Goal: Task Accomplishment & Management: Use online tool/utility

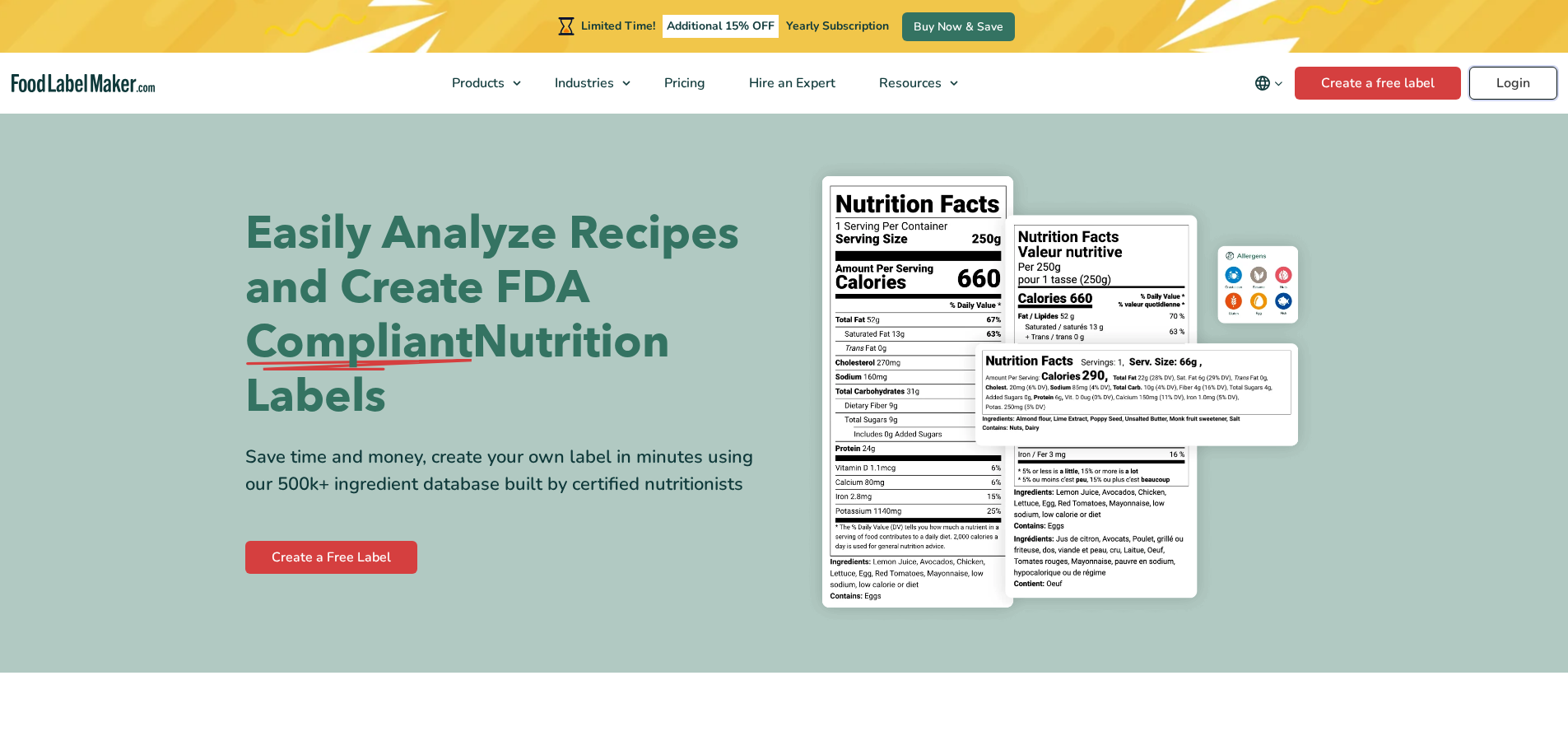
click at [1512, 74] on link "Login" at bounding box center [1513, 83] width 88 height 33
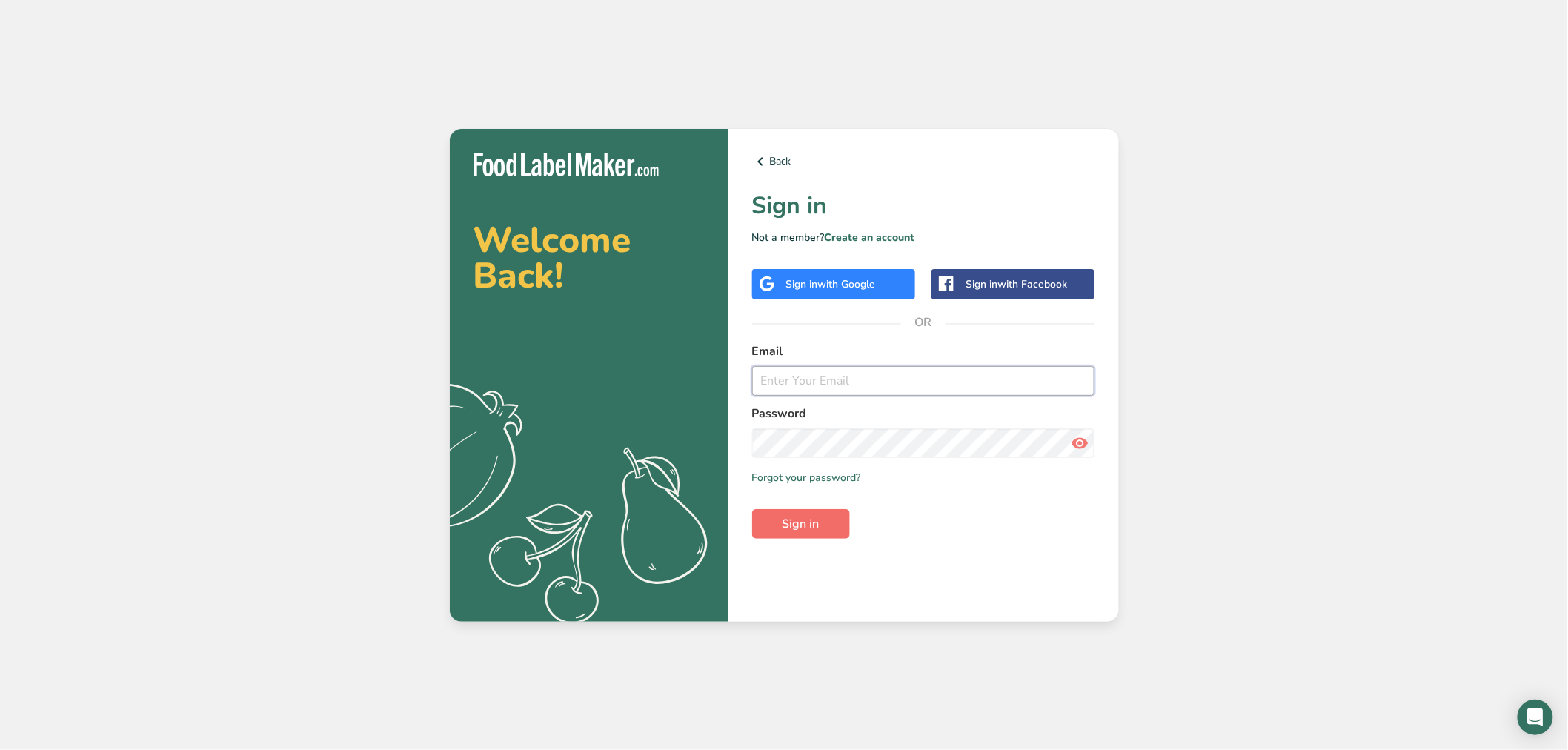
type input "srobinson@stuffed-foods.com"
click at [783, 534] on button "Sign in" at bounding box center [801, 524] width 98 height 30
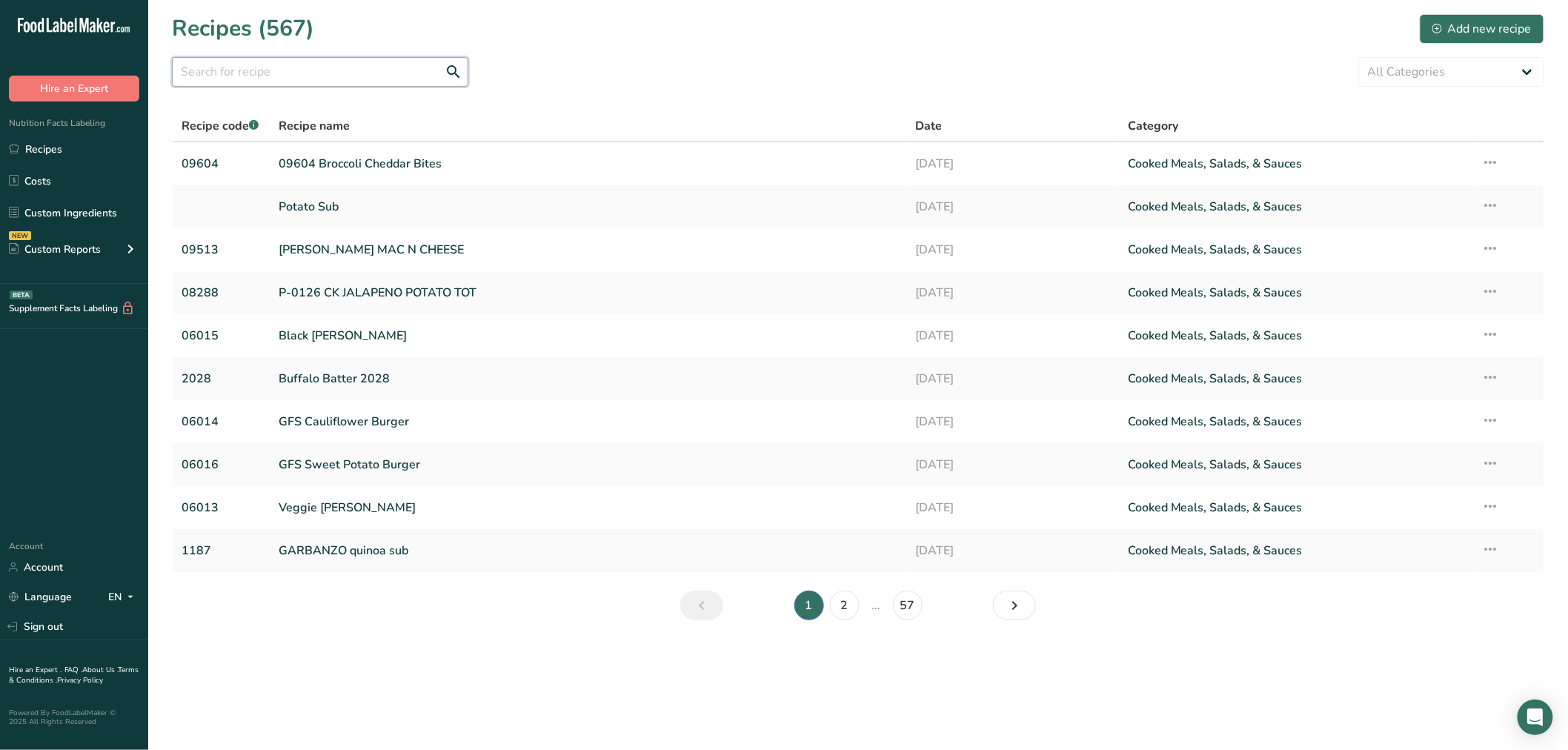
click at [372, 66] on input "text" at bounding box center [320, 72] width 297 height 30
click at [106, 212] on link "Custom Ingredients" at bounding box center [74, 212] width 148 height 28
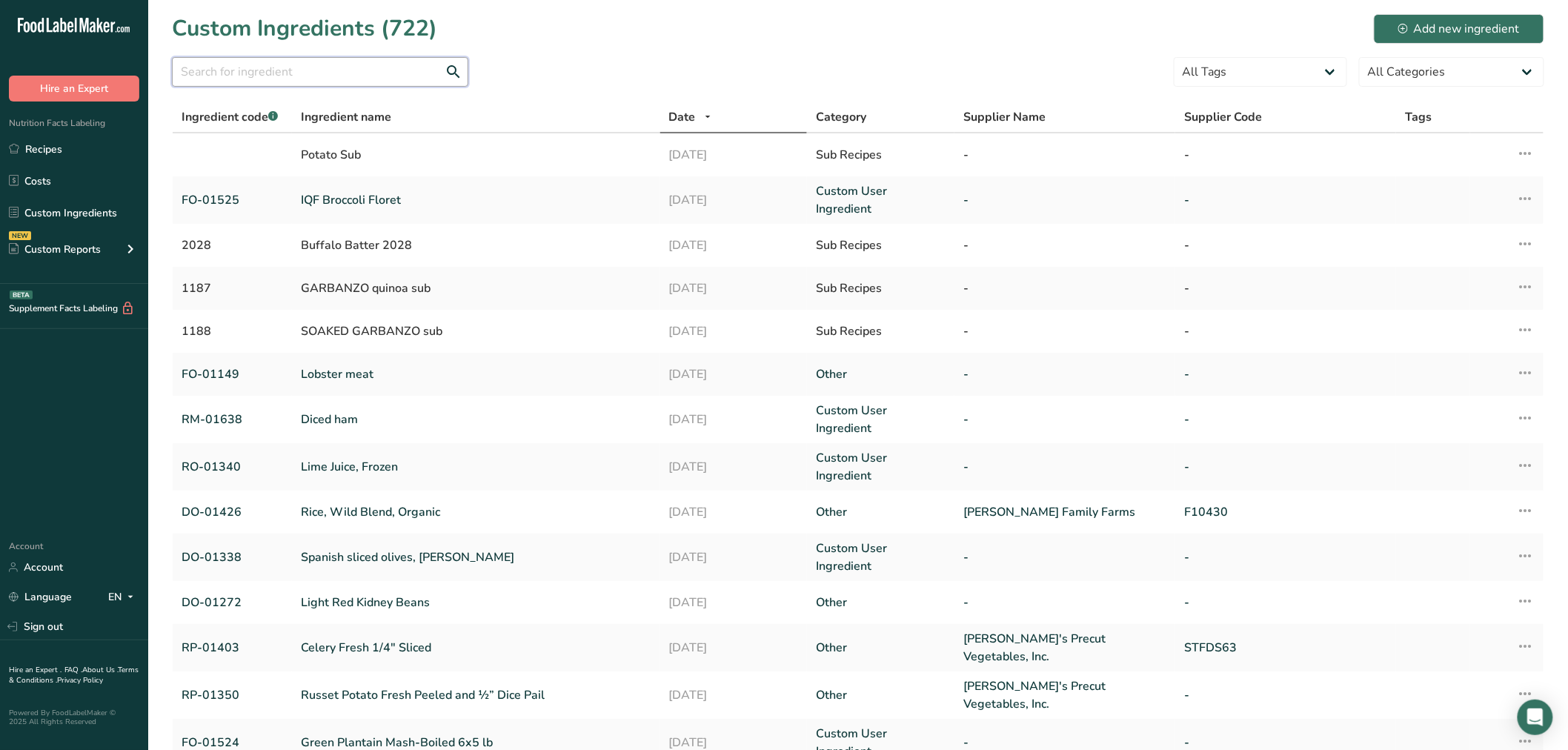
click at [238, 72] on input "text" at bounding box center [320, 72] width 297 height 30
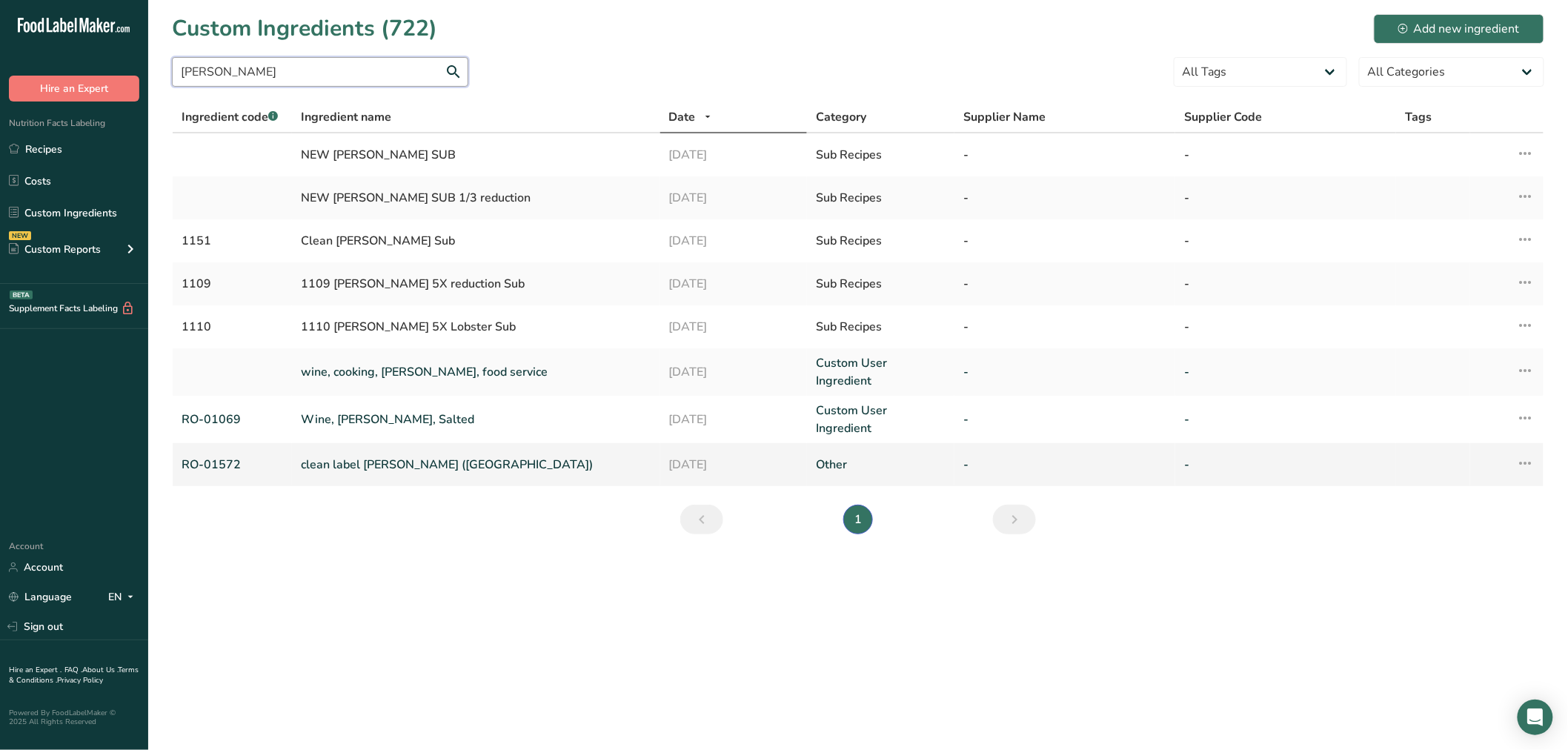
type input "sherry"
click at [344, 455] on link "clean label sherry (ASV)" at bounding box center [476, 464] width 350 height 18
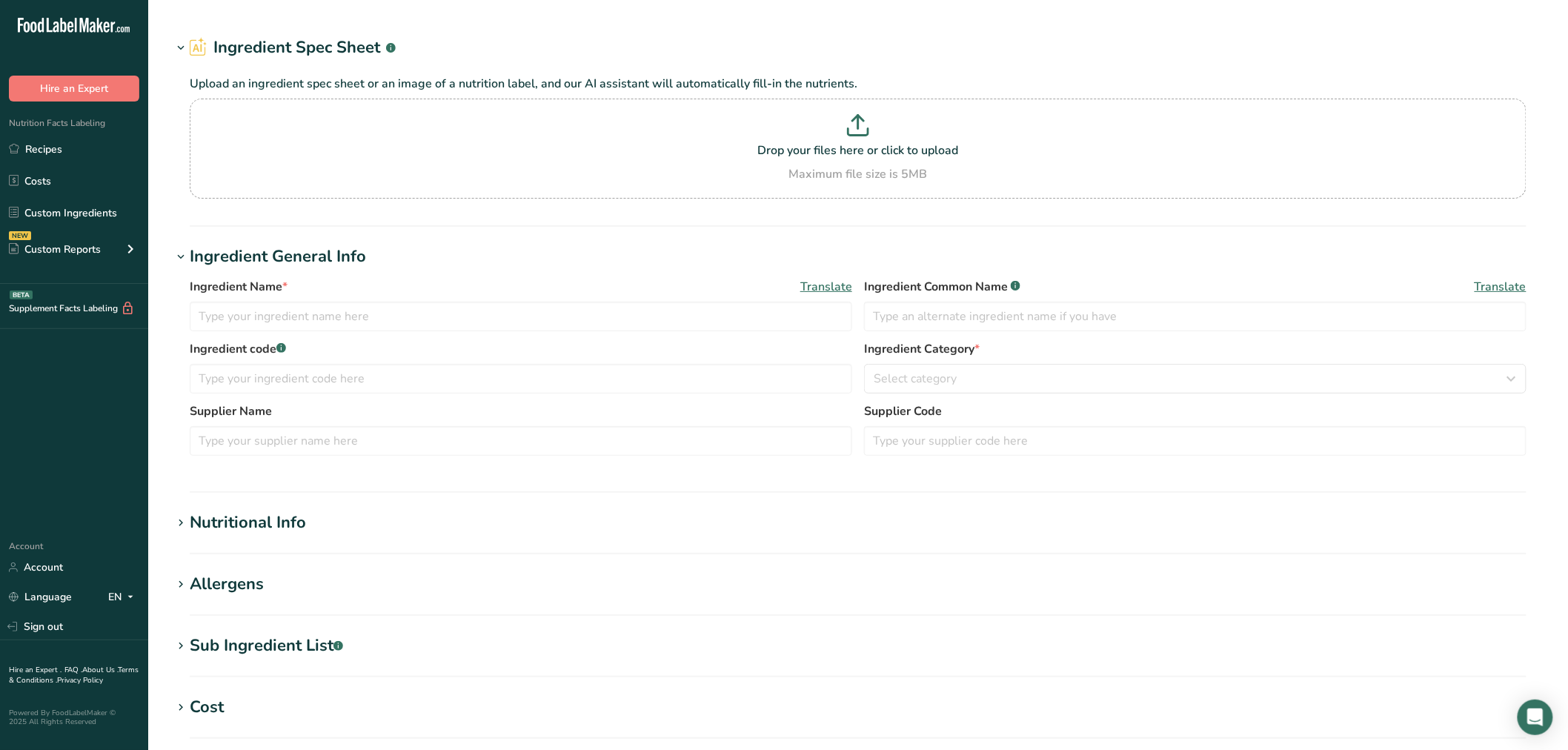
type input "clean label sherry (ASV)"
type input "sherry wine"
type input "RO-01572"
type textarea "wine grape, salt, tartaric acid, sulfites"
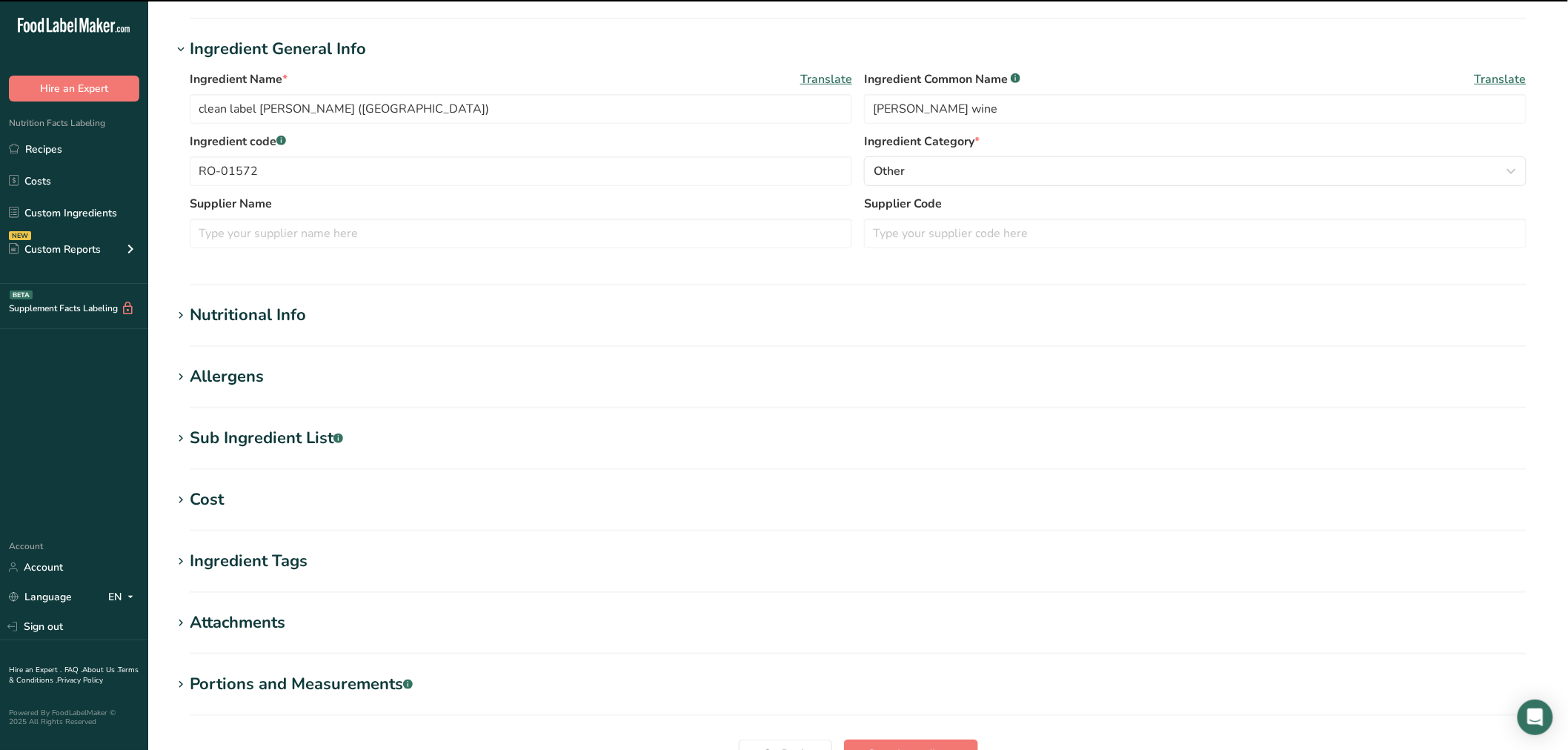
scroll to position [247, 0]
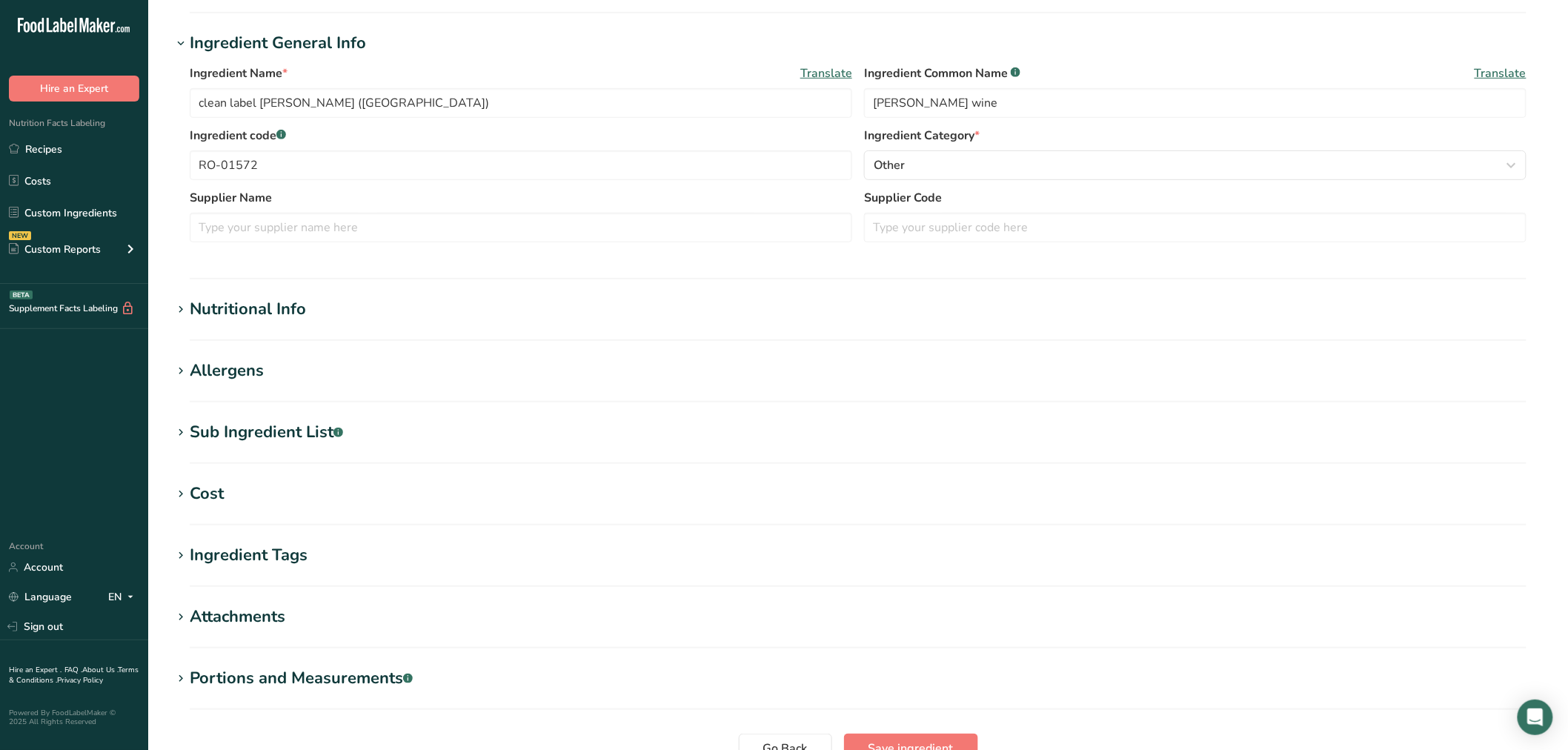
click at [249, 437] on div "Sub Ingredient List .a-a{fill:#347362;}.b-a{fill:#fff;}" at bounding box center [266, 432] width 154 height 24
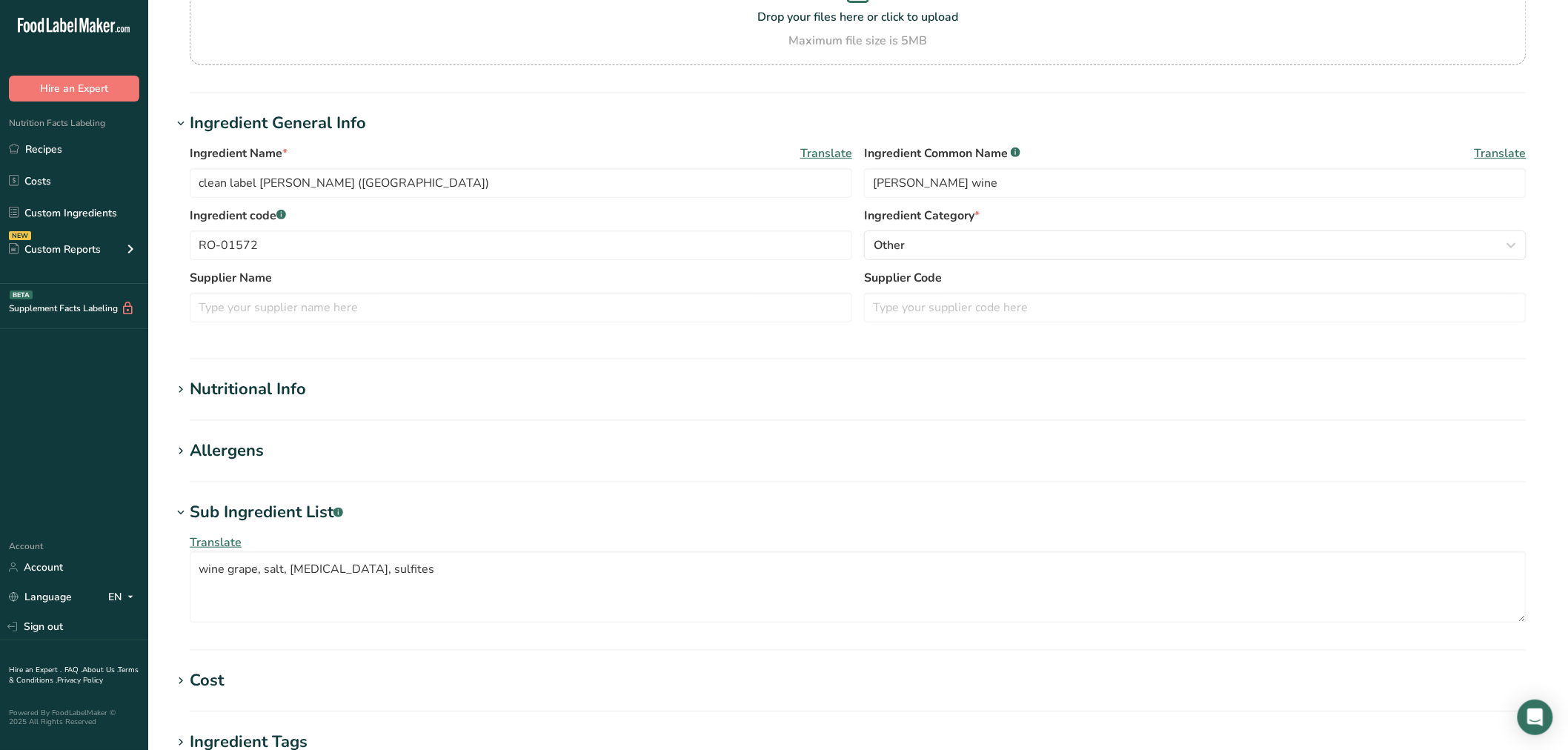
scroll to position [0, 0]
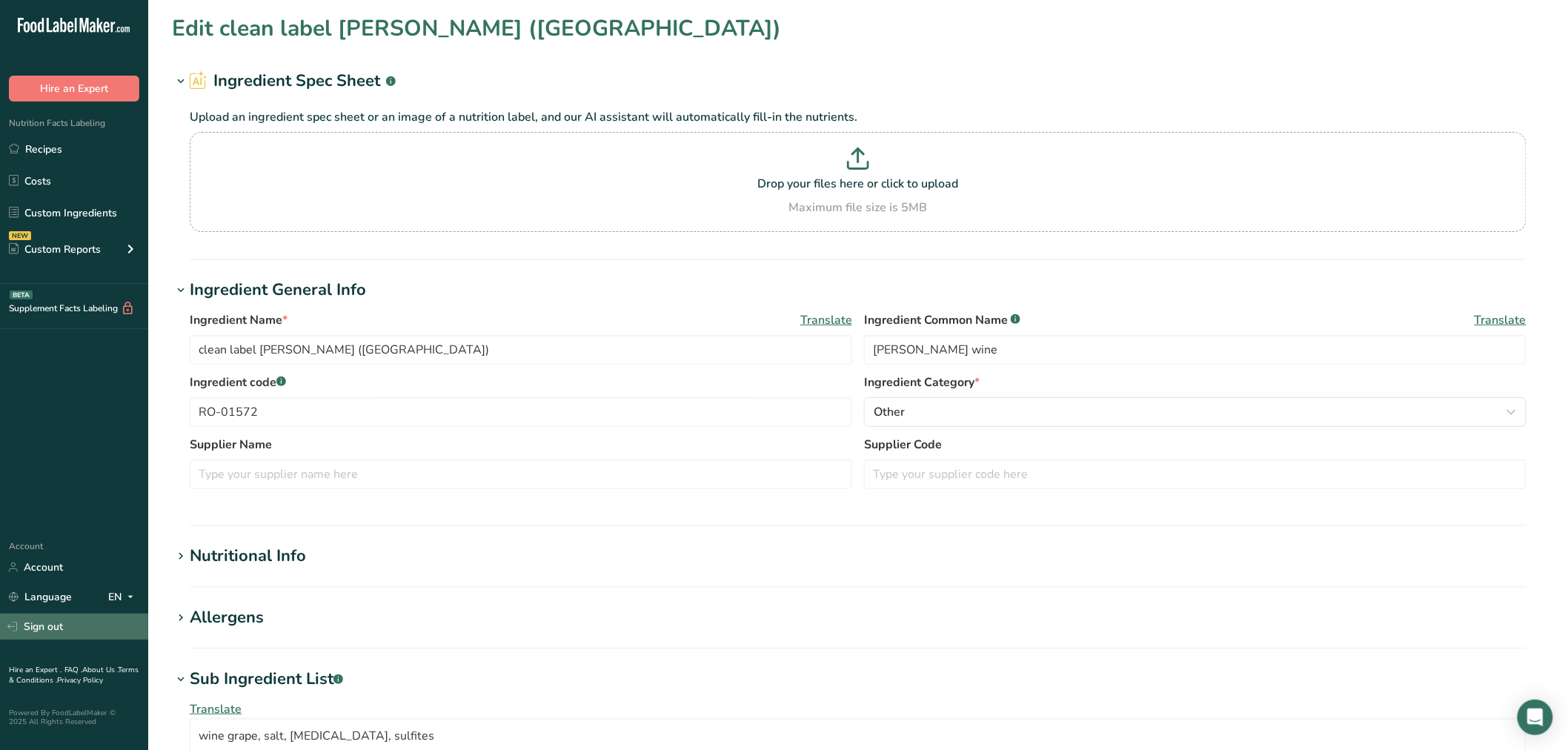
click at [42, 623] on link "Sign out" at bounding box center [74, 626] width 148 height 26
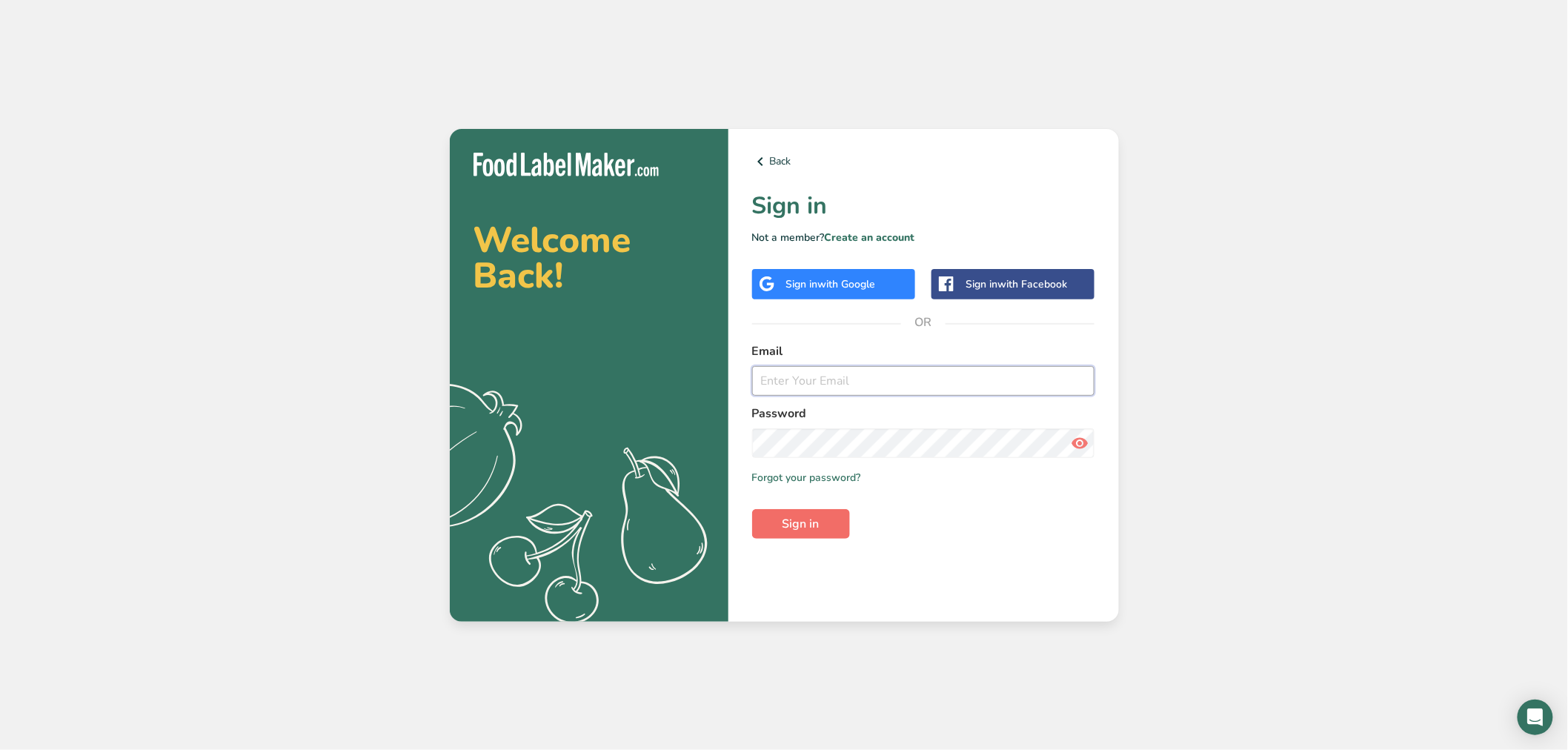
type input "[EMAIL_ADDRESS][DOMAIN_NAME]"
click at [787, 526] on span "Sign in" at bounding box center [801, 524] width 37 height 18
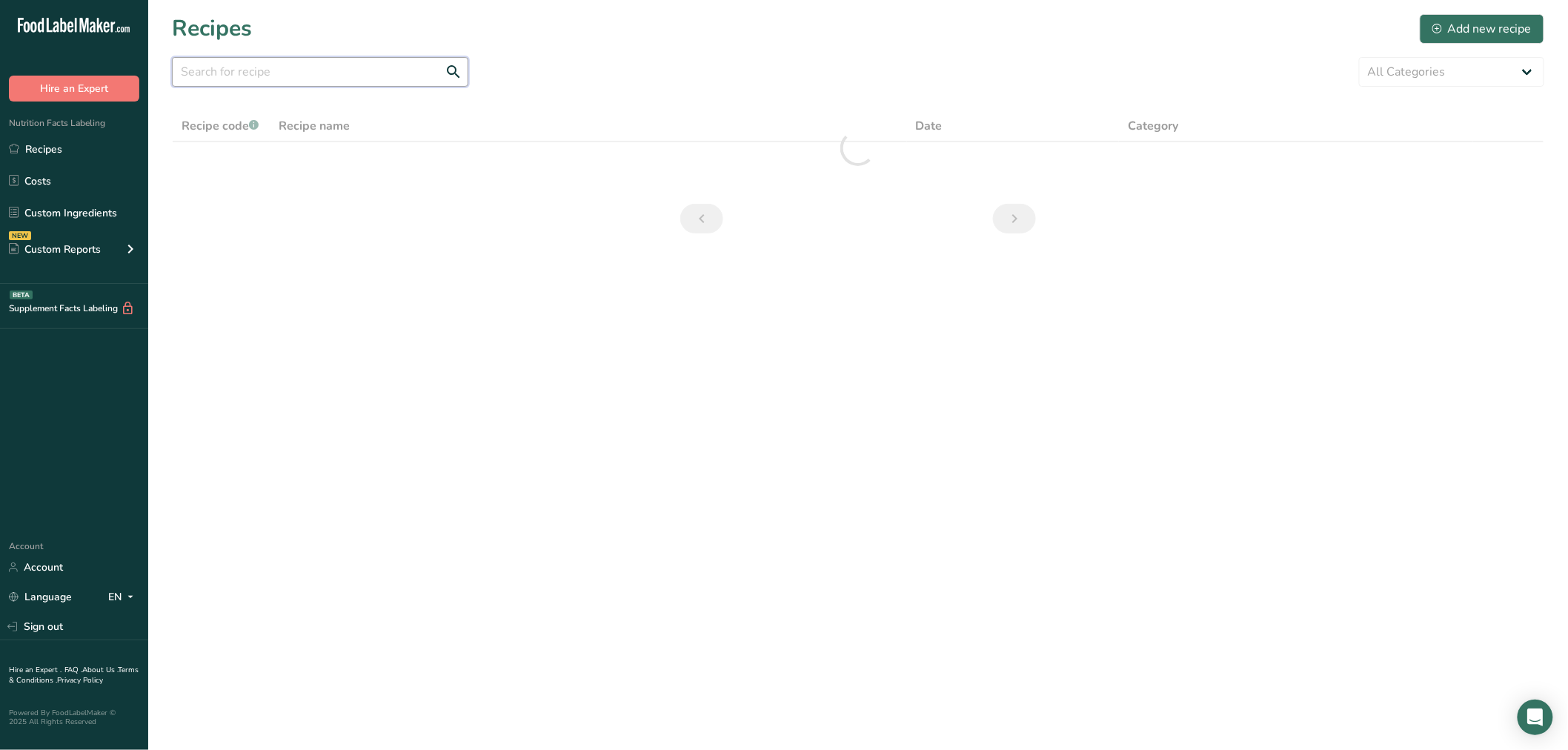
click at [354, 70] on input "text" at bounding box center [320, 72] width 297 height 30
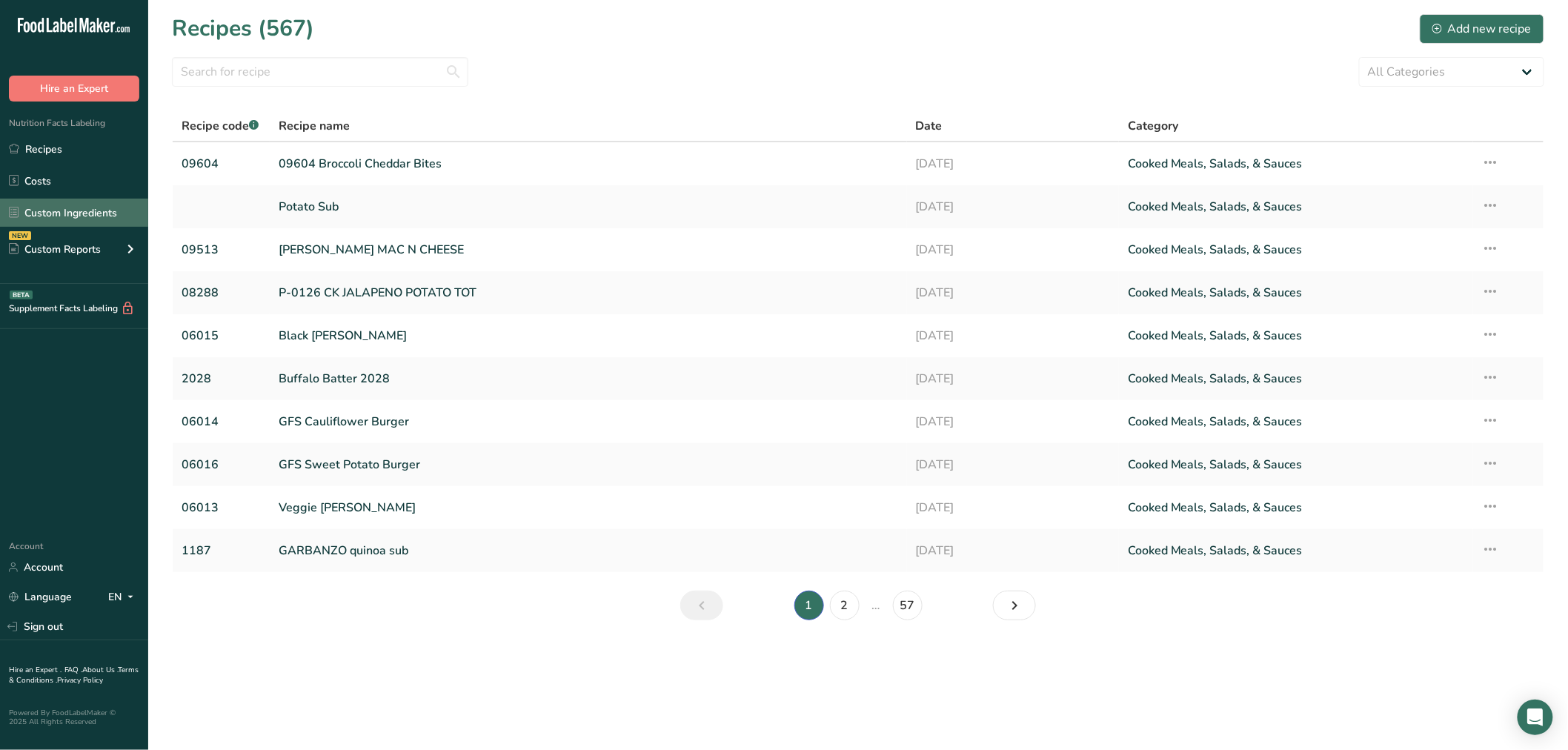
click at [58, 222] on link "Custom Ingredients" at bounding box center [74, 212] width 148 height 28
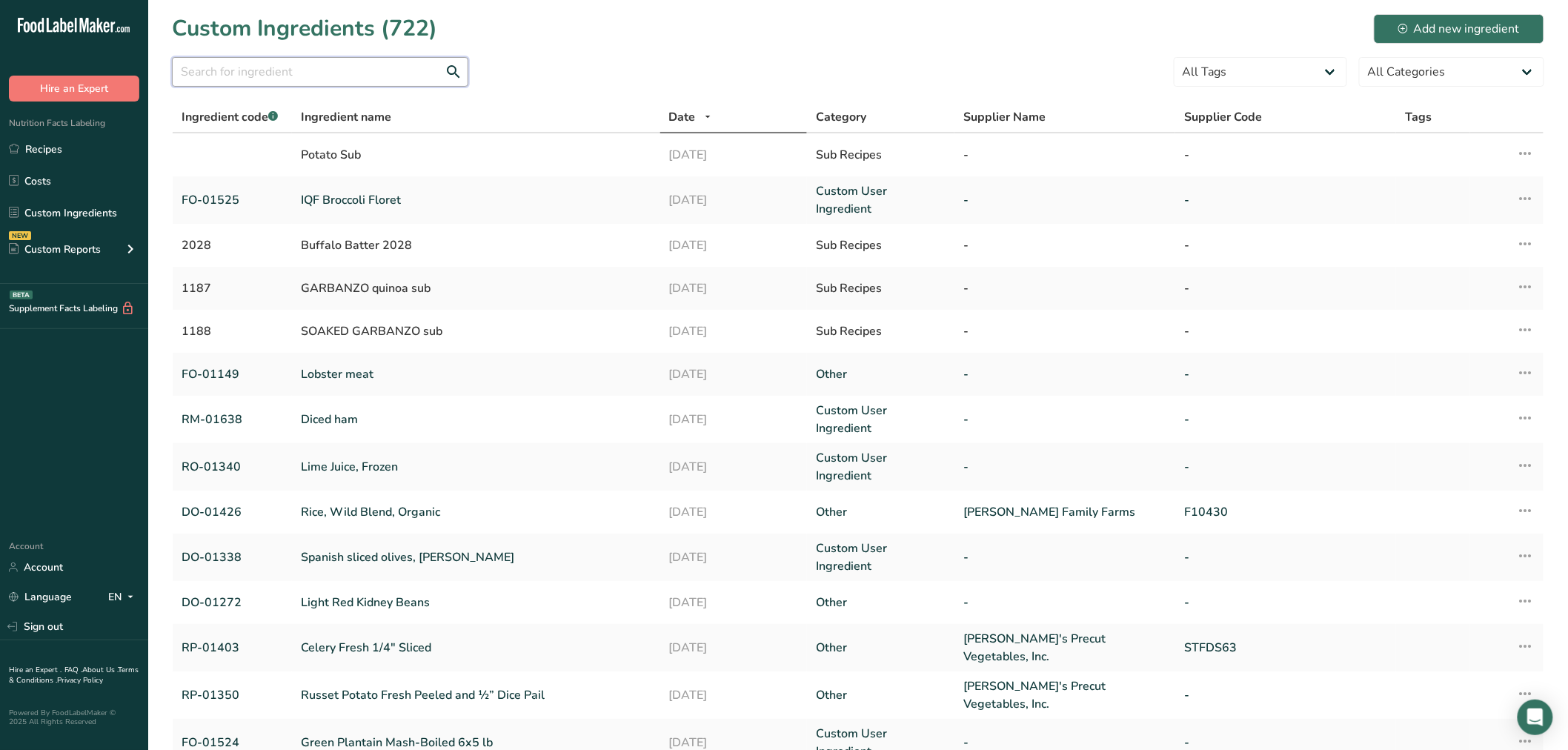
click at [320, 84] on input "text" at bounding box center [320, 72] width 297 height 30
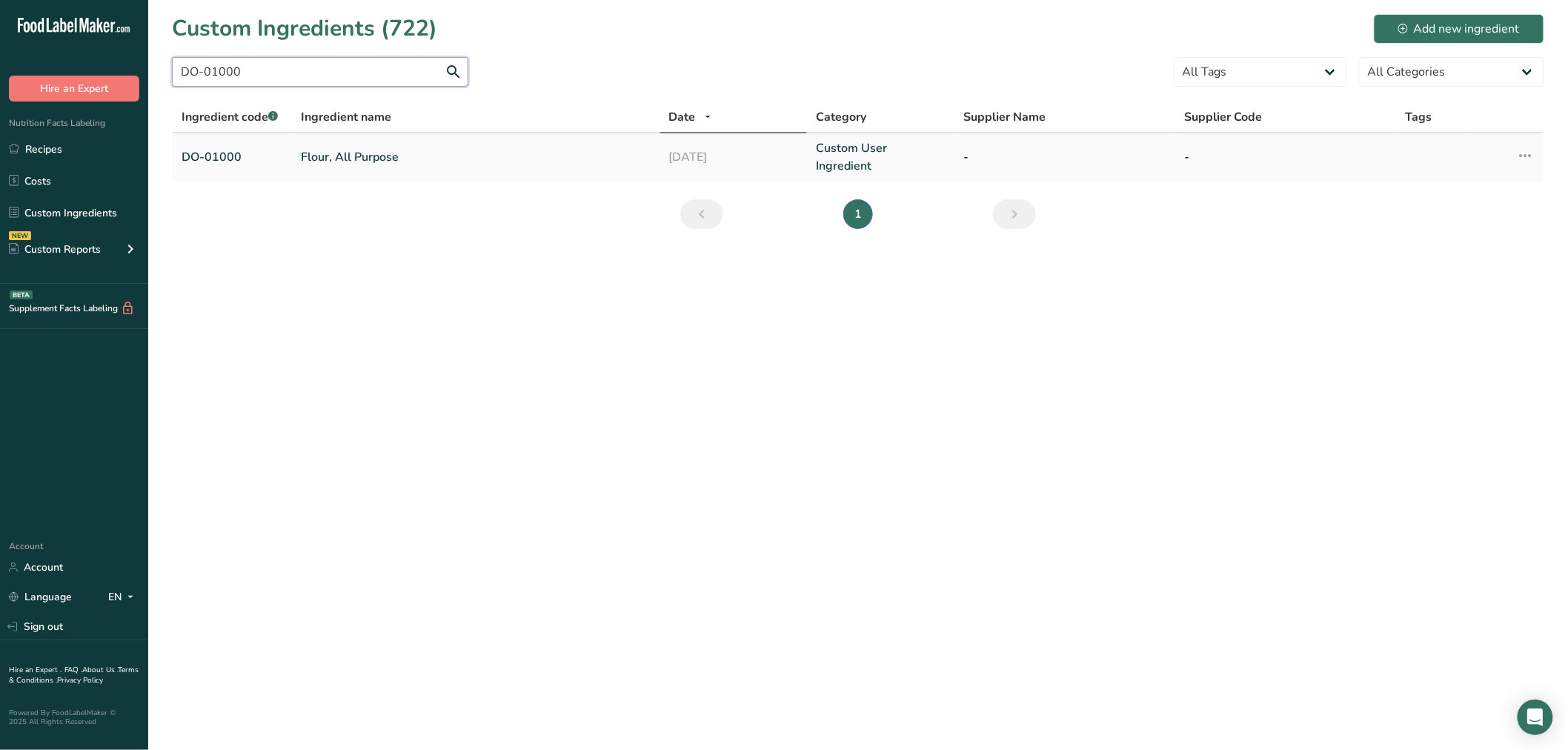
type input "DO-01000"
click at [344, 150] on link "Flour, All Purpose" at bounding box center [476, 157] width 350 height 18
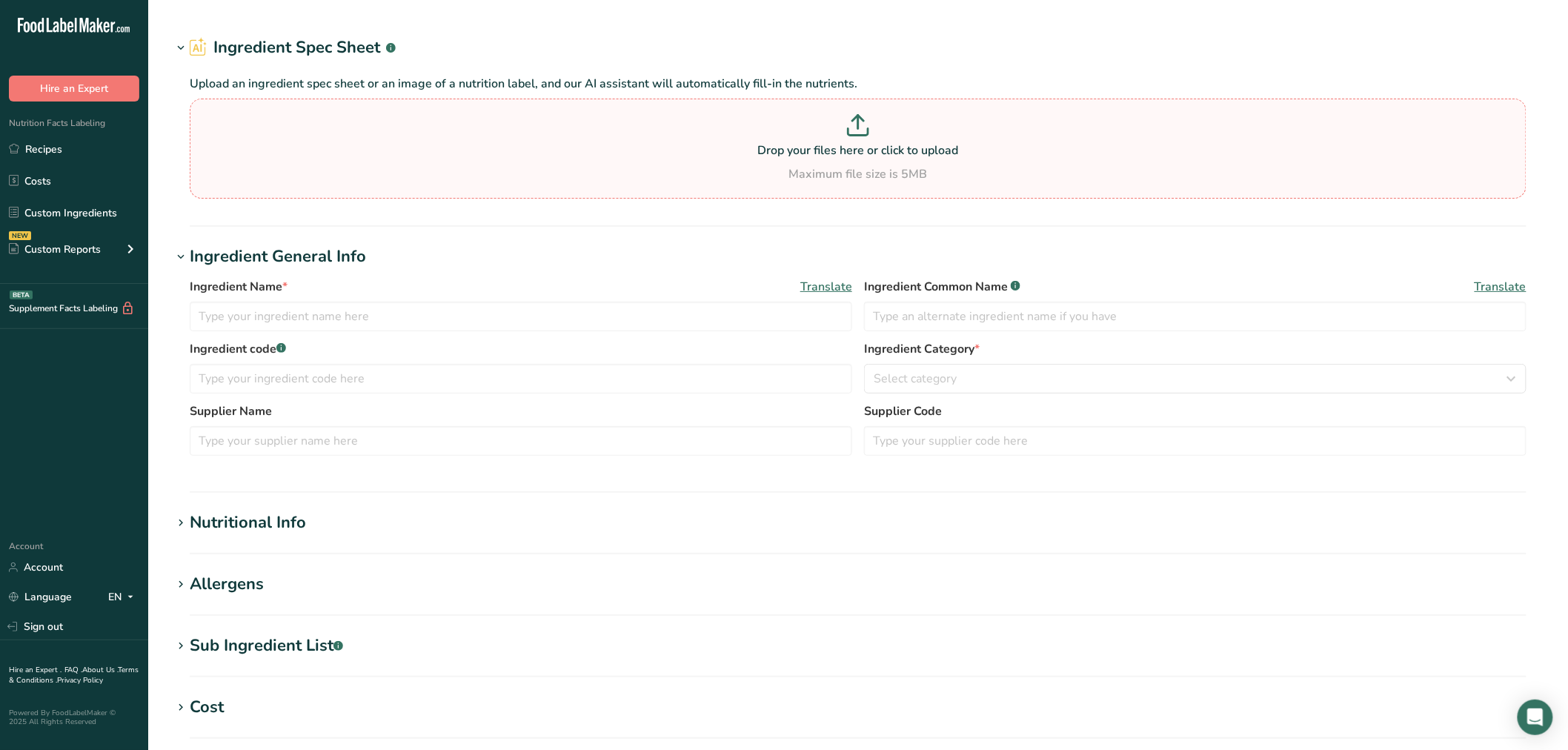
type input "Flour, All Purpose"
type input "enriched wheat flour"
type input "DO-01000"
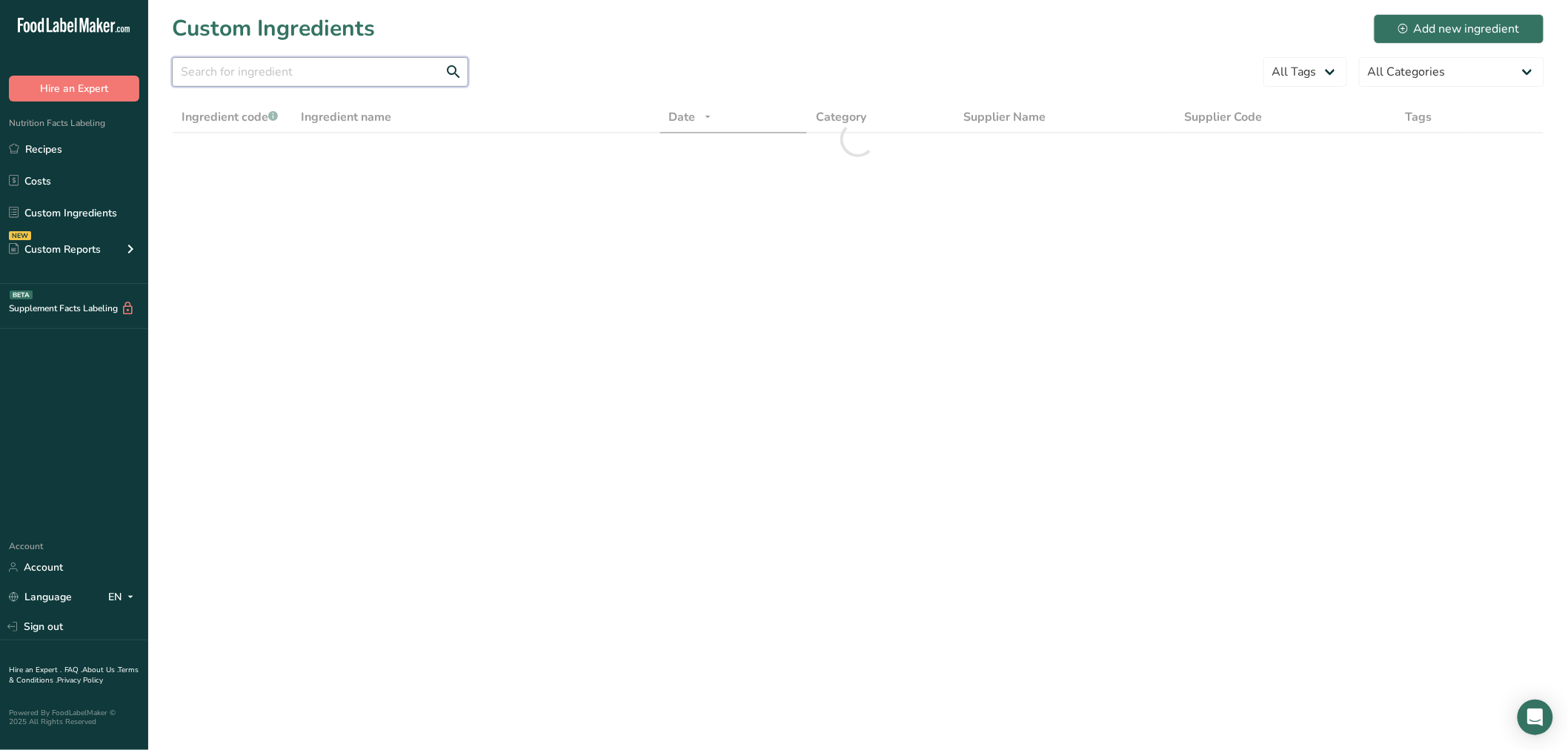
click at [368, 80] on input "text" at bounding box center [320, 72] width 297 height 30
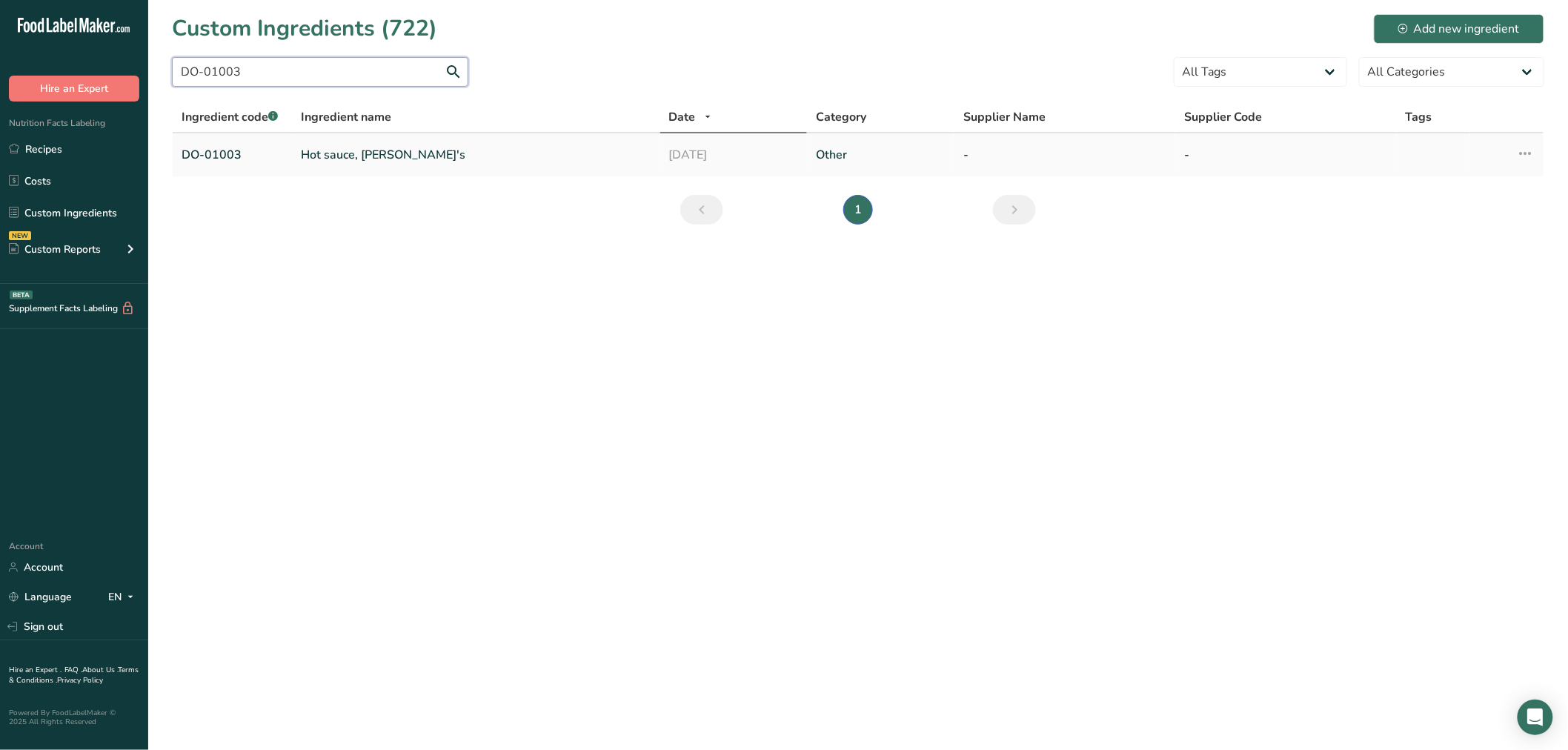
type input "DO-01003"
click at [359, 158] on link "Hot sauce, Frank's" at bounding box center [476, 154] width 350 height 18
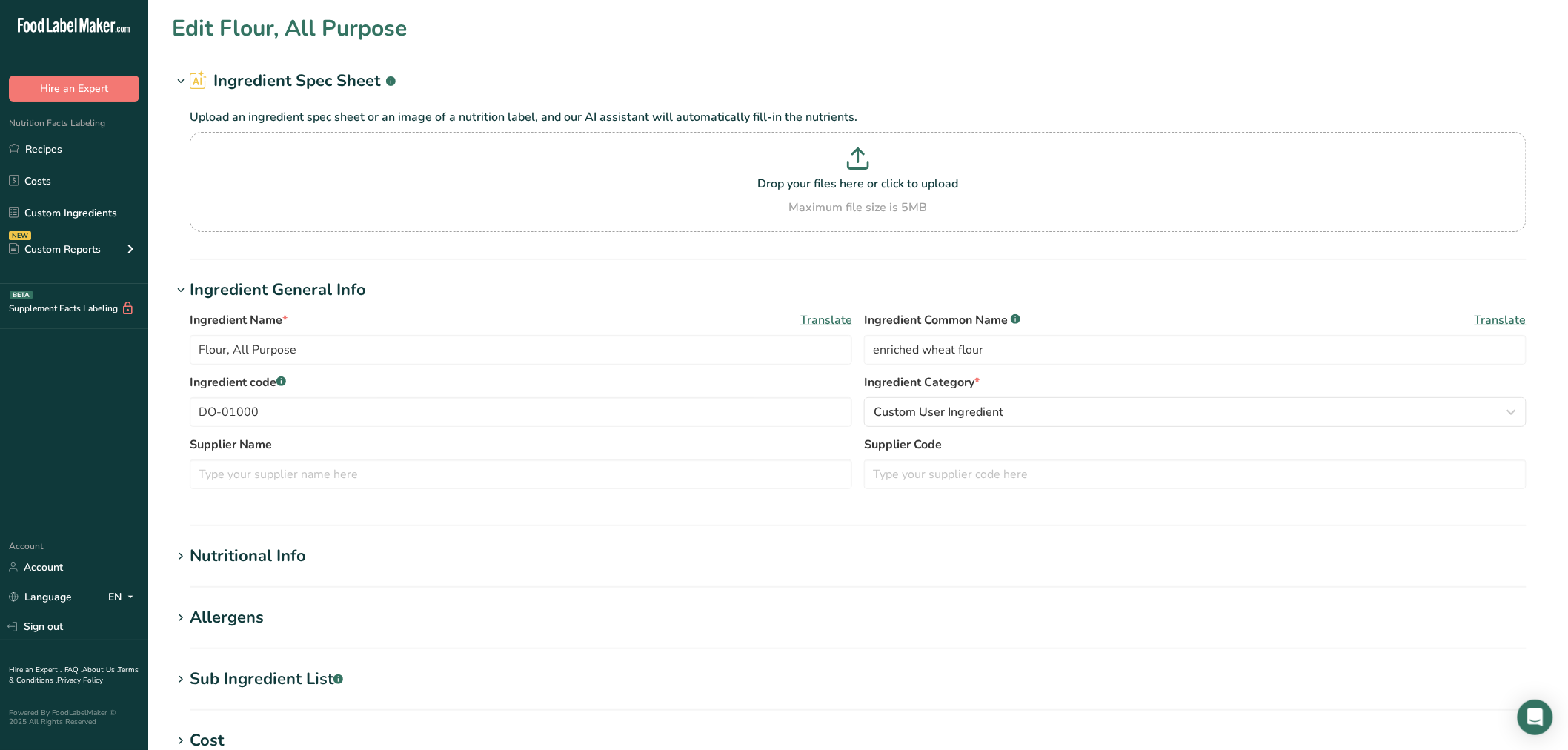
type input "Hot sauce, Frank's"
type input "cayenne pepper sauce"
type input "DO-01003"
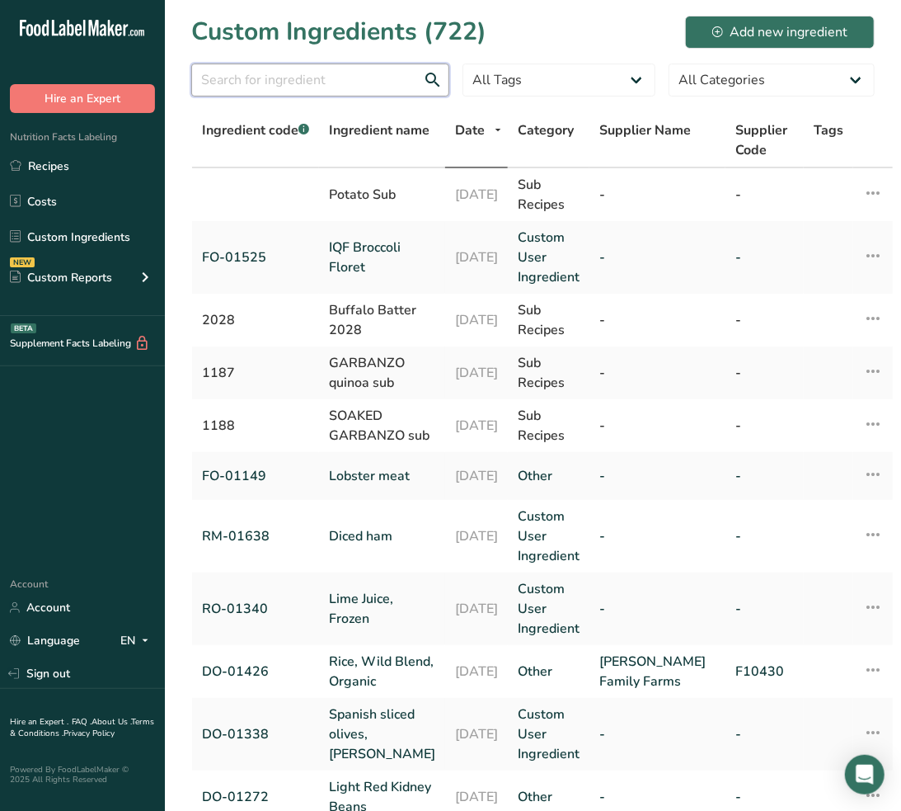
click at [249, 79] on input "text" at bounding box center [320, 80] width 258 height 33
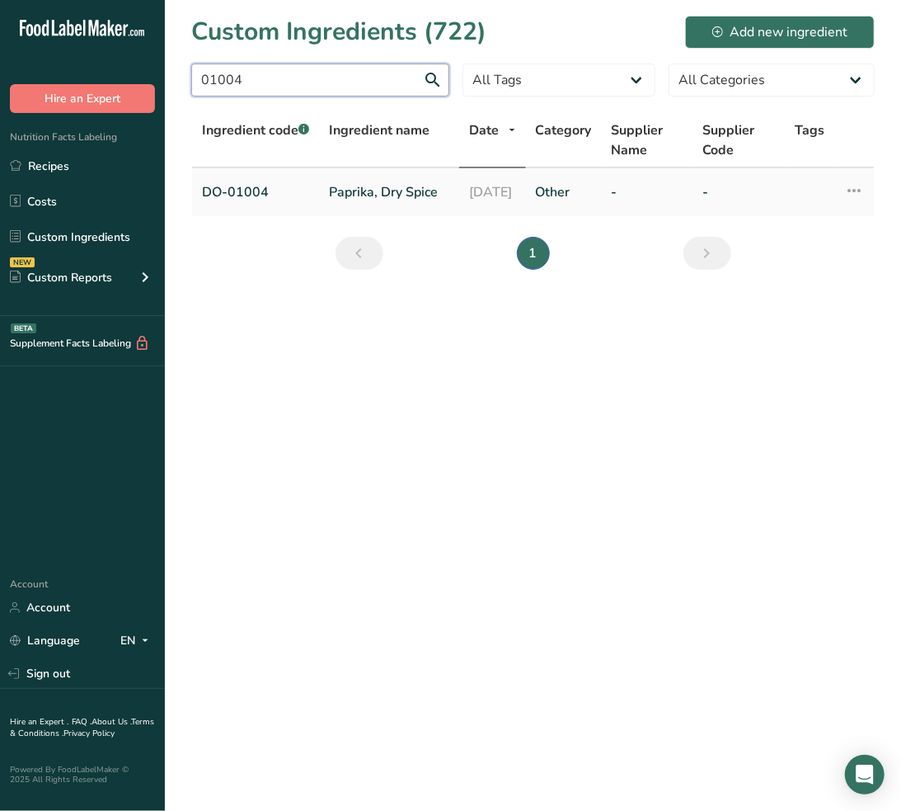
type input "01004"
click at [327, 188] on td "Paprika, Dry Spice" at bounding box center [389, 192] width 140 height 48
click at [355, 195] on link "Paprika, Dry Spice" at bounding box center [389, 192] width 120 height 20
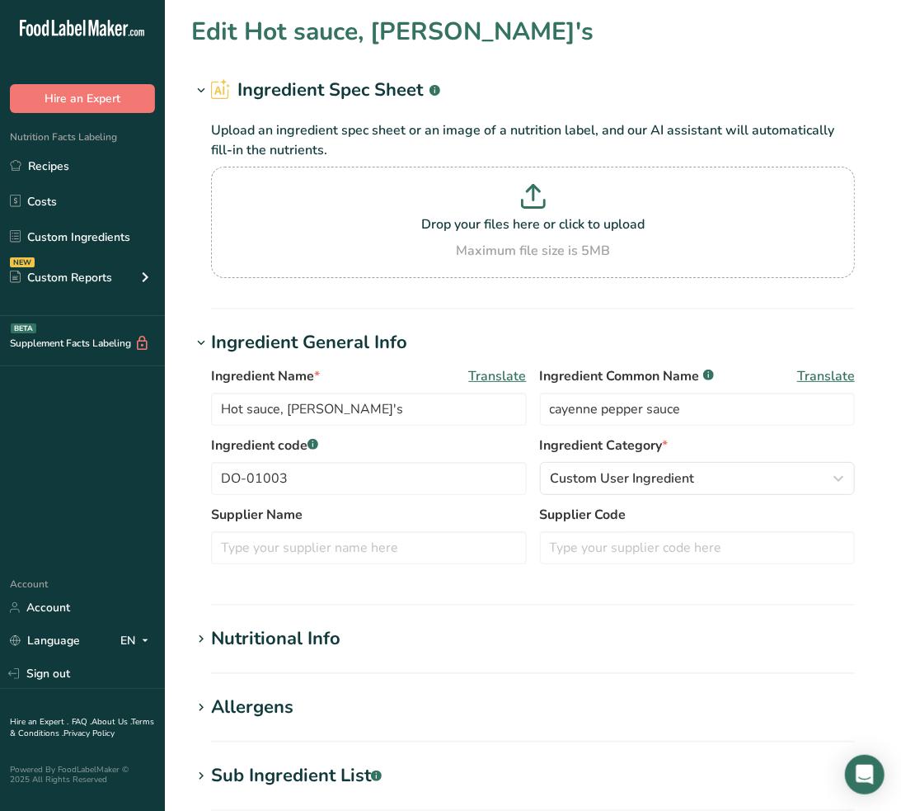
type input "Paprika, Dry Spice"
type input "spices"
type input "DO-01004"
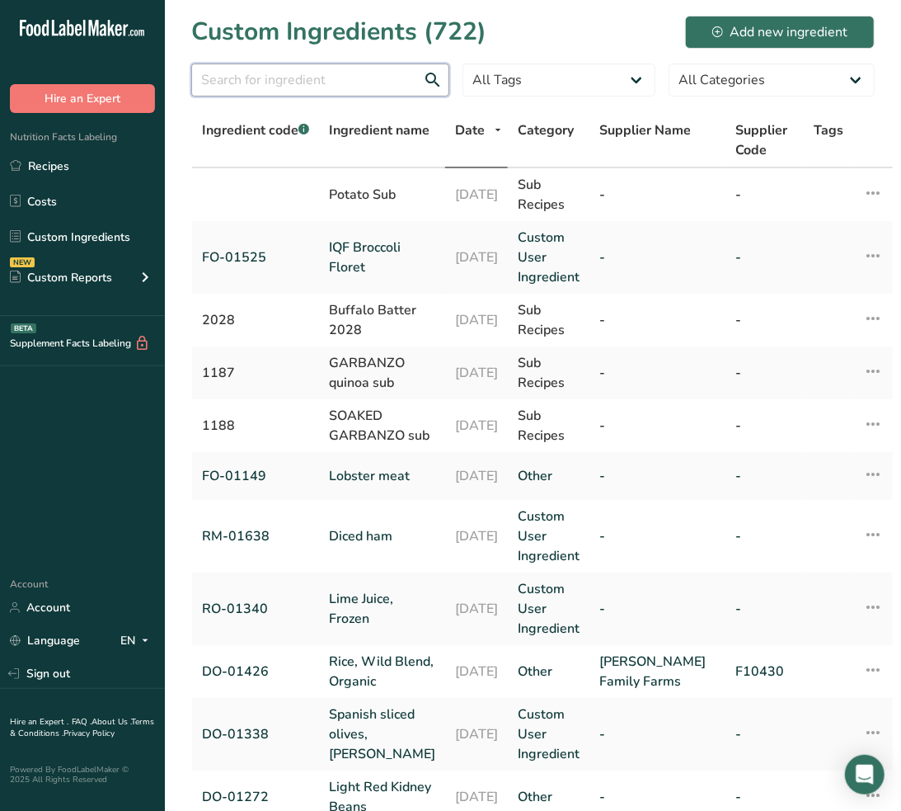
click at [299, 71] on input "text" at bounding box center [320, 80] width 258 height 33
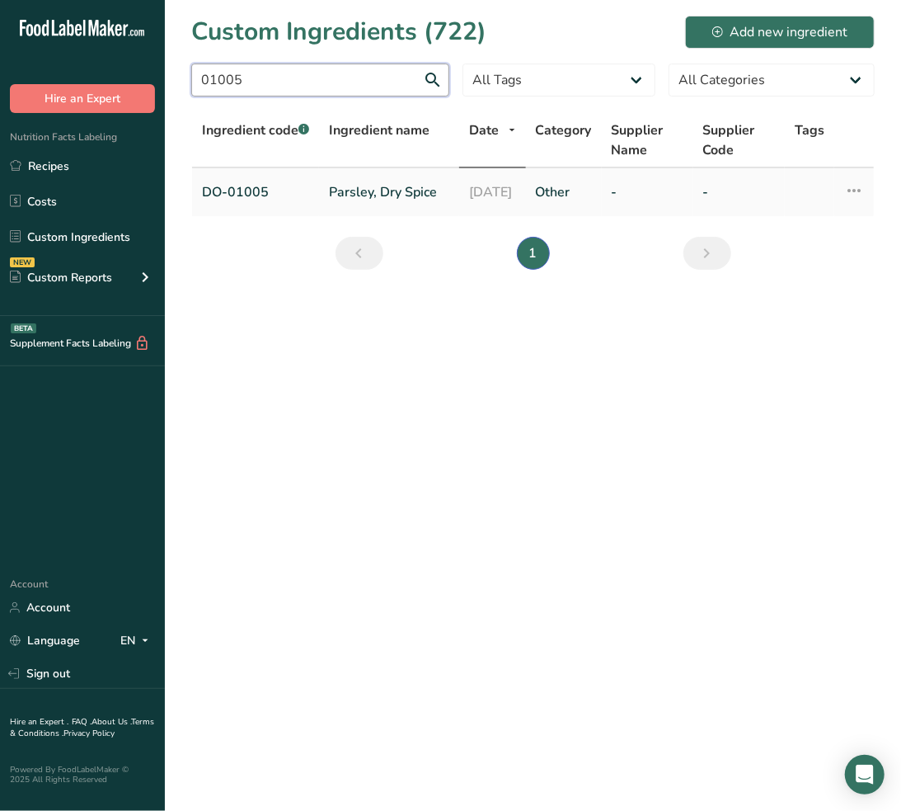
type input "01005"
click at [385, 191] on link "Parsley, Dry Spice" at bounding box center [389, 192] width 120 height 20
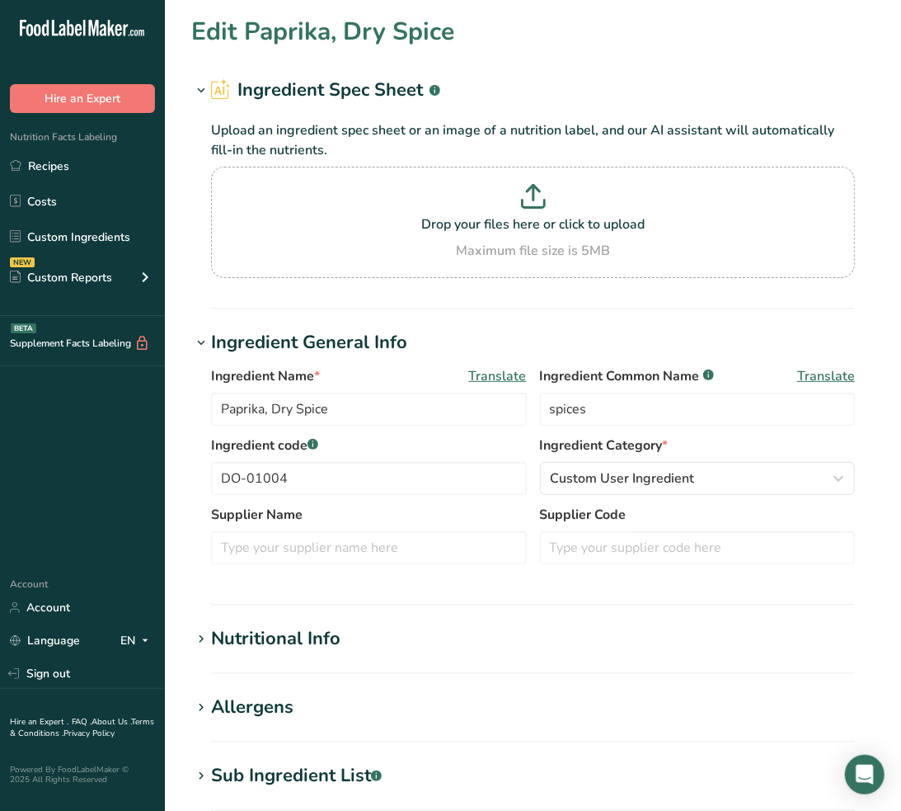
type input "Parsley, Dry Spice"
type input "DO-01005"
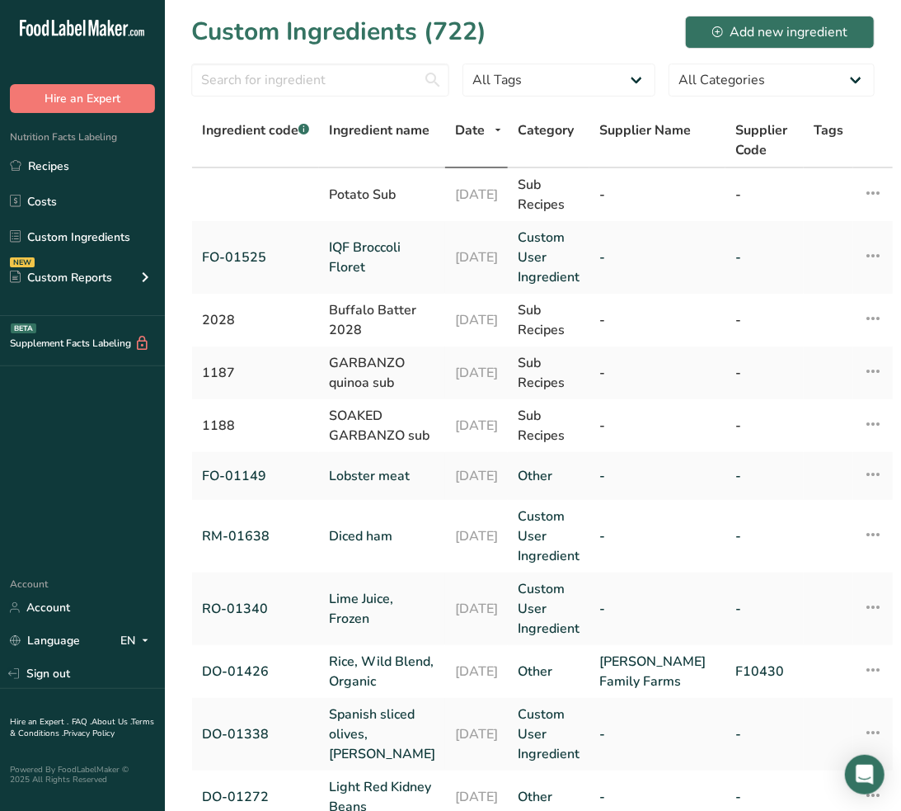
click at [305, 96] on div at bounding box center [320, 85] width 258 height 43
click at [305, 89] on input "text" at bounding box center [320, 80] width 258 height 33
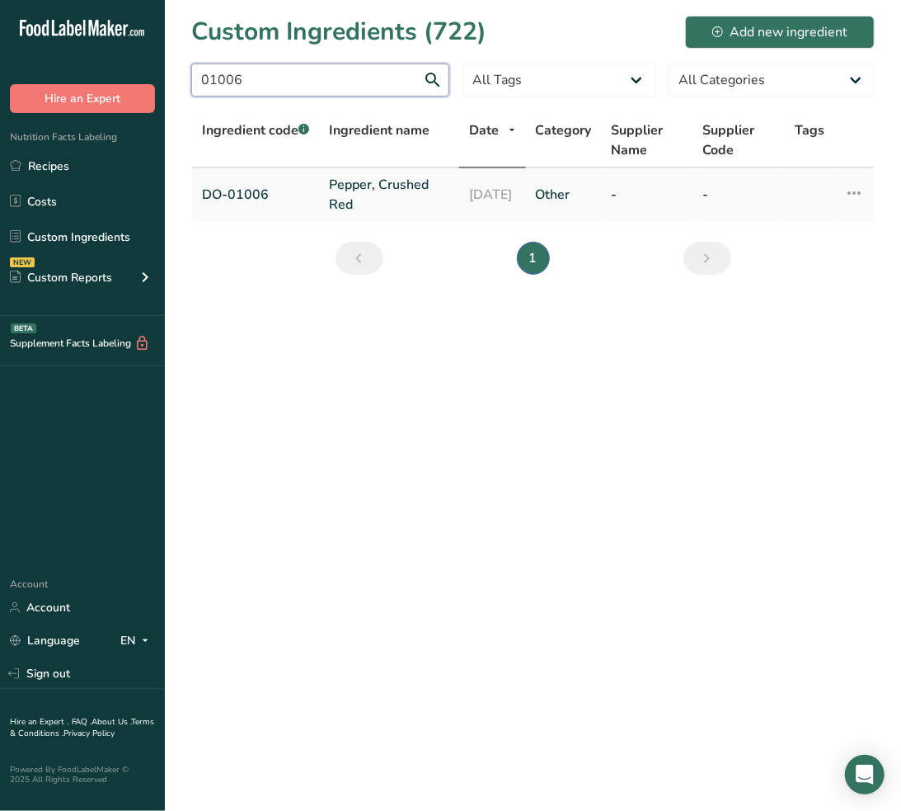
type input "01006"
click at [404, 183] on link "Pepper, Crushed Red" at bounding box center [389, 195] width 120 height 40
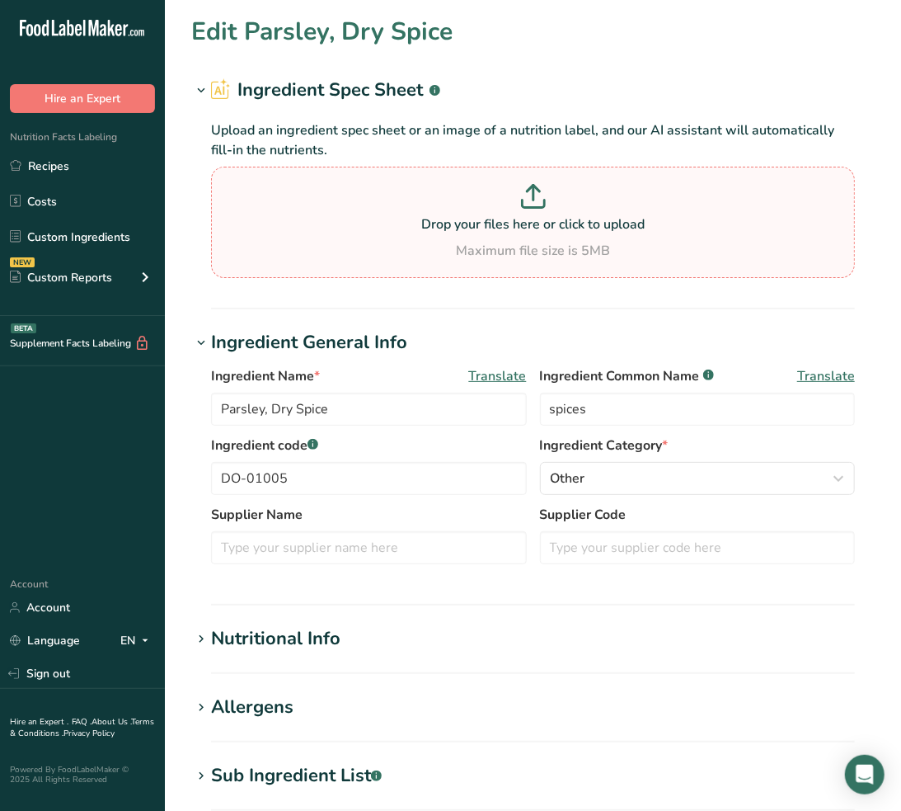
type input "Pepper, Crushed Red"
type input "DO-01006"
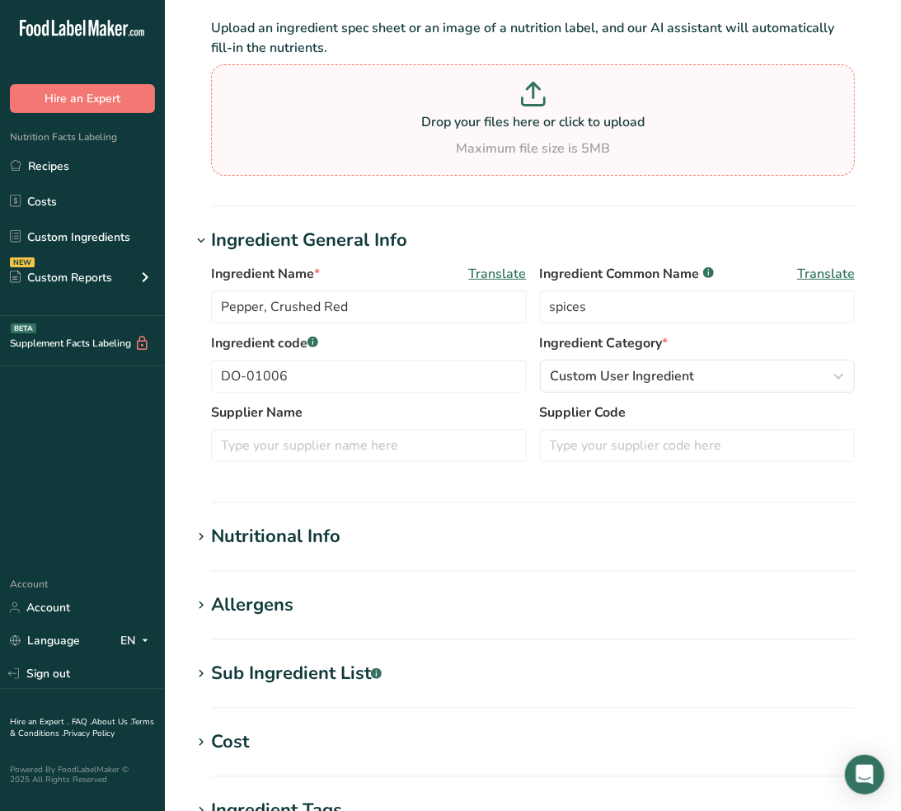
scroll to position [183, 0]
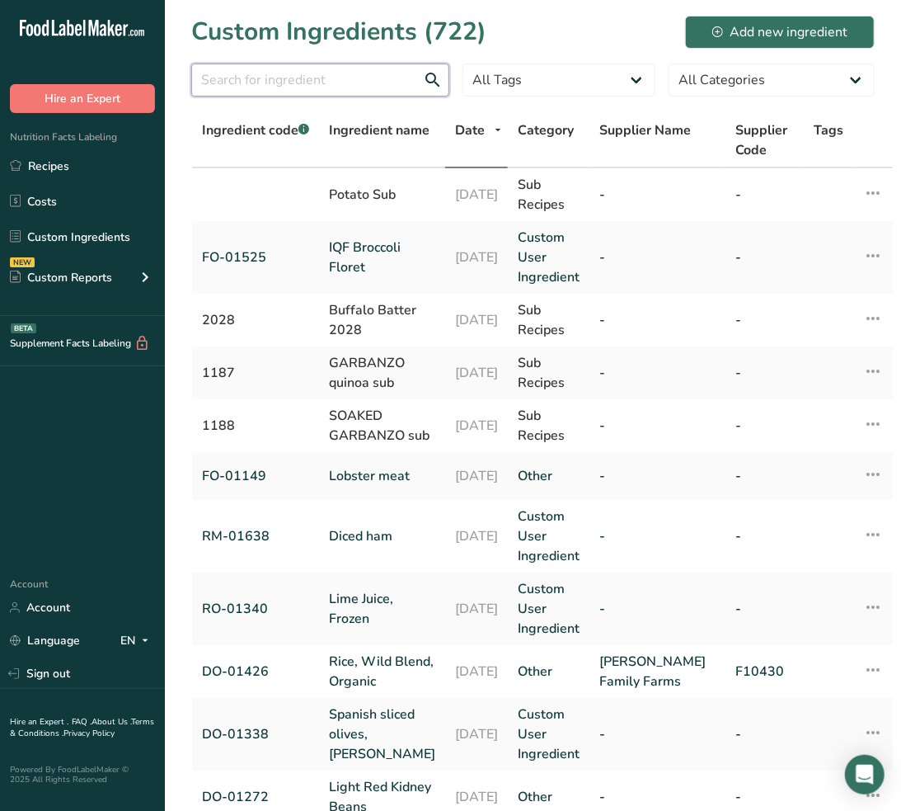
click at [265, 78] on input "text" at bounding box center [320, 80] width 258 height 33
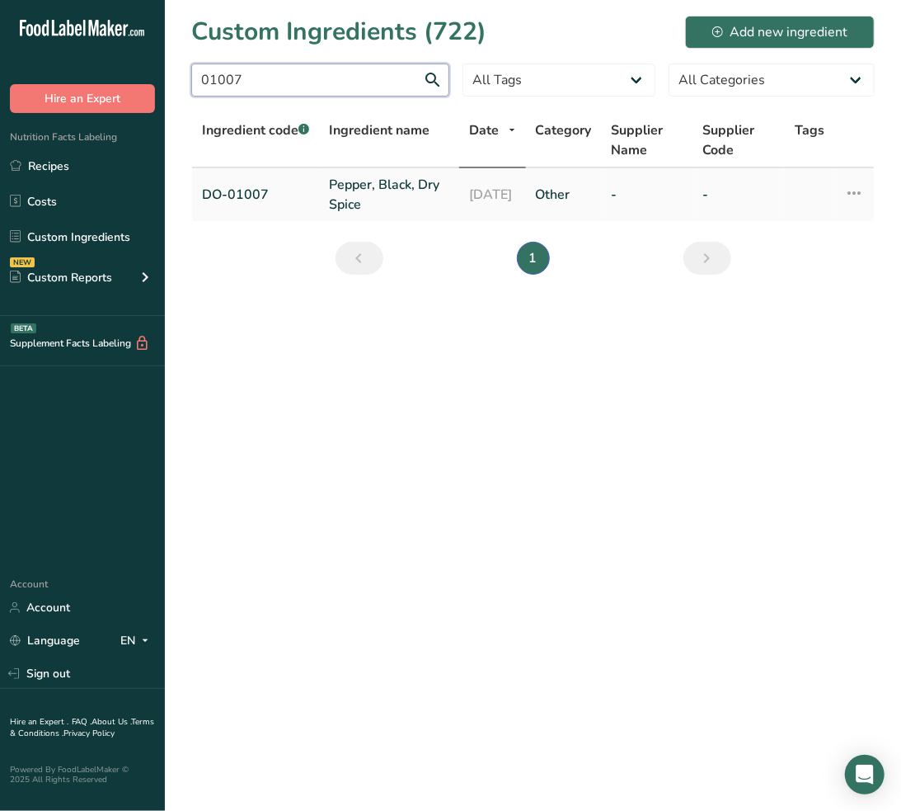
type input "01007"
click at [373, 205] on link "Pepper, Black, Dry Spice" at bounding box center [389, 195] width 120 height 40
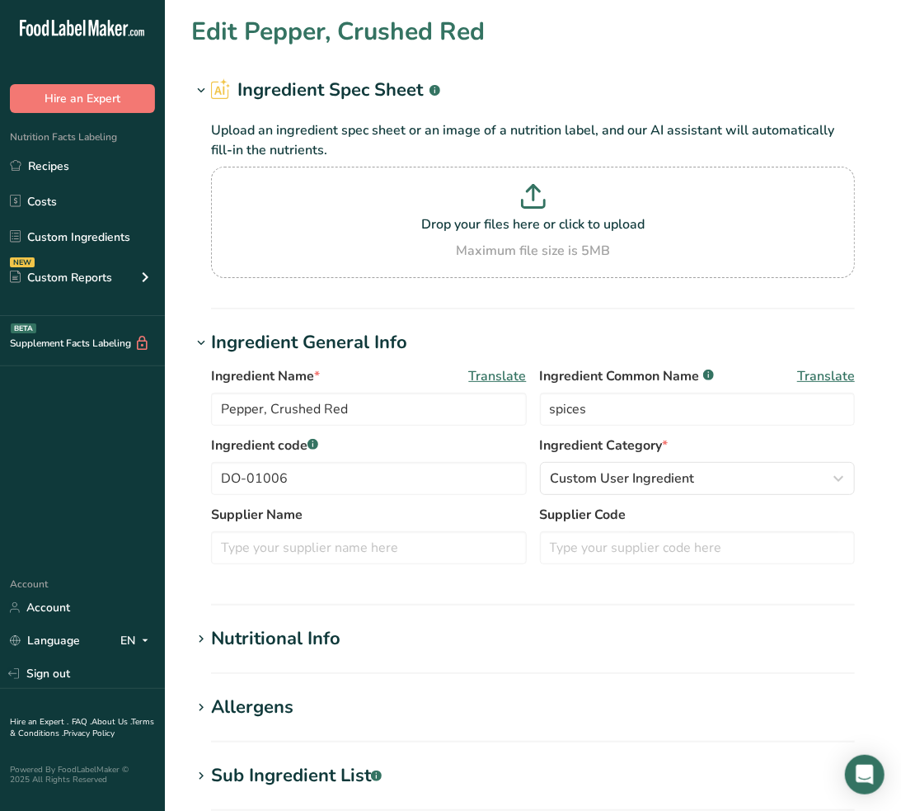
type input "Pepper, Black, Dry Spice"
type input "DO-01007"
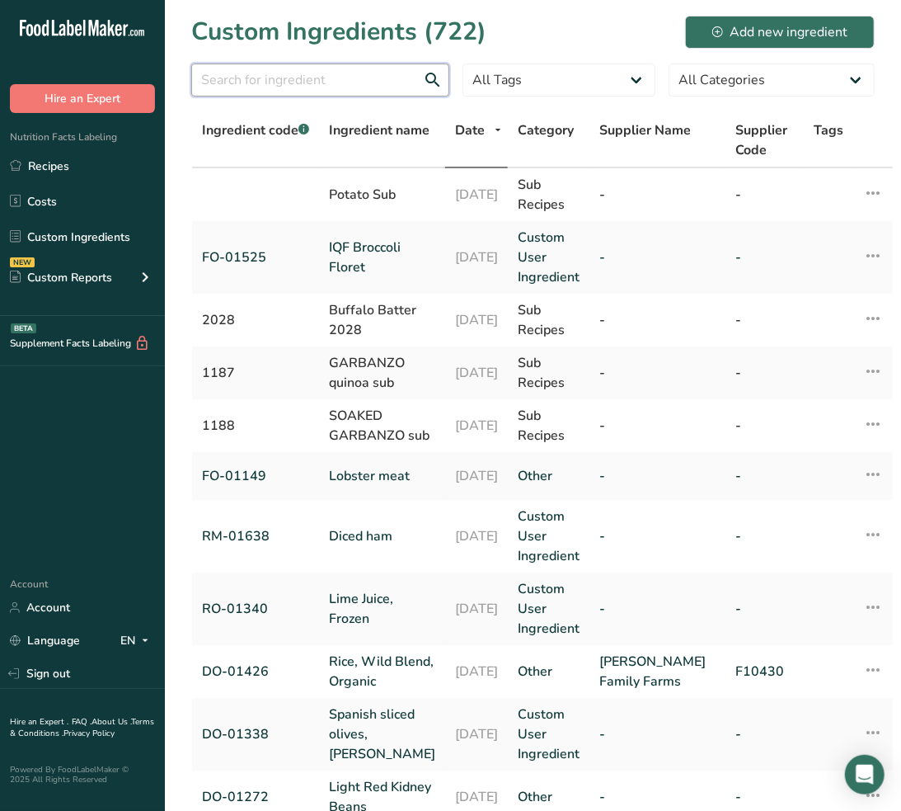
click at [382, 80] on input "text" at bounding box center [320, 80] width 258 height 33
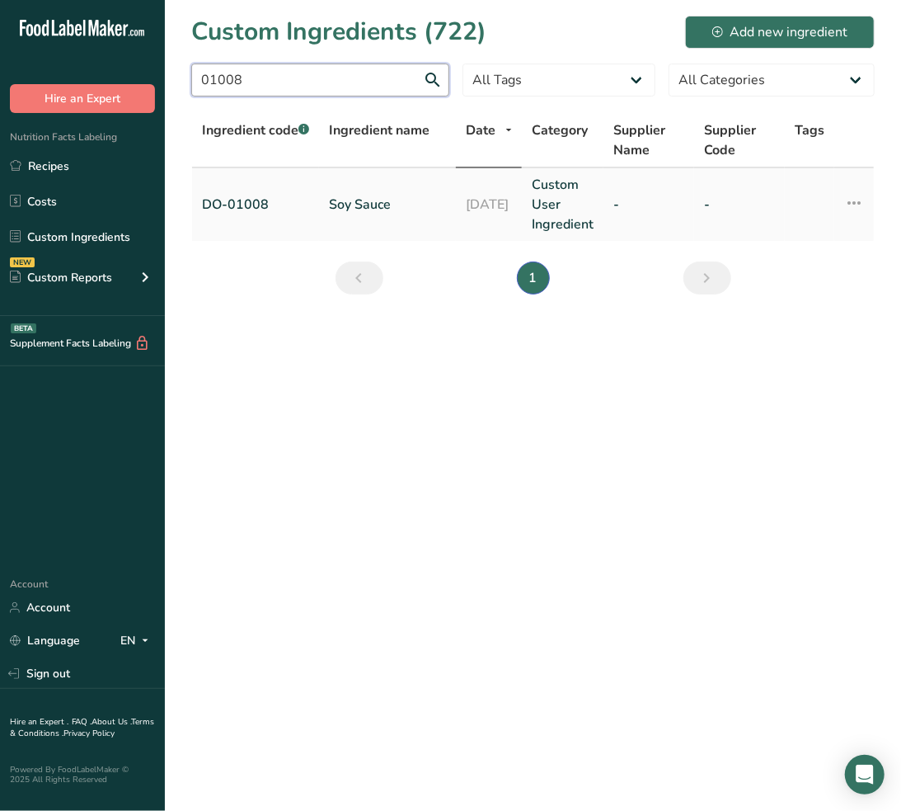
type input "01008"
click at [363, 210] on link "Soy Sauce" at bounding box center [387, 205] width 117 height 20
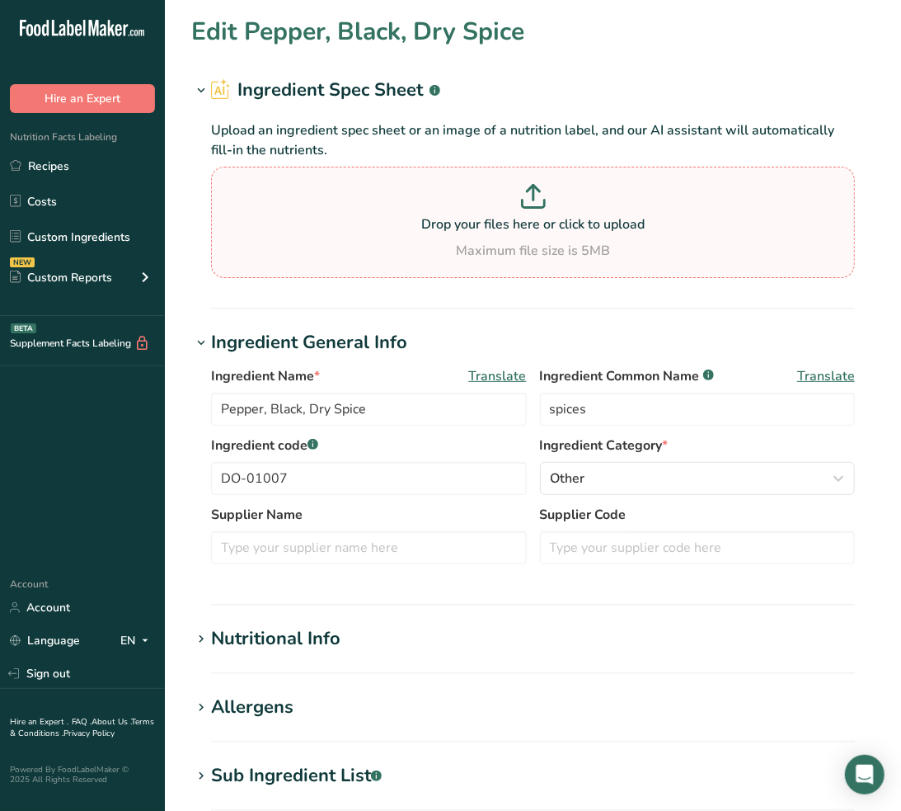
type input "Soy Sauce"
type input "soy sauce"
type input "DO-01008"
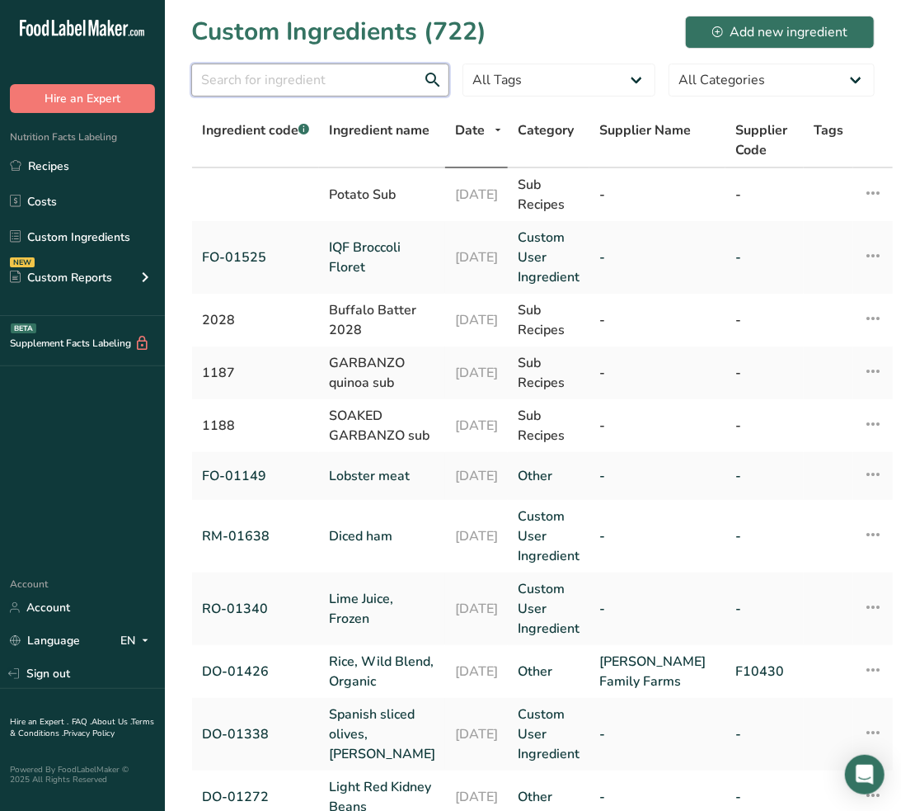
drag, startPoint x: 381, startPoint y: 74, endPoint x: 423, endPoint y: 74, distance: 42.1
click at [381, 74] on input "text" at bounding box center [320, 80] width 258 height 33
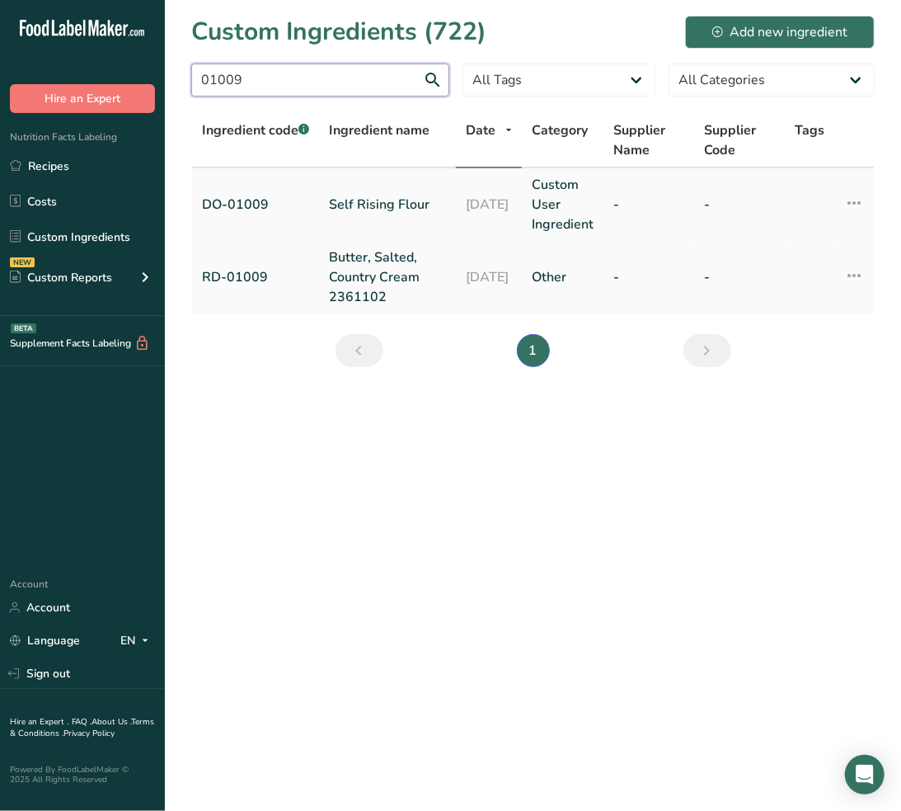
type input "01009"
click at [422, 209] on link "Self Rising Flour" at bounding box center [387, 205] width 117 height 20
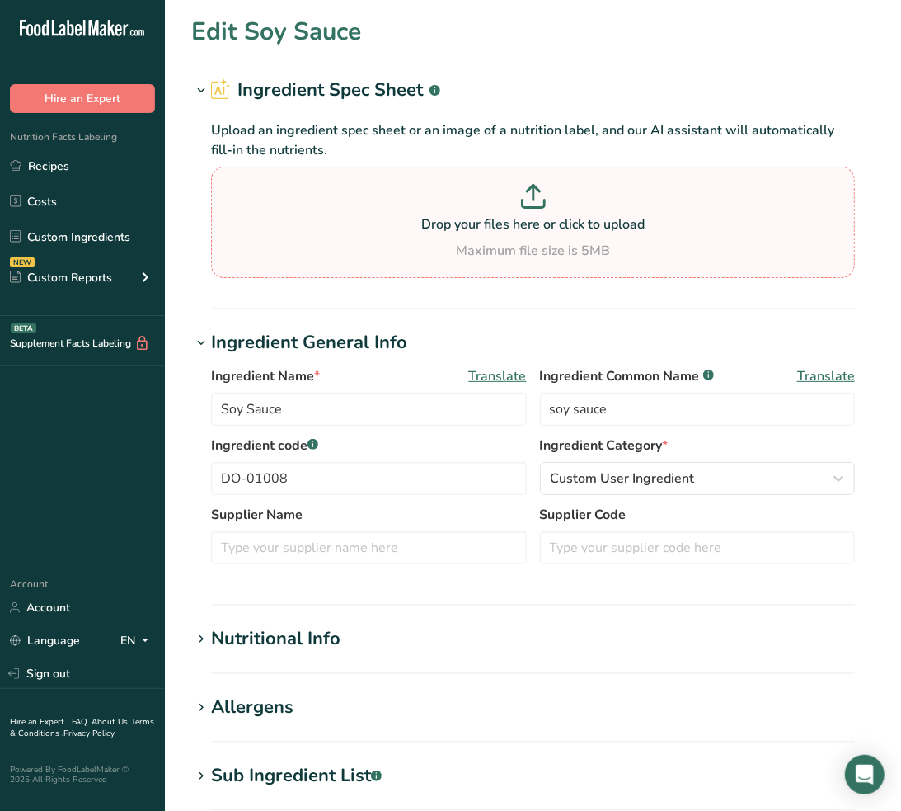
type input "Self Rising Flour"
type input "enriched self rising flour"
type input "DO-01009"
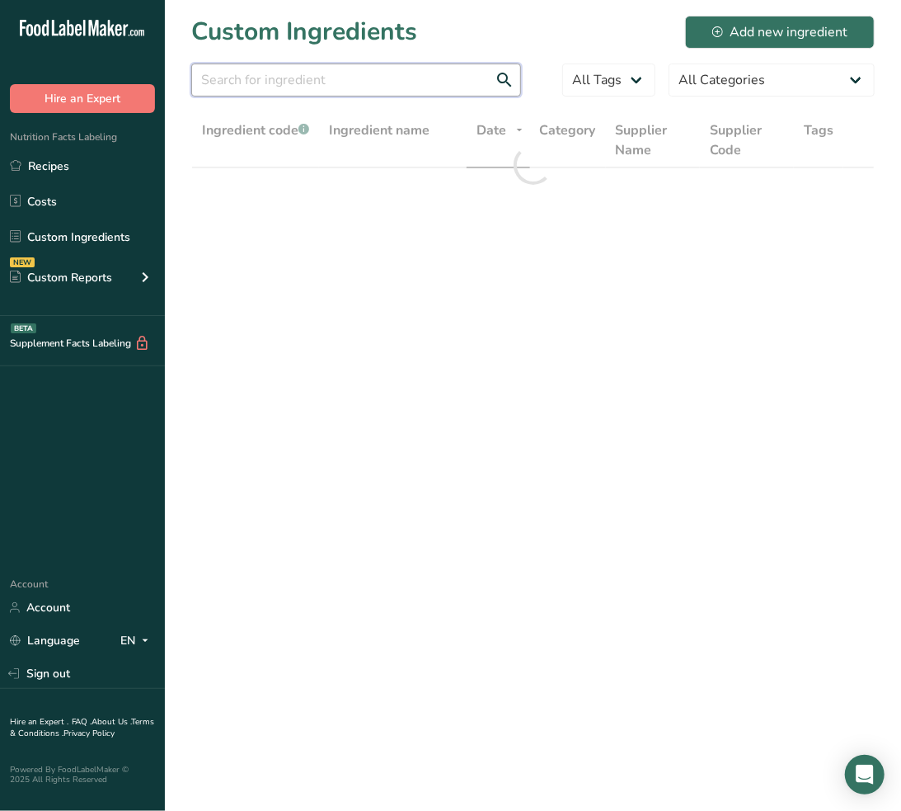
click at [285, 87] on input "text" at bounding box center [356, 80] width 330 height 33
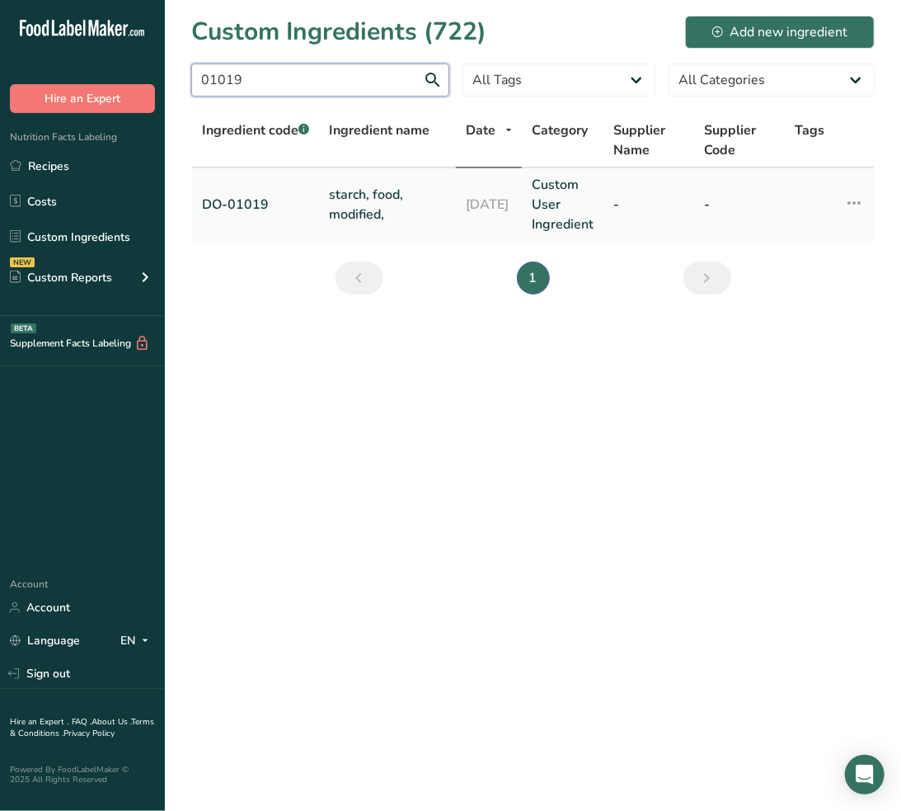
type input "01019"
click at [374, 195] on link "starch, food, modified," at bounding box center [387, 205] width 117 height 40
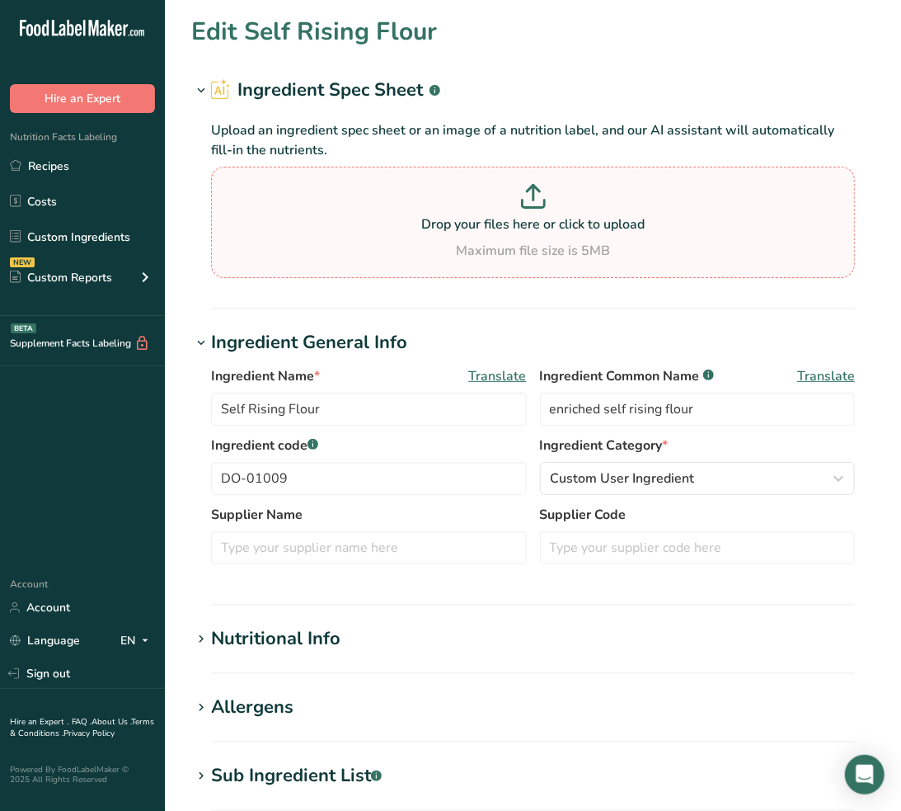
type input "starch, food, modified,"
type input "food starch-modified"
type input "DO-01019"
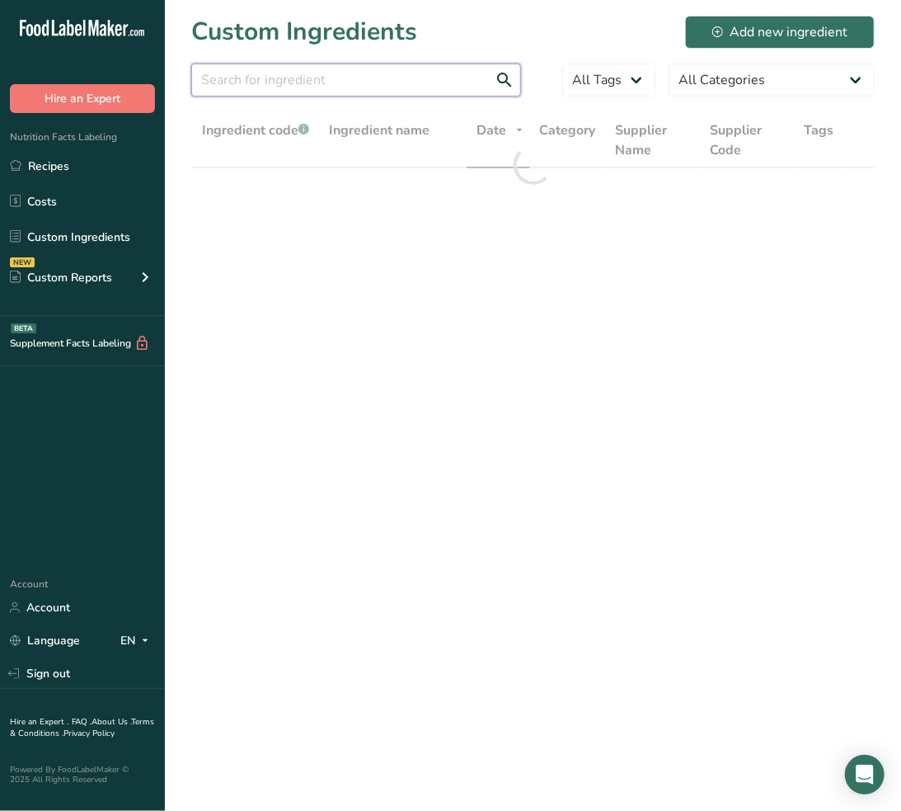
click at [331, 84] on input "text" at bounding box center [356, 80] width 330 height 33
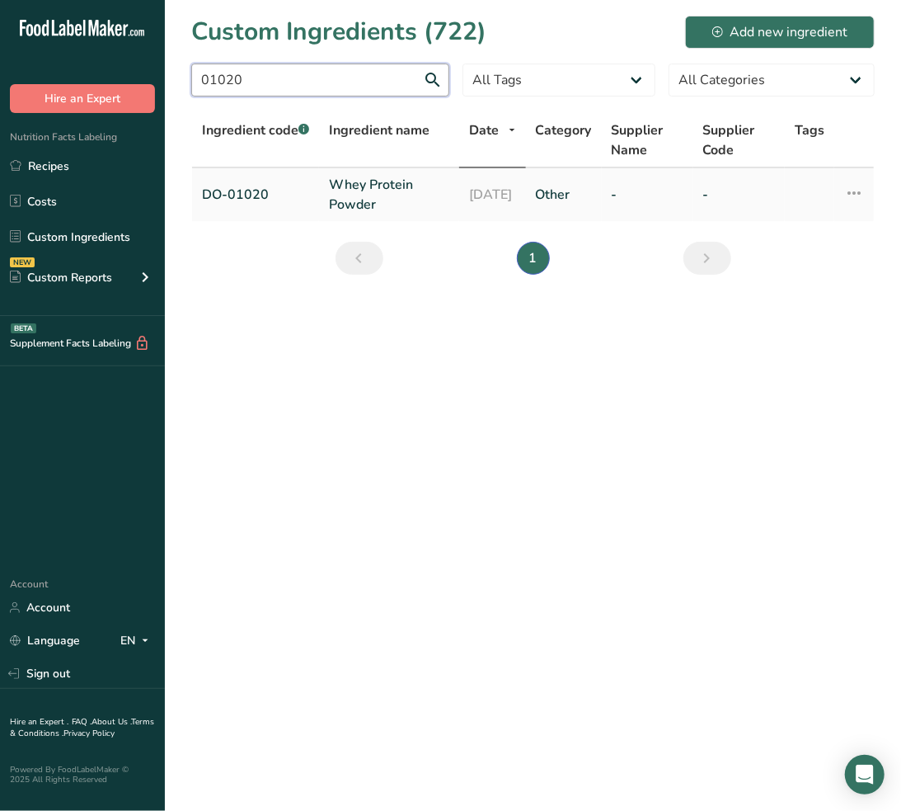
type input "01020"
click at [357, 184] on link "Whey Protein Powder" at bounding box center [389, 195] width 120 height 40
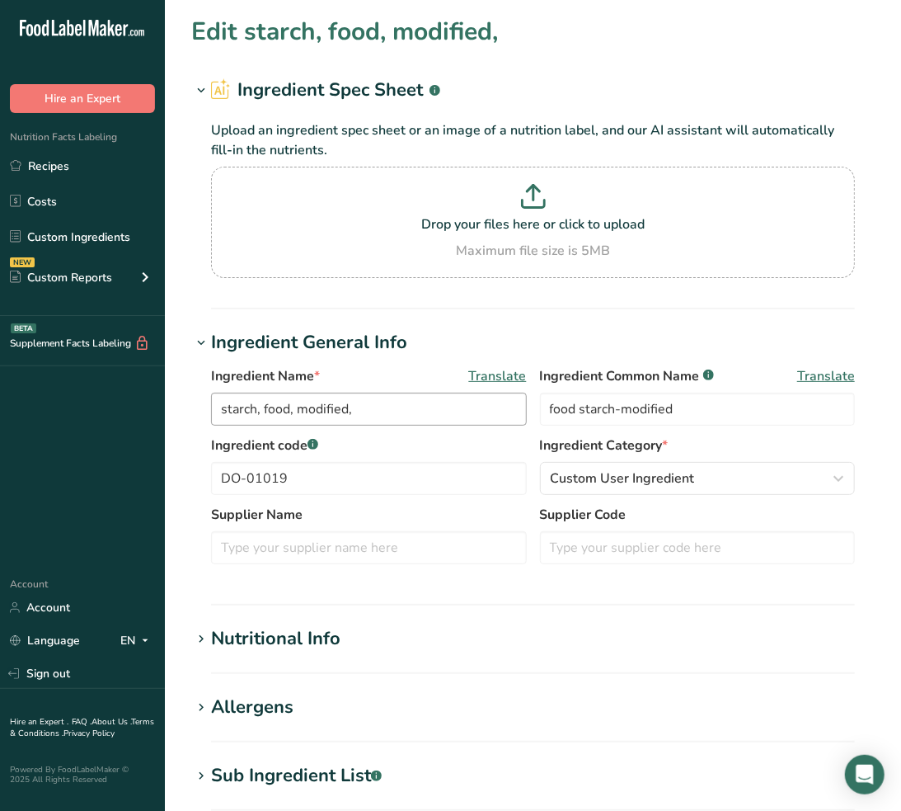
type input "Whey Protein Powder"
type input "whey protein concentrate"
type input "DO-01020"
drag, startPoint x: 323, startPoint y: 773, endPoint x: 365, endPoint y: 745, distance: 49.9
click at [327, 774] on div "Sub Ingredient List .a-a{fill:#347362;}.b-a{fill:#fff;}" at bounding box center [296, 775] width 171 height 27
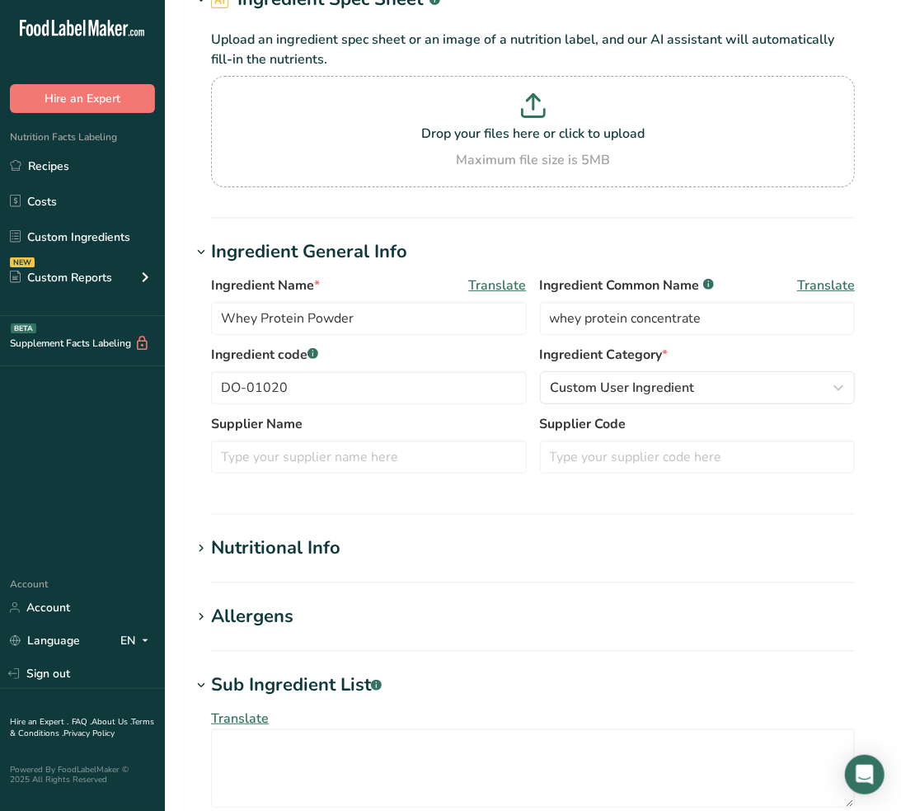
scroll to position [92, 0]
click at [253, 606] on div "Allergens" at bounding box center [252, 615] width 82 height 27
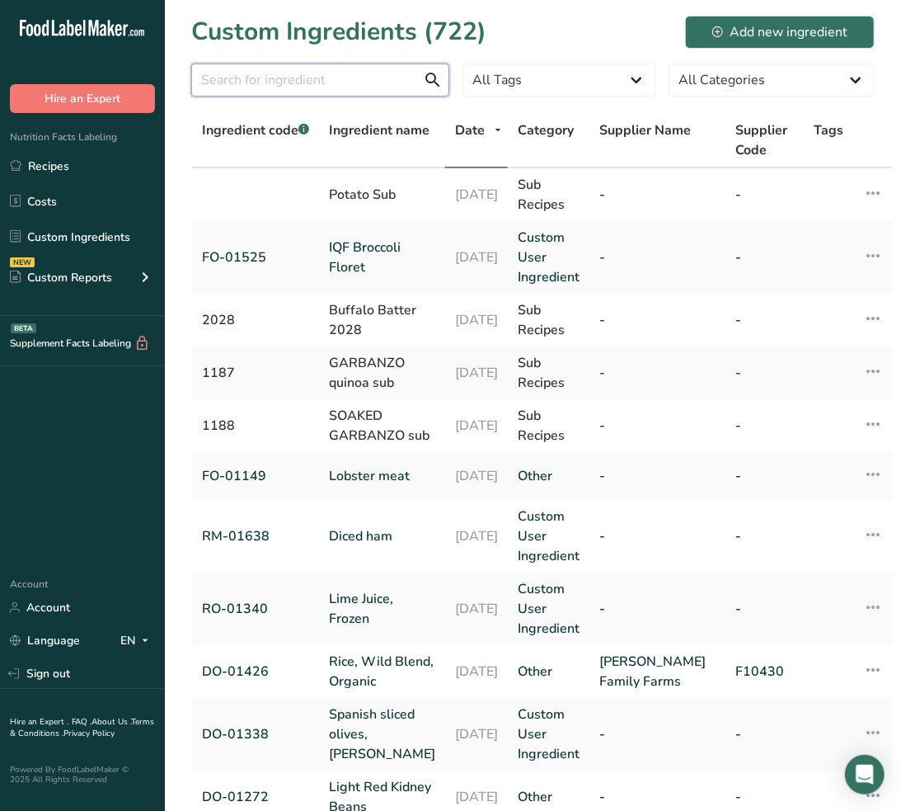
click at [275, 80] on input "text" at bounding box center [320, 80] width 258 height 33
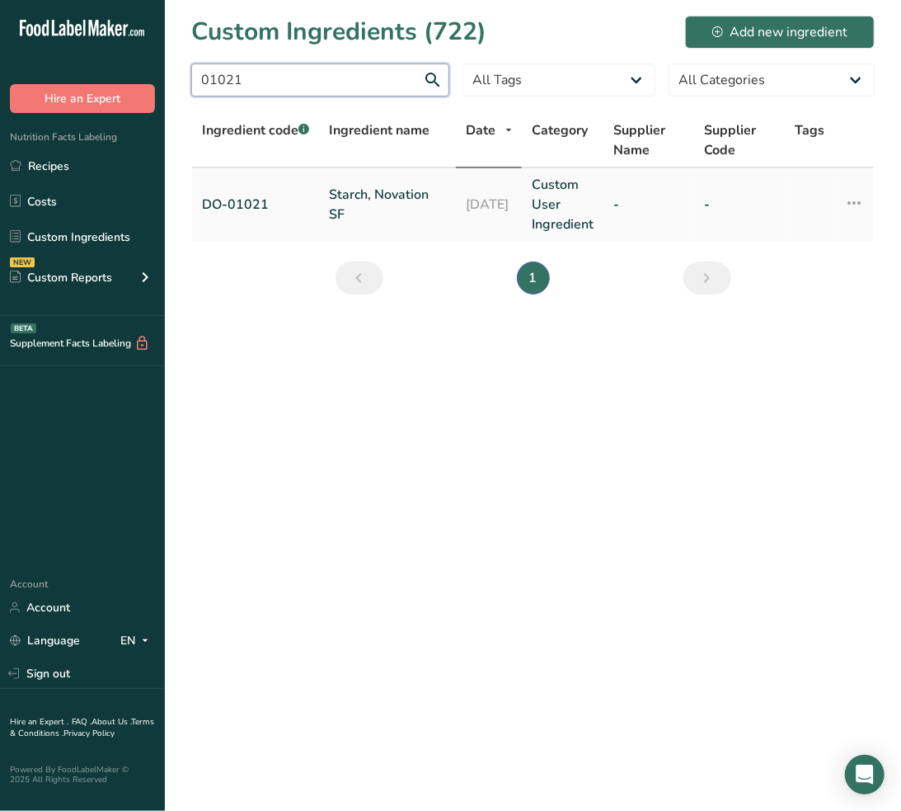
type input "01021"
click at [366, 185] on link "Starch, Novation SF" at bounding box center [387, 205] width 117 height 40
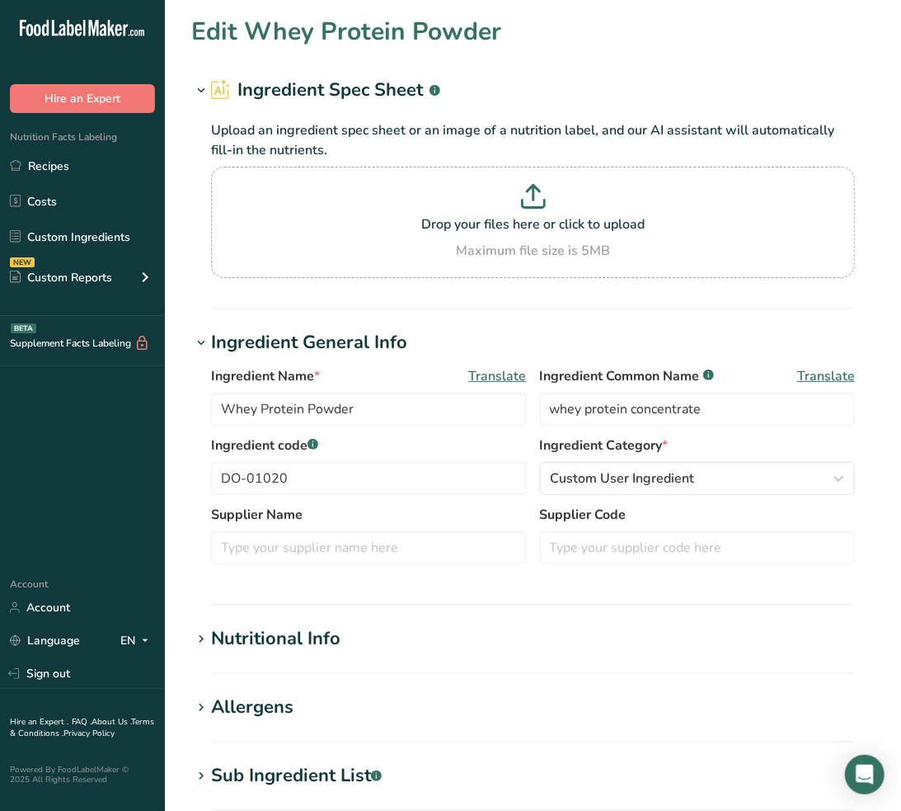
type input "Starch, Novation SF"
type input "rice starch"
type input "DO-01021"
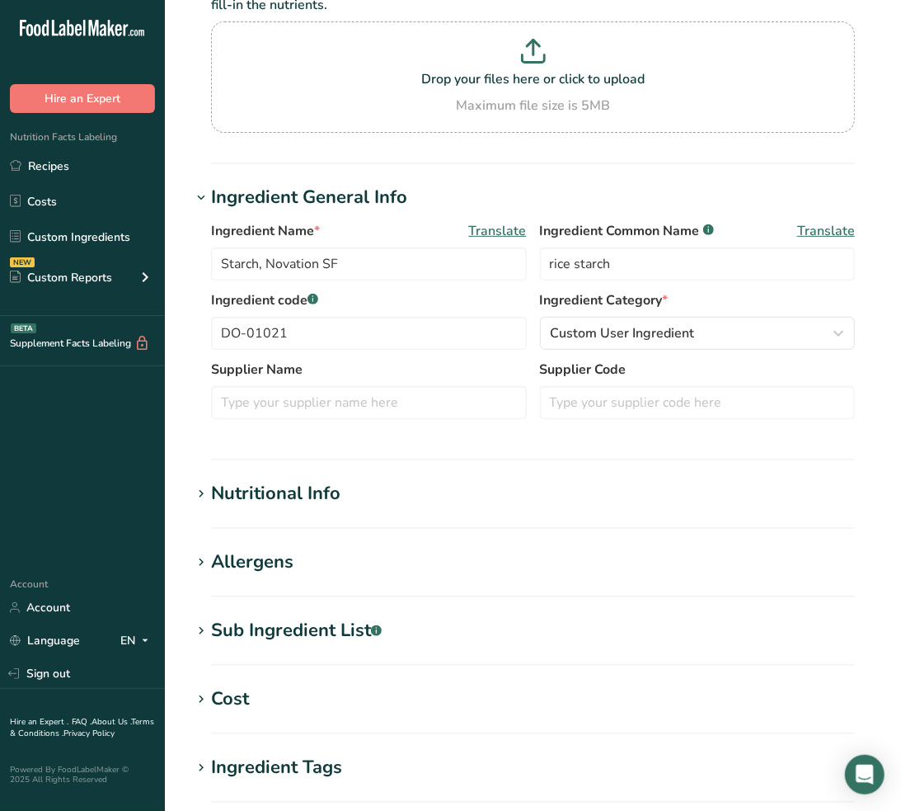
scroll to position [275, 0]
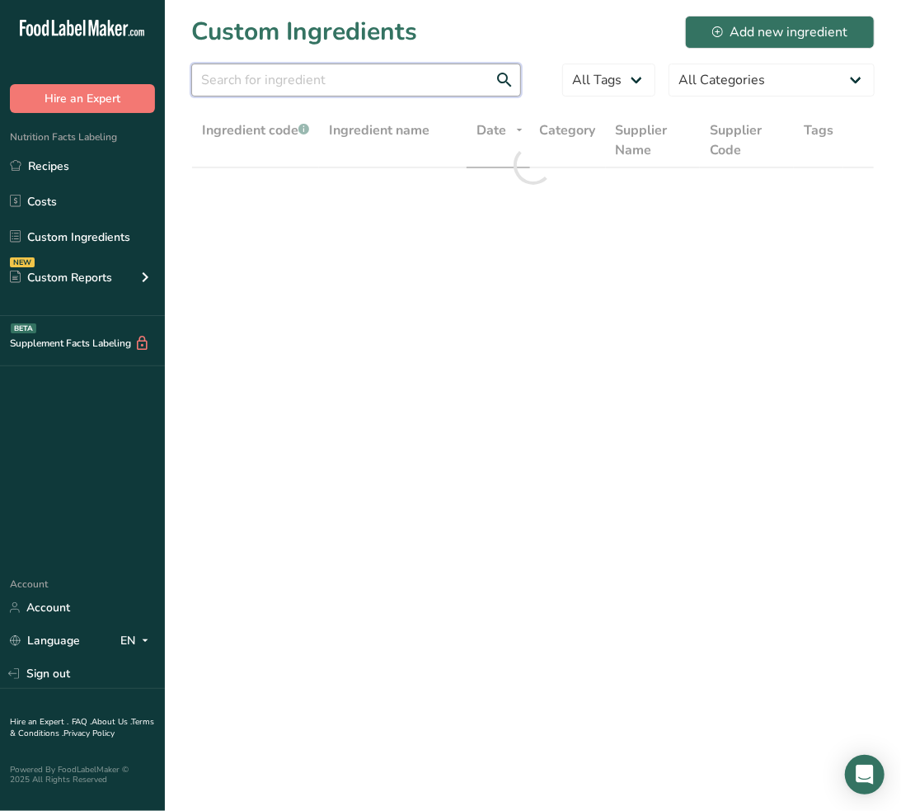
click at [383, 79] on input "text" at bounding box center [356, 80] width 330 height 33
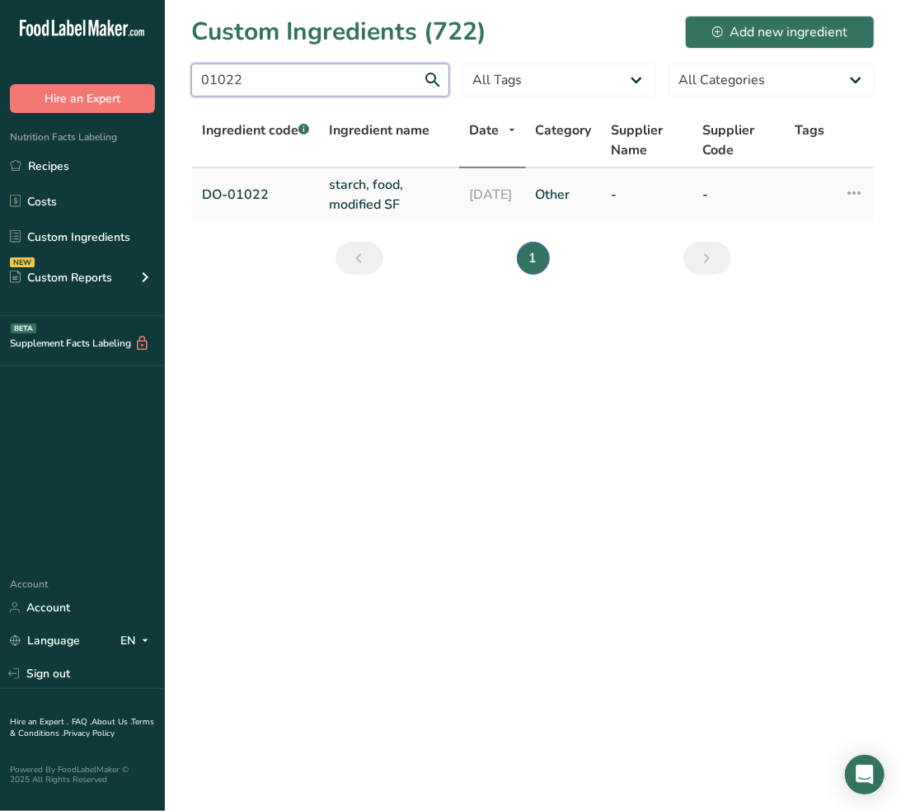
type input "01022"
click at [402, 184] on link "starch, food, modified SF" at bounding box center [389, 195] width 120 height 40
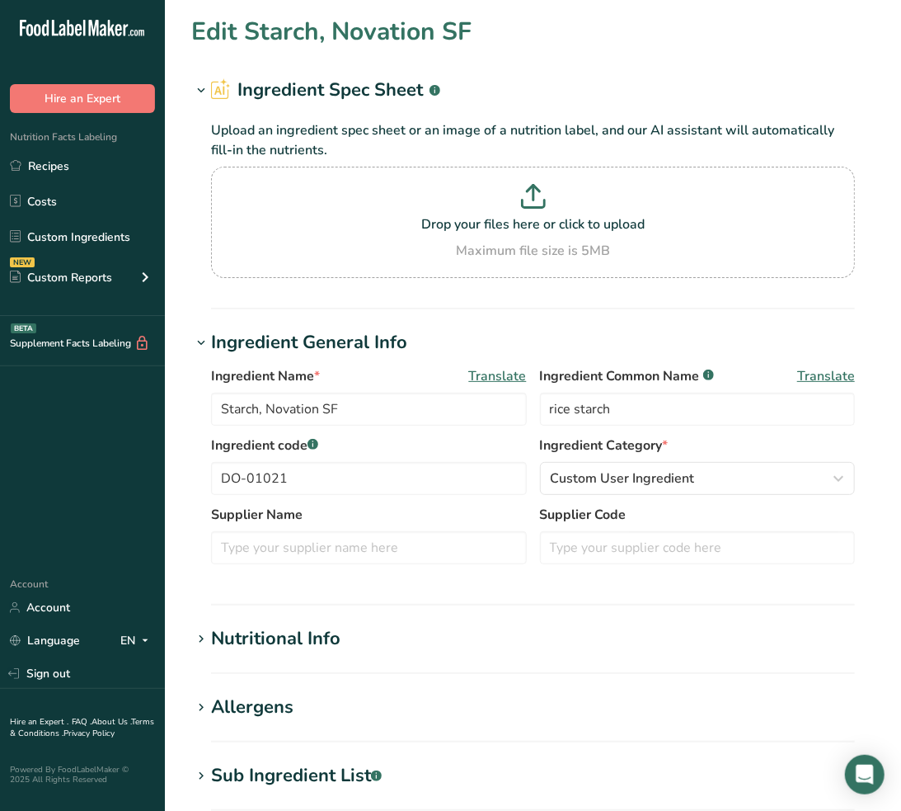
type input "starch, food, modified SF"
type input "food starch-modified"
type input "DO-01022"
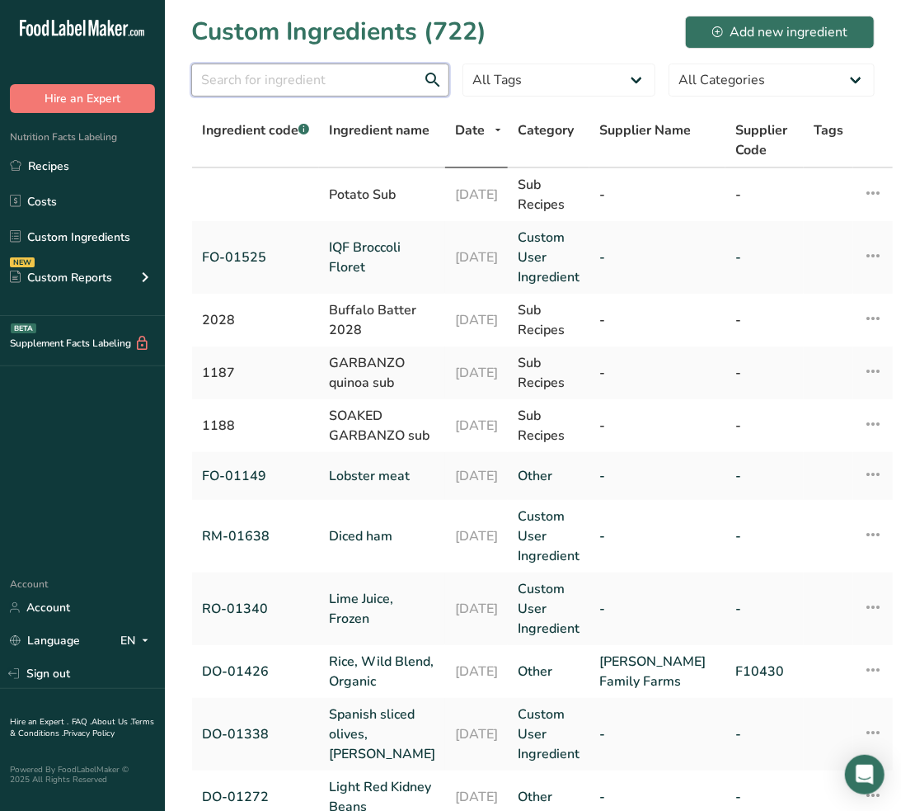
click at [344, 60] on section "Custom Ingredients (722) Add new ingredient All Tags Source of Antioxidants [ME…" at bounding box center [533, 596] width 736 height 1193
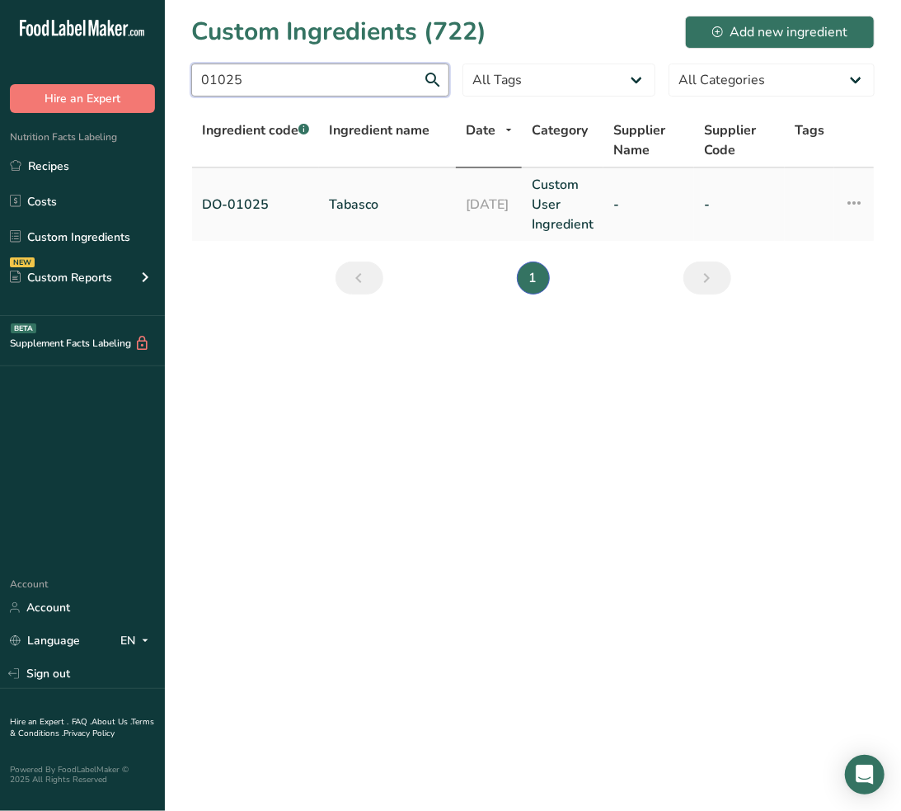
type input "01025"
click at [353, 200] on link "Tabasco" at bounding box center [387, 205] width 117 height 20
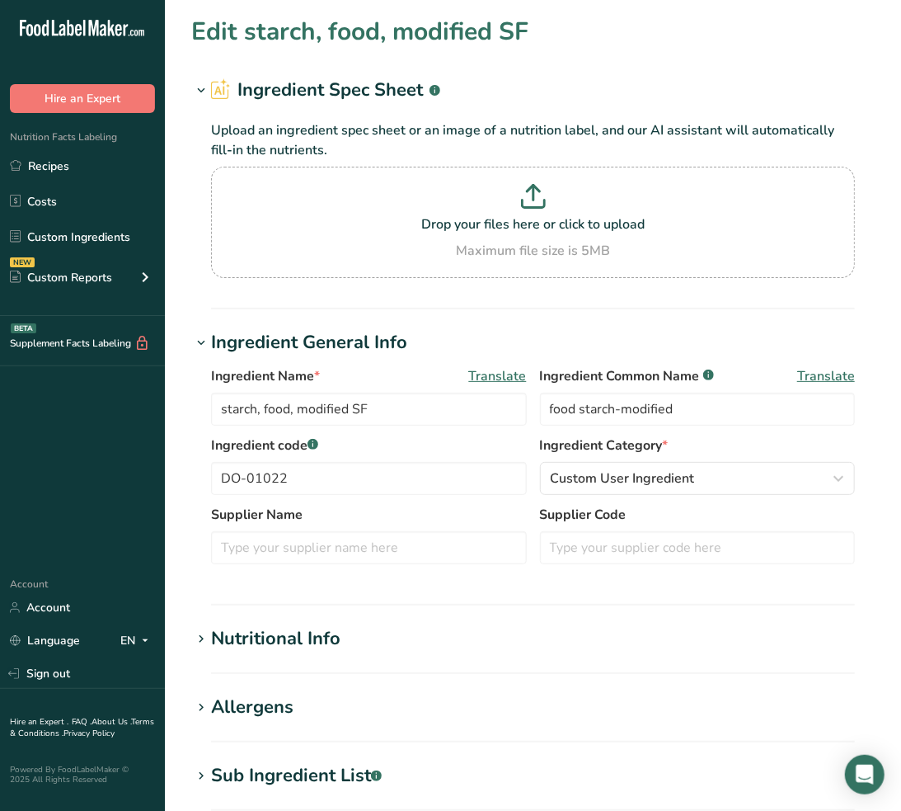
type input "Tabasco"
type input "pepper sauce"
type input "DO-01025"
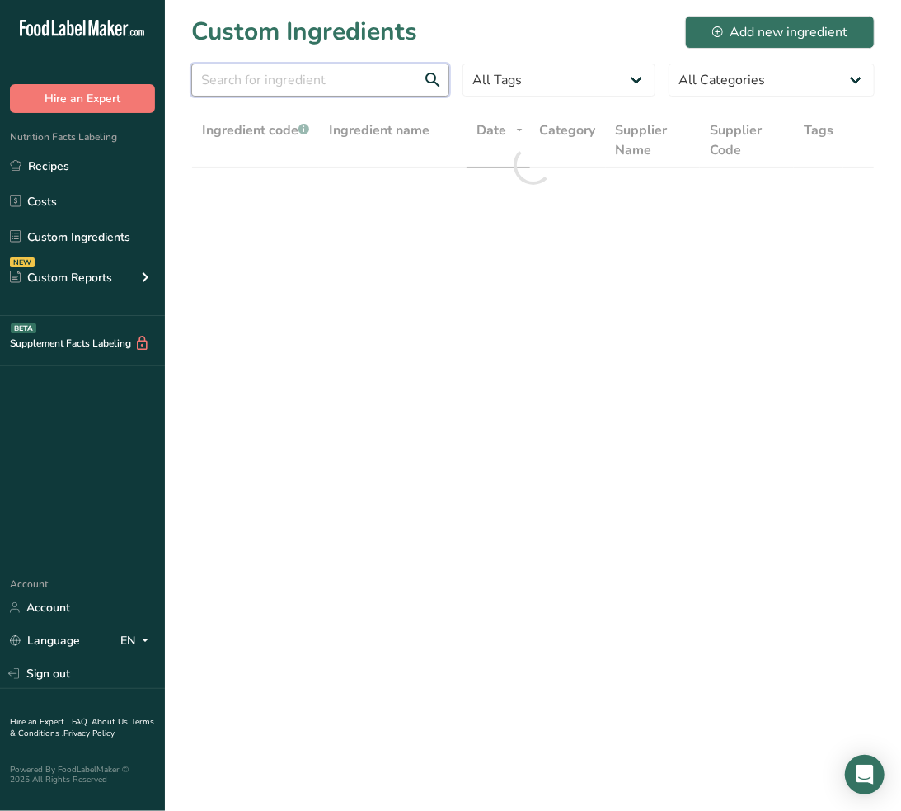
click at [331, 77] on input "text" at bounding box center [320, 80] width 258 height 33
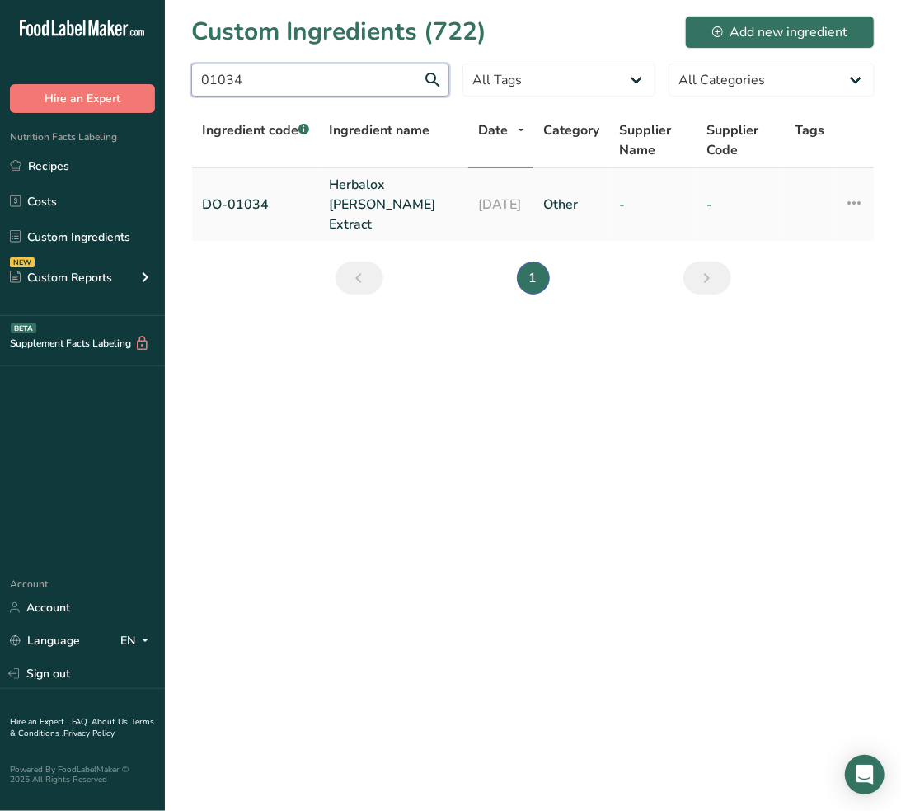
type input "01034"
click at [368, 194] on link "Herbalox Rosemary Extract" at bounding box center [393, 204] width 129 height 59
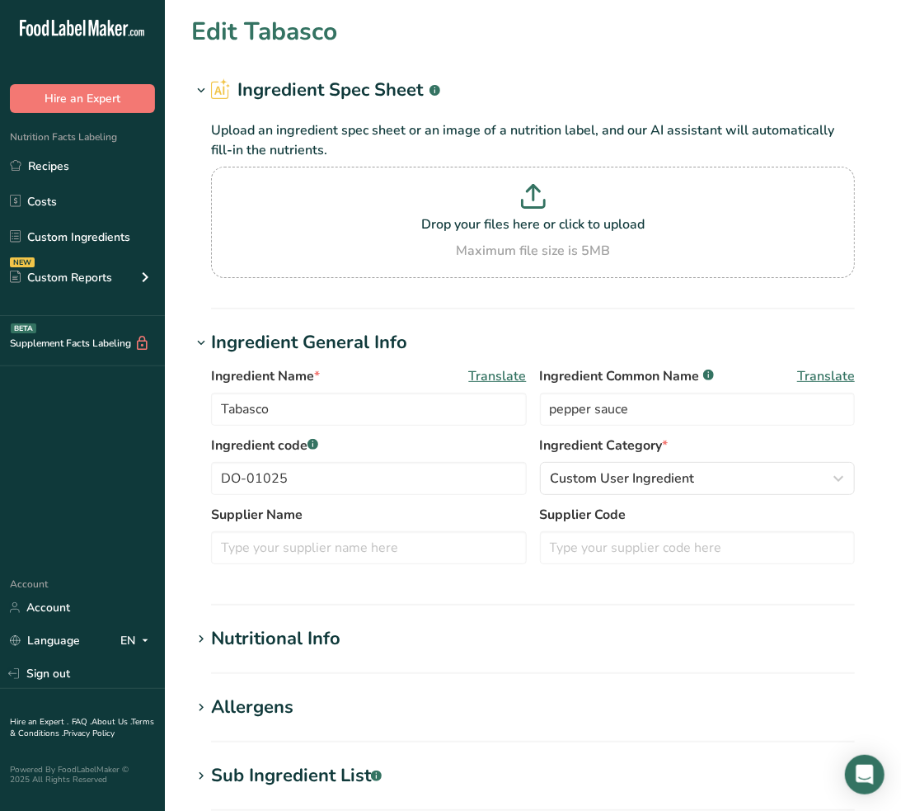
type input "Herbalox Rosemary Extract"
type input "oleoresin rosemary"
type input "DO-01034"
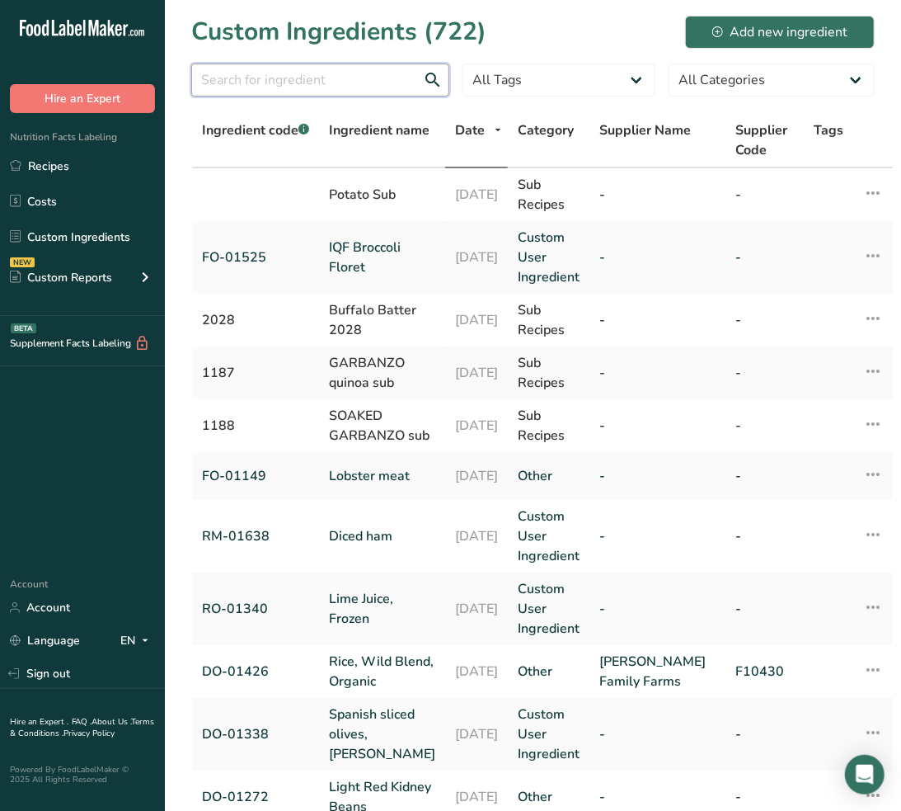
click at [367, 85] on input "text" at bounding box center [320, 80] width 258 height 33
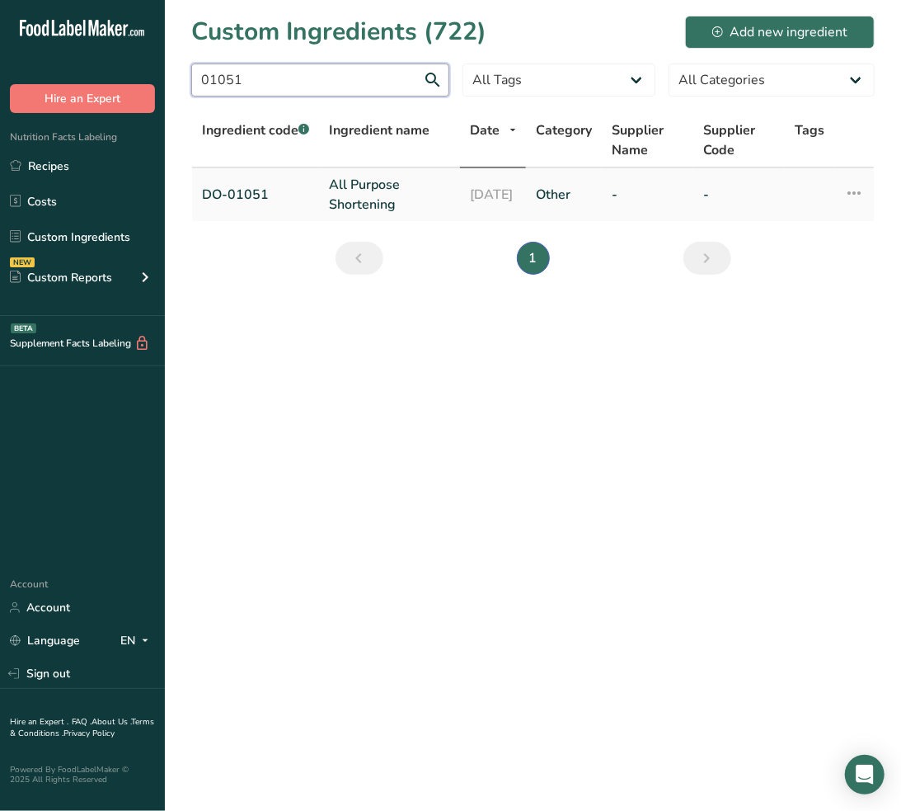
type input "01051"
click at [349, 195] on link "All Purpose Shortening" at bounding box center [389, 195] width 121 height 40
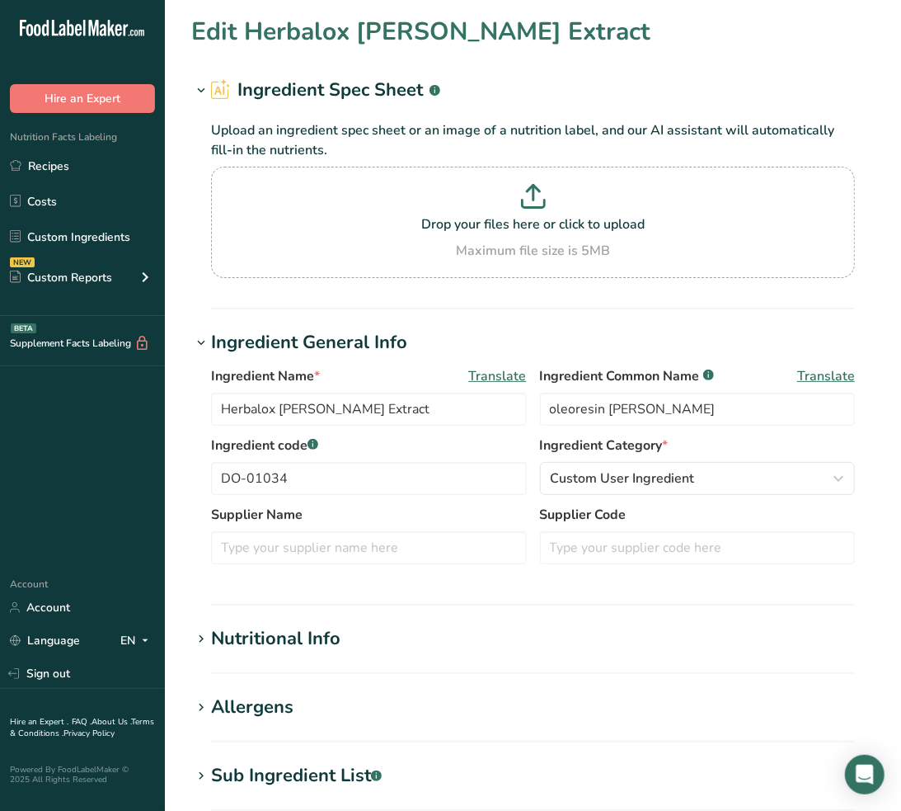
type input "All Purpose Shortening"
type input "all purpose shortening"
type input "DO-01051"
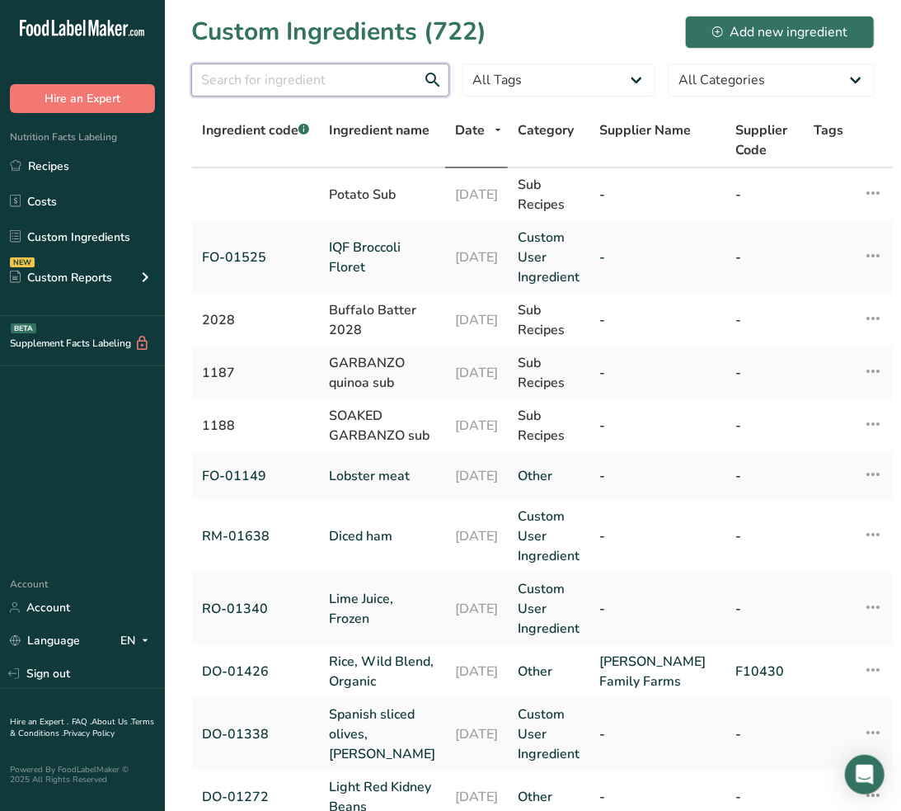
click at [398, 78] on input "text" at bounding box center [320, 80] width 258 height 33
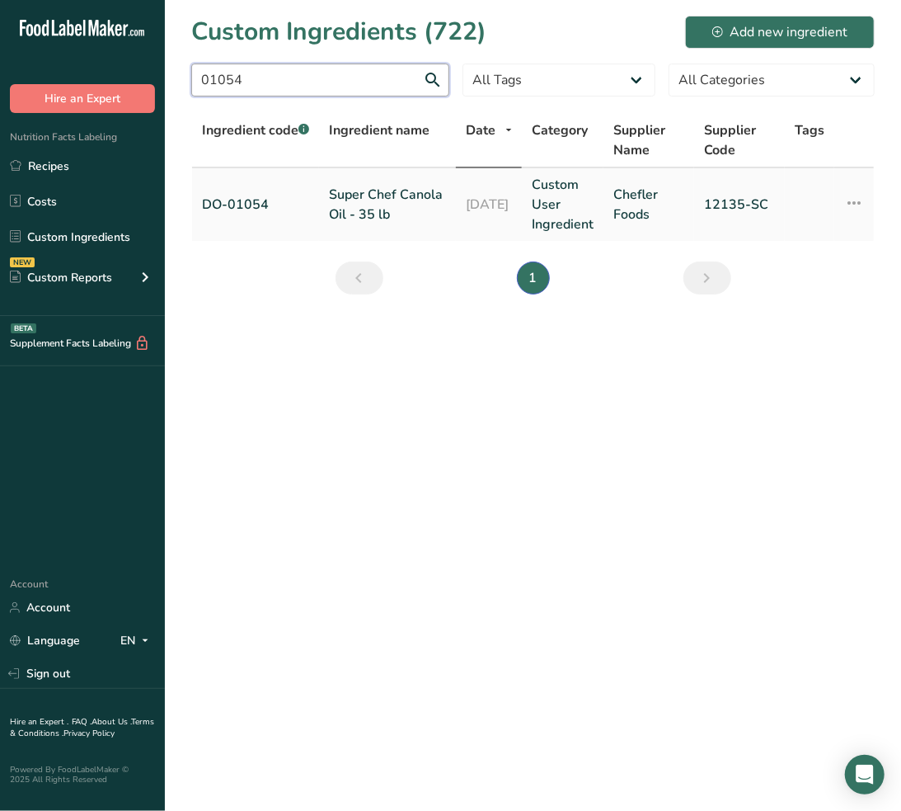
type input "01054"
click at [371, 168] on td "Super Chef Canola Oil - 35 lb" at bounding box center [387, 204] width 137 height 73
click at [376, 172] on td "Super Chef Canola Oil - 35 lb" at bounding box center [387, 204] width 137 height 73
click at [390, 185] on link "Super Chef Canola Oil - 35 lb" at bounding box center [387, 205] width 117 height 40
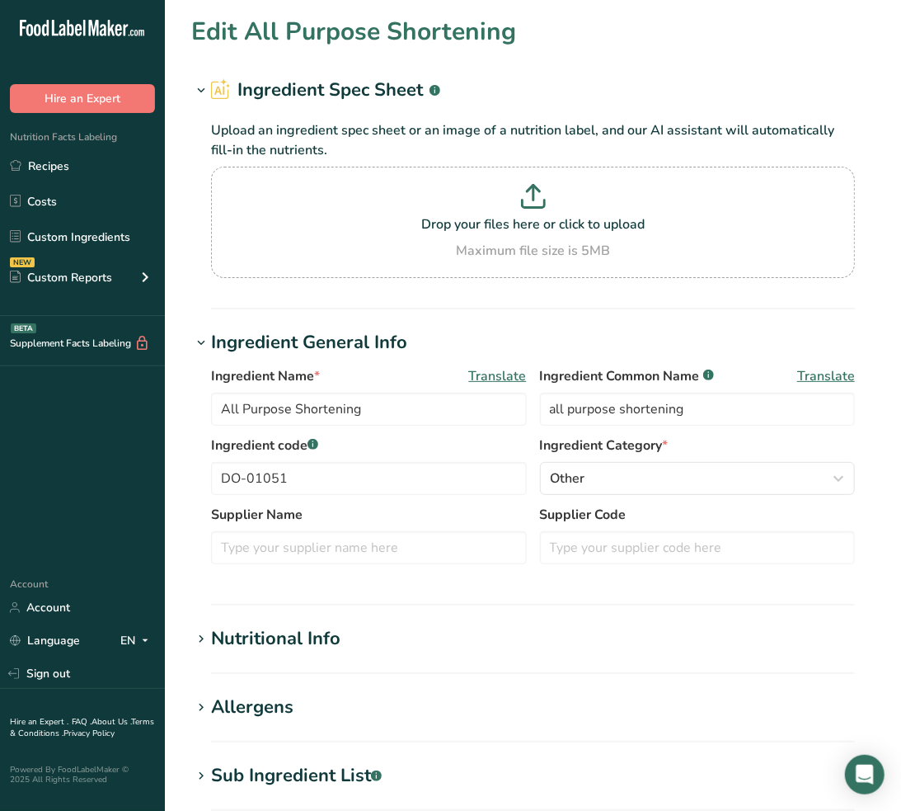
type input "Super Chef Canola Oil - 35 lb"
type input "canola oil"
type input "DO-01054"
type input "Chefler Foods"
type input "12135-SC"
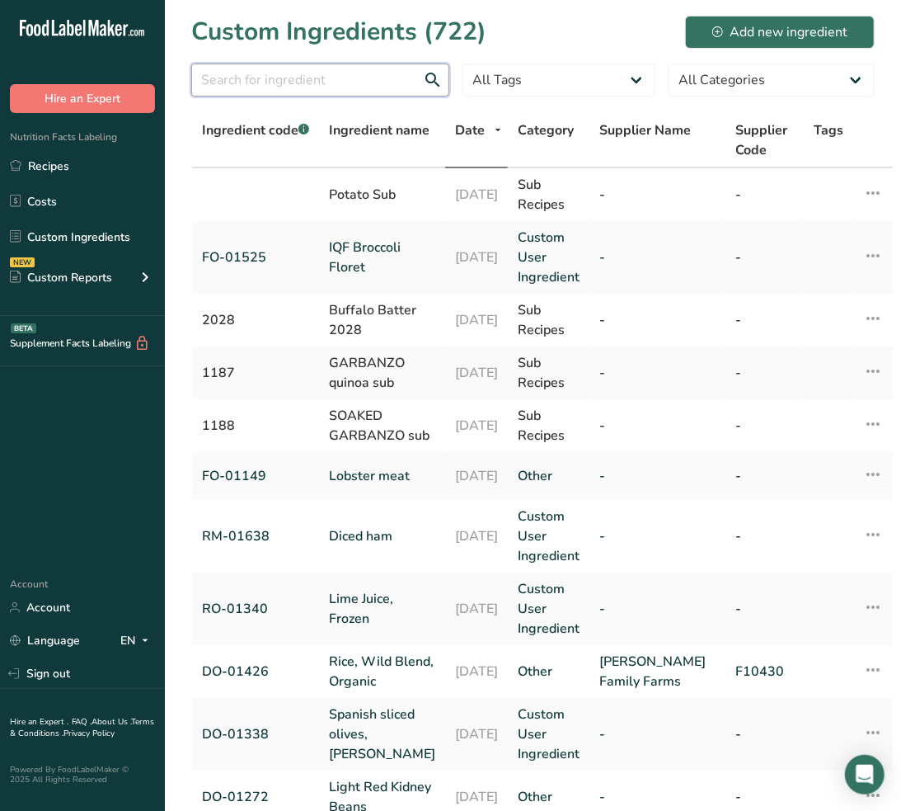
click at [299, 87] on input "text" at bounding box center [320, 80] width 258 height 33
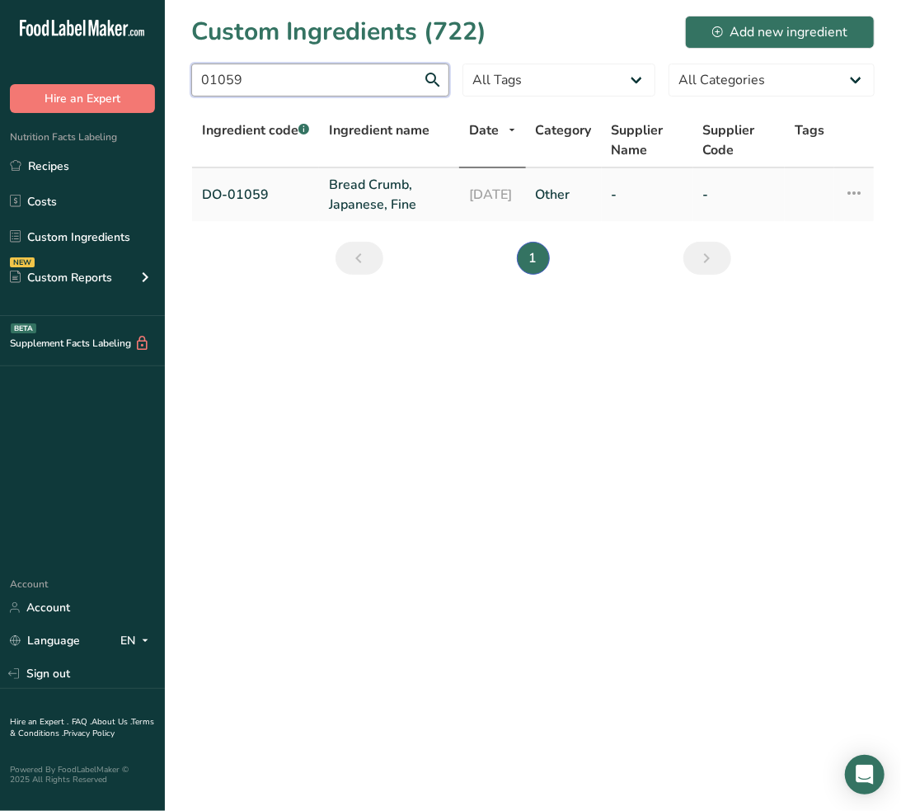
type input "01059"
click at [378, 210] on link "Bread Crumb, Japanese, Fine" at bounding box center [389, 195] width 120 height 40
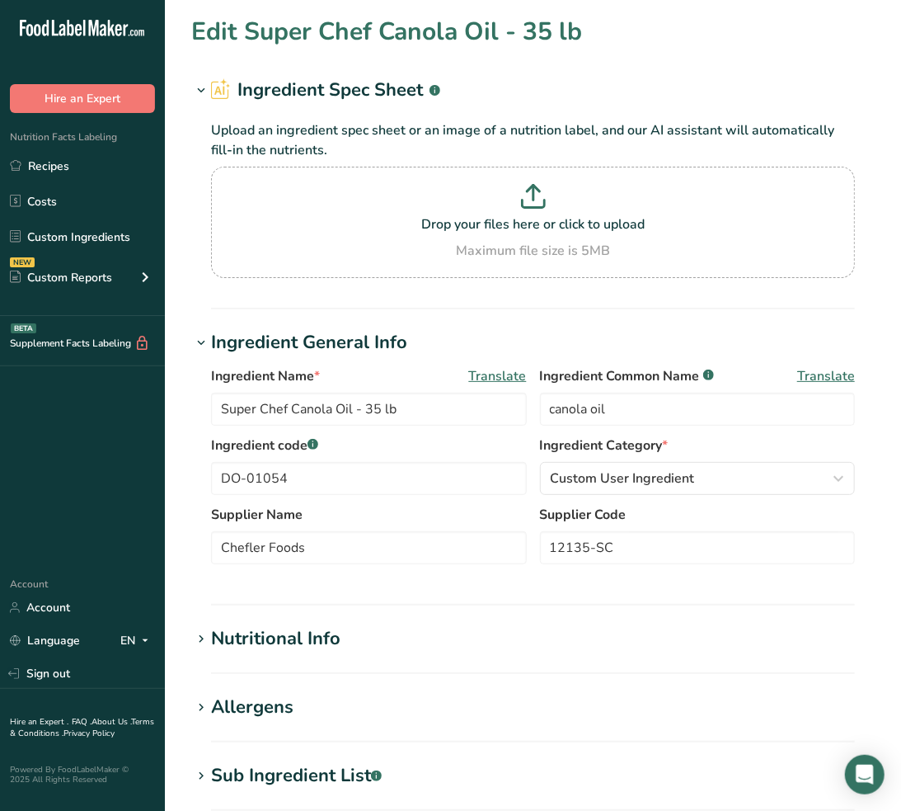
type input "Bread Crumb, Japanese, Fine"
type input "panko bread crumbs"
type input "DO-01059"
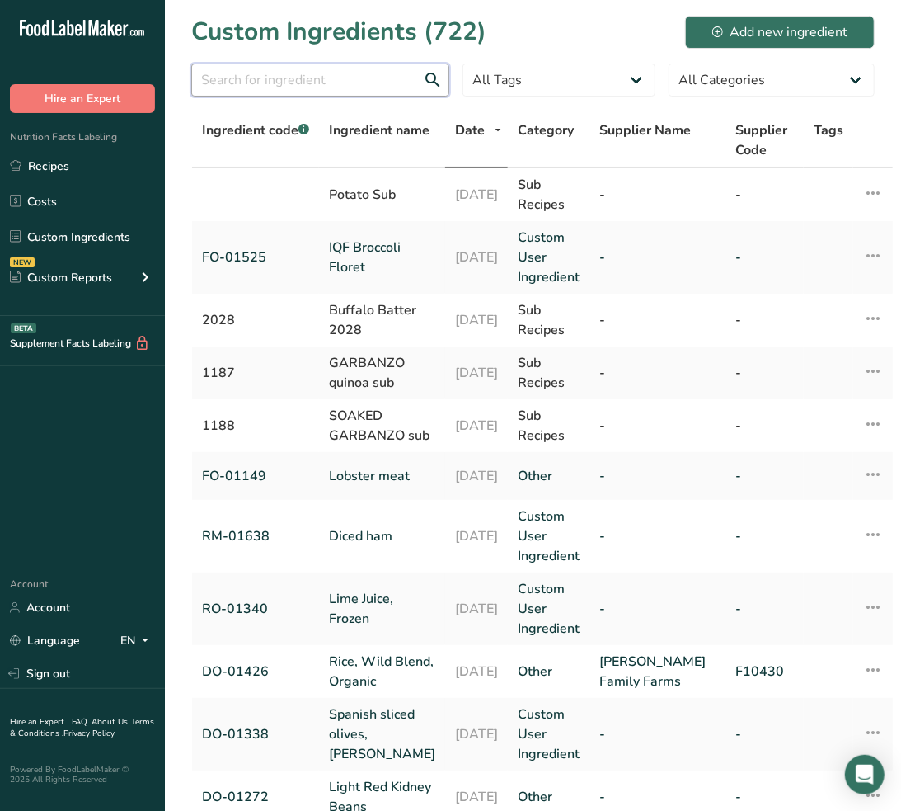
click at [242, 88] on input "text" at bounding box center [320, 80] width 258 height 33
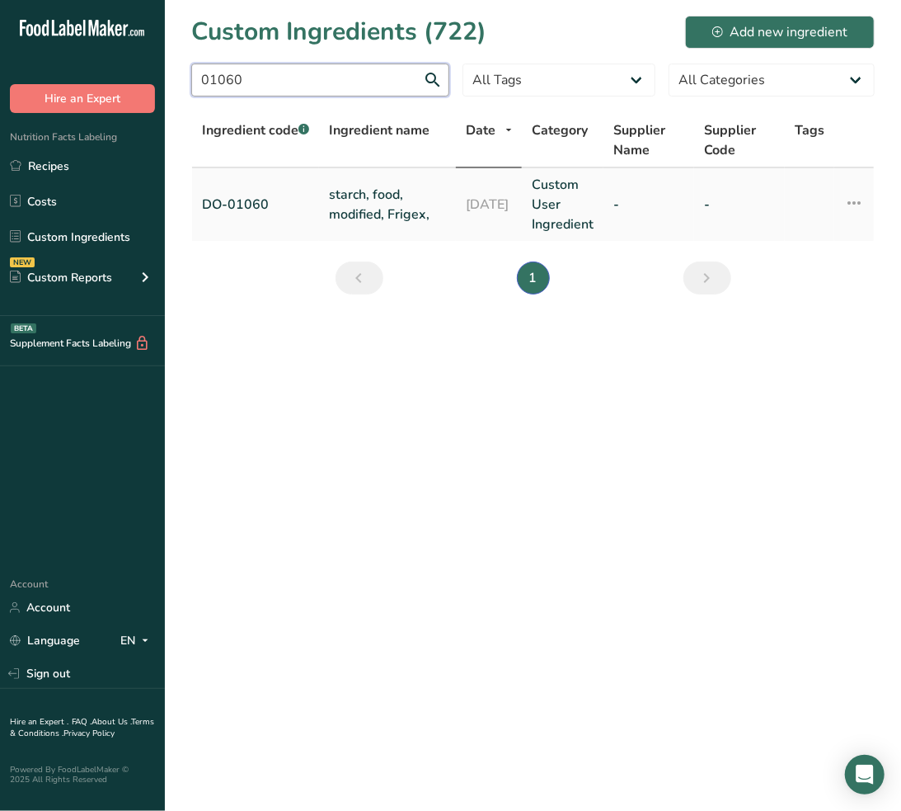
type input "01060"
click at [355, 199] on link "starch, food, modified, Frigex," at bounding box center [387, 205] width 117 height 40
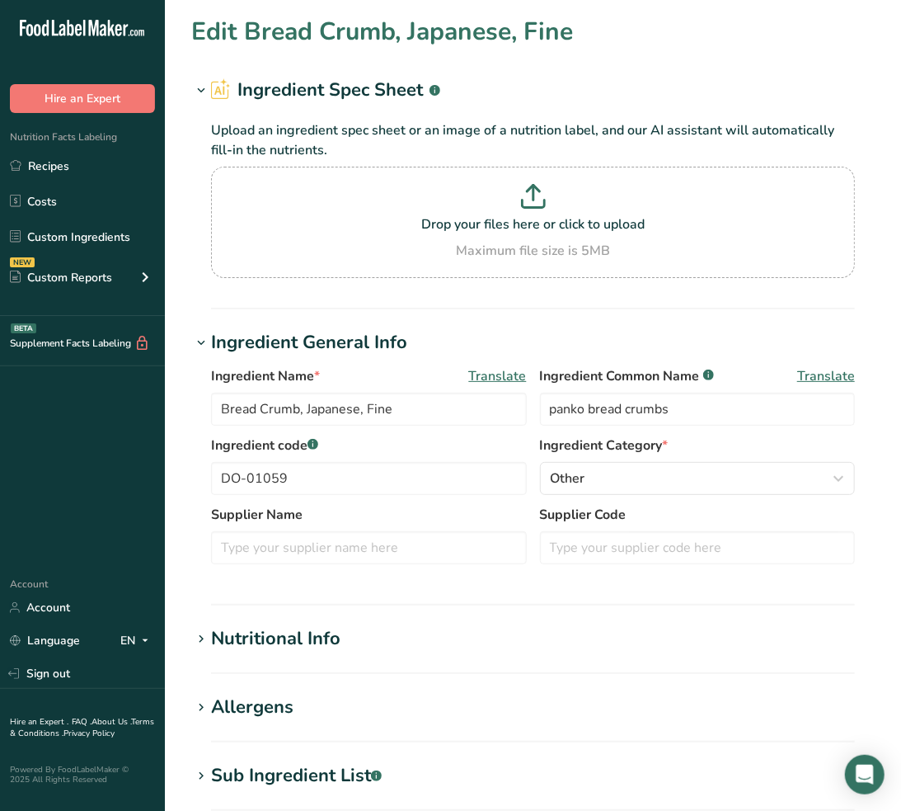
type input "starch, food, modified, Frigex,"
type input "food starch-modified"
type input "DO-01060"
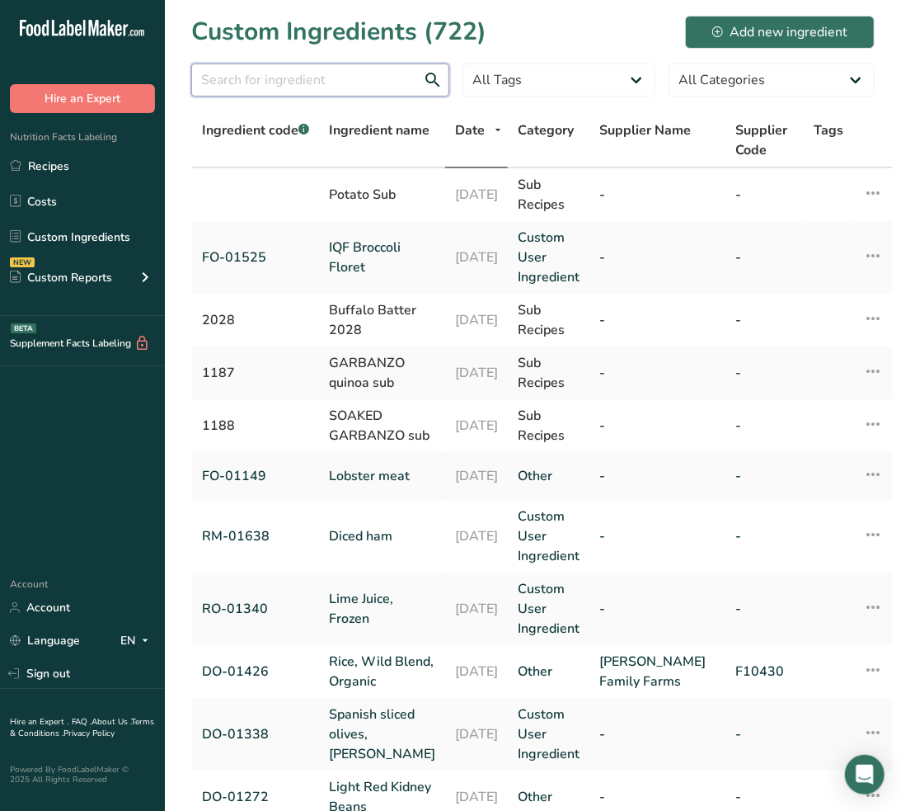
click at [292, 78] on input "text" at bounding box center [320, 80] width 258 height 33
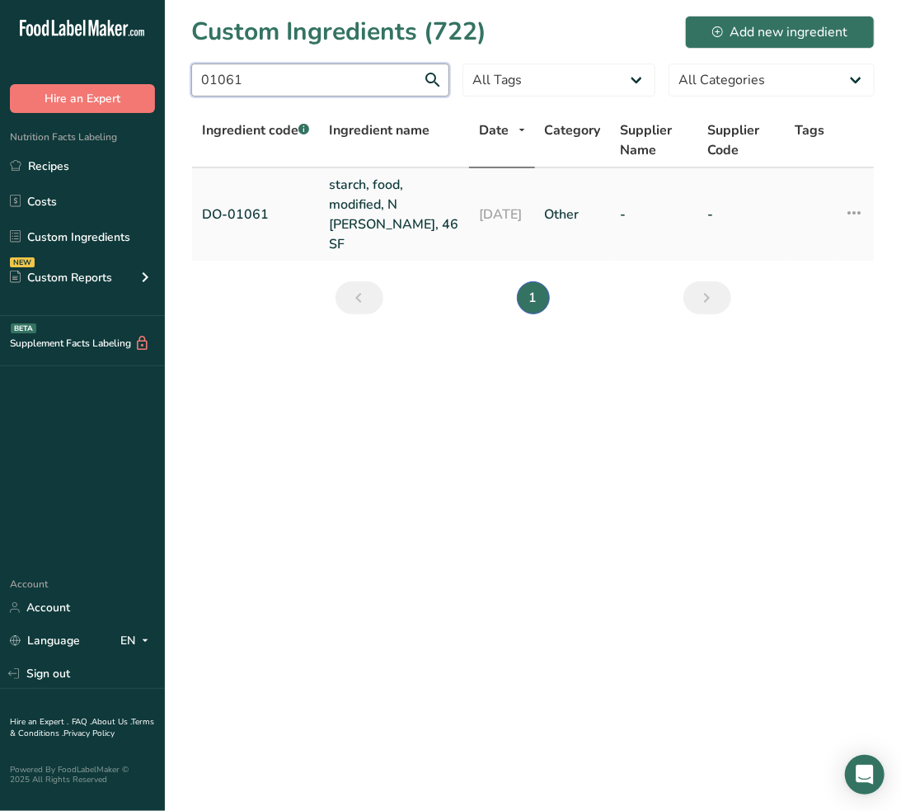
type input "01061"
click at [366, 195] on link "starch, food, modified, N Creamer, 46 SF" at bounding box center [394, 214] width 130 height 79
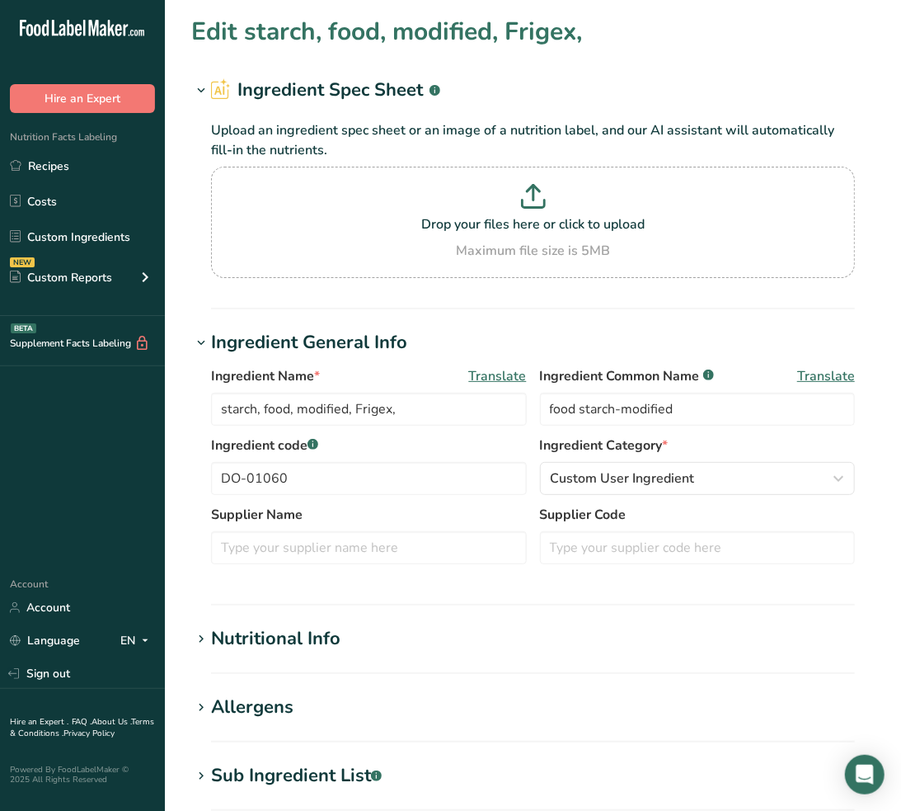
type input "starch, food, modified, N Creamer, 46 SF"
type input "DO-01061"
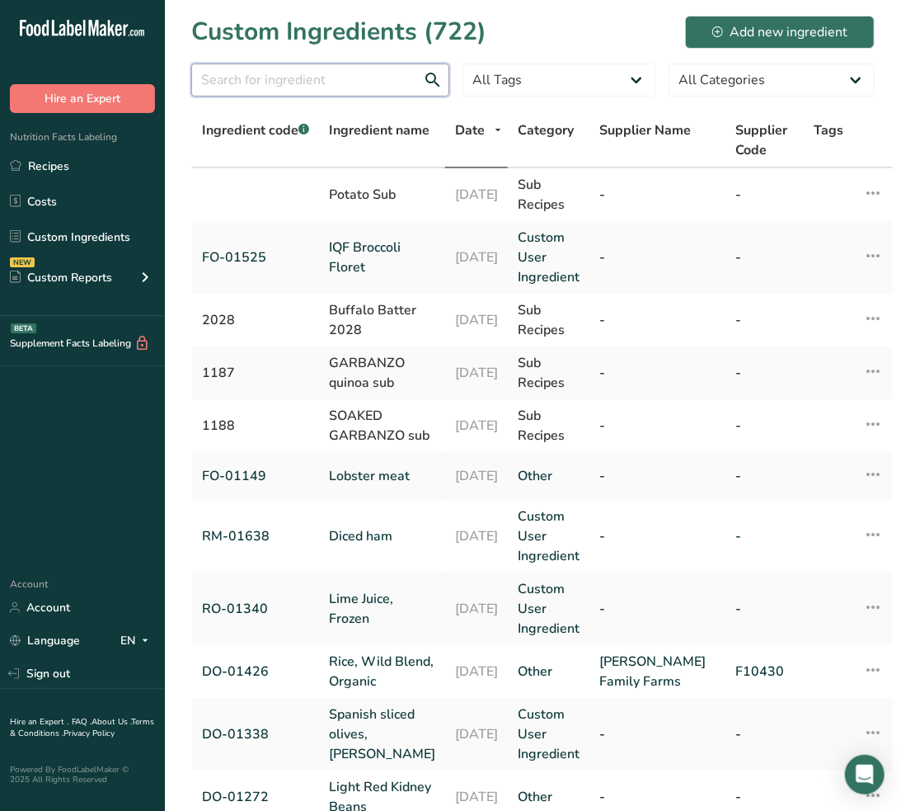
click at [351, 82] on input "text" at bounding box center [320, 80] width 258 height 33
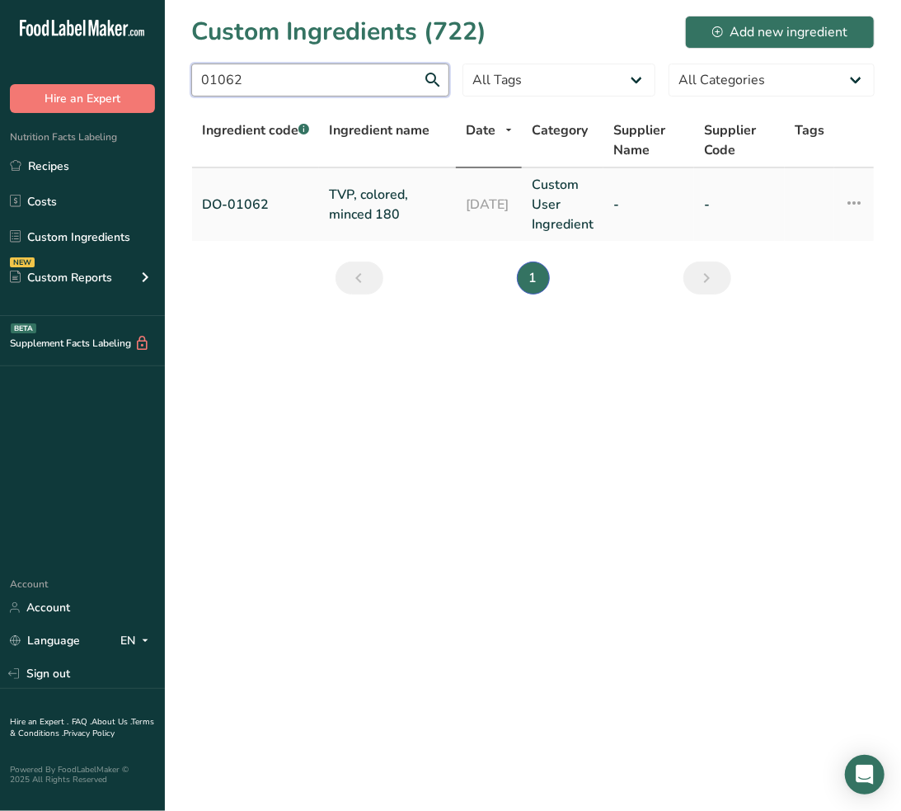
type input "01062"
click at [378, 199] on link "TVP, colored, minced 180" at bounding box center [387, 205] width 117 height 40
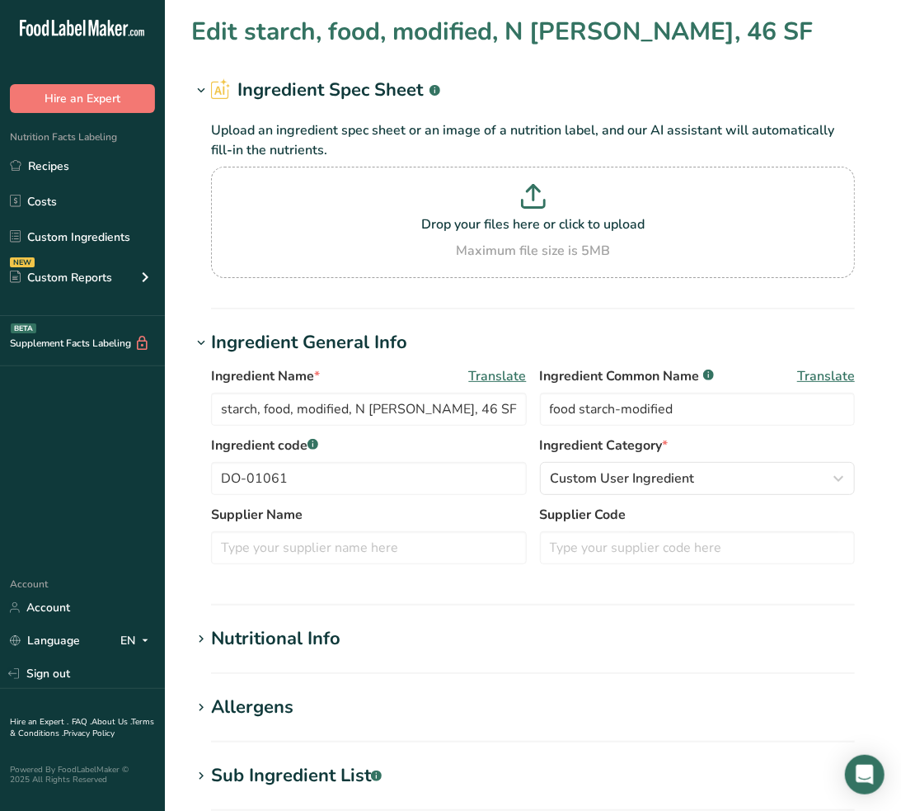
type input "TVP, colored, minced 180"
type input "textured soy flour"
type input "DO-01062"
type input "290"
type KJ "1213.4"
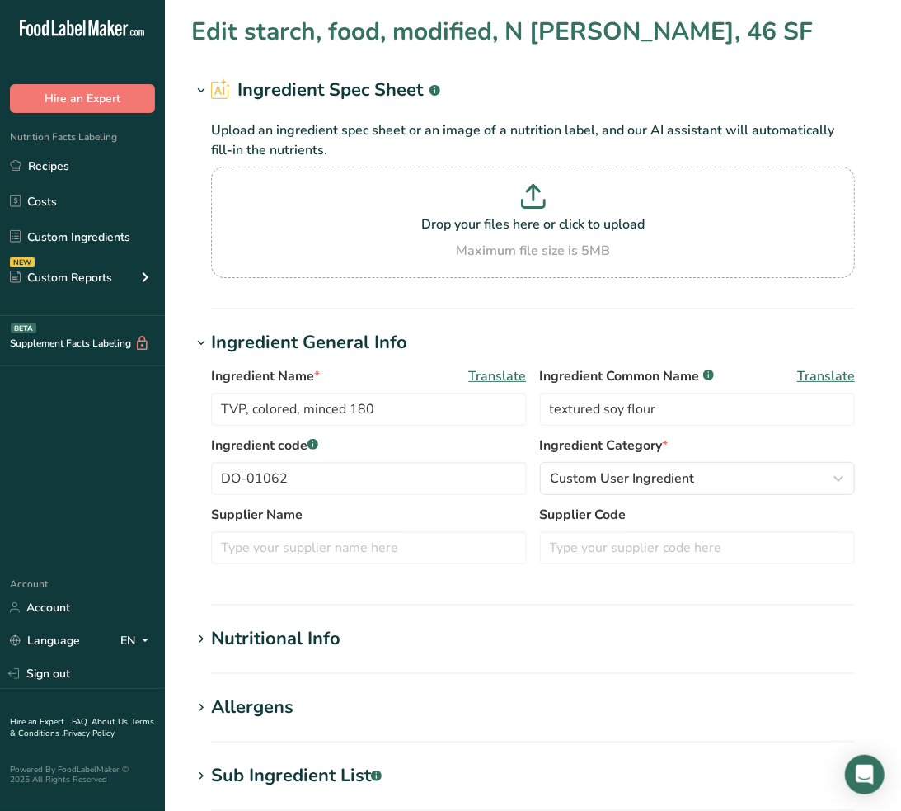
type Fat "3"
type Fat "0.7"
type Fat "0.049"
type input "0"
type input "15"
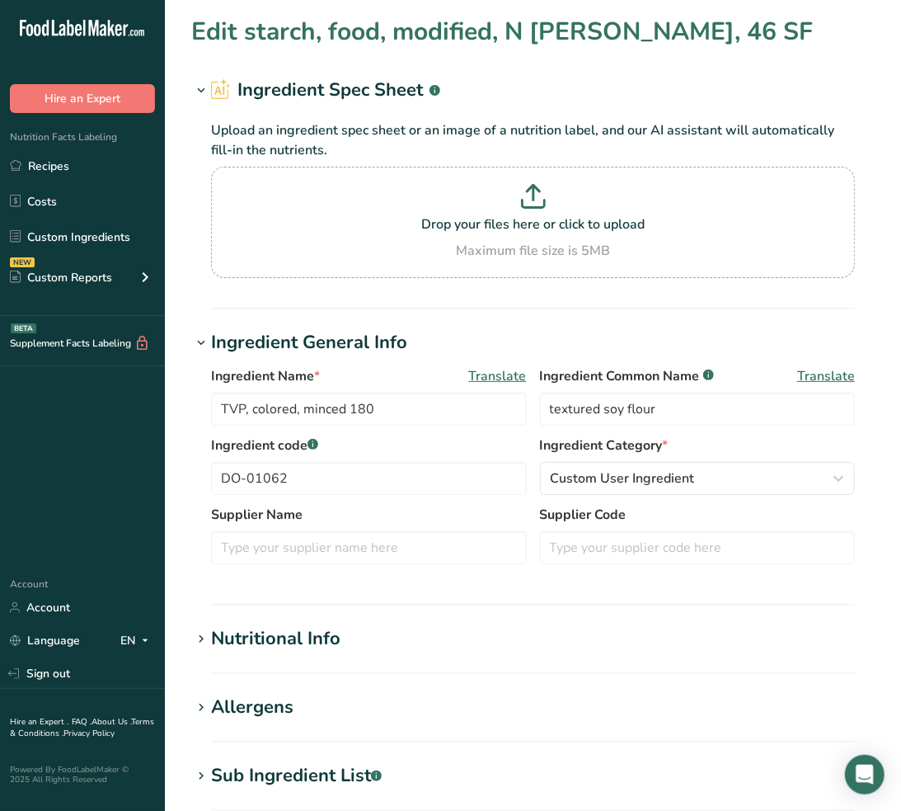
type Carbohydrates "32"
type Fiber "17"
type Sugars "15"
type Sugars "0"
type input "50"
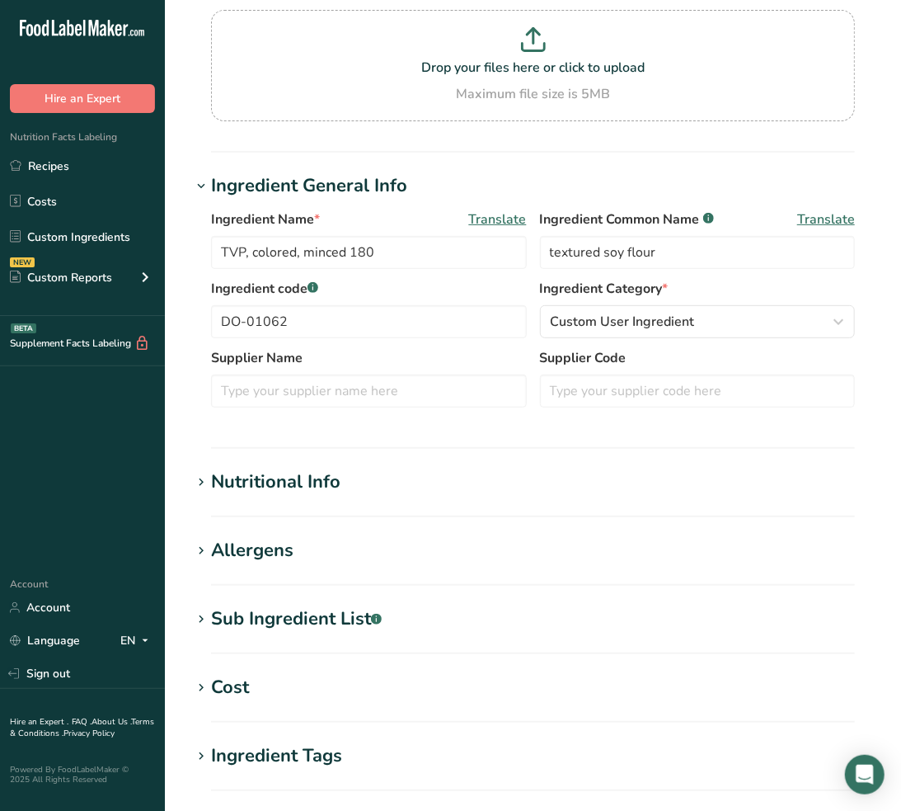
scroll to position [183, 0]
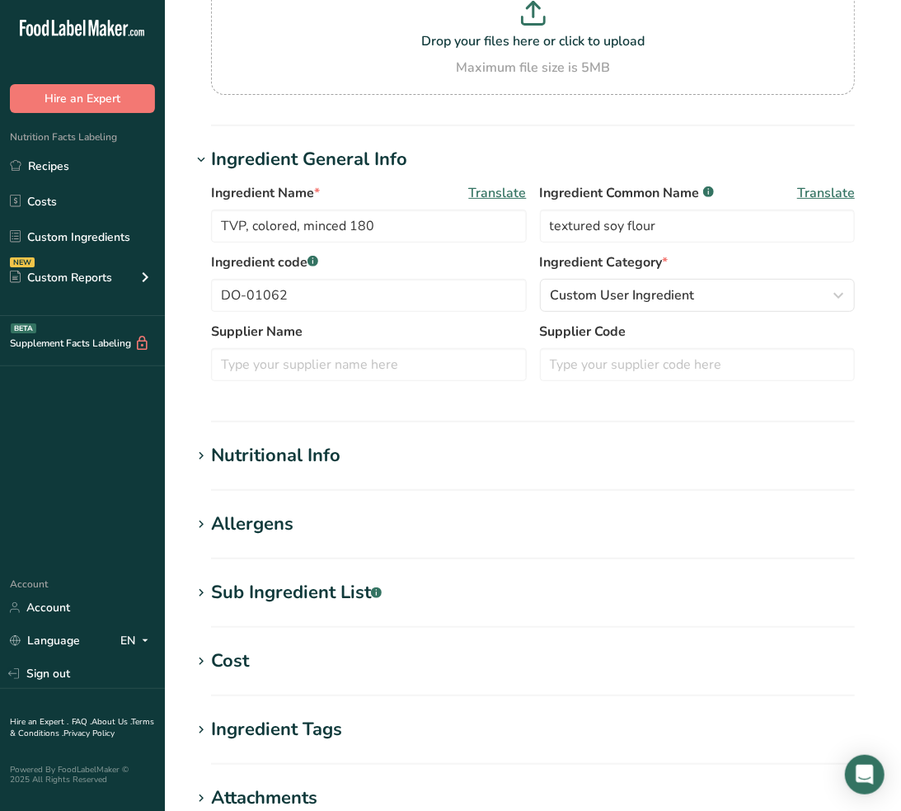
click at [300, 445] on div "Nutritional Info" at bounding box center [275, 455] width 129 height 27
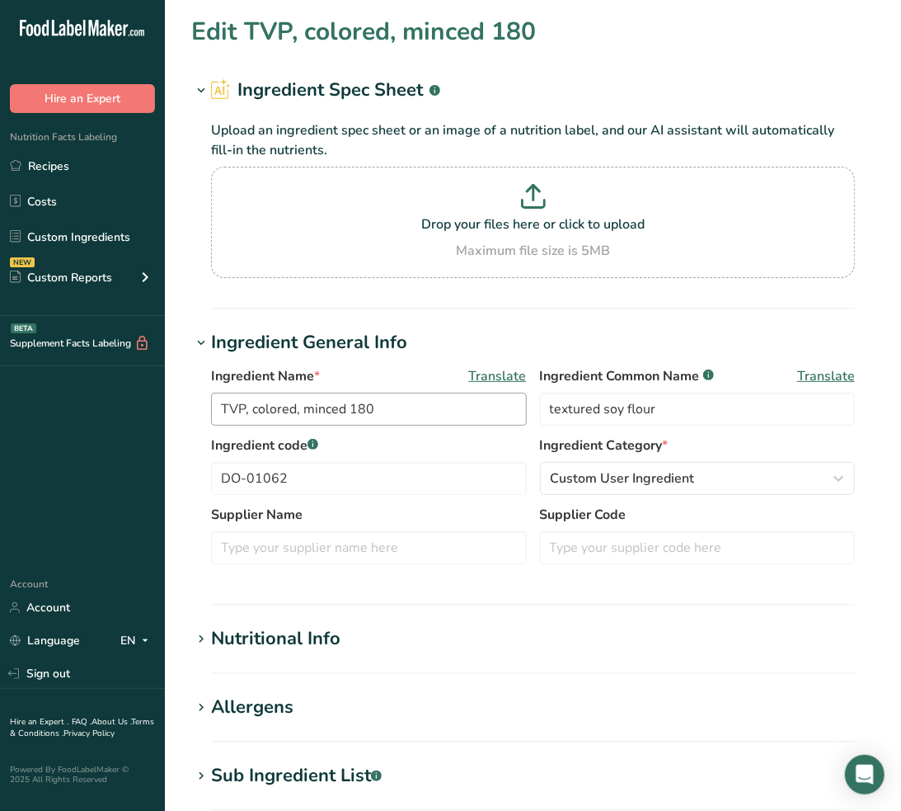
scroll to position [183, 0]
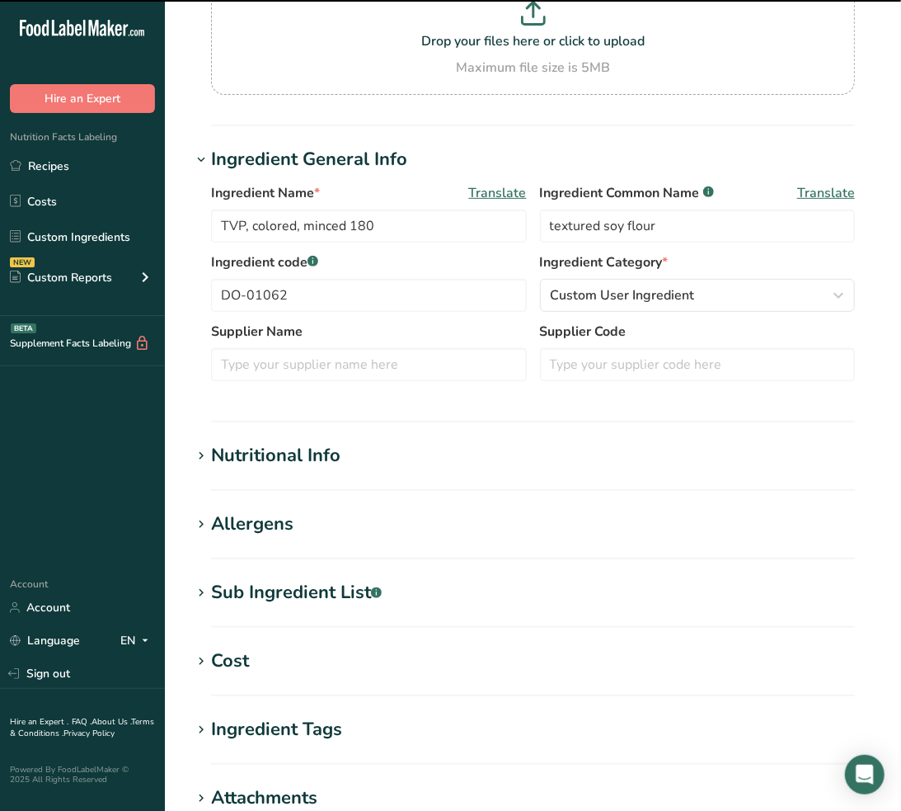
click at [308, 446] on div "Nutritional Info" at bounding box center [275, 455] width 129 height 27
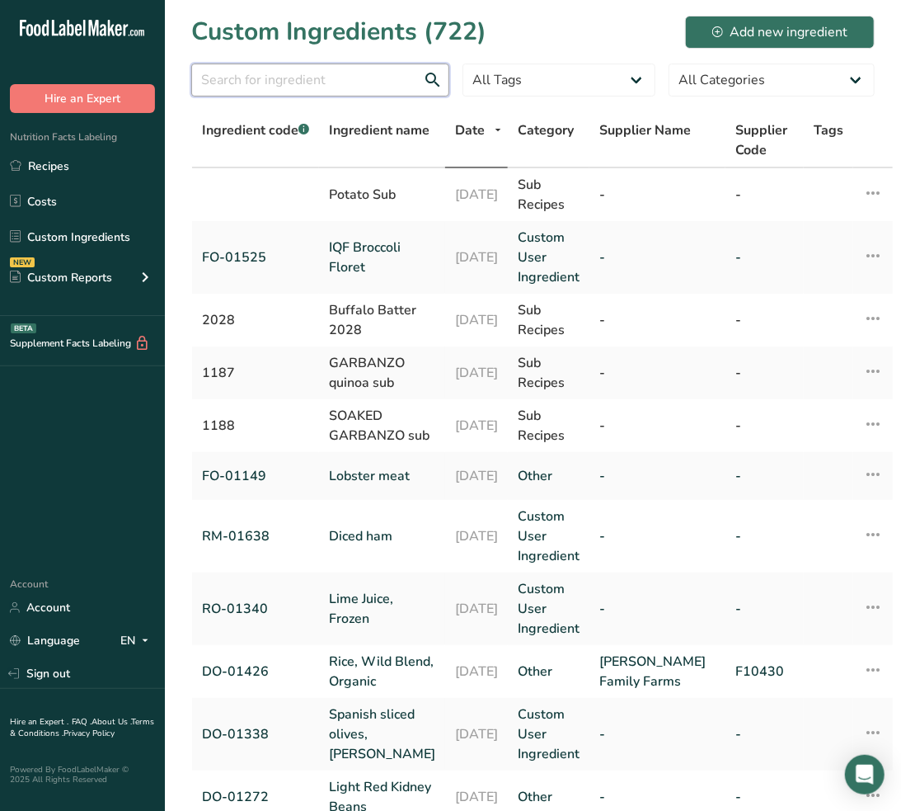
drag, startPoint x: 369, startPoint y: 85, endPoint x: 353, endPoint y: 69, distance: 22.2
click at [368, 83] on input "text" at bounding box center [320, 80] width 258 height 33
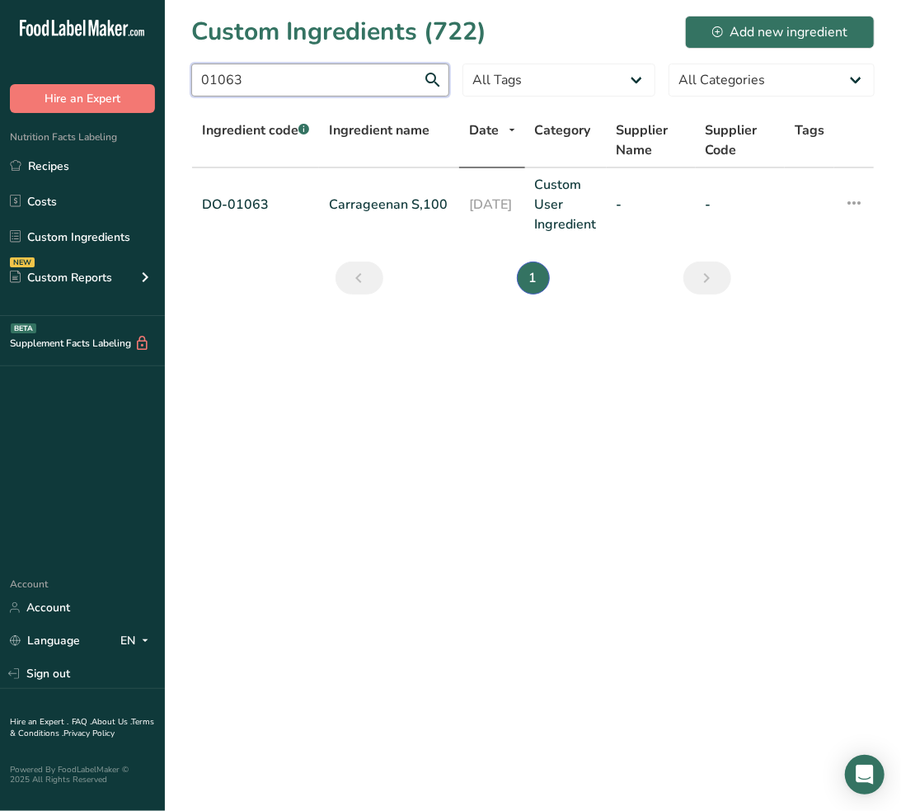
type input "01063"
click at [386, 200] on link "Carrageenan S,100" at bounding box center [389, 205] width 120 height 20
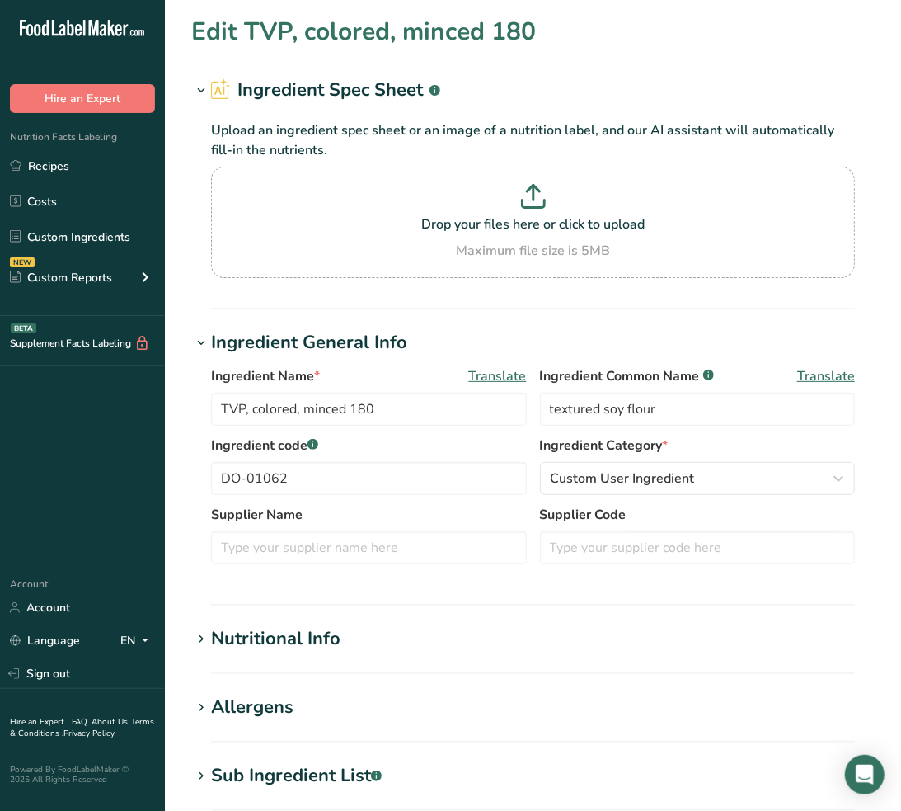
type input "Carrageenan S,100"
type input "carrageenan"
type input "DO-01063"
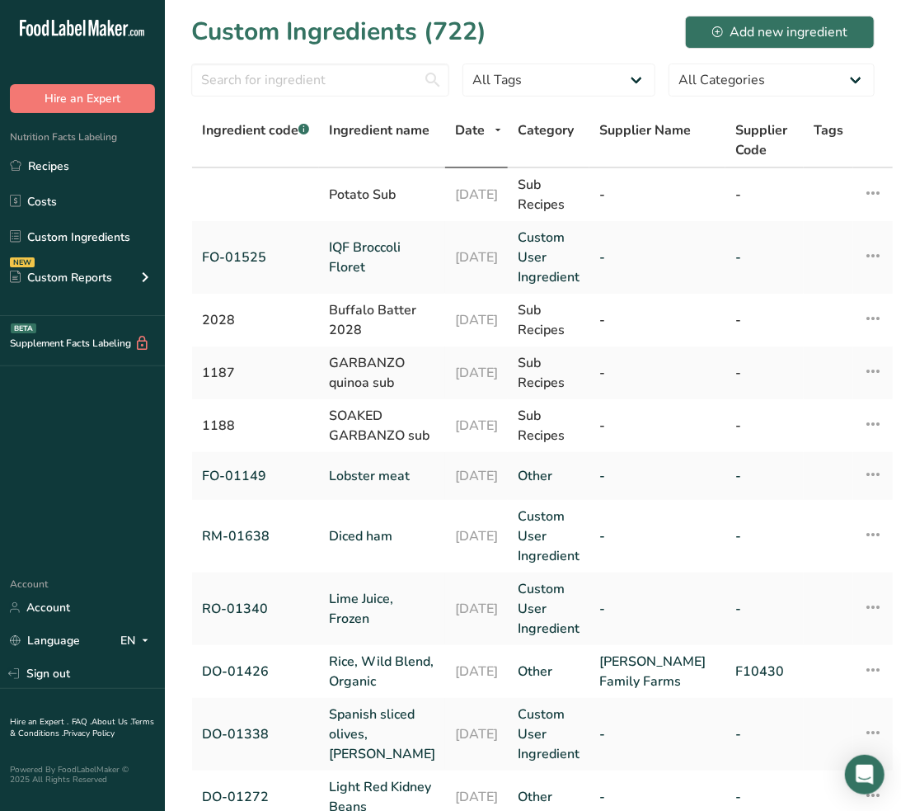
click at [348, 96] on div at bounding box center [320, 85] width 258 height 43
click at [349, 83] on input "text" at bounding box center [320, 80] width 258 height 33
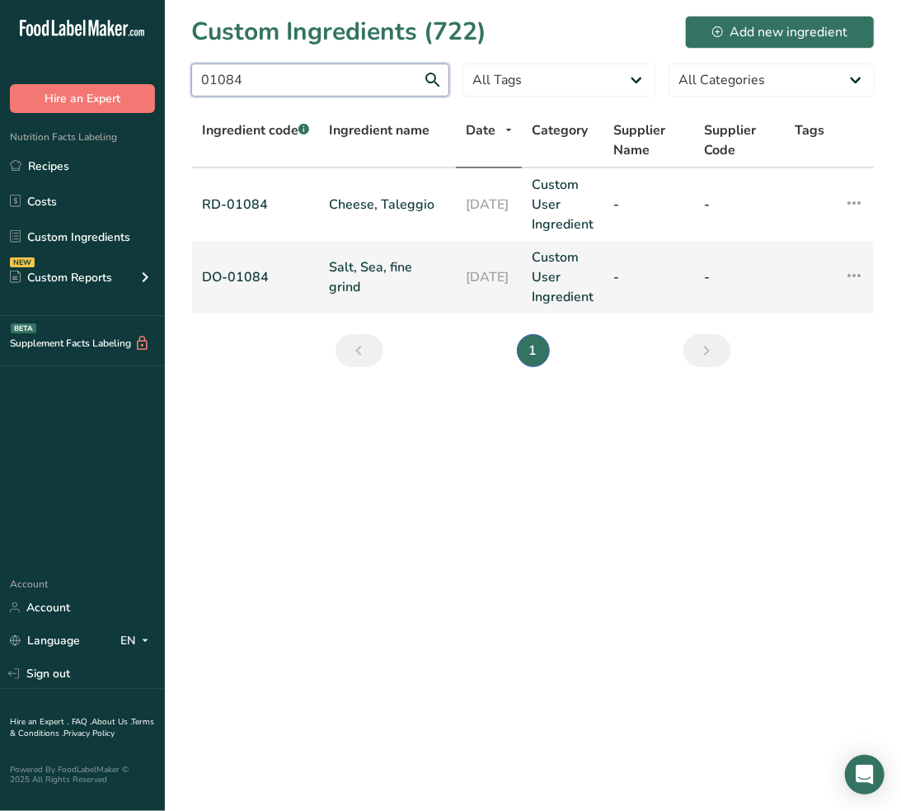
type input "01084"
click at [366, 270] on link "Salt, Sea, fine grind" at bounding box center [387, 277] width 117 height 40
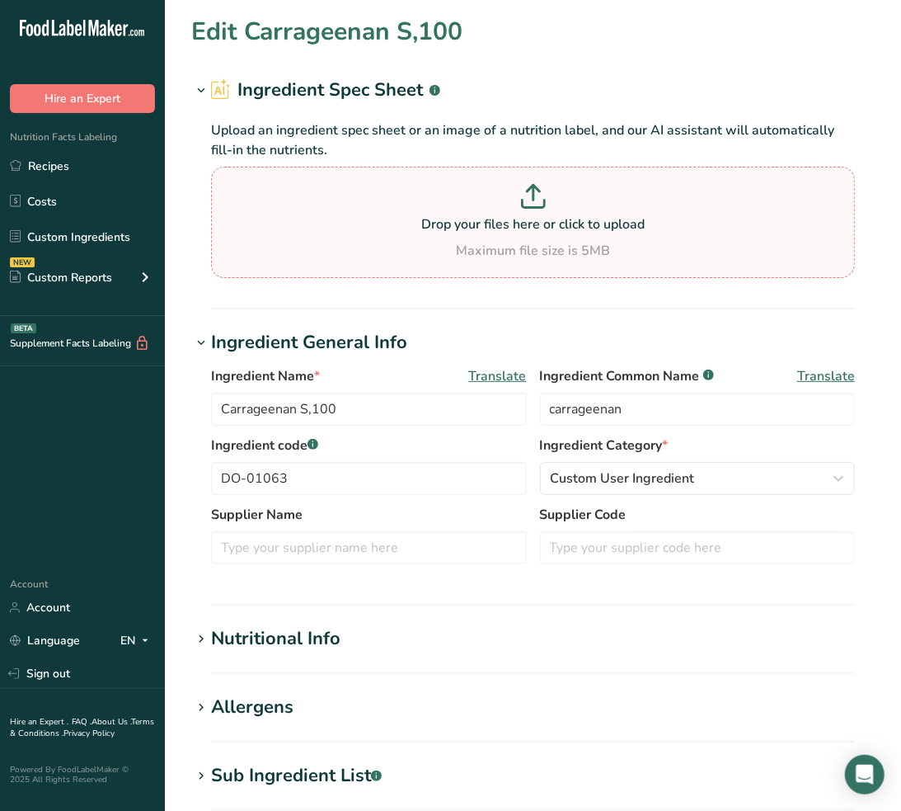
type input "Salt, Sea, fine grind"
type input "sea salt"
type input "DO-01084"
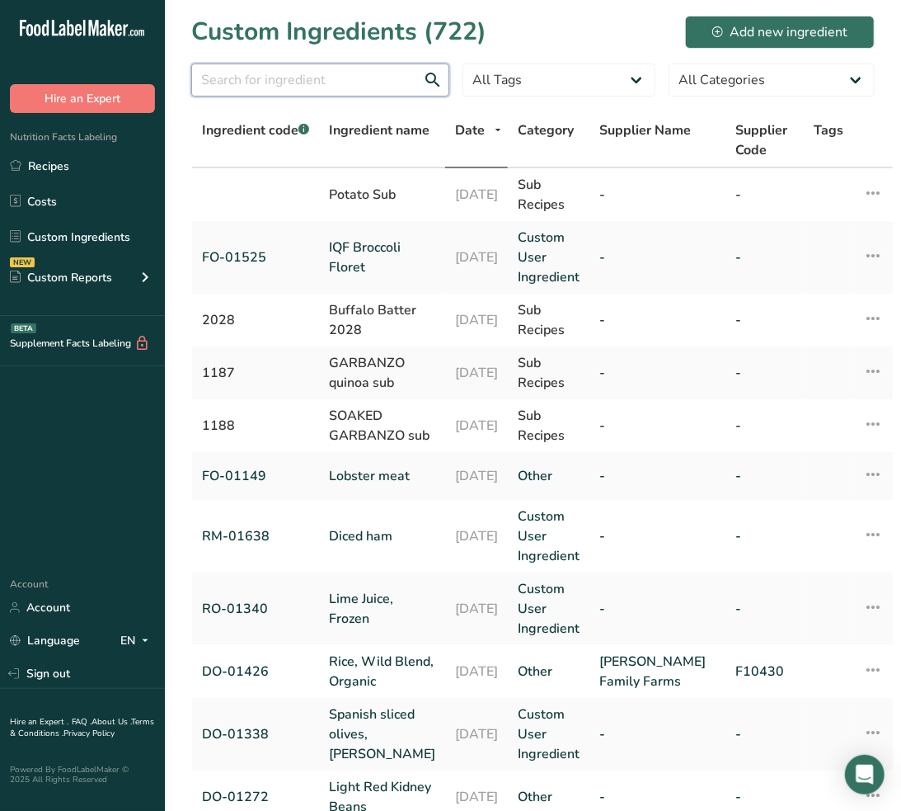
drag, startPoint x: 413, startPoint y: 78, endPoint x: 411, endPoint y: 69, distance: 9.4
click at [413, 78] on input "text" at bounding box center [320, 80] width 258 height 33
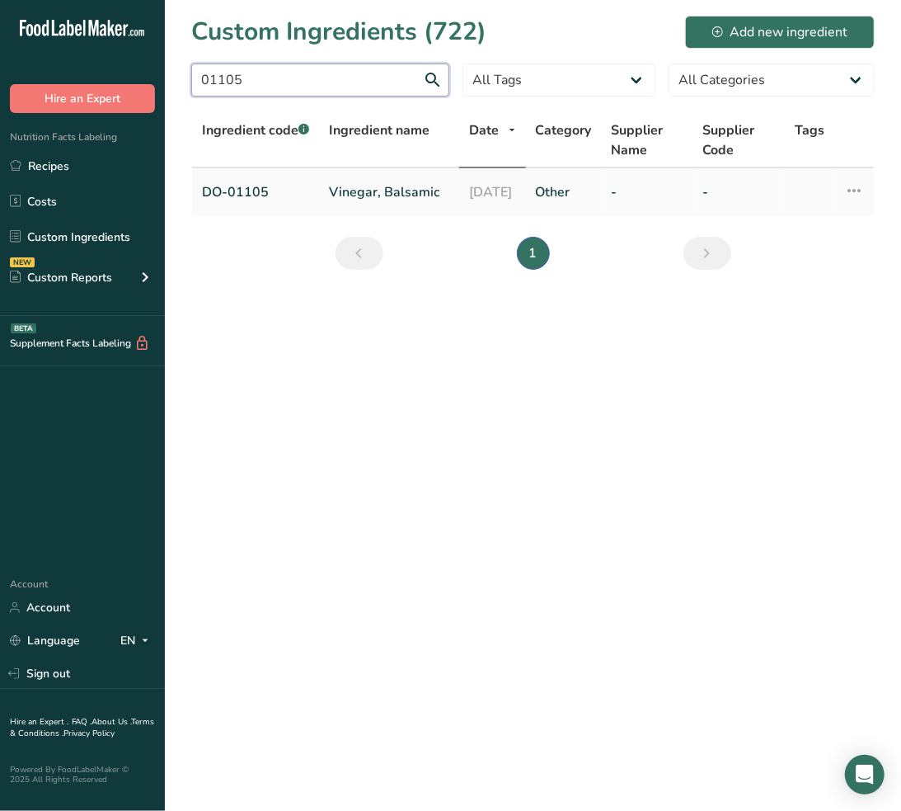
type input "01105"
click at [372, 185] on link "Vinegar, Balsamic" at bounding box center [389, 192] width 120 height 20
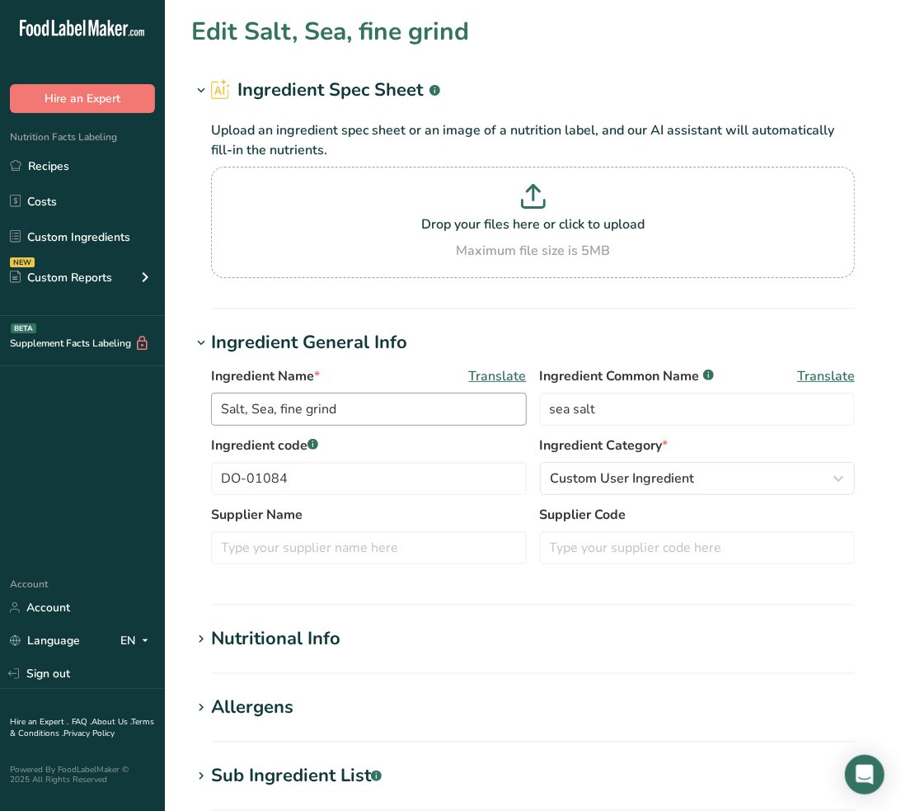
type input "Vinegar, Balsamic"
type input "balsamic vinegar"
type input "DO-01105"
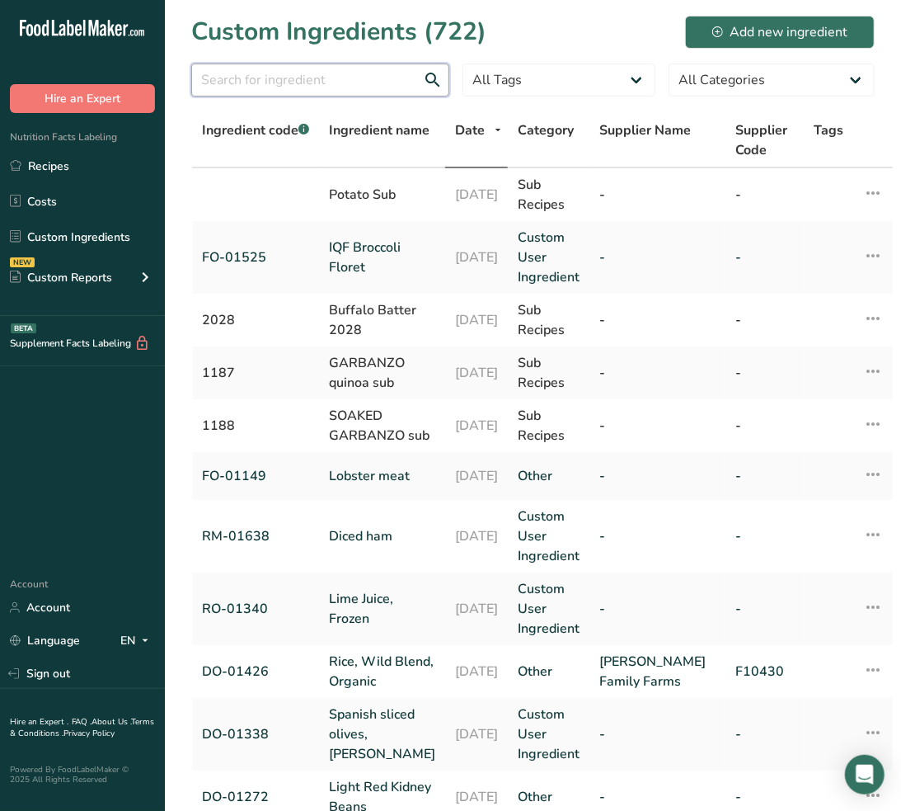
click at [369, 77] on input "text" at bounding box center [320, 80] width 258 height 33
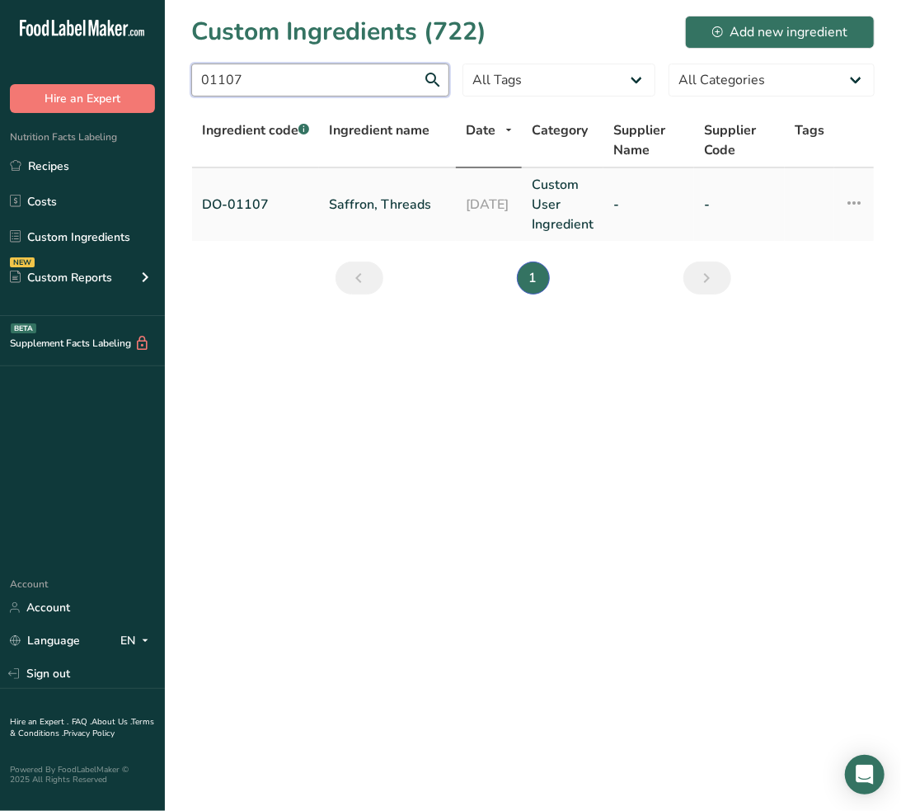
type input "01107"
click at [391, 209] on link "Saffron, Threads" at bounding box center [387, 205] width 117 height 20
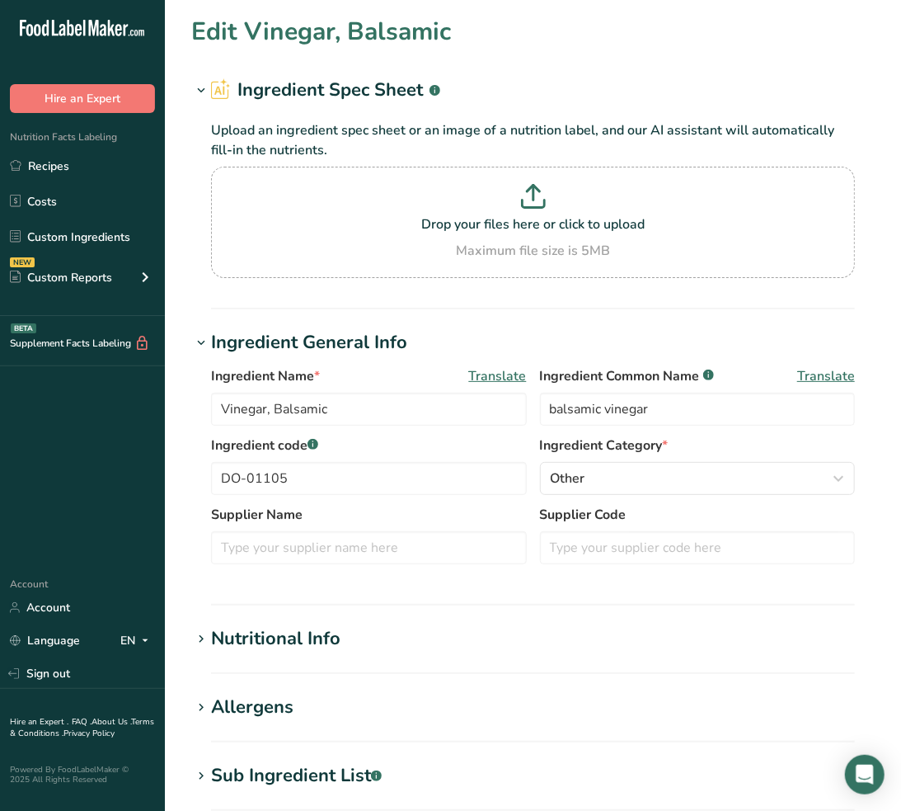
type input "Saffron, Threads"
type input "saffron"
type input "DO-01107"
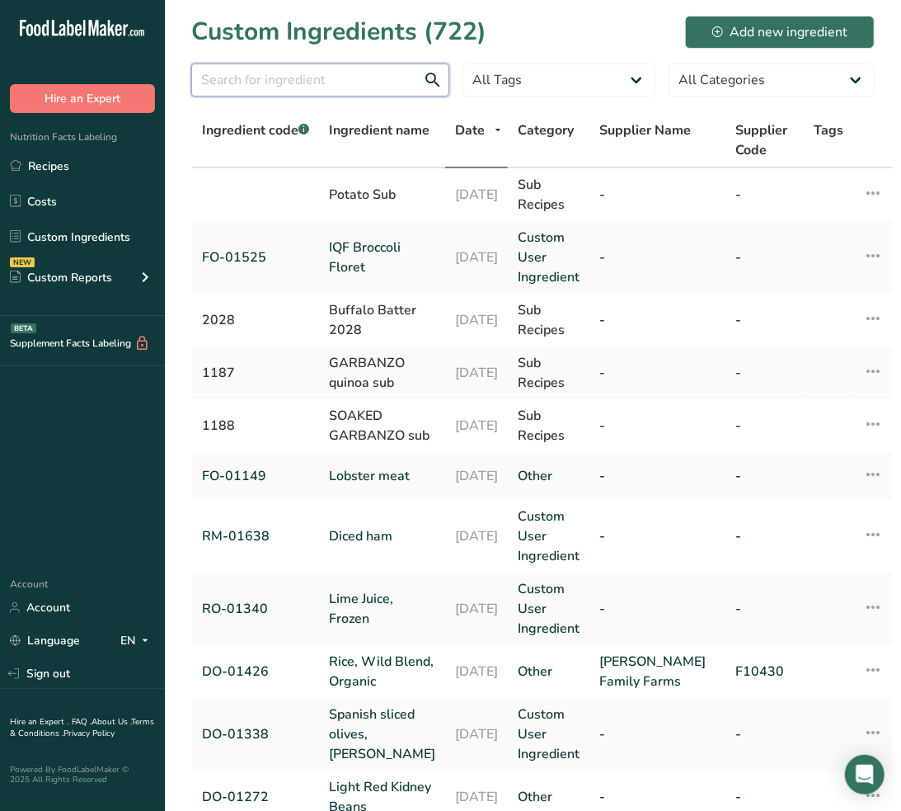
click at [365, 76] on input "text" at bounding box center [320, 80] width 258 height 33
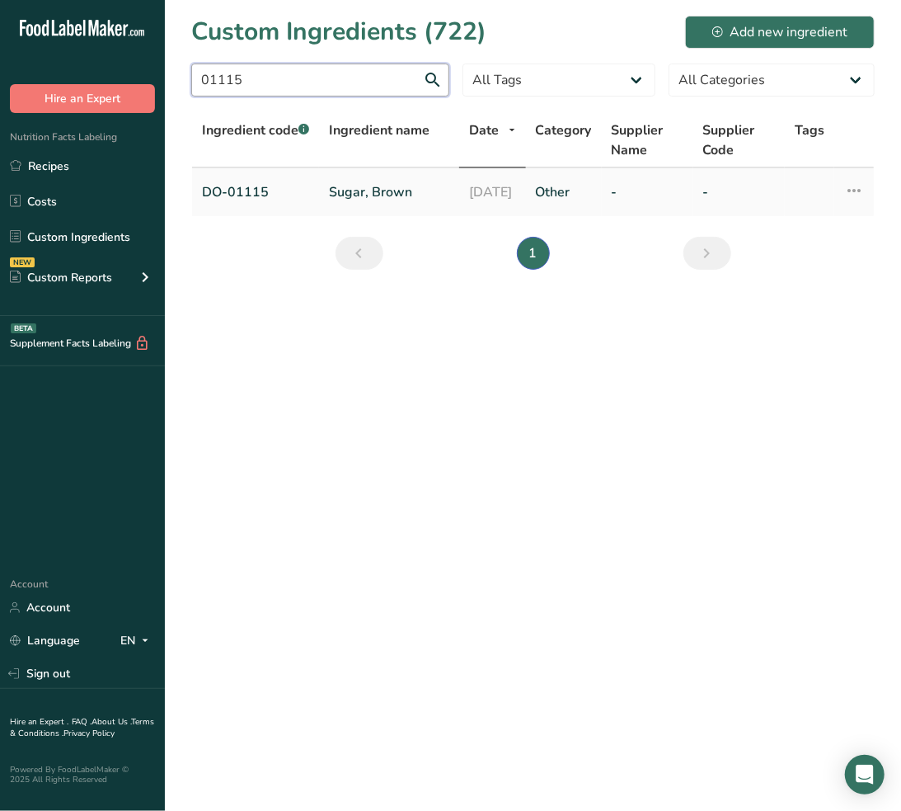
type input "01115"
click at [350, 193] on link "Sugar, Brown" at bounding box center [389, 192] width 120 height 20
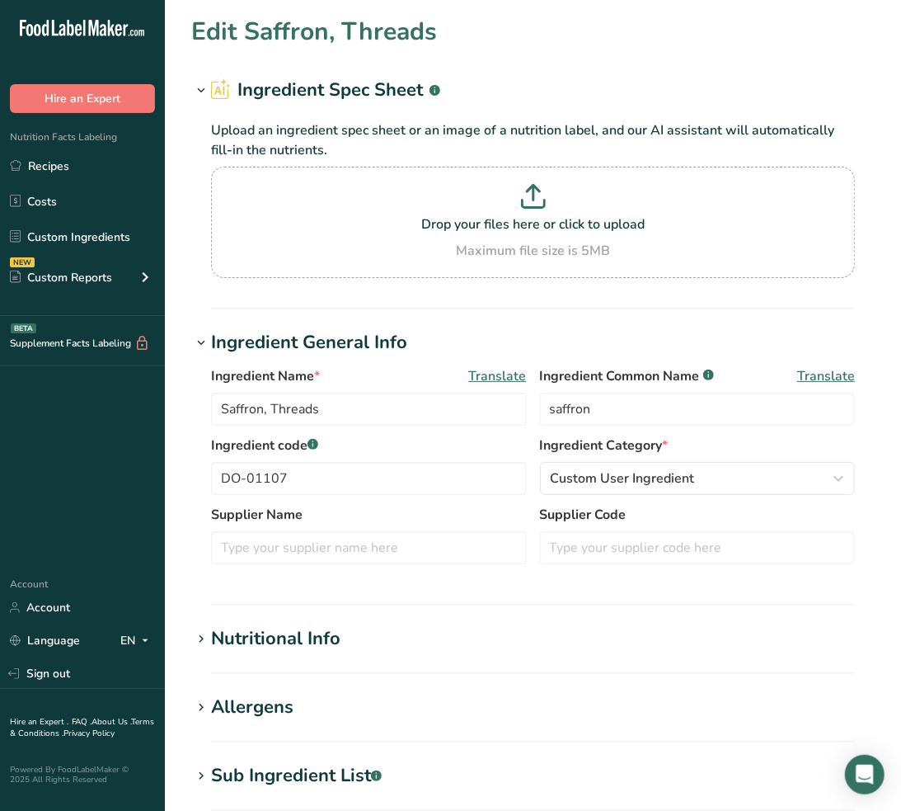
type input "Sugar, Brown"
type input "brown sugar"
type input "DO-01115"
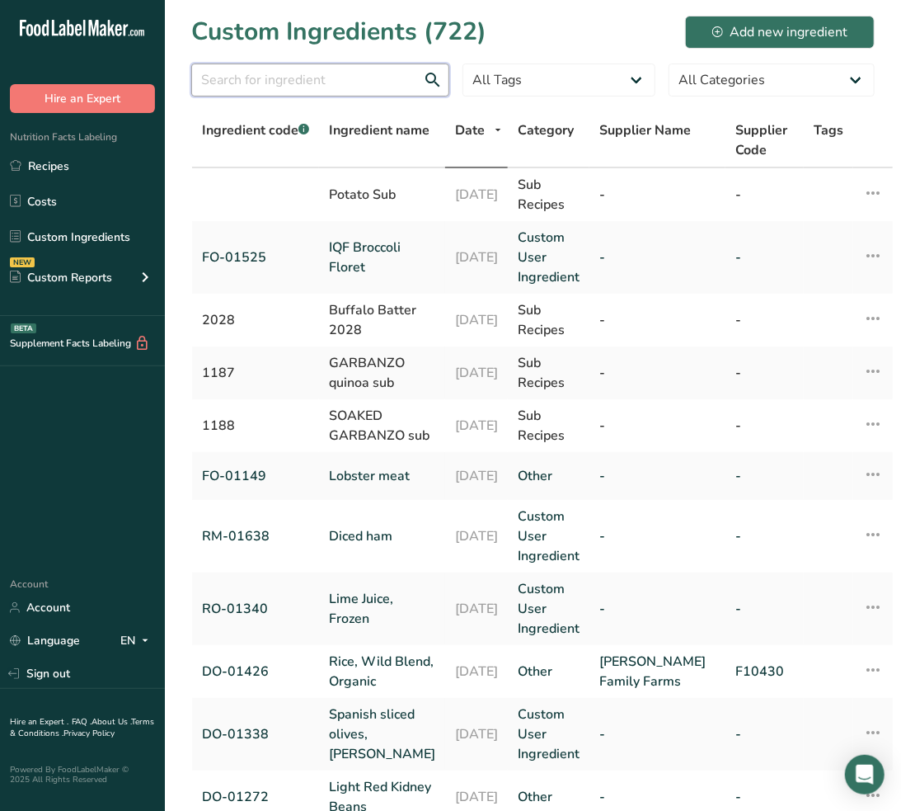
click at [306, 68] on input "text" at bounding box center [320, 80] width 258 height 33
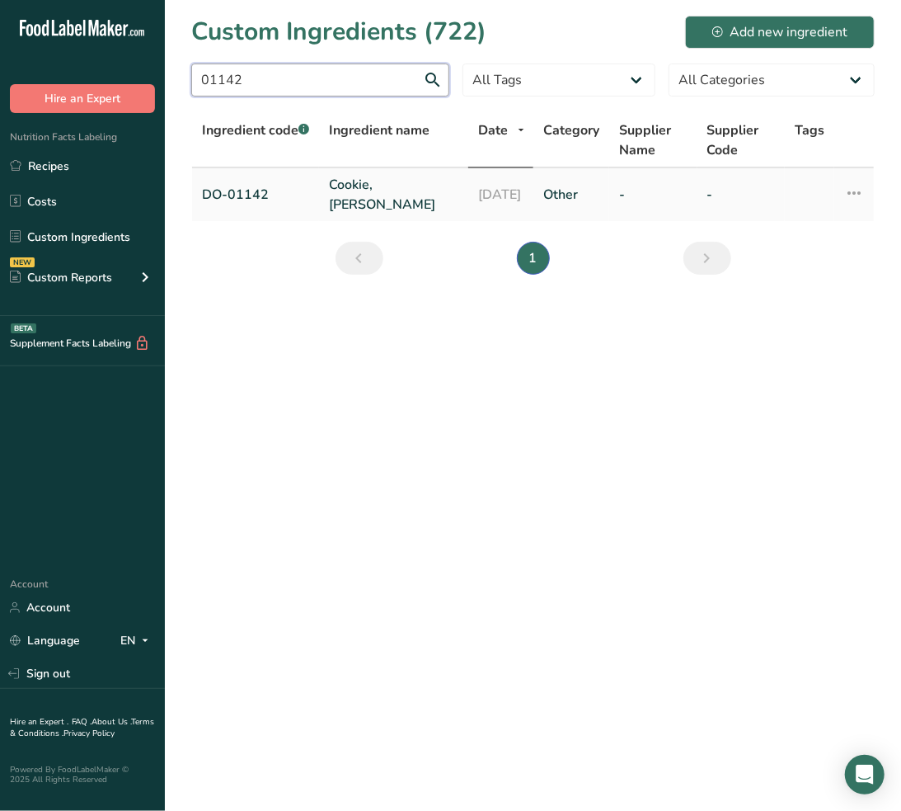
type input "01142"
click at [386, 186] on link "Cookie, [PERSON_NAME]" at bounding box center [393, 195] width 129 height 40
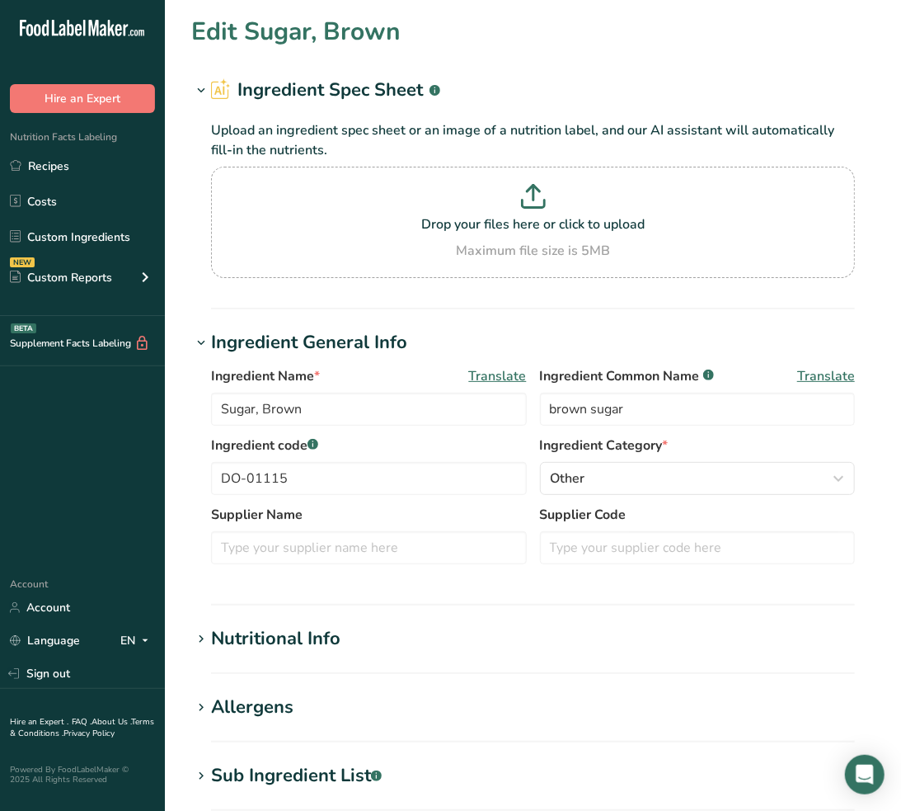
type input "Cookie, [PERSON_NAME]"
type input "amaretti cookie"
type input "DO-01142"
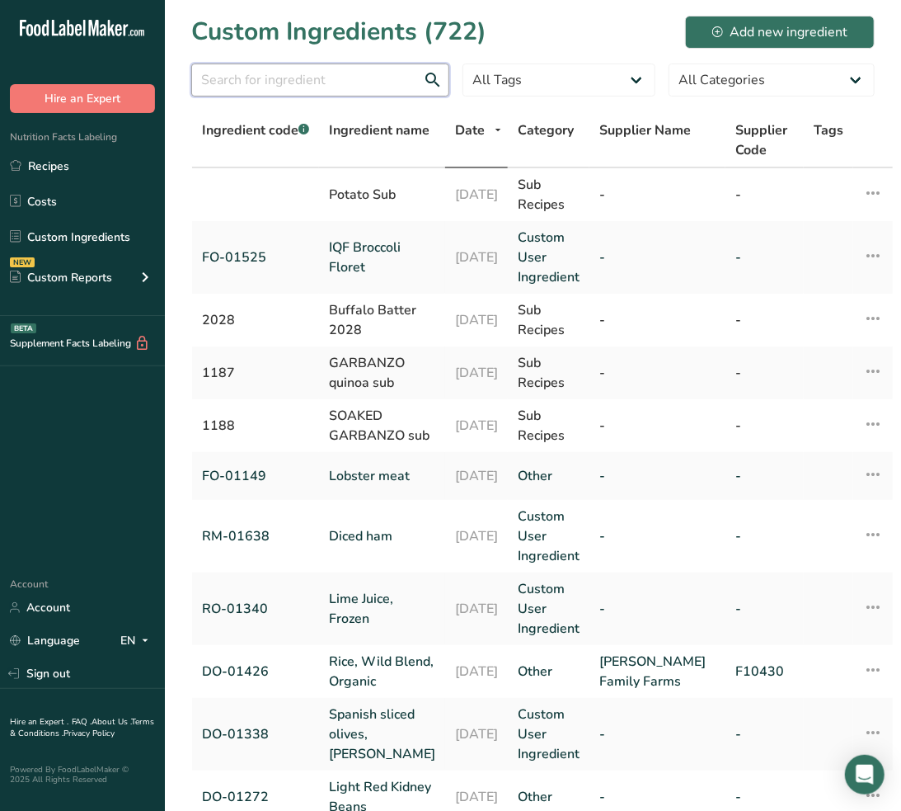
drag, startPoint x: 308, startPoint y: 77, endPoint x: 319, endPoint y: 64, distance: 17.0
click at [308, 77] on input "text" at bounding box center [320, 80] width 258 height 33
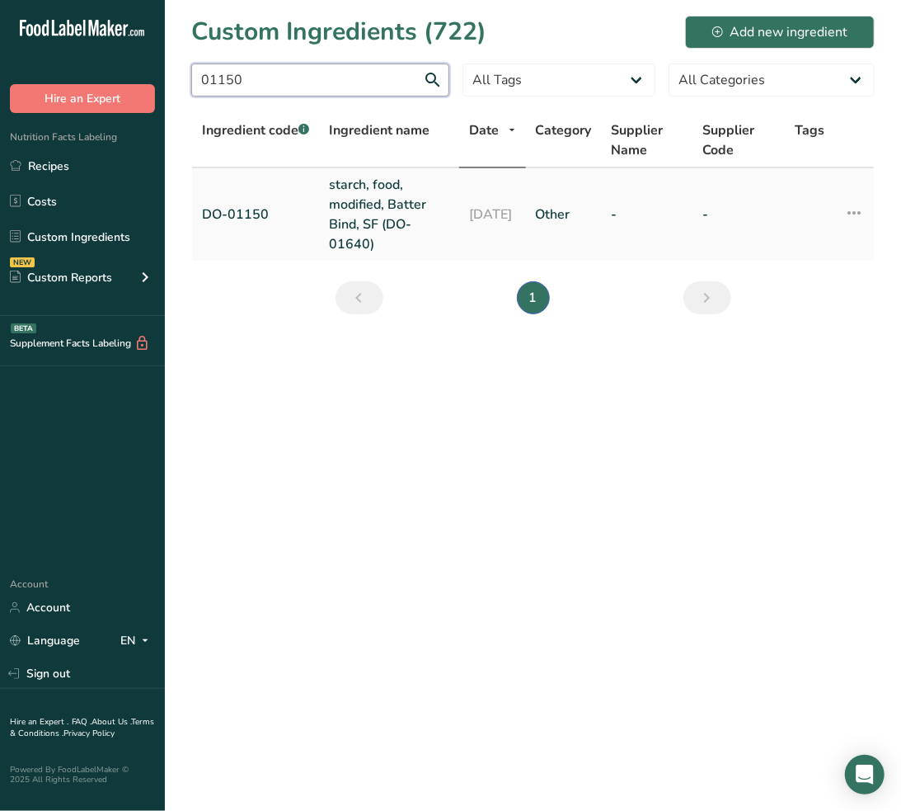
type input "01150"
click at [382, 223] on link "starch, food, modified, Batter Bind, SF (DO-01640)" at bounding box center [389, 214] width 120 height 79
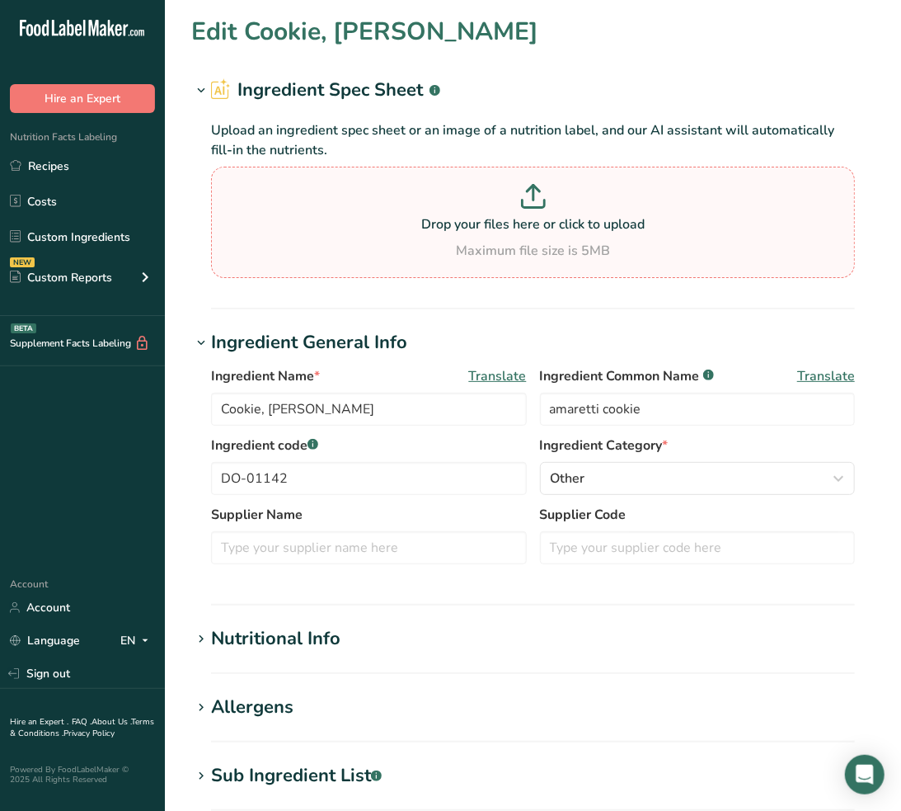
type input "starch, food, modified, Batter Bind, SF (DO-01640)"
type input "food starch-modified"
type input "DO-01150"
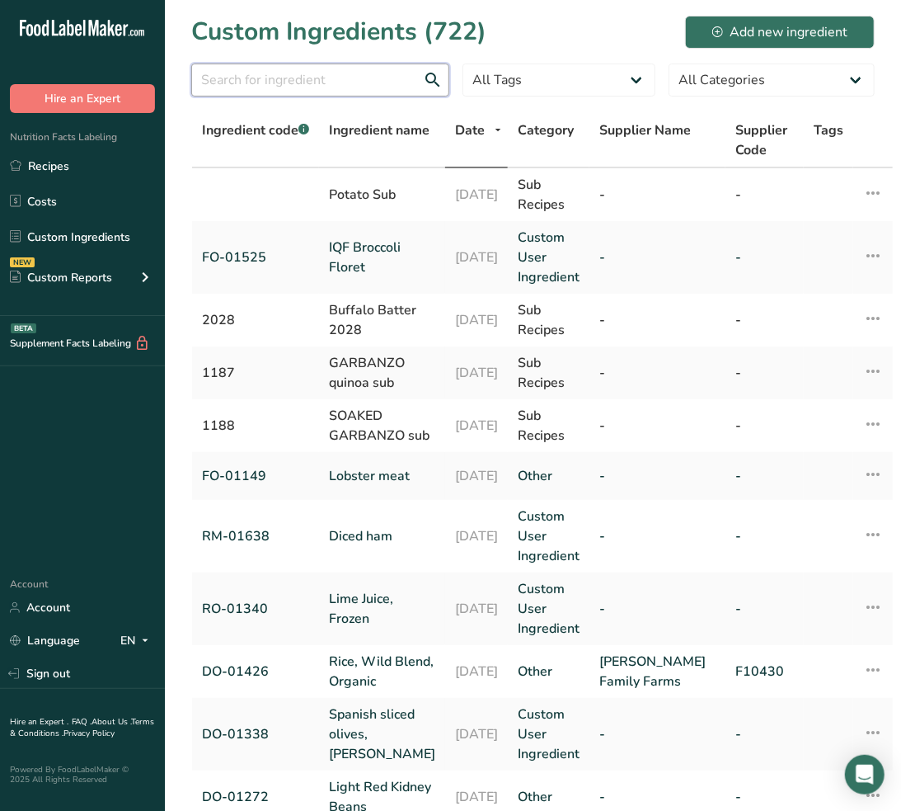
click at [242, 68] on input "text" at bounding box center [320, 80] width 258 height 33
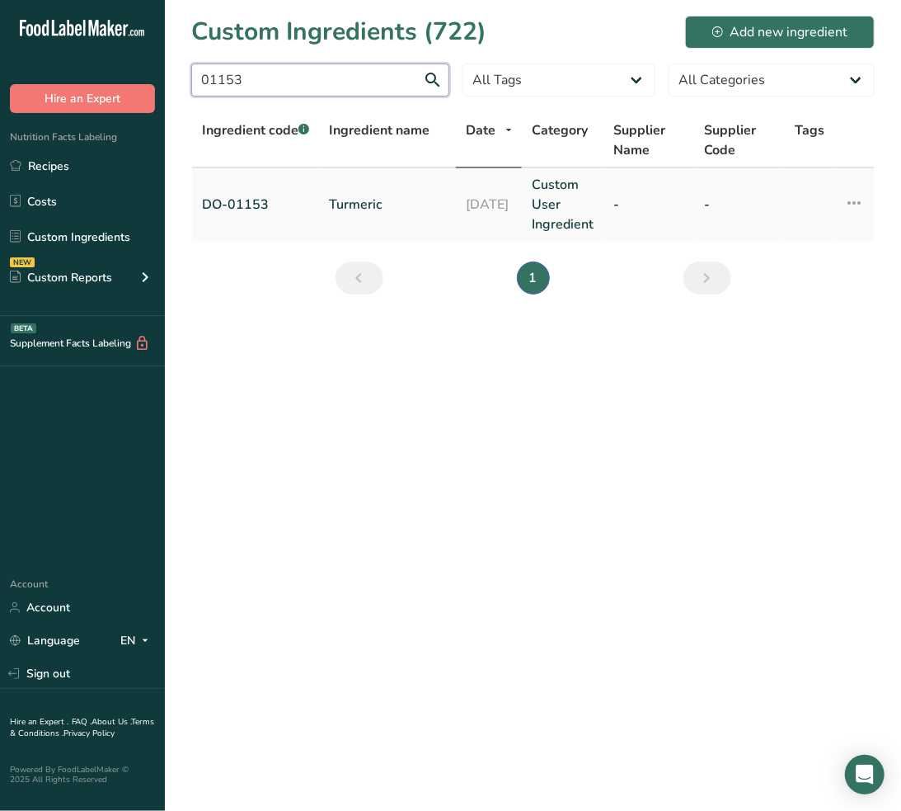
type input "01153"
click at [346, 199] on link "Turmeric" at bounding box center [387, 205] width 117 height 20
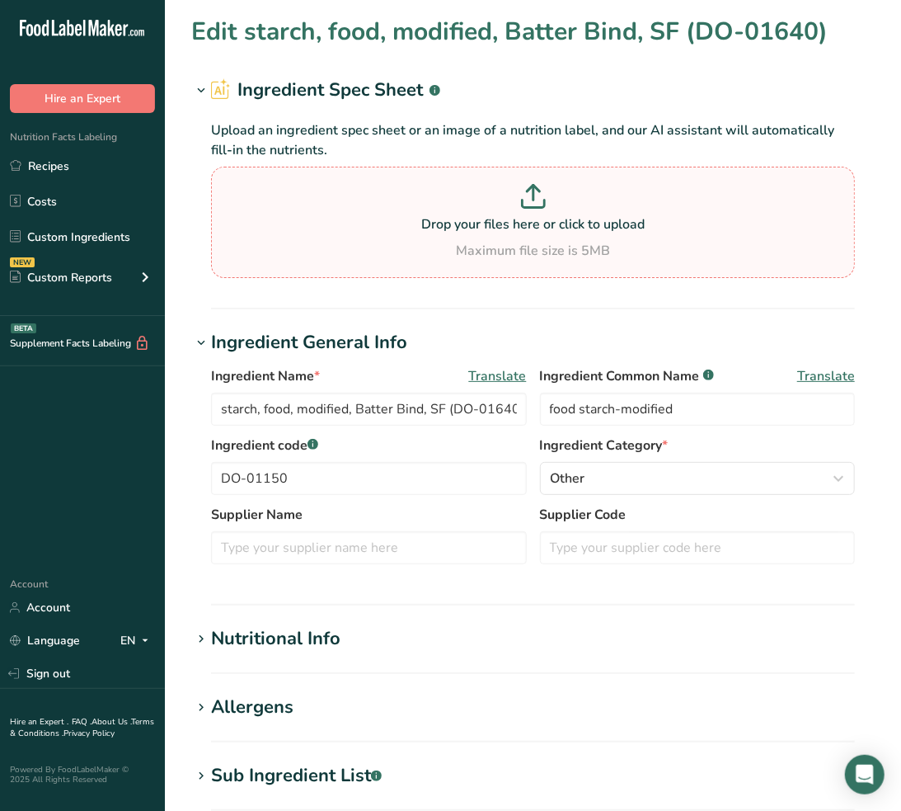
type input "Turmeric"
type input "turmeric"
type input "DO-01153"
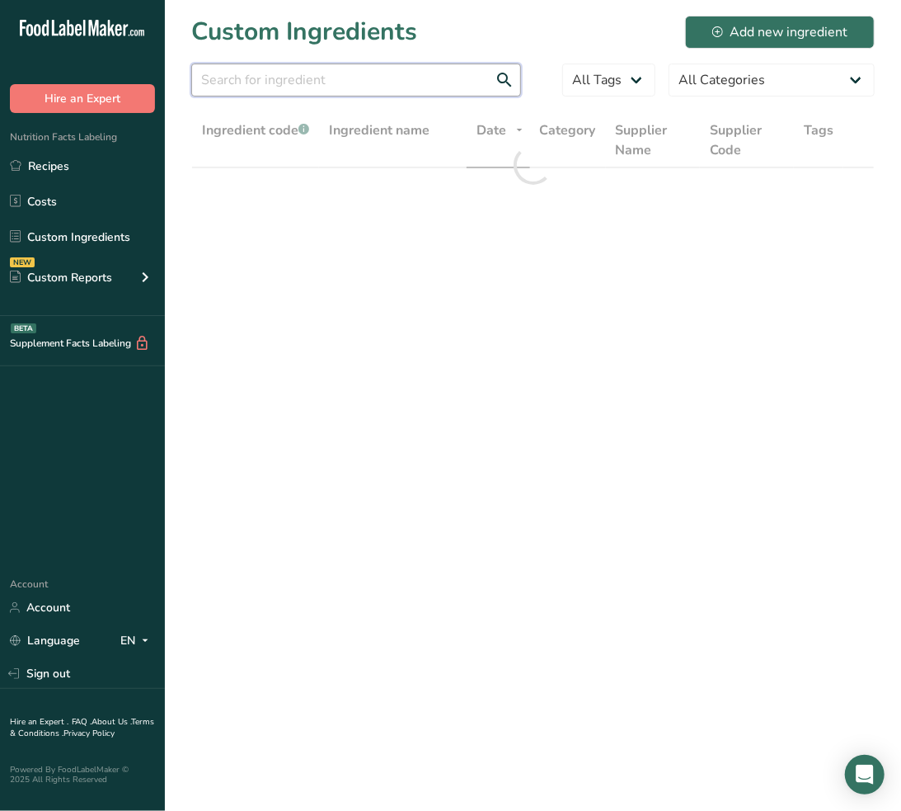
click at [248, 64] on input "text" at bounding box center [356, 80] width 330 height 33
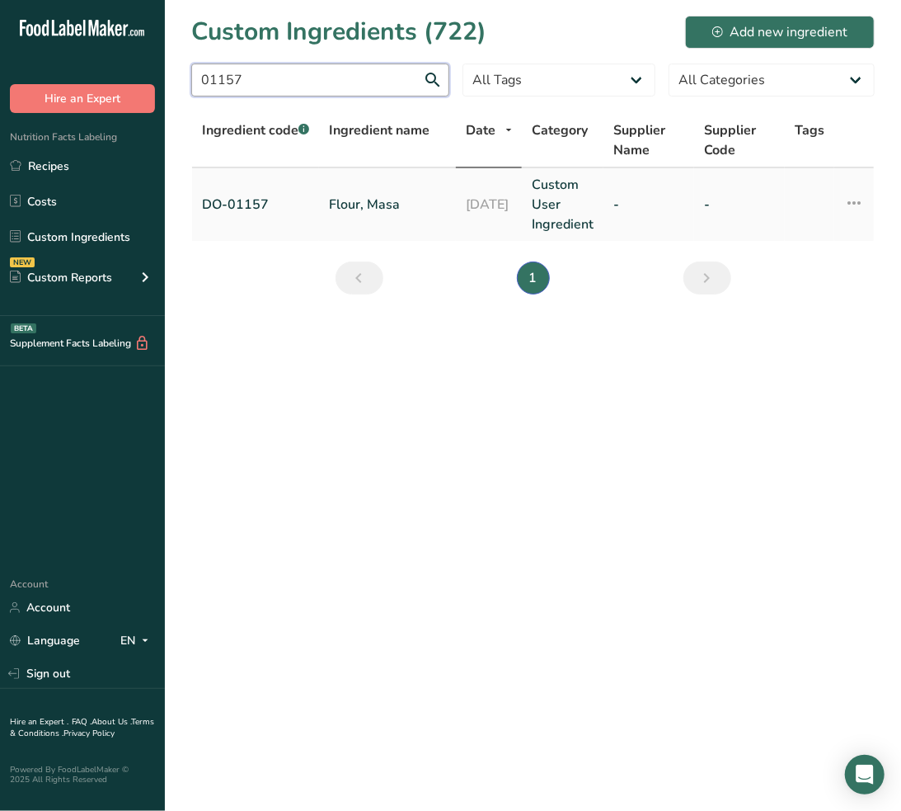
type input "01157"
click at [372, 199] on link "Flour, Masa" at bounding box center [387, 205] width 117 height 20
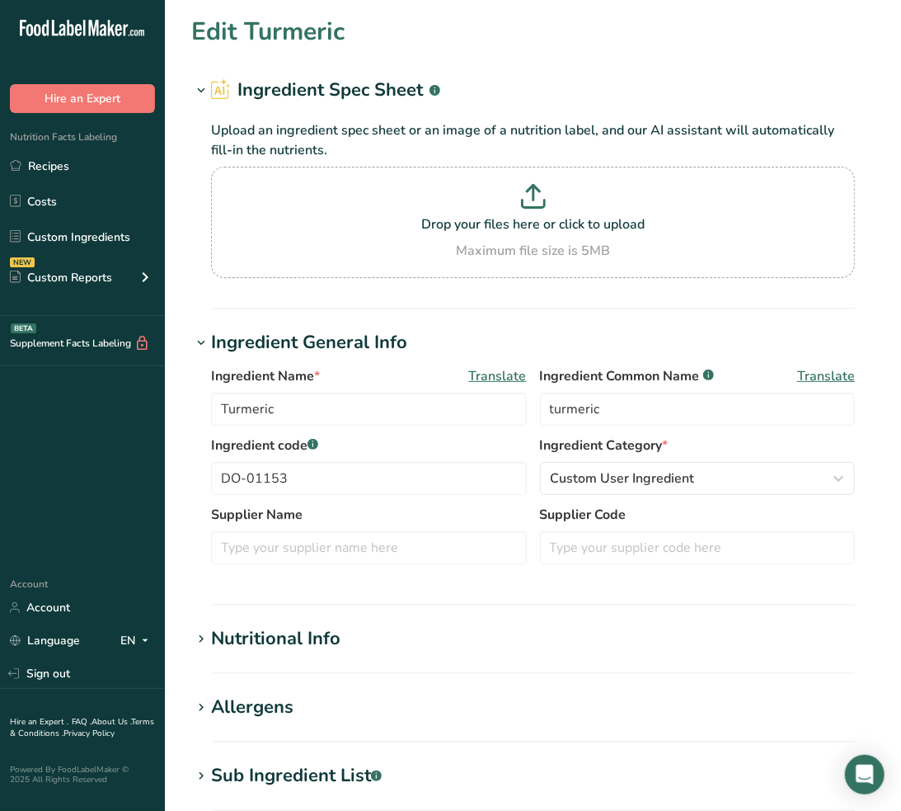
type input "Flour, Masa"
type input "masa flour"
type input "DO-01157"
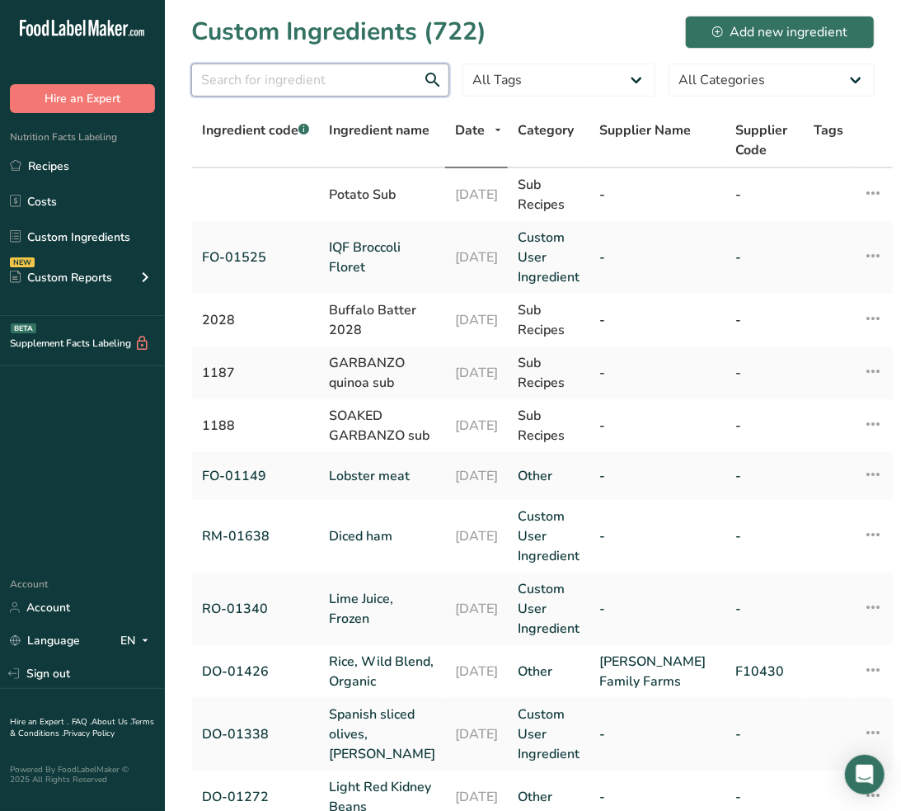
click at [283, 87] on input "text" at bounding box center [320, 80] width 258 height 33
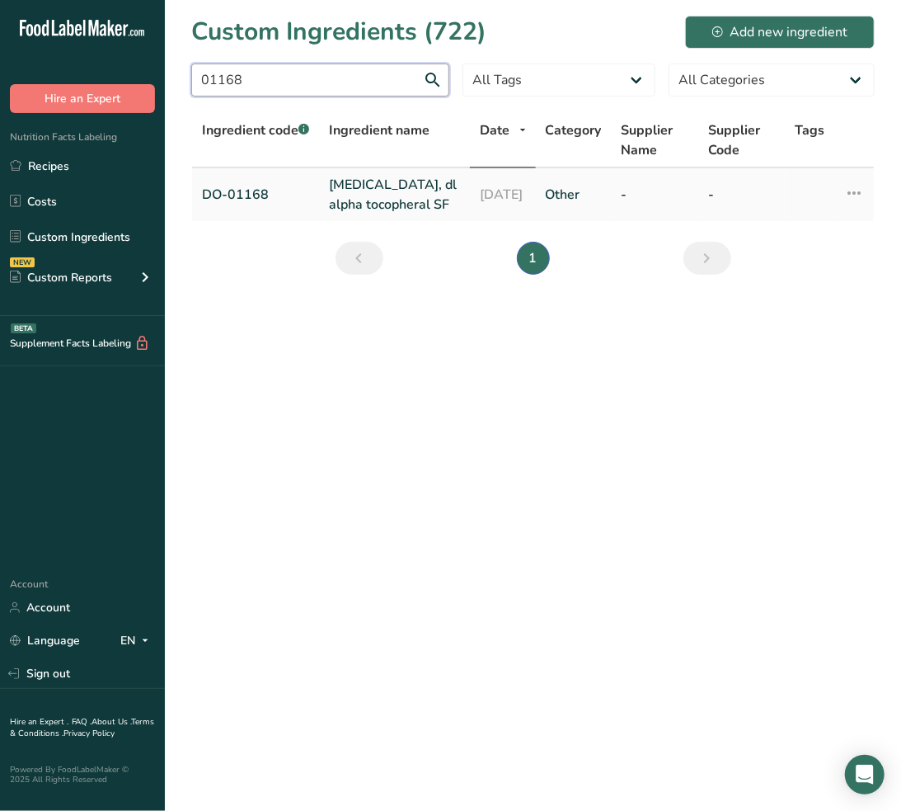
type input "01168"
click at [406, 209] on link "vitamin E, dl alpha tocopheral SF" at bounding box center [394, 195] width 131 height 40
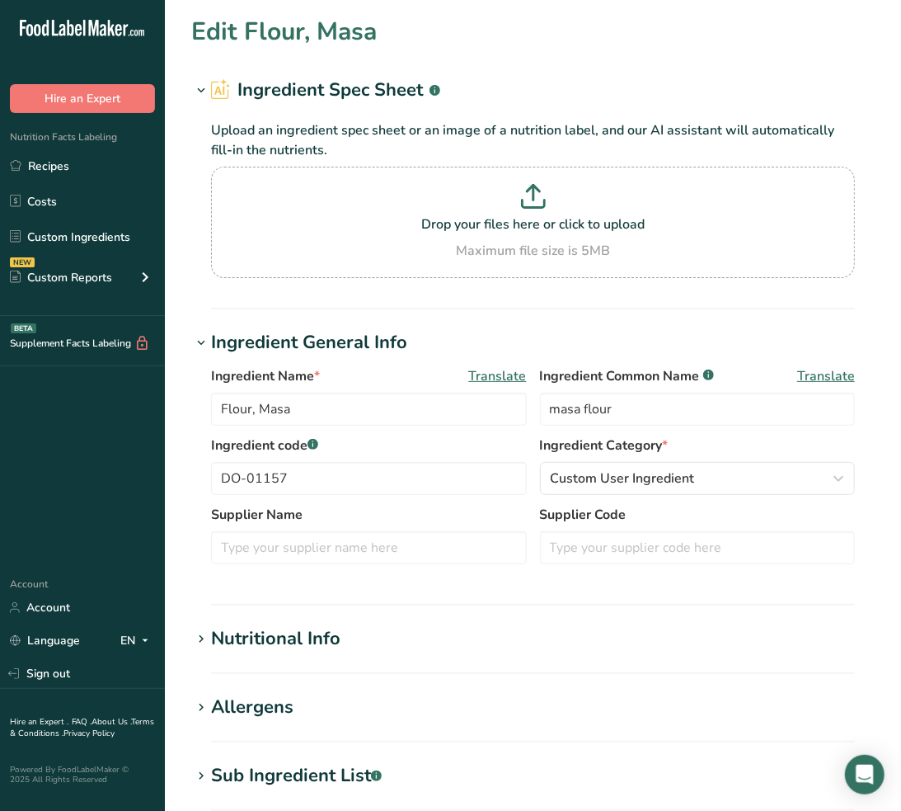
type input "vitamin E, dl alpha tocopheral SF"
type input "natural vitamin E added to protect flavor"
type input "DO-01168"
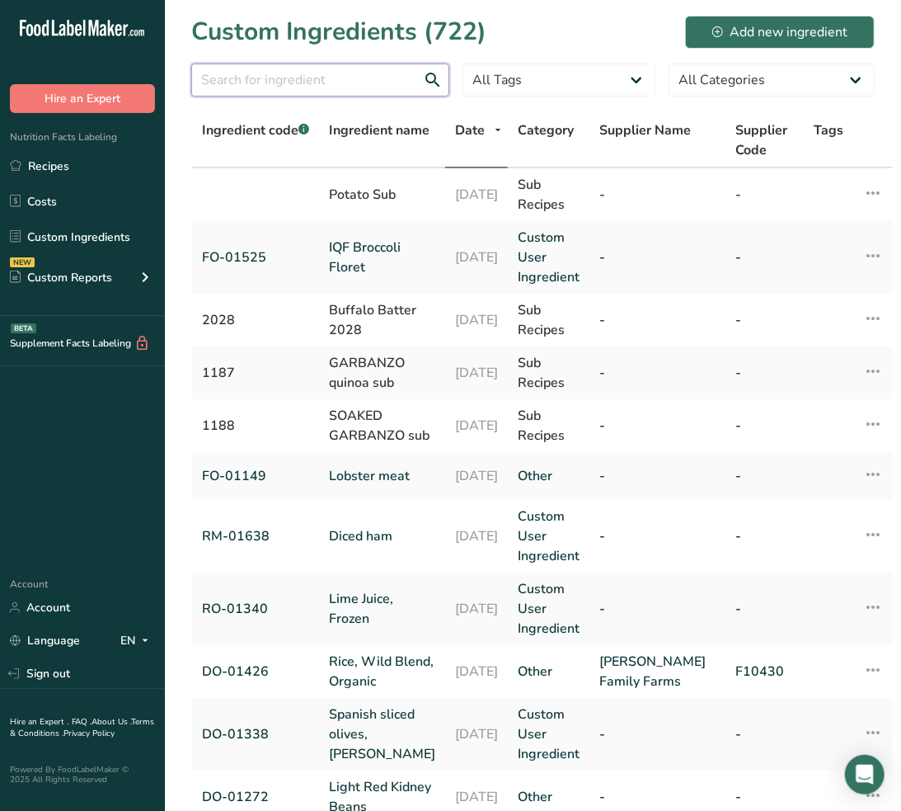
click at [392, 84] on input "text" at bounding box center [320, 80] width 258 height 33
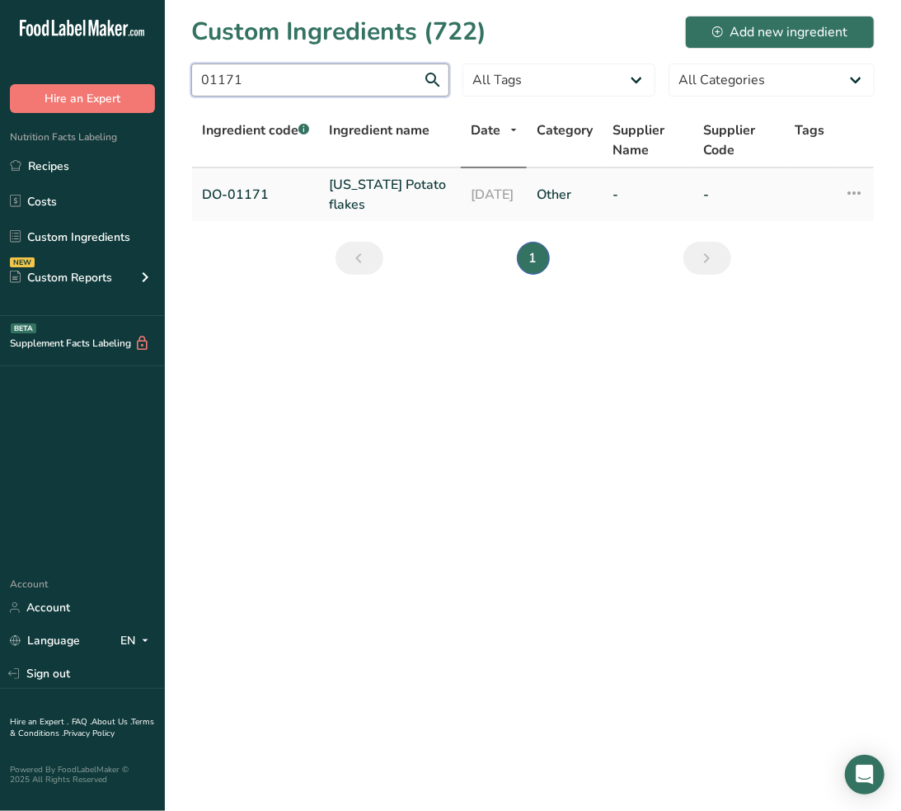
type input "01171"
click at [384, 185] on link "OREGON Potato flakes" at bounding box center [390, 195] width 122 height 40
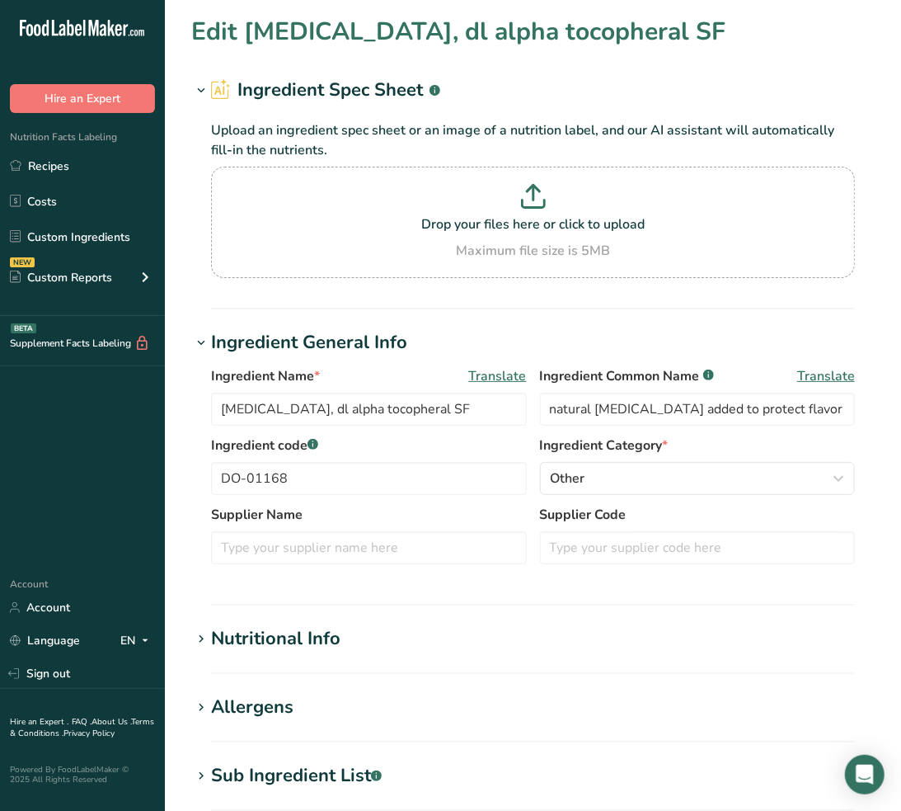
type input "OREGON Potato flakes"
type input "potato flake"
type input "DO-01171"
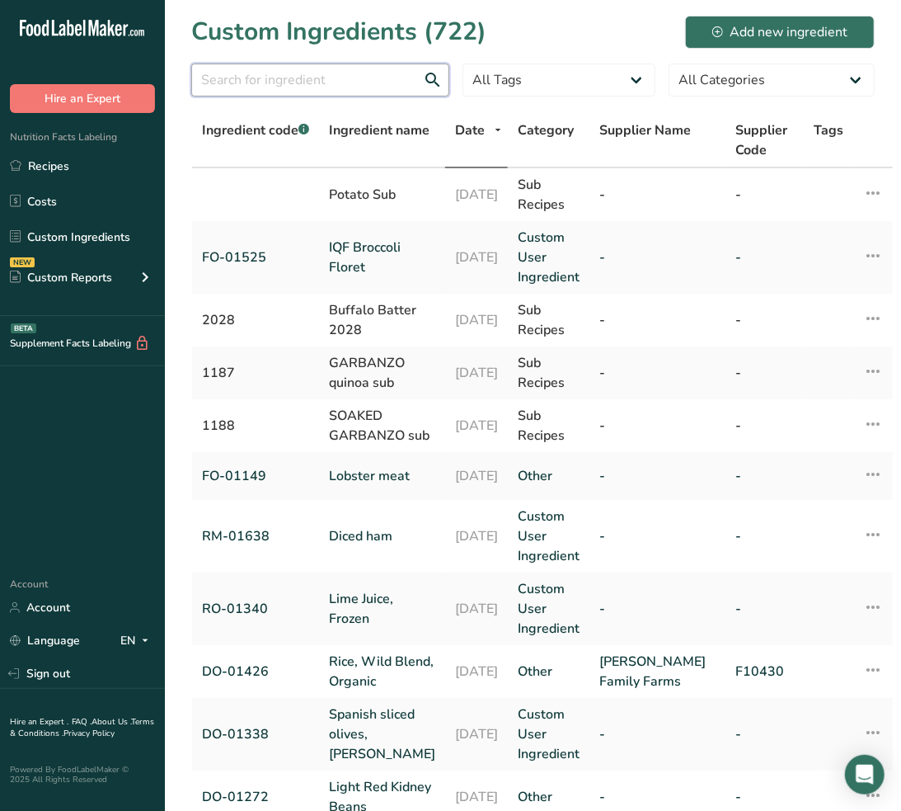
click at [357, 64] on input "text" at bounding box center [320, 80] width 258 height 33
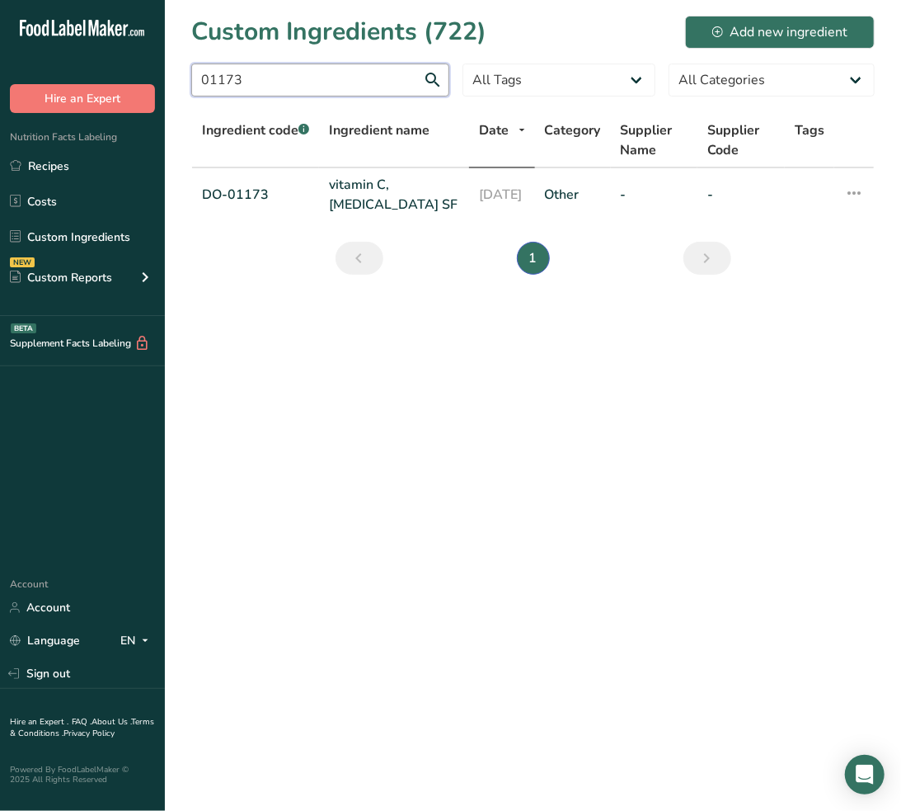
type input "01173"
click at [357, 182] on link "vitamin C, ascorbic acid SF" at bounding box center [394, 195] width 130 height 40
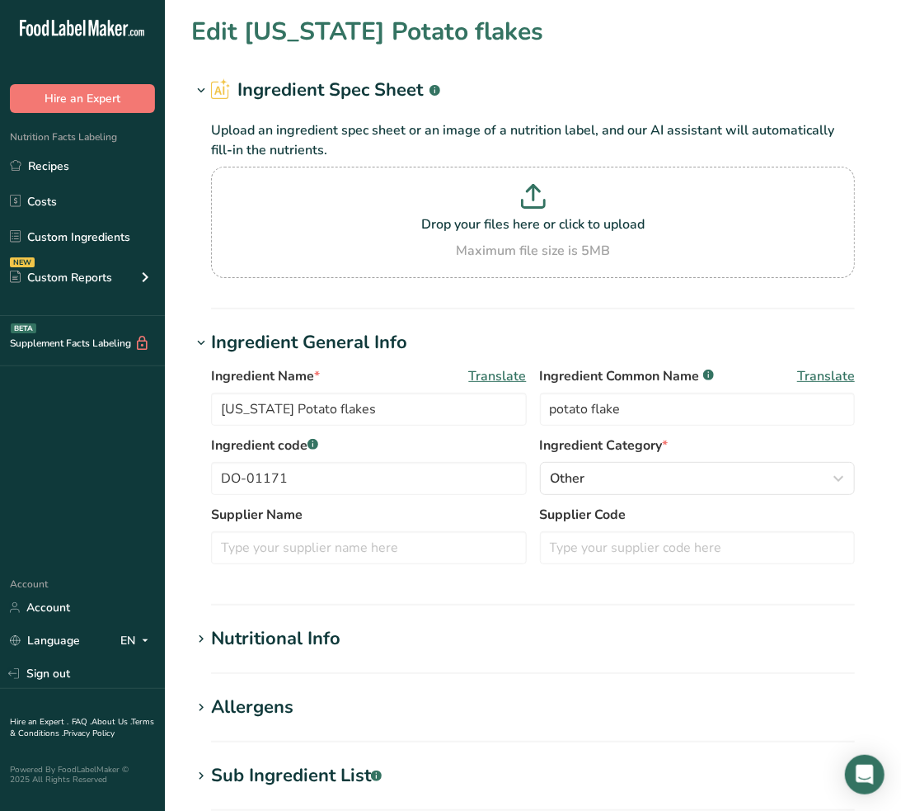
type input "vitamin C, ascorbic acid SF"
type input "ascorbic acid"
type input "DO-01173"
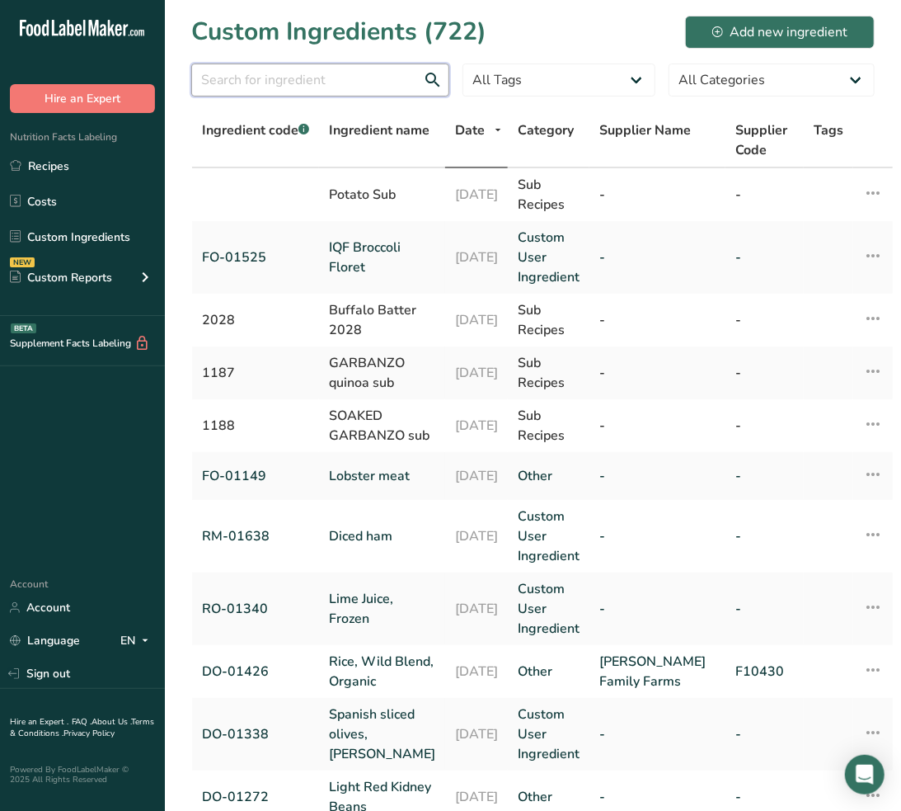
click at [352, 75] on input "text" at bounding box center [320, 80] width 258 height 33
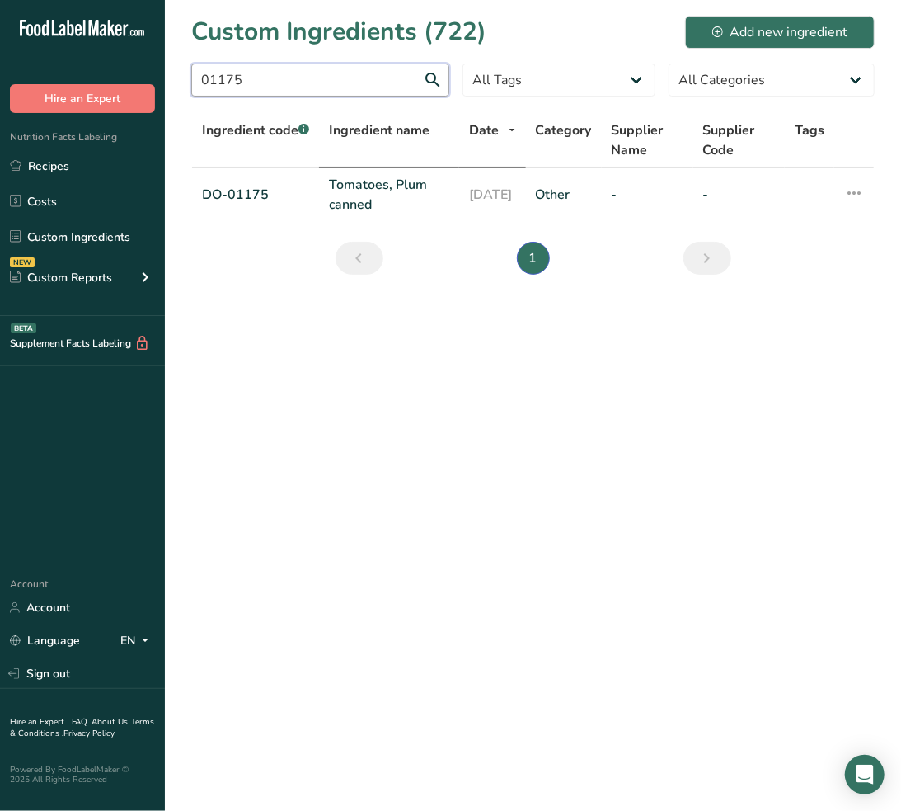
type input "01175"
click at [389, 162] on th "Ingredient name" at bounding box center [389, 141] width 140 height 54
click at [380, 185] on link "Tomatoes, Plum canned" at bounding box center [389, 195] width 120 height 40
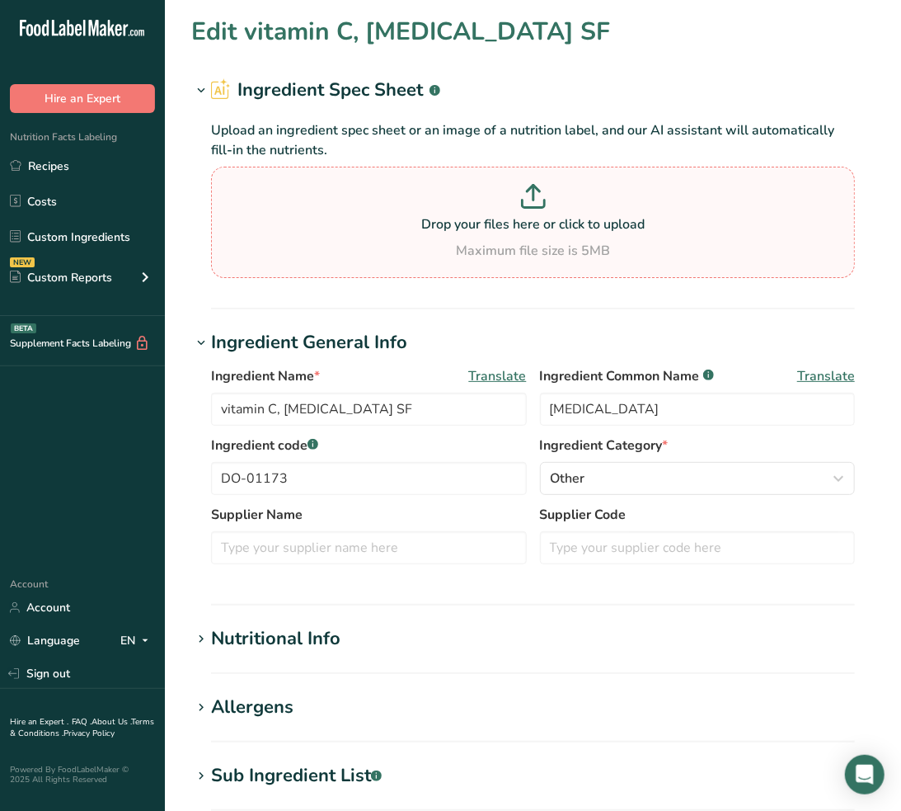
type input "Tomatoes, Plum canned"
type input "plum tomatoes"
type input "DO-01175"
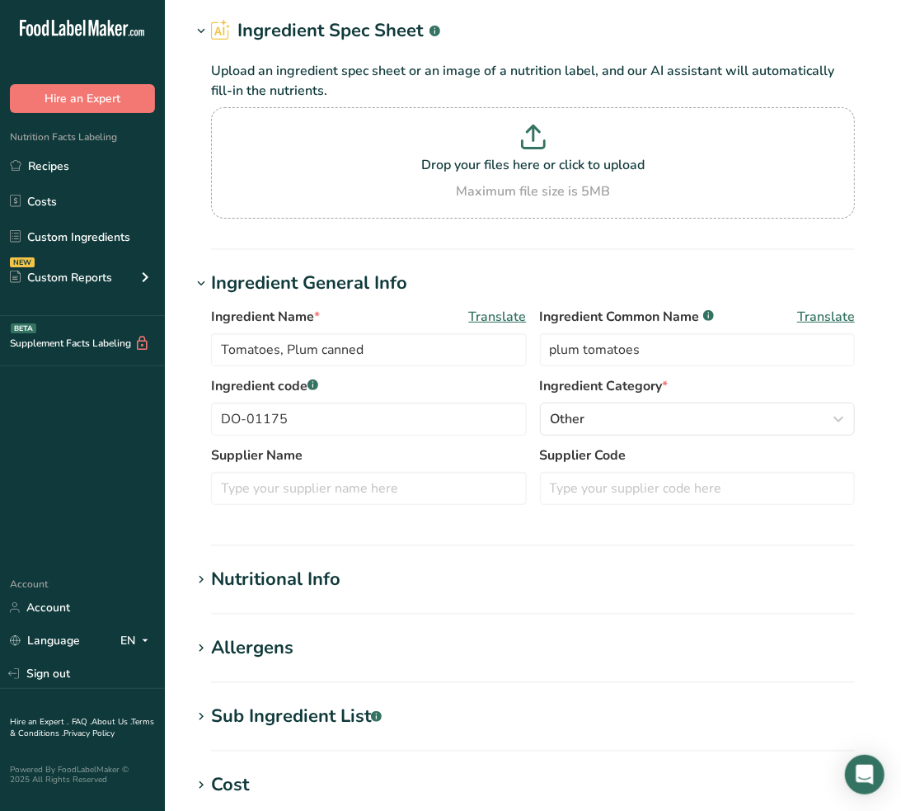
scroll to position [92, 0]
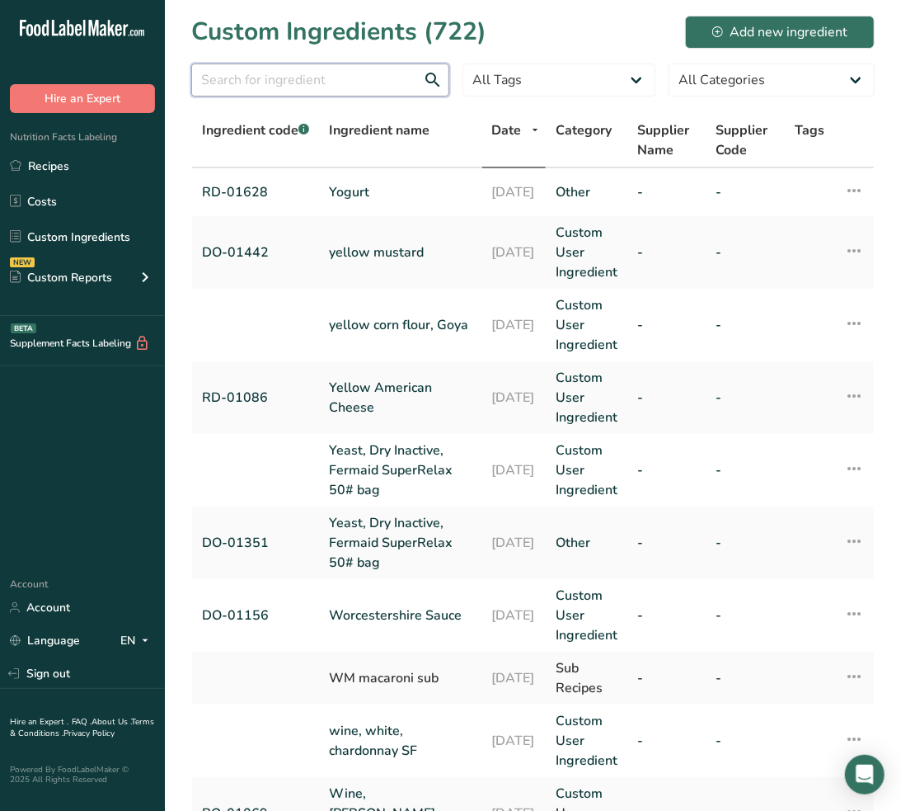
click at [388, 72] on input "text" at bounding box center [320, 80] width 258 height 33
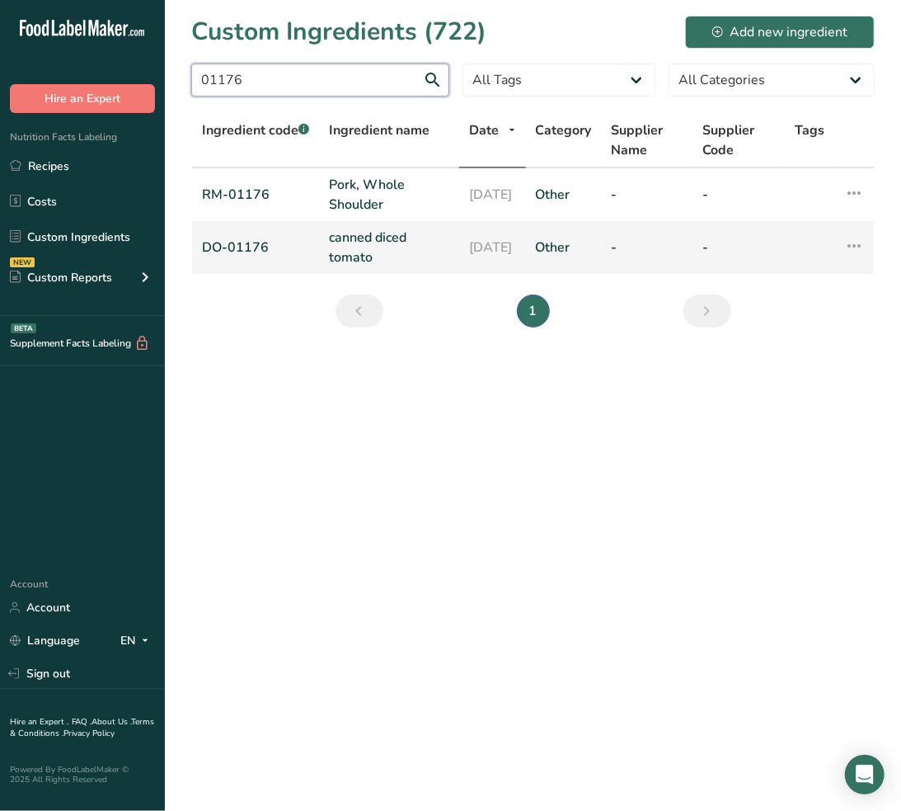
type input "01176"
click at [361, 237] on link "canned diced tomato" at bounding box center [389, 248] width 120 height 40
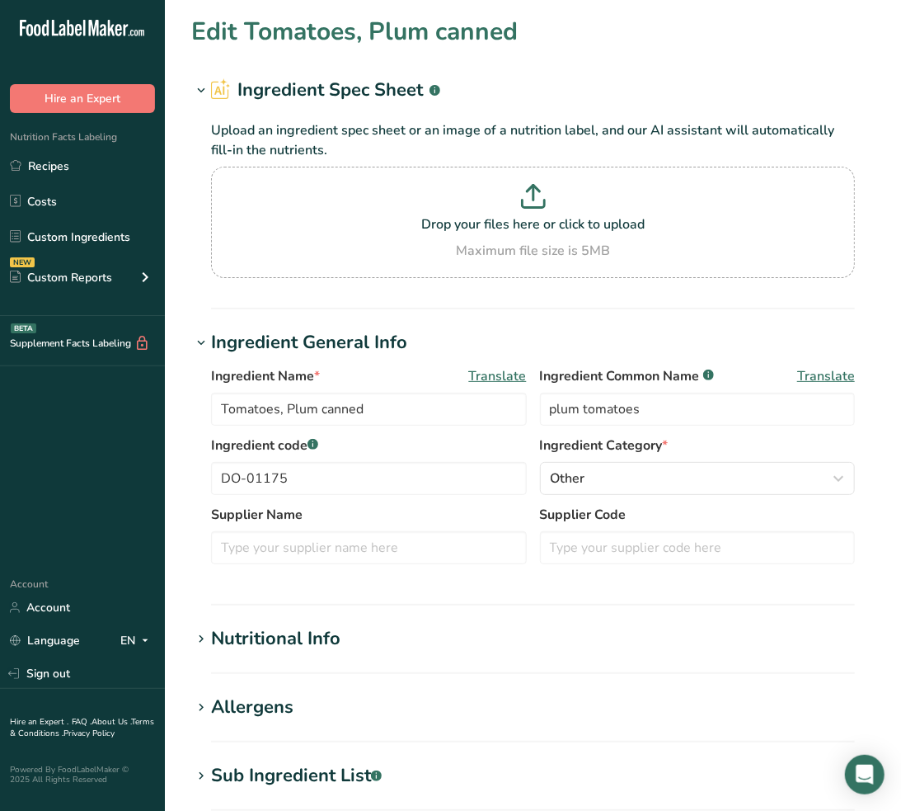
type input "canned diced tomato"
type input "tomatoes"
type input "DO-01176"
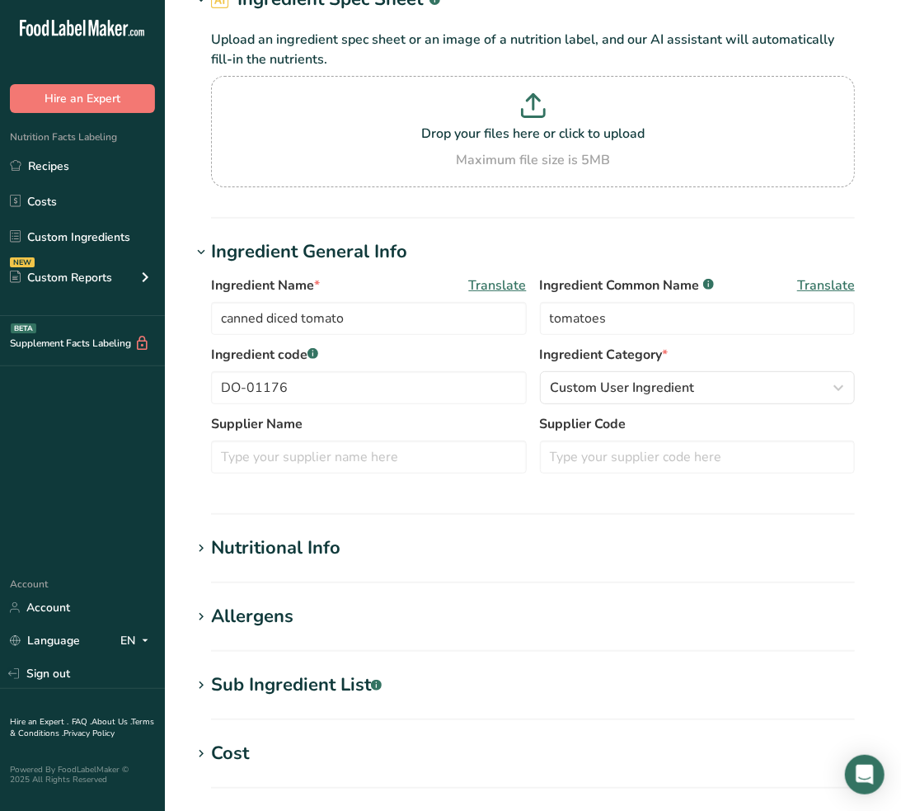
scroll to position [92, 0]
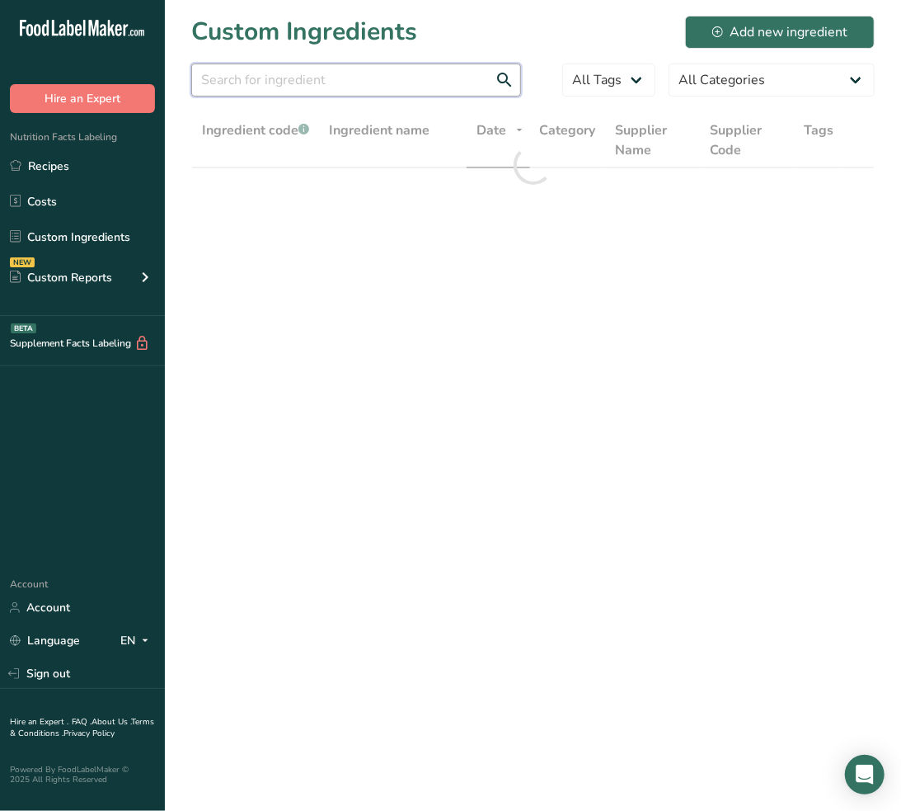
click at [270, 74] on input "text" at bounding box center [356, 80] width 330 height 33
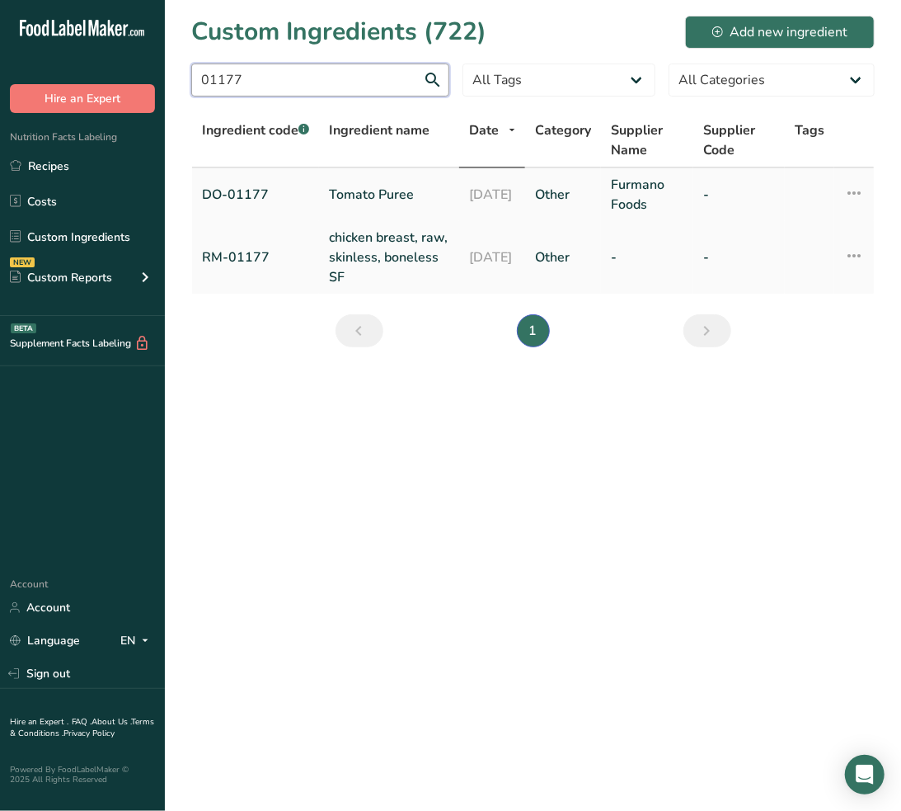
type input "01177"
click at [393, 195] on link "Tomato Puree" at bounding box center [389, 195] width 120 height 20
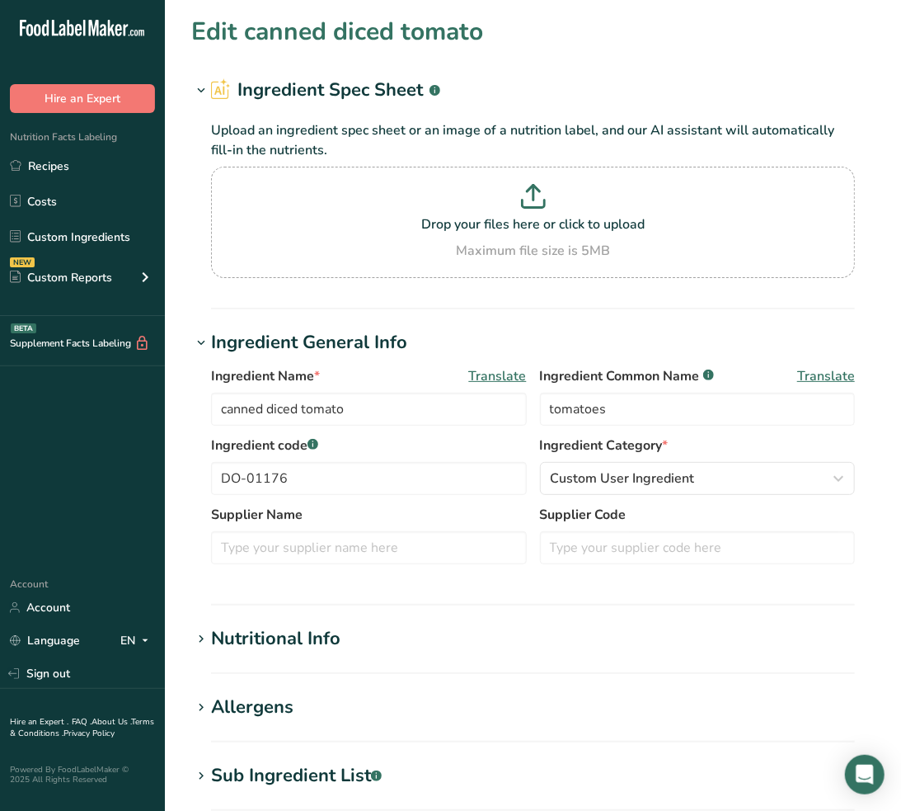
type input "Tomato Puree"
type input "tomato puree"
type input "DO-01177"
type input "Furmano Foods"
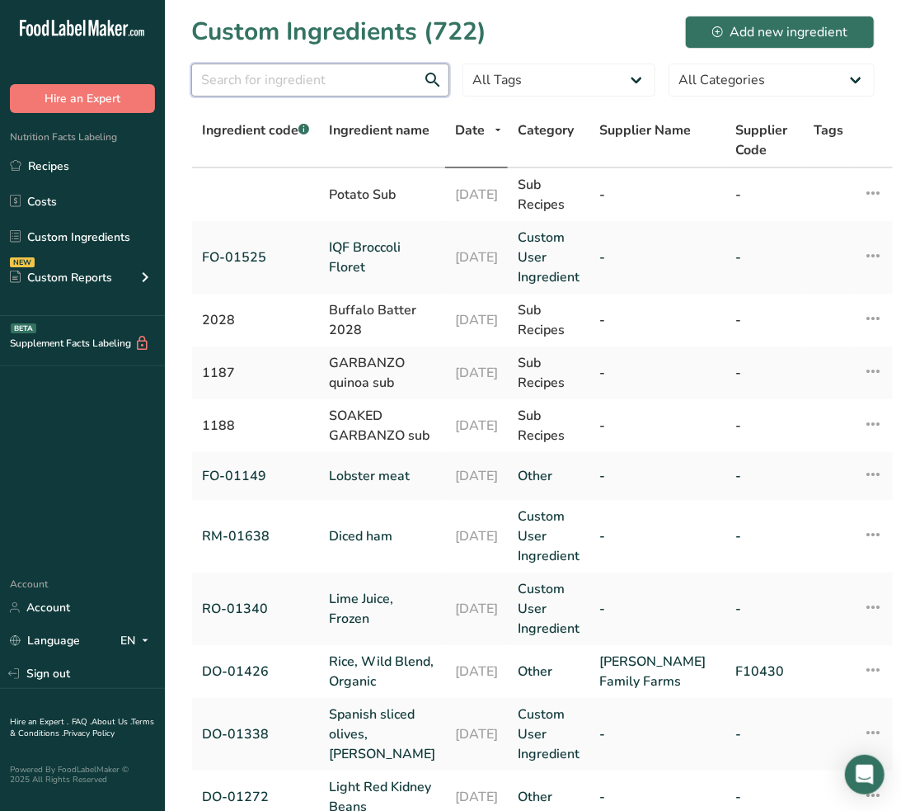
click at [355, 76] on input "text" at bounding box center [320, 80] width 258 height 33
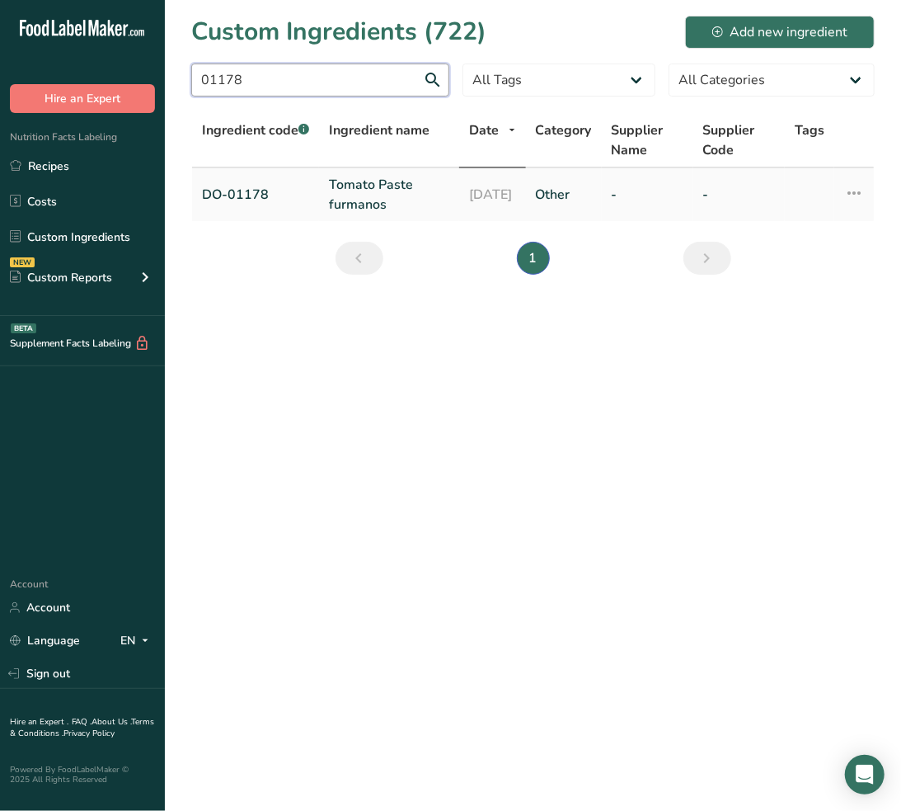
type input "01178"
click at [260, 196] on link "DO-01178" at bounding box center [255, 195] width 107 height 20
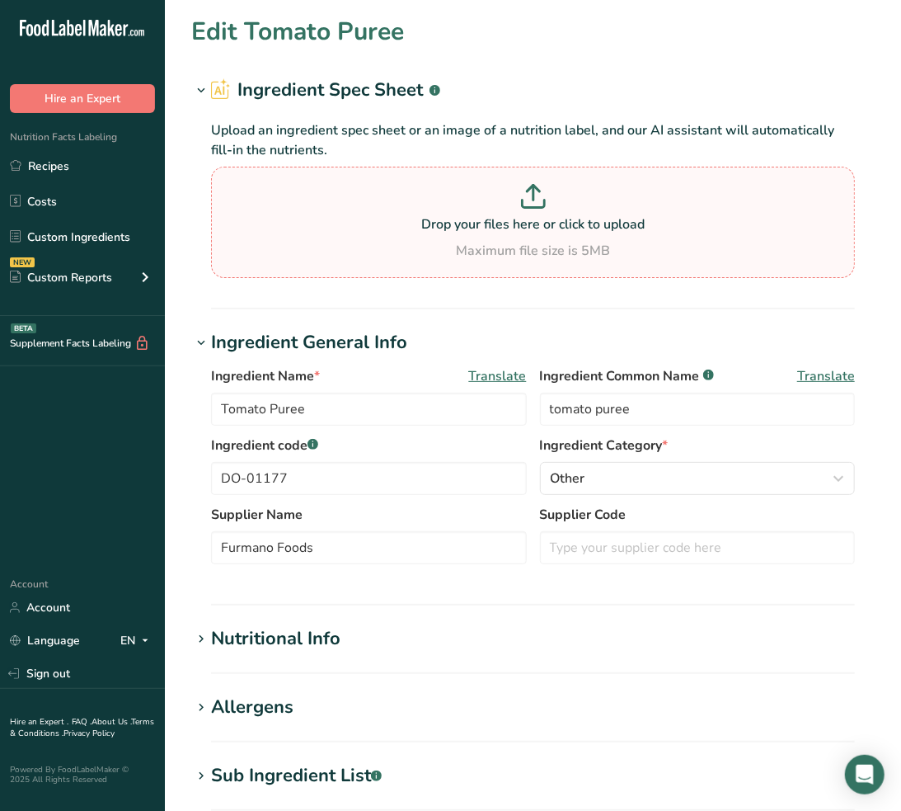
type input "Tomato Paste furmanos"
type input "tomato paste"
type input "DO-01178"
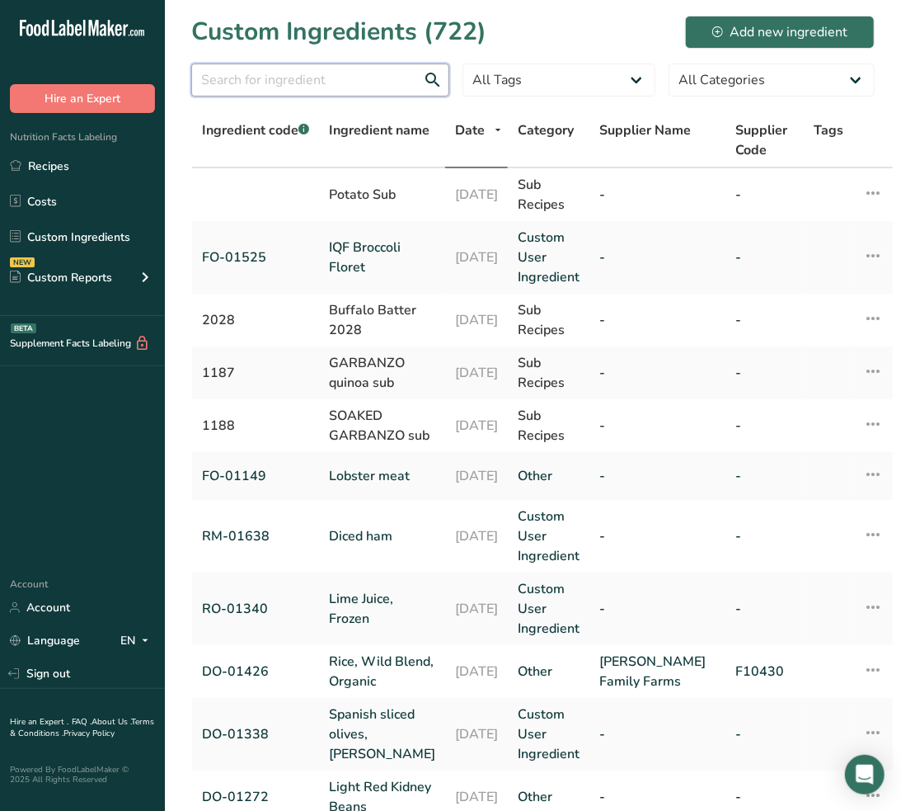
drag, startPoint x: 353, startPoint y: 89, endPoint x: 542, endPoint y: 52, distance: 192.5
click at [353, 89] on input "text" at bounding box center [320, 80] width 258 height 33
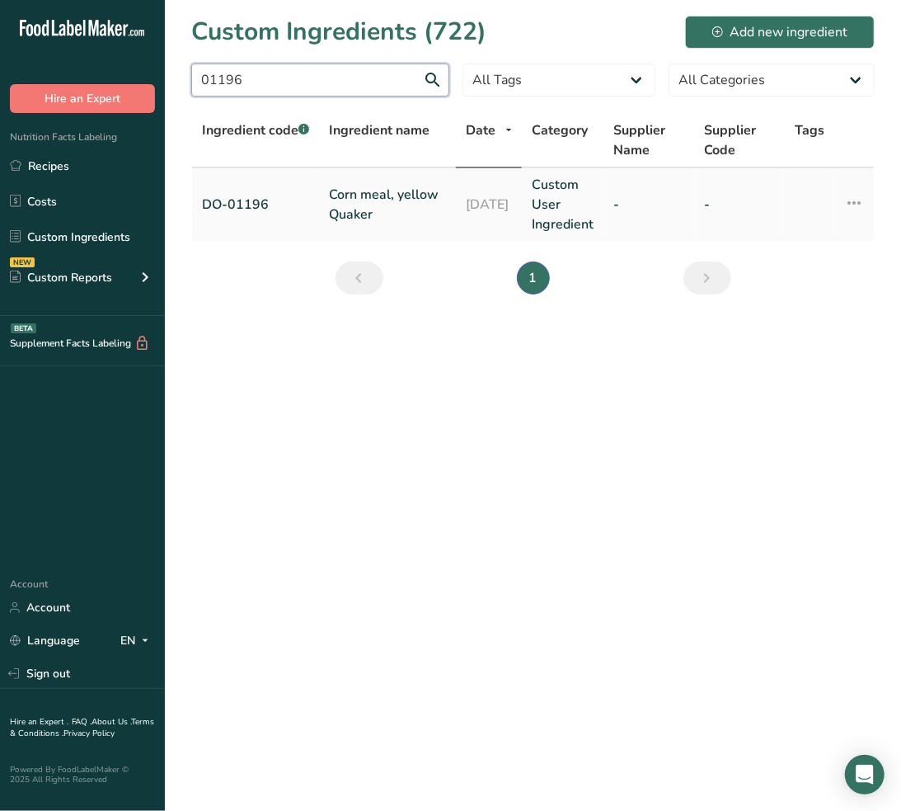
type input "01196"
click at [406, 185] on link "Corn meal, yellow Quaker" at bounding box center [387, 205] width 117 height 40
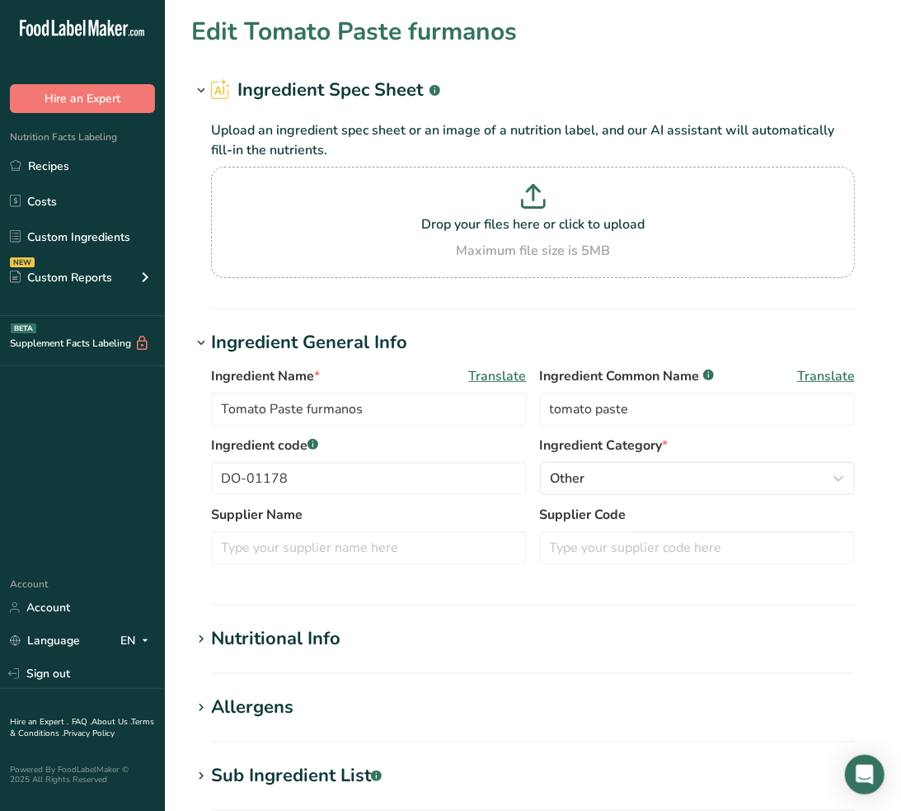
type input "Corn meal, yellow Quaker"
type input "yellow corn meal"
type input "DO-01196"
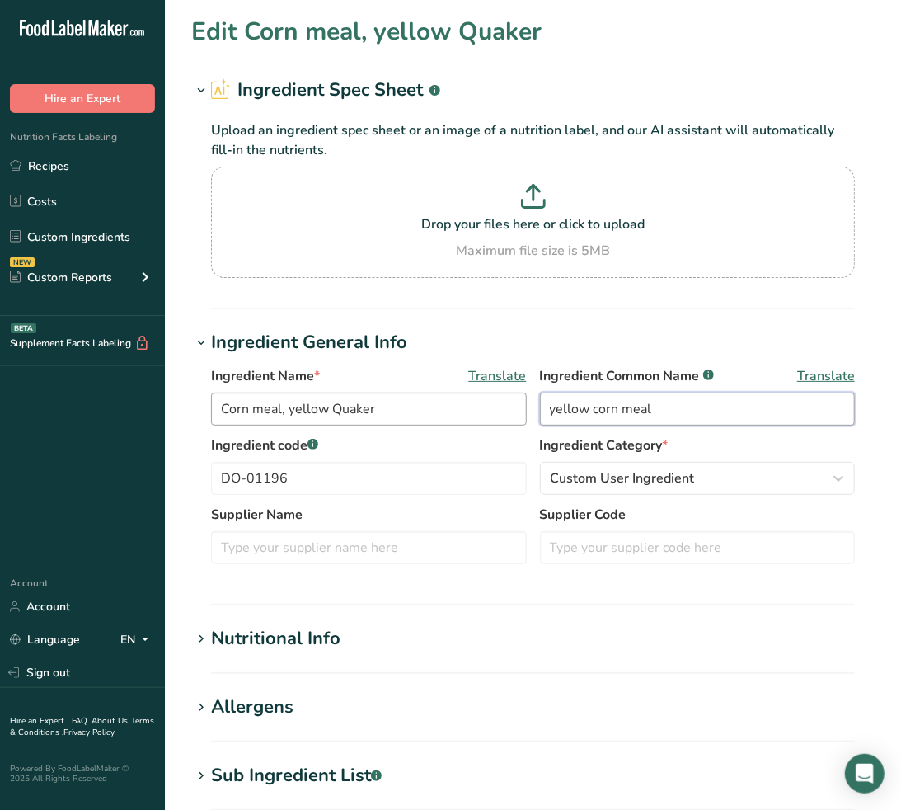
drag, startPoint x: 682, startPoint y: 408, endPoint x: 332, endPoint y: 407, distance: 349.7
click at [332, 407] on div "Ingredient Name * Translate Corn meal, yellow Quaker Ingredient Common Name .a-…" at bounding box center [533, 400] width 644 height 69
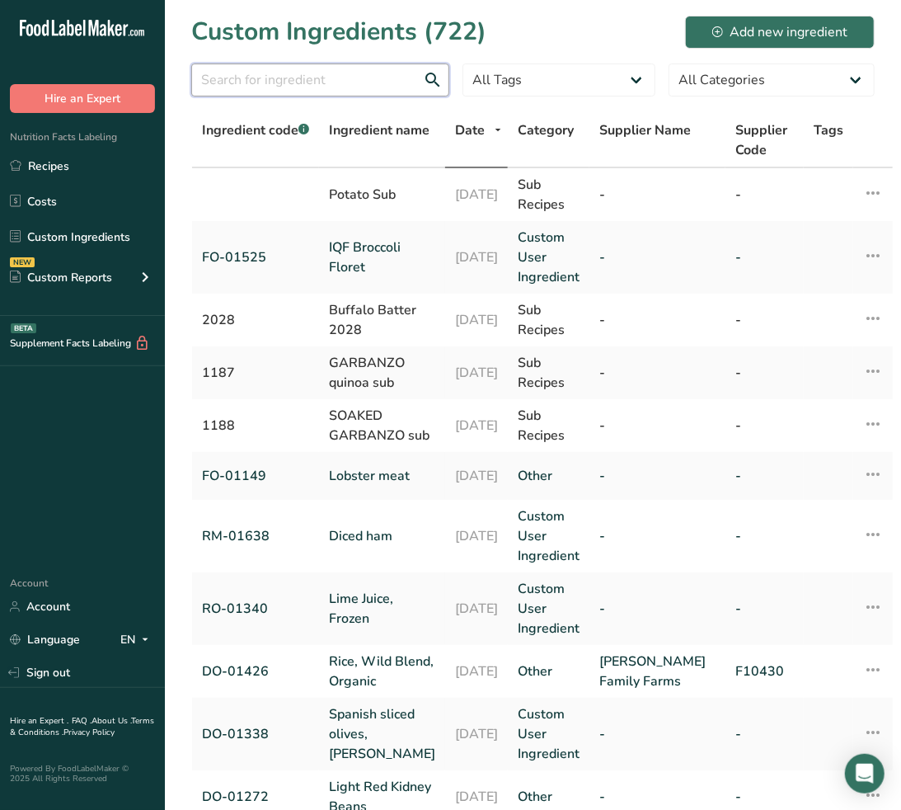
click at [284, 80] on input "text" at bounding box center [320, 80] width 258 height 33
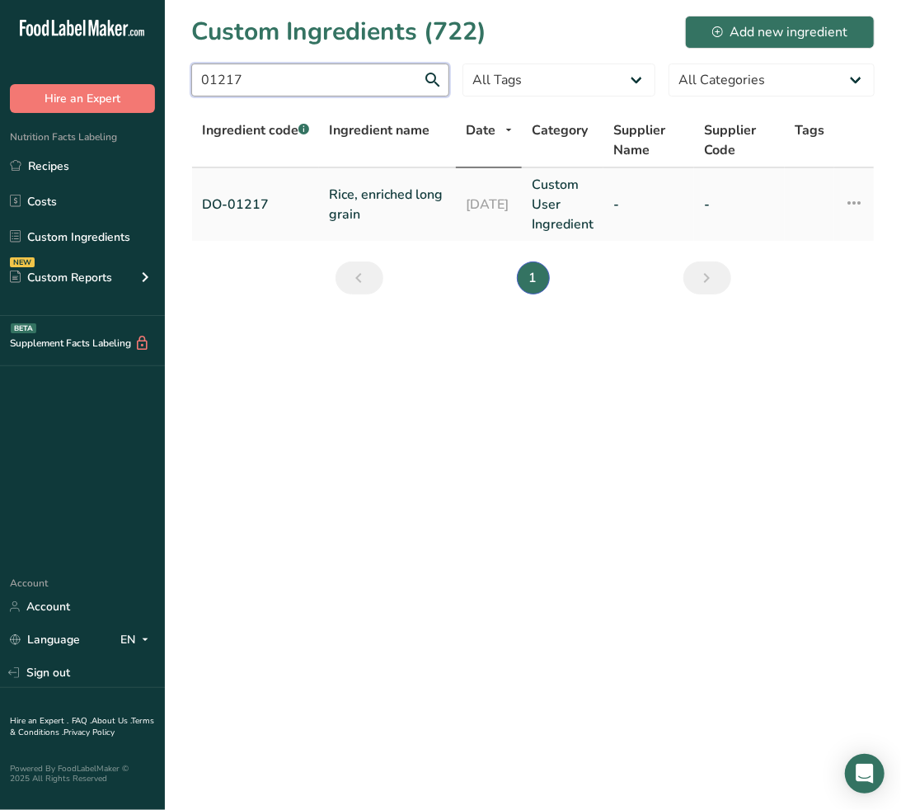
type input "01217"
click at [355, 188] on link "Rice, enriched long grain" at bounding box center [387, 205] width 117 height 40
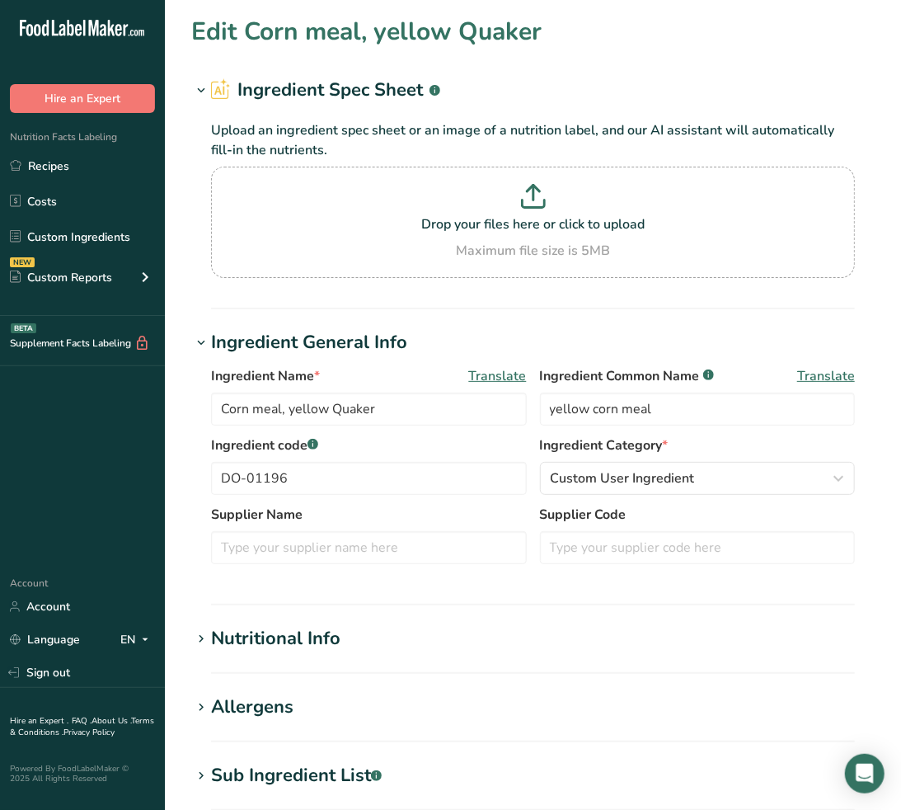
type input "Rice, enriched long grain"
type input "enriched long grain rice"
type input "DO-01217"
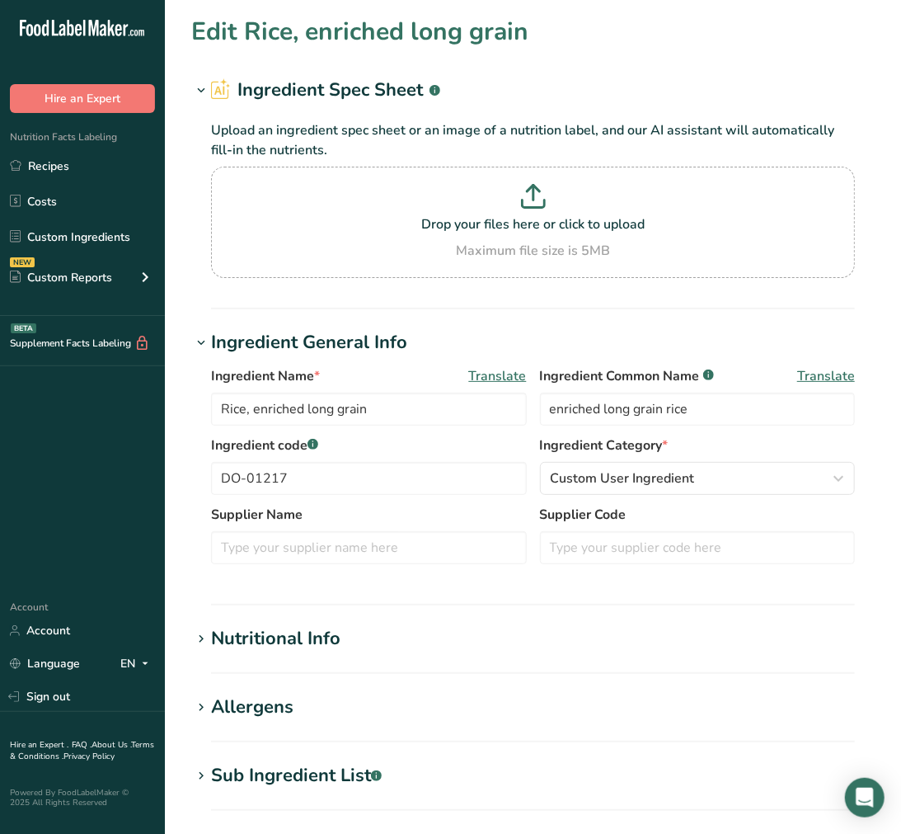
click at [340, 767] on div "Sub Ingredient List .a-a{fill:#347362;}.b-a{fill:#fff;}" at bounding box center [296, 775] width 171 height 27
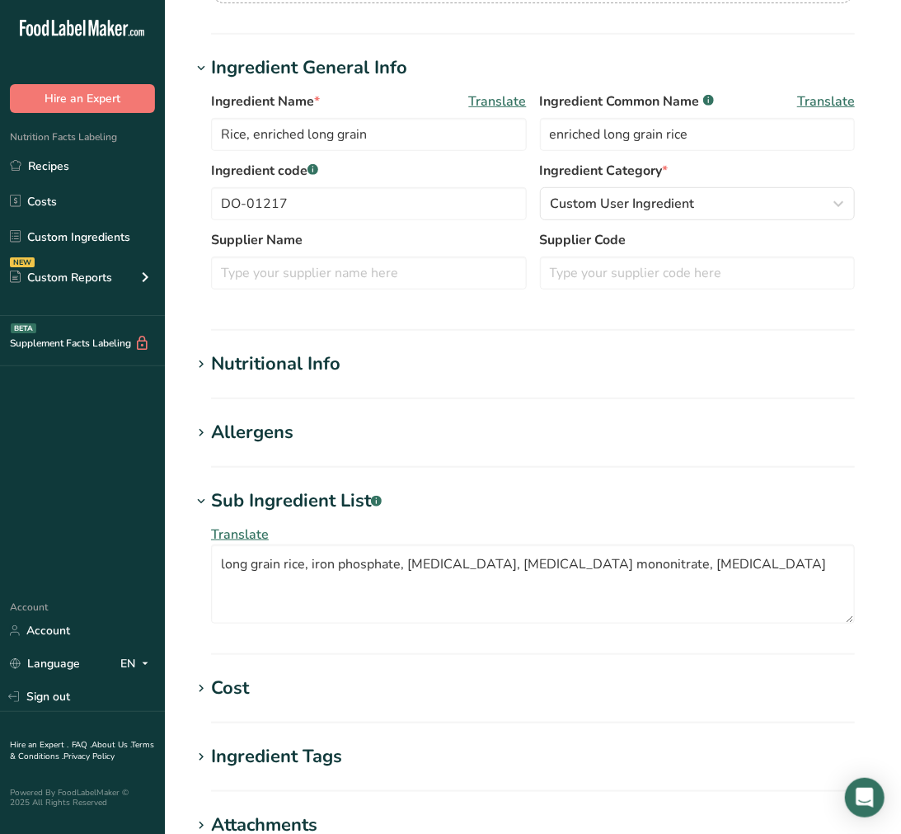
scroll to position [183, 0]
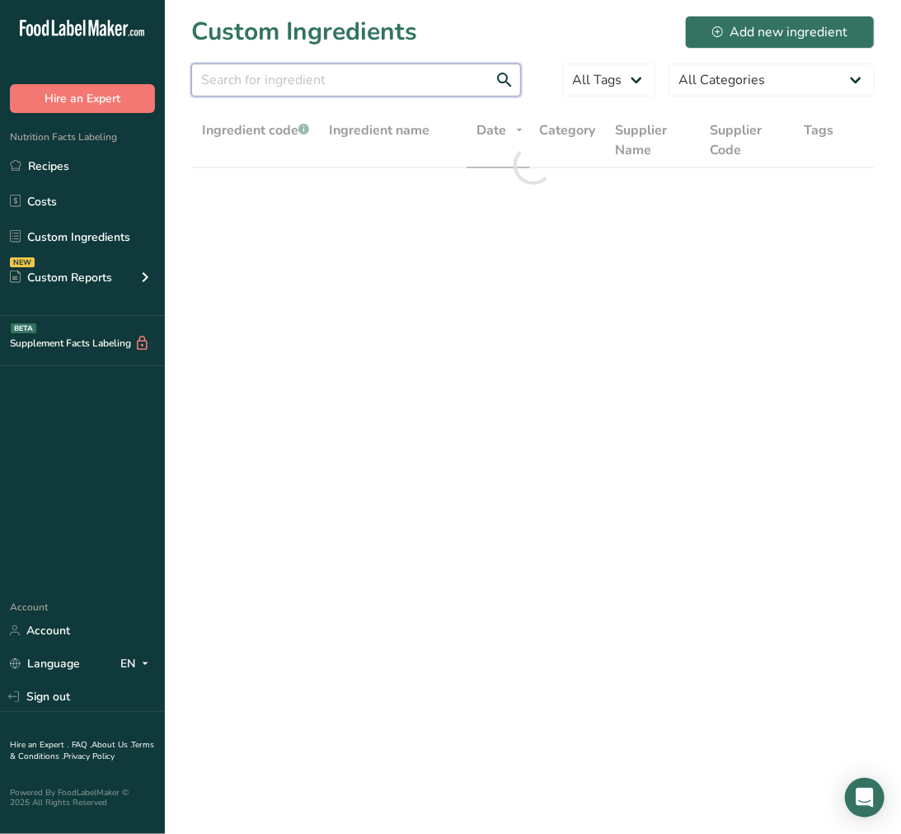
click at [261, 77] on input "text" at bounding box center [356, 80] width 330 height 33
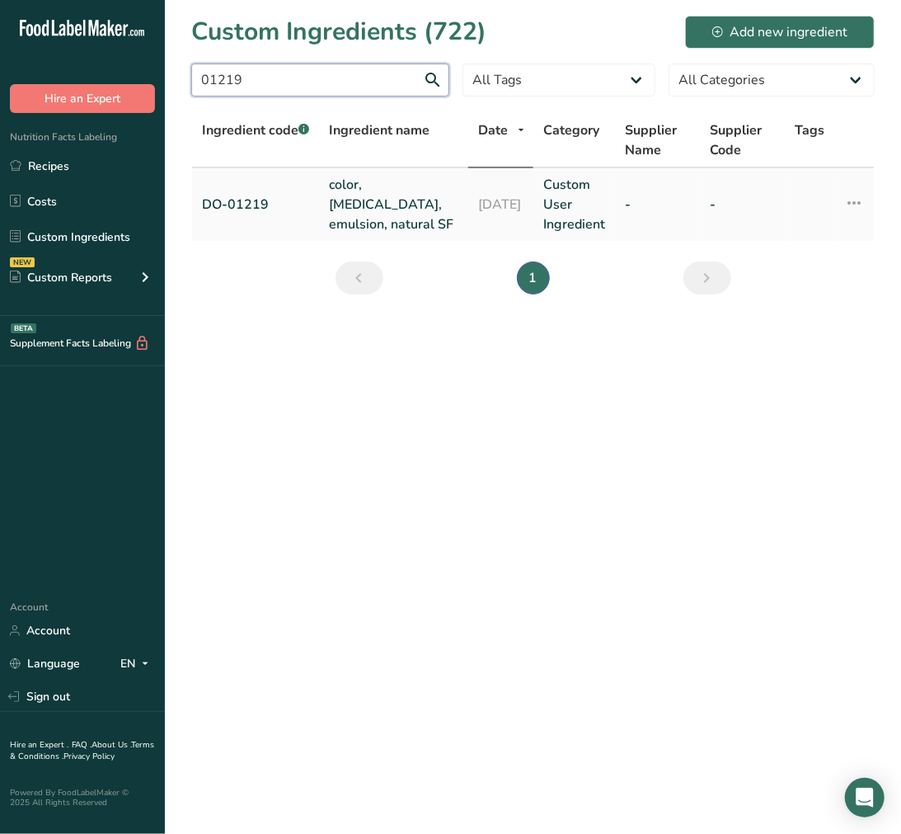
type input "01219"
click at [351, 209] on link "color, beta carotene, emulsion, natural SF" at bounding box center [393, 204] width 129 height 59
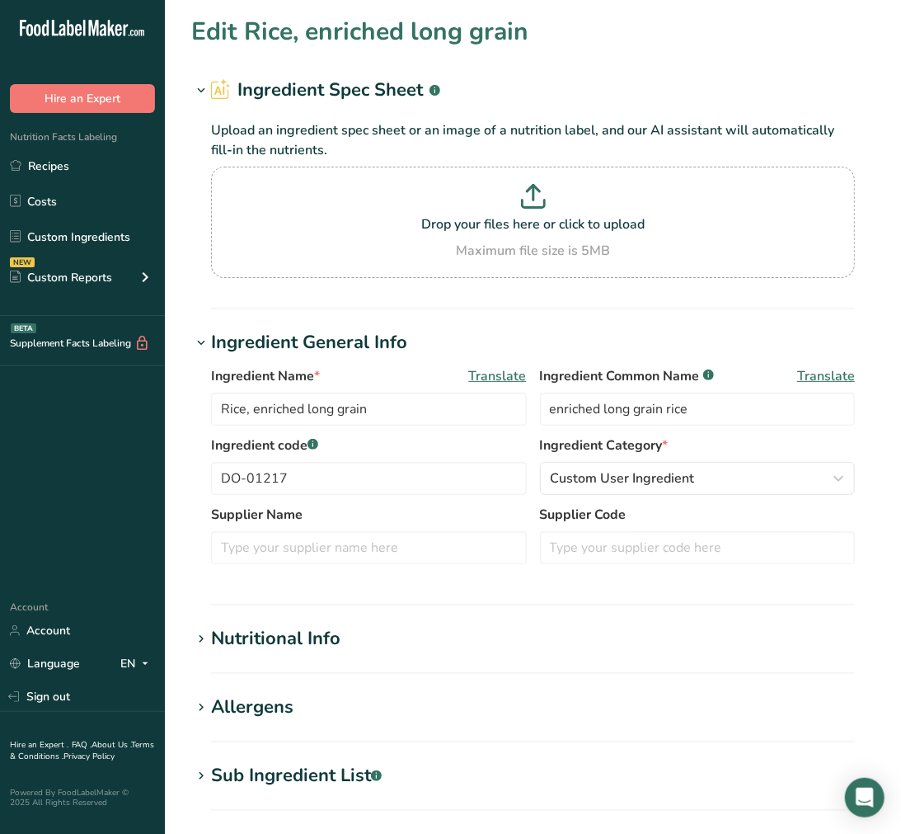
type input "color, beta carotene, emulsion, natural SF"
type input "beta-carotene"
type input "DO-01219"
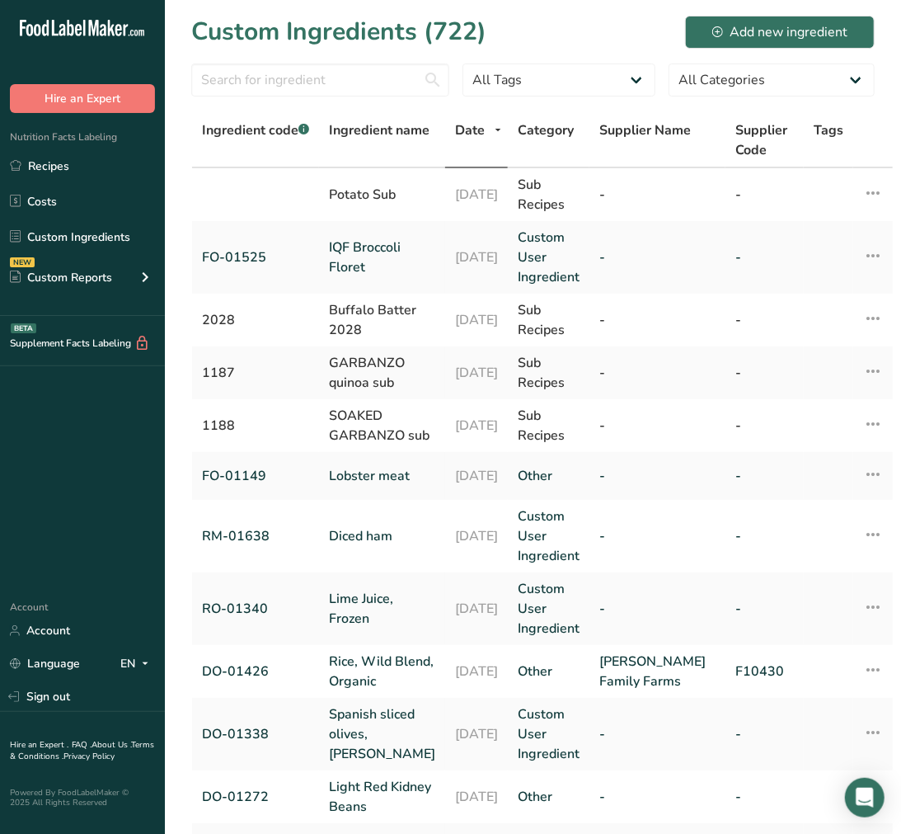
click at [322, 99] on div at bounding box center [320, 85] width 258 height 43
click at [322, 93] on input "text" at bounding box center [320, 80] width 258 height 33
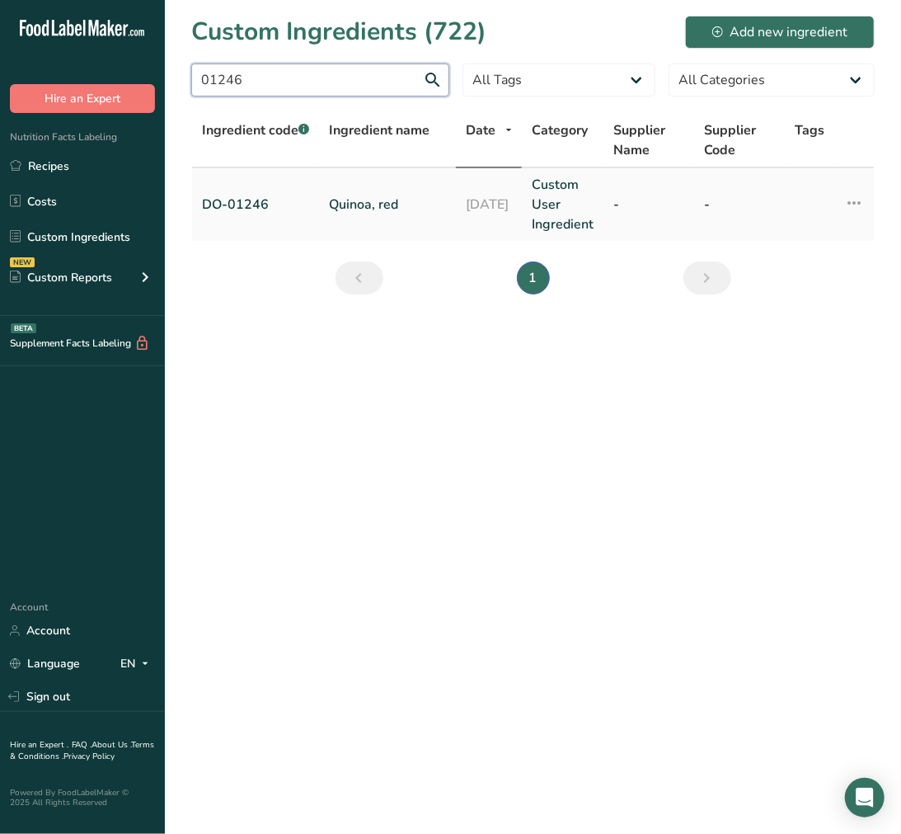
type input "01246"
click at [369, 202] on link "Quinoa, red" at bounding box center [387, 205] width 117 height 20
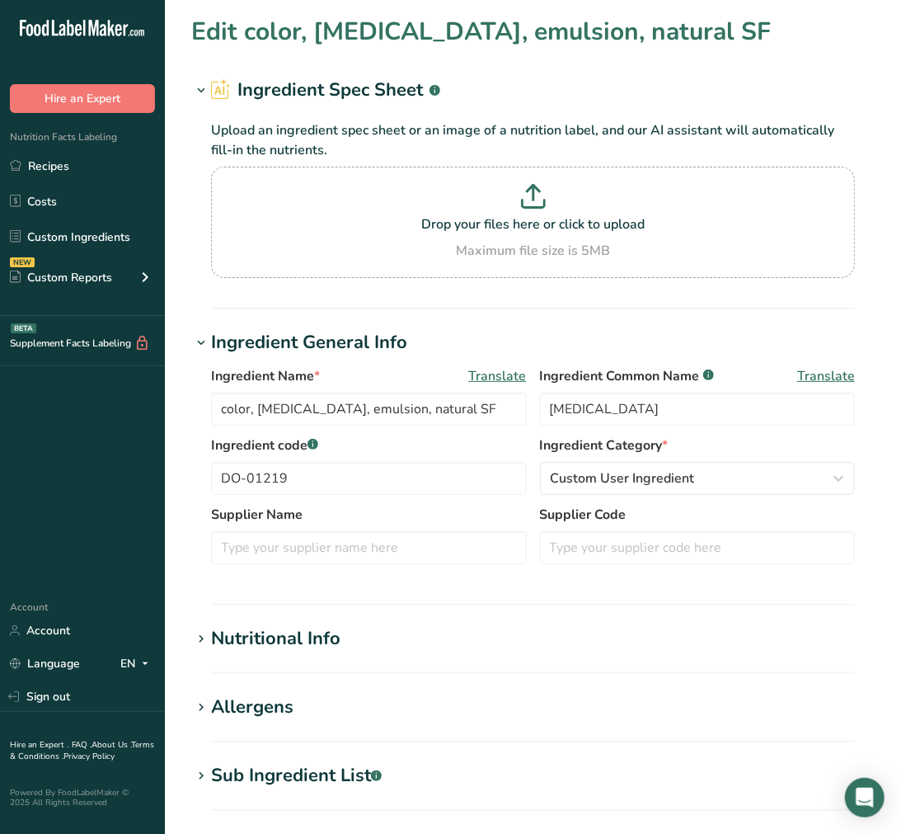
type input "Quinoa, red"
type input "red quinoa"
type input "DO-01246"
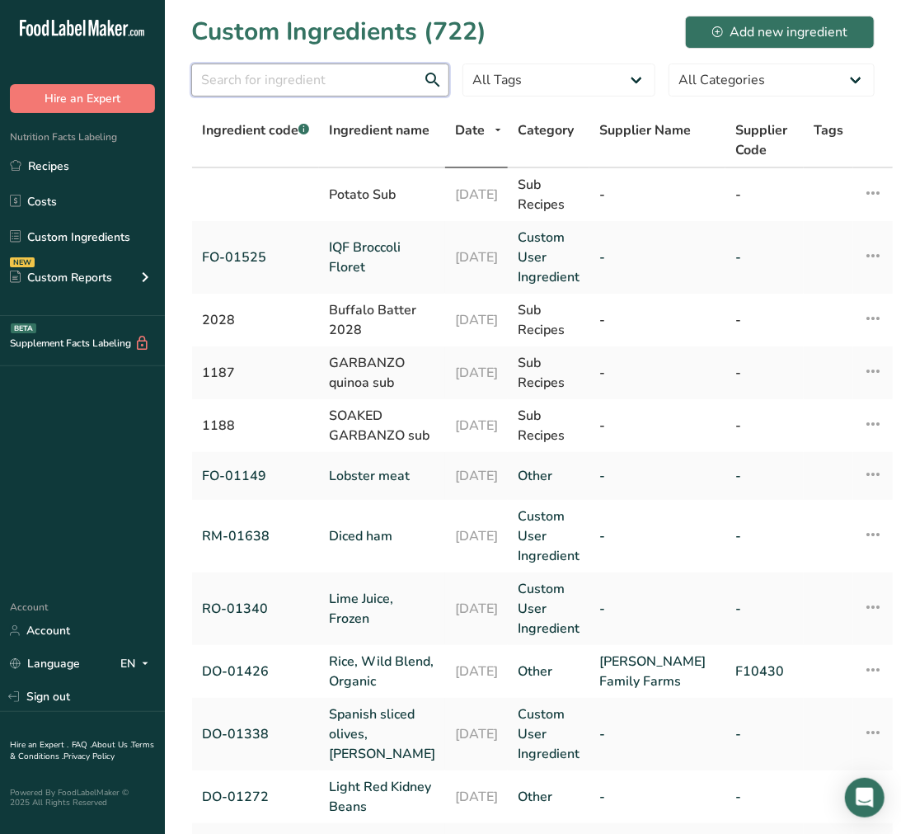
click at [332, 73] on input "text" at bounding box center [320, 80] width 258 height 33
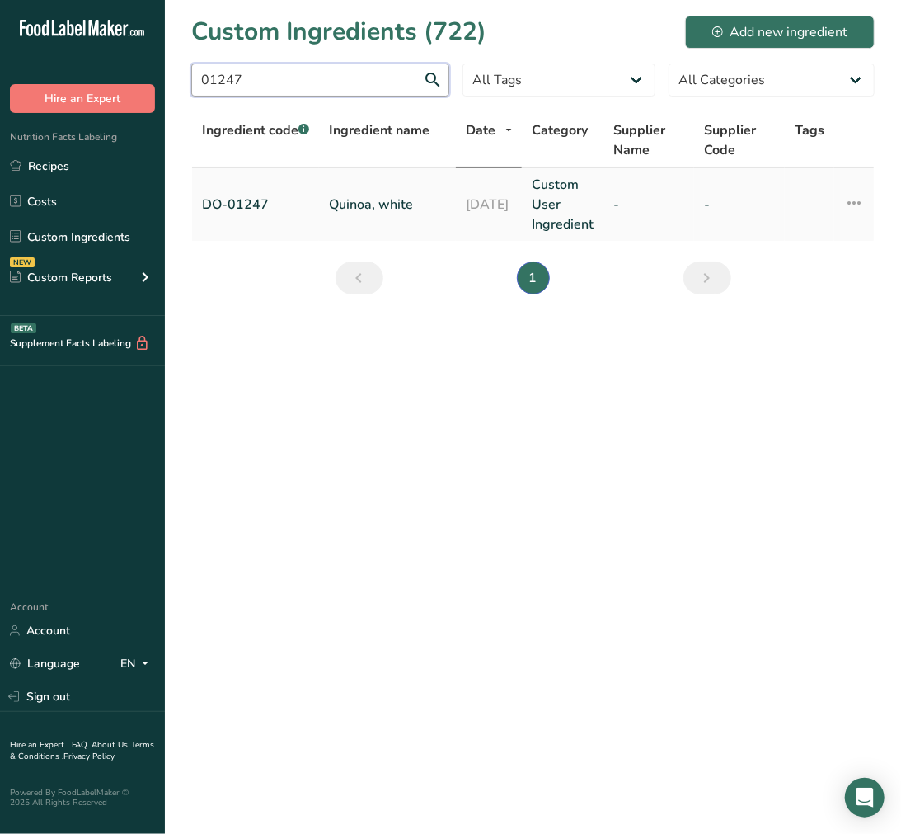
type input "01247"
click at [384, 200] on link "Quinoa, white" at bounding box center [387, 205] width 117 height 20
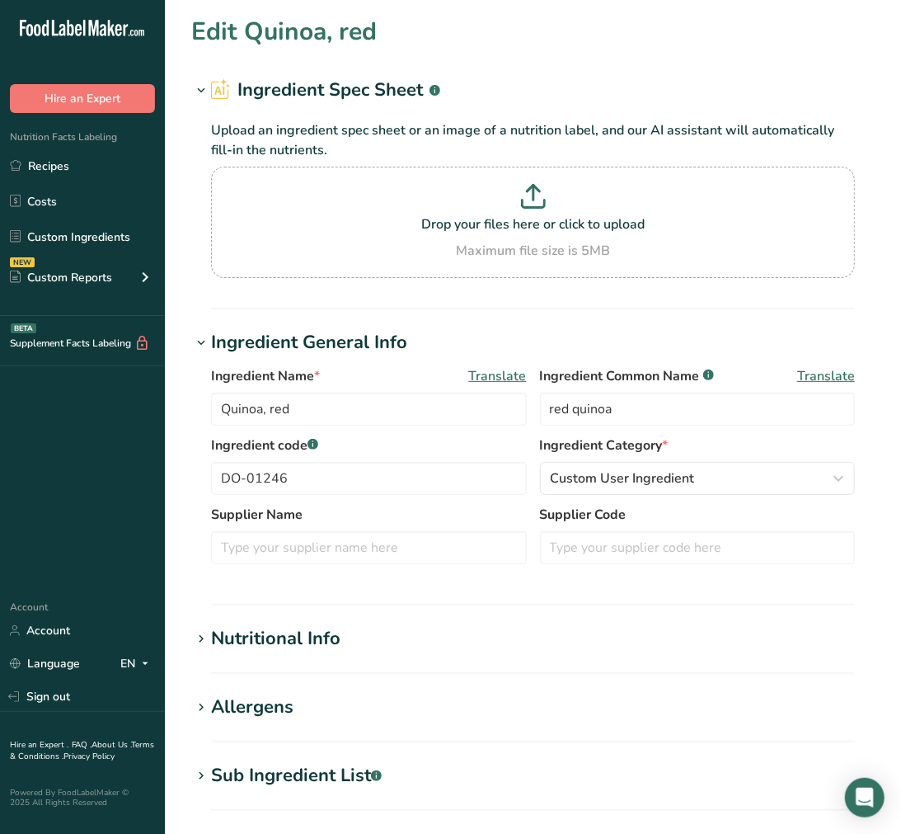
type input "Quinoa, white"
type input "white quinoa"
type input "DO-01247"
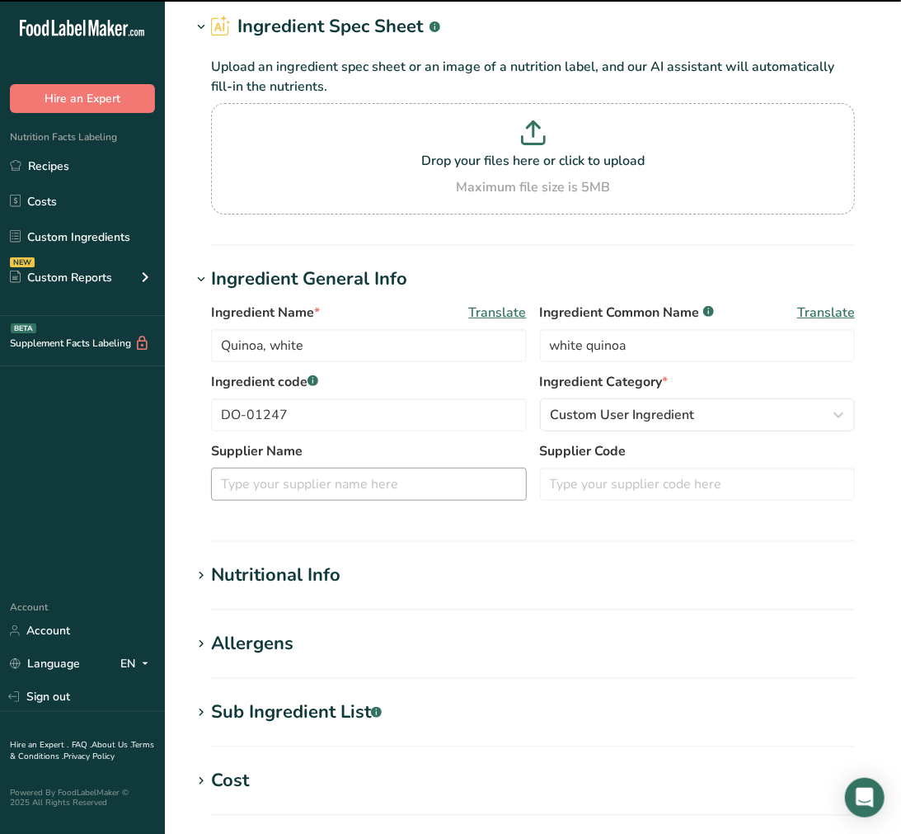
scroll to position [92, 0]
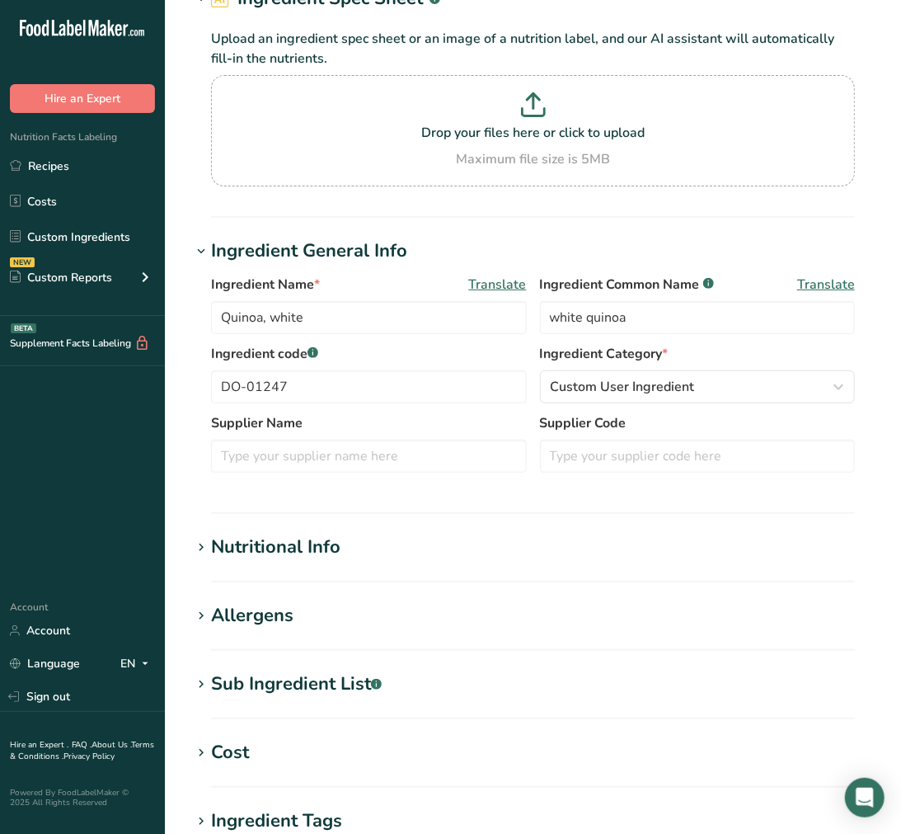
click at [298, 543] on div "Nutritional Info" at bounding box center [275, 547] width 129 height 27
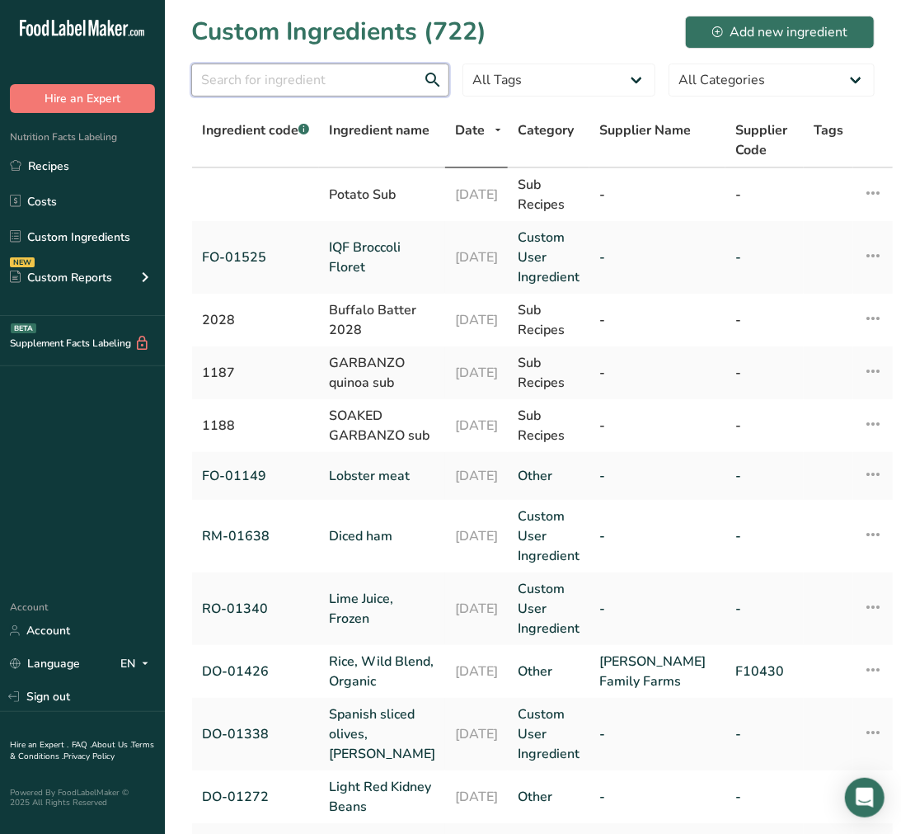
click at [315, 78] on input "text" at bounding box center [320, 80] width 258 height 33
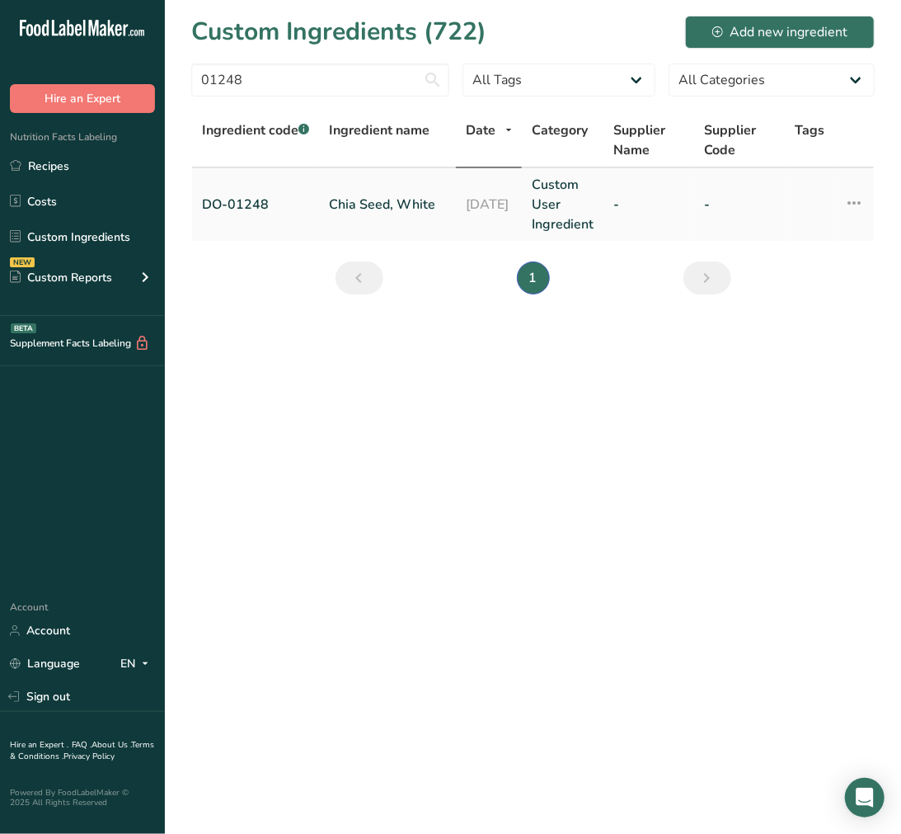
click at [363, 199] on link "Chia Seed, White" at bounding box center [387, 205] width 117 height 20
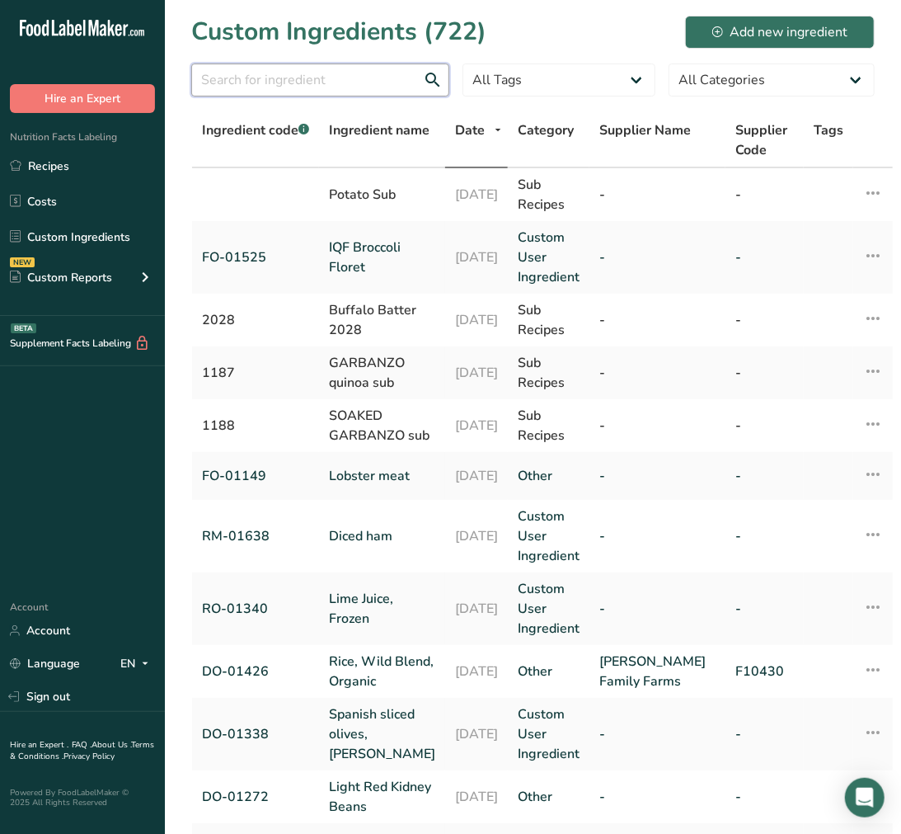
click at [394, 87] on input "text" at bounding box center [320, 80] width 258 height 33
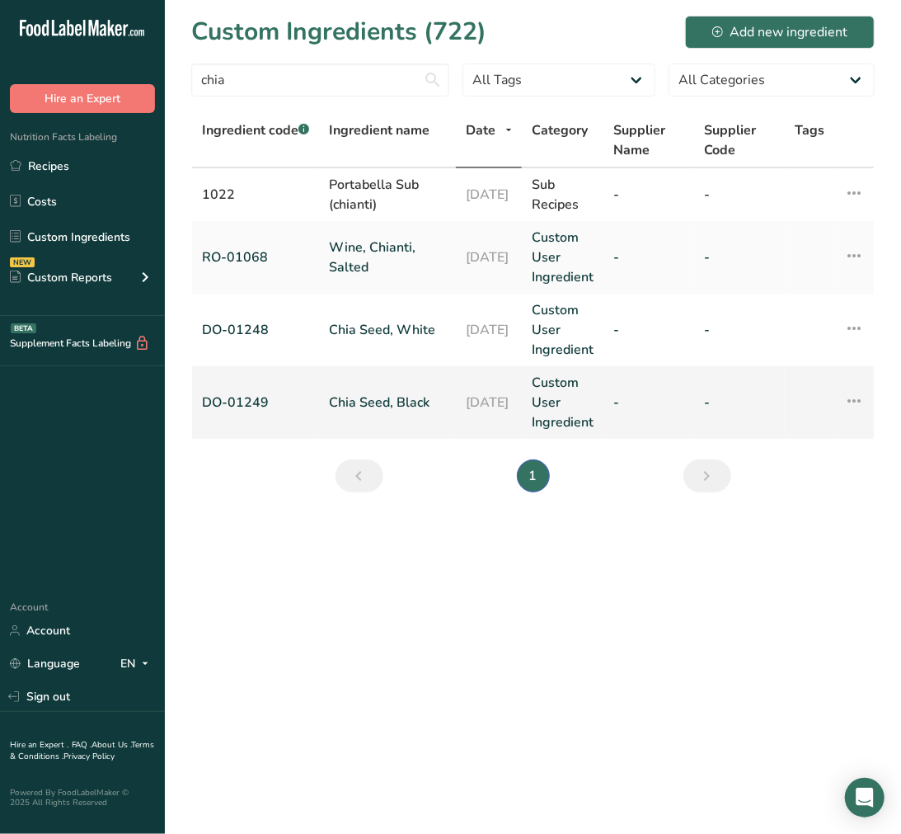
click at [378, 393] on link "Chia Seed, Black" at bounding box center [387, 403] width 117 height 20
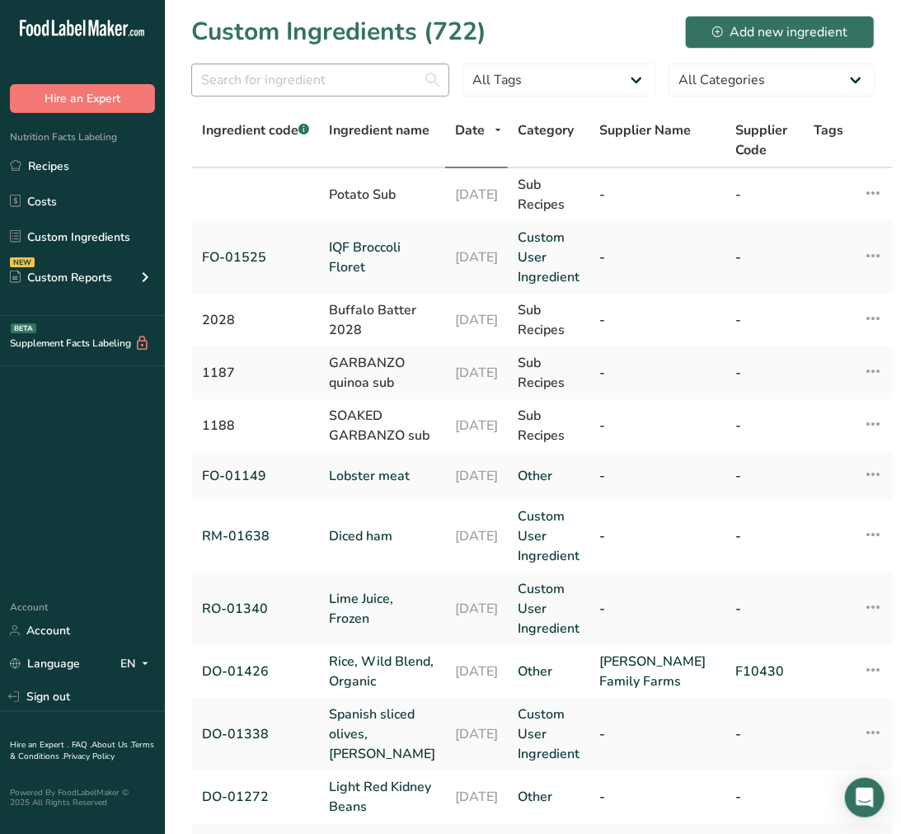
drag, startPoint x: 381, startPoint y: 97, endPoint x: 369, endPoint y: 86, distance: 16.9
click at [381, 97] on div at bounding box center [320, 85] width 258 height 43
click at [384, 162] on section "Custom Ingredients (722) Add new ingredient All Tags Source of Antioxidants [ME…" at bounding box center [533, 596] width 736 height 1193
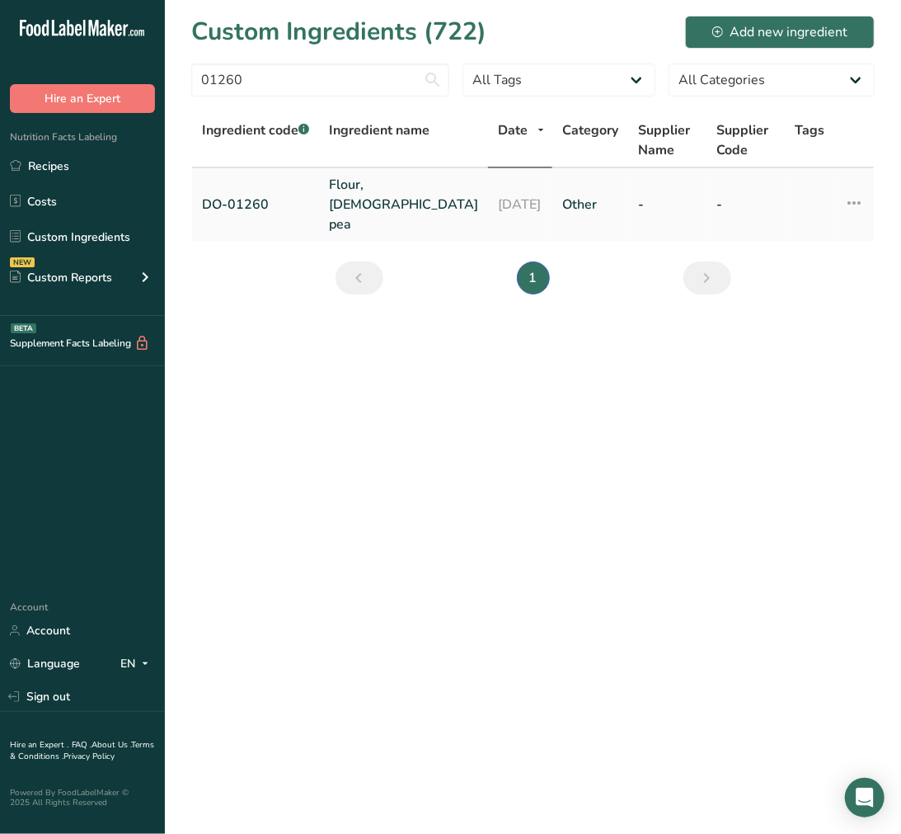
click at [407, 194] on link "Flour, Chick pea" at bounding box center [403, 204] width 149 height 59
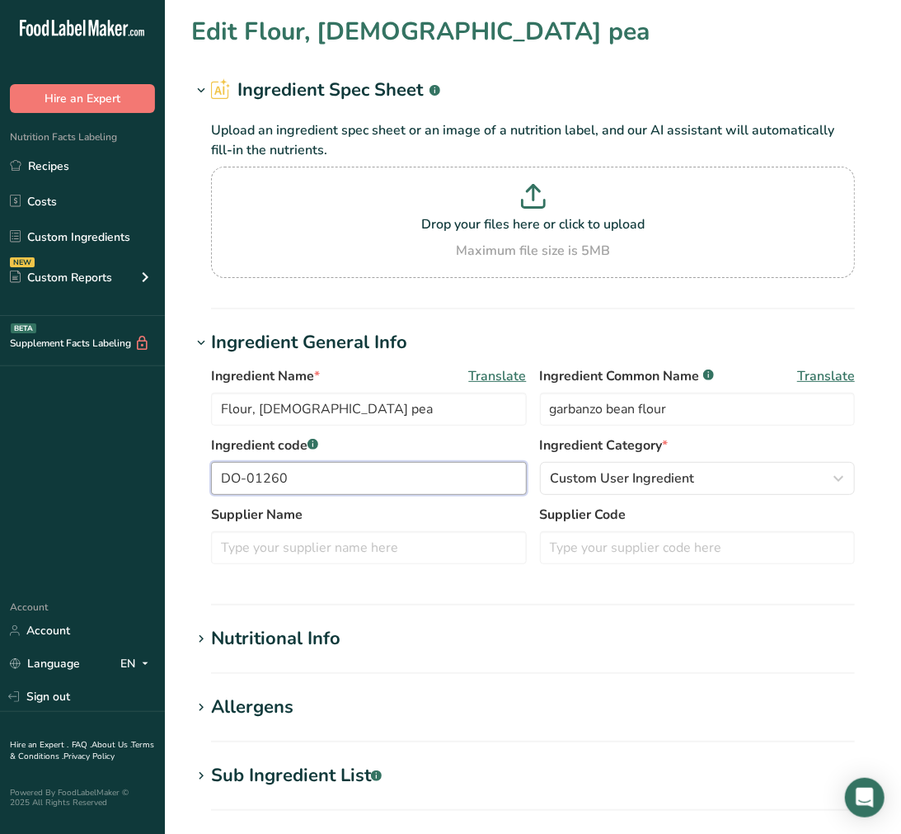
drag, startPoint x: 308, startPoint y: 487, endPoint x: 162, endPoint y: 482, distance: 146.9
click at [162, 482] on div ".a-20{fill:#fff;} Hire an Expert Nutrition Facts Labeling Recipes Costs Custom …" at bounding box center [450, 642] width 901 height 1284
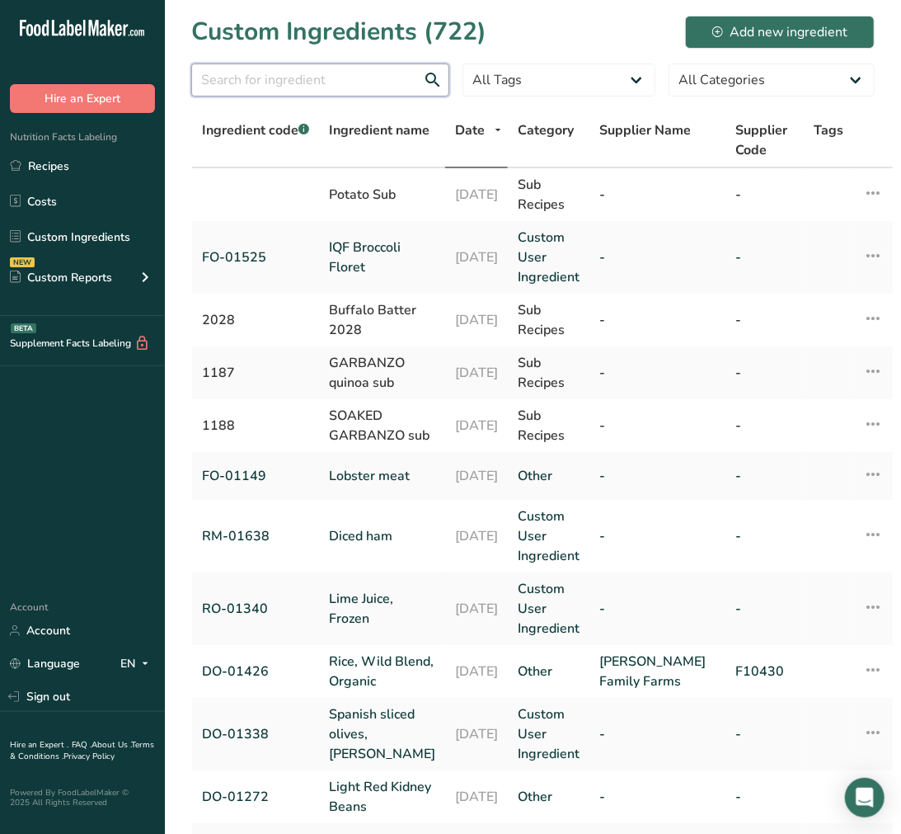
click at [253, 72] on input "text" at bounding box center [320, 80] width 258 height 33
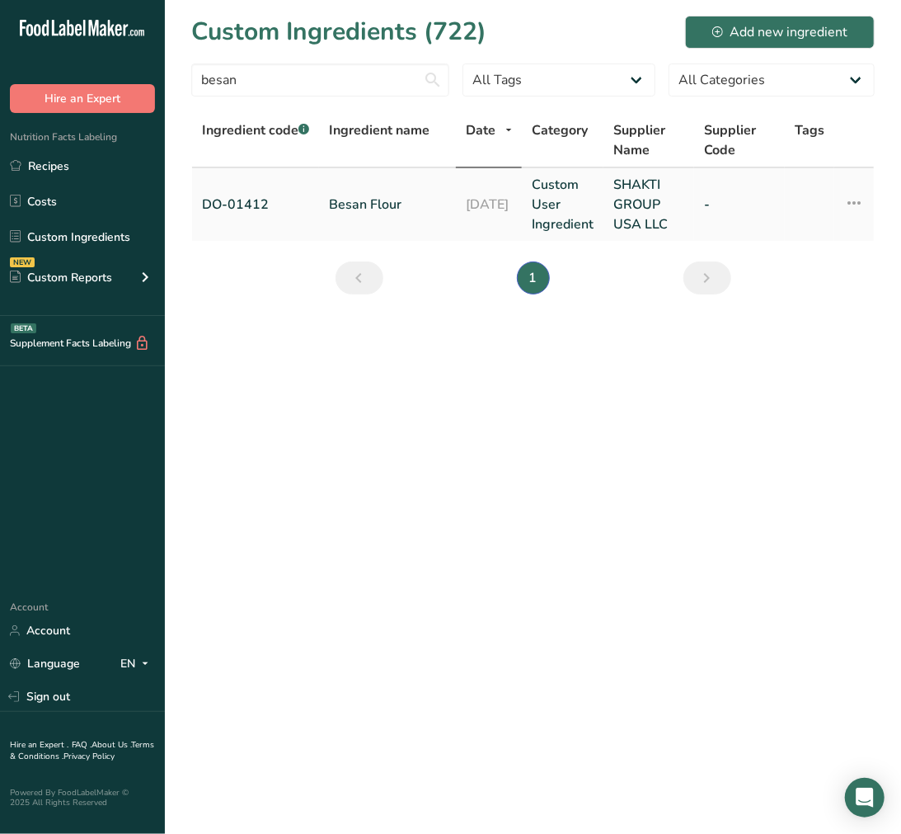
click at [381, 195] on link "Besan Flour" at bounding box center [387, 205] width 117 height 20
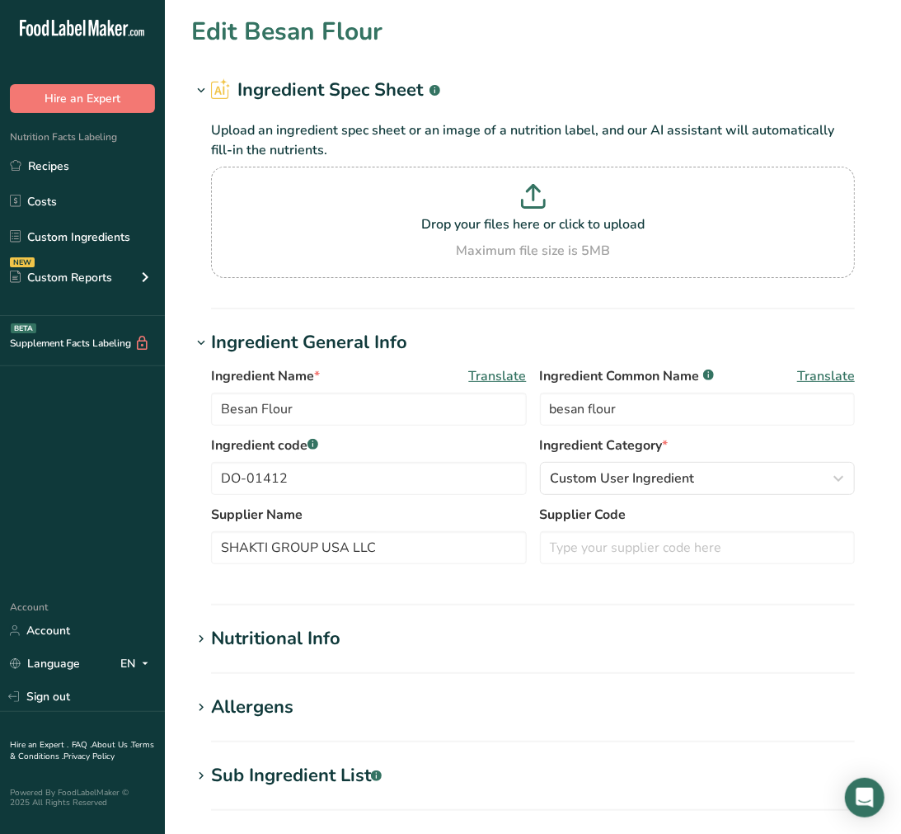
click at [303, 622] on section "Edit Besan Flour Ingredient Spec Sheet .a-a{fill:#347362;}.b-a{fill:#fff;} Uplo…" at bounding box center [533, 615] width 736 height 1231
click at [319, 633] on div "Nutritional Info" at bounding box center [275, 638] width 129 height 27
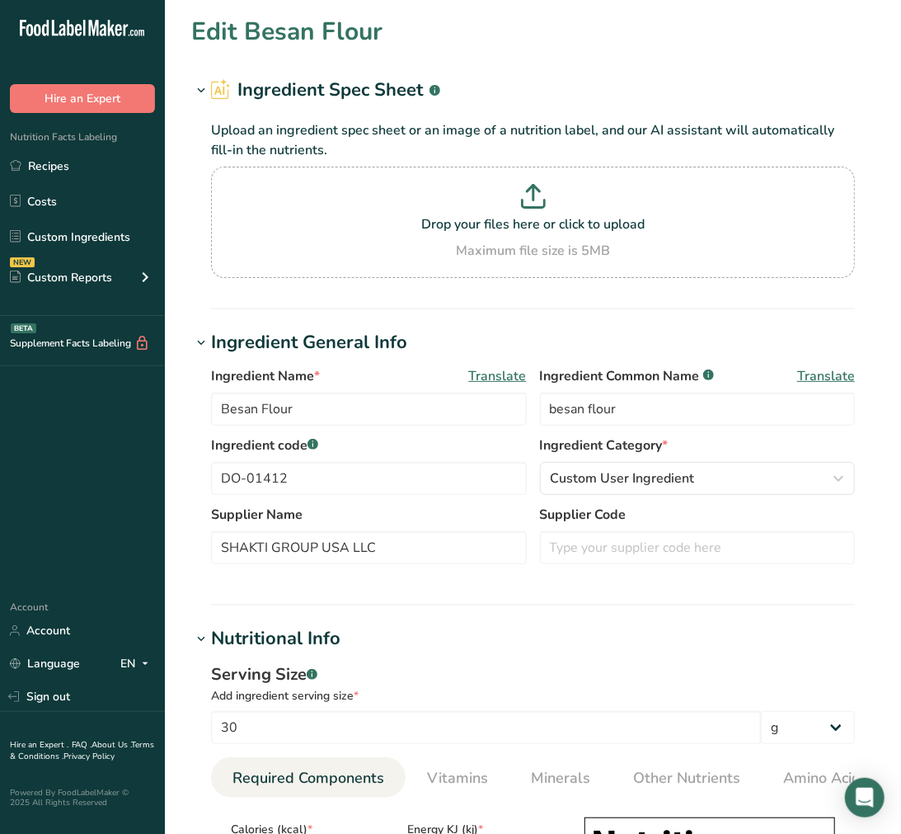
click at [319, 637] on div "Nutritional Info" at bounding box center [275, 638] width 129 height 27
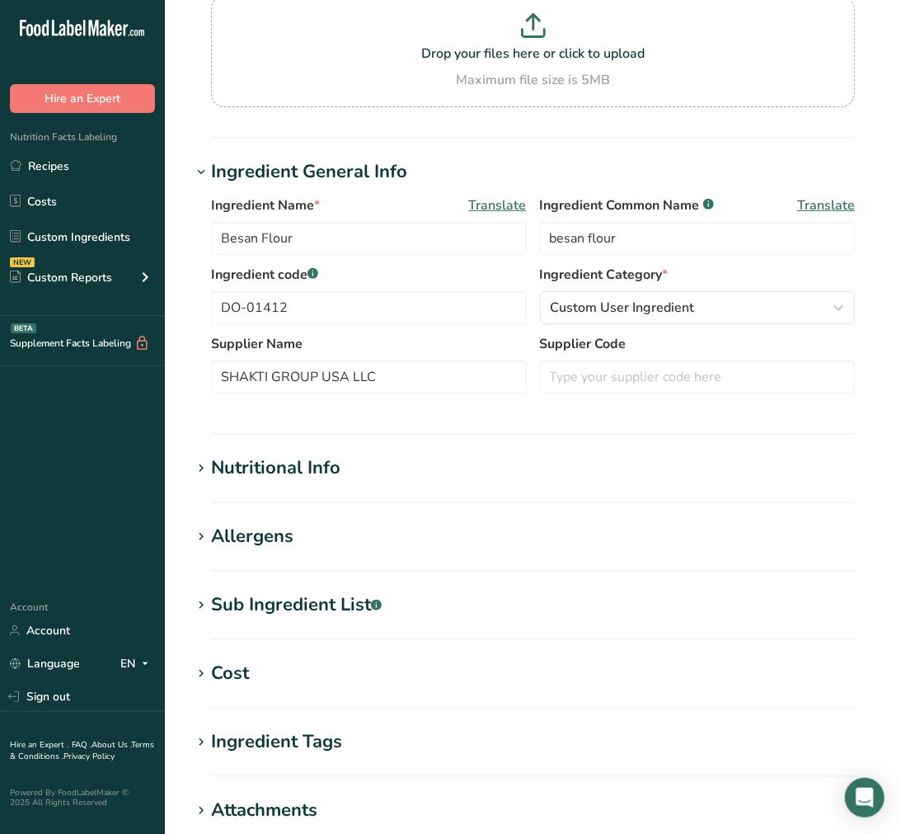
scroll to position [183, 0]
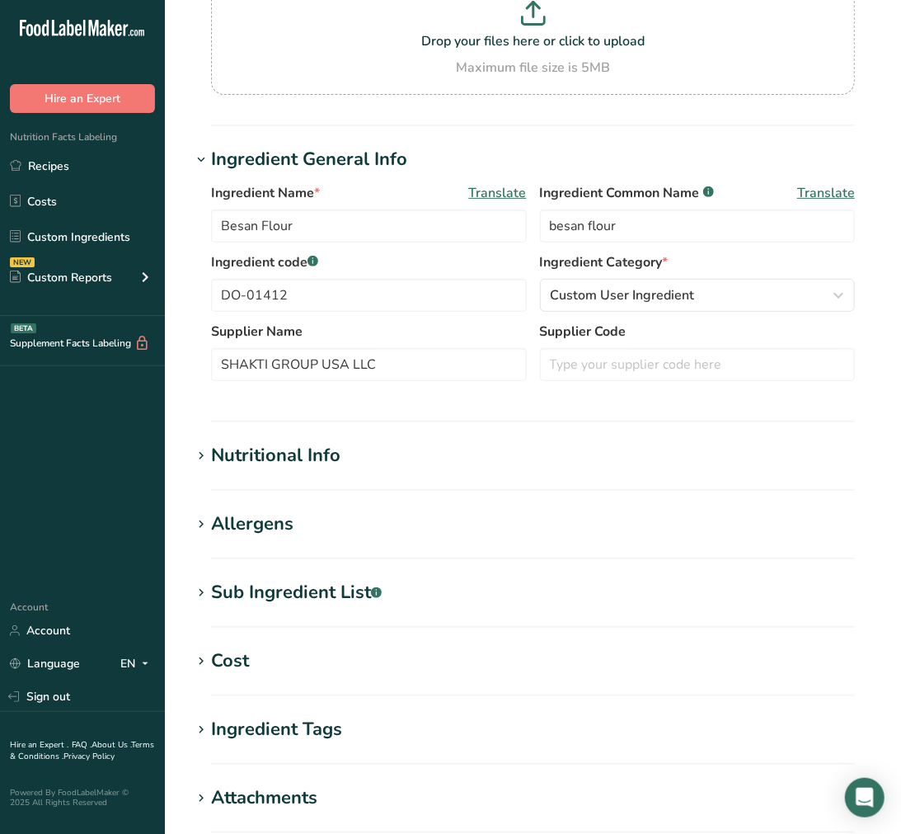
click at [303, 600] on div "Sub Ingredient List .a-a{fill:#347362;}.b-a{fill:#fff;}" at bounding box center [296, 592] width 171 height 27
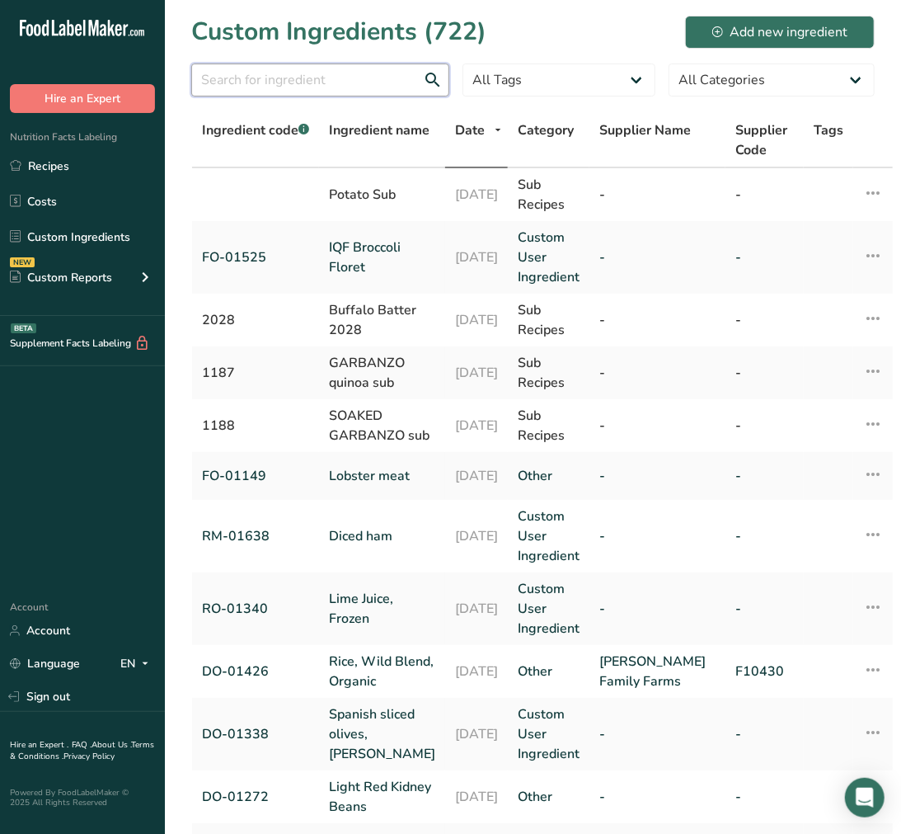
click at [303, 77] on input "text" at bounding box center [320, 80] width 258 height 33
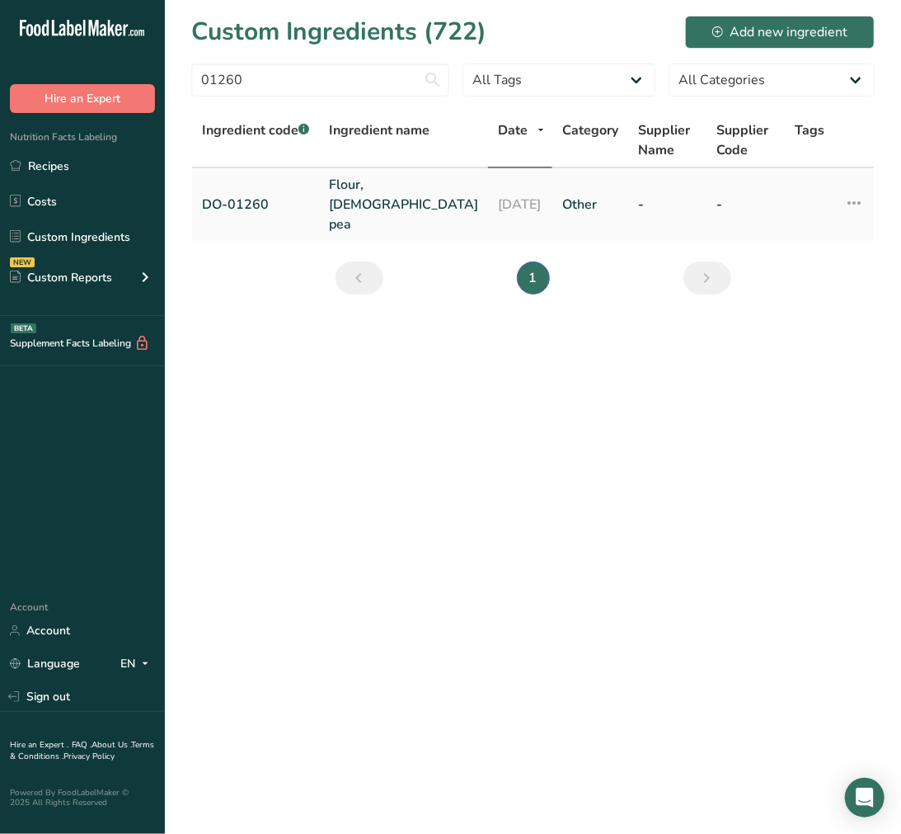
click at [356, 191] on link "Flour, Chick pea" at bounding box center [403, 204] width 149 height 59
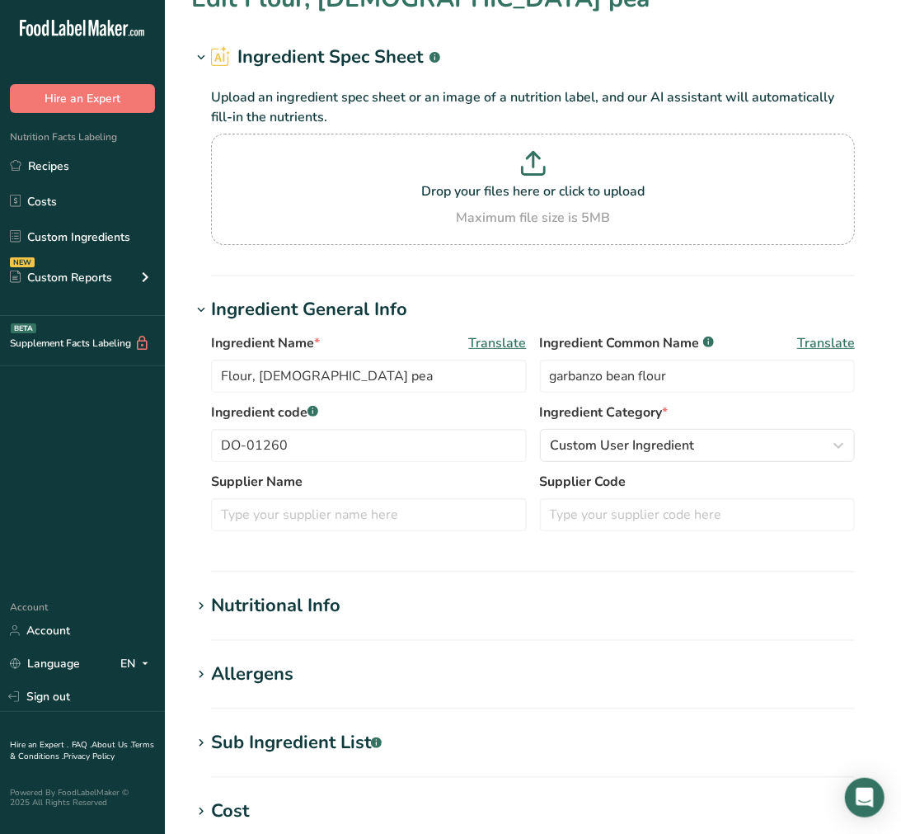
scroll to position [92, 0]
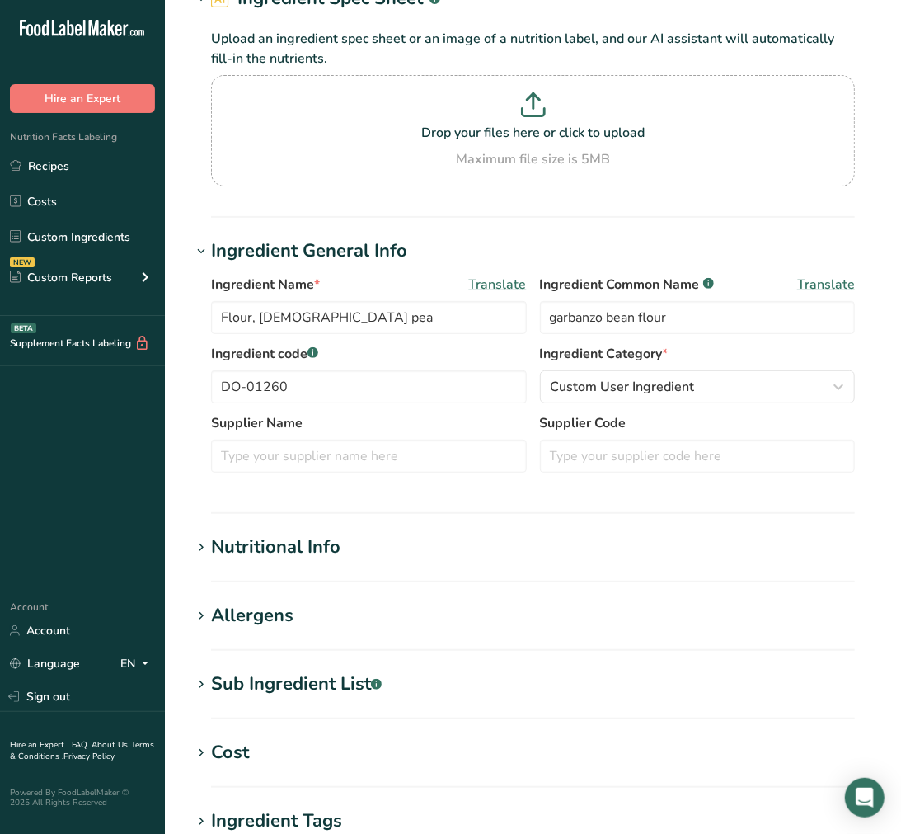
click at [290, 670] on section "Edit Flour, Chick pea Ingredient Spec Sheet .a-a{fill:#347362;}.b-a{fill:#fff;}…" at bounding box center [533, 523] width 736 height 1231
click at [300, 677] on div "Sub Ingredient List .a-a{fill:#347362;}.b-a{fill:#fff;}" at bounding box center [296, 683] width 171 height 27
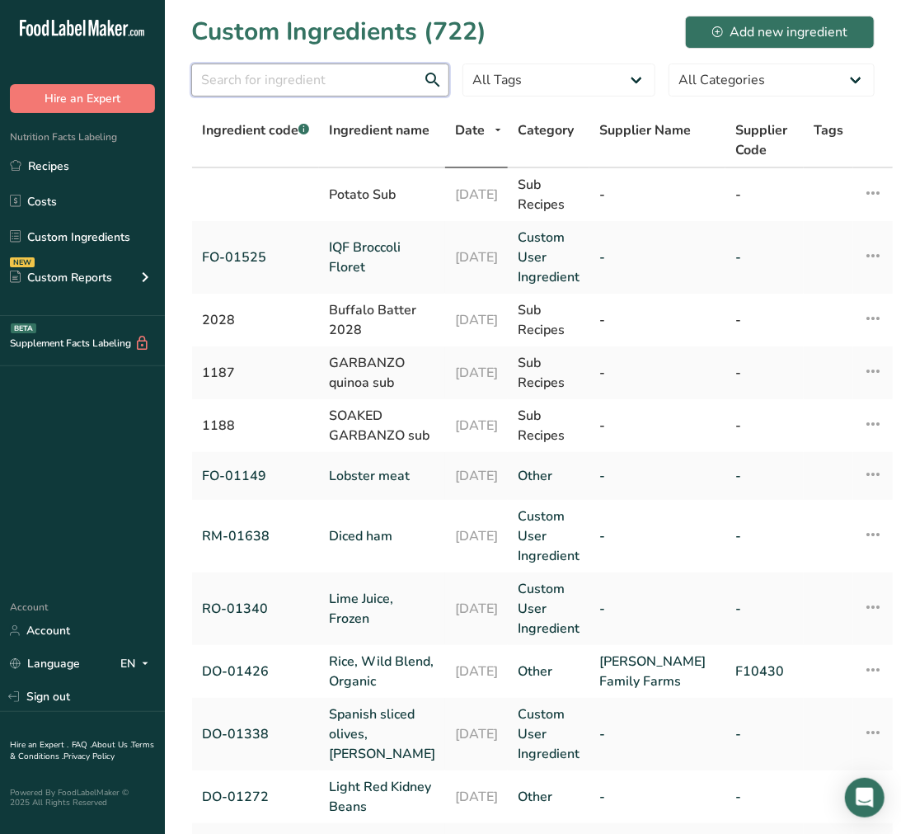
click at [225, 76] on input "text" at bounding box center [320, 80] width 258 height 33
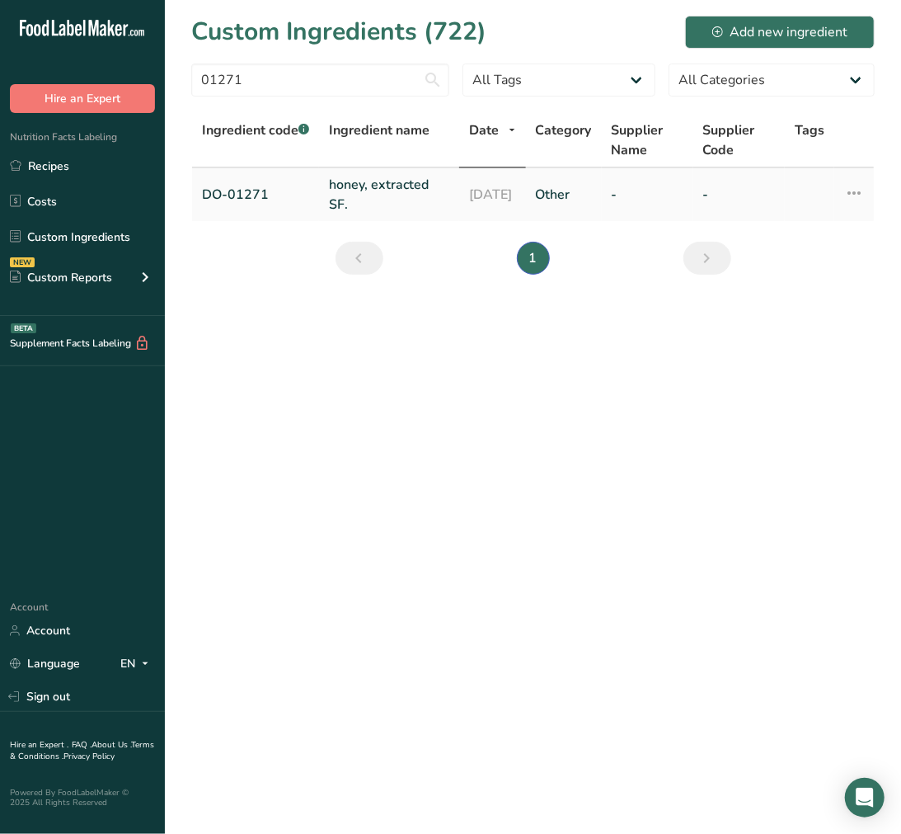
click at [389, 175] on link "honey, extracted SF." at bounding box center [389, 195] width 120 height 40
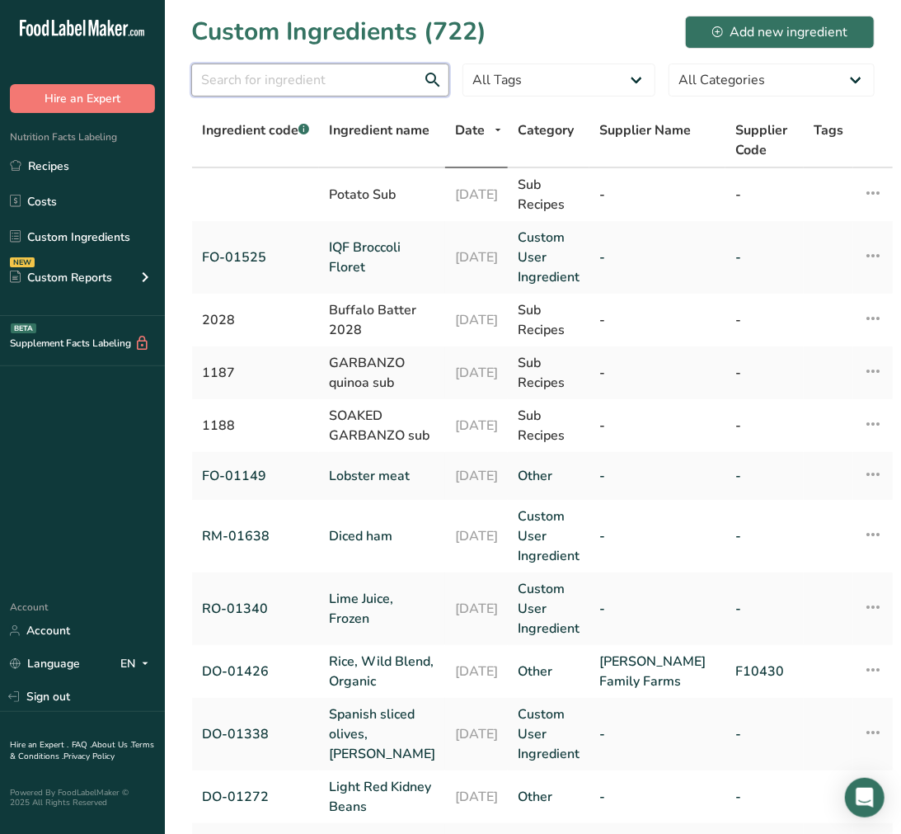
click at [341, 73] on input "text" at bounding box center [320, 80] width 258 height 33
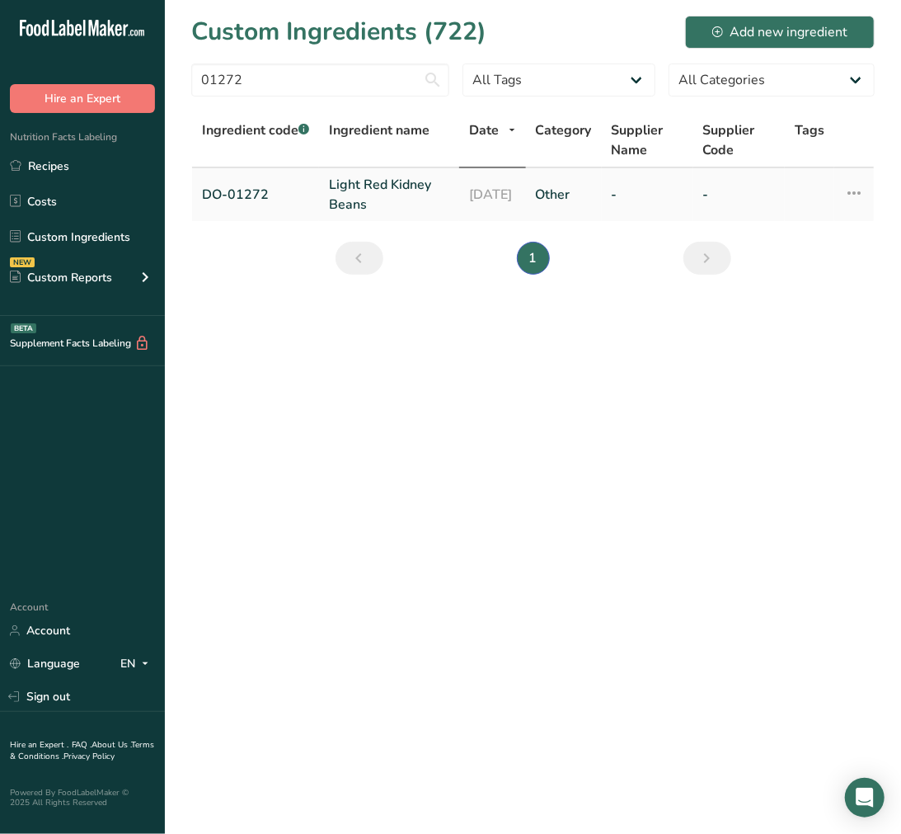
click at [336, 198] on link "Light Red Kidney Beans" at bounding box center [389, 195] width 120 height 40
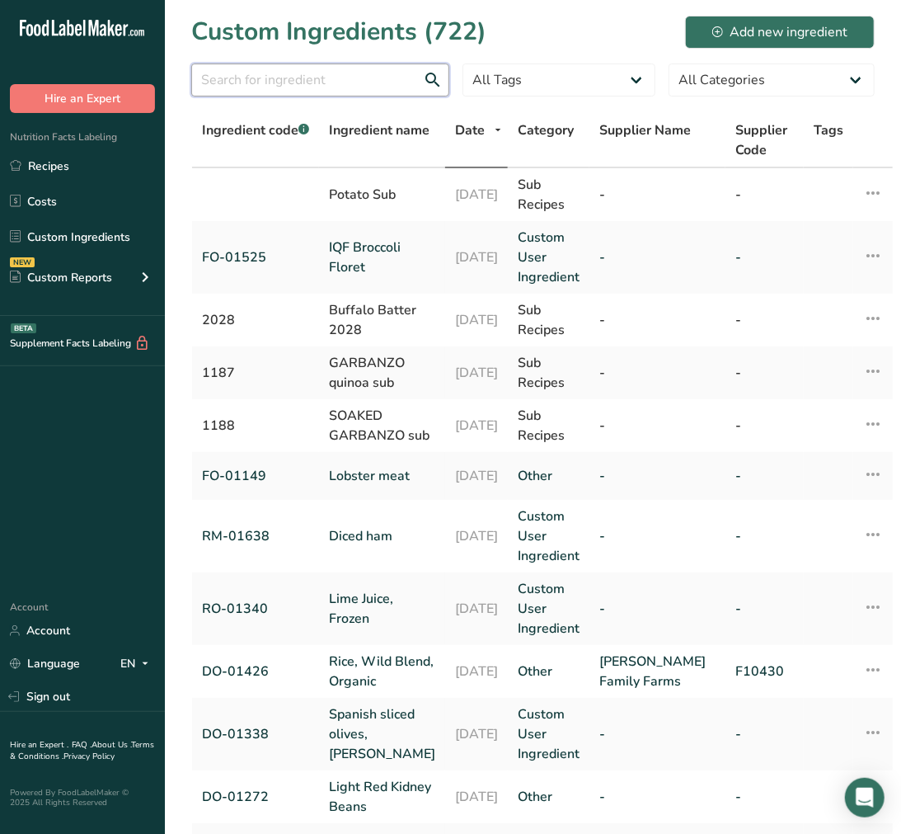
click at [326, 75] on input "text" at bounding box center [320, 80] width 258 height 33
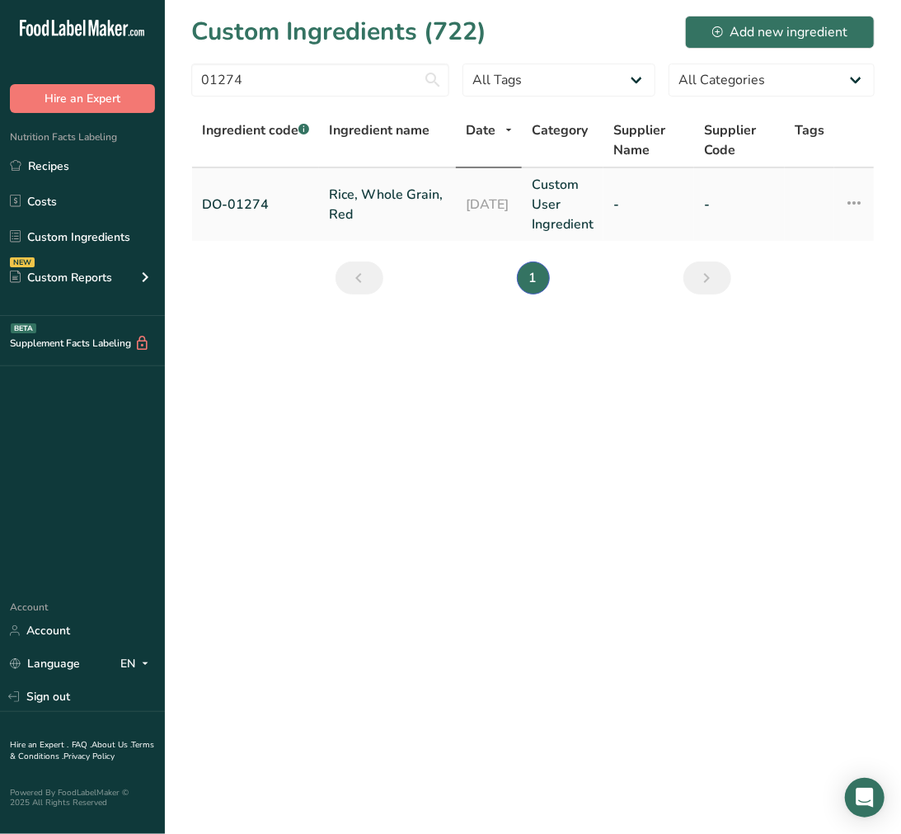
click at [340, 214] on link "Rice, Whole Grain, Red" at bounding box center [387, 205] width 117 height 40
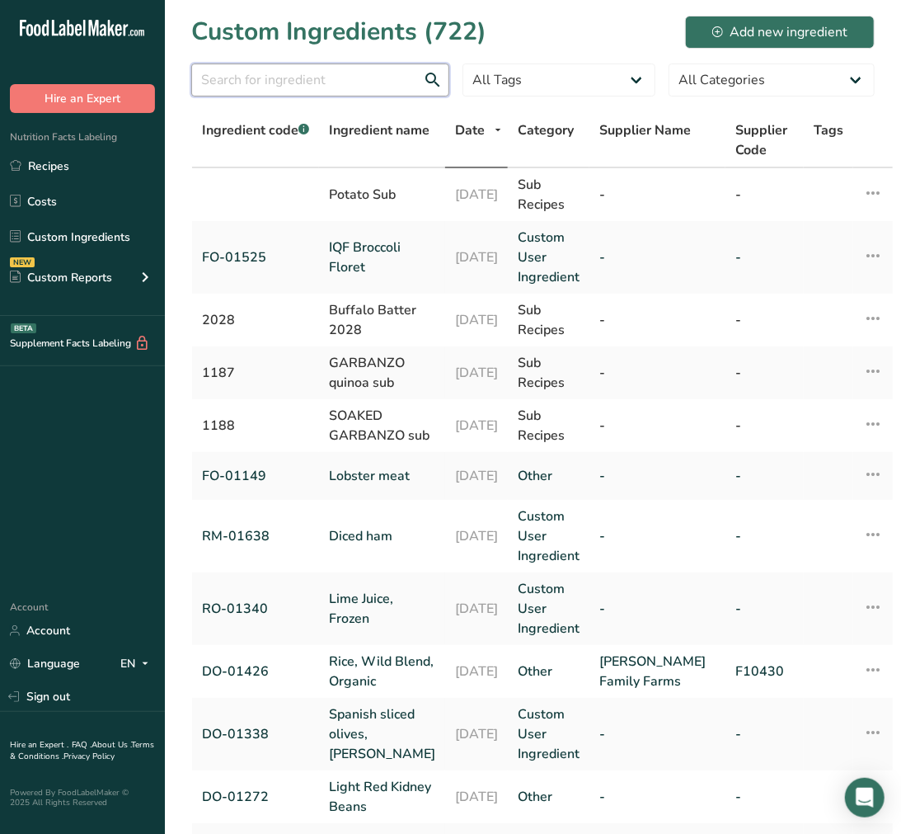
click at [331, 87] on input "text" at bounding box center [320, 80] width 258 height 33
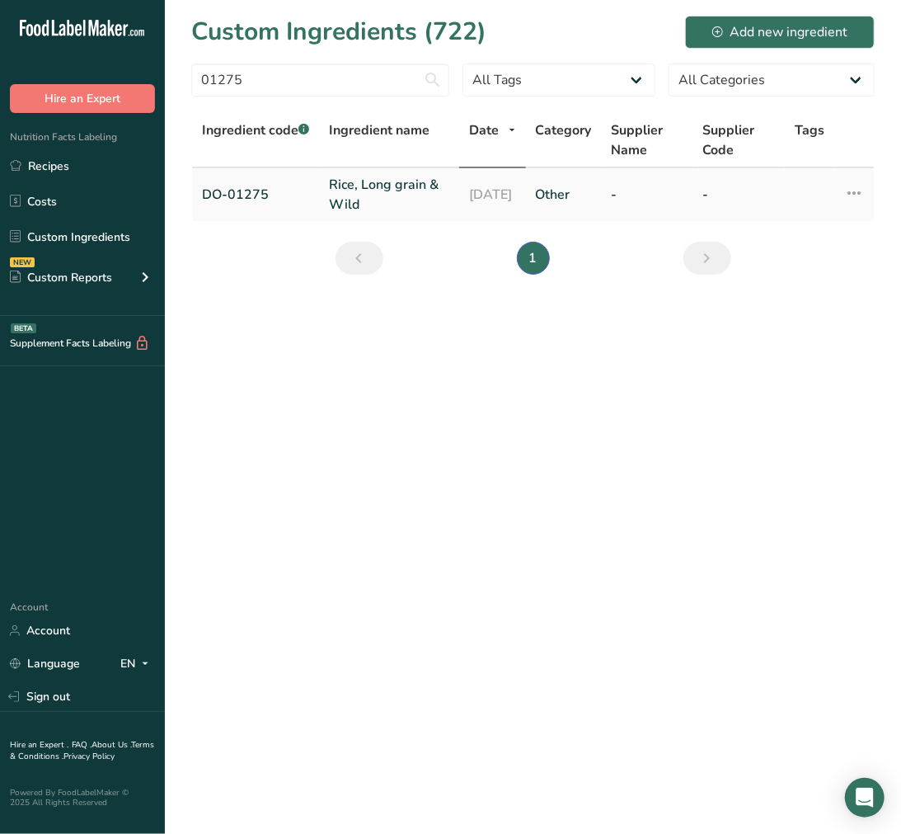
click at [379, 191] on link "Rice, Long grain & Wild" at bounding box center [389, 195] width 120 height 40
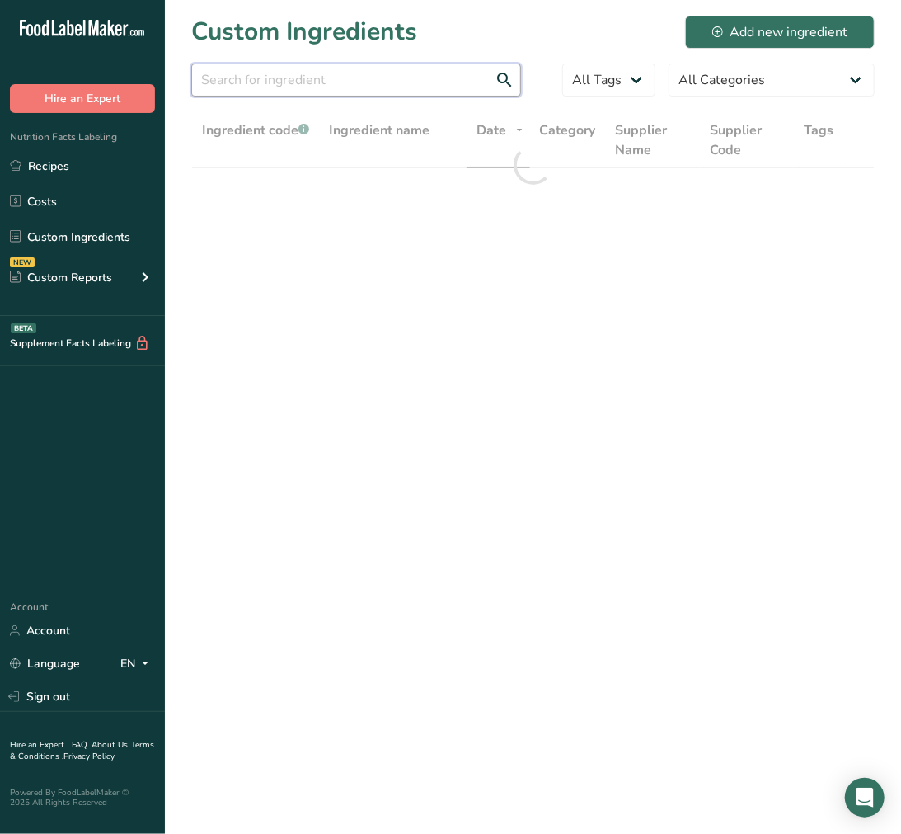
click at [274, 85] on input "text" at bounding box center [356, 80] width 330 height 33
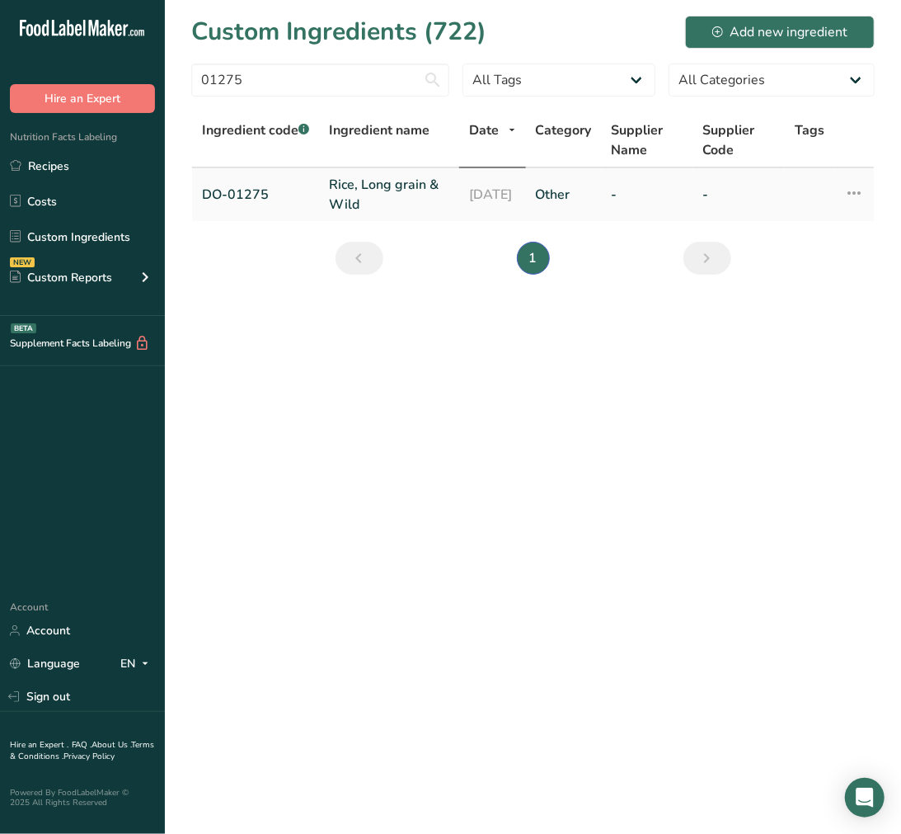
click at [417, 175] on link "Rice, Long grain & Wild" at bounding box center [389, 195] width 120 height 40
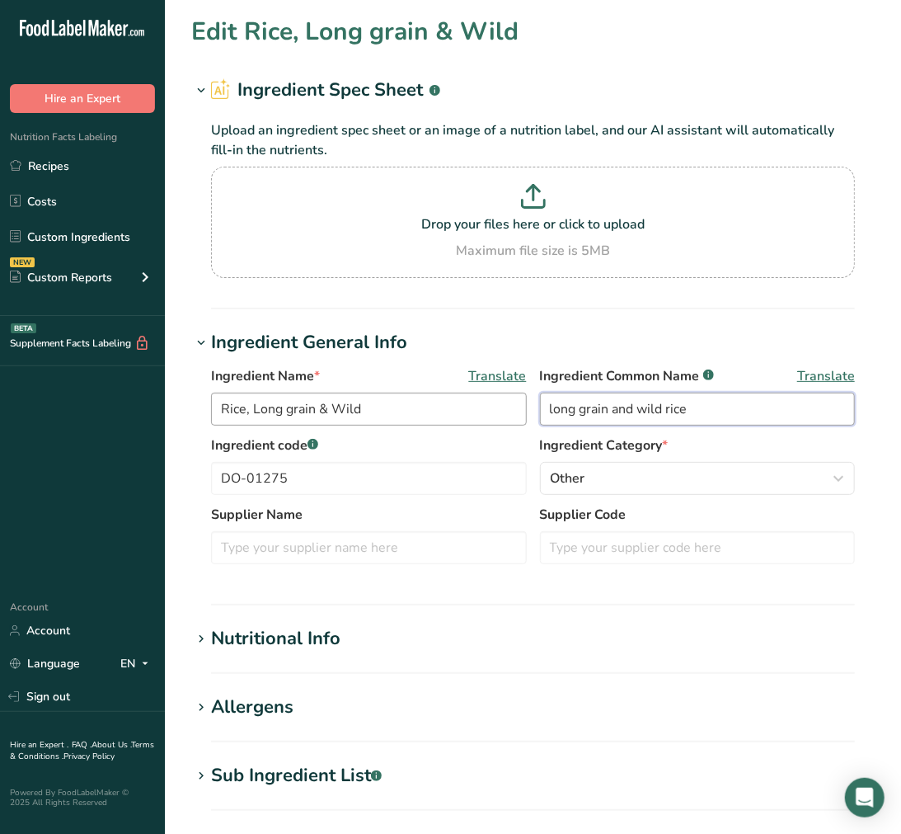
drag, startPoint x: 708, startPoint y: 407, endPoint x: 510, endPoint y: 396, distance: 198.3
click at [510, 396] on div "Ingredient Name * Translate Rice, Long grain & Wild Ingredient Common Name .a-a…" at bounding box center [533, 400] width 644 height 69
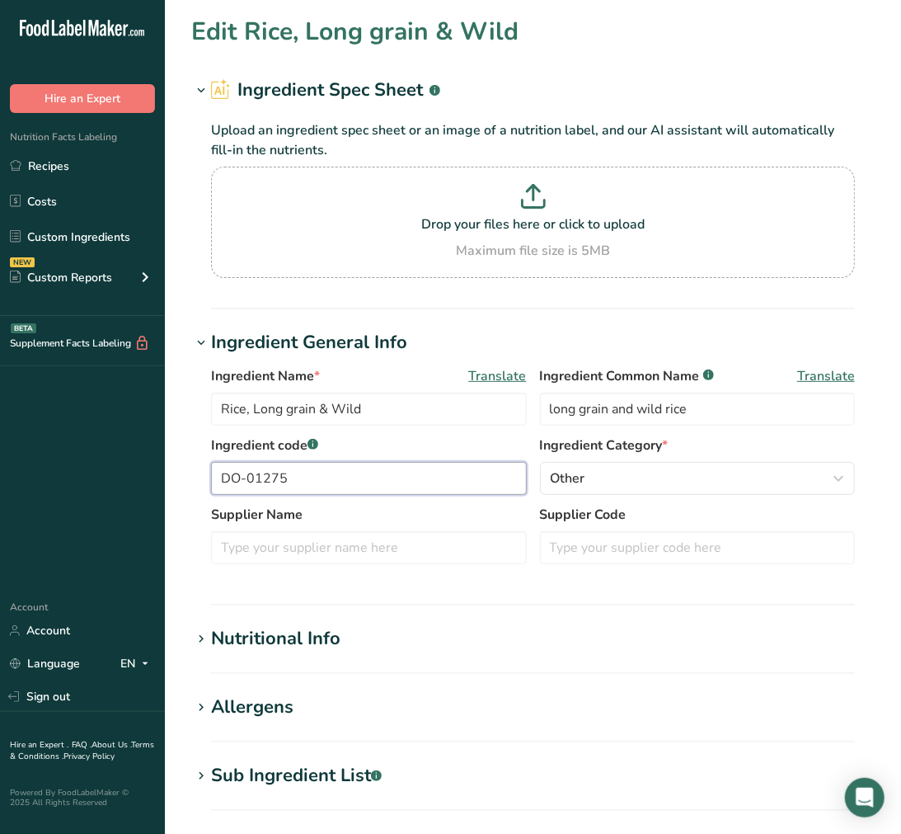
drag, startPoint x: 369, startPoint y: 474, endPoint x: 54, endPoint y: 480, distance: 314.3
click at [54, 476] on div ".a-20{fill:#fff;} Hire an Expert Nutrition Facts Labeling Recipes Costs Custom …" at bounding box center [450, 642] width 901 height 1284
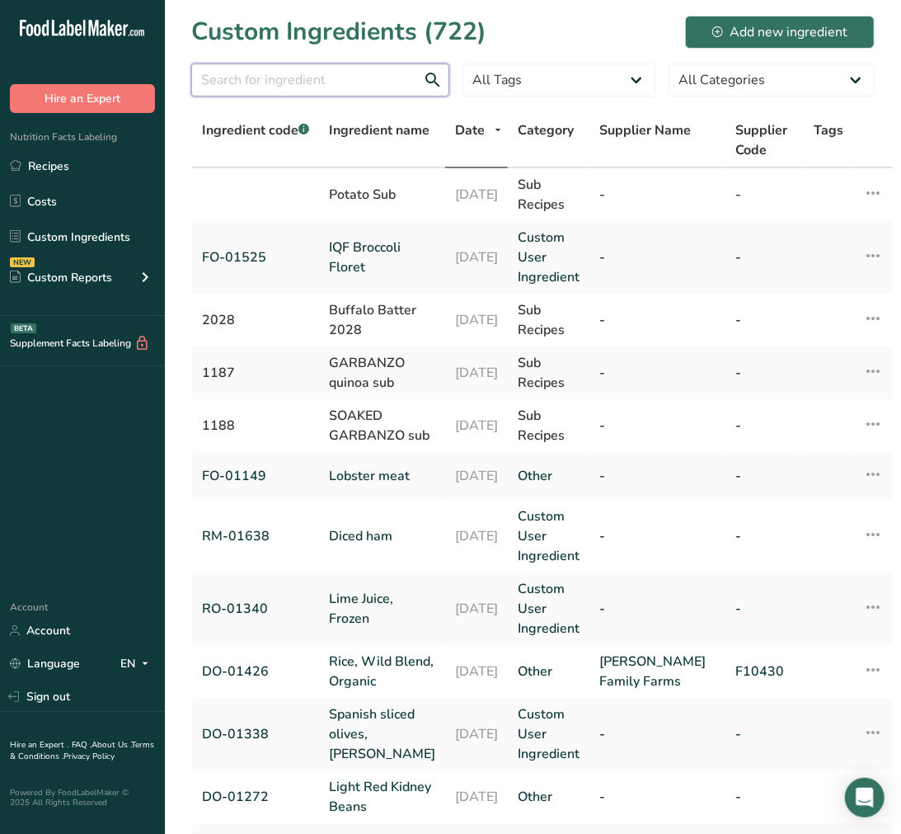
click at [376, 78] on input "text" at bounding box center [320, 80] width 258 height 33
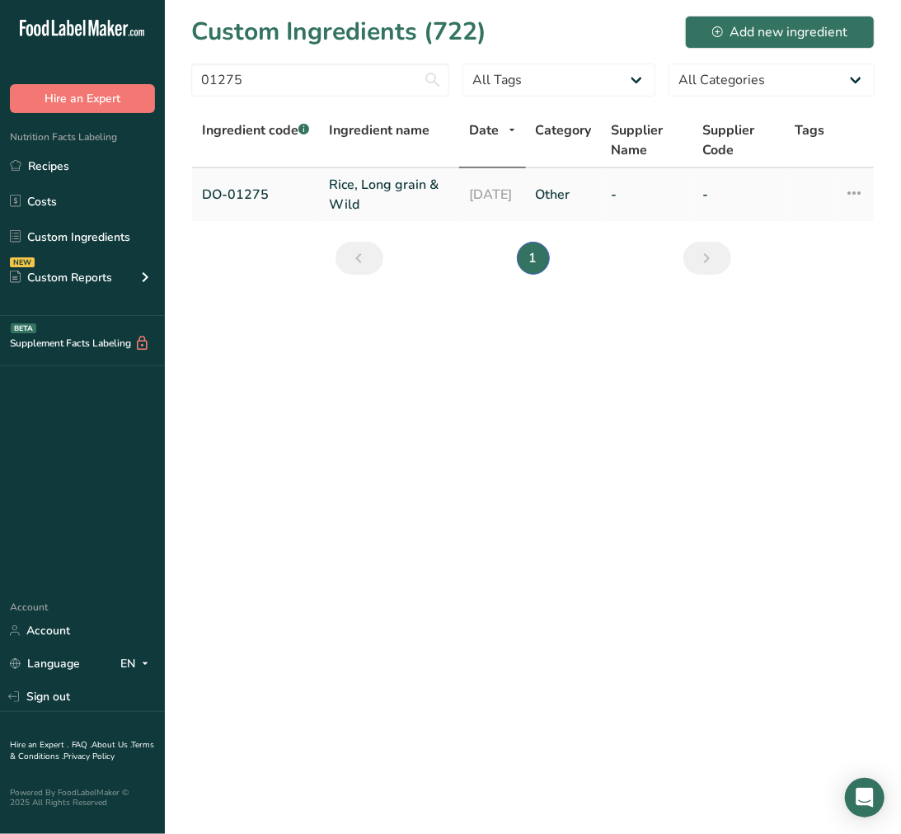
click at [339, 184] on link "Rice, Long grain & Wild" at bounding box center [389, 195] width 120 height 40
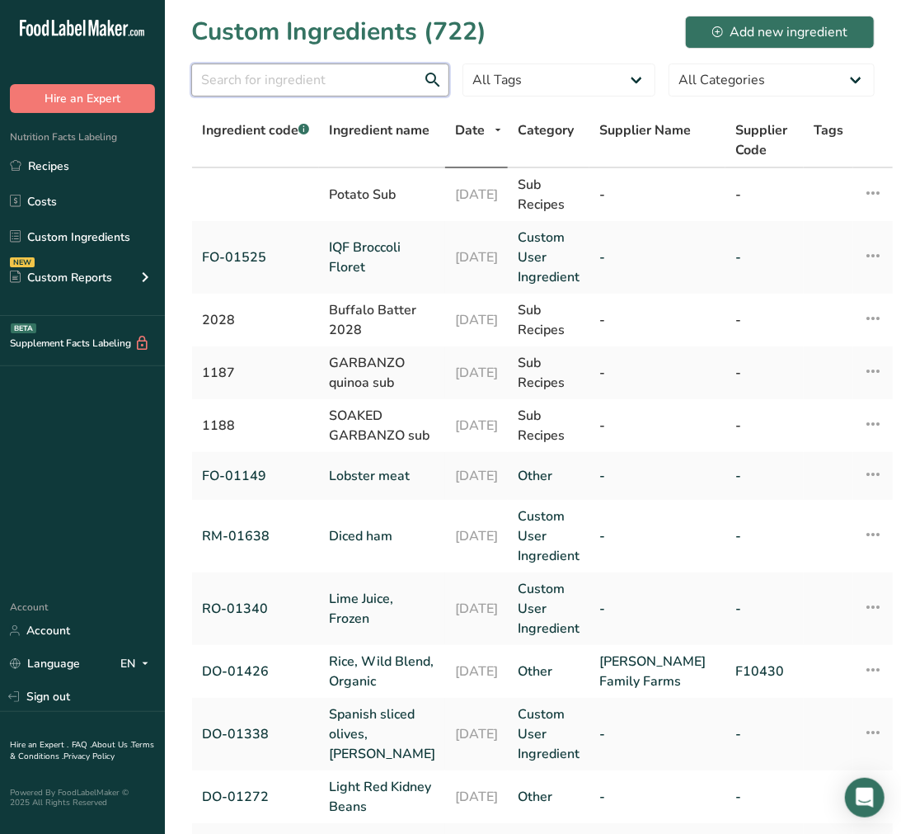
click at [301, 73] on input "text" at bounding box center [320, 80] width 258 height 33
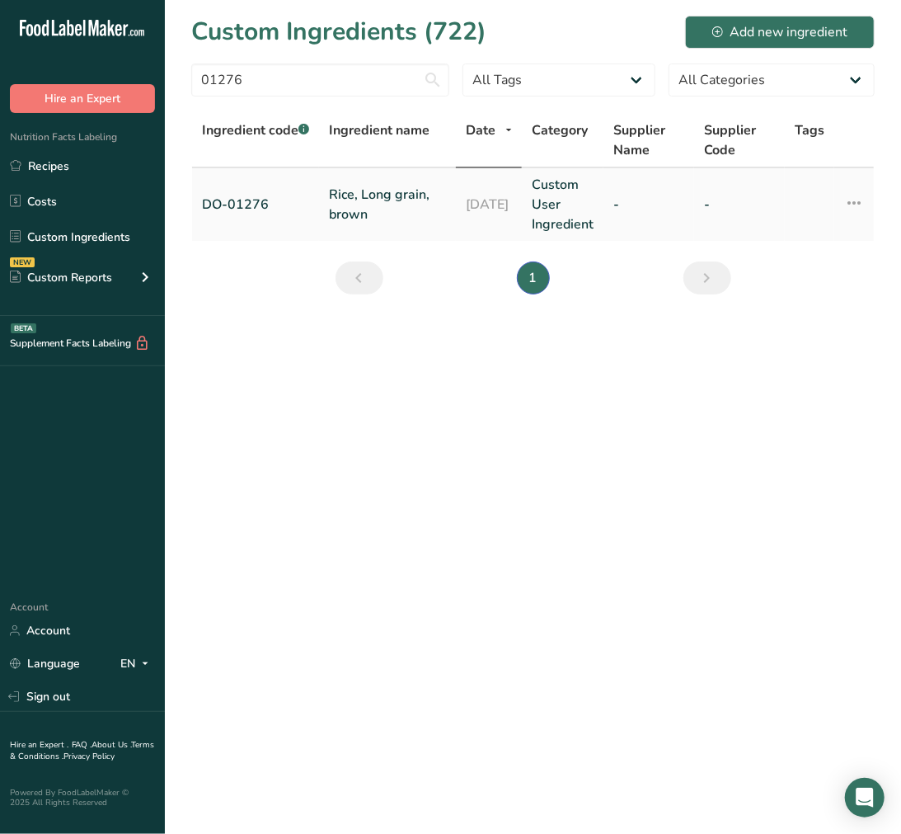
click at [360, 199] on link "Rice, Long grain, brown" at bounding box center [387, 205] width 117 height 40
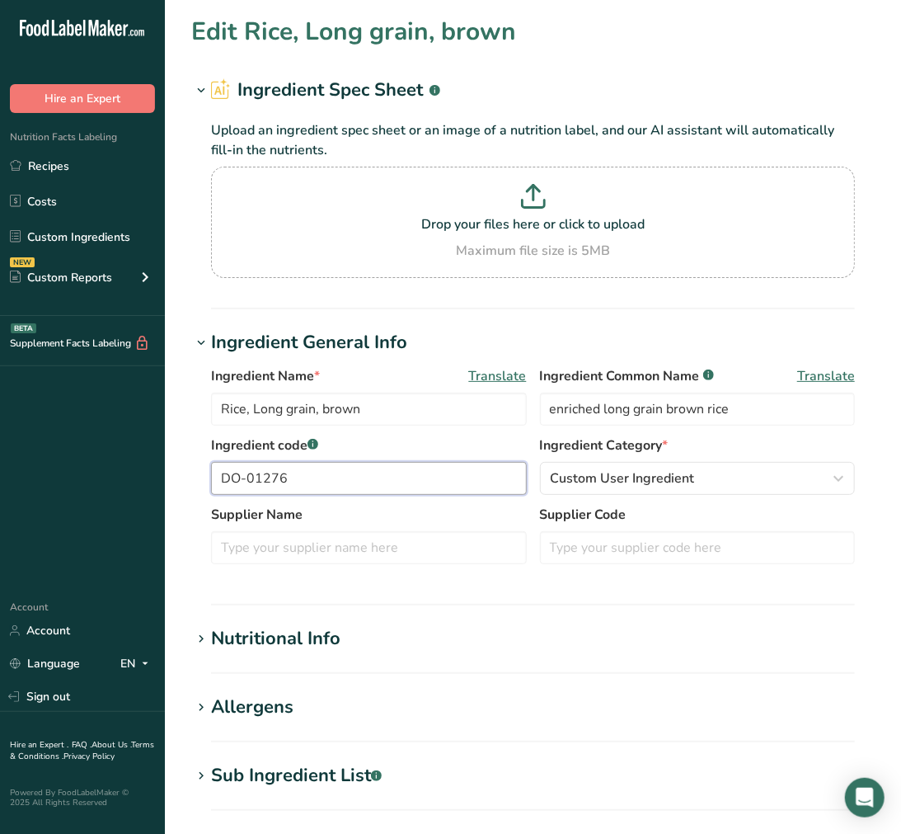
drag, startPoint x: 326, startPoint y: 483, endPoint x: 42, endPoint y: 433, distance: 288.1
click at [50, 429] on div ".a-20{fill:#fff;} Hire an Expert Nutrition Facts Labeling Recipes Costs Custom …" at bounding box center [450, 642] width 901 height 1284
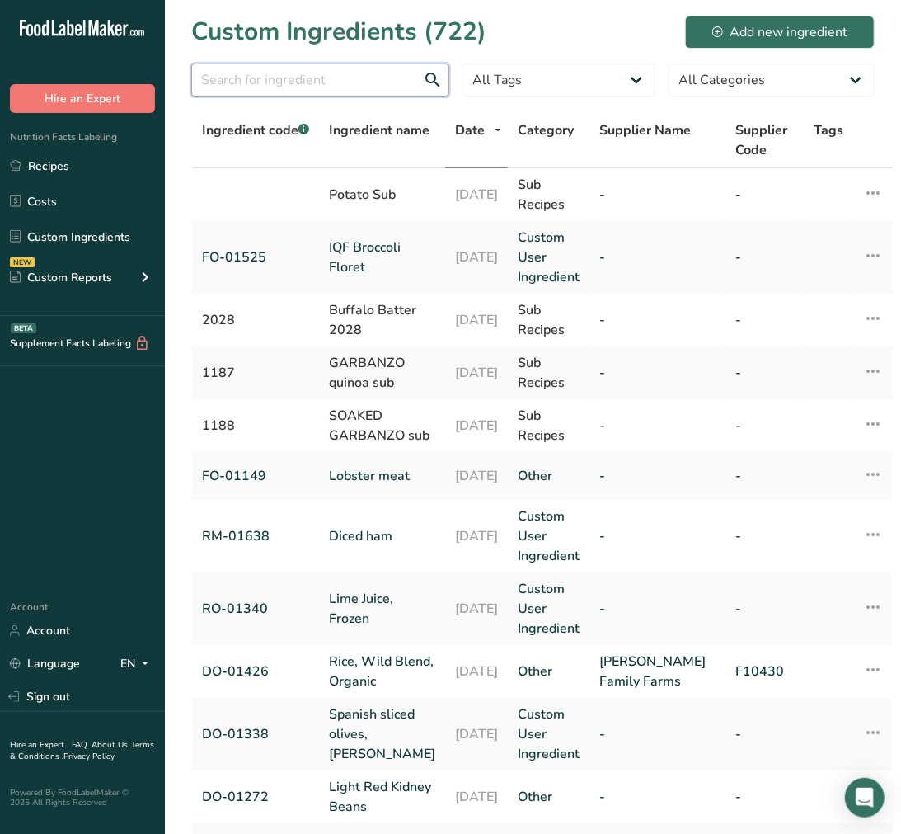
click at [366, 85] on input "text" at bounding box center [320, 80] width 258 height 33
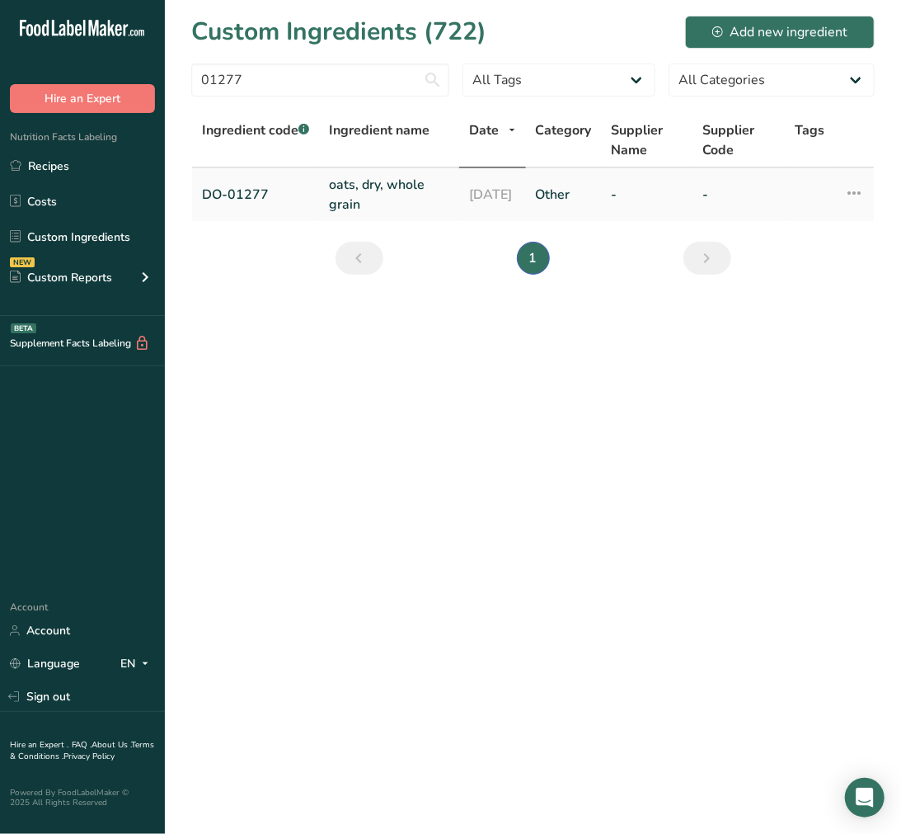
click at [309, 196] on link "DO-01277" at bounding box center [255, 195] width 107 height 20
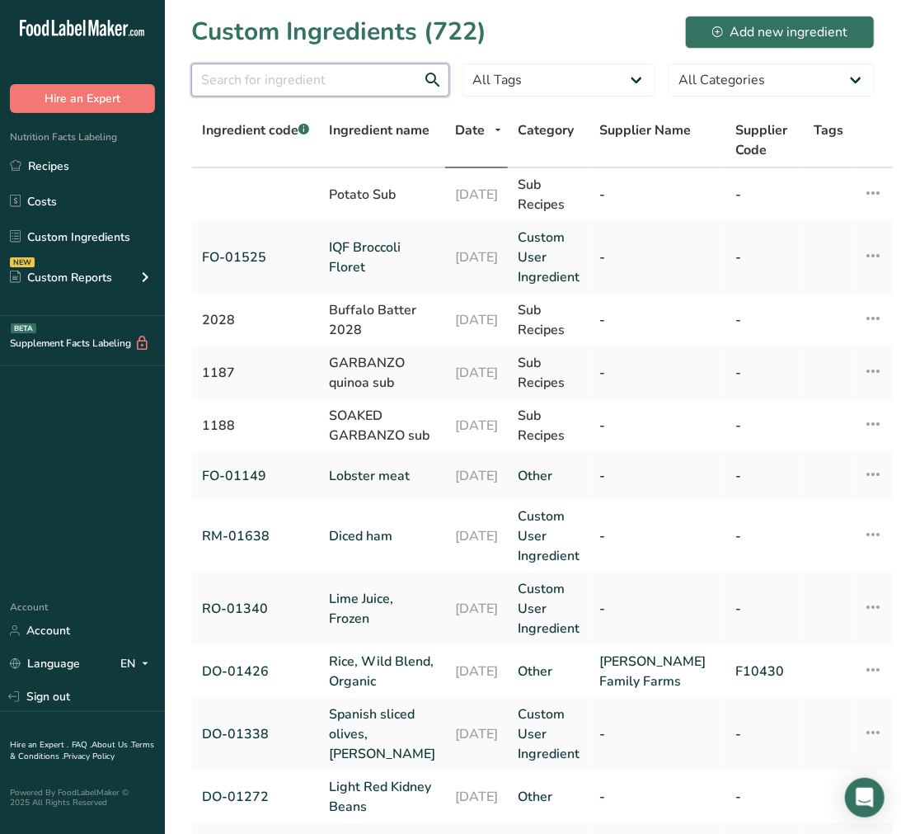
click at [313, 92] on input "text" at bounding box center [320, 80] width 258 height 33
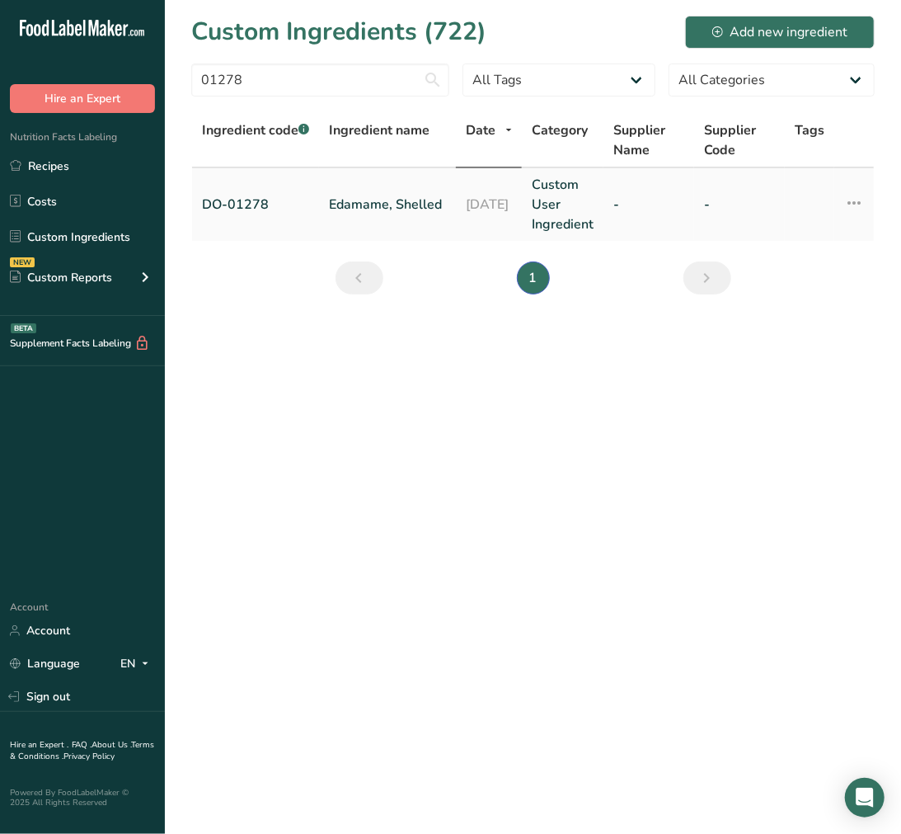
click at [345, 198] on link "Edamame, Shelled" at bounding box center [387, 205] width 117 height 20
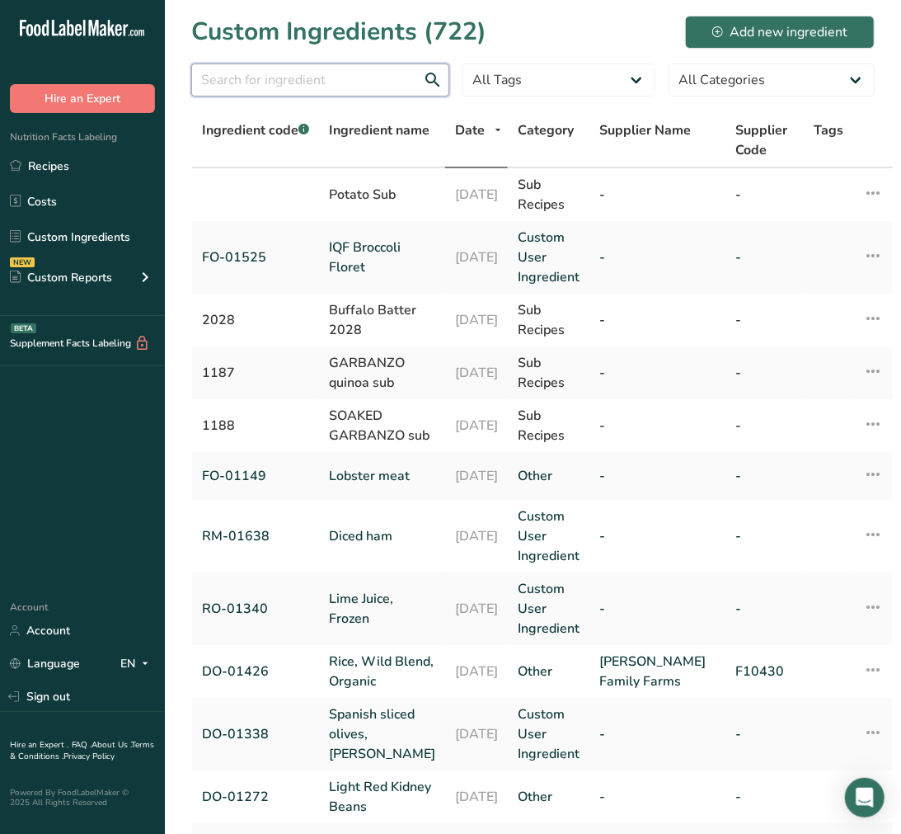
click at [405, 87] on input "text" at bounding box center [320, 80] width 258 height 33
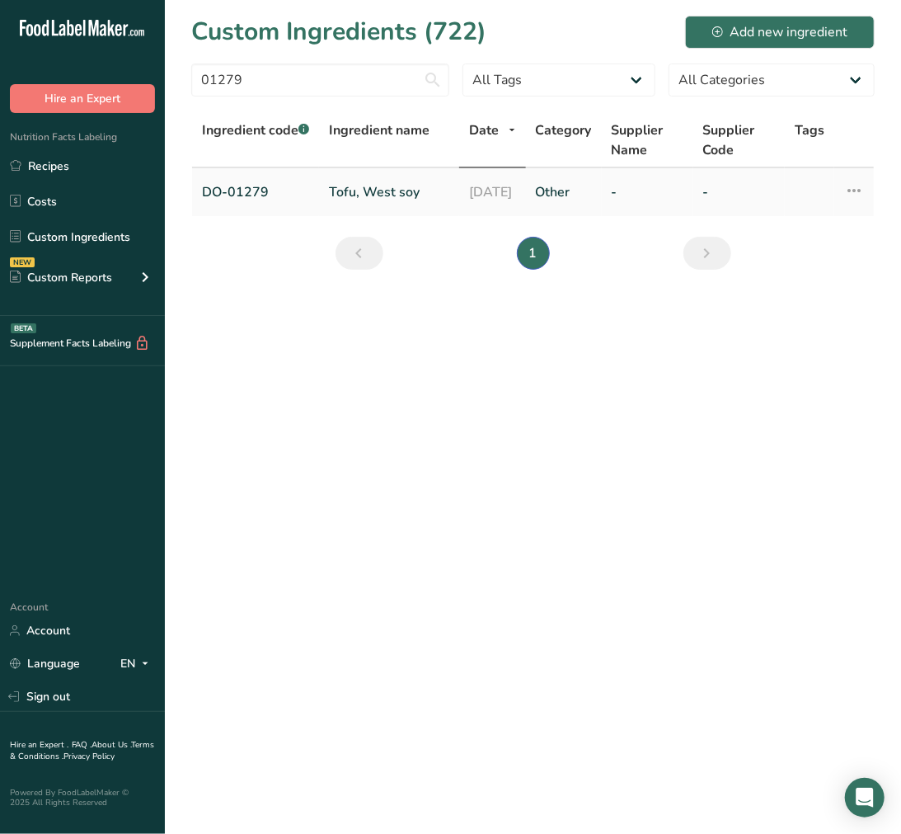
click at [367, 196] on link "Tofu, West soy" at bounding box center [389, 192] width 120 height 20
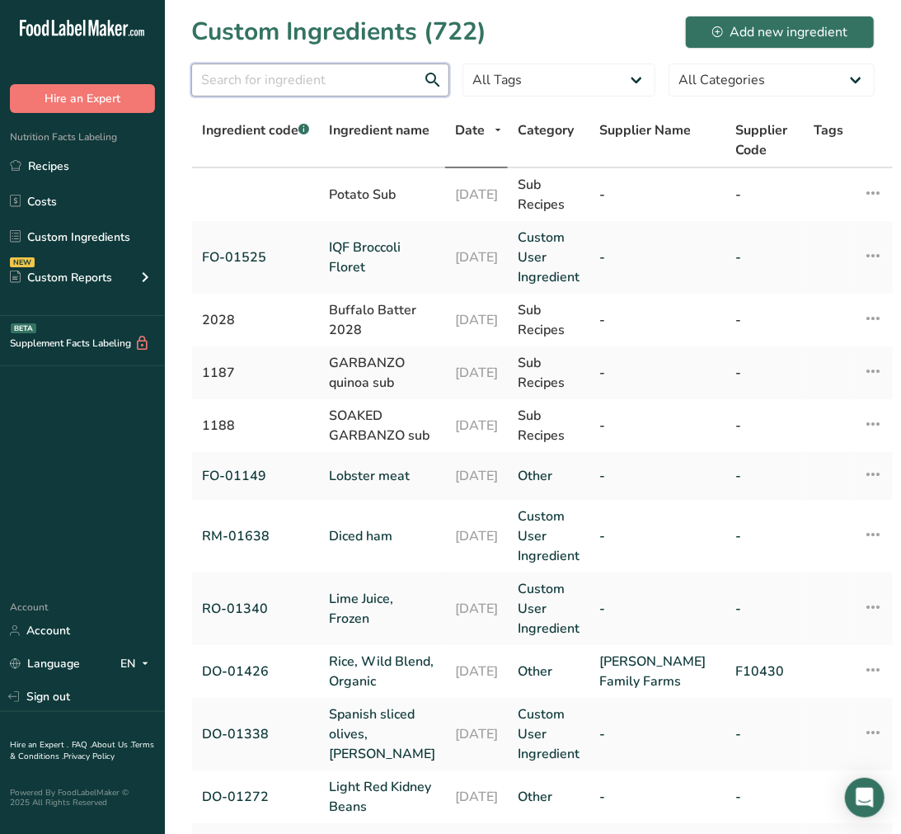
click at [335, 87] on input "text" at bounding box center [320, 80] width 258 height 33
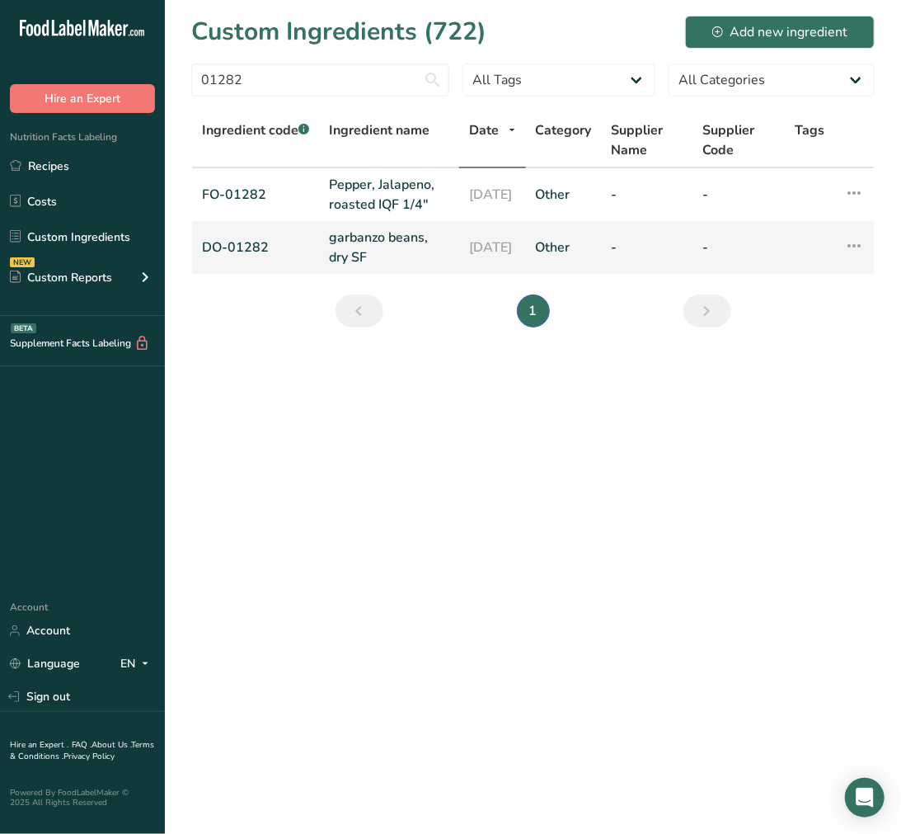
click at [351, 257] on link "garbanzo beans, dry SF" at bounding box center [389, 248] width 120 height 40
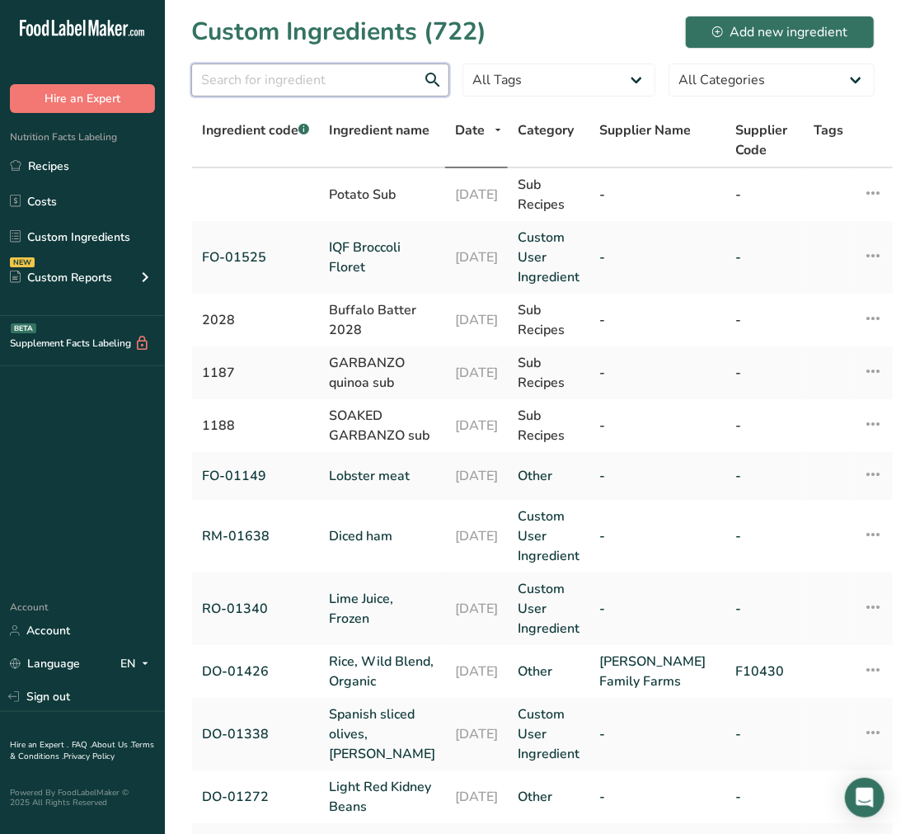
click at [269, 78] on input "text" at bounding box center [320, 80] width 258 height 33
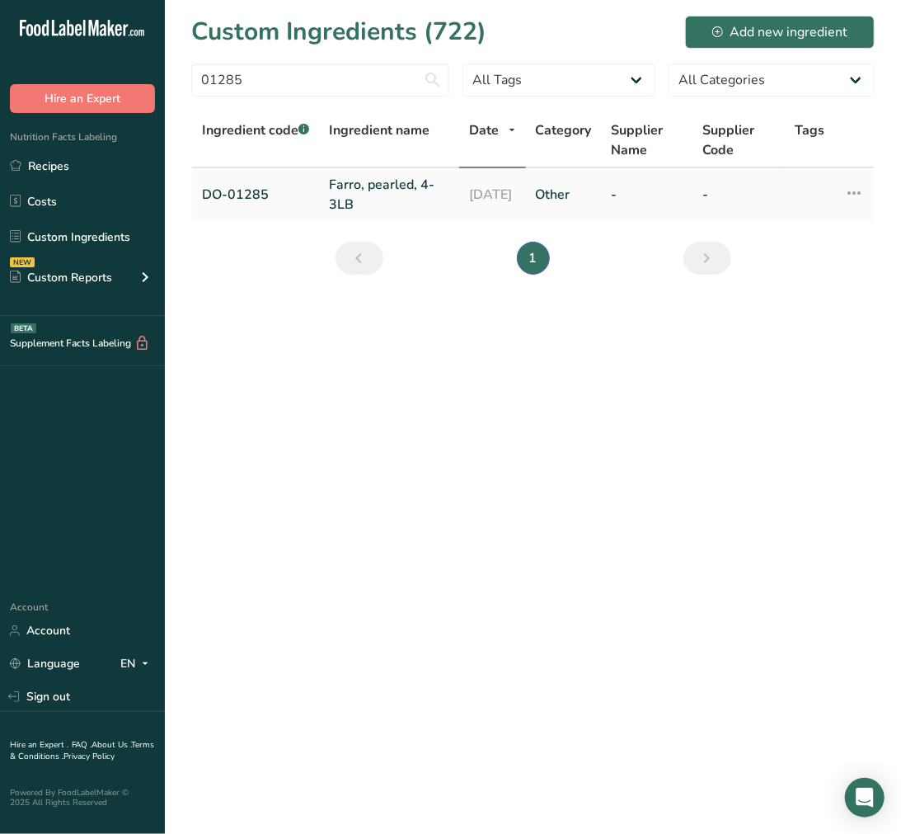
click at [363, 212] on link "Farro, pearled, 4-3LB" at bounding box center [389, 195] width 120 height 40
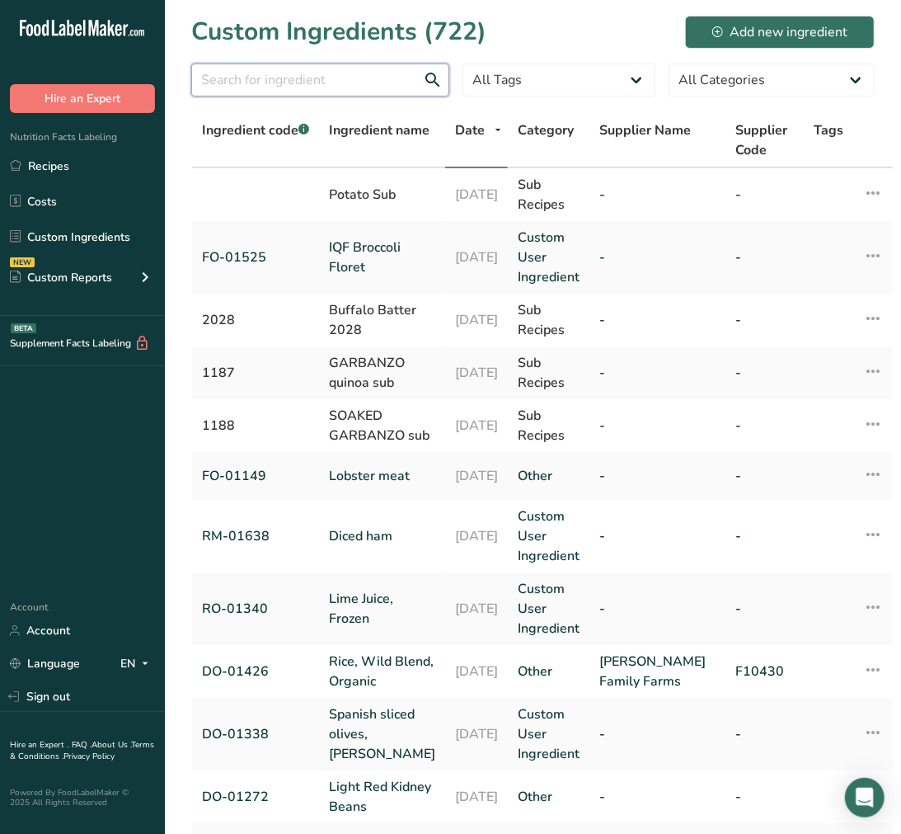
click at [269, 74] on input "text" at bounding box center [320, 80] width 258 height 33
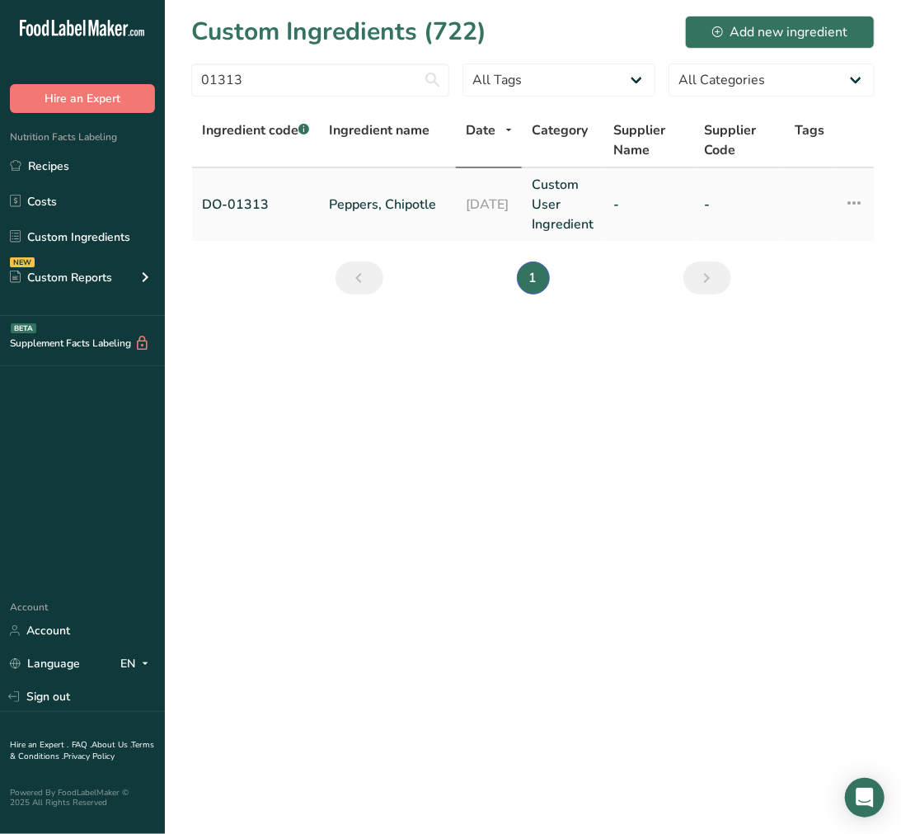
click at [360, 199] on link "Peppers, Chipotle" at bounding box center [387, 205] width 117 height 20
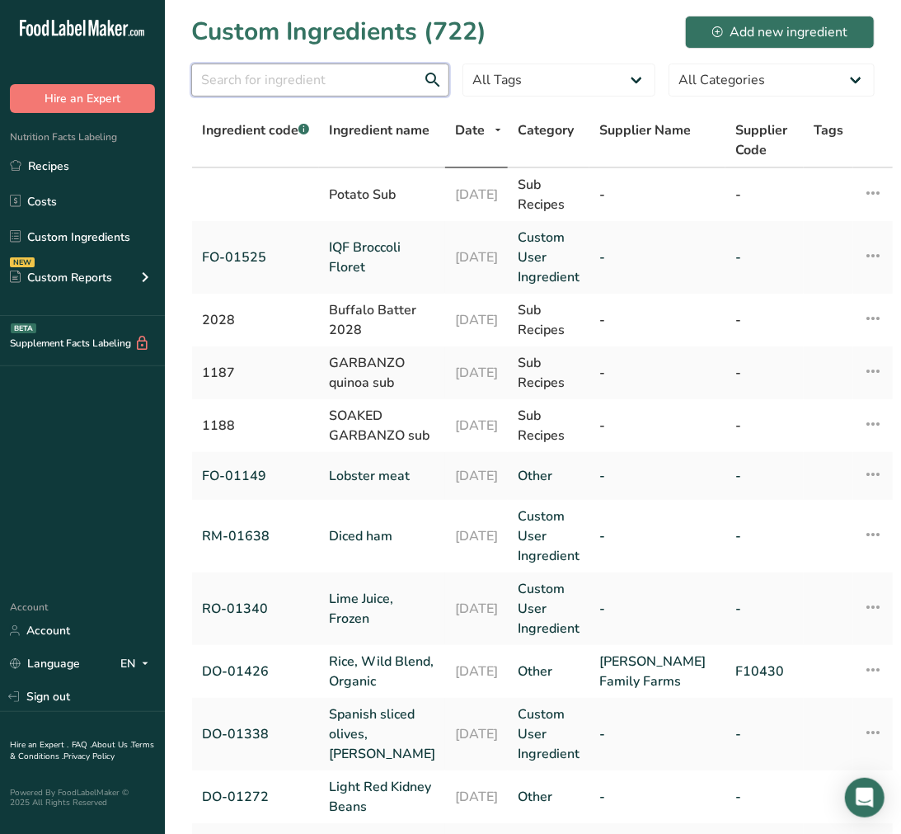
click at [310, 93] on input "text" at bounding box center [320, 80] width 258 height 33
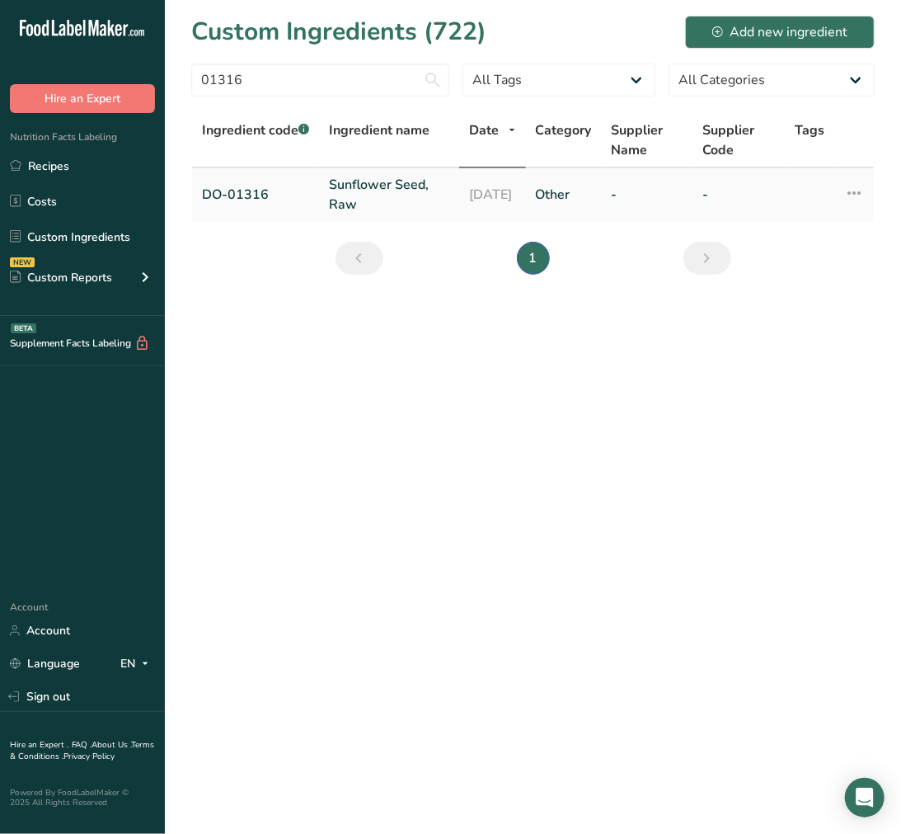
click at [388, 193] on link "Sunflower Seed, Raw" at bounding box center [389, 195] width 120 height 40
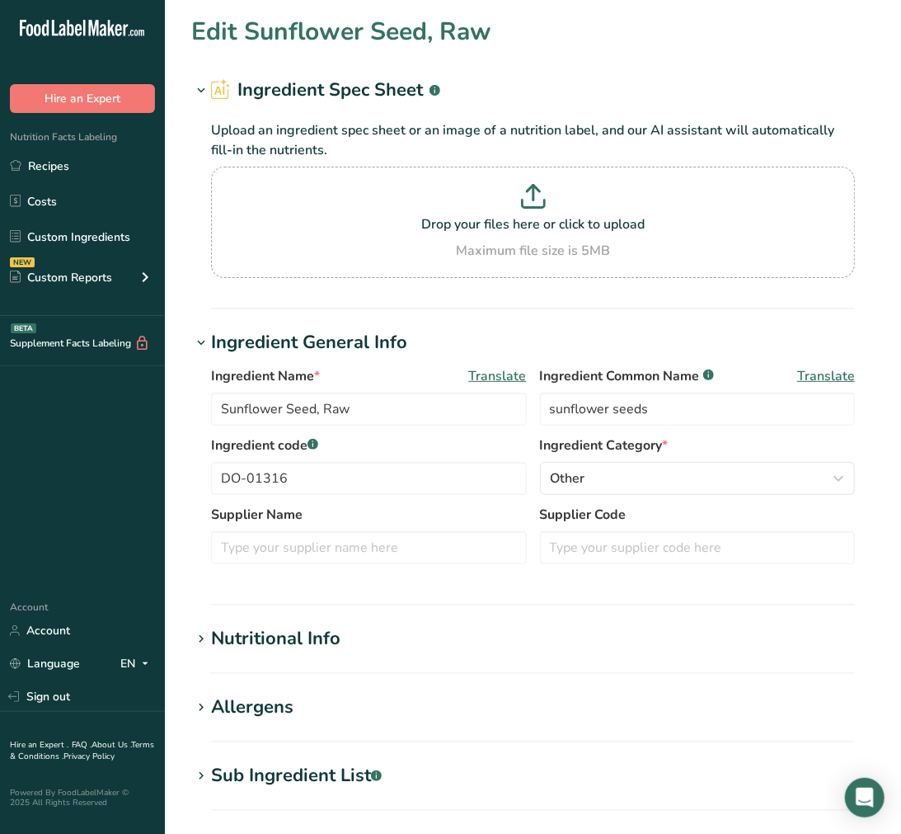
click at [348, 765] on div "Sub Ingredient List .a-a{fill:#347362;}.b-a{fill:#fff;}" at bounding box center [296, 775] width 171 height 27
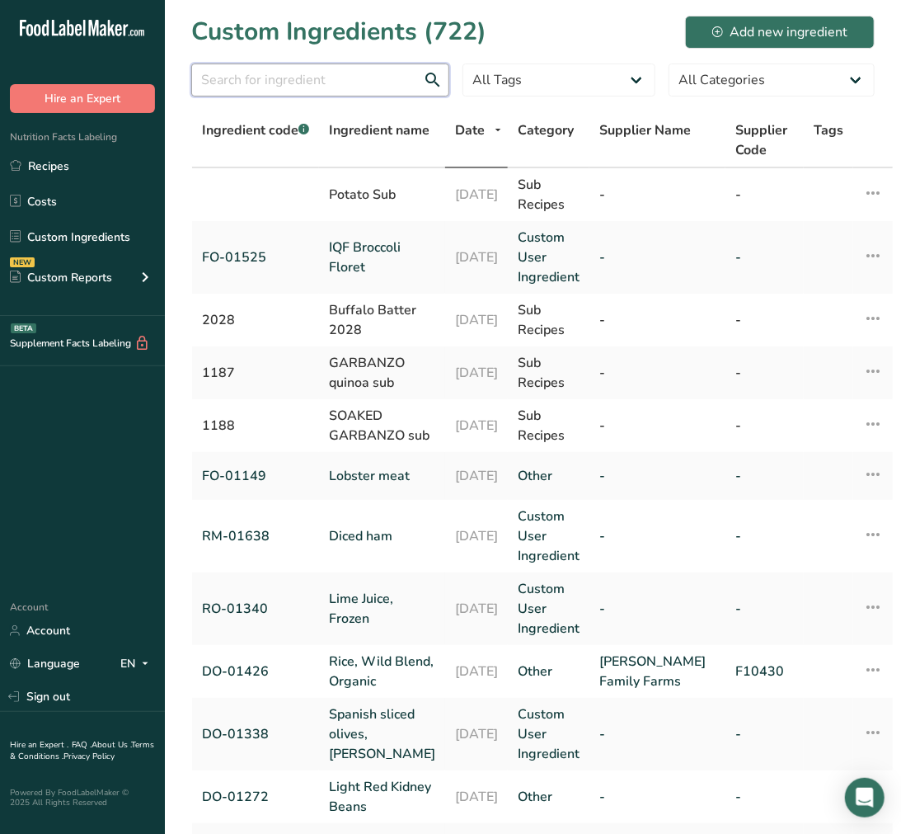
click at [419, 87] on input "text" at bounding box center [320, 80] width 258 height 33
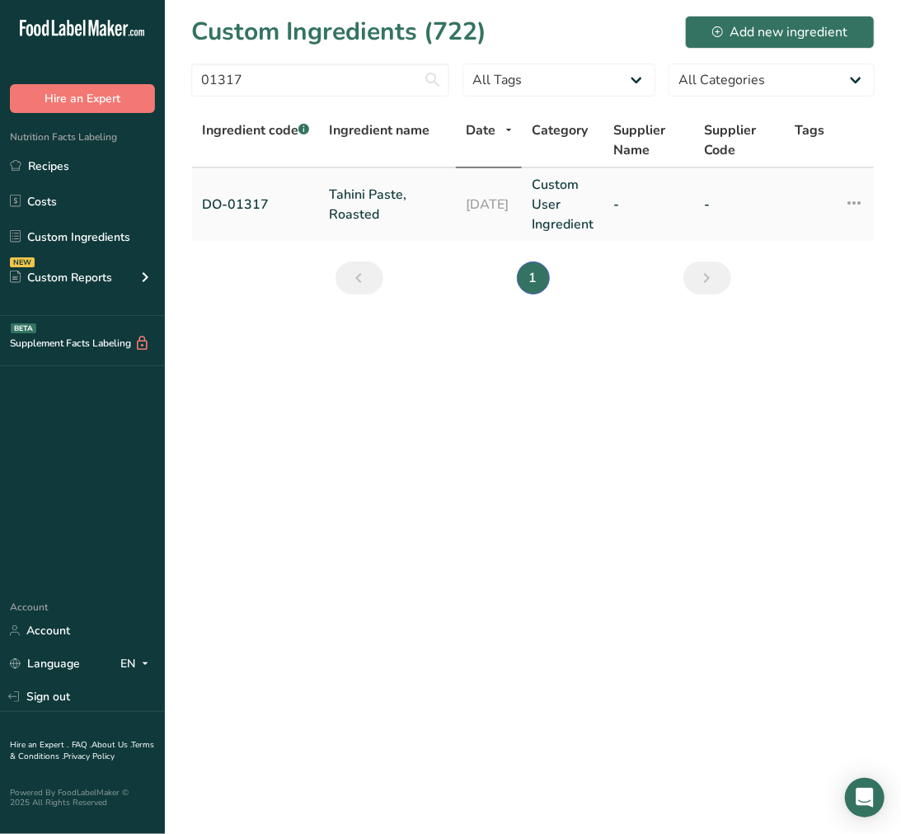
click at [363, 205] on link "Tahini Paste, Roasted" at bounding box center [387, 205] width 117 height 40
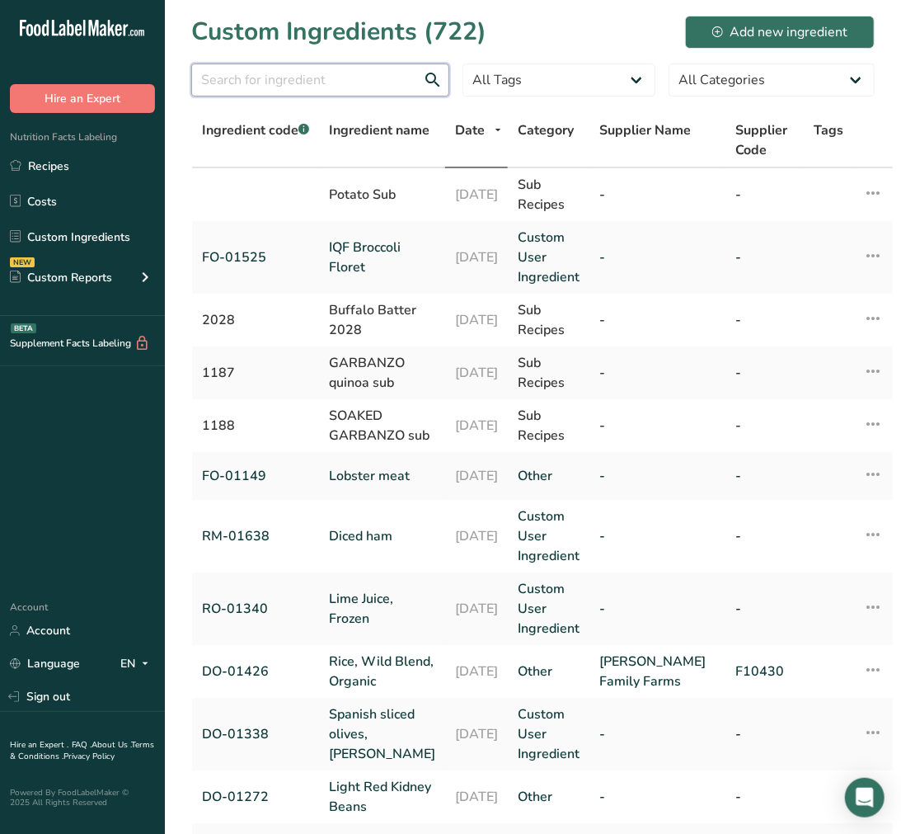
click at [303, 77] on input "text" at bounding box center [320, 80] width 258 height 33
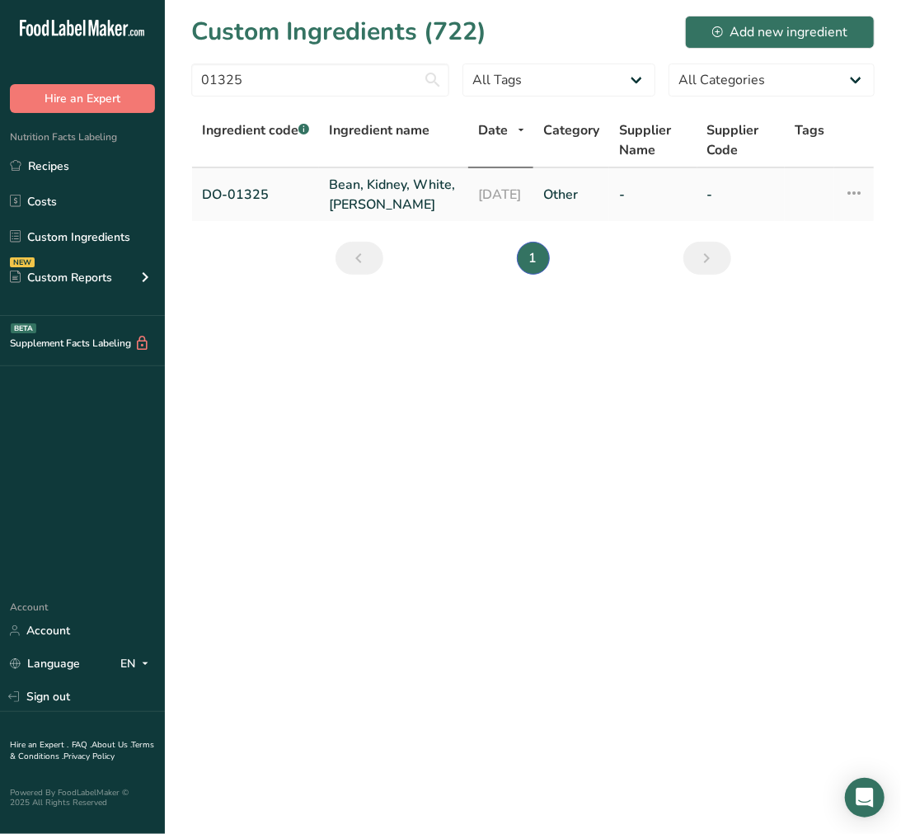
click at [353, 176] on link "Bean, Kidney, White, Cannellini" at bounding box center [393, 195] width 129 height 40
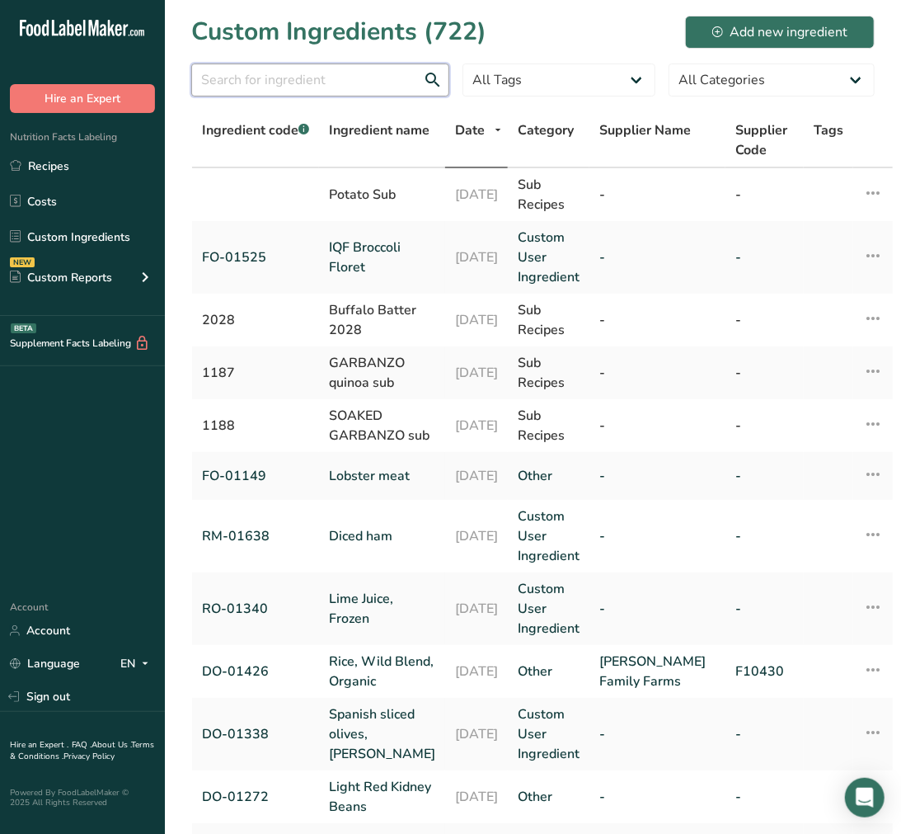
click at [427, 85] on input "text" at bounding box center [320, 80] width 258 height 33
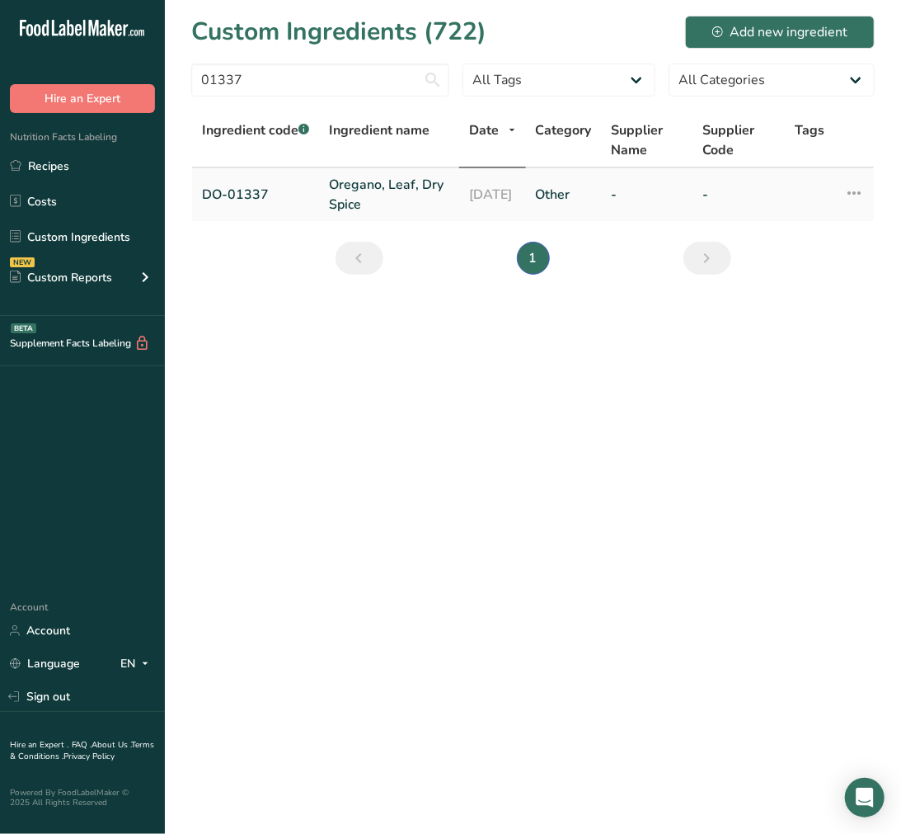
click at [413, 188] on link "Oregano, Leaf, Dry Spice" at bounding box center [389, 195] width 120 height 40
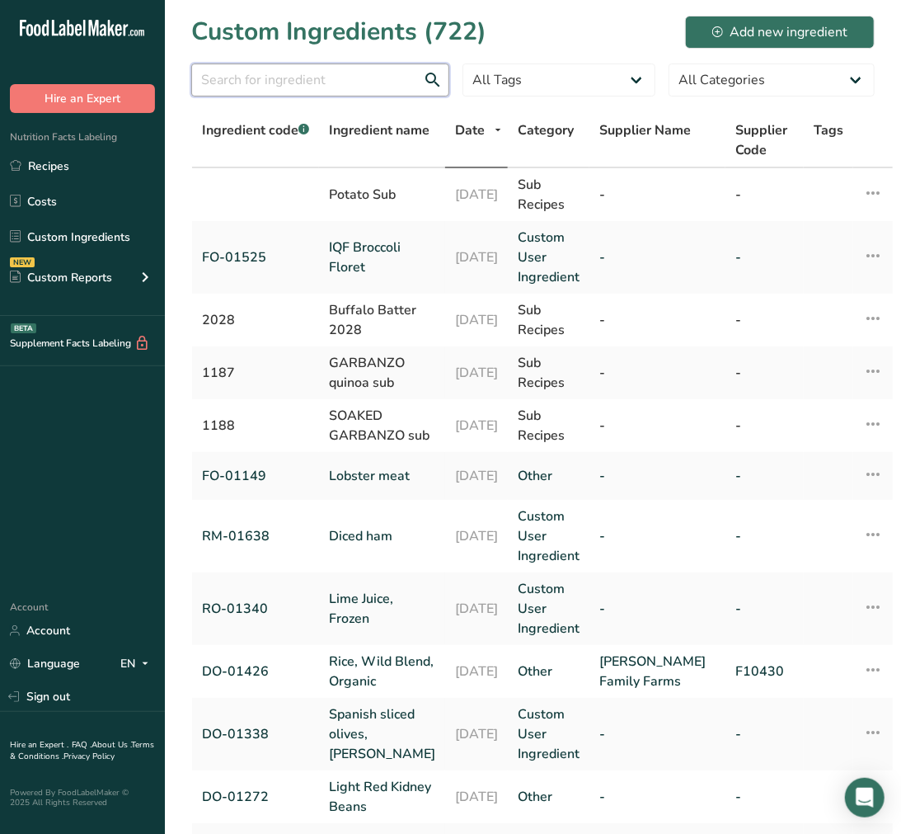
click at [285, 71] on input "text" at bounding box center [320, 80] width 258 height 33
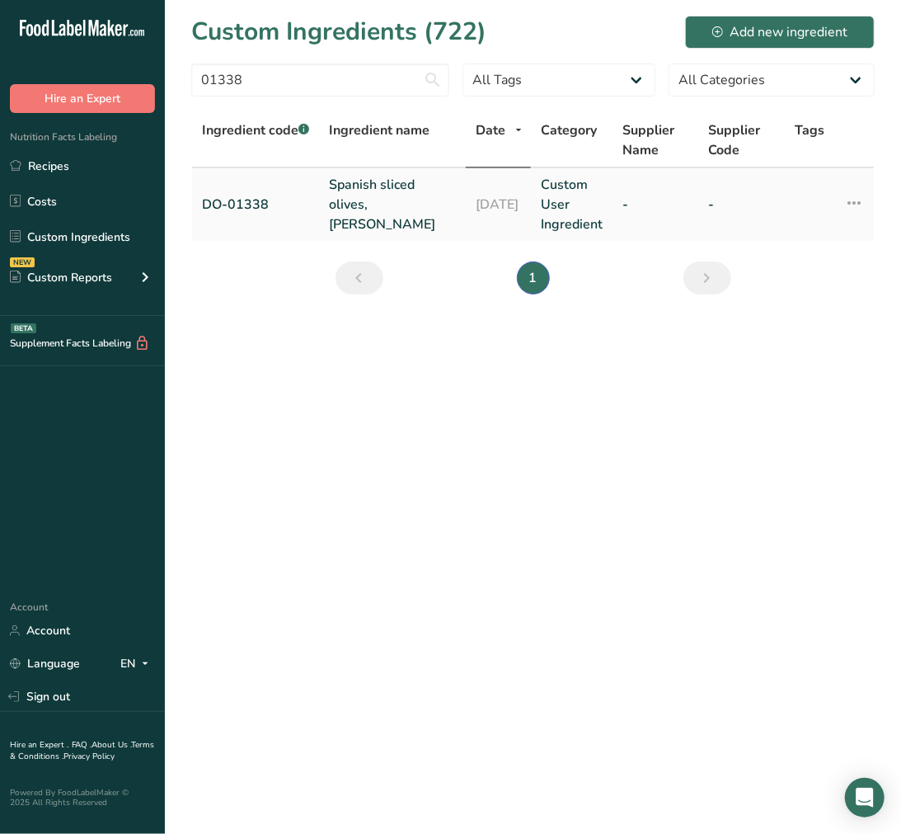
click at [356, 220] on link "Spanish sliced olives, [PERSON_NAME]" at bounding box center [392, 204] width 127 height 59
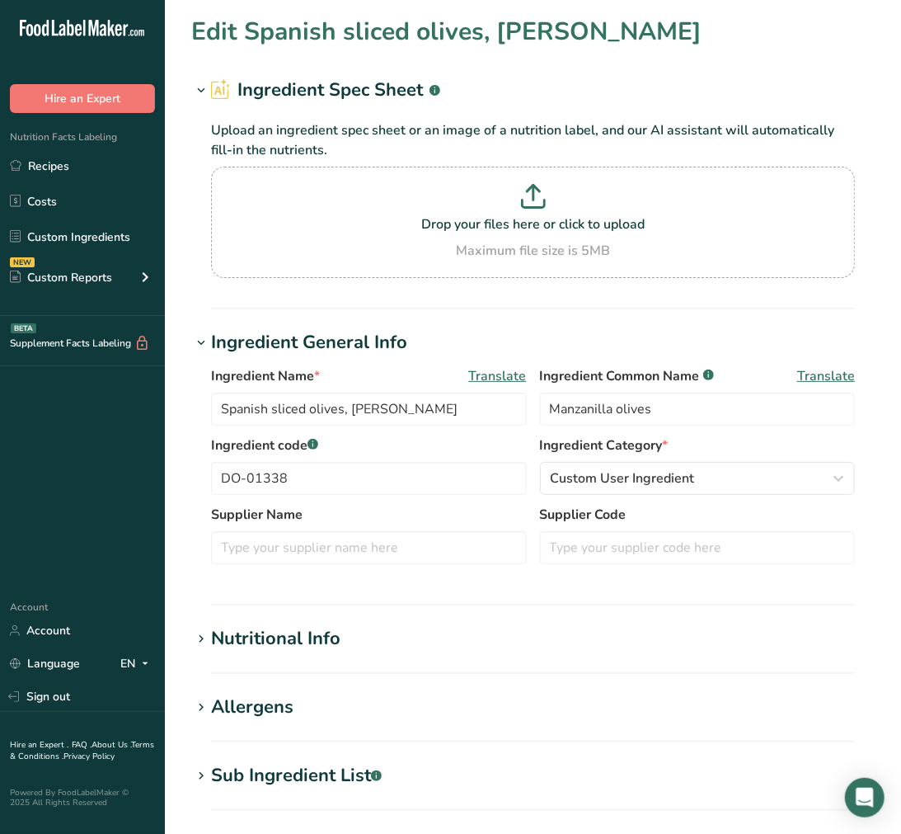
click at [319, 765] on div "Sub Ingredient List .a-a{fill:#347362;}.b-a{fill:#fff;}" at bounding box center [296, 775] width 171 height 27
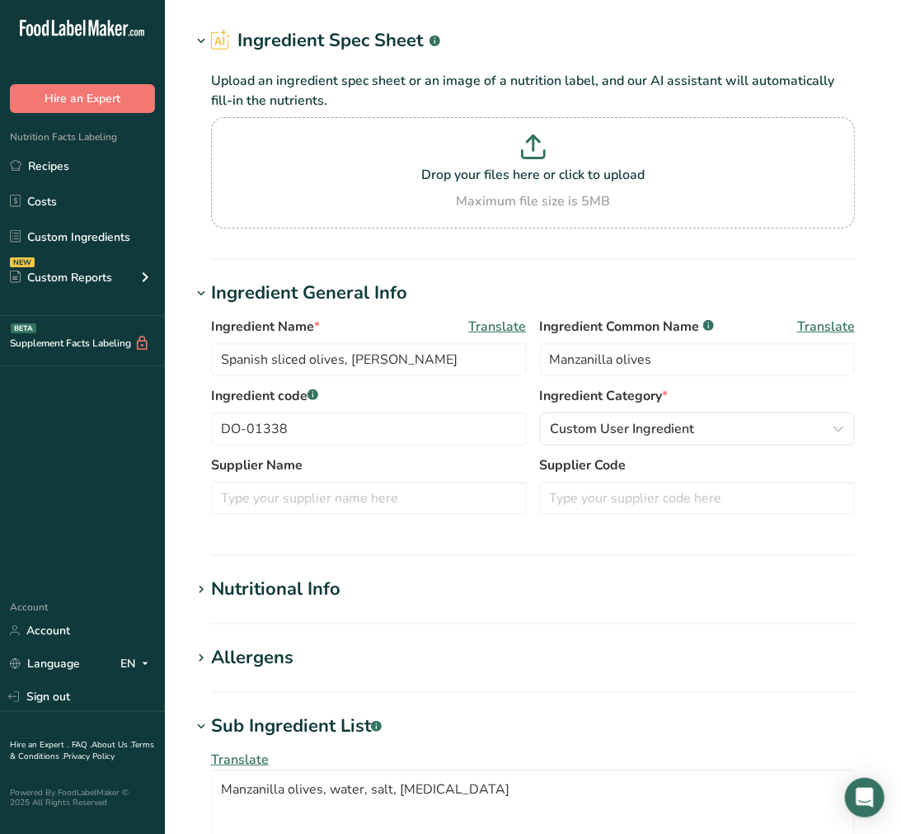
scroll to position [92, 0]
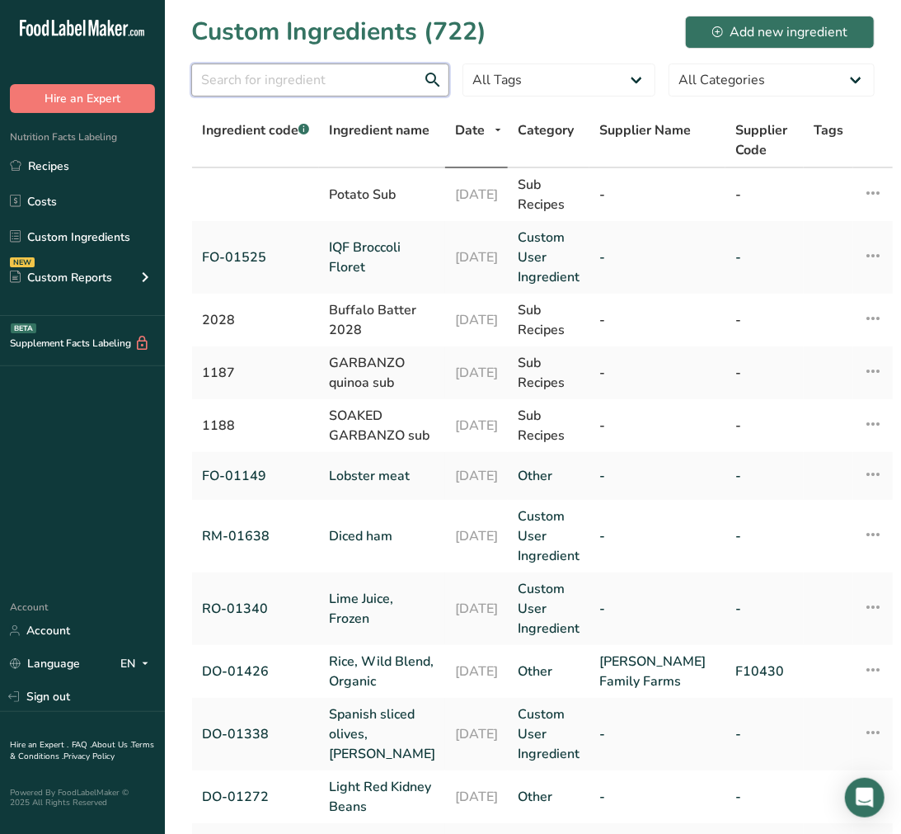
click at [389, 75] on input "text" at bounding box center [320, 80] width 258 height 33
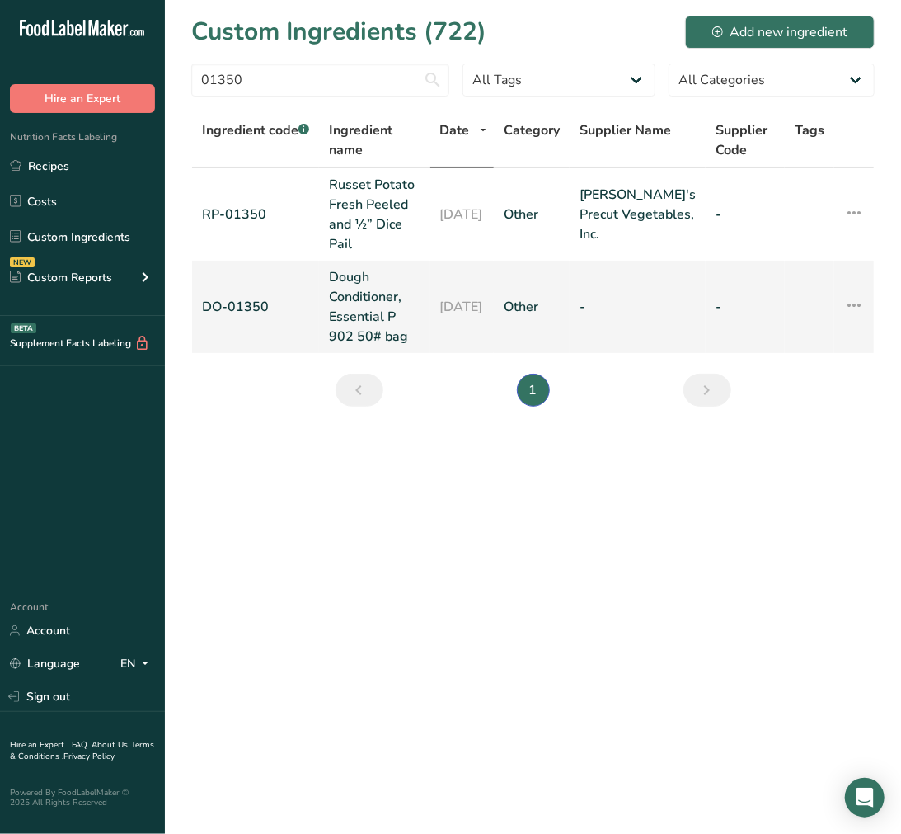
click at [351, 299] on link "Dough Conditioner, Essential P 902 50# bag" at bounding box center [375, 306] width 92 height 79
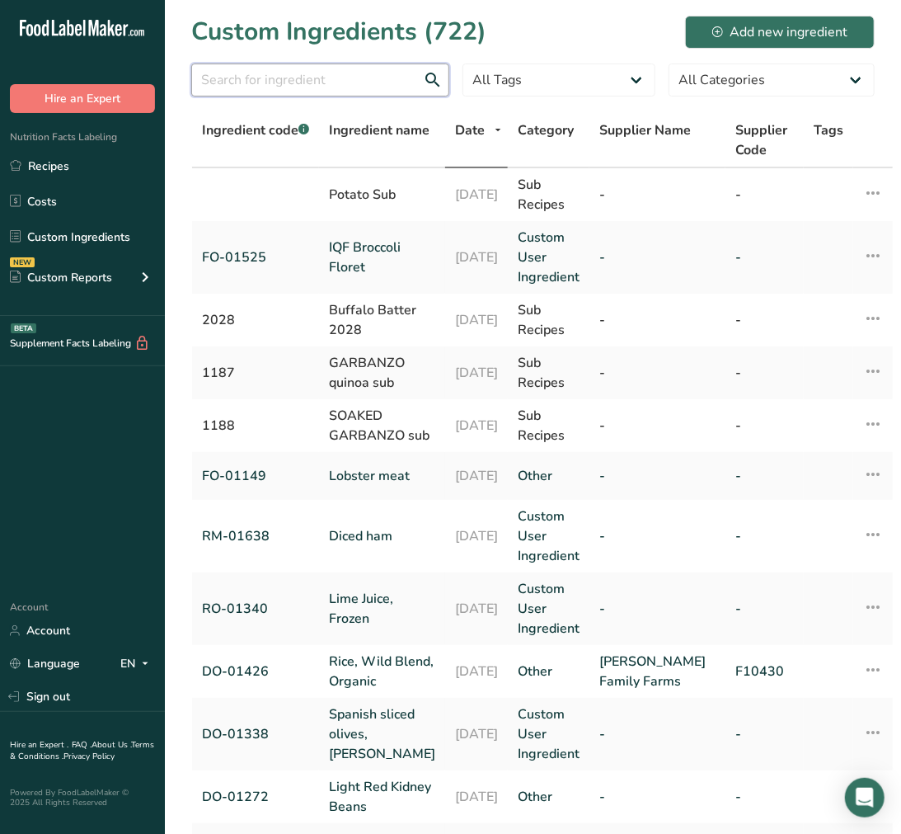
click at [360, 75] on input "text" at bounding box center [320, 80] width 258 height 33
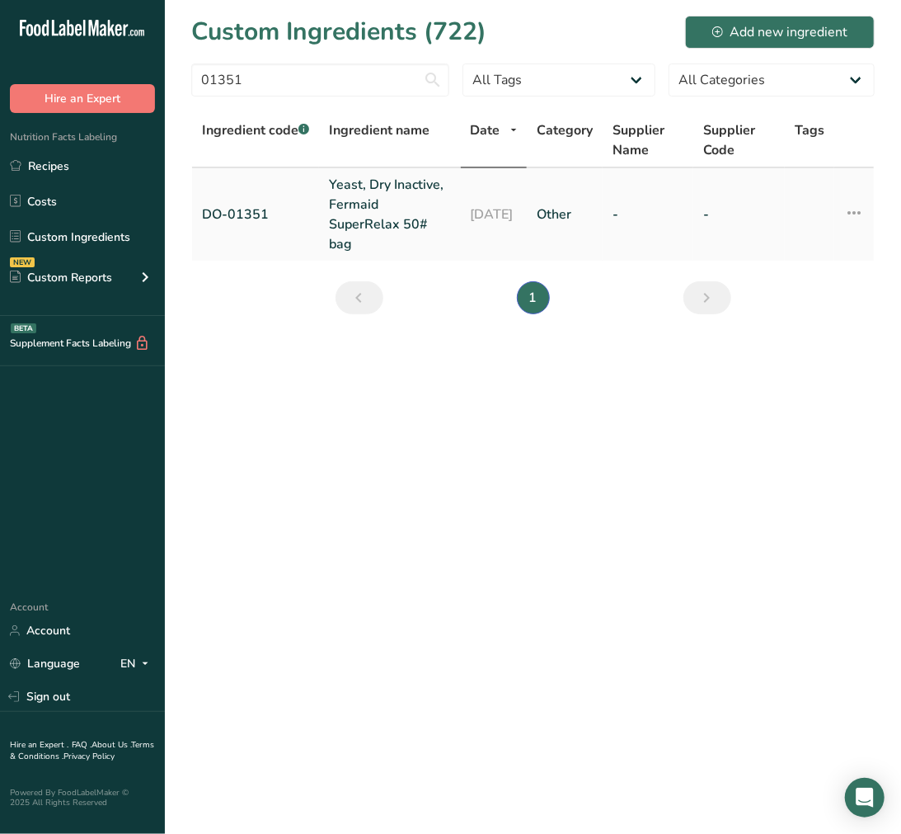
click at [401, 188] on link "Yeast, Dry Inactive, Fermaid SuperRelax 50# bag" at bounding box center [390, 214] width 122 height 79
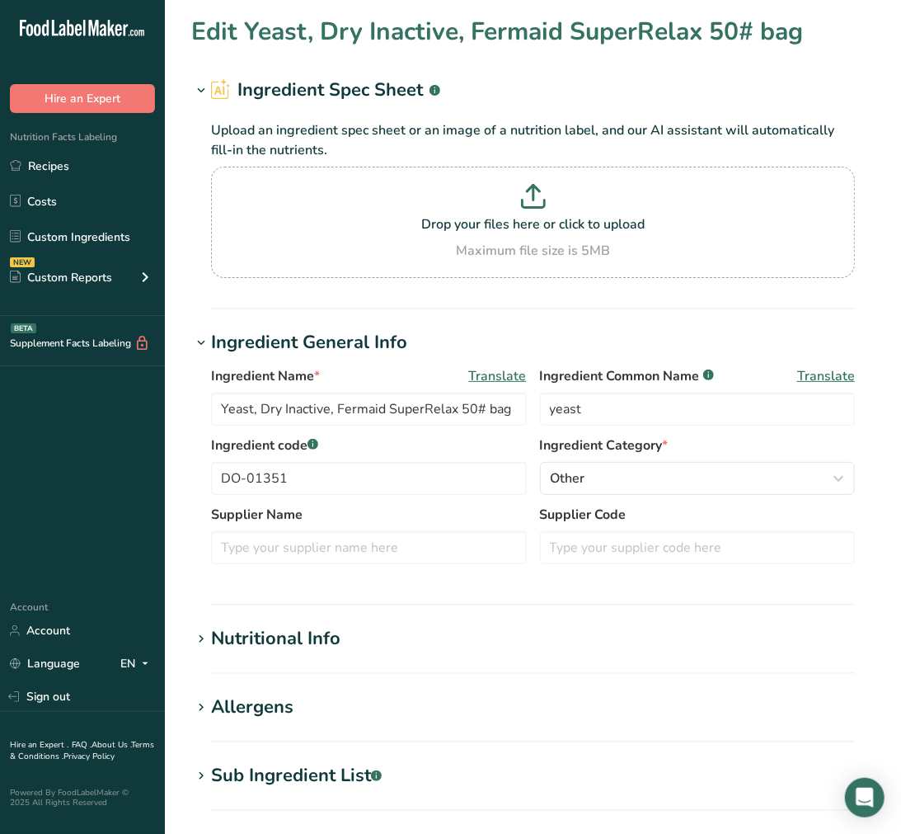
click at [334, 755] on section "Edit Yeast, Dry Inactive, Fermaid SuperRelax 50# bag Ingredient Spec Sheet .a-a…" at bounding box center [533, 615] width 736 height 1231
click at [334, 757] on section "Edit Yeast, Dry Inactive, Fermaid SuperRelax 50# bag Ingredient Spec Sheet .a-a…" at bounding box center [533, 615] width 736 height 1231
click at [336, 769] on div "Sub Ingredient List .a-a{fill:#347362;}.b-a{fill:#fff;}" at bounding box center [296, 775] width 171 height 27
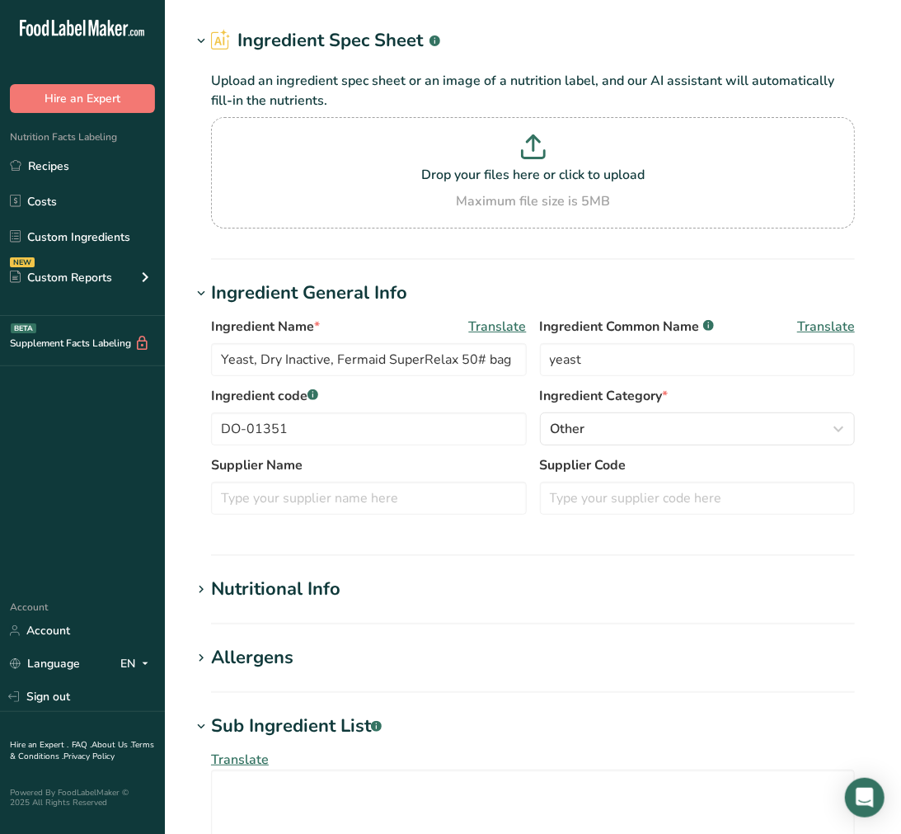
scroll to position [92, 0]
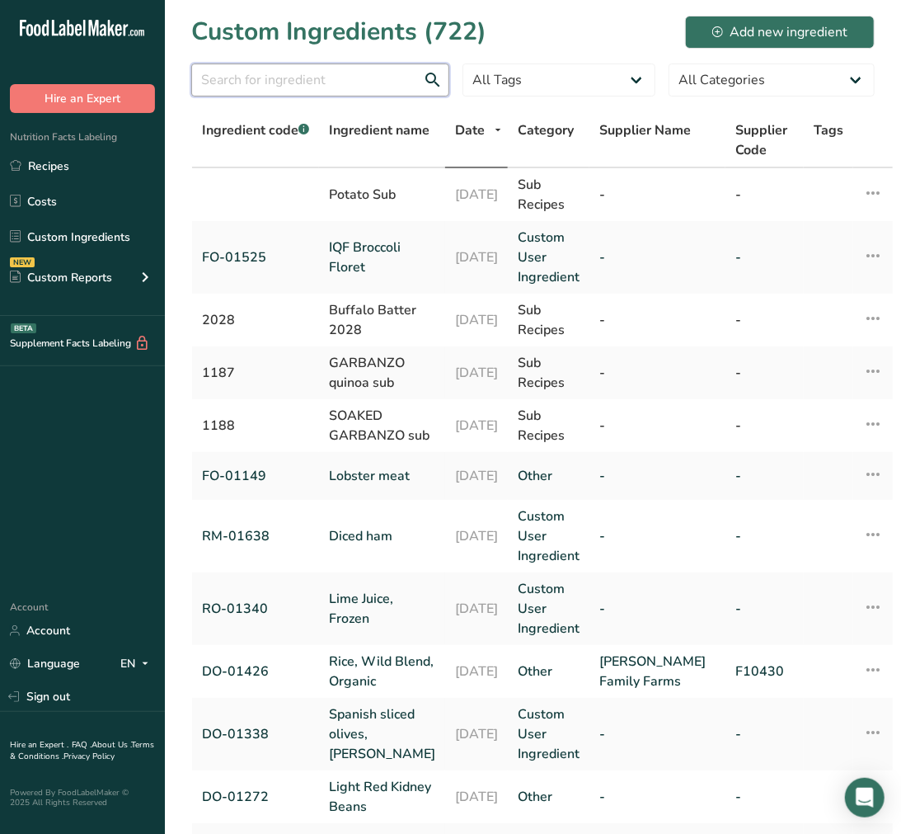
click at [372, 71] on input "text" at bounding box center [320, 80] width 258 height 33
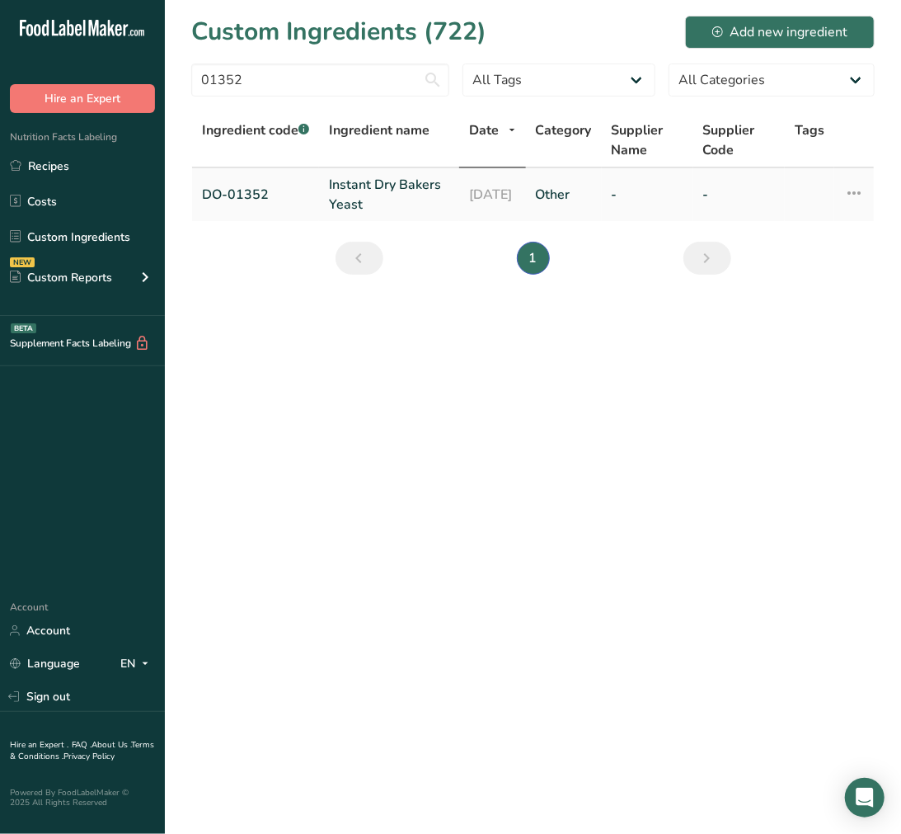
click at [374, 186] on link "Instant Dry Bakers Yeast" at bounding box center [389, 195] width 120 height 40
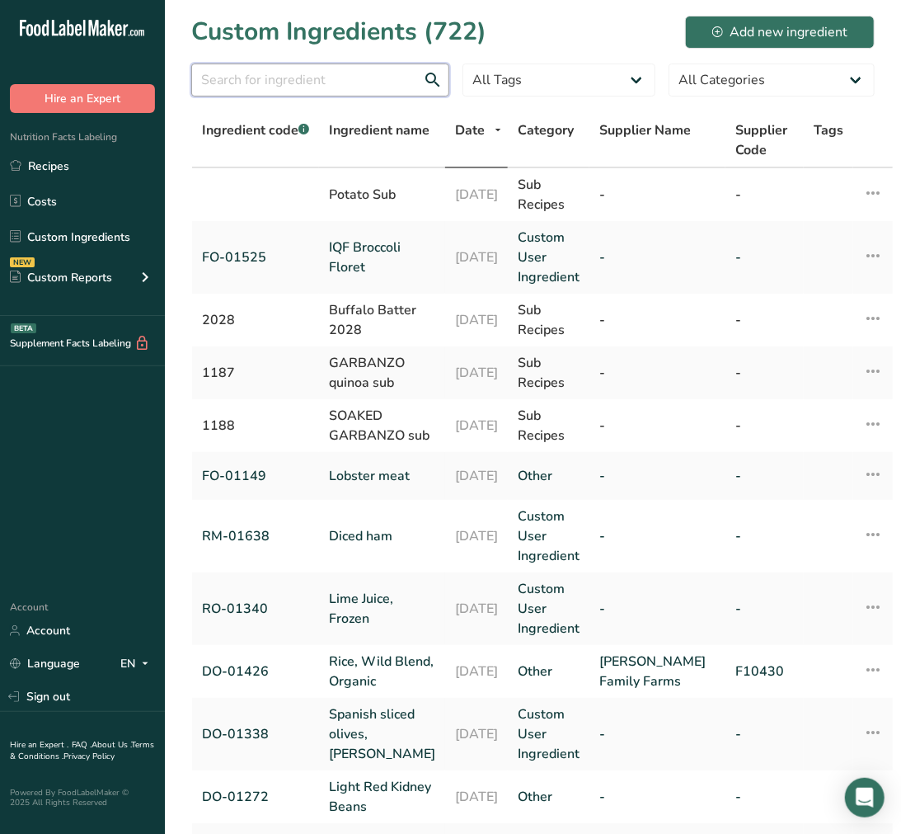
click at [338, 66] on input "text" at bounding box center [320, 80] width 258 height 33
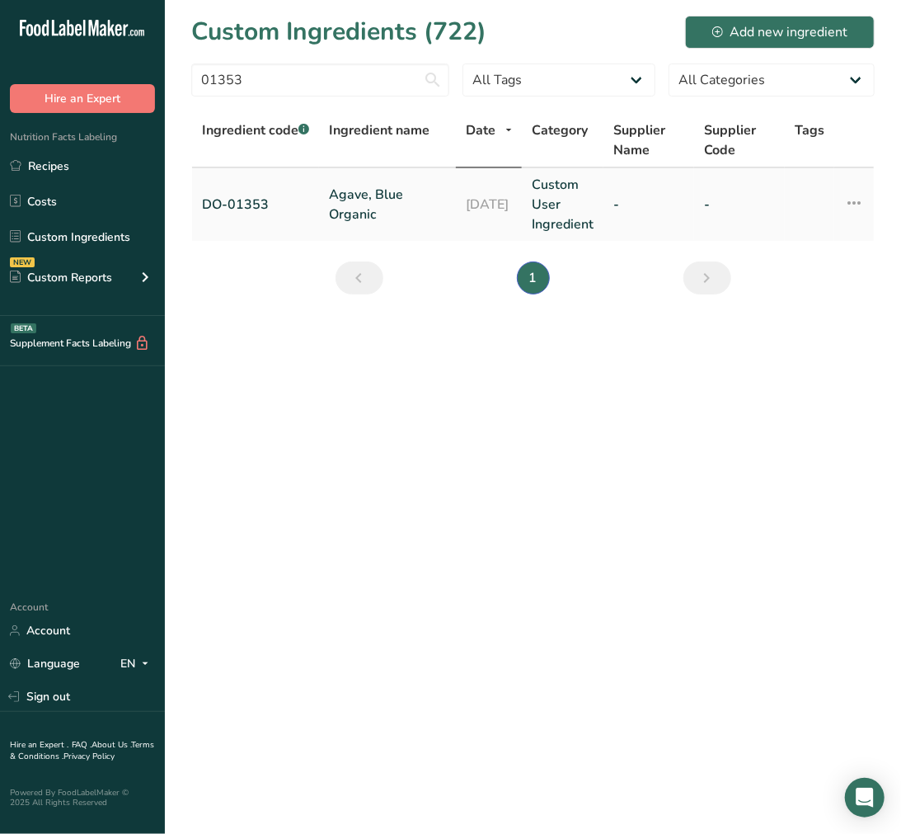
click at [344, 191] on link "Agave, Blue Organic" at bounding box center [387, 205] width 117 height 40
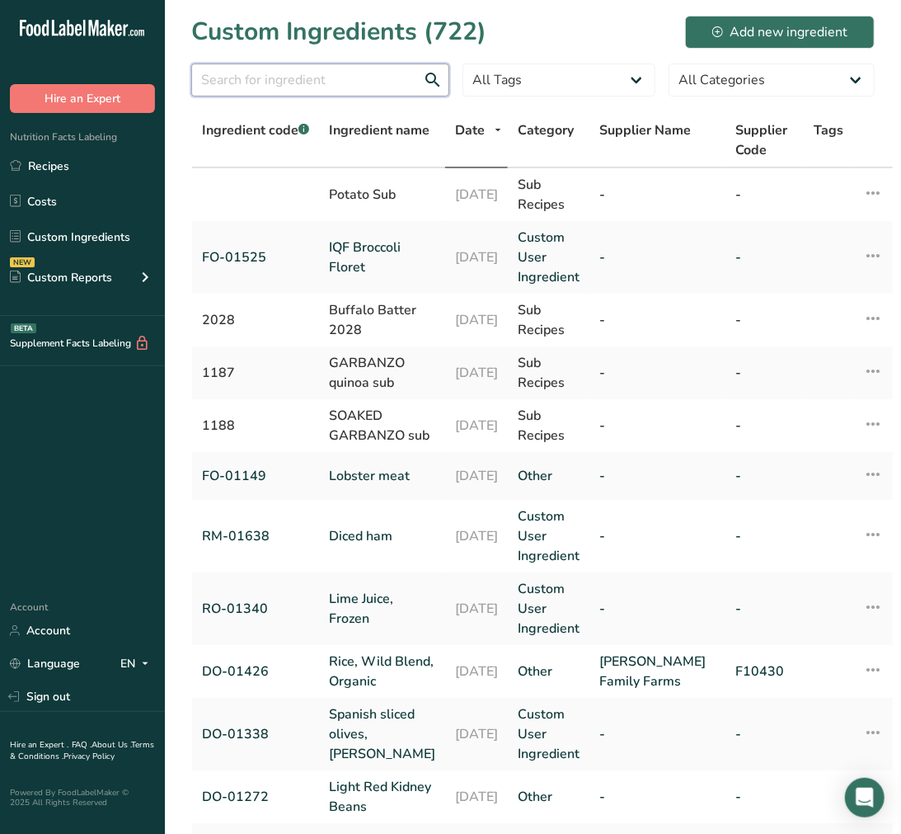
click at [254, 87] on input "text" at bounding box center [320, 80] width 258 height 33
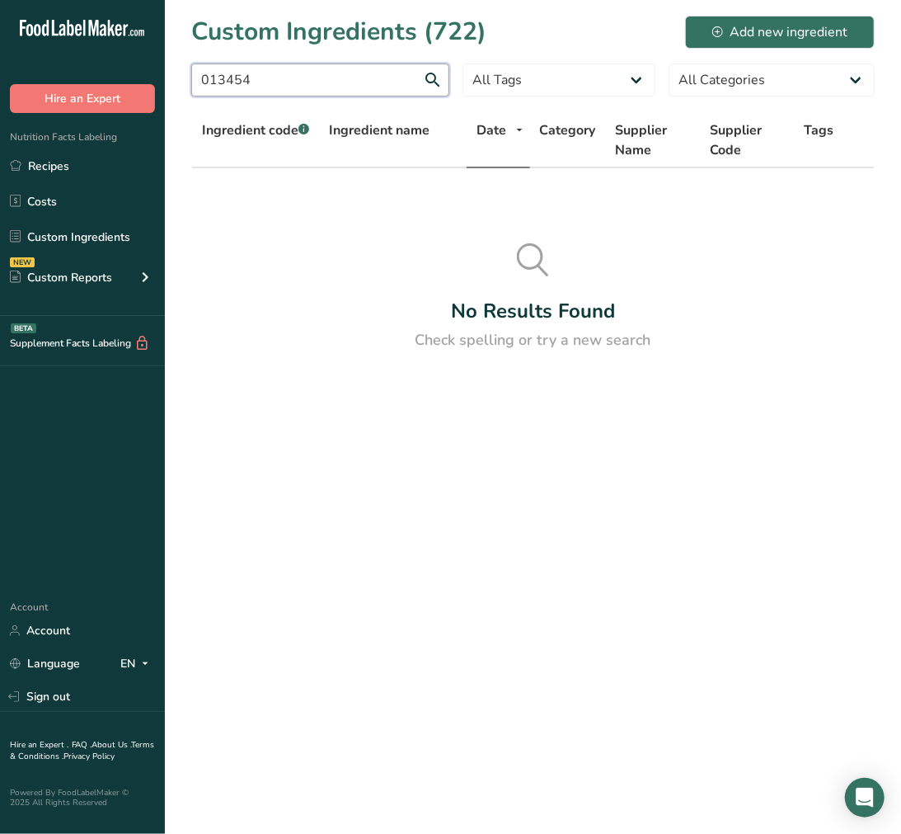
click at [233, 69] on input "013454" at bounding box center [320, 80] width 258 height 33
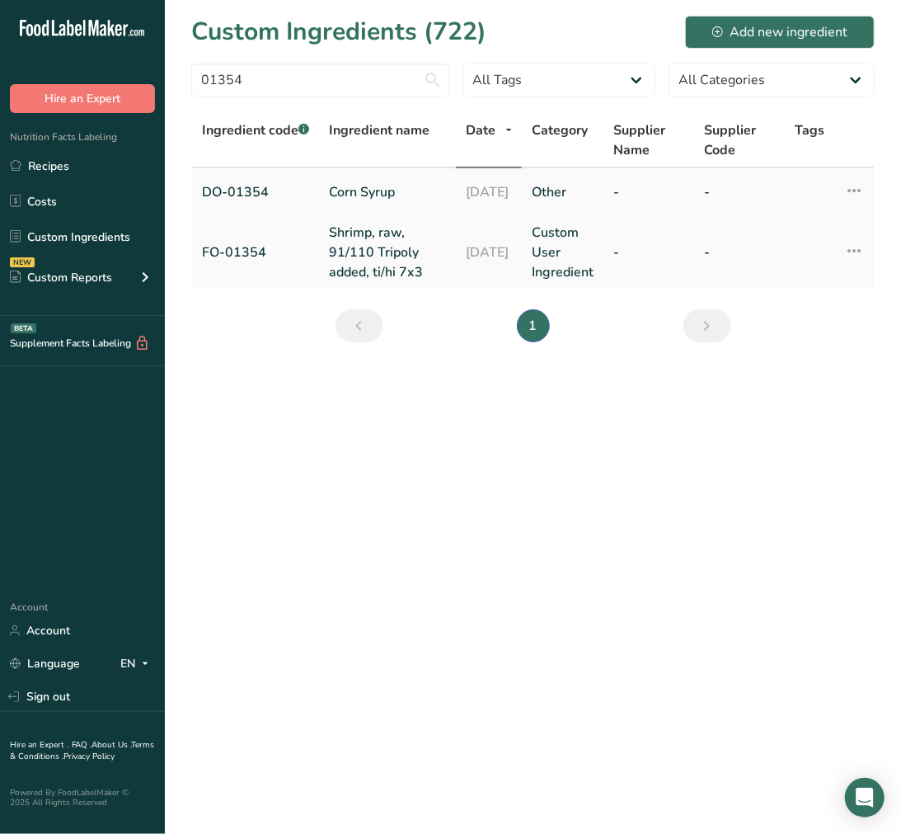
click at [378, 186] on link "Corn Syrup" at bounding box center [387, 192] width 117 height 20
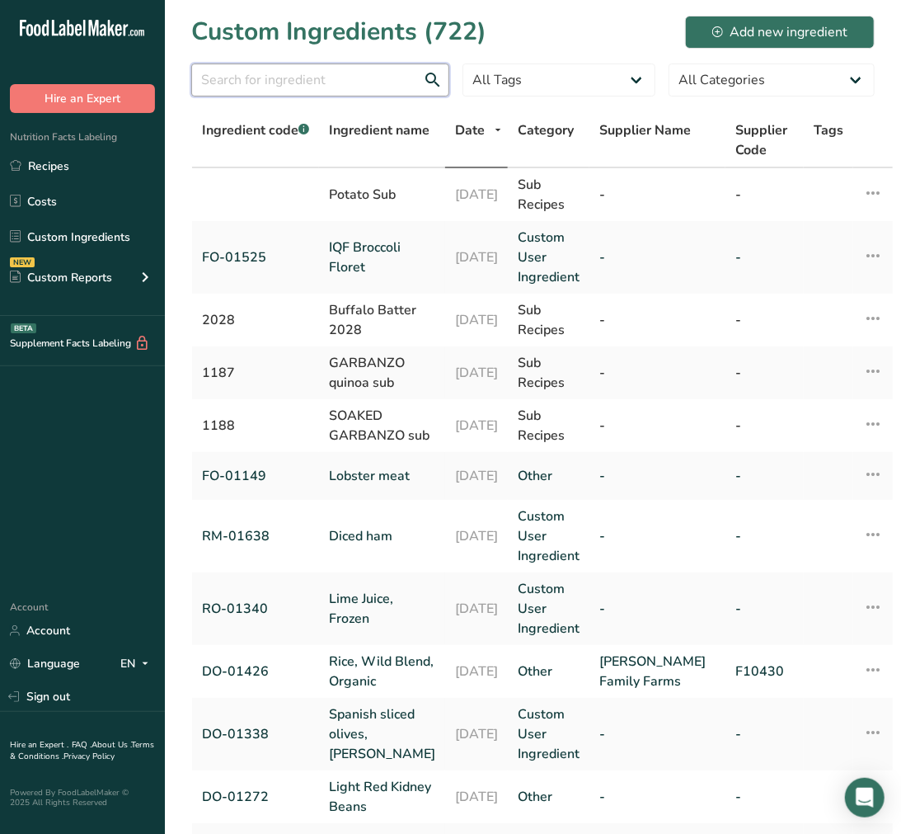
click at [242, 73] on input "text" at bounding box center [320, 80] width 258 height 33
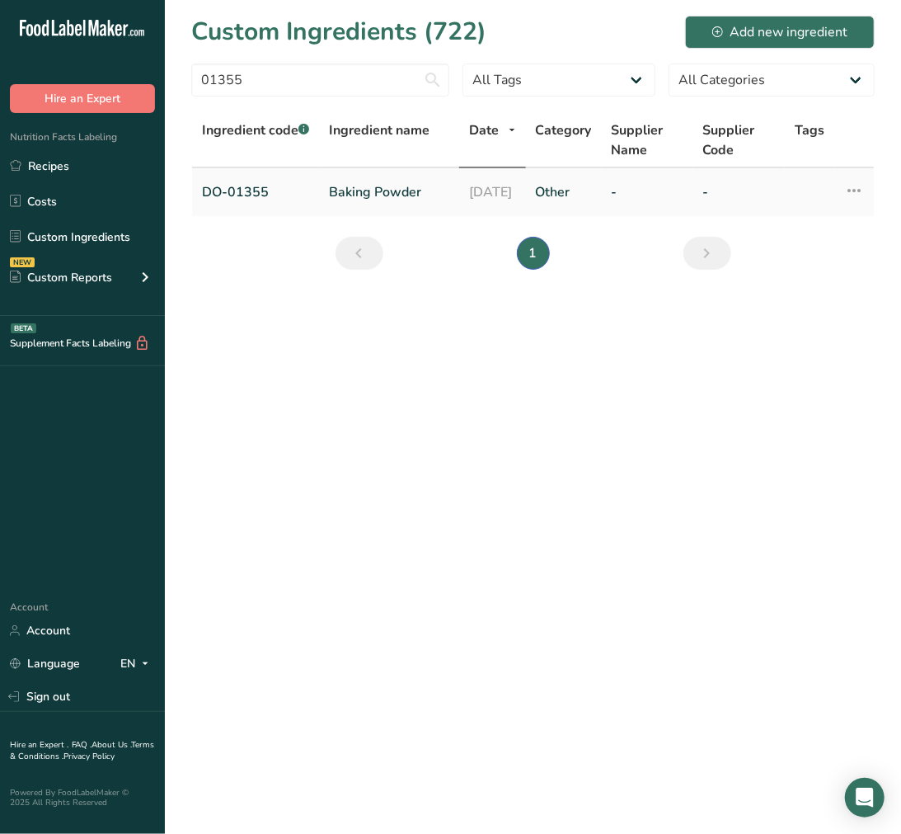
click at [365, 198] on link "Baking Powder" at bounding box center [389, 192] width 120 height 20
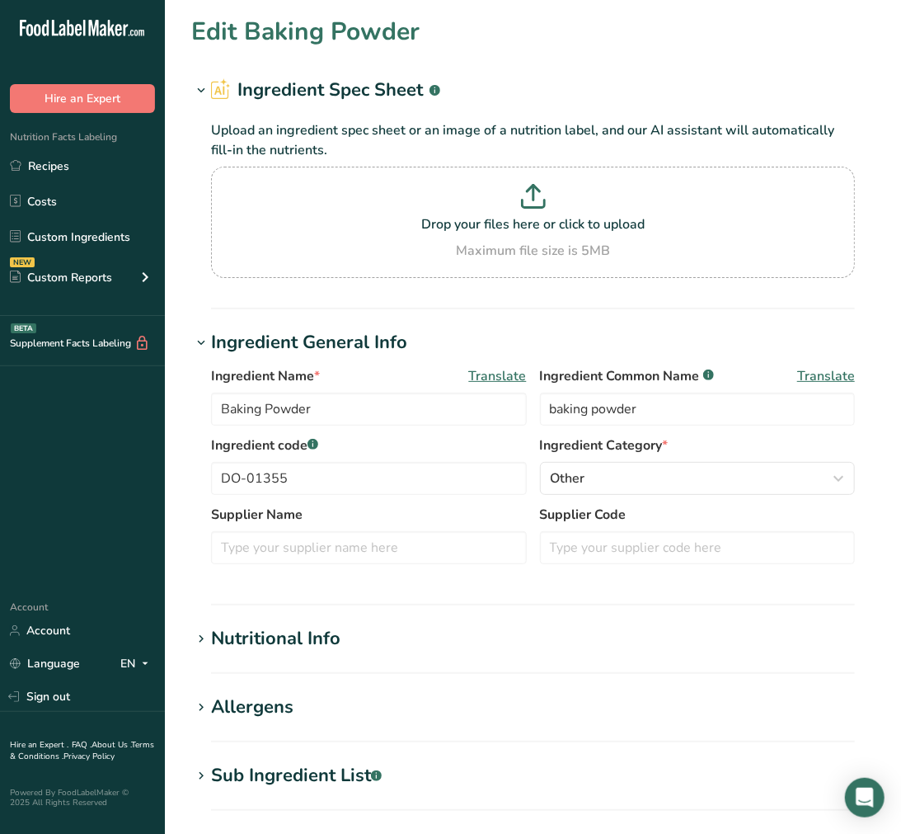
scroll to position [92, 0]
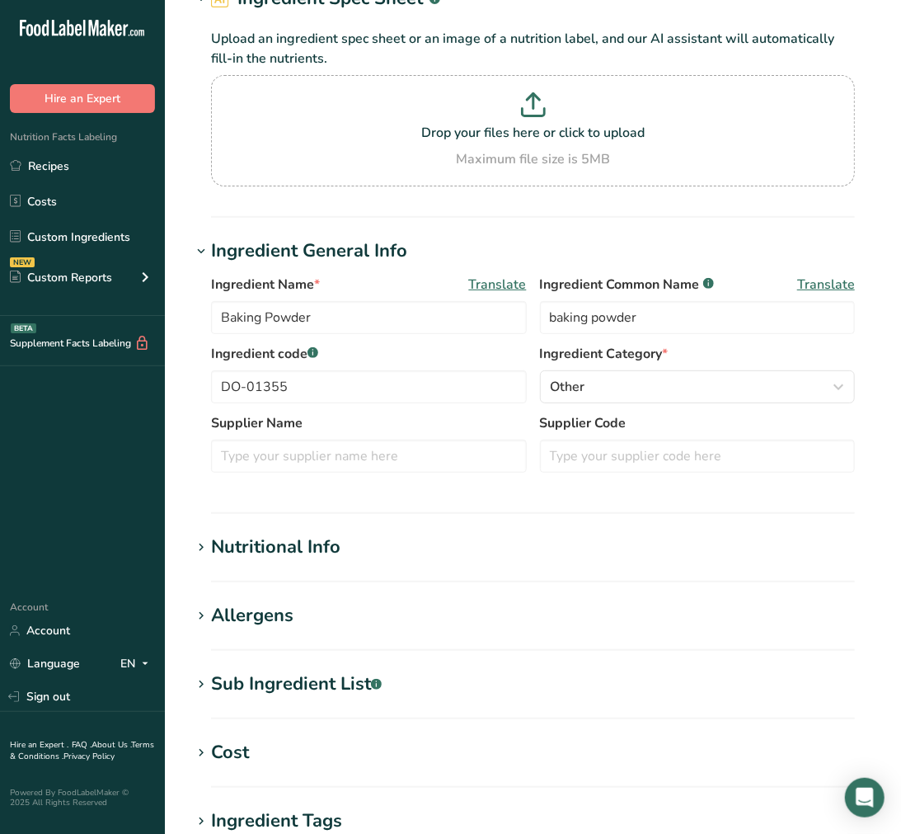
click at [314, 683] on div "Sub Ingredient List .a-a{fill:#347362;}.b-a{fill:#fff;}" at bounding box center [296, 683] width 171 height 27
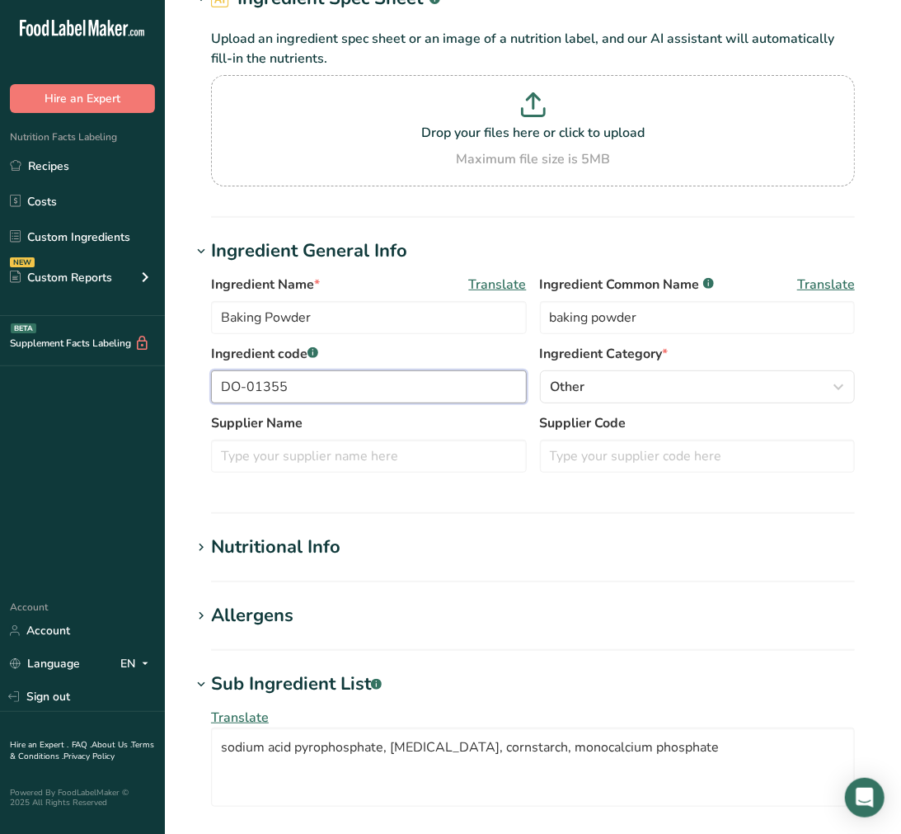
drag, startPoint x: 305, startPoint y: 397, endPoint x: 142, endPoint y: 379, distance: 164.2
click at [142, 379] on div ".a-20{fill:#fff;} Hire an Expert Nutrition Facts Labeling Recipes Costs Custom …" at bounding box center [450, 609] width 901 height 1403
drag, startPoint x: 533, startPoint y: 751, endPoint x: -2, endPoint y: 685, distance: 538.6
click at [0, 685] on html ".a-20{fill:#fff;} Hire an Expert Nutrition Facts Labeling Recipes Costs Custom …" at bounding box center [450, 609] width 901 height 1403
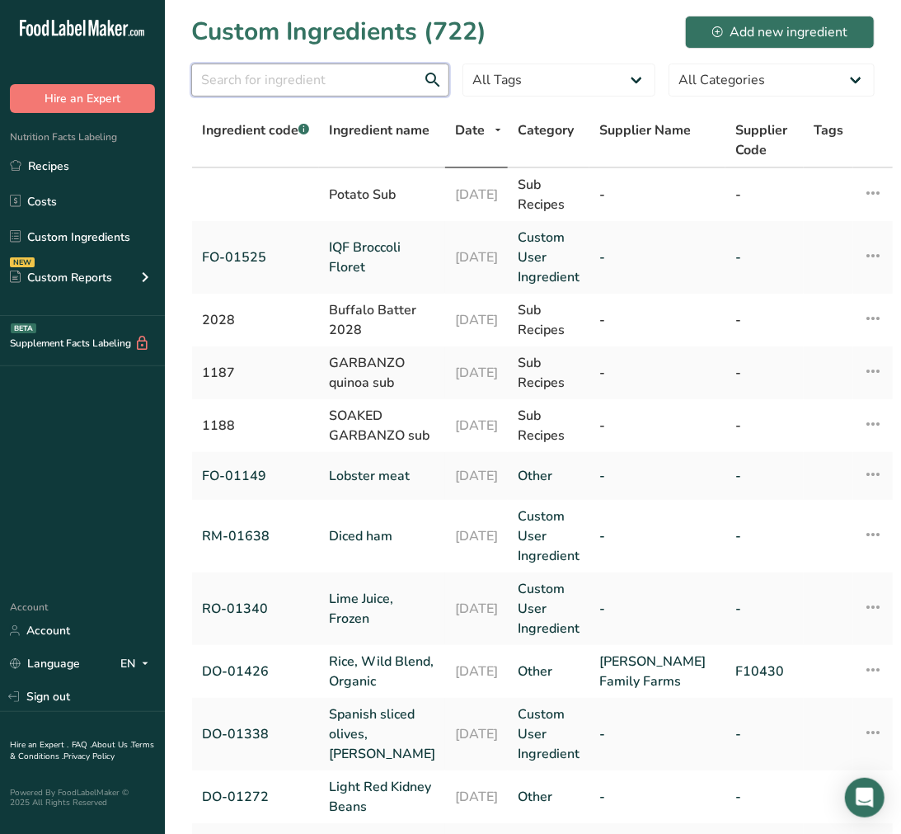
click at [408, 92] on input "text" at bounding box center [320, 80] width 258 height 33
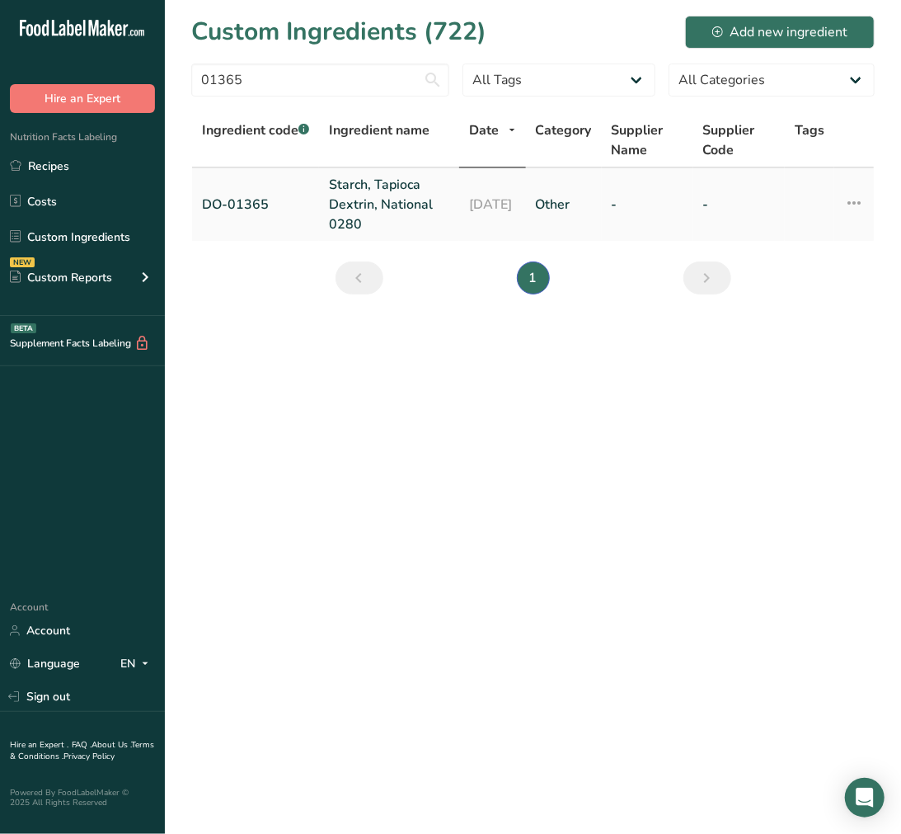
click at [416, 212] on link "Starch, Tapioca Dextrin, National 0280" at bounding box center [389, 204] width 120 height 59
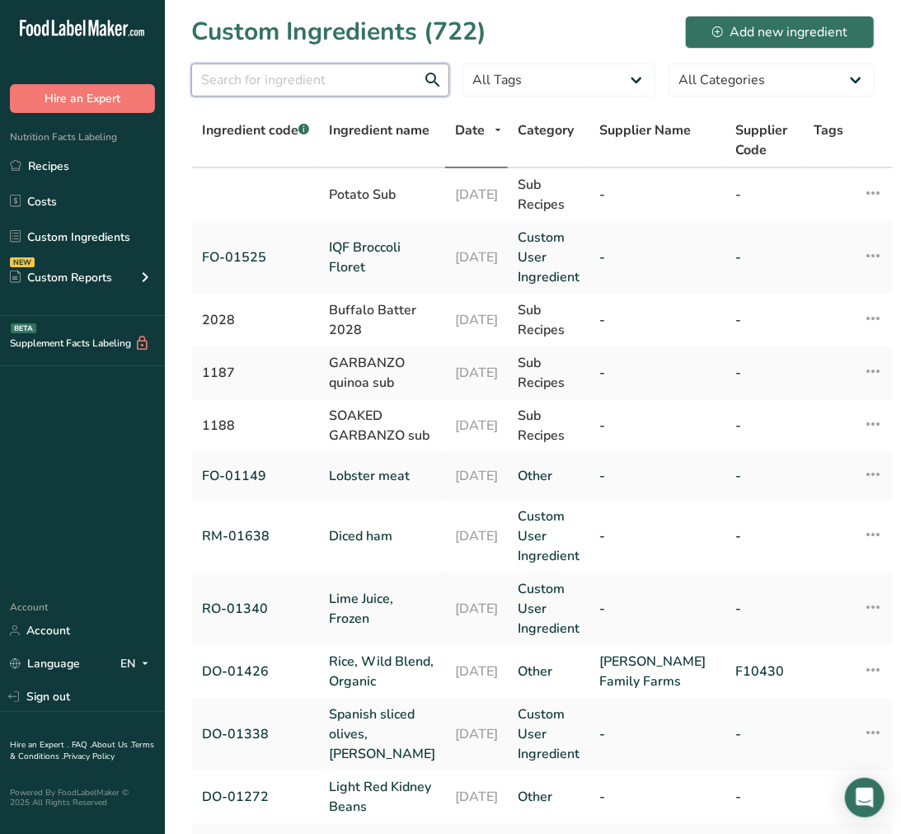
click at [276, 88] on input "text" at bounding box center [320, 80] width 258 height 33
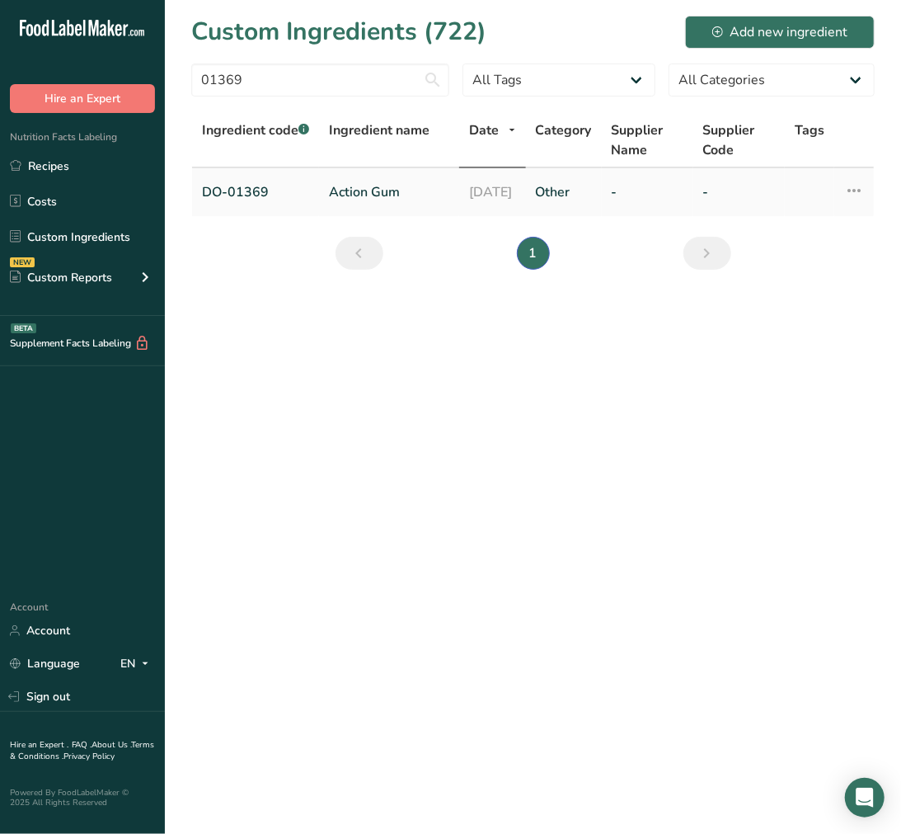
click at [361, 200] on link "Action Gum" at bounding box center [389, 192] width 120 height 20
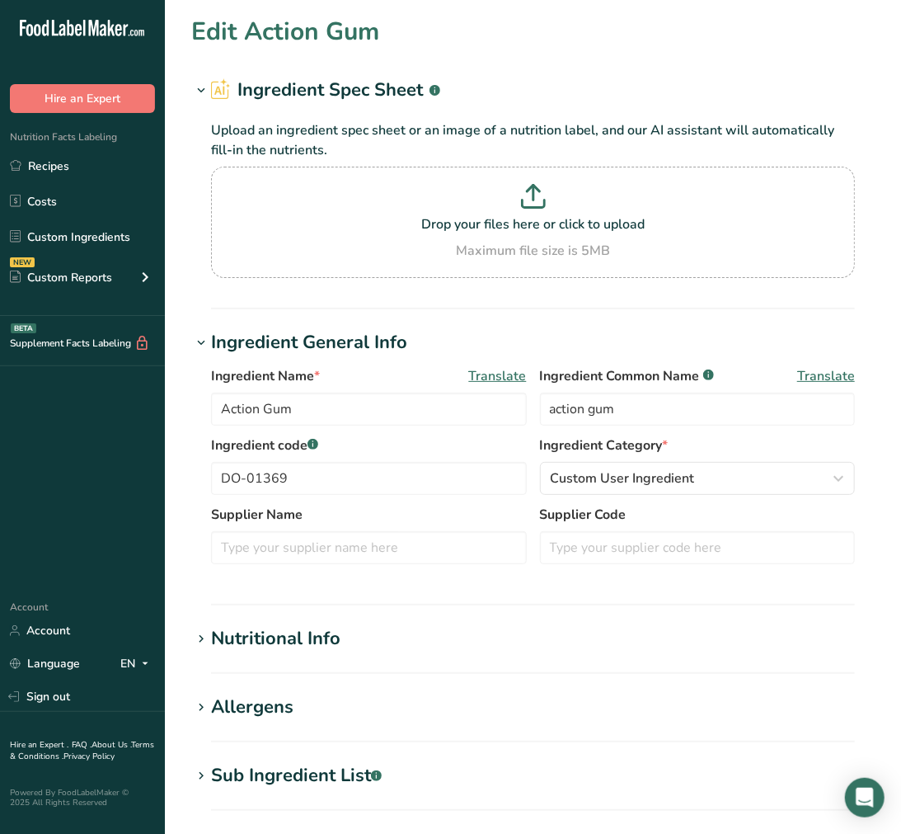
click at [316, 772] on div "Sub Ingredient List .a-a{fill:#347362;}.b-a{fill:#fff;}" at bounding box center [296, 775] width 171 height 27
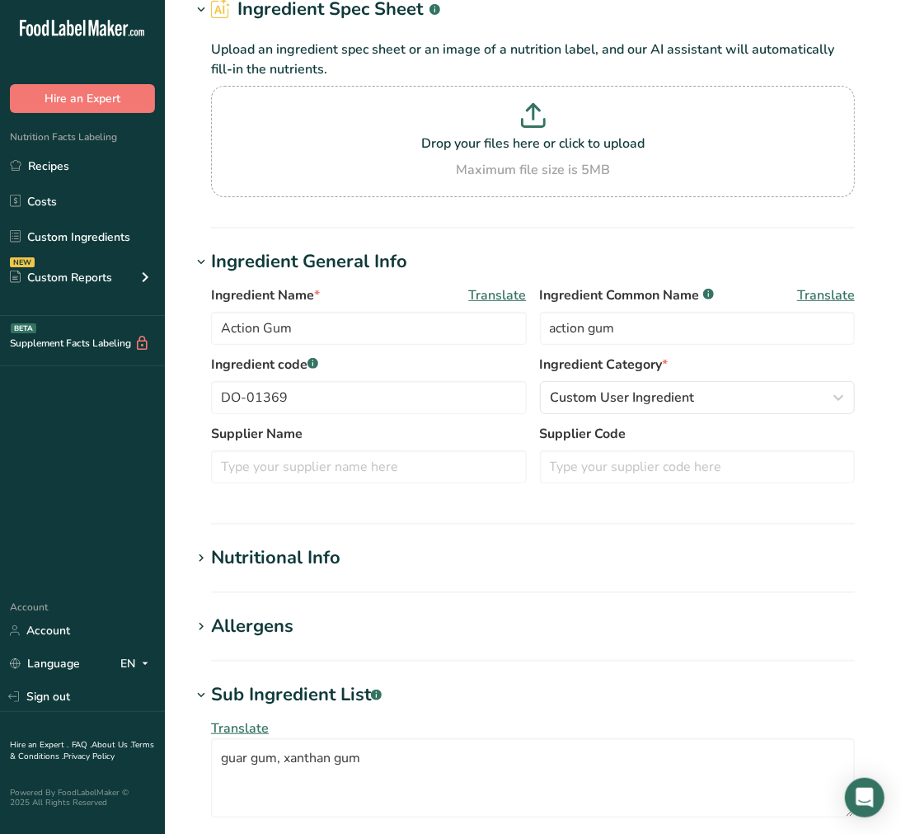
scroll to position [92, 0]
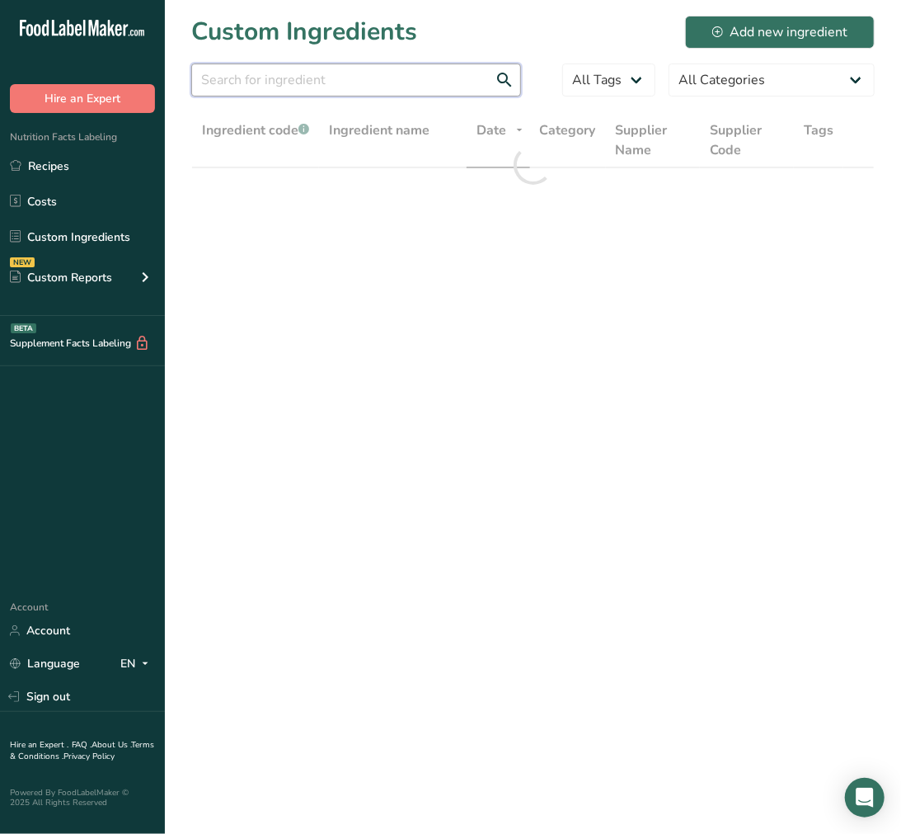
click at [327, 64] on input "text" at bounding box center [356, 80] width 330 height 33
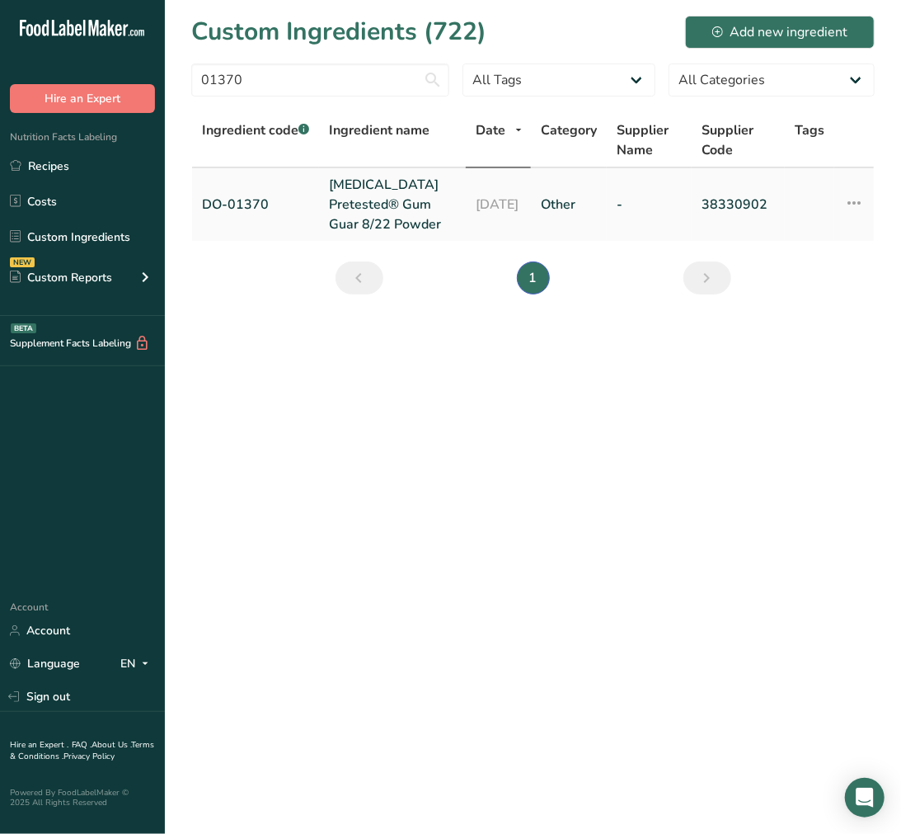
click at [423, 176] on link "TIC Pretested® Gum Guar 8/22 Powder" at bounding box center [392, 204] width 127 height 59
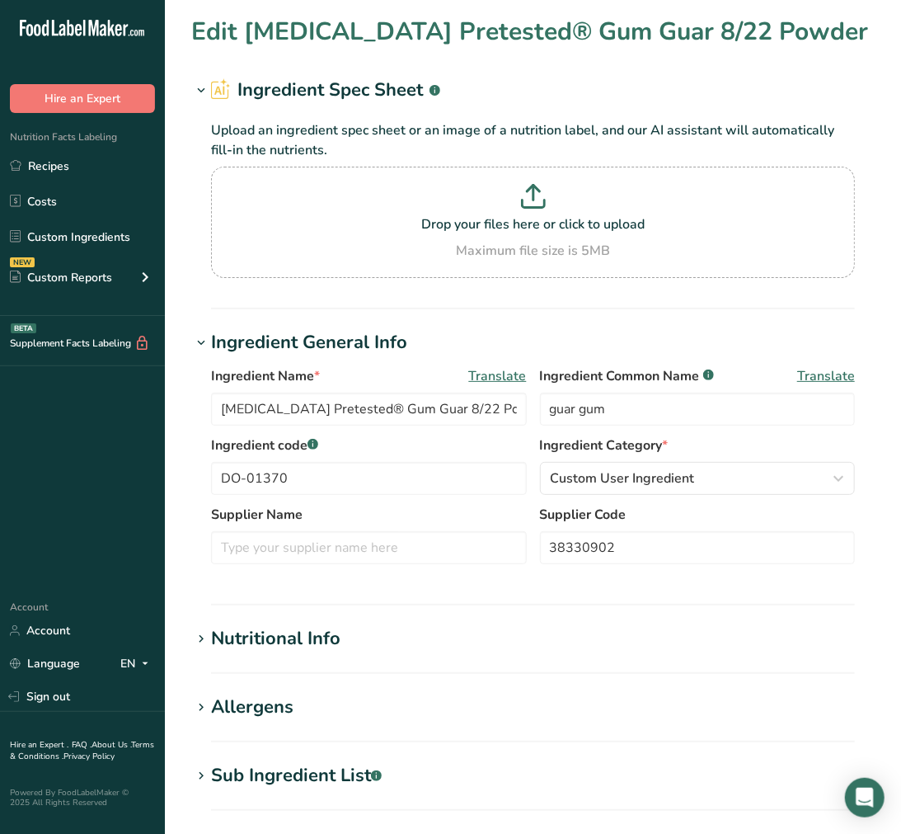
click at [343, 765] on div "Sub Ingredient List .a-a{fill:#347362;}.b-a{fill:#fff;}" at bounding box center [296, 775] width 171 height 27
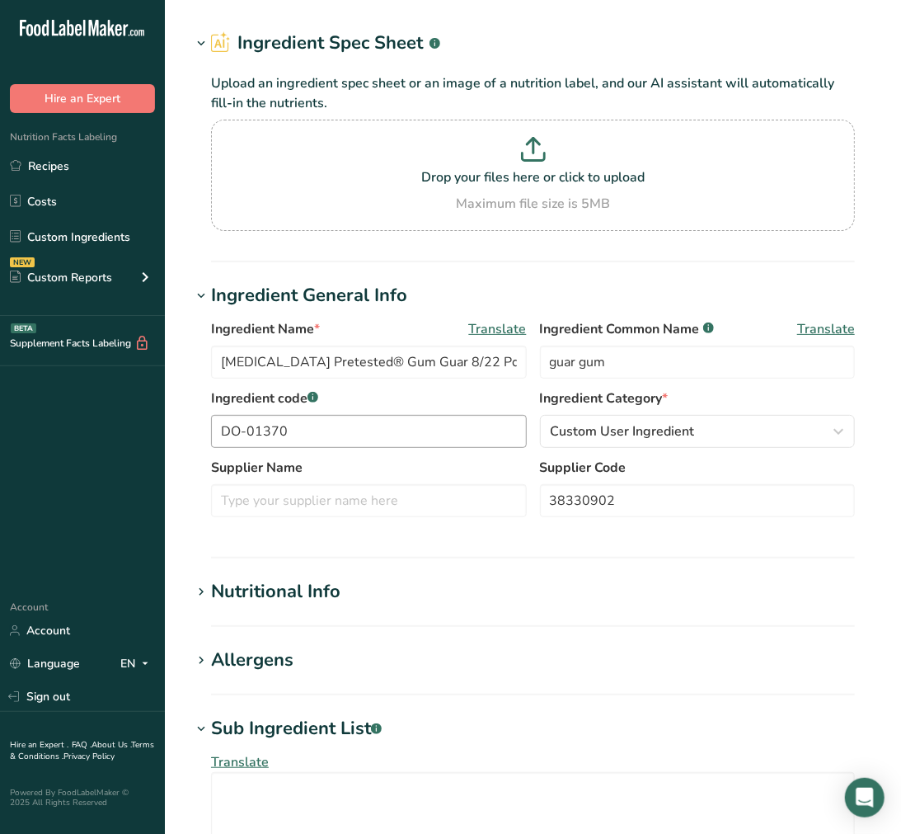
scroll to position [92, 0]
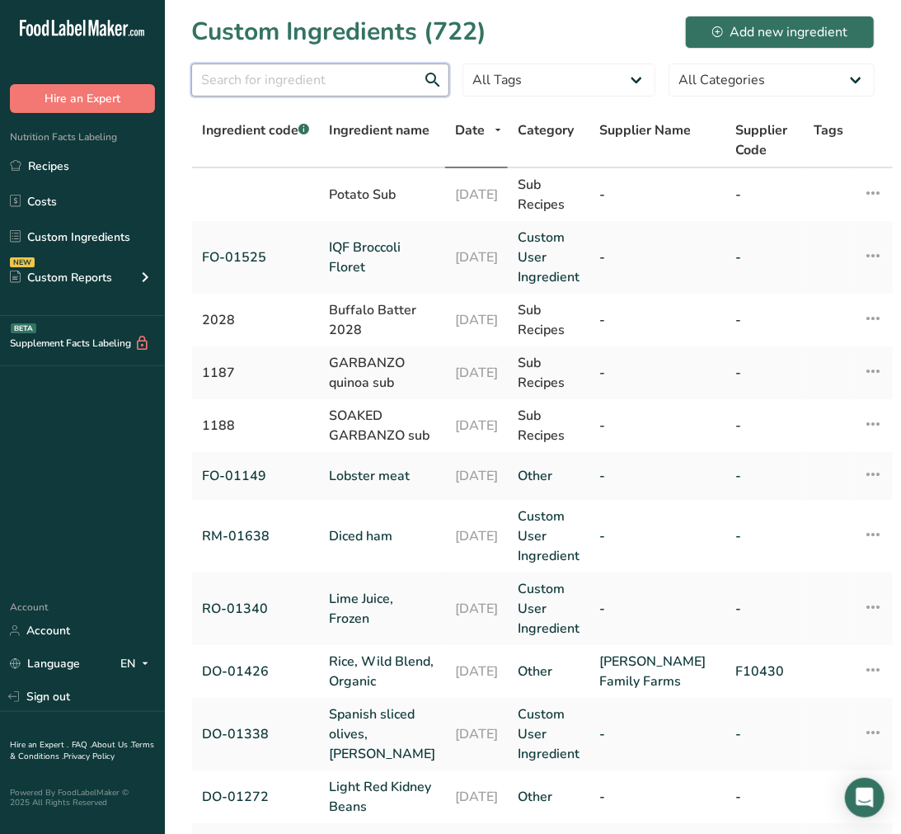
click at [404, 86] on input "text" at bounding box center [320, 80] width 258 height 33
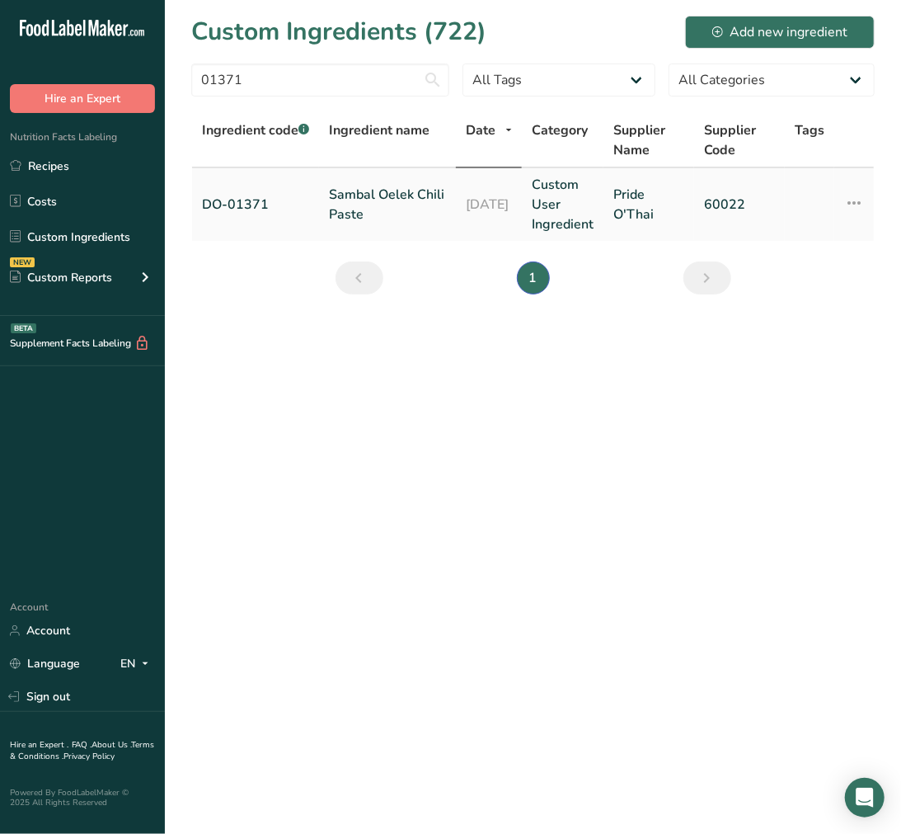
click at [313, 217] on td "DO-01371" at bounding box center [255, 204] width 127 height 73
click at [342, 215] on link "Sambal Oelek Chili Paste" at bounding box center [387, 205] width 117 height 40
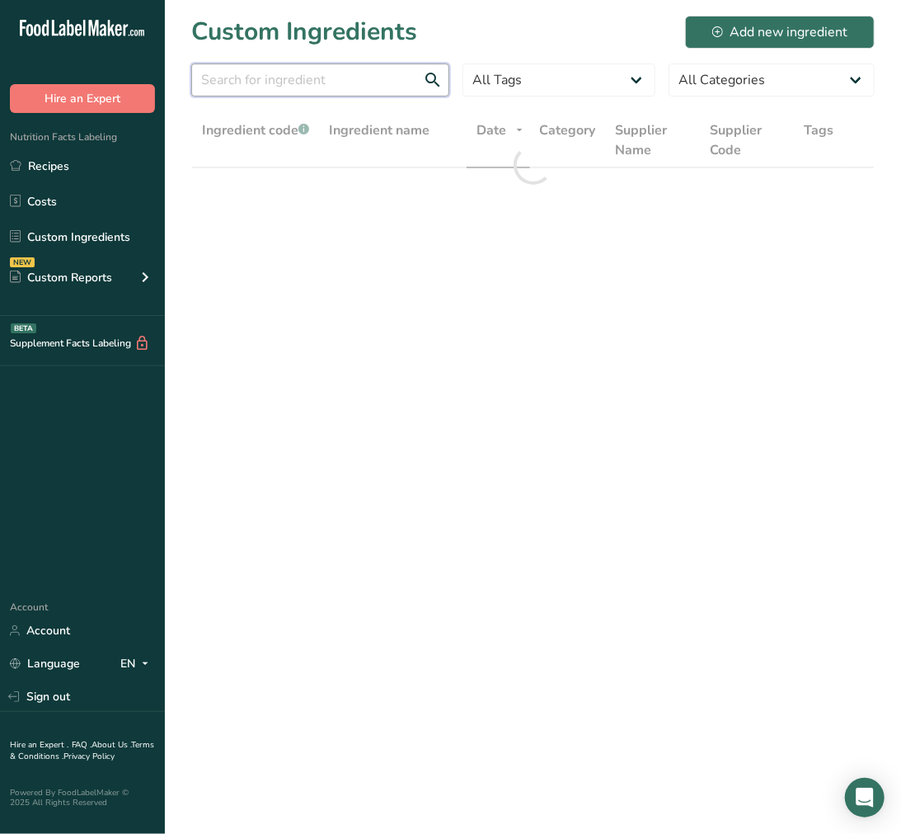
click at [274, 70] on input "text" at bounding box center [320, 80] width 258 height 33
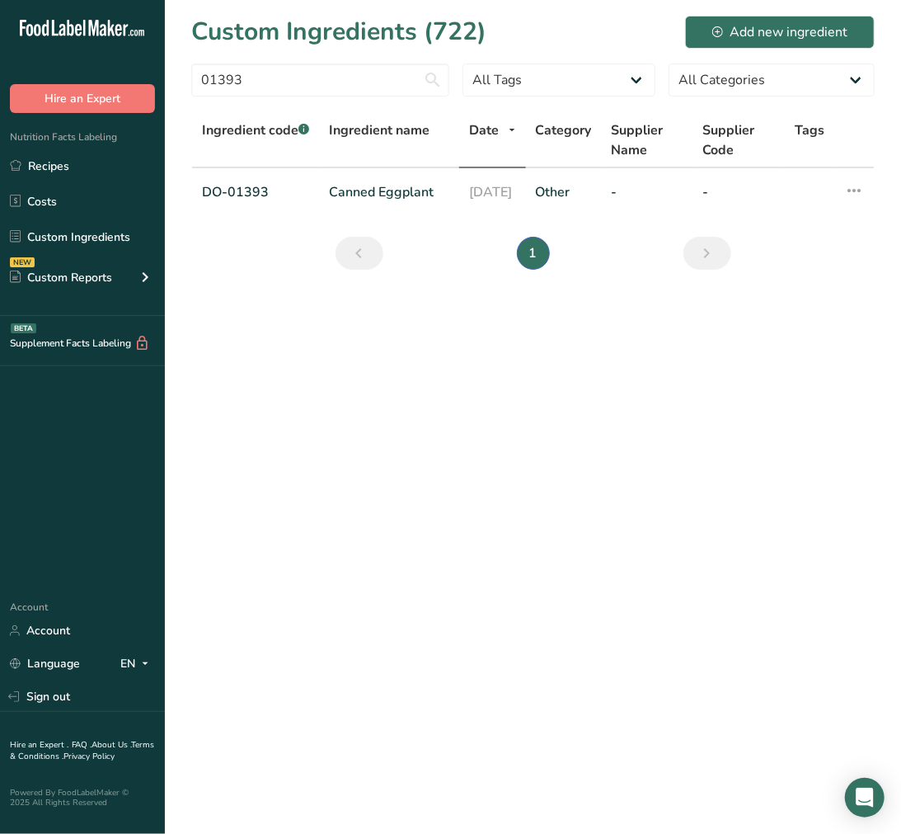
click at [300, 233] on section "Custom Ingredients (722) Add new ingredient 01393 All Tags Source of Antioxidan…" at bounding box center [533, 148] width 736 height 296
click at [358, 183] on link "Canned Eggplant" at bounding box center [389, 192] width 120 height 20
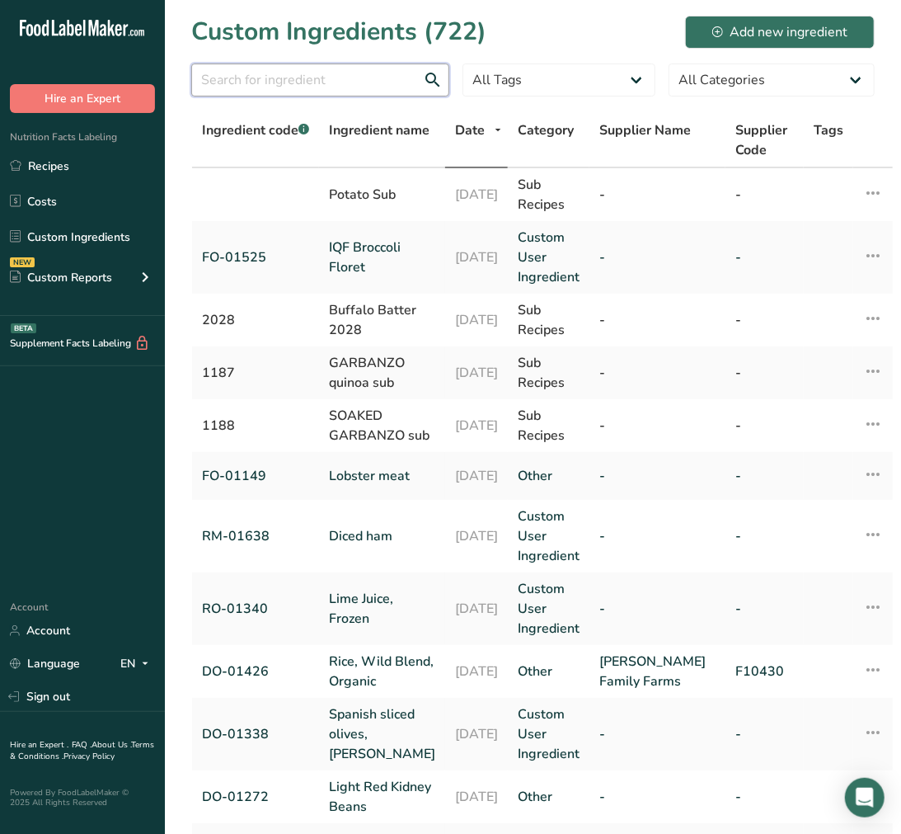
click at [317, 75] on input "text" at bounding box center [320, 80] width 258 height 33
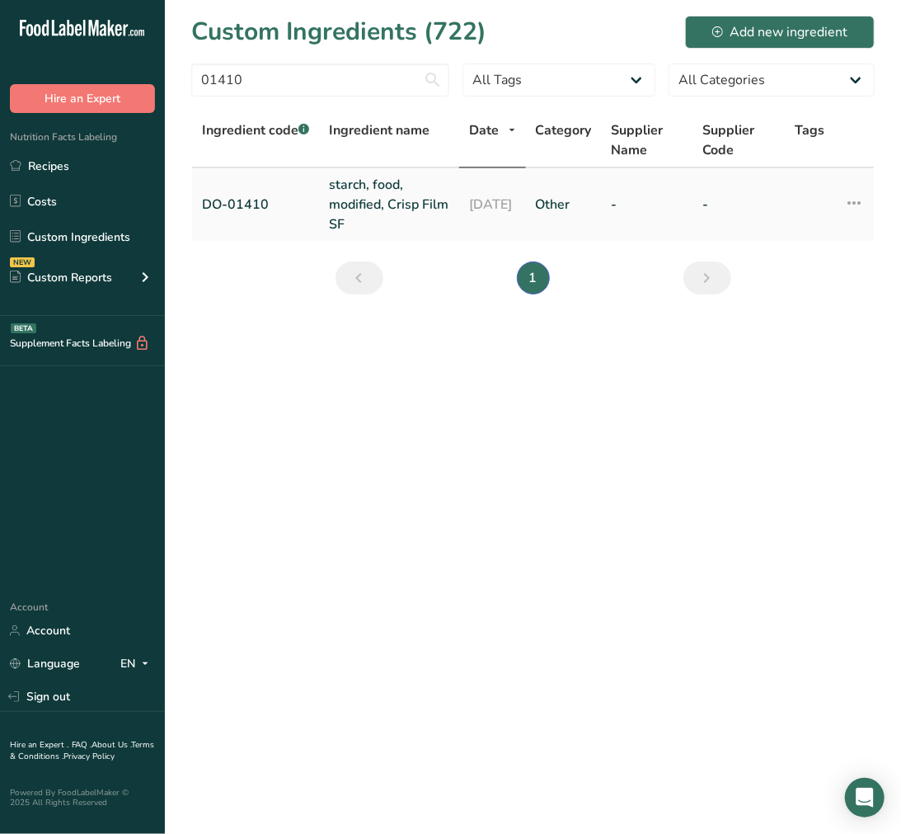
click at [355, 186] on link "starch, food, modified, Crisp Film SF" at bounding box center [389, 204] width 120 height 59
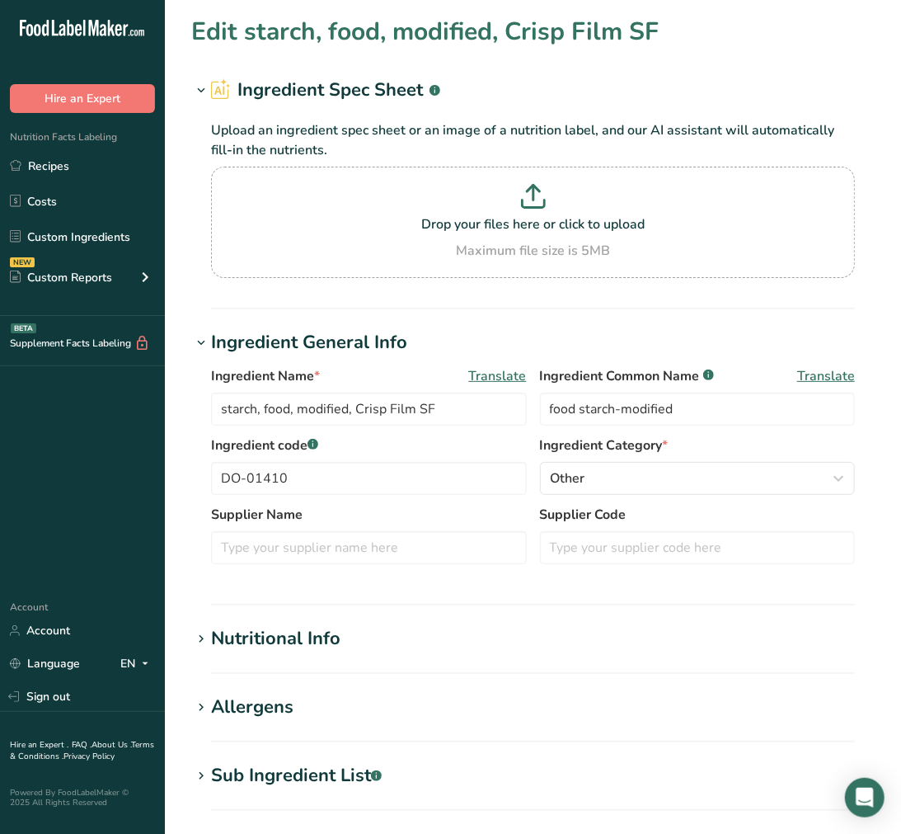
click at [301, 775] on div "Sub Ingredient List .a-a{fill:#347362;}.b-a{fill:#fff;}" at bounding box center [296, 775] width 171 height 27
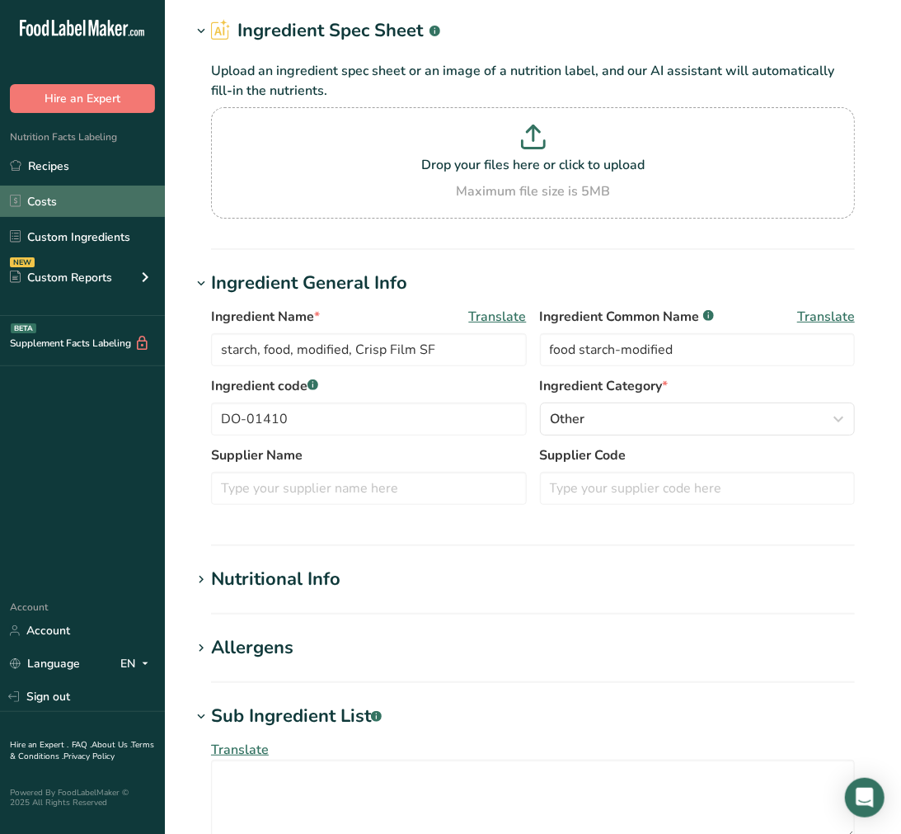
scroll to position [92, 0]
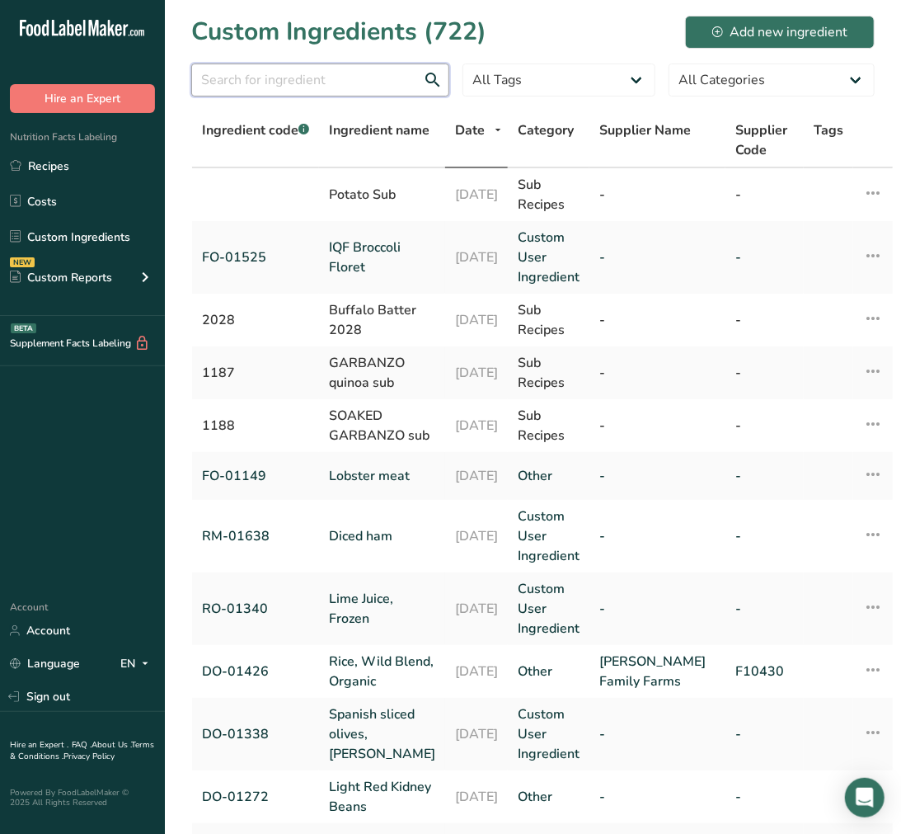
click at [320, 81] on input "text" at bounding box center [320, 80] width 258 height 33
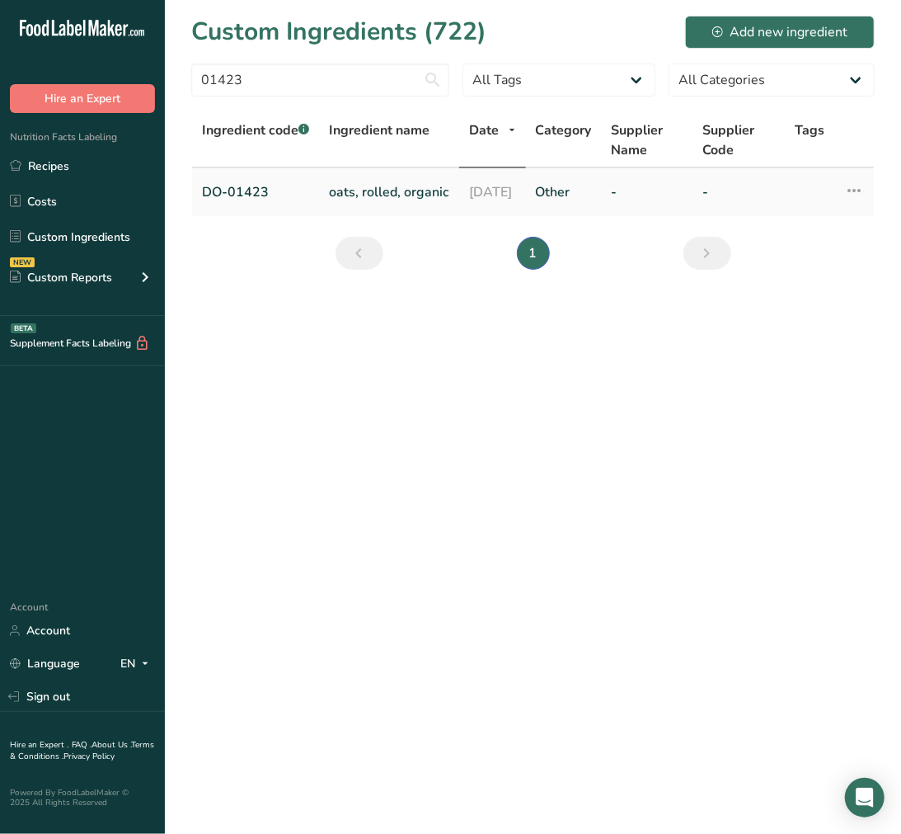
click at [369, 199] on link "oats, rolled, organic" at bounding box center [389, 192] width 120 height 20
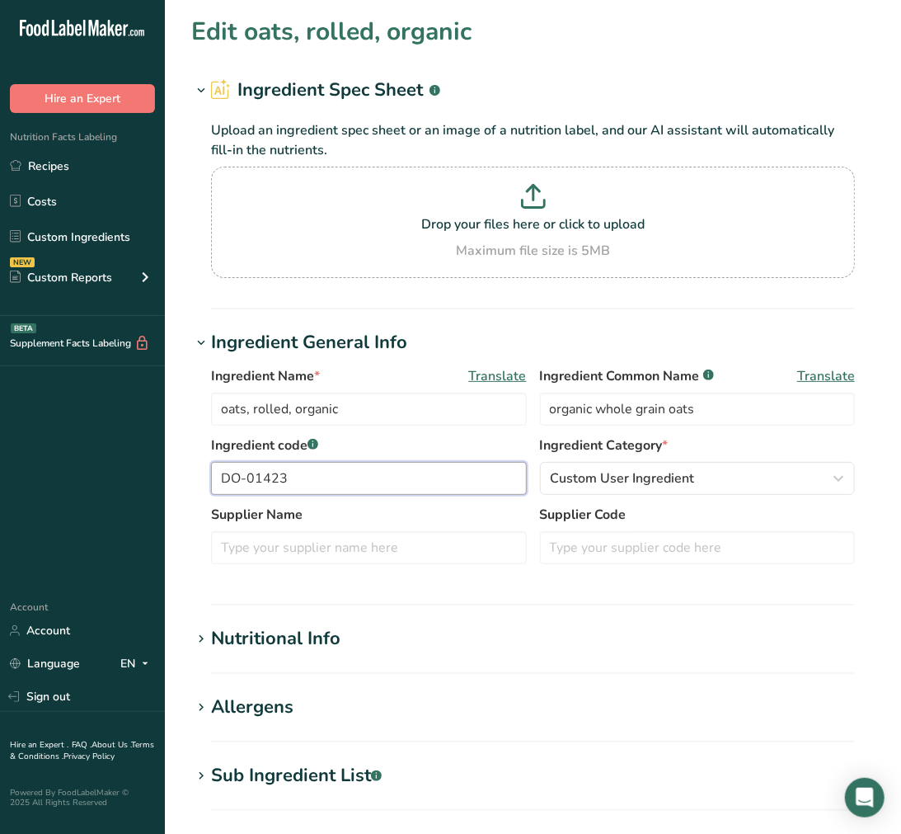
drag, startPoint x: 331, startPoint y: 482, endPoint x: 40, endPoint y: 490, distance: 291.2
click at [44, 490] on div ".a-20{fill:#fff;} Hire an Expert Nutrition Facts Labeling Recipes Costs Custom …" at bounding box center [450, 642] width 901 height 1284
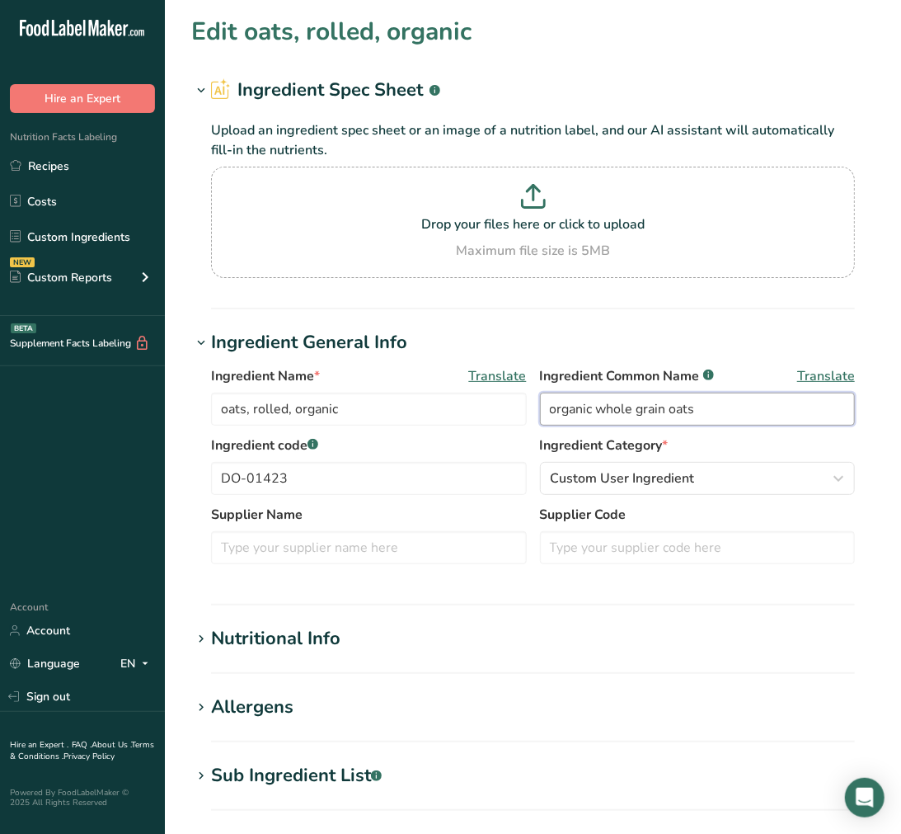
drag, startPoint x: 728, startPoint y: 416, endPoint x: 388, endPoint y: 430, distance: 340.9
click at [388, 430] on div "Ingredient Name * Translate oats, rolled, organic Ingredient Common Name .a-a{f…" at bounding box center [533, 400] width 644 height 69
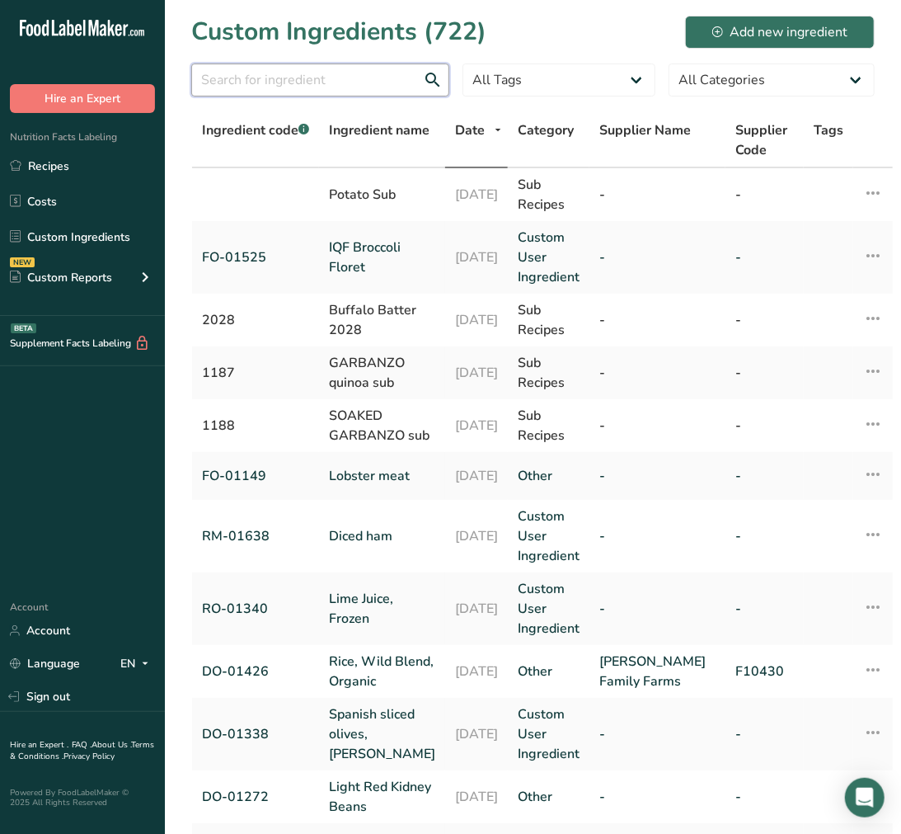
click at [336, 64] on input "text" at bounding box center [320, 80] width 258 height 33
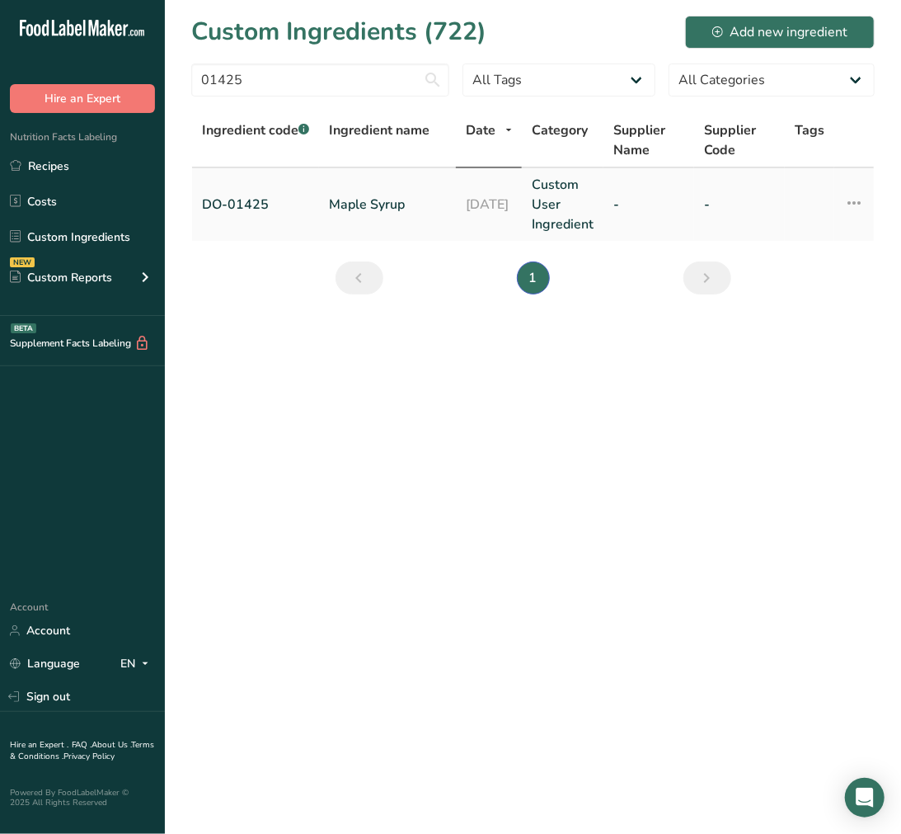
click at [345, 212] on link "Maple Syrup" at bounding box center [387, 205] width 117 height 20
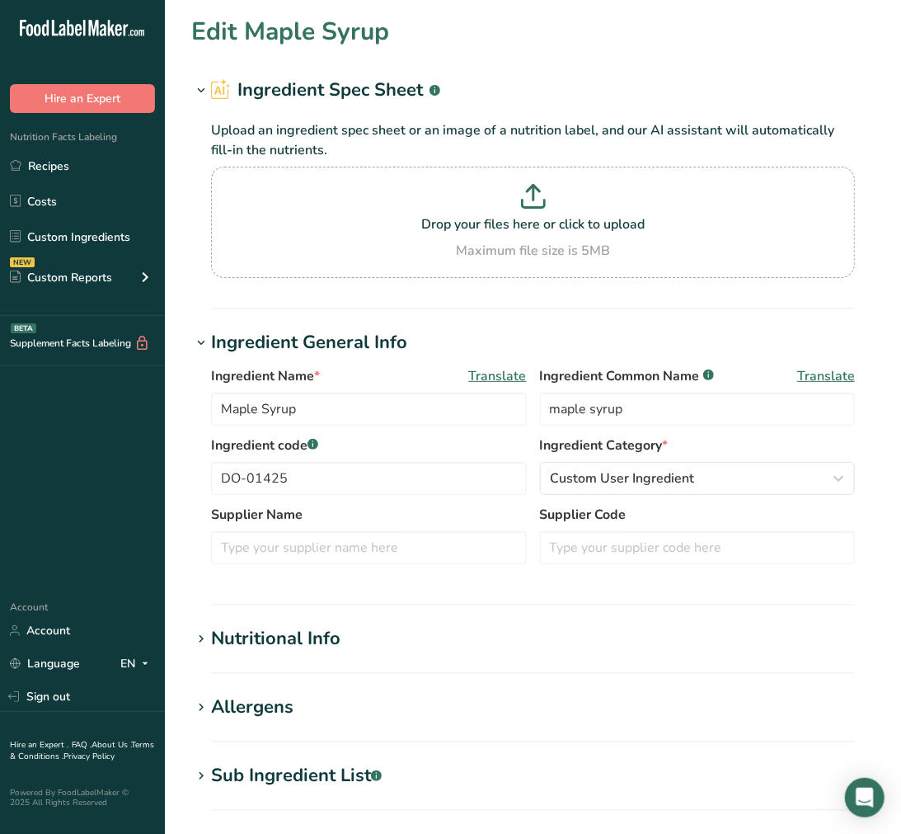
click at [254, 762] on div "Sub Ingredient List .a-a{fill:#347362;}.b-a{fill:#fff;}" at bounding box center [296, 775] width 171 height 27
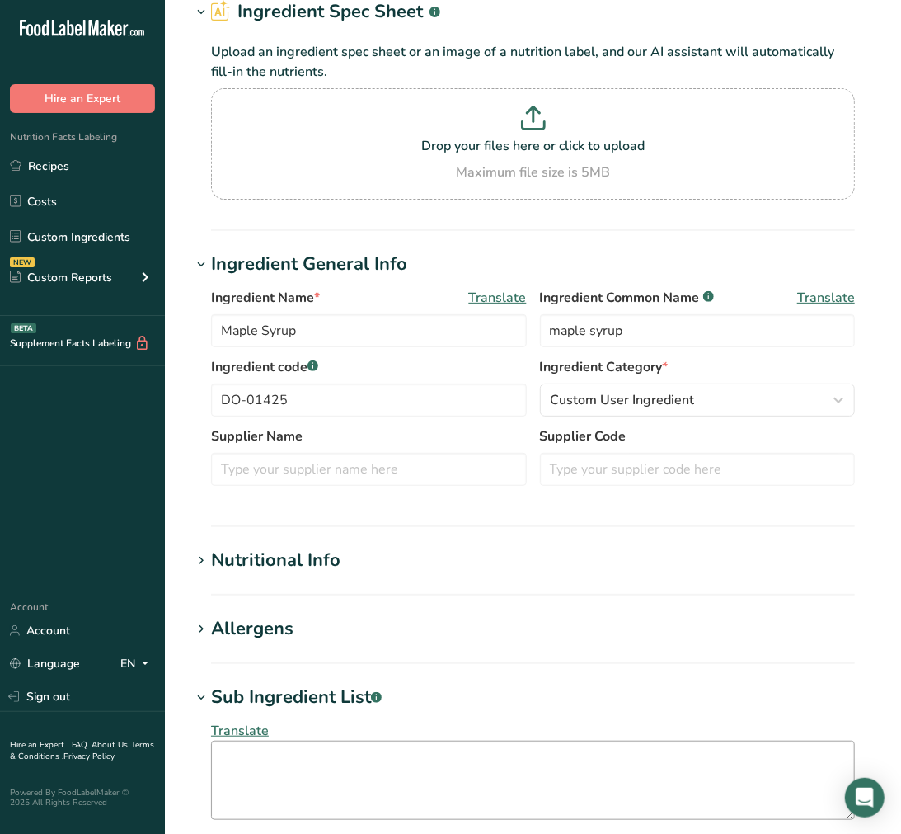
scroll to position [183, 0]
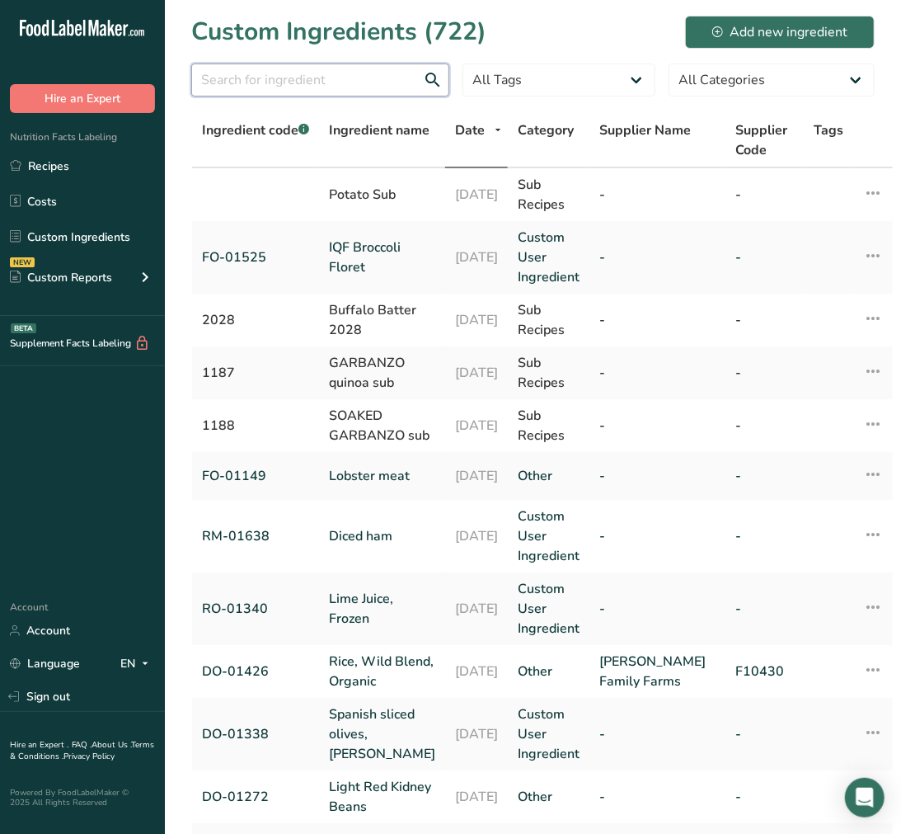
click at [412, 83] on input "text" at bounding box center [320, 80] width 258 height 33
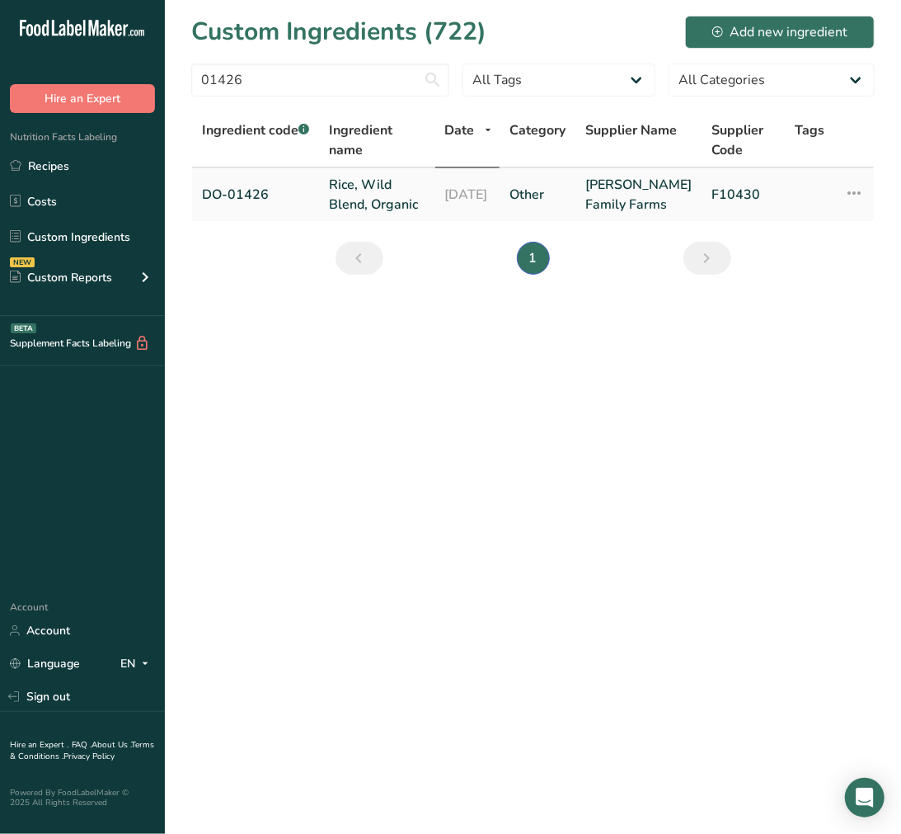
click at [358, 191] on link "Rice, Wild Blend, Organic" at bounding box center [377, 195] width 96 height 40
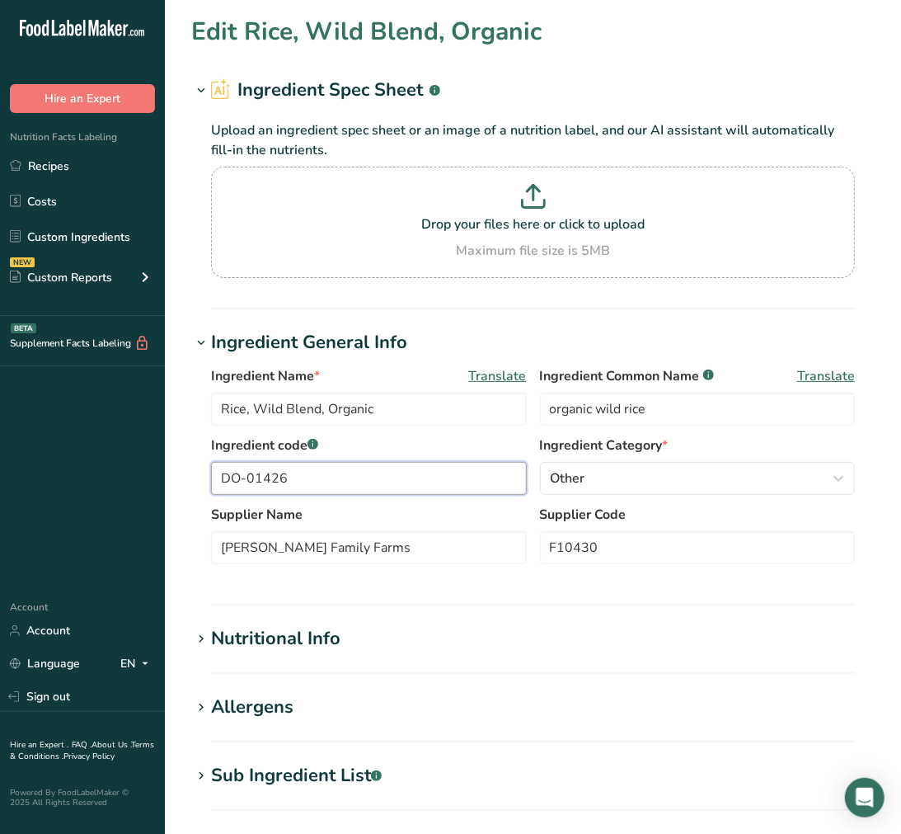
drag, startPoint x: 307, startPoint y: 475, endPoint x: 186, endPoint y: 459, distance: 122.2
click at [186, 459] on section "Edit Rice, Wild Blend, Organic Ingredient Spec Sheet .a-a{fill:#347362;}.b-a{fi…" at bounding box center [533, 615] width 736 height 1231
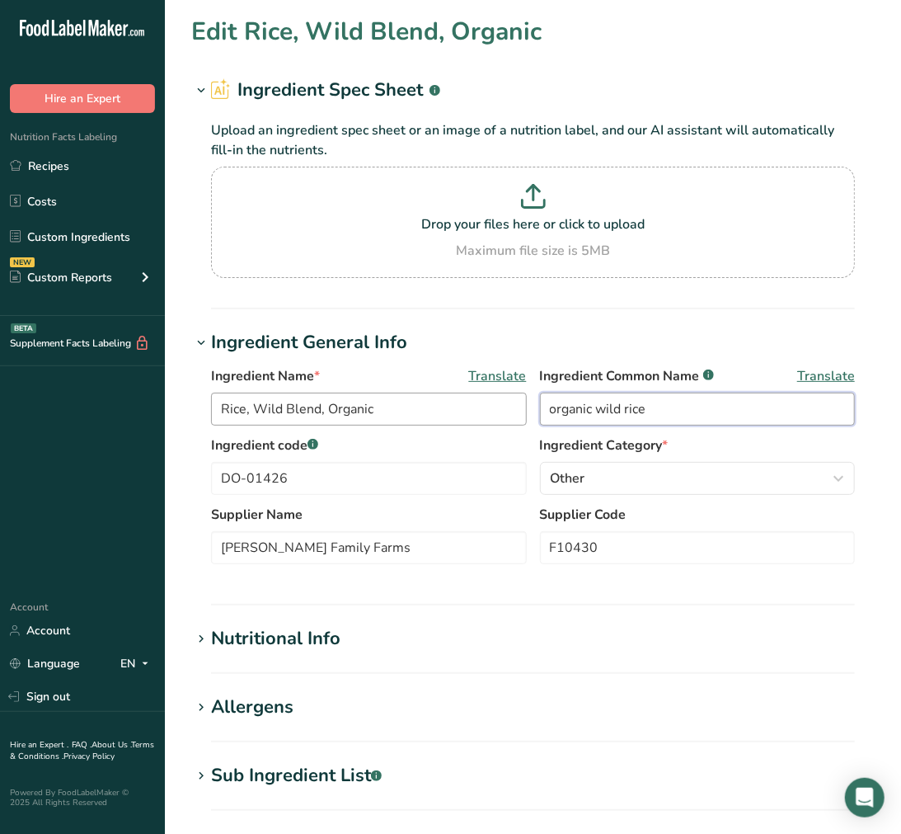
click at [407, 405] on div "Ingredient Name * Translate Rice, Wild Blend, Organic Ingredient Common Name .a…" at bounding box center [533, 400] width 644 height 69
click at [326, 772] on div "Sub Ingredient List .a-a{fill:#347362;}.b-a{fill:#fff;}" at bounding box center [296, 775] width 171 height 27
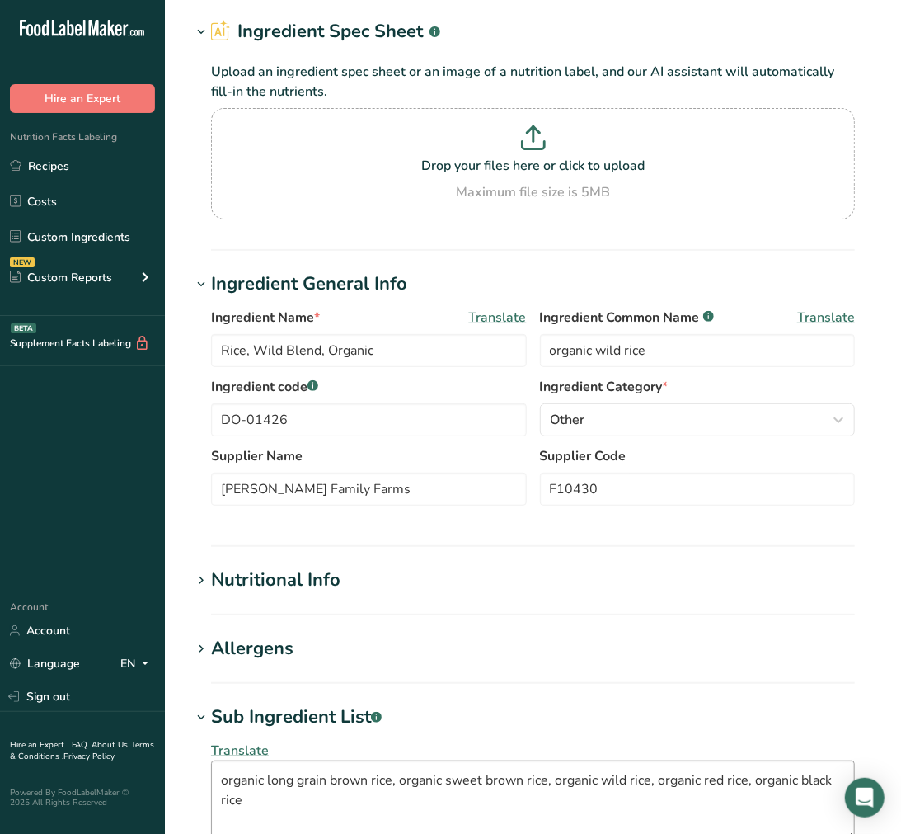
scroll to position [92, 0]
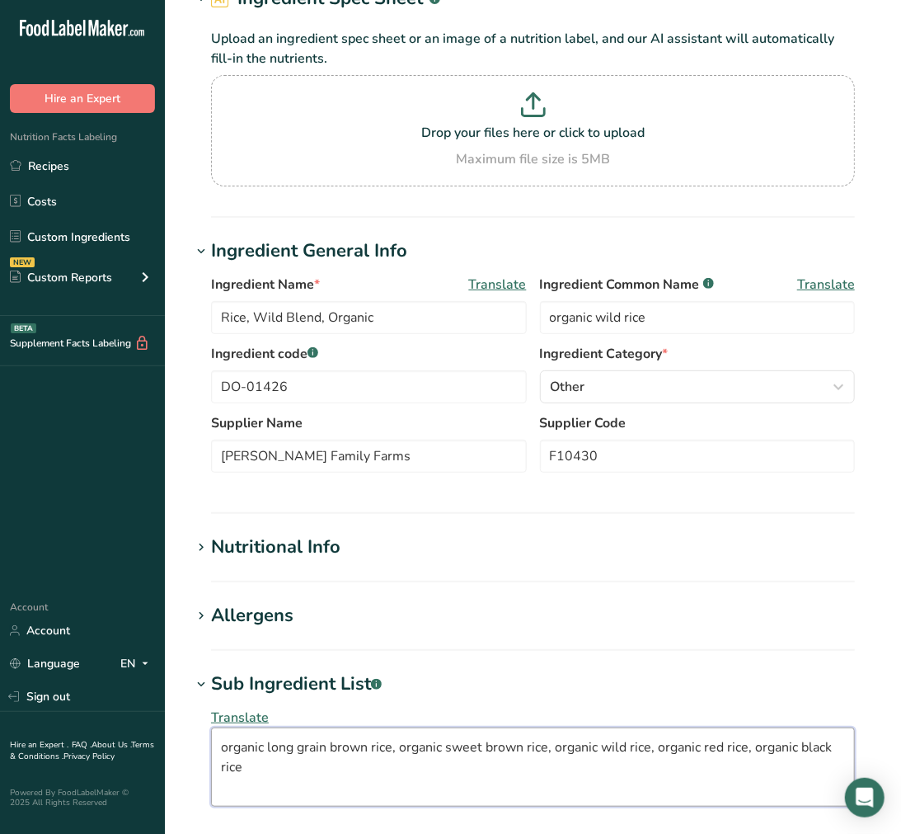
drag, startPoint x: 471, startPoint y: 780, endPoint x: -2, endPoint y: 661, distance: 487.3
click at [0, 661] on html ".a-20{fill:#fff;} Hire an Expert Nutrition Facts Labeling Recipes Costs Custom …" at bounding box center [450, 609] width 901 height 1403
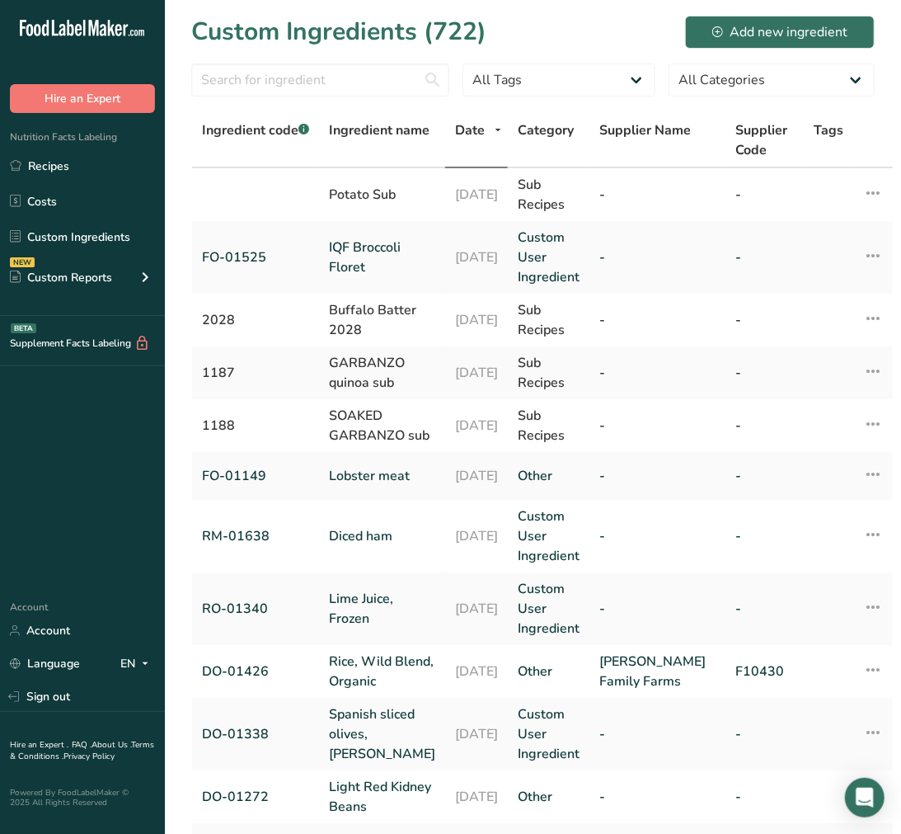
click at [240, 61] on section "Custom Ingredients (722) Add new ingredient All Tags Source of Antioxidants [ME…" at bounding box center [533, 596] width 736 height 1193
click at [246, 78] on input "text" at bounding box center [320, 80] width 258 height 33
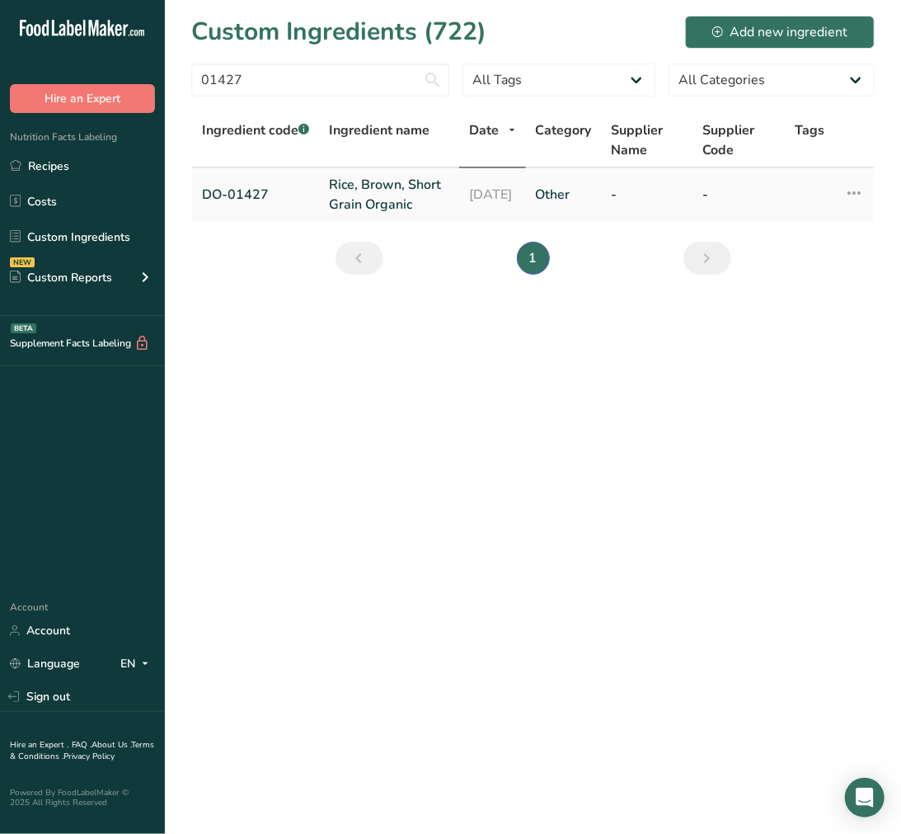
click at [341, 214] on link "Rice, Brown, Short Grain Organic" at bounding box center [389, 195] width 120 height 40
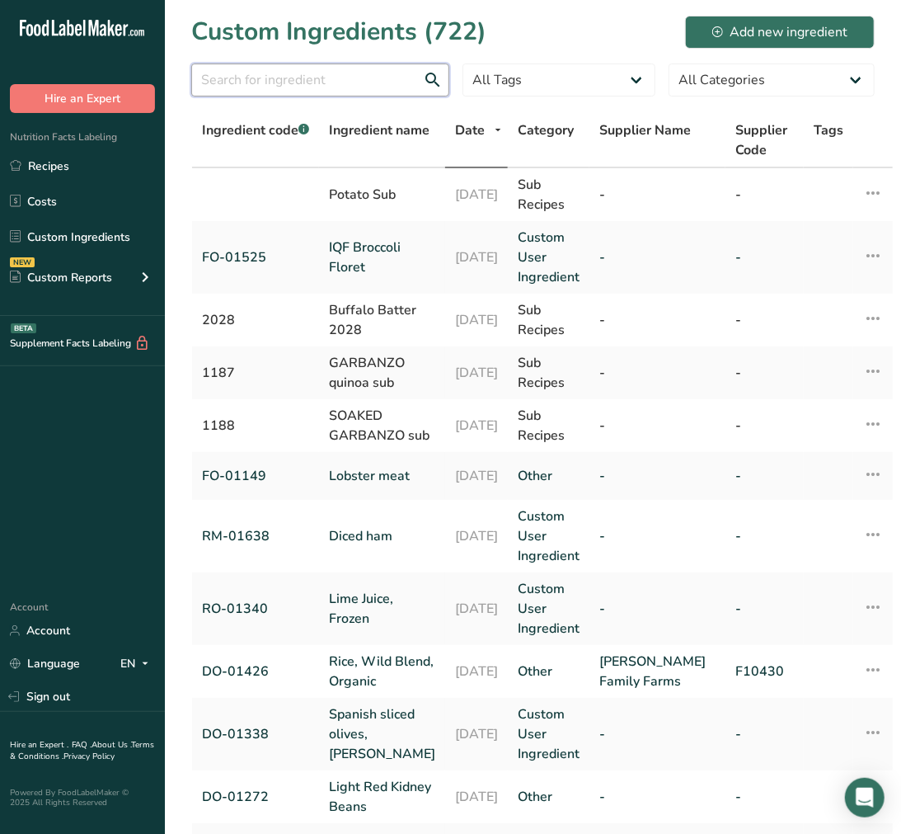
click at [343, 86] on input "text" at bounding box center [320, 80] width 258 height 33
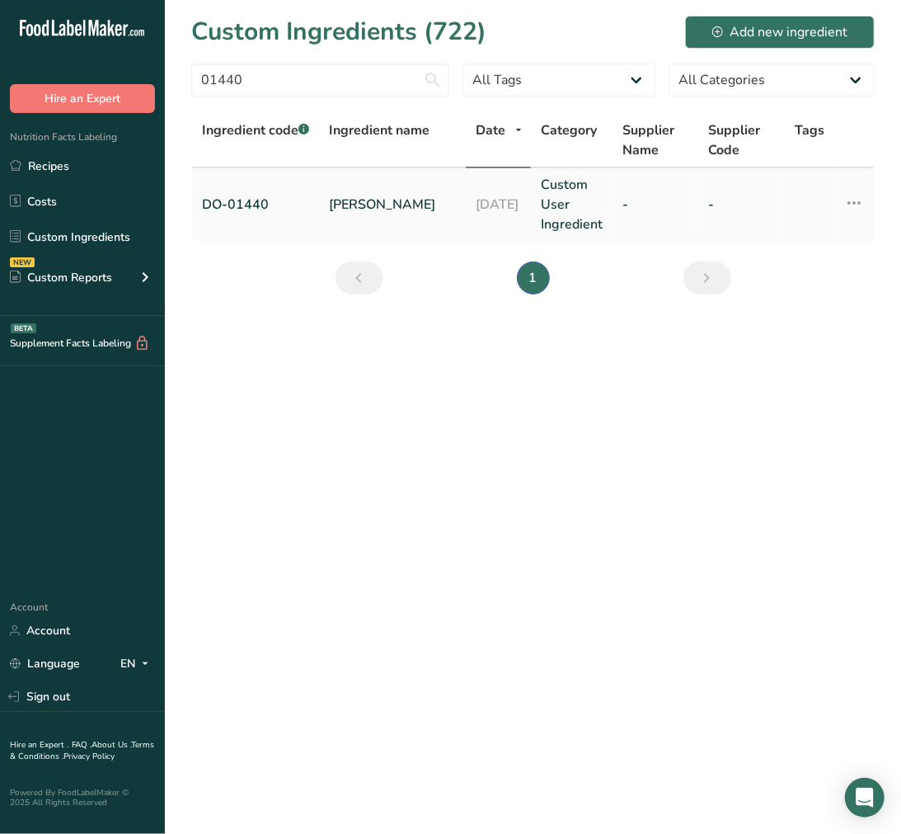
click at [393, 213] on link "Tamari Sauce" at bounding box center [392, 205] width 127 height 20
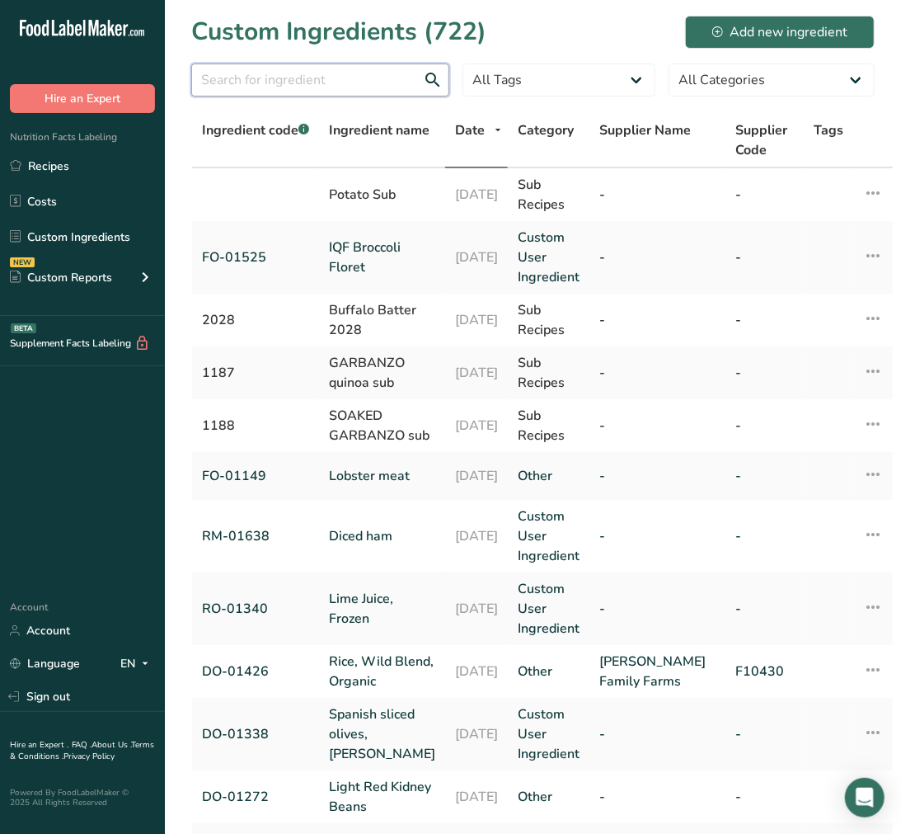
click at [342, 89] on input "text" at bounding box center [320, 80] width 258 height 33
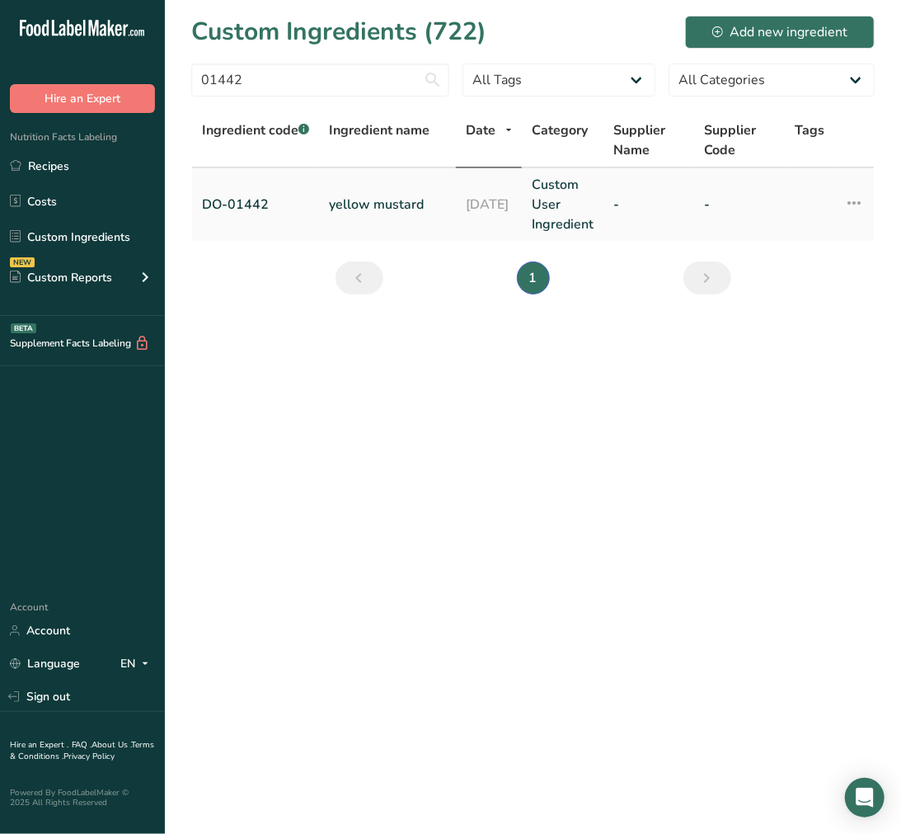
click at [385, 216] on td "yellow mustard" at bounding box center [387, 204] width 137 height 73
click at [385, 210] on link "yellow mustard" at bounding box center [387, 205] width 117 height 20
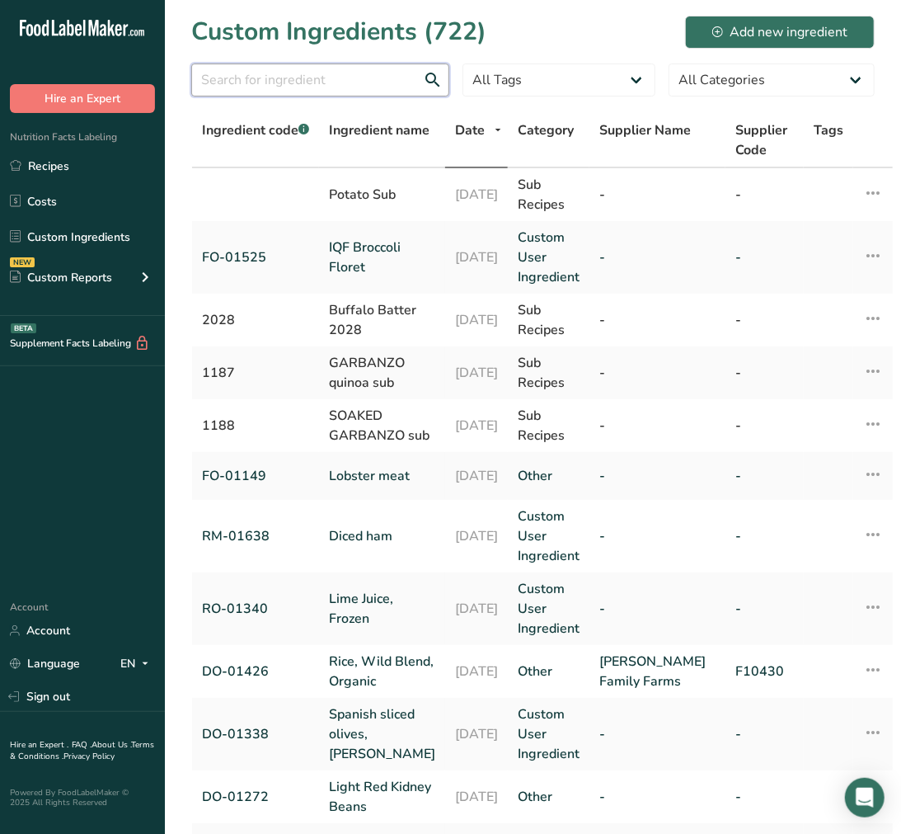
click at [261, 71] on input "text" at bounding box center [320, 80] width 258 height 33
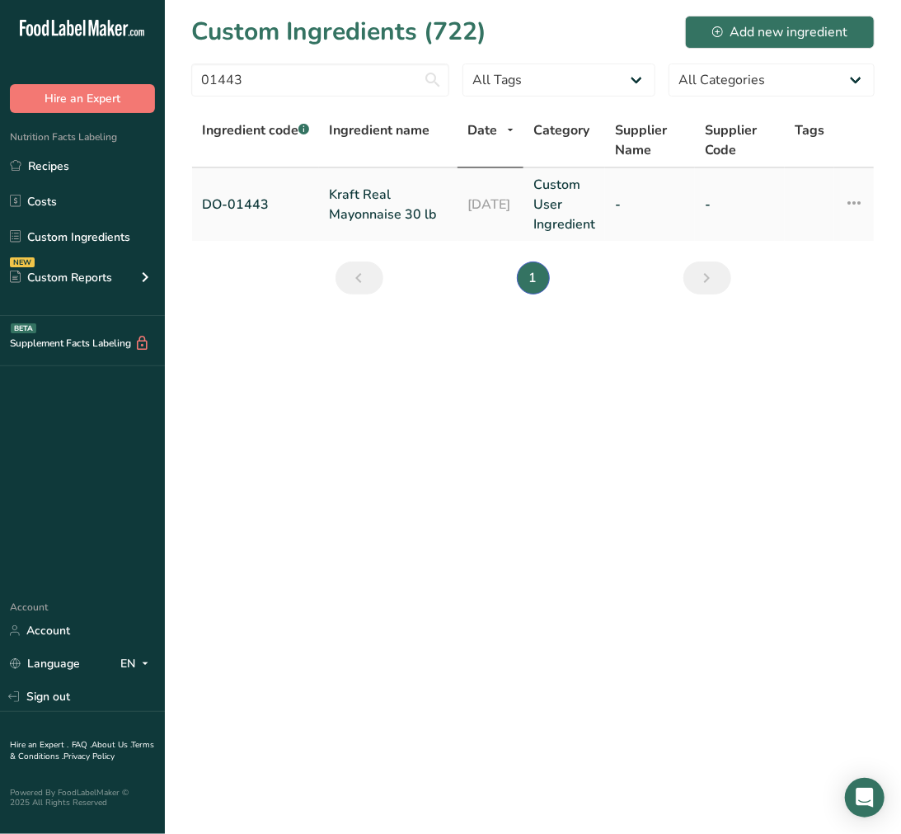
click at [363, 190] on link "Kraft Real Mayonnaise 30 lb" at bounding box center [388, 205] width 119 height 40
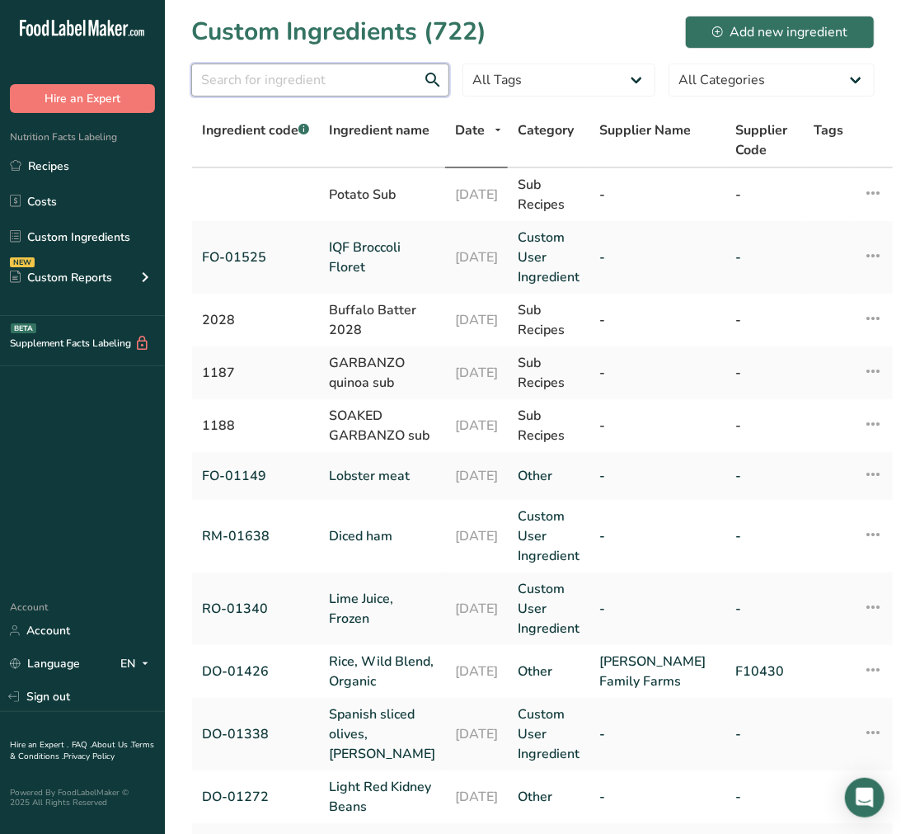
click at [360, 72] on input "text" at bounding box center [320, 80] width 258 height 33
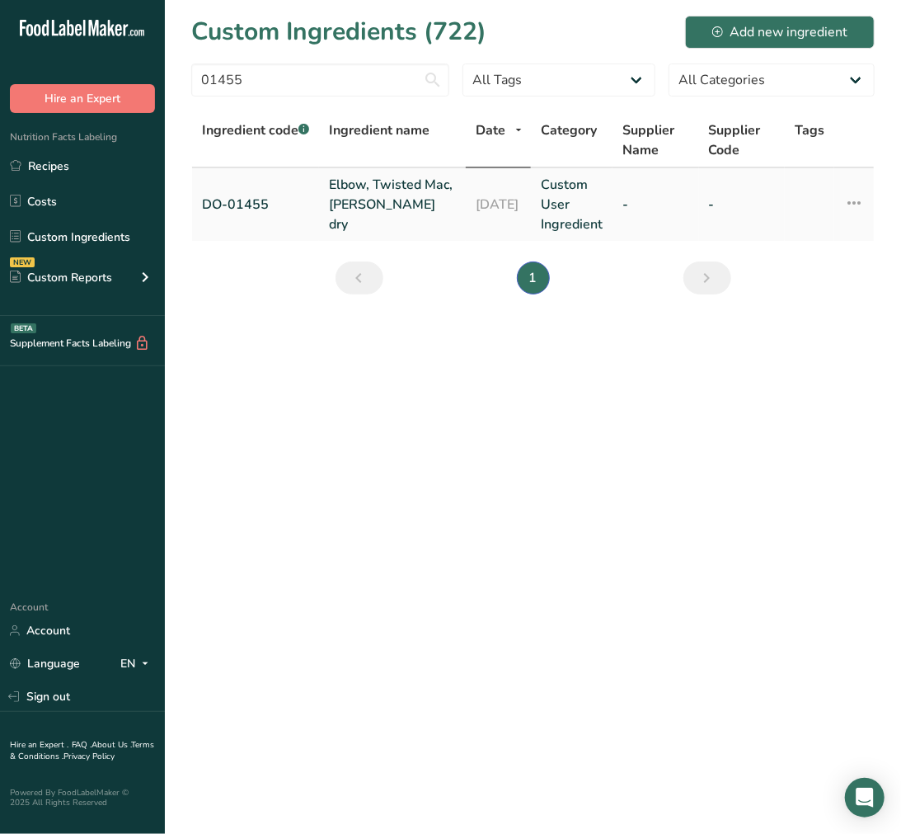
click at [368, 212] on link "Elbow, Twisted Mac, Zerega dry" at bounding box center [392, 204] width 127 height 59
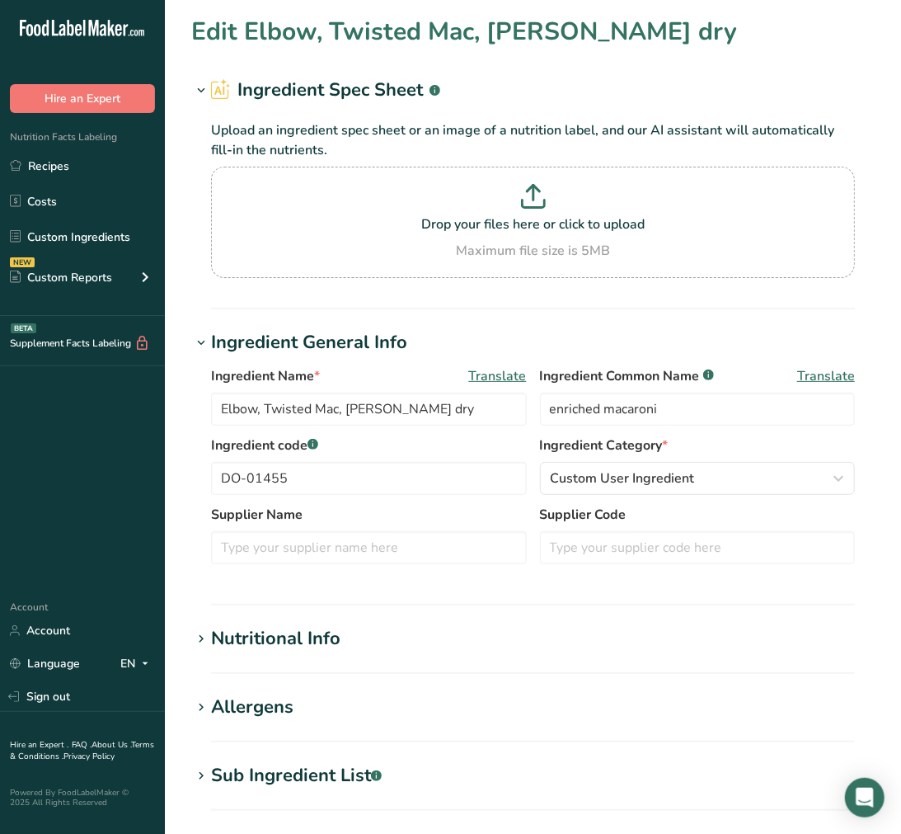
click at [307, 777] on div "Sub Ingredient List .a-a{fill:#347362;}.b-a{fill:#fff;}" at bounding box center [296, 775] width 171 height 27
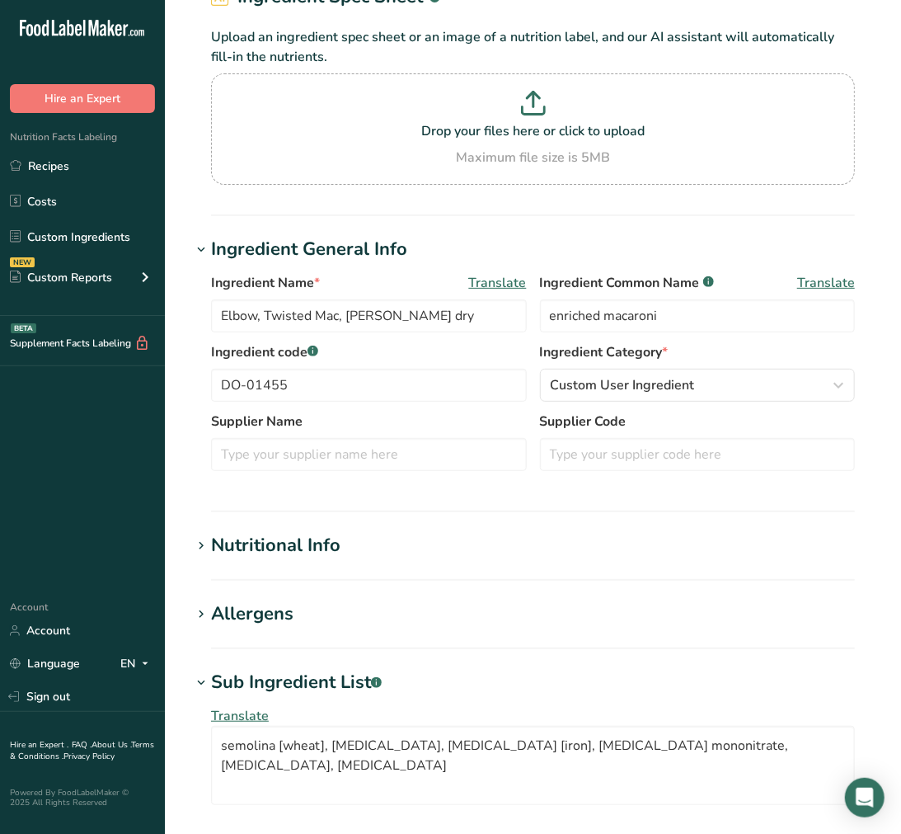
scroll to position [183, 0]
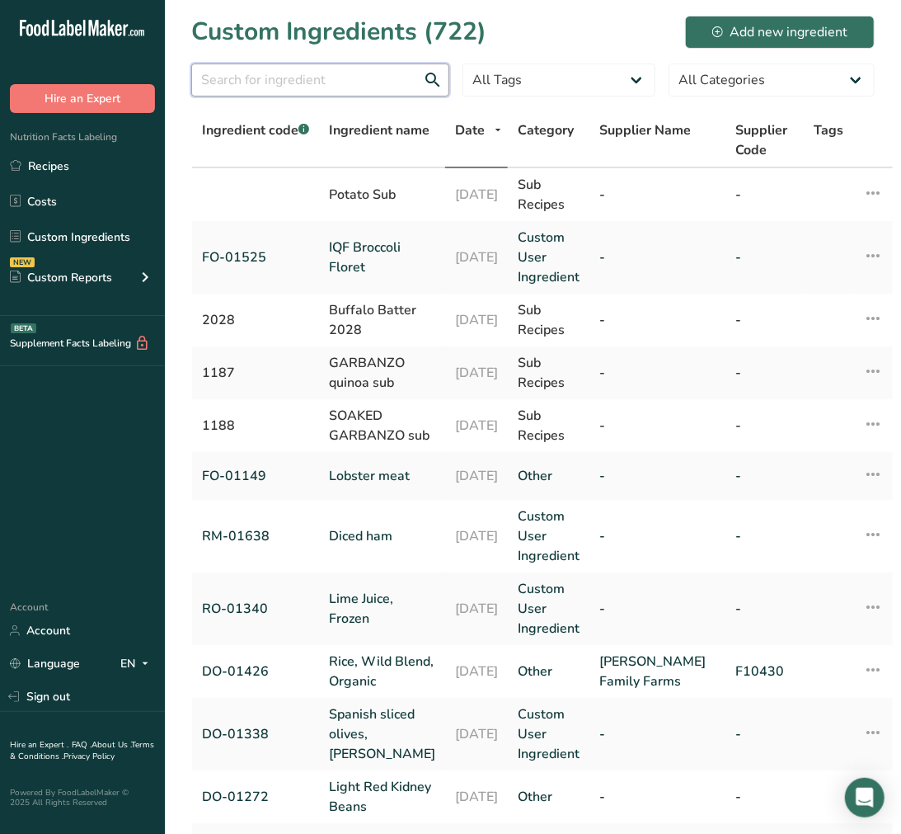
click at [404, 78] on input "text" at bounding box center [320, 80] width 258 height 33
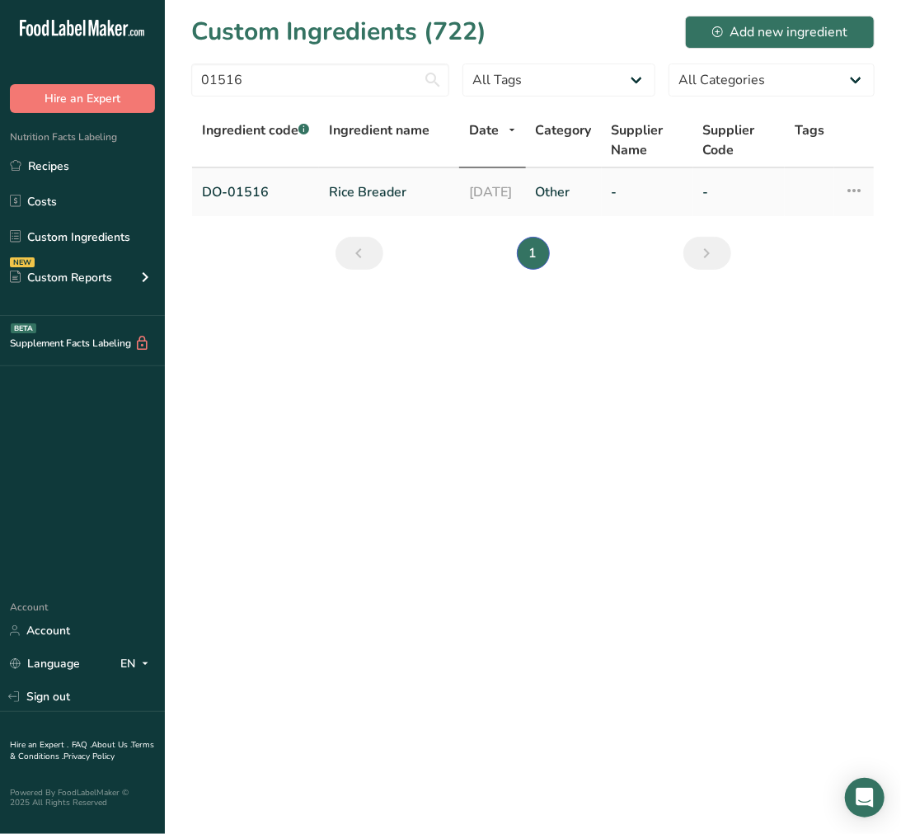
click at [366, 200] on link "Rice Breader" at bounding box center [389, 192] width 120 height 20
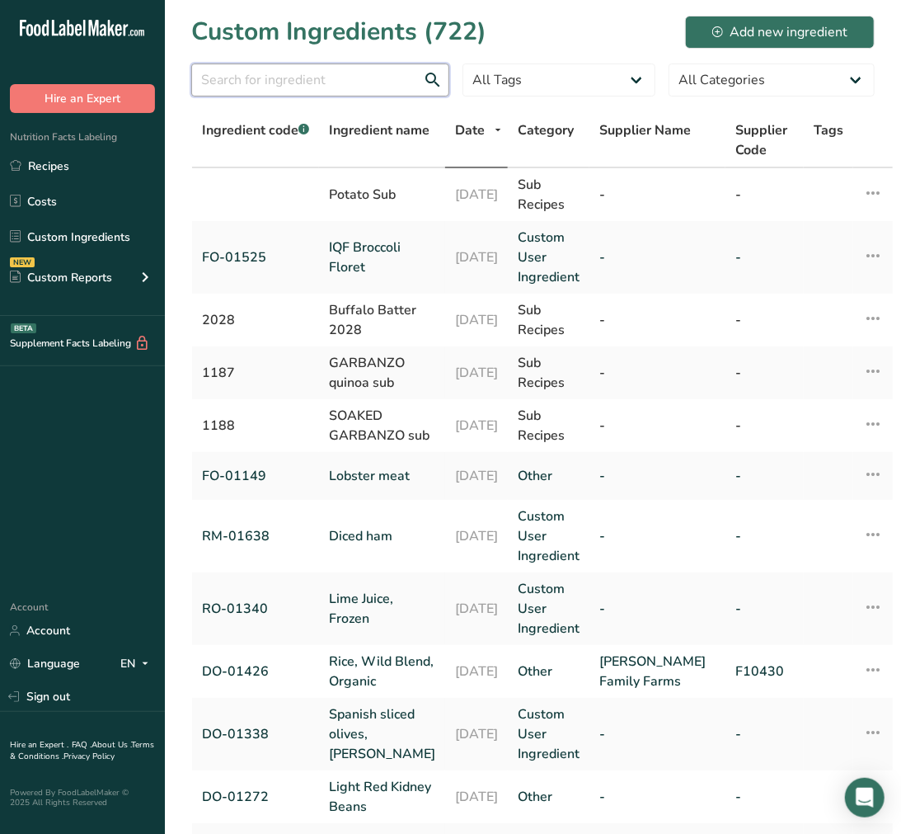
click at [270, 83] on input "text" at bounding box center [320, 80] width 258 height 33
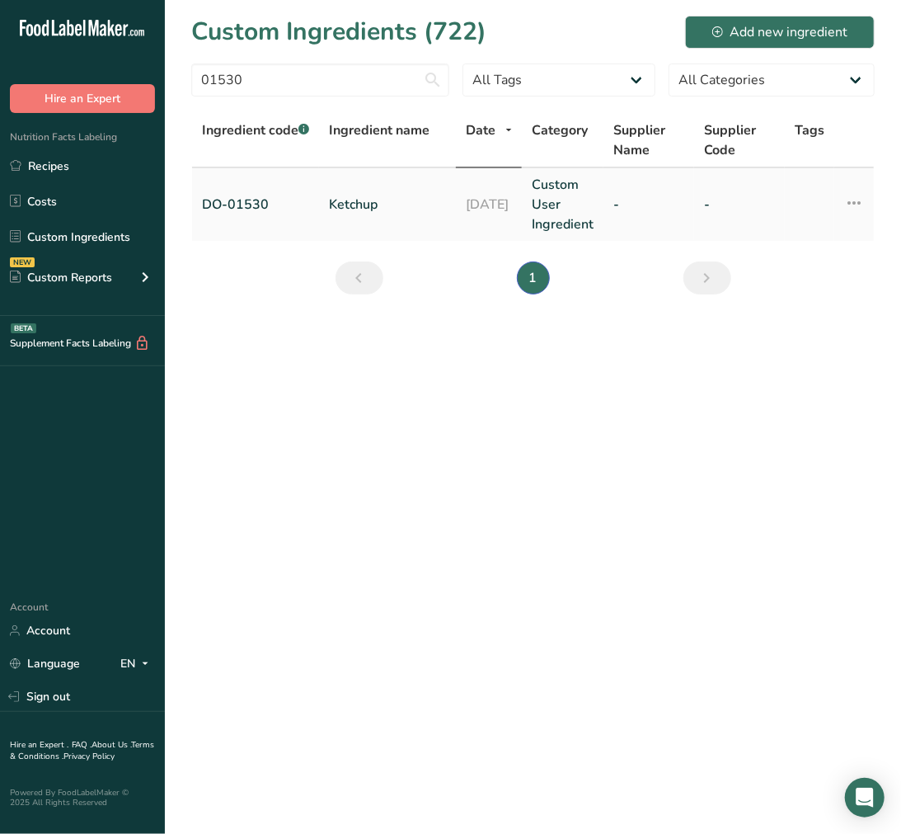
click at [358, 199] on link "Ketchup" at bounding box center [387, 205] width 117 height 20
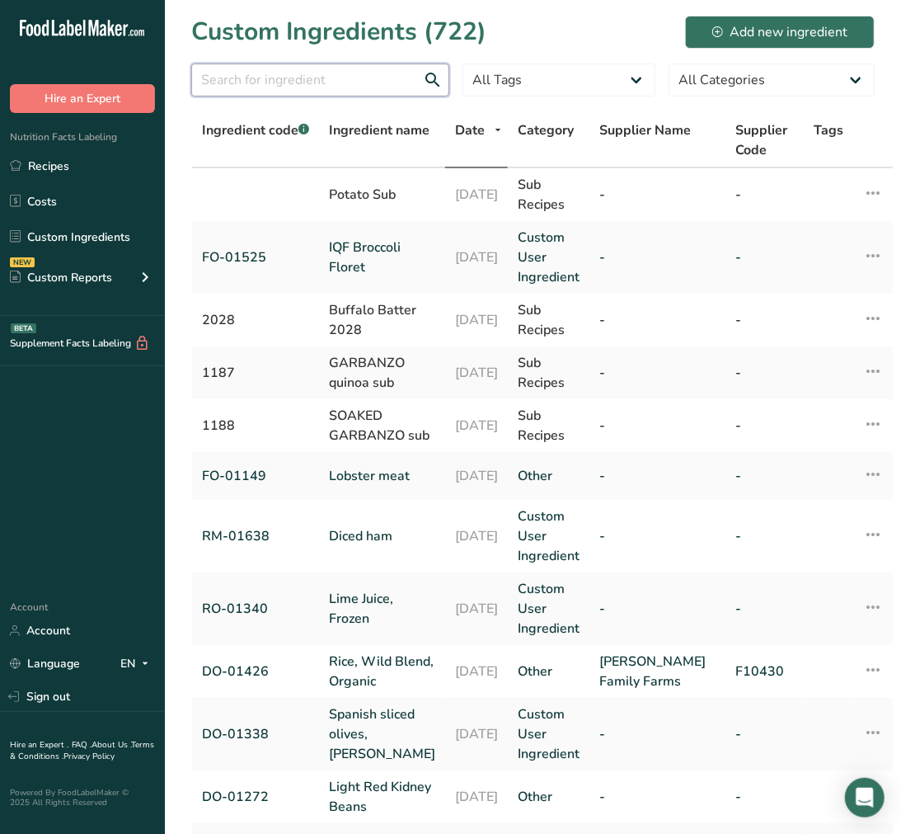
click at [228, 71] on input "text" at bounding box center [320, 80] width 258 height 33
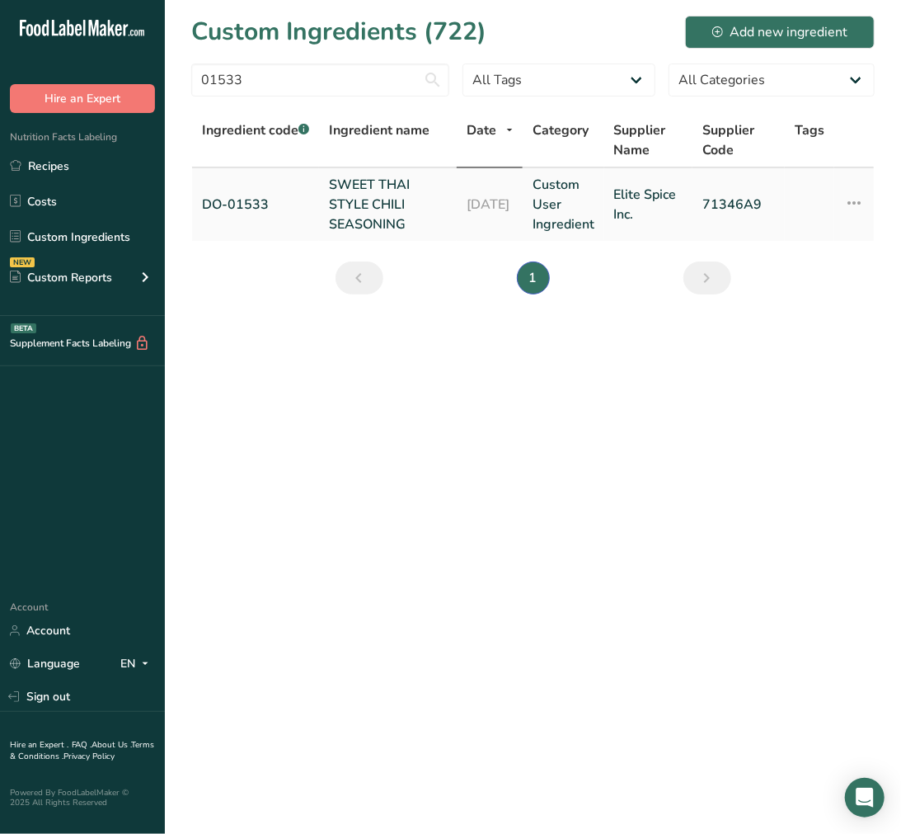
click at [358, 200] on link "SWEET THAI STYLE CHILI SEASONING" at bounding box center [388, 204] width 118 height 59
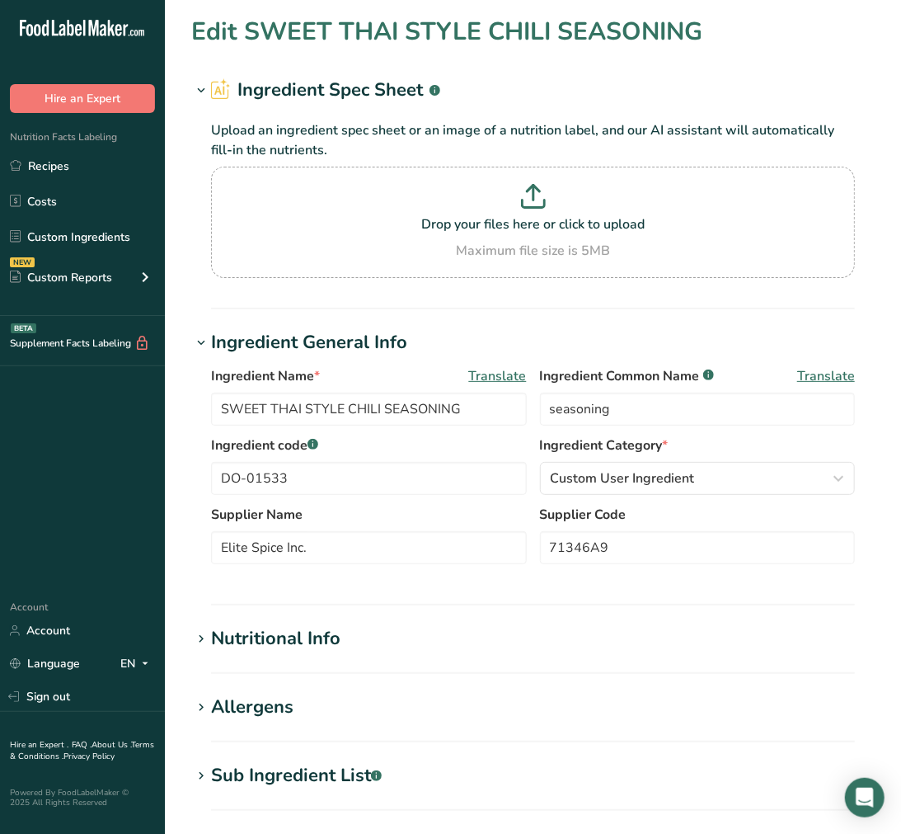
click at [324, 767] on div "Sub Ingredient List .a-a{fill:#347362;}.b-a{fill:#fff;}" at bounding box center [296, 775] width 171 height 27
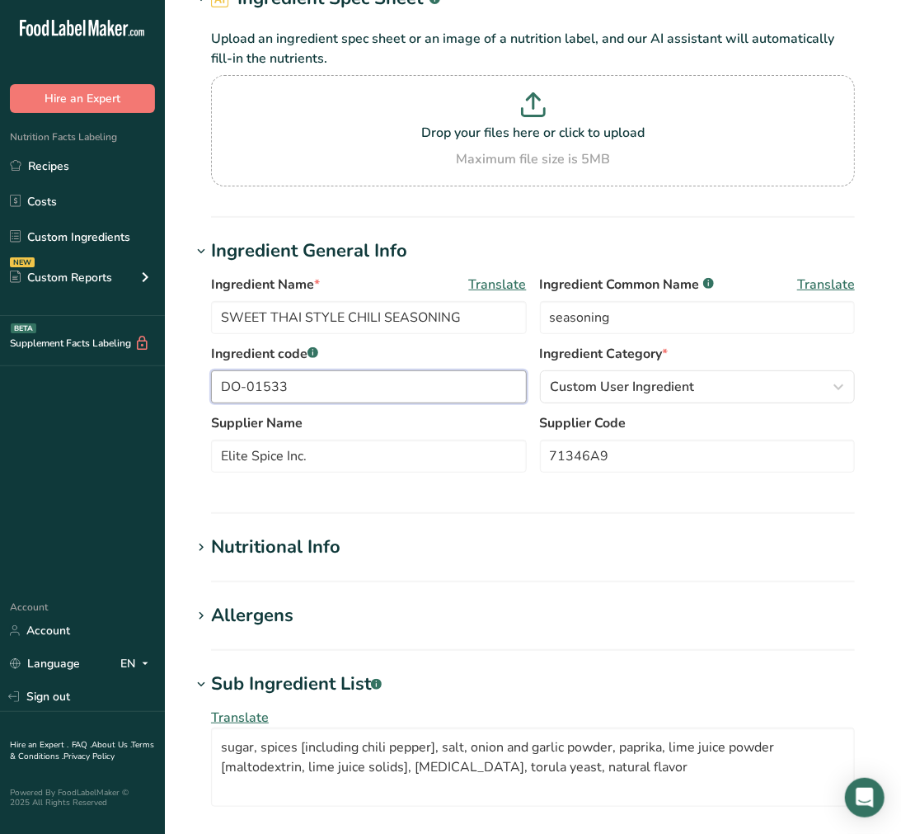
drag, startPoint x: 343, startPoint y: 398, endPoint x: 106, endPoint y: 371, distance: 239.0
click at [106, 371] on div ".a-20{fill:#fff;} Hire an Expert Nutrition Facts Labeling Recipes Costs Custom …" at bounding box center [450, 609] width 901 height 1403
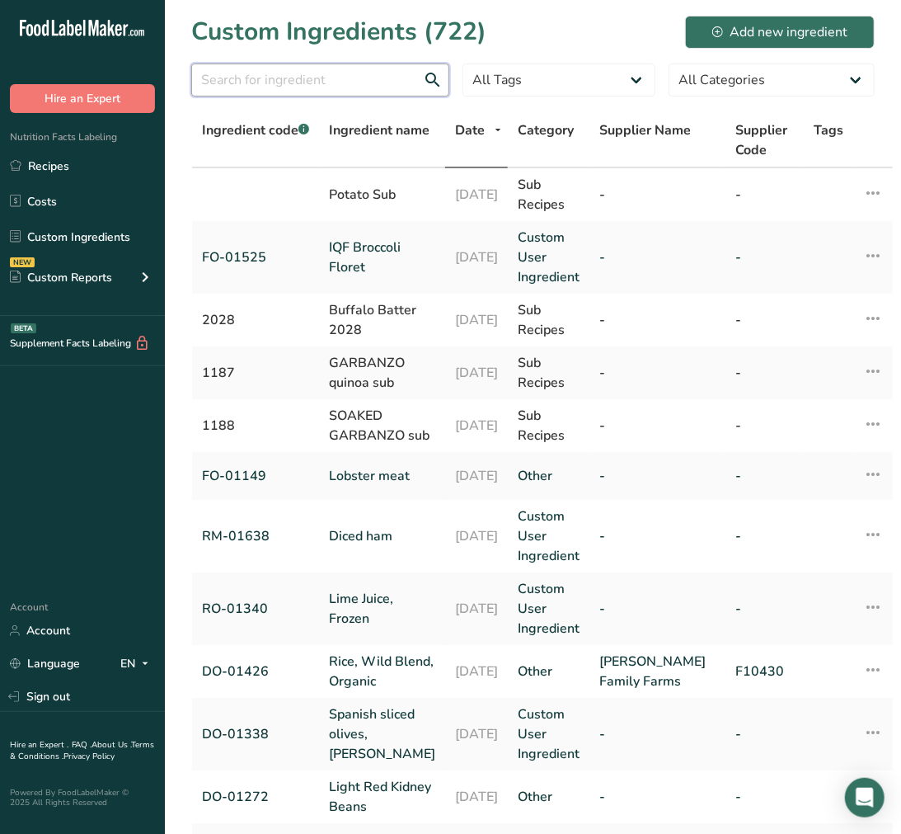
click at [380, 80] on input "text" at bounding box center [320, 80] width 258 height 33
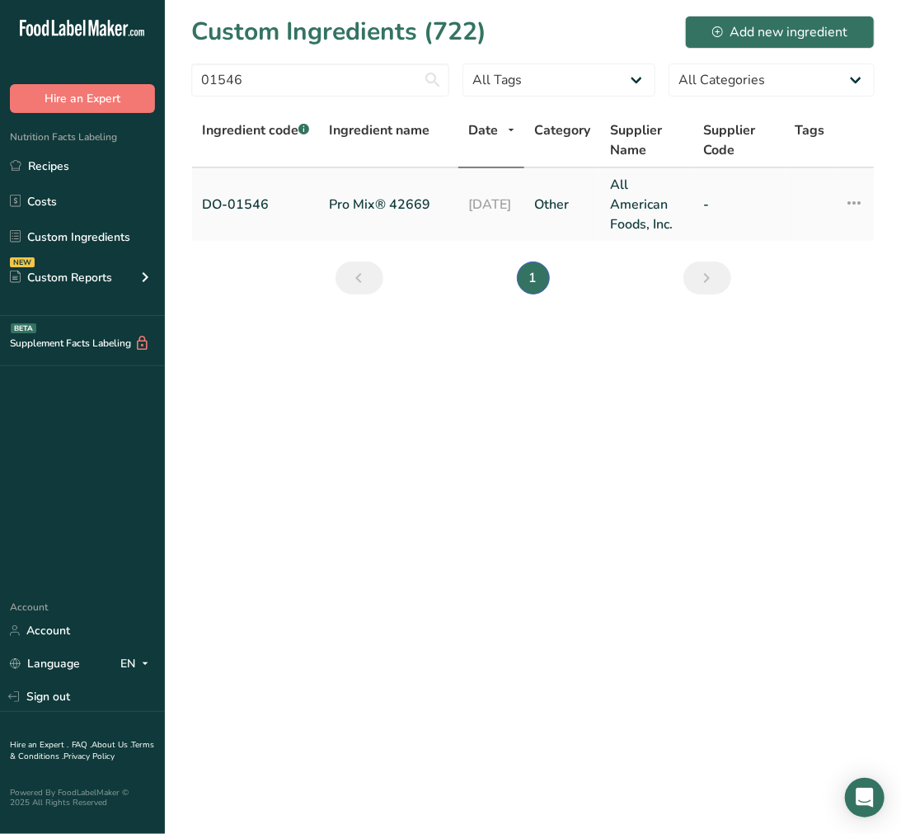
click at [347, 203] on link "Pro Mix® 42669" at bounding box center [389, 205] width 120 height 20
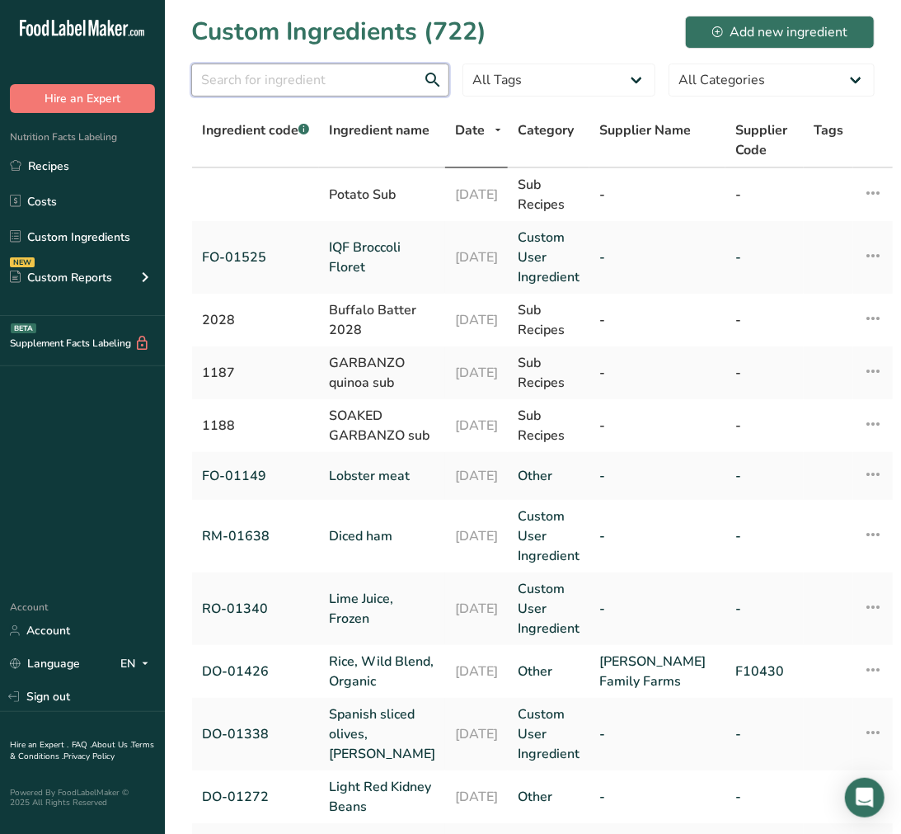
click at [406, 86] on input "text" at bounding box center [320, 80] width 258 height 33
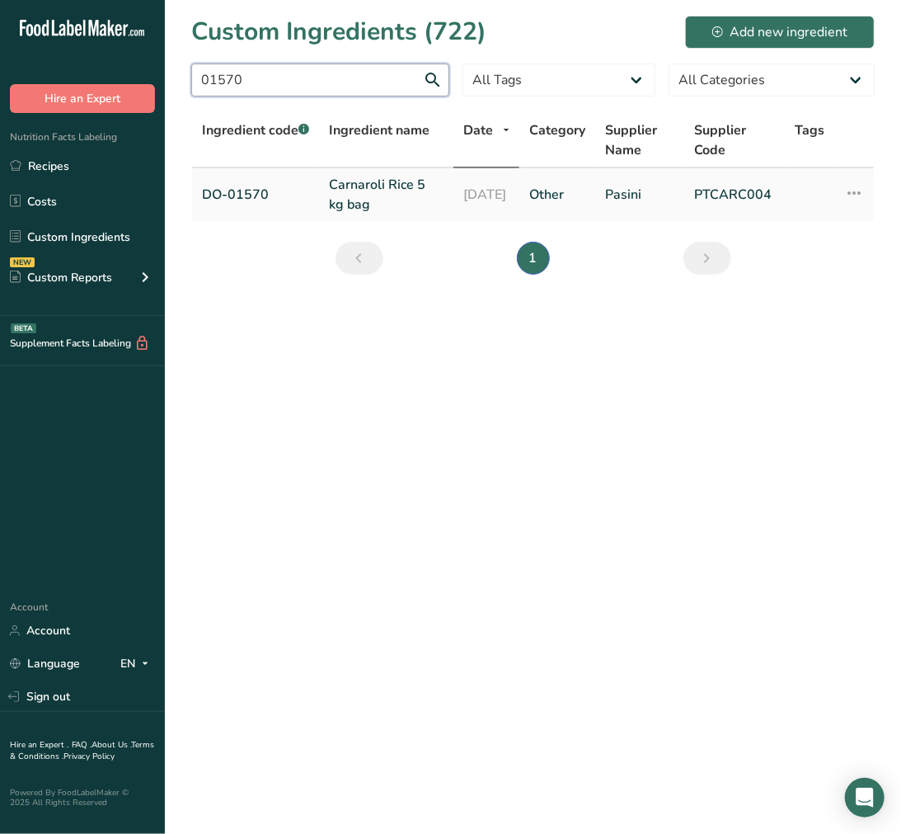
type input "01570"
click at [408, 176] on link "Carnaroli Rice 5 kg bag" at bounding box center [386, 195] width 115 height 40
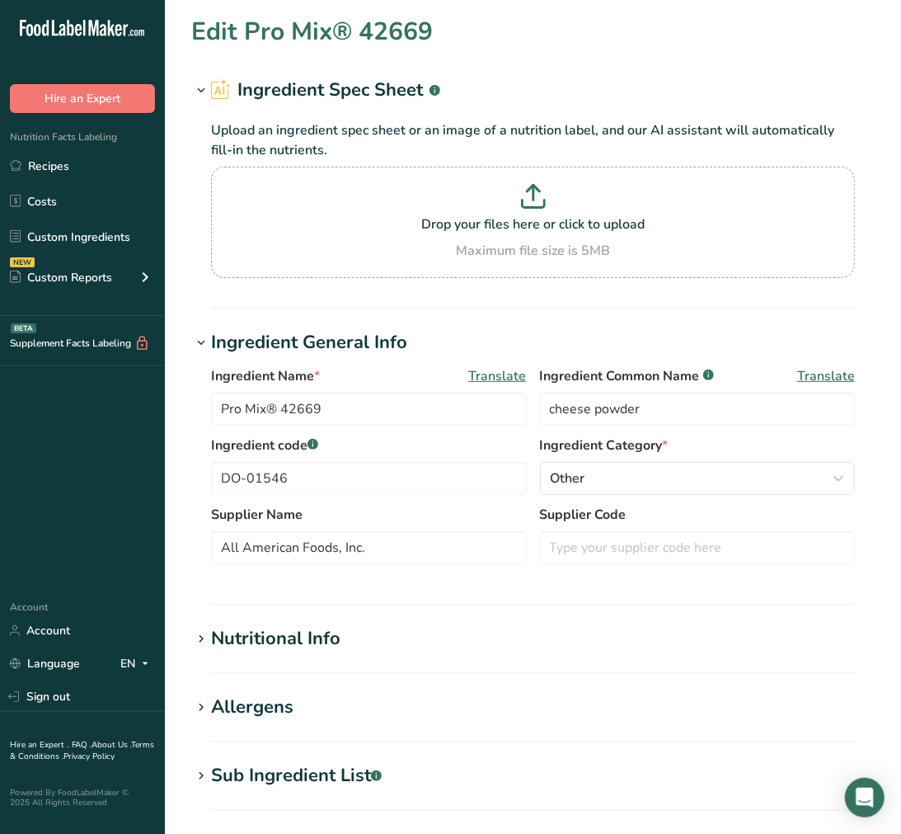
type input "Carnaroli Rice 5 kg bag"
type input "carnaroli rice"
type input "DO-01570"
type input "Pasini"
type input "PTCARC004"
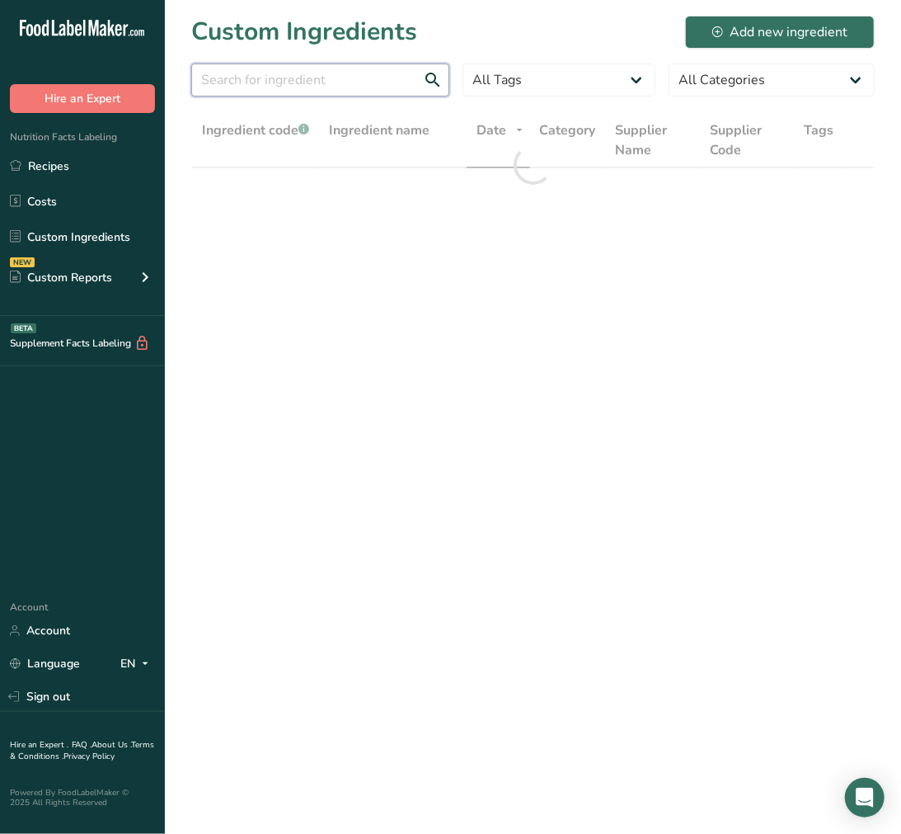
click at [299, 73] on input "text" at bounding box center [320, 80] width 258 height 33
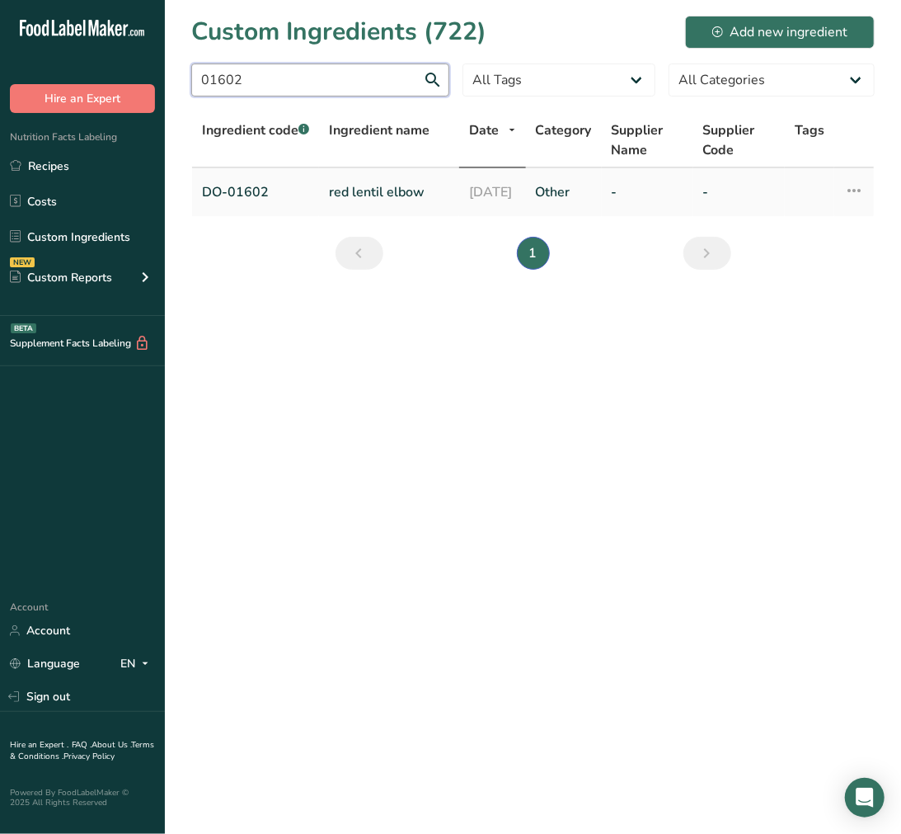
type input "01602"
click at [358, 186] on td "red lentil elbow" at bounding box center [389, 192] width 140 height 48
click at [355, 190] on link "red lentil elbow" at bounding box center [389, 192] width 120 height 20
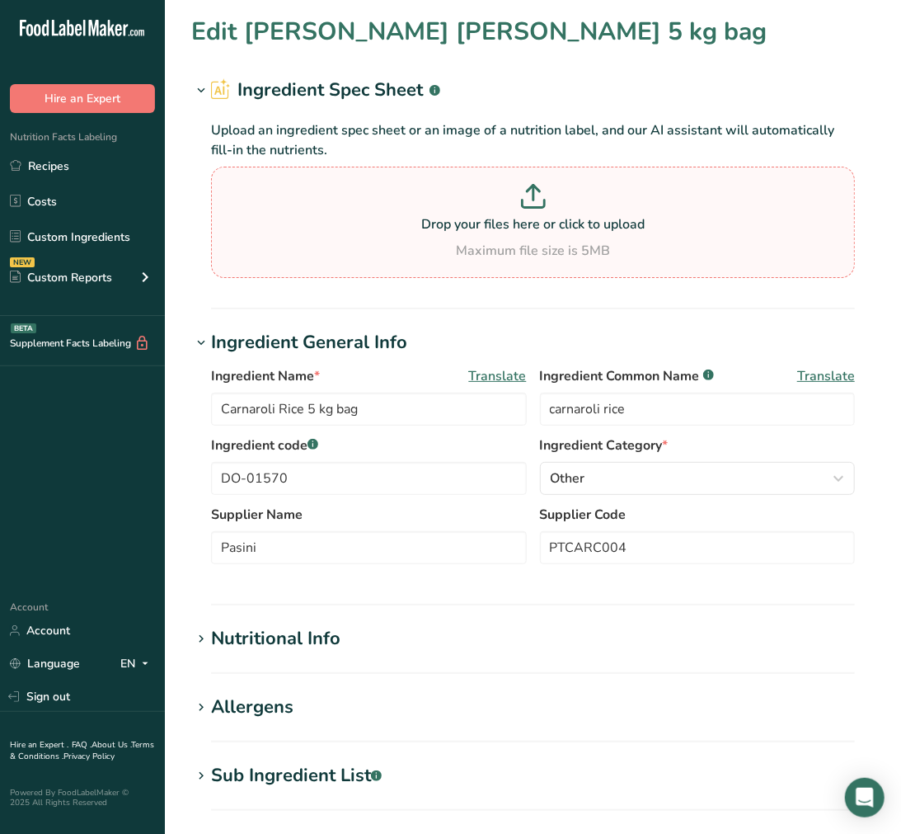
type input "red lentil elbow"
type input "DO-01602"
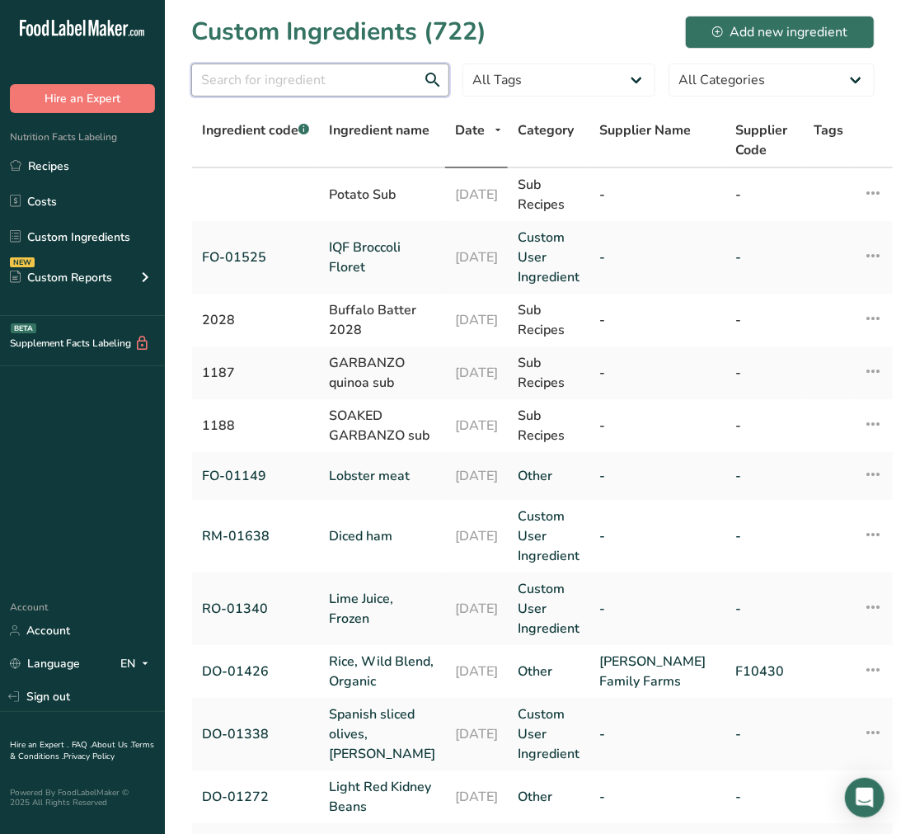
click at [306, 78] on input "text" at bounding box center [320, 80] width 258 height 33
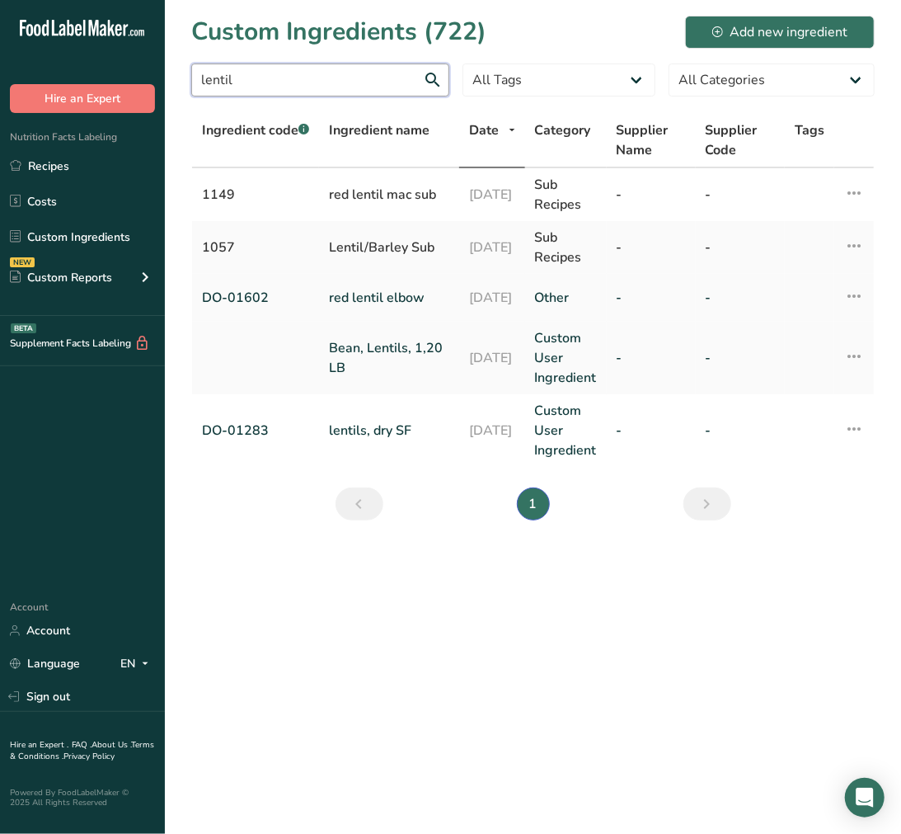
type input "lentil"
click at [386, 294] on link "red lentil elbow" at bounding box center [389, 298] width 120 height 20
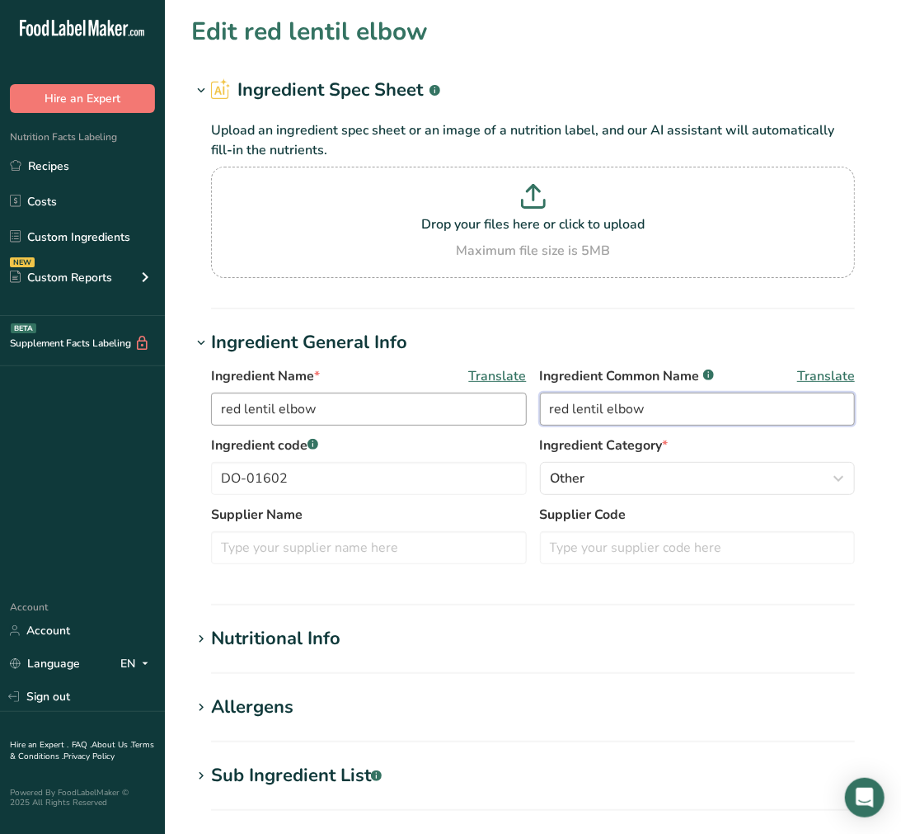
drag, startPoint x: 694, startPoint y: 423, endPoint x: 473, endPoint y: 399, distance: 221.5
click at [473, 399] on div "Ingredient Name * Translate red lentil elbow Ingredient Common Name .a-a{fill:#…" at bounding box center [533, 400] width 644 height 69
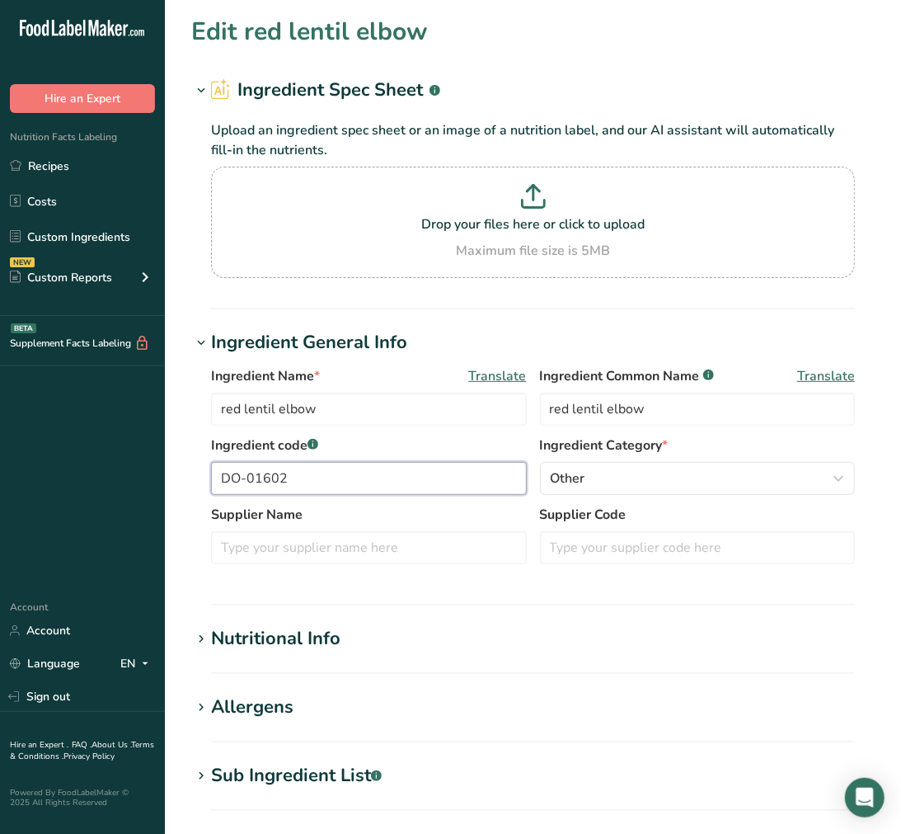
drag, startPoint x: 346, startPoint y: 483, endPoint x: 33, endPoint y: 499, distance: 313.8
click at [46, 499] on div ".a-20{fill:#fff;} Hire an Expert Nutrition Facts Labeling Recipes Costs Custom …" at bounding box center [450, 642] width 901 height 1284
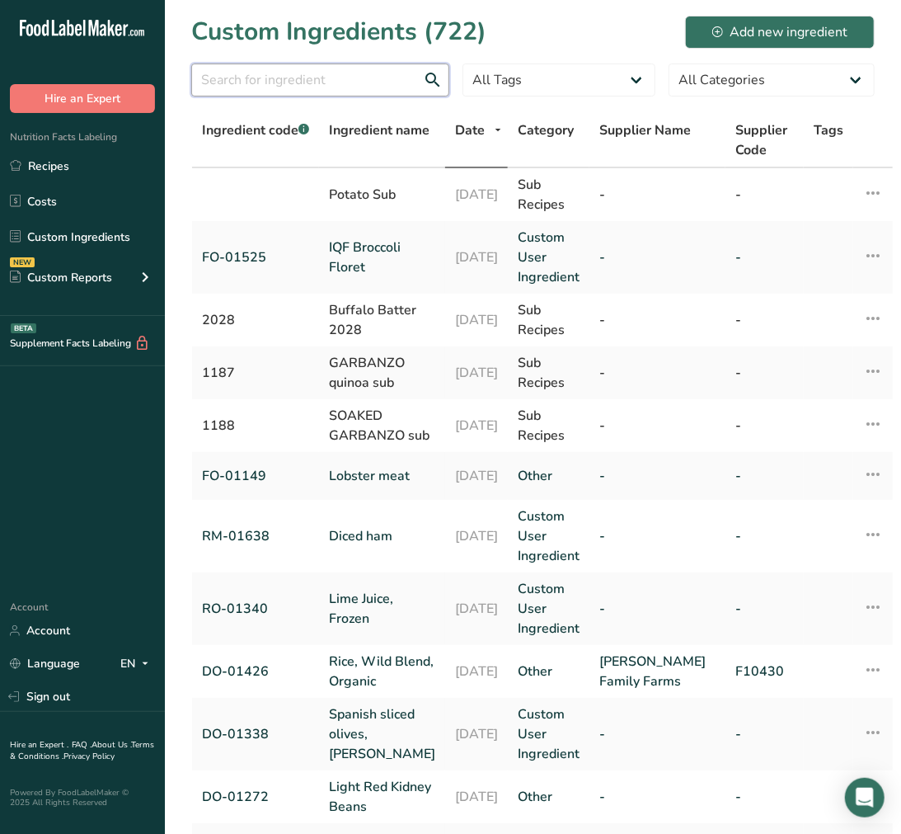
click at [219, 73] on input "text" at bounding box center [320, 80] width 258 height 33
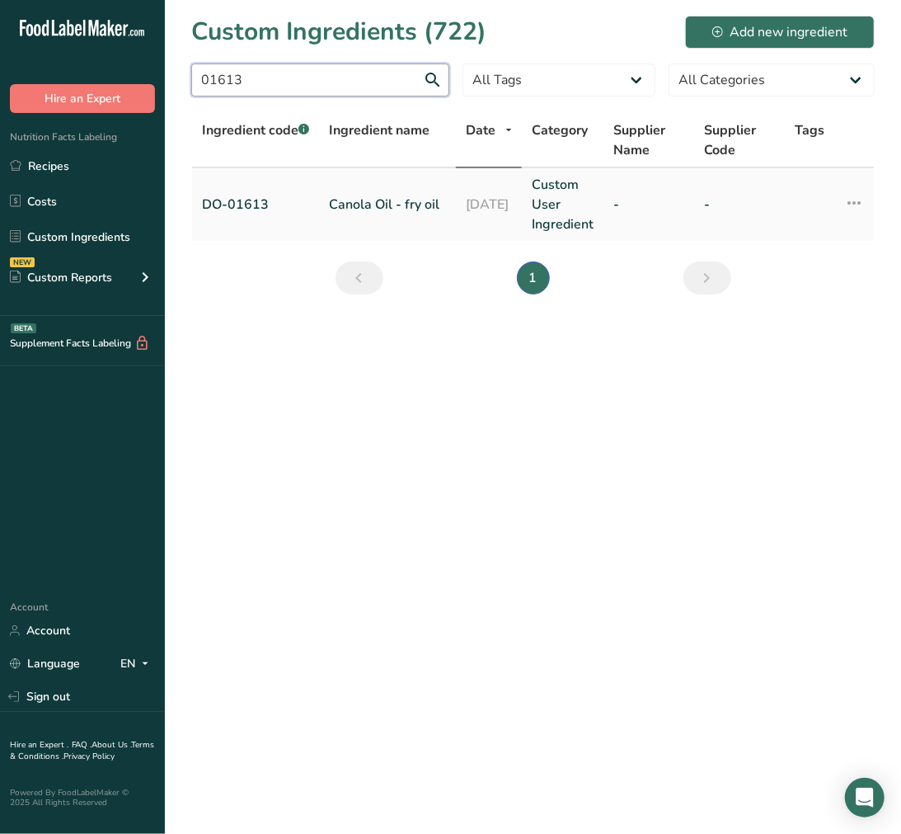
type input "01613"
click at [360, 195] on link "Canola Oil - fry oil" at bounding box center [387, 205] width 117 height 20
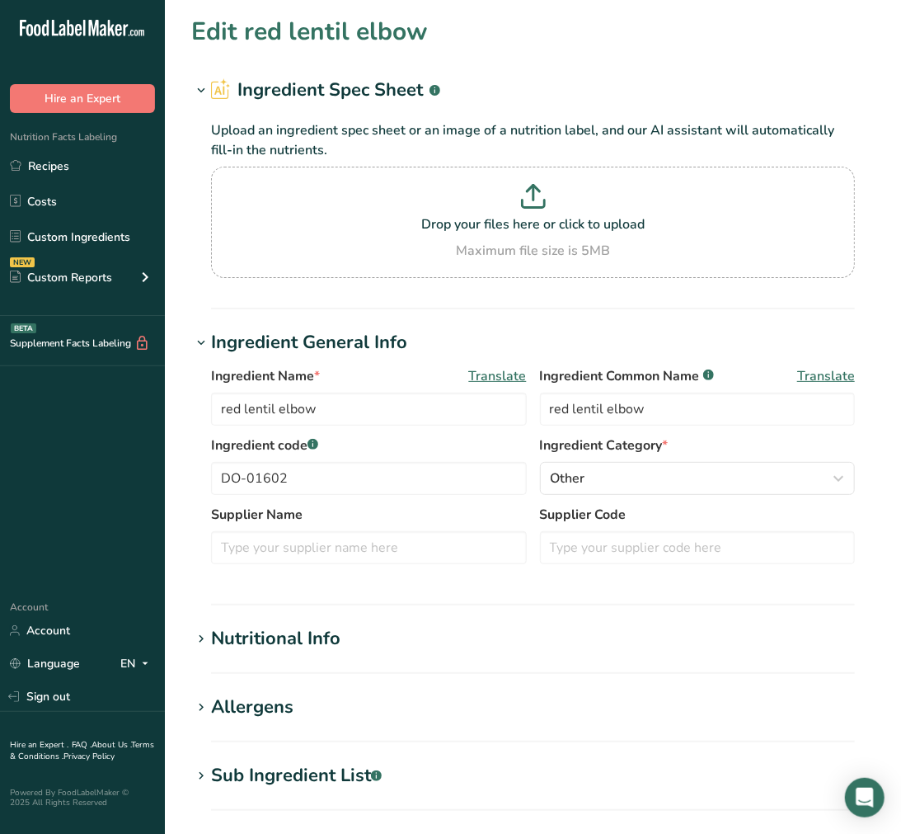
type input "Canola Oil - fry oil"
type input "canola oil"
type input "DO-01613"
type input "900"
type KJ "3765.6"
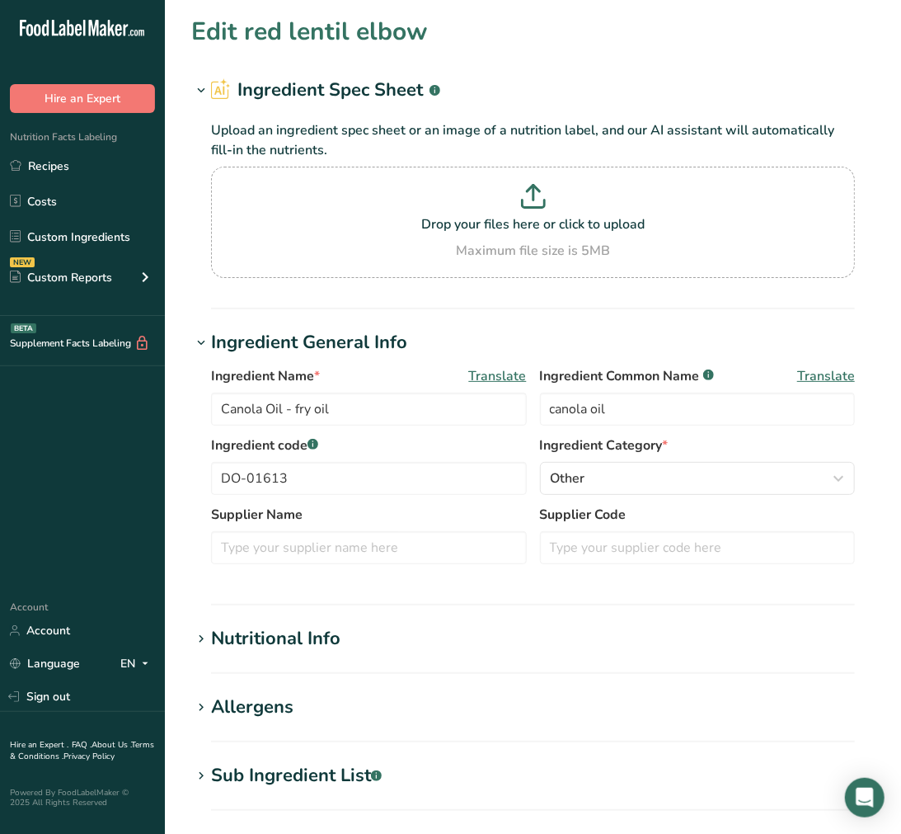
type Fat "100"
type Fat "7.4"
type Fat "0.4"
type input "0"
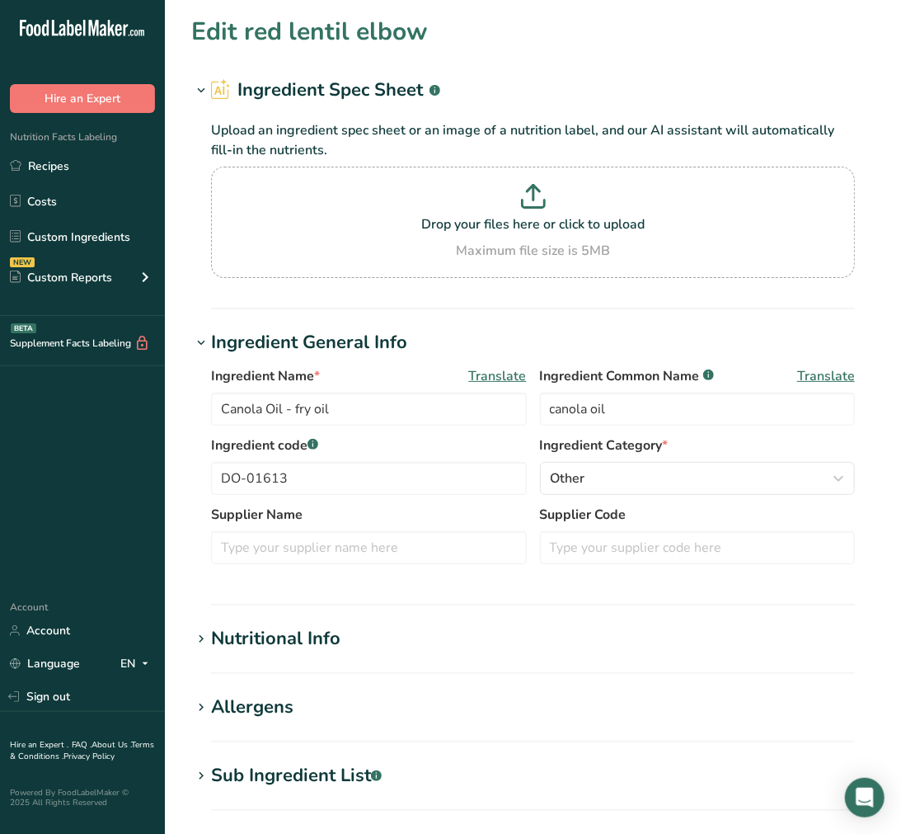
type Carbohydrates "0"
type Fiber "0"
type Sugars "0"
type input "0"
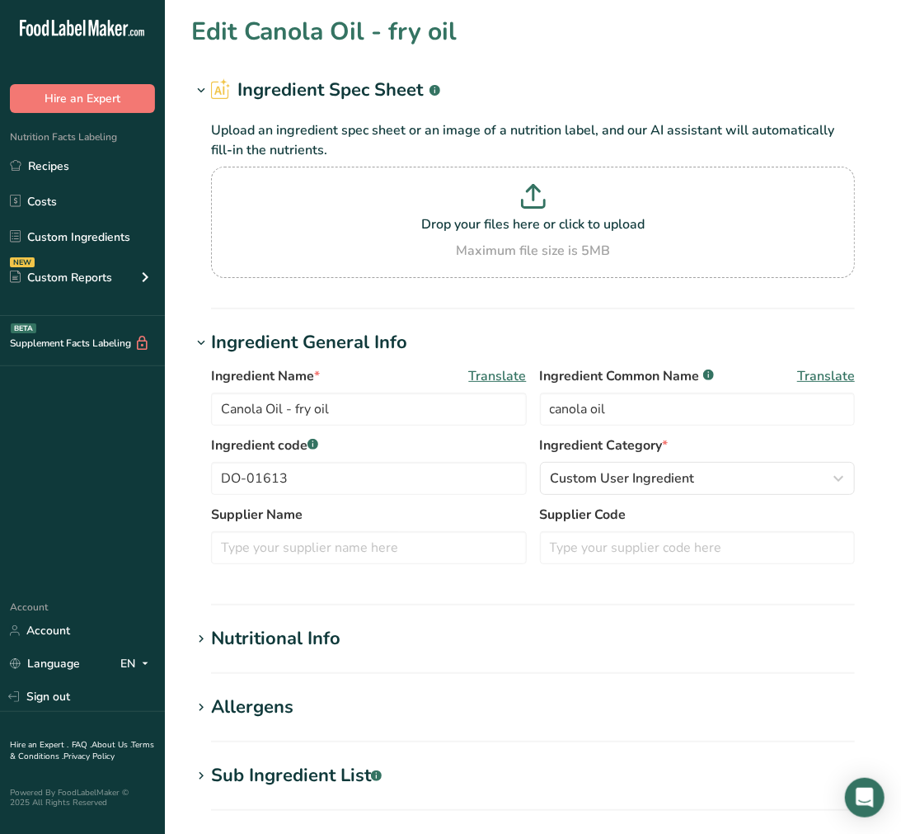
click at [320, 775] on div "Sub Ingredient List .a-a{fill:#347362;}.b-a{fill:#fff;}" at bounding box center [296, 775] width 171 height 27
click at [315, 636] on div "Nutritional Info" at bounding box center [275, 638] width 129 height 27
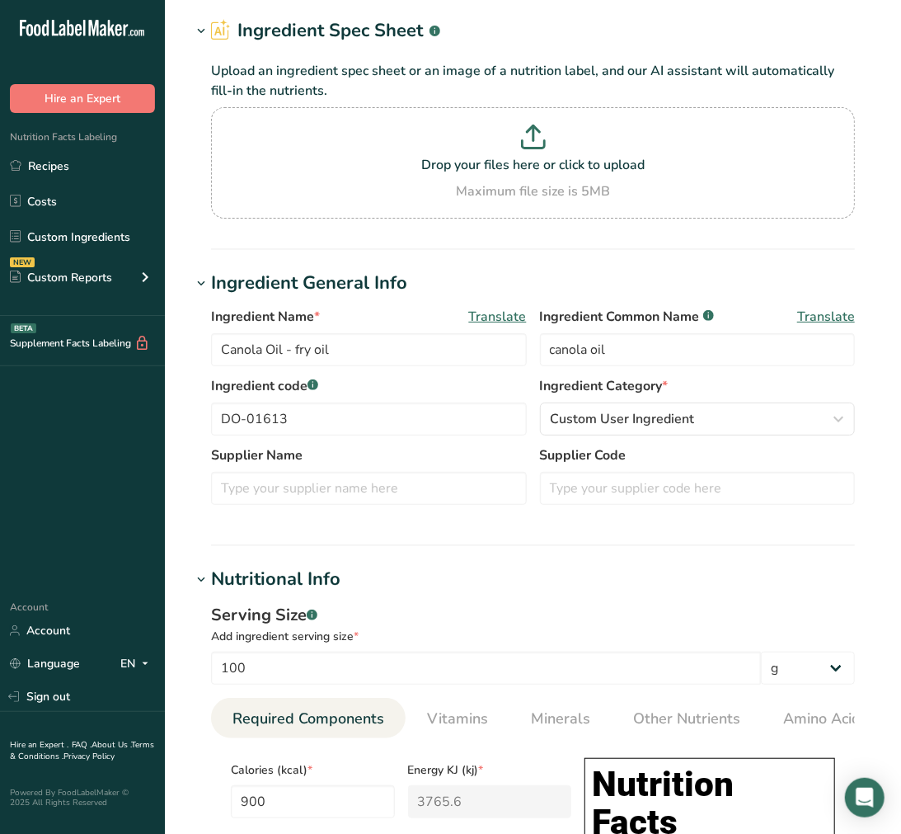
scroll to position [183, 0]
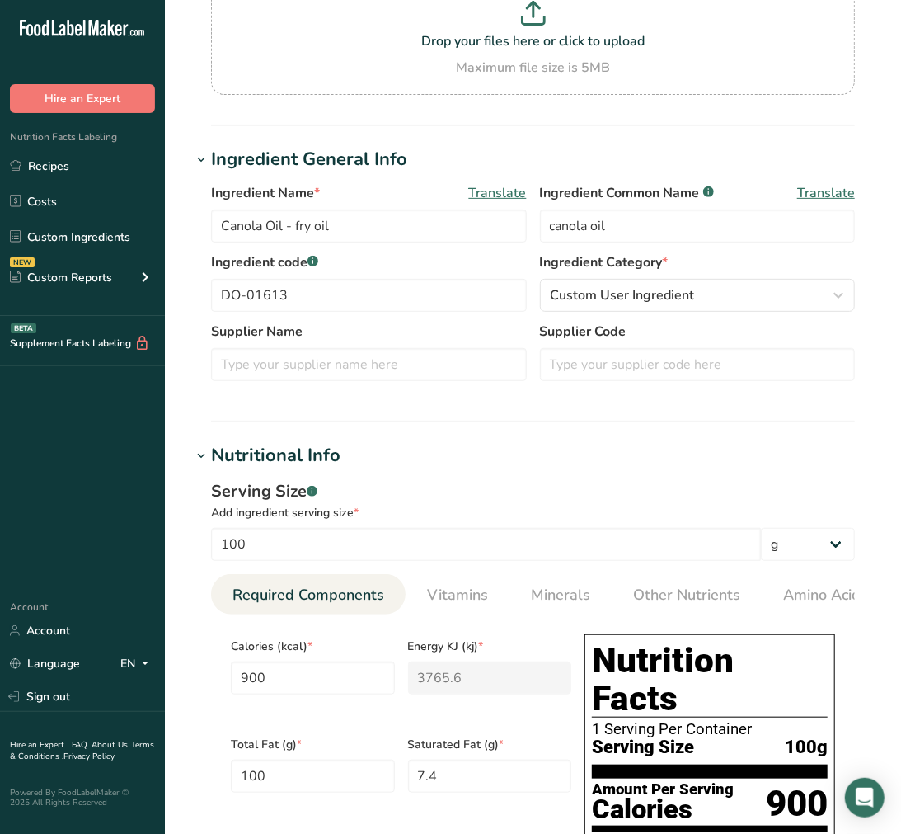
click at [292, 460] on div "Nutritional Info" at bounding box center [275, 455] width 129 height 27
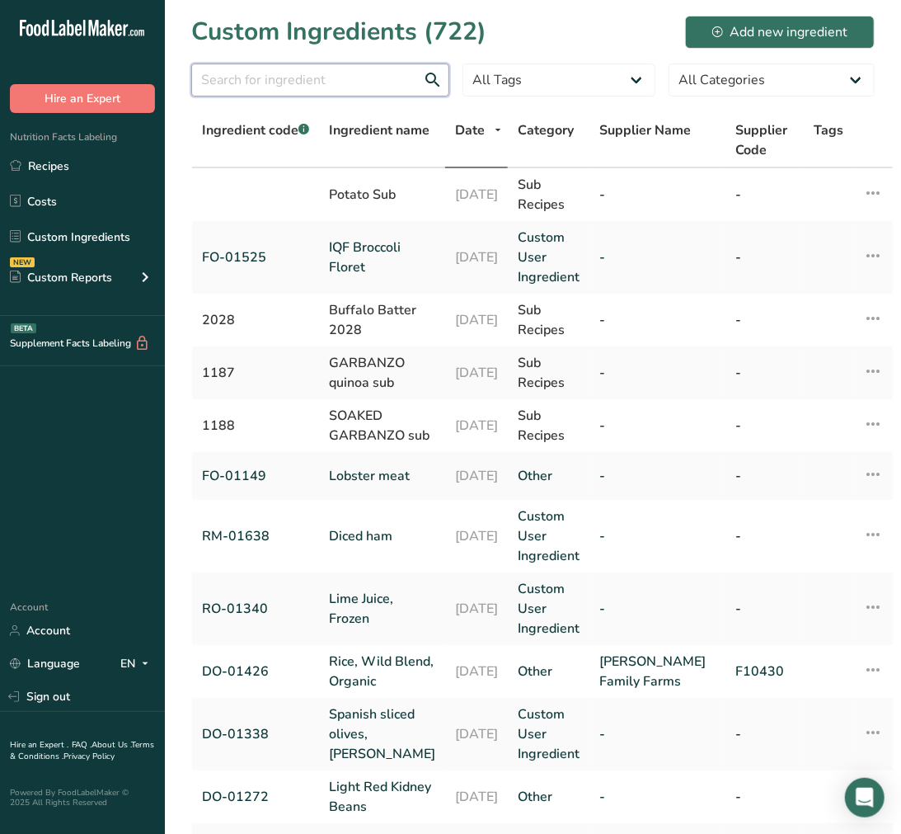
click at [336, 78] on input "text" at bounding box center [320, 80] width 258 height 33
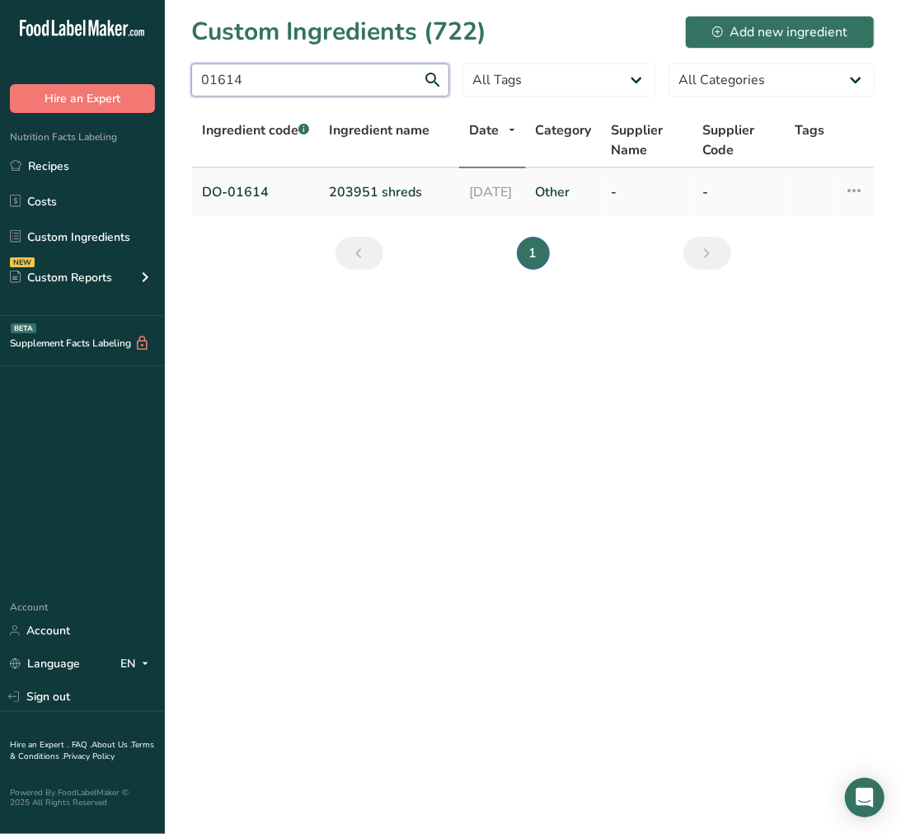
type input "01614"
click at [341, 194] on link "203951 shreds" at bounding box center [389, 192] width 120 height 20
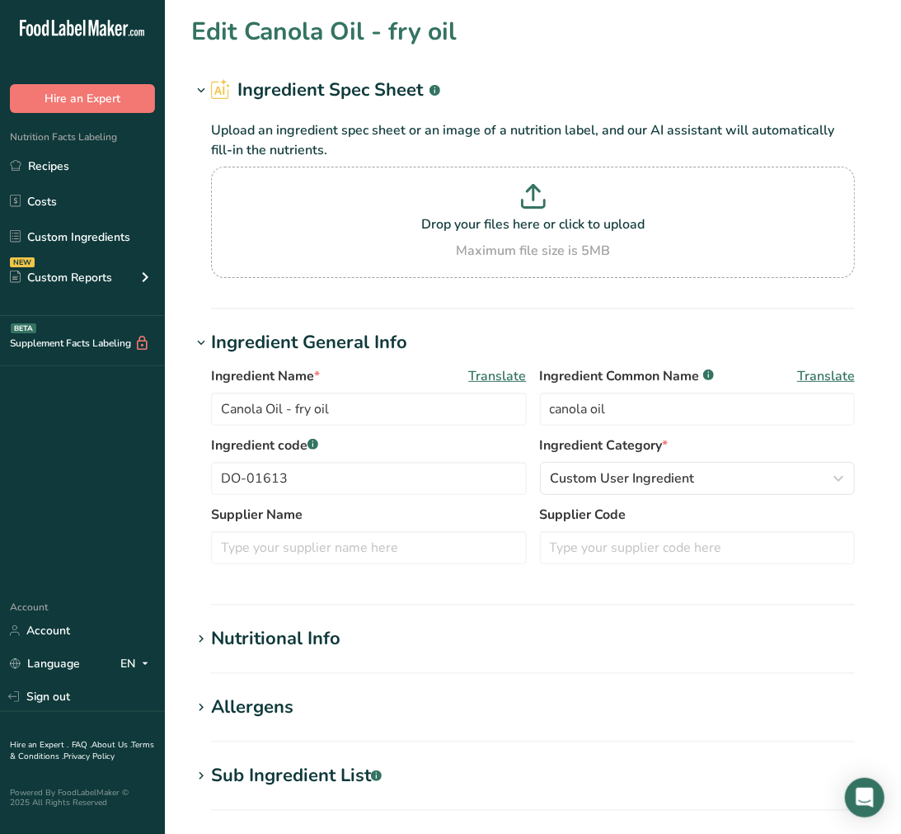
type input "203951 shreds"
type input "potatoes"
type input "DO-01614"
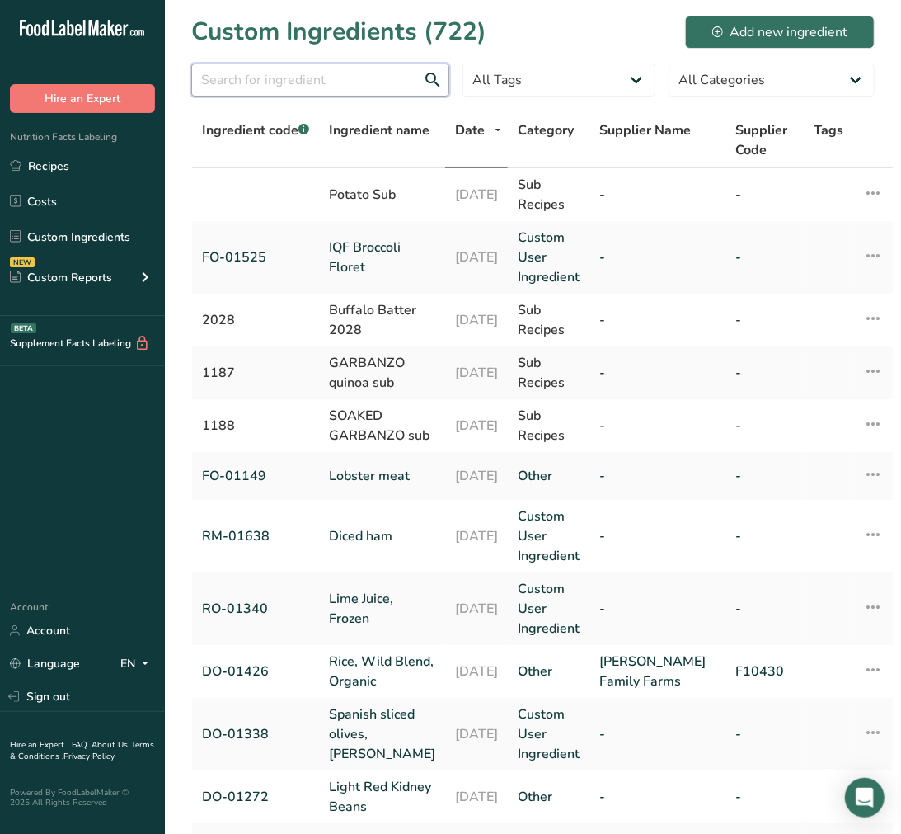
click at [343, 66] on input "text" at bounding box center [320, 80] width 258 height 33
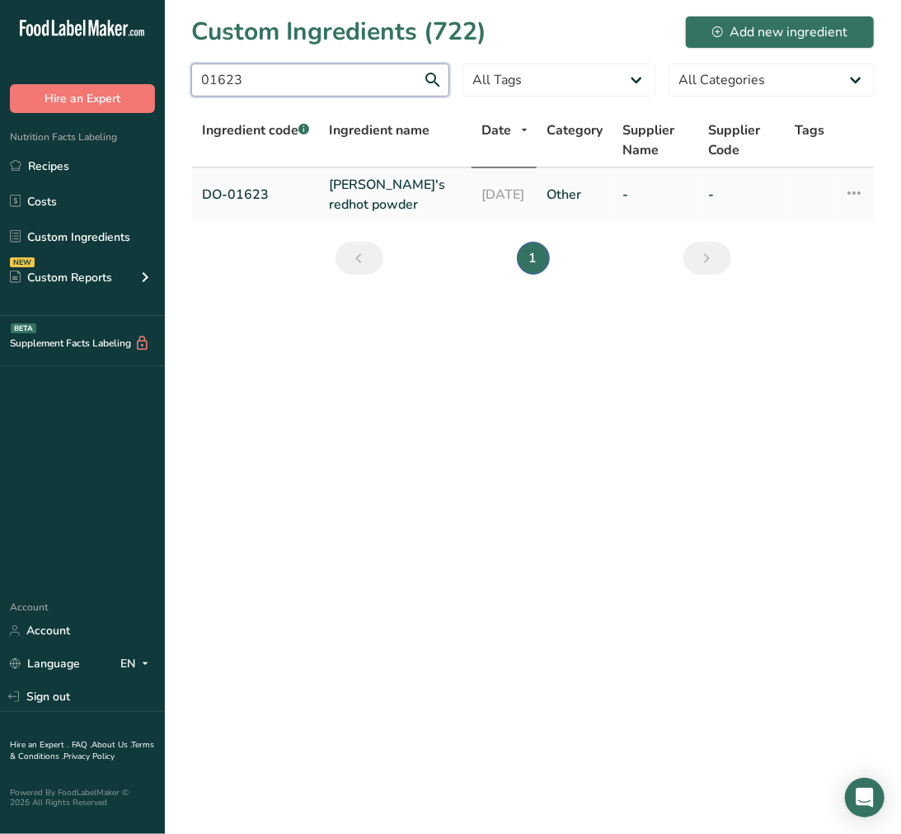
type input "01623"
click at [389, 186] on link "[PERSON_NAME]'s redhot powder" at bounding box center [395, 195] width 133 height 40
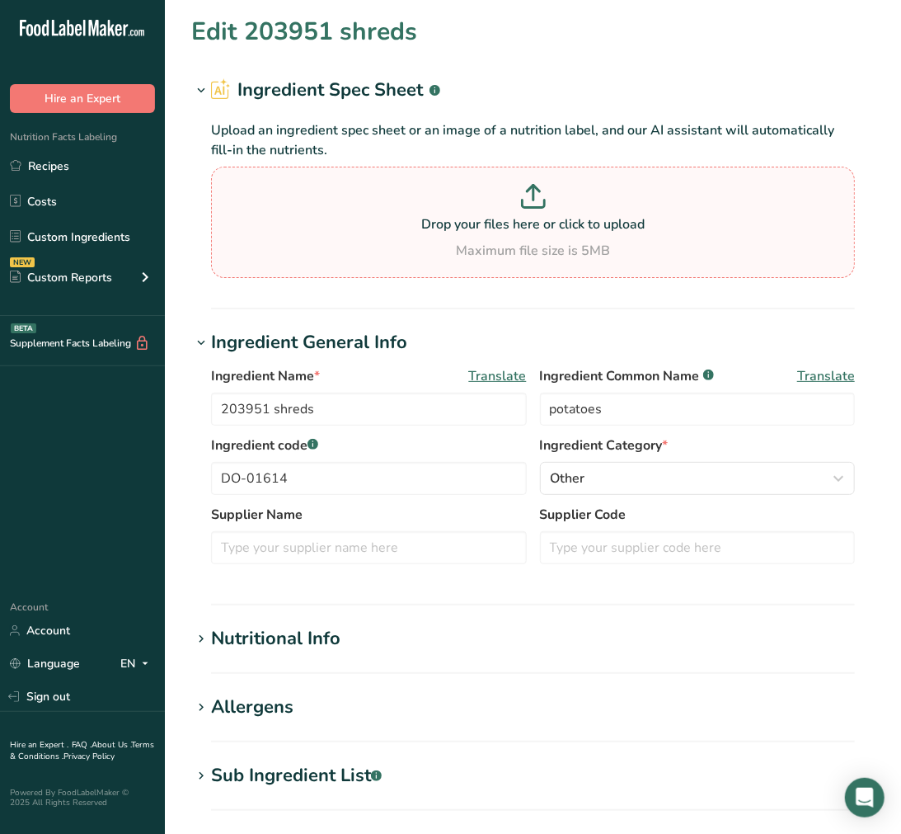
type input "[PERSON_NAME]'s redhot powder"
type input "cayenne pepper powder"
type input "DO-01623"
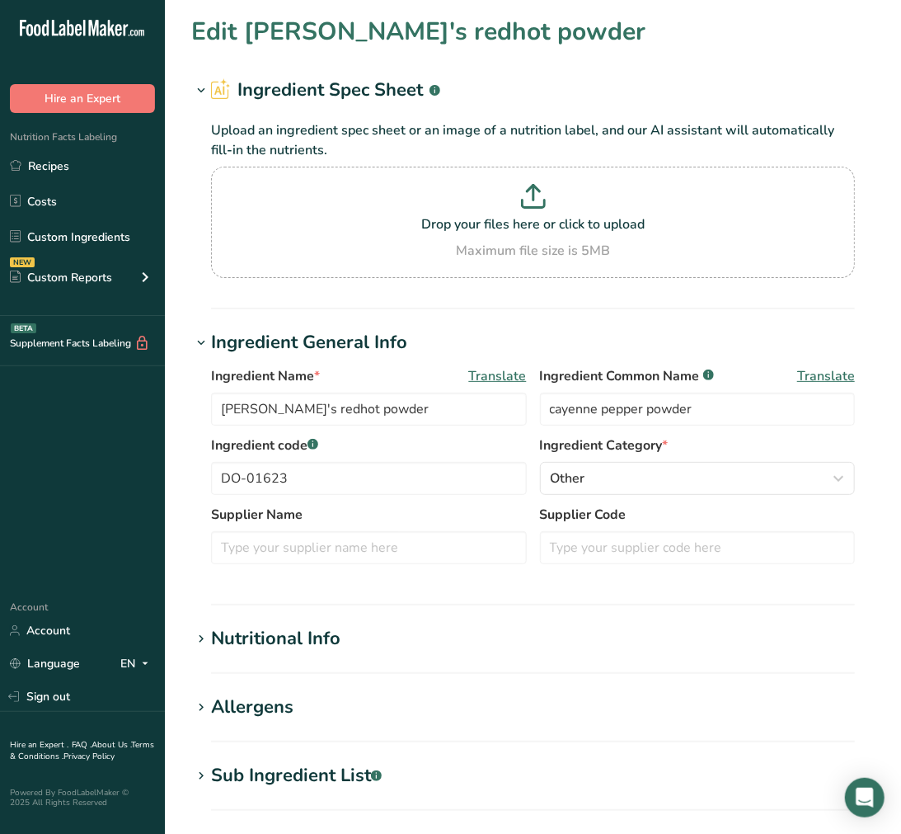
click at [327, 757] on section "Edit [PERSON_NAME]'s redhot powder Ingredient Spec Sheet .a-a{fill:#347362;}.b-…" at bounding box center [533, 615] width 736 height 1231
click at [327, 764] on div "Sub Ingredient List .a-a{fill:#347362;}.b-a{fill:#fff;}" at bounding box center [296, 775] width 171 height 27
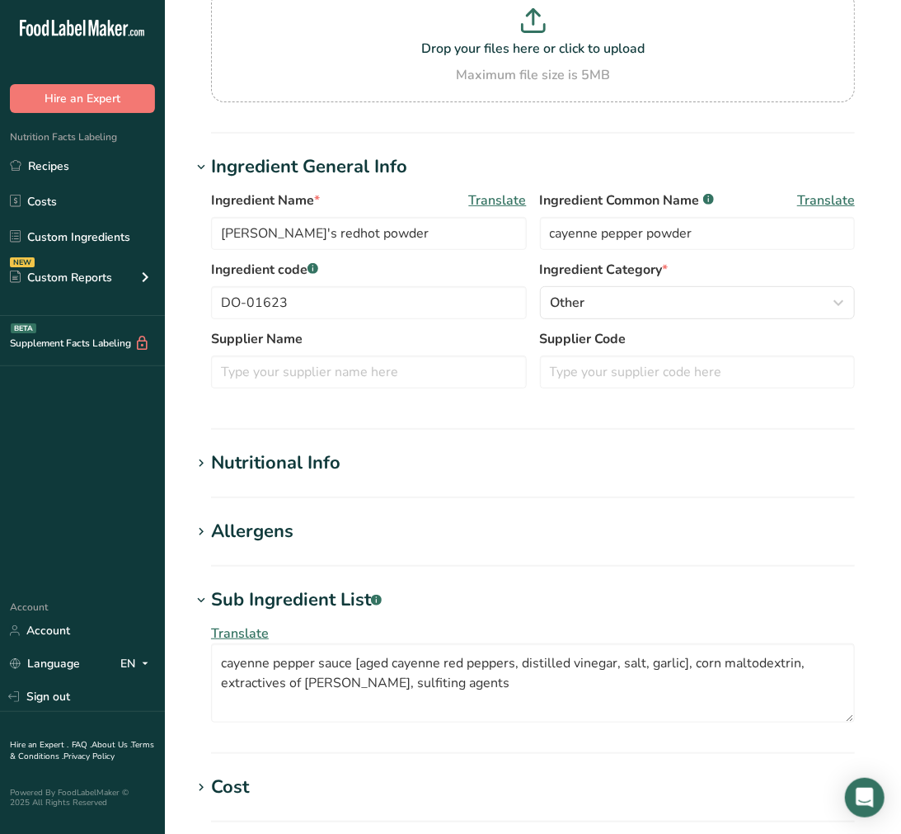
scroll to position [183, 0]
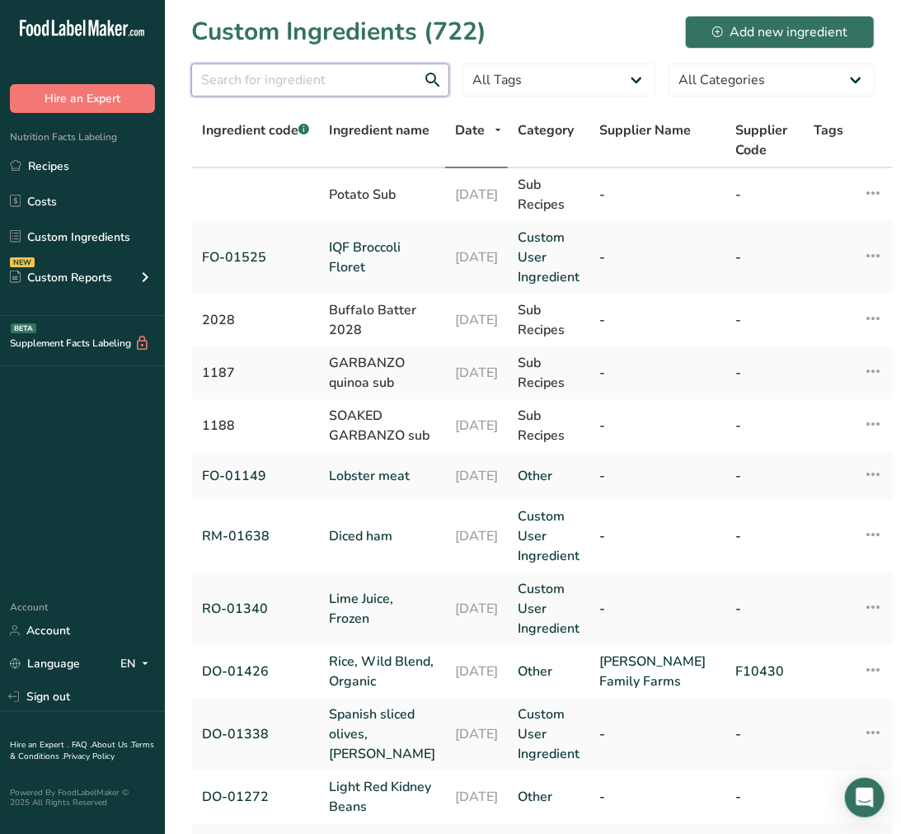
click at [380, 87] on input "text" at bounding box center [320, 80] width 258 height 33
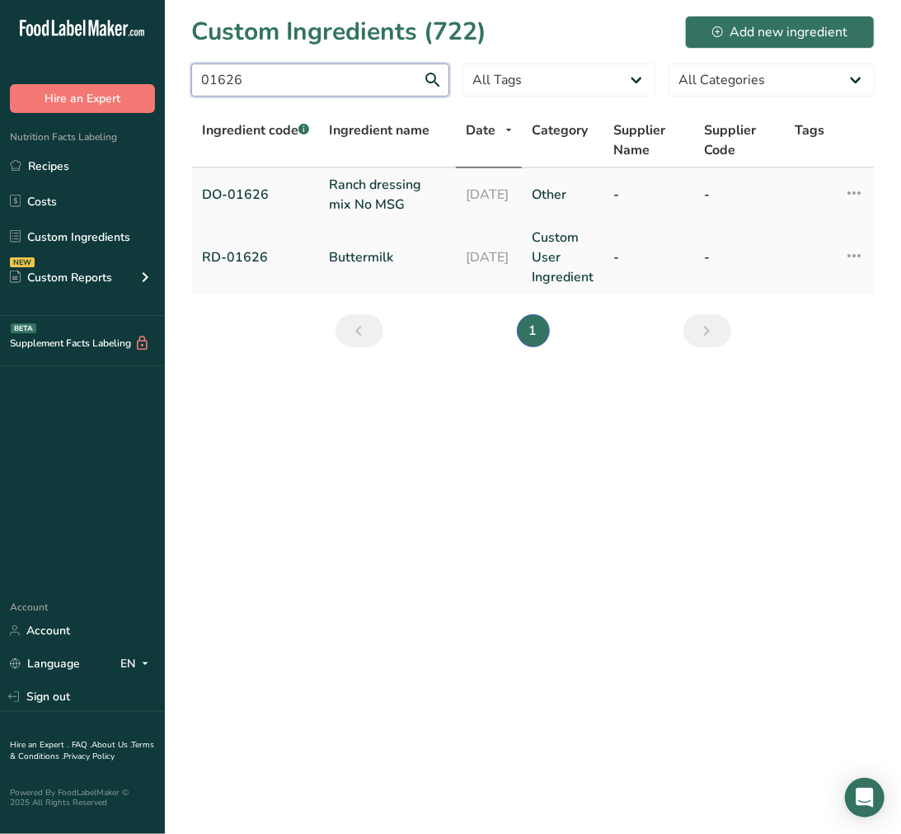
type input "01626"
click at [369, 207] on link "Ranch dressing mix No MSG" at bounding box center [387, 195] width 117 height 40
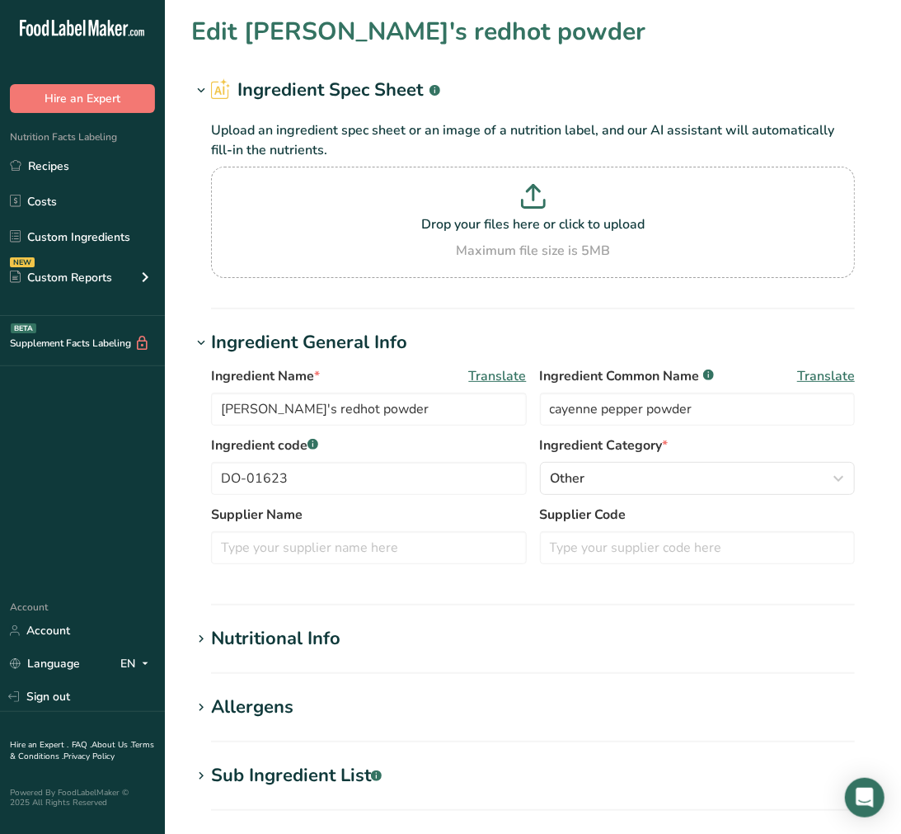
type input "Ranch dressing mix No MSG"
type input "ranch dressing"
type input "DO-01626"
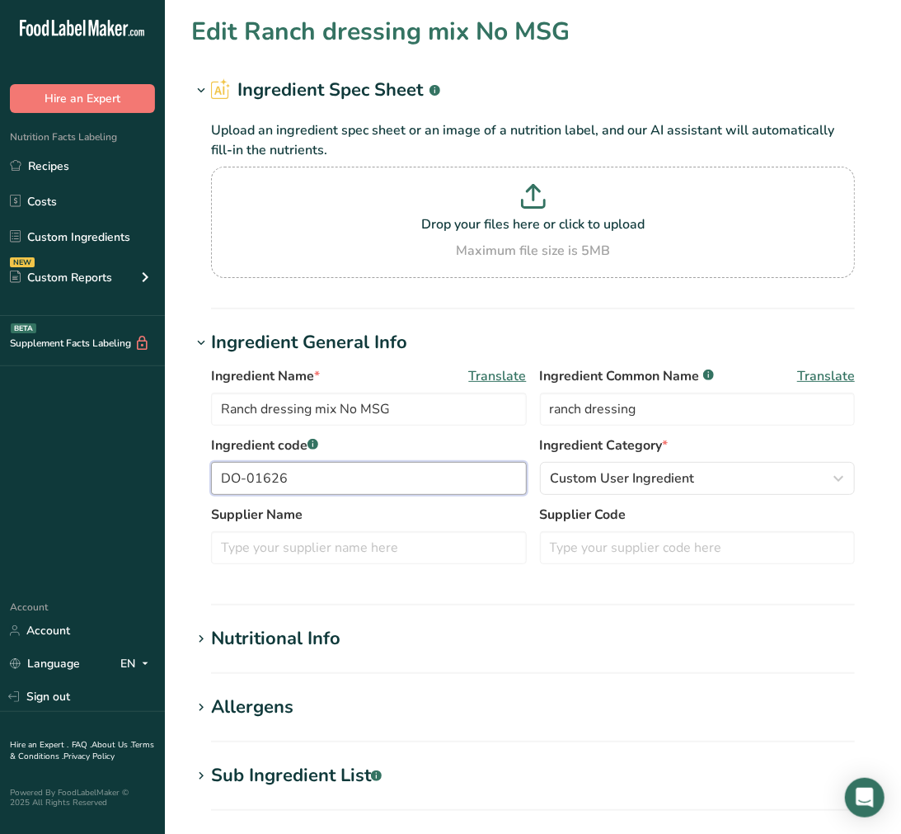
drag, startPoint x: 426, startPoint y: 466, endPoint x: 154, endPoint y: 459, distance: 272.3
click at [141, 459] on div ".a-20{fill:#fff;} Hire an Expert Nutrition Facts Labeling Recipes Costs Custom …" at bounding box center [450, 642] width 901 height 1284
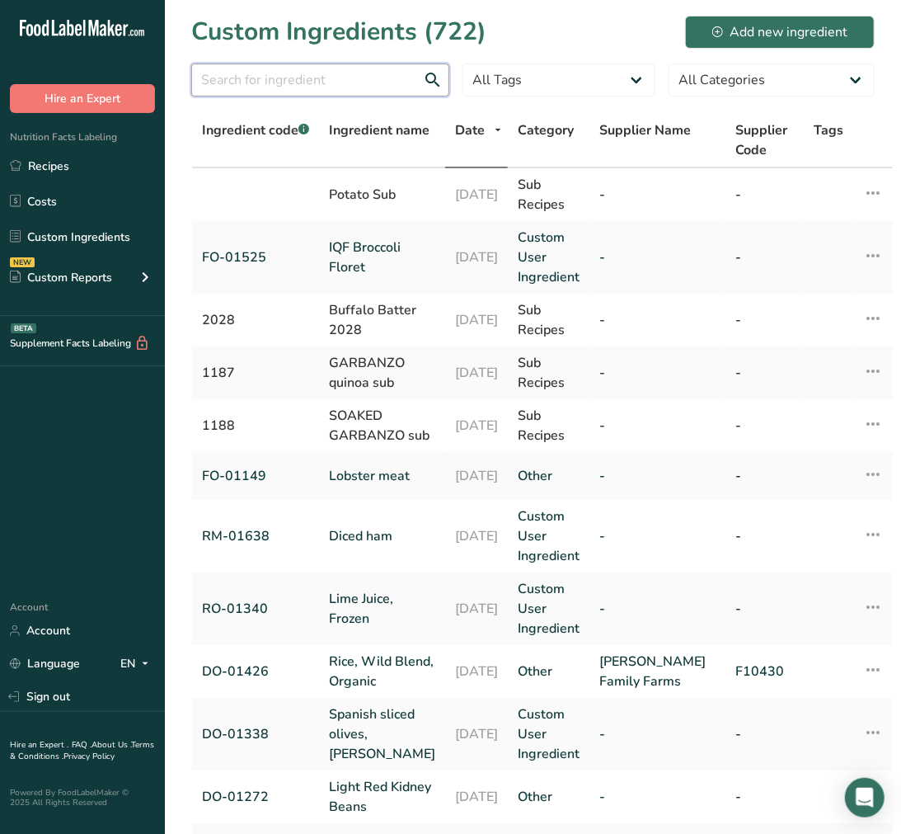
click at [298, 70] on input "text" at bounding box center [320, 80] width 258 height 33
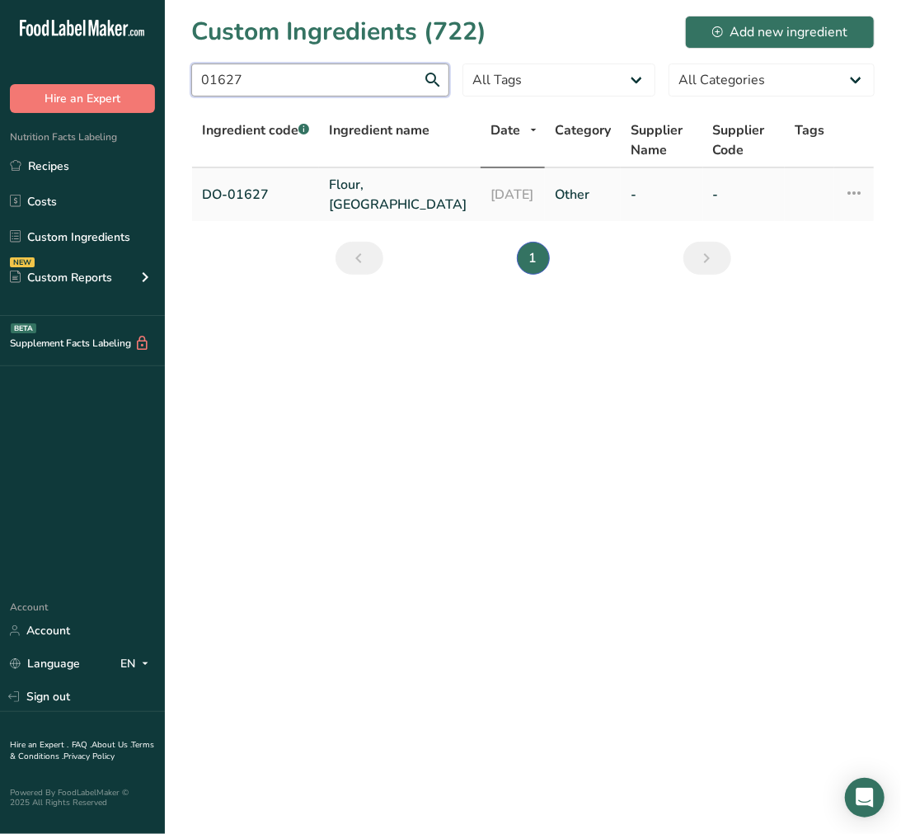
type input "01627"
click at [388, 194] on link "Flour, [GEOGRAPHIC_DATA]" at bounding box center [400, 195] width 142 height 40
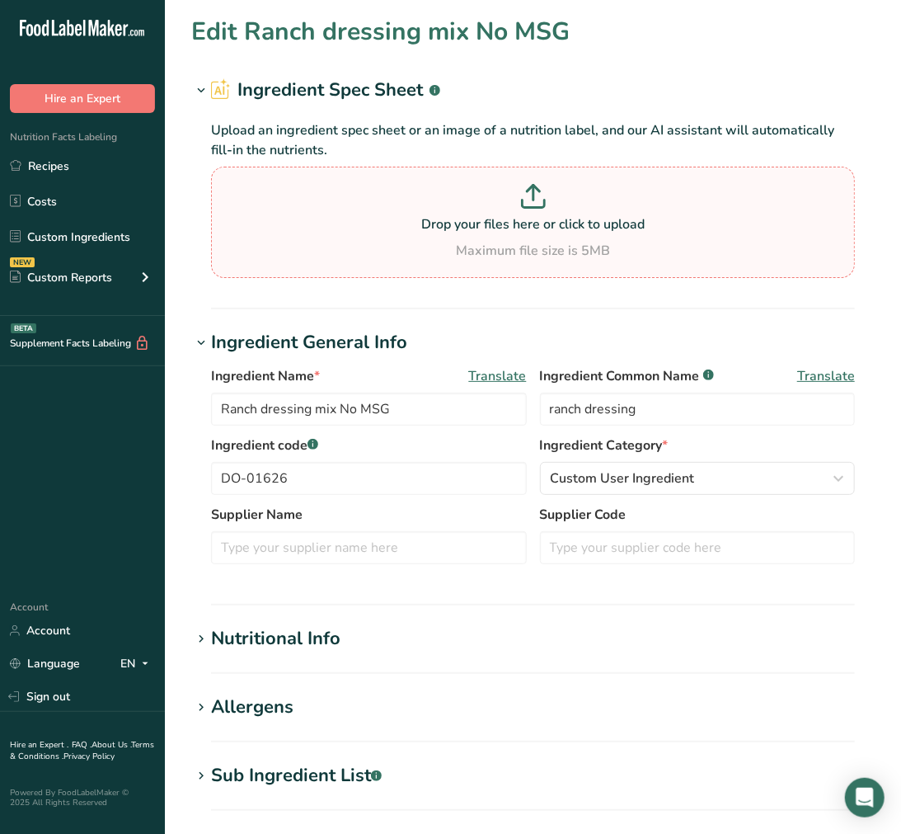
type input "Flour, [GEOGRAPHIC_DATA]"
type input "tempura flour"
type input "DO-01627"
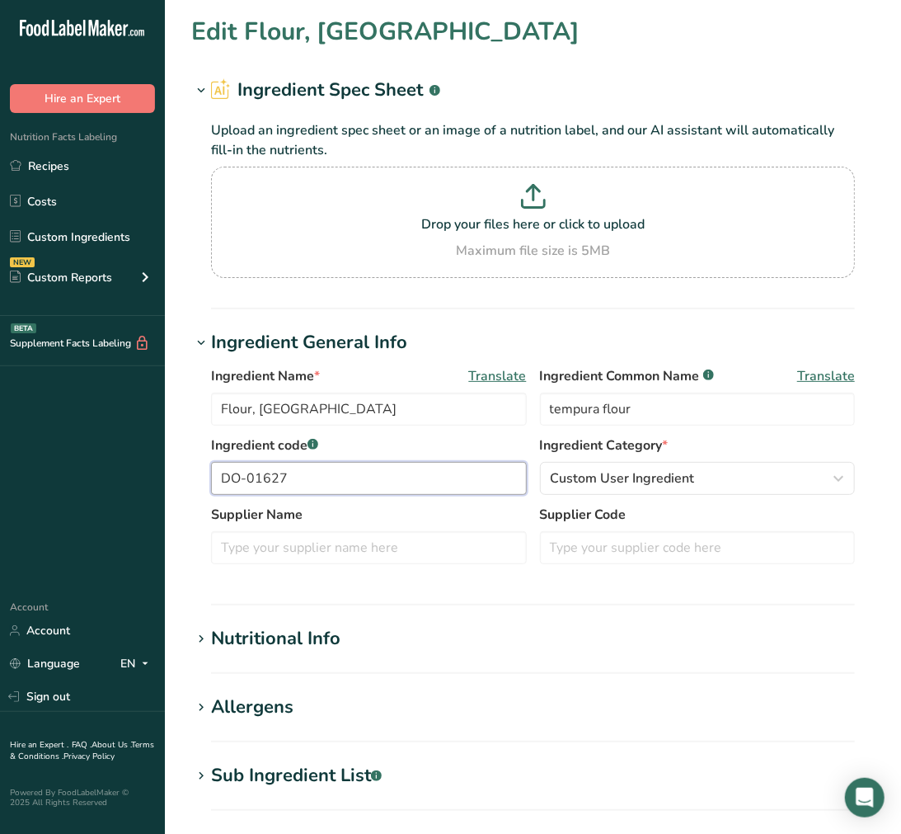
drag, startPoint x: 322, startPoint y: 465, endPoint x: 150, endPoint y: 470, distance: 171.6
click at [150, 470] on div ".a-20{fill:#fff;} Hire an Expert Nutrition Facts Labeling Recipes Costs Custom …" at bounding box center [450, 642] width 901 height 1284
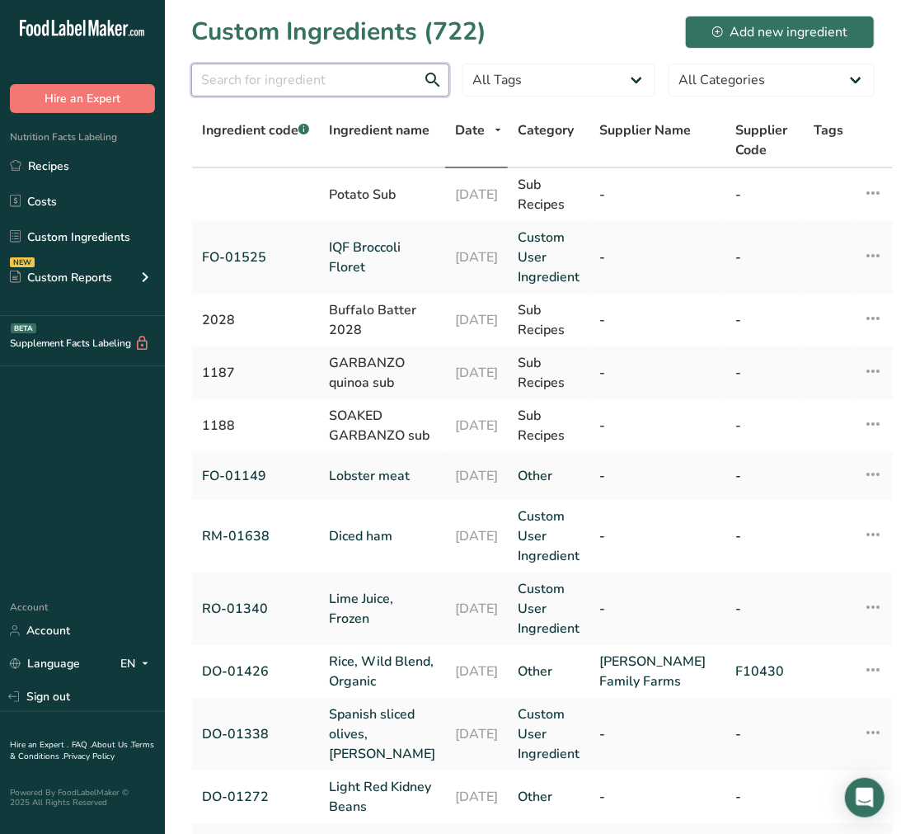
click at [331, 88] on input "text" at bounding box center [320, 80] width 258 height 33
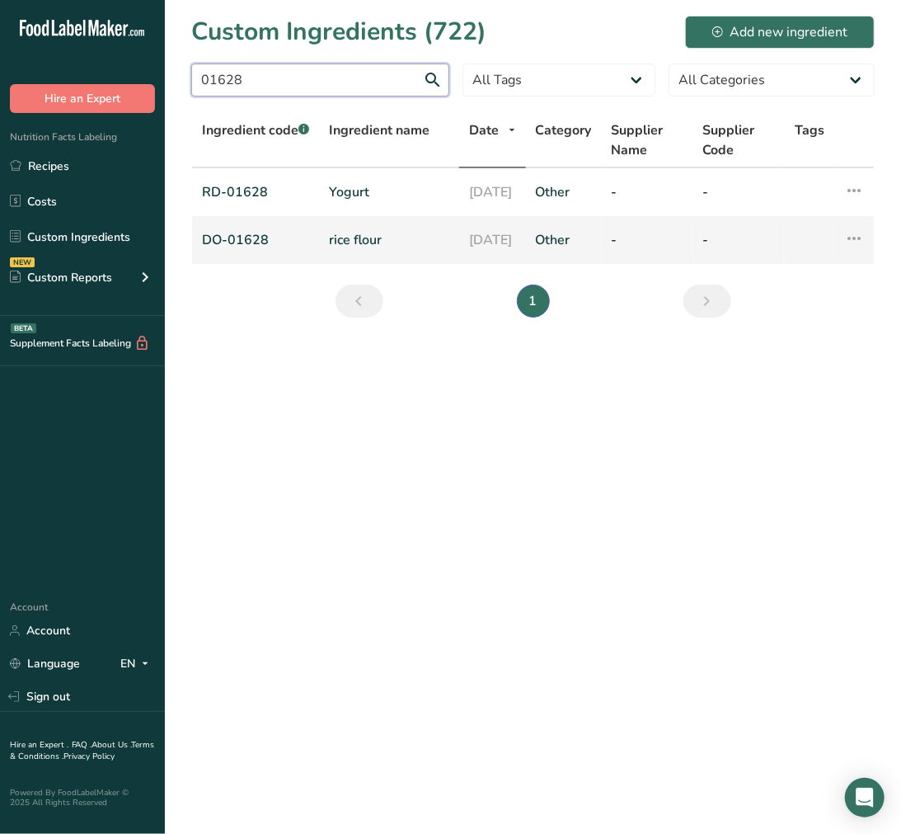
type input "01628"
click at [358, 240] on link "rice flour" at bounding box center [389, 240] width 120 height 20
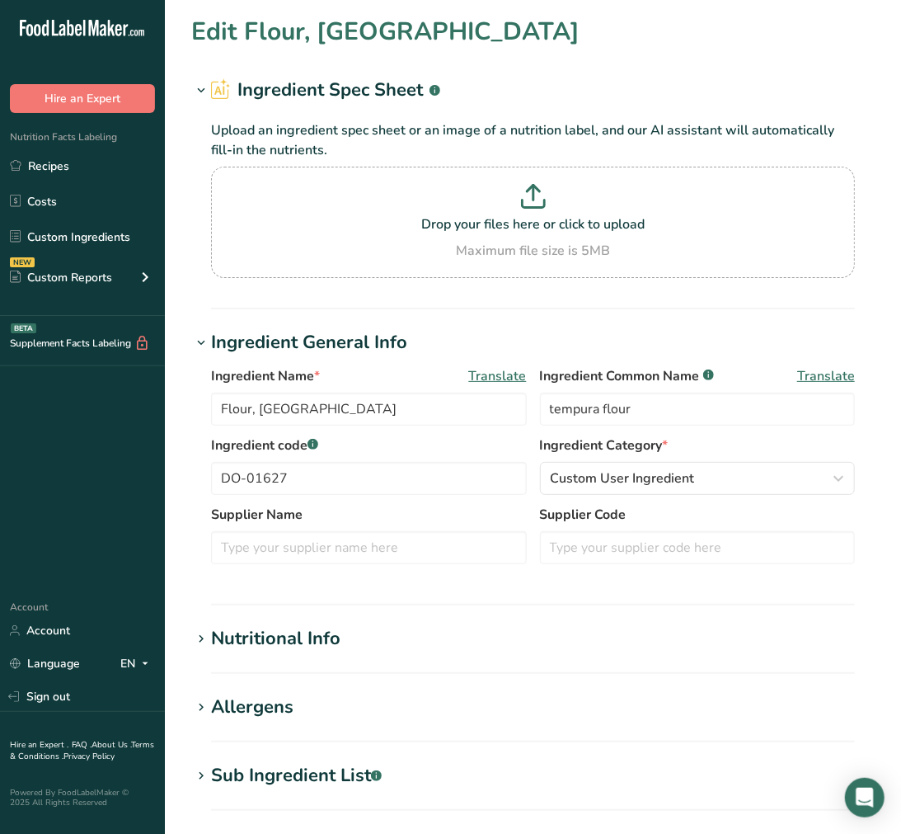
type input "rice flour"
type input "DO-01628"
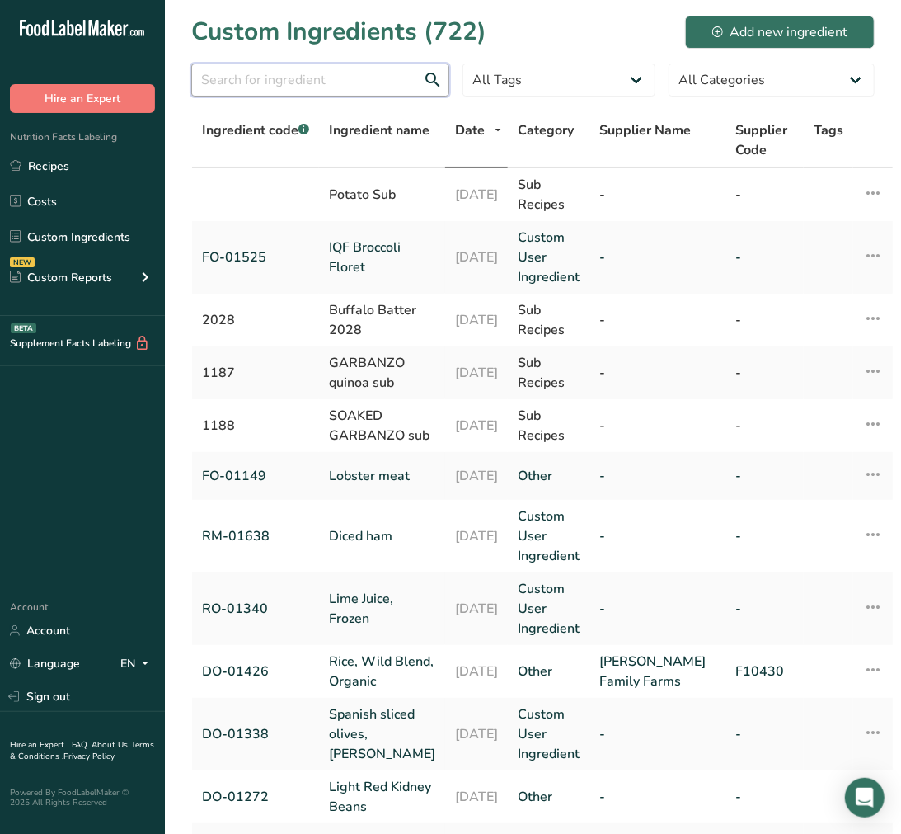
click at [393, 89] on input "text" at bounding box center [320, 80] width 258 height 33
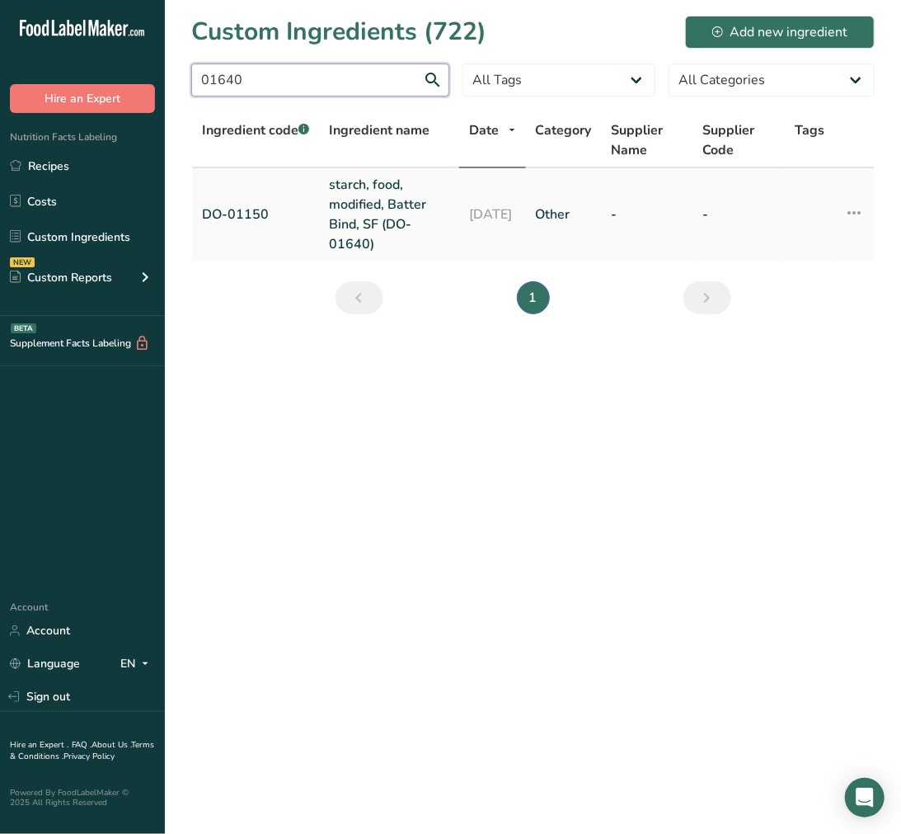
type input "01640"
click at [416, 183] on link "starch, food, modified, Batter Bind, SF (DO-01640)" at bounding box center [389, 214] width 120 height 79
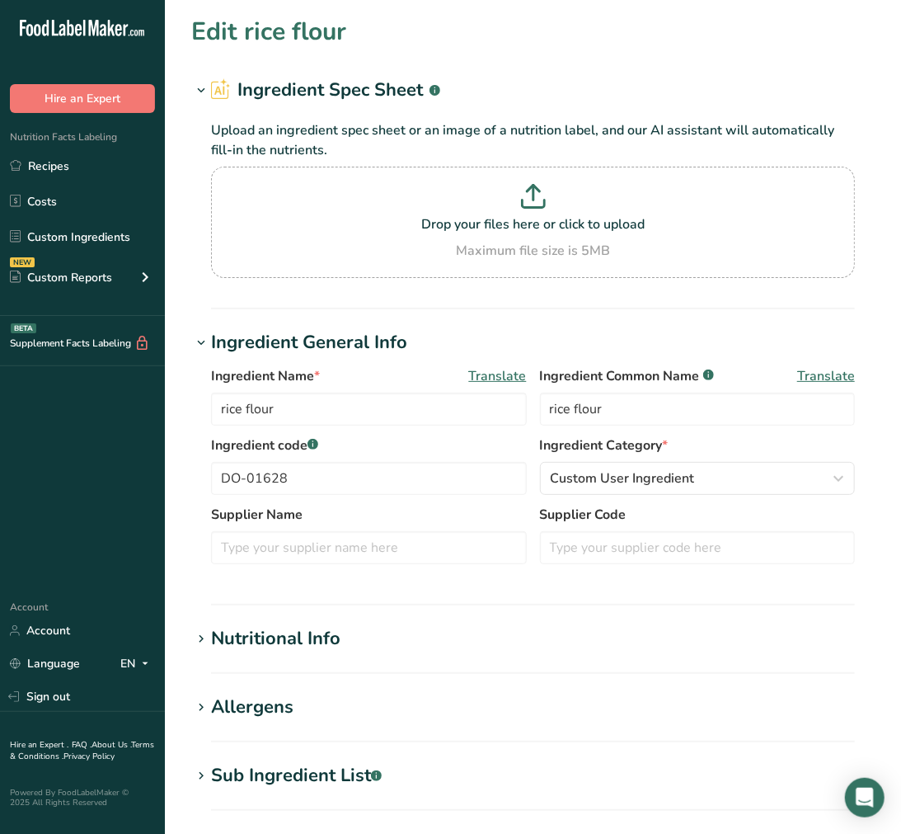
type input "starch, food, modified, Batter Bind, SF (DO-01640)"
type input "food starch-modified"
type input "DO-01150"
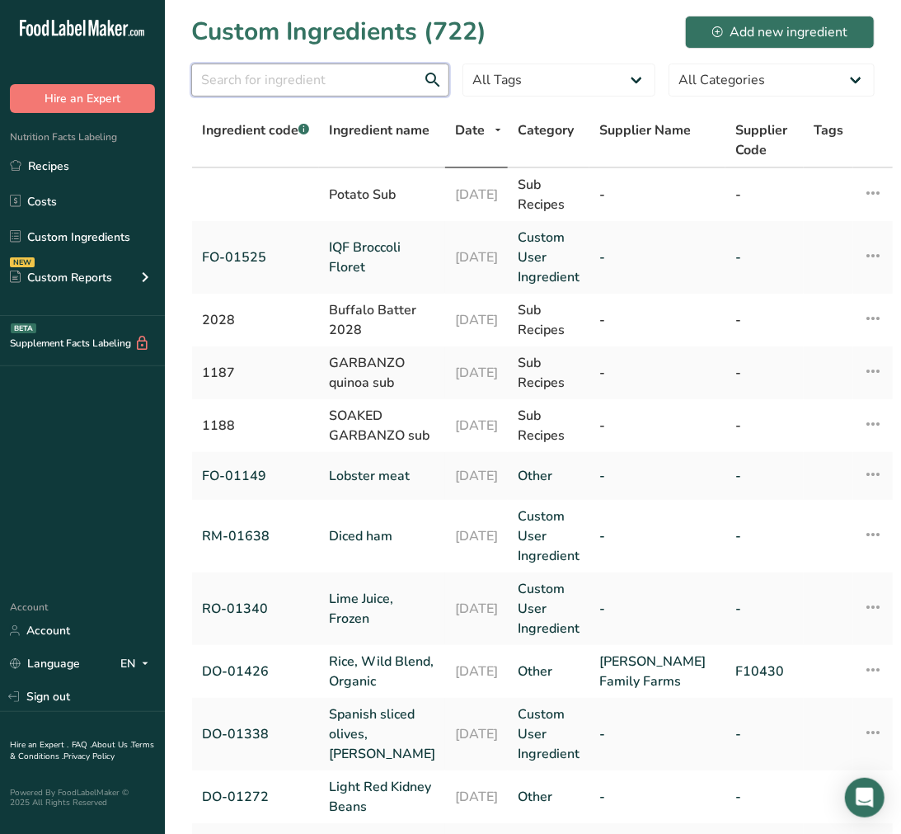
click at [289, 88] on input "text" at bounding box center [320, 80] width 258 height 33
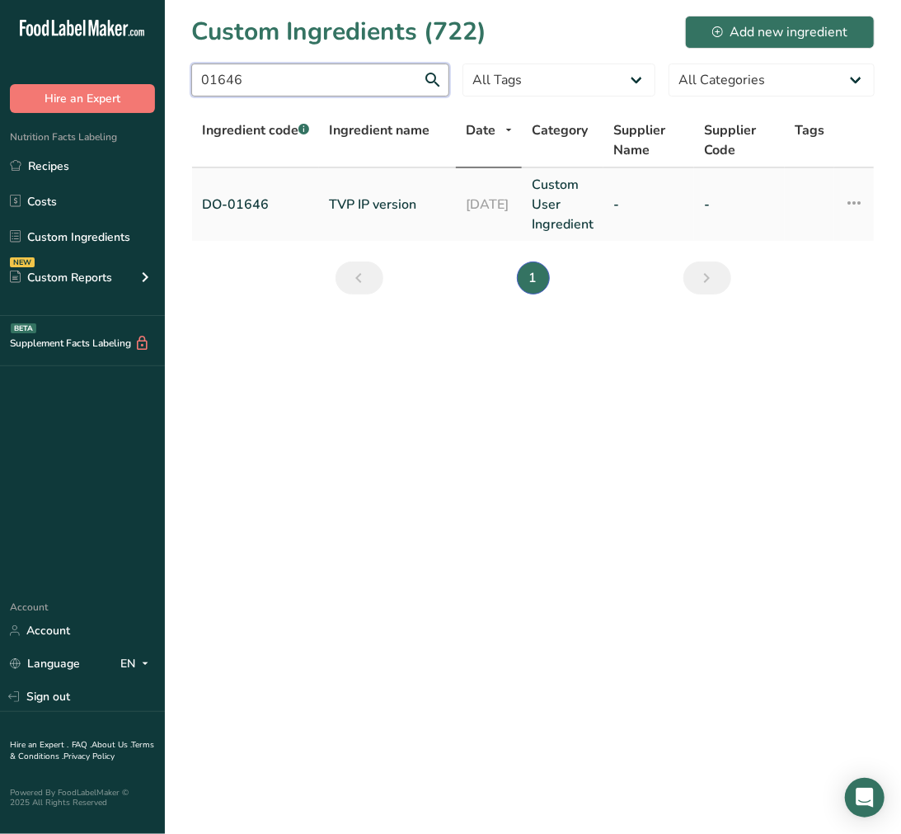
type input "01646"
click at [338, 210] on link "TVP IP version" at bounding box center [387, 205] width 117 height 20
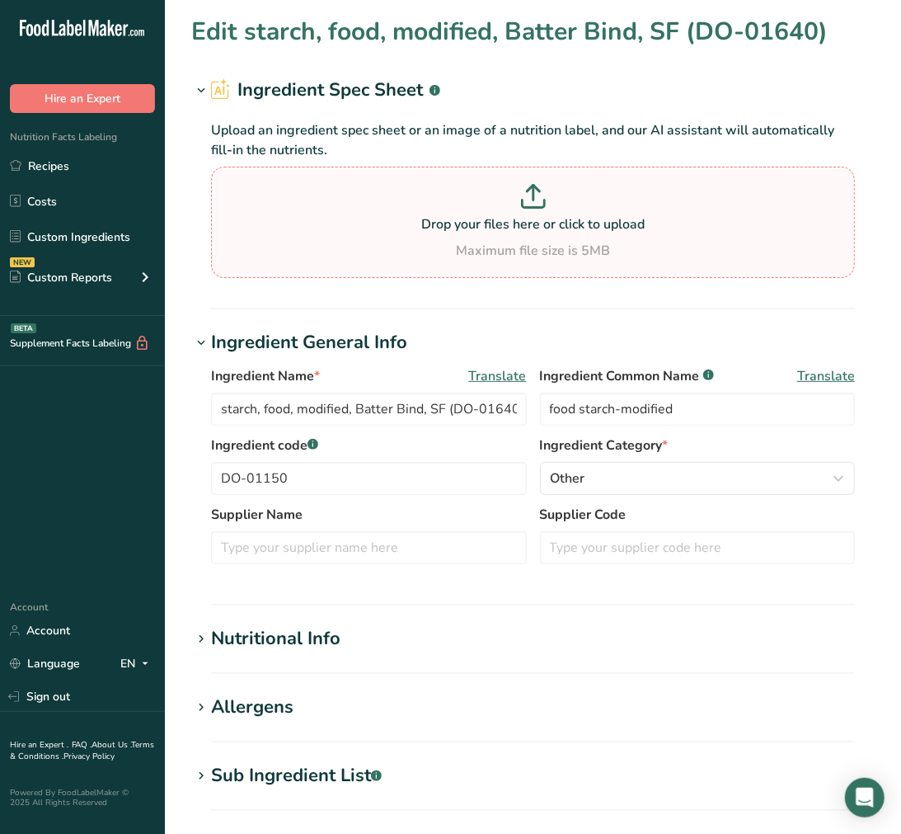
type input "TVP IP version"
type input "textured soy flour"
type input "DO-01646"
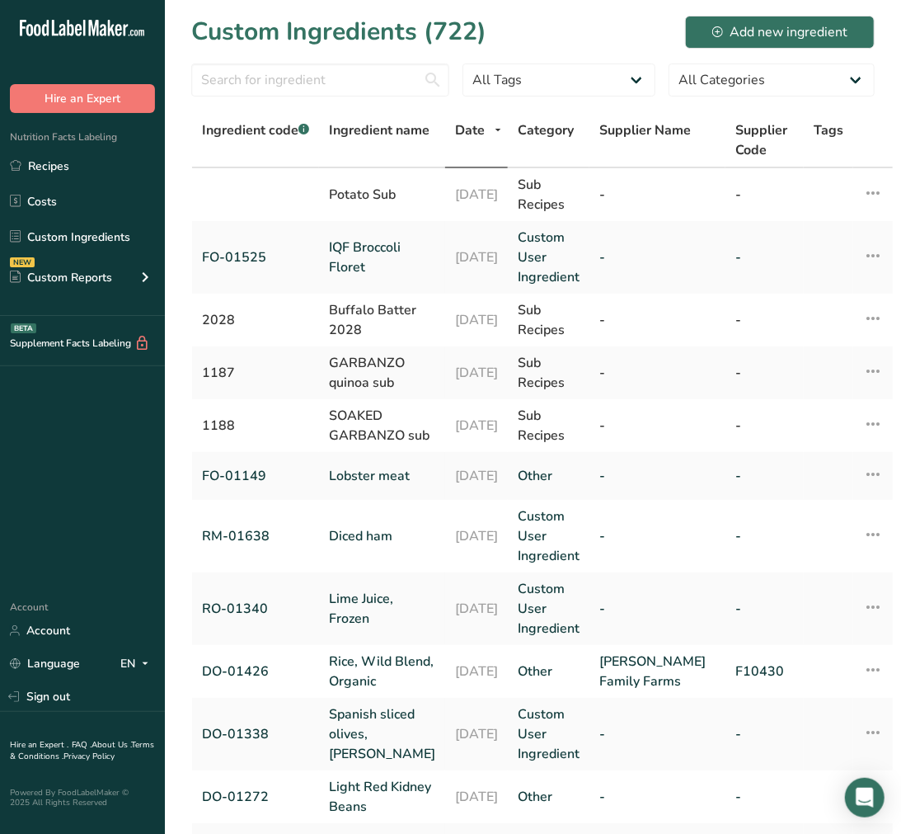
click at [343, 56] on section "Custom Ingredients (722) Add new ingredient All Tags Source of Antioxidants [ME…" at bounding box center [533, 596] width 736 height 1193
click at [349, 59] on section "Custom Ingredients (722) Add new ingredient All Tags Source of Antioxidants [ME…" at bounding box center [533, 596] width 736 height 1193
click at [348, 73] on input "text" at bounding box center [320, 80] width 258 height 33
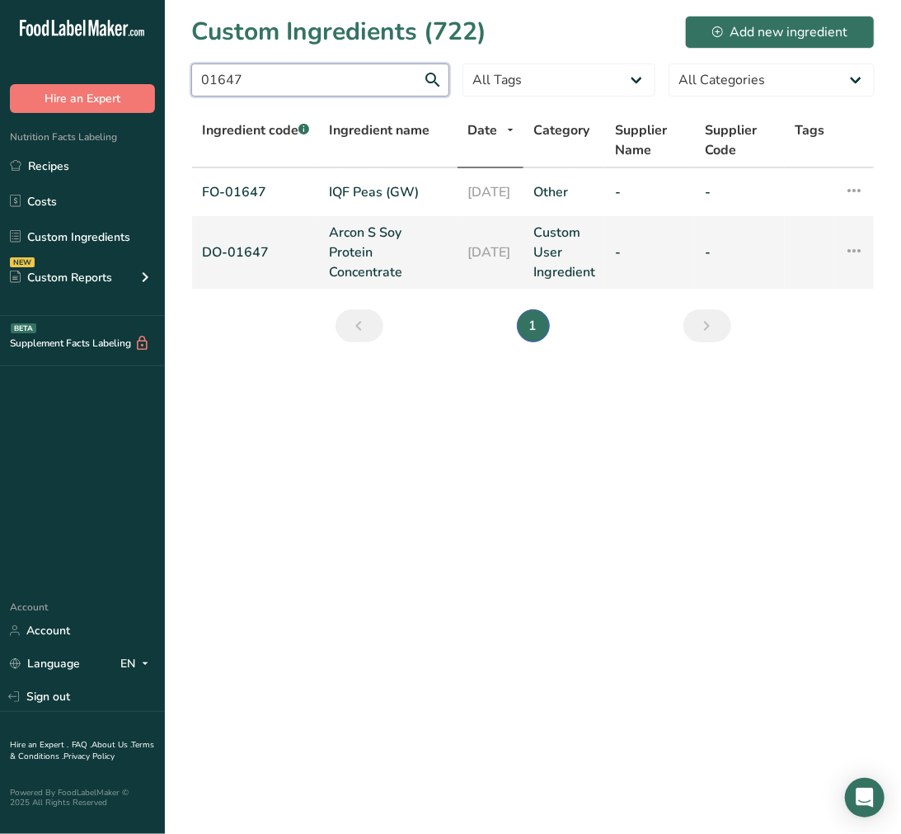
type input "01647"
click at [361, 227] on link "Arcon S Soy Protein Concentrate" at bounding box center [388, 252] width 119 height 59
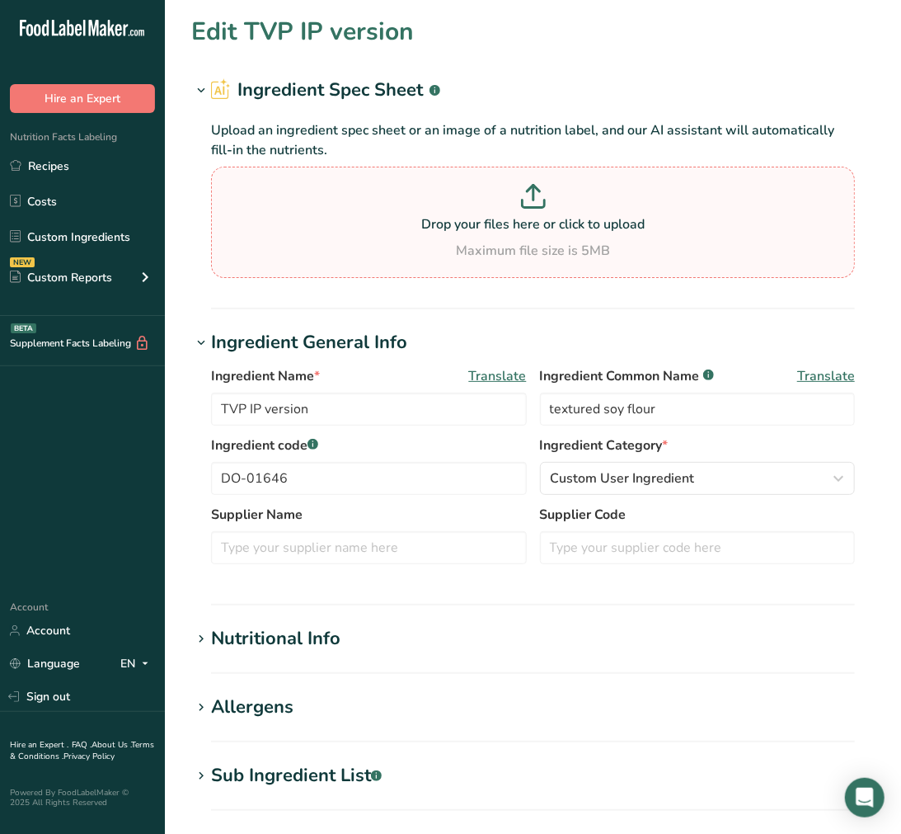
type input "Arcon S Soy Protein Concentrate"
type input "soy protein concentrate"
type input "DO-01647"
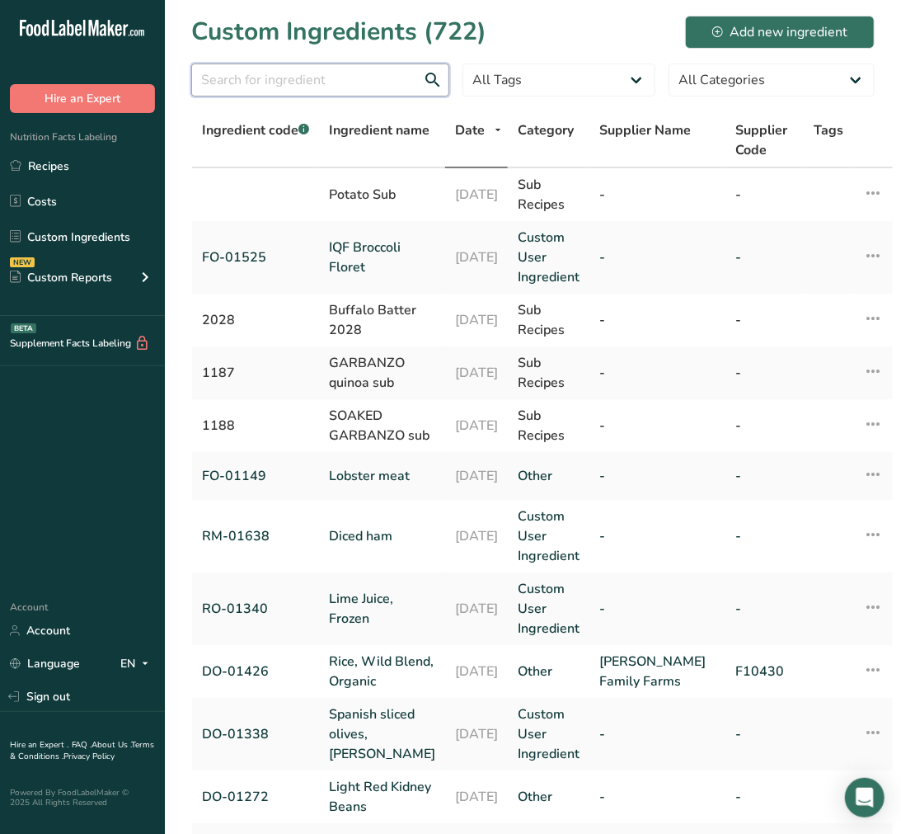
drag, startPoint x: 394, startPoint y: 81, endPoint x: 416, endPoint y: 73, distance: 23.7
click at [394, 81] on input "text" at bounding box center [320, 80] width 258 height 33
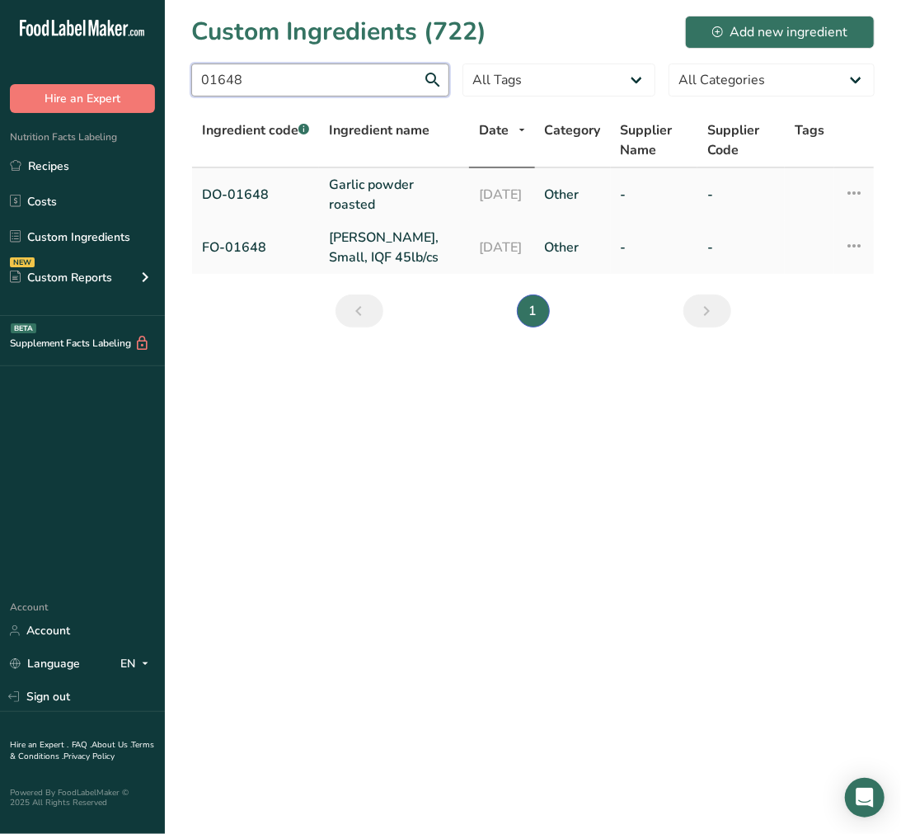
type input "01648"
click at [374, 204] on link "Garlic powder roasted" at bounding box center [394, 195] width 130 height 40
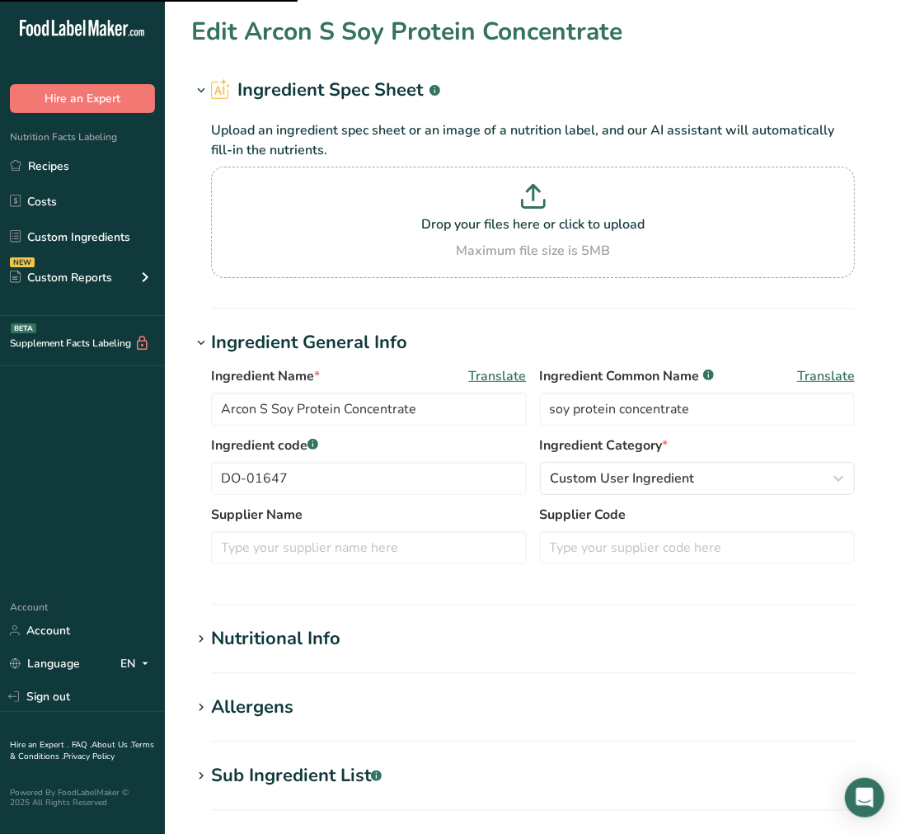
type input "Garlic powder roasted"
type input "garlic powder"
type input "DO-01648"
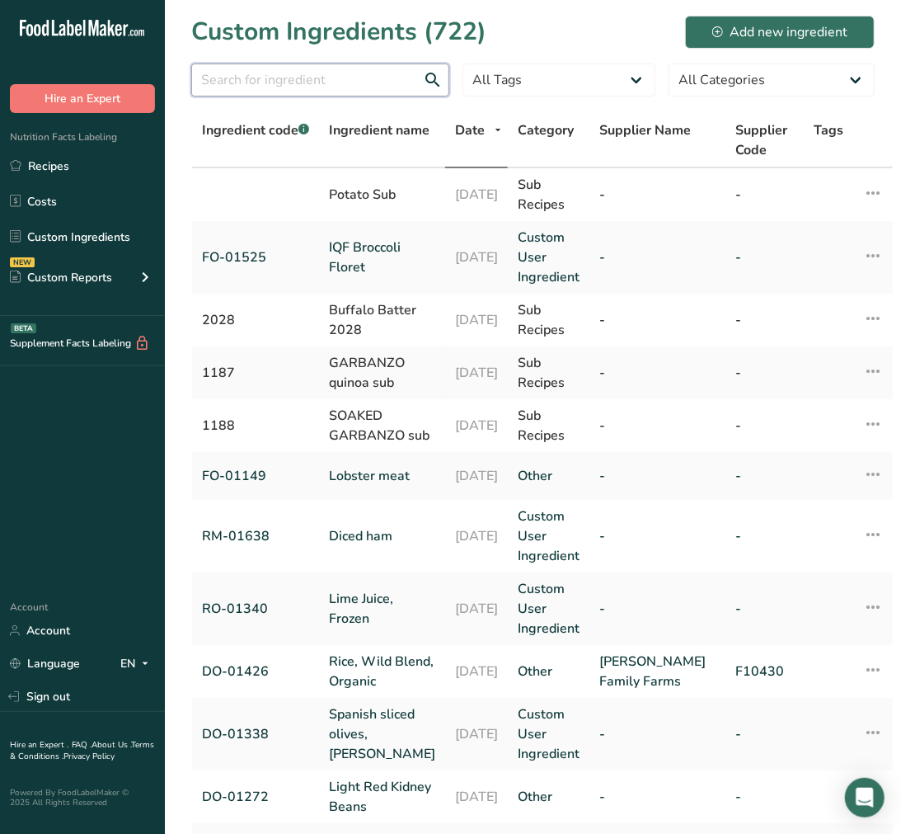
click at [260, 87] on input "text" at bounding box center [320, 80] width 258 height 33
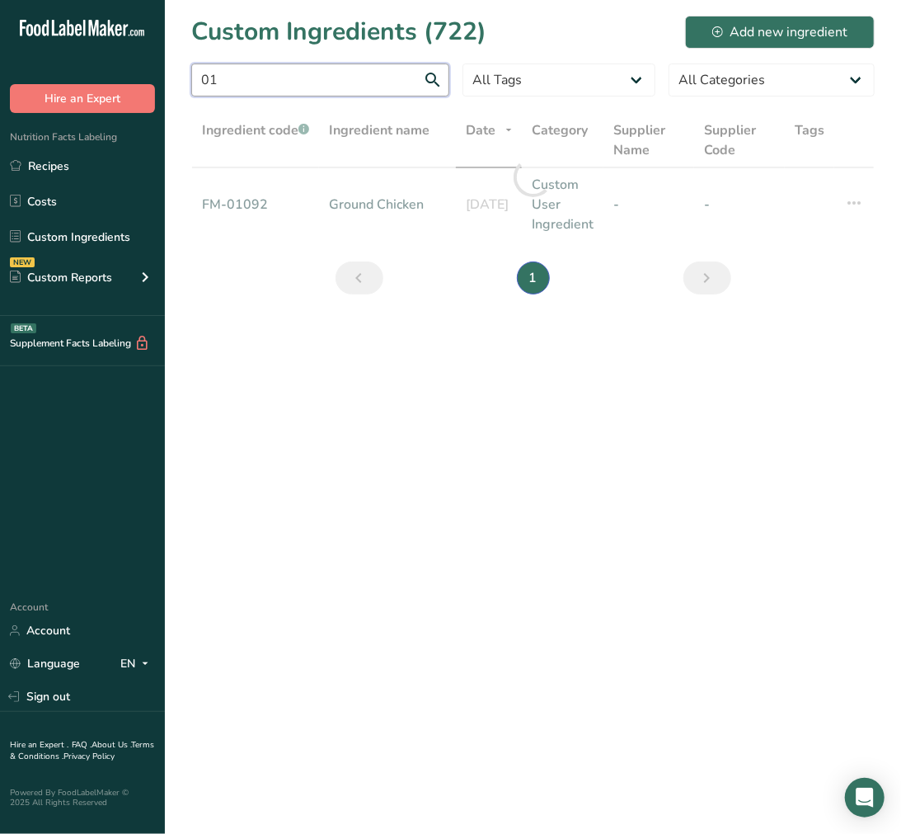
type input "0"
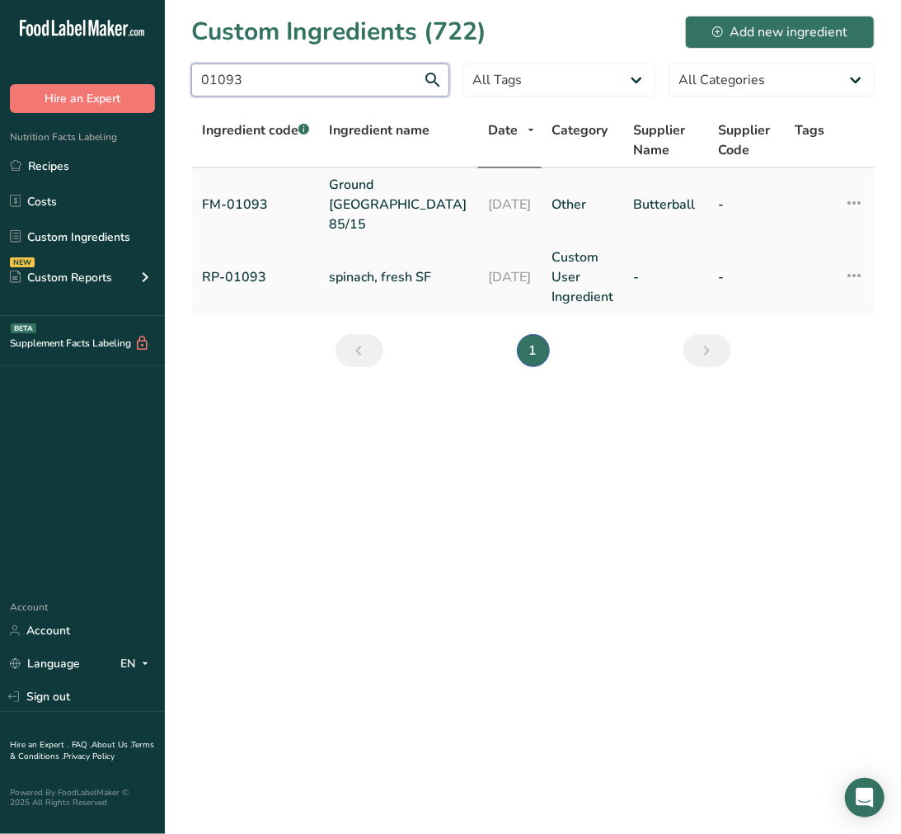
type input "01093"
click at [376, 169] on td "Ground [GEOGRAPHIC_DATA] 85/15" at bounding box center [398, 204] width 159 height 73
click at [391, 179] on link "Ground [GEOGRAPHIC_DATA] 85/15" at bounding box center [398, 204] width 139 height 59
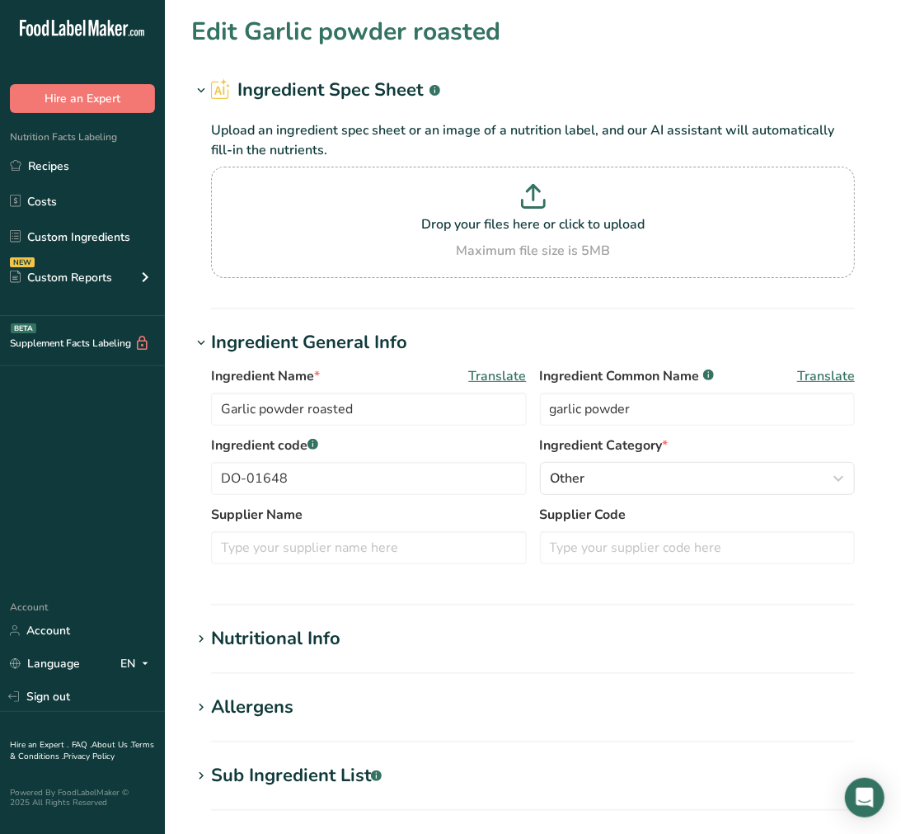
type input "Ground [GEOGRAPHIC_DATA] 85/15"
type input "ground [GEOGRAPHIC_DATA]"
type input "FM-01093"
type input "Butterball"
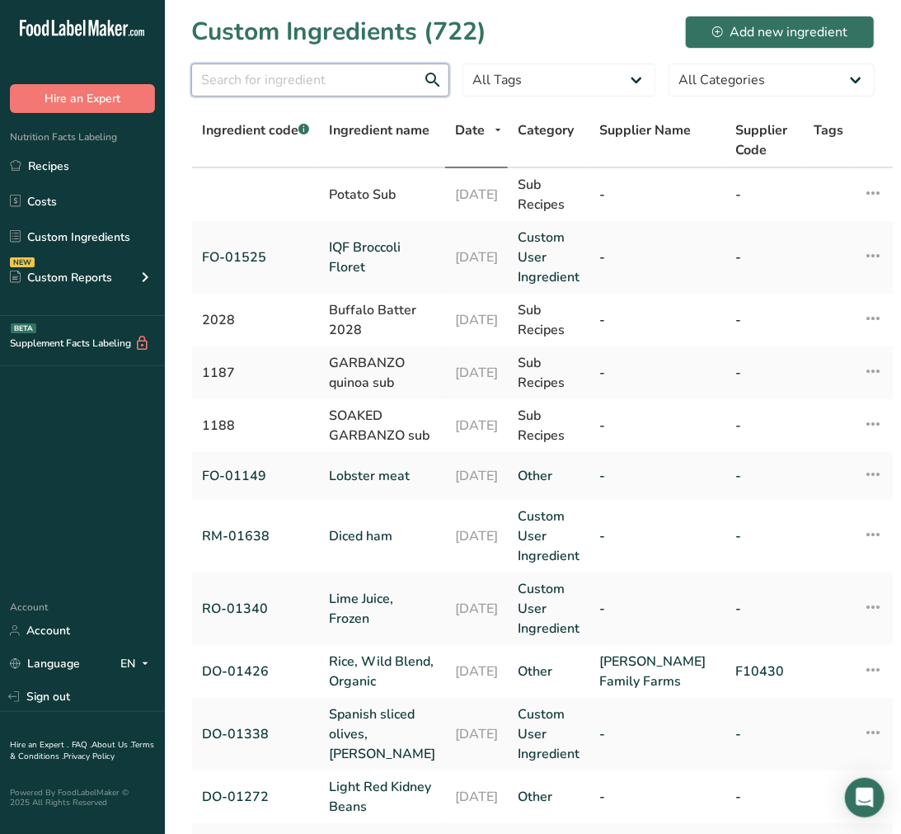
click at [339, 69] on input "text" at bounding box center [320, 80] width 258 height 33
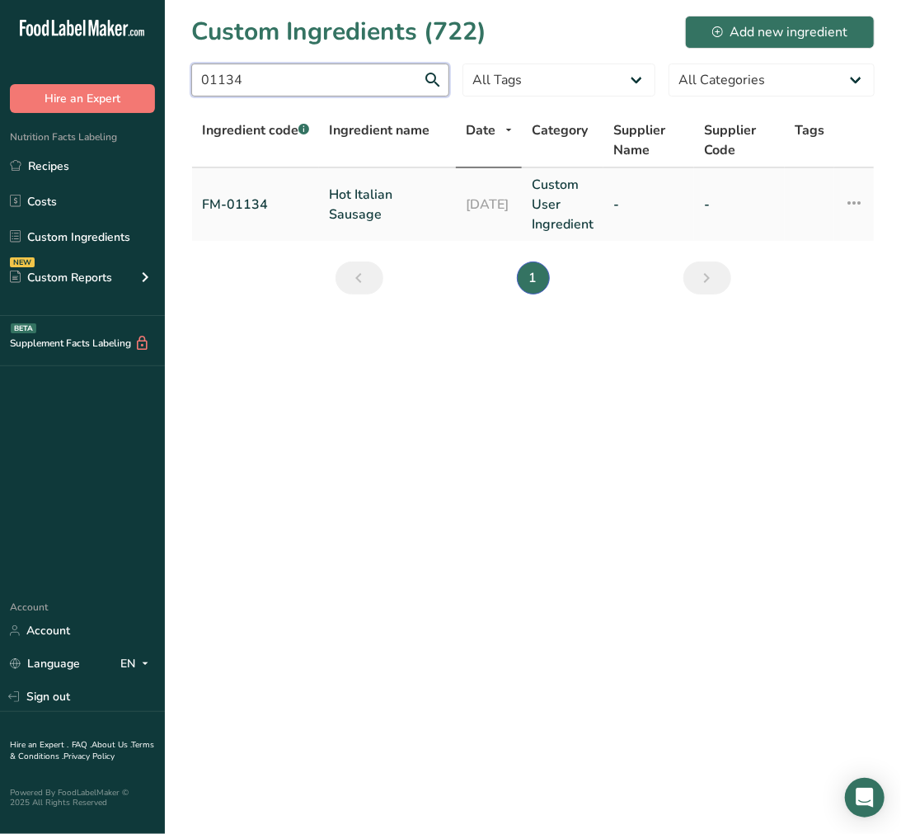
type input "01134"
click at [379, 195] on link "Hot Italian Sausage" at bounding box center [387, 205] width 117 height 40
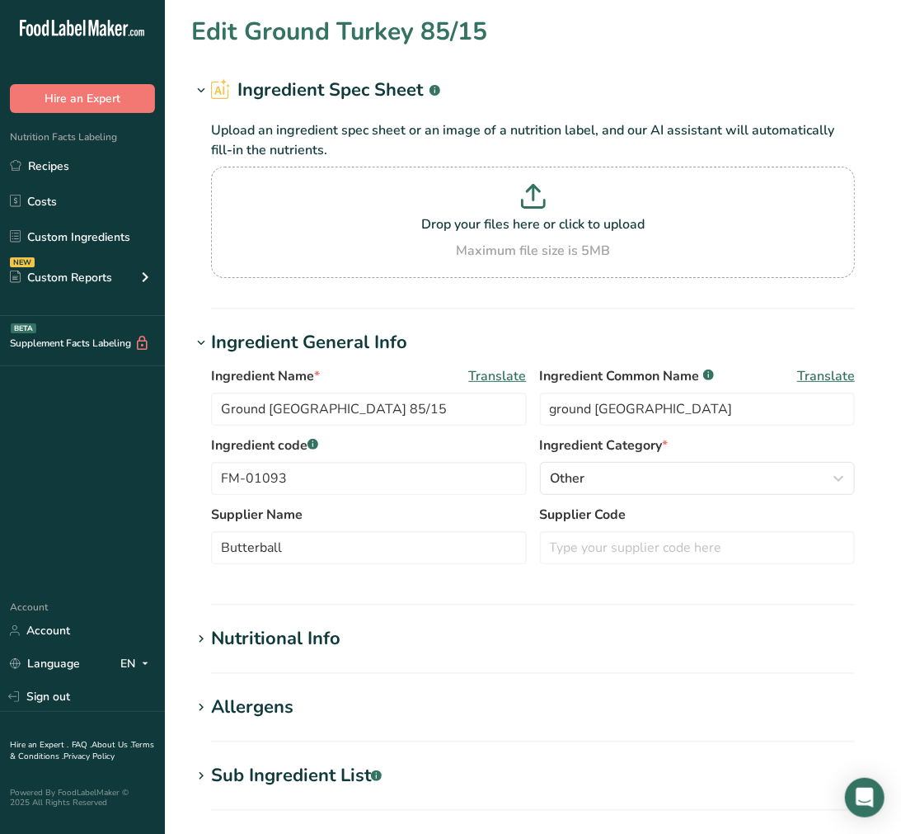
type input "Hot Italian Sausage"
type input "hot italian sausage"
type input "FM-01134"
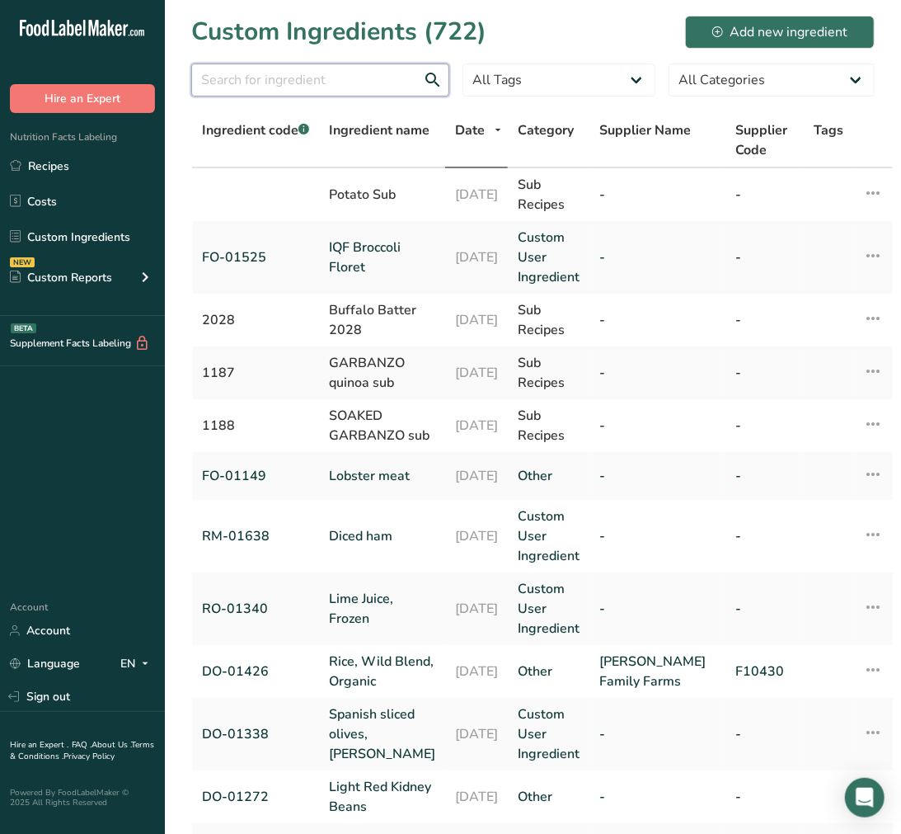
click at [431, 87] on input "text" at bounding box center [320, 80] width 258 height 33
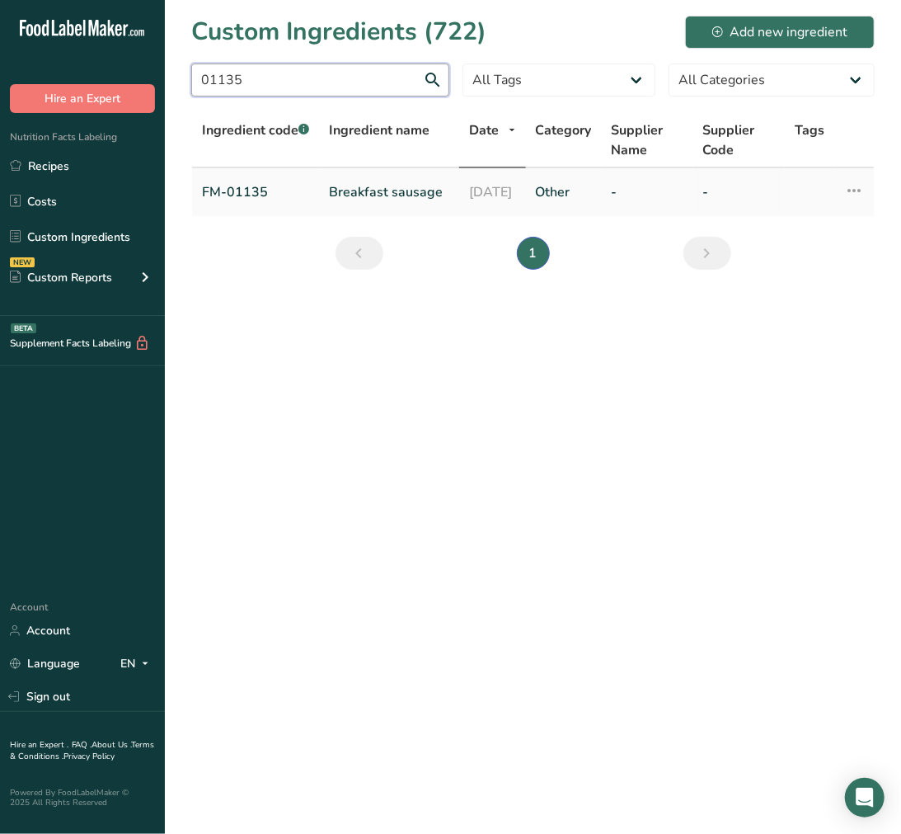
type input "01135"
click at [365, 182] on link "Breakfast sausage" at bounding box center [389, 192] width 120 height 20
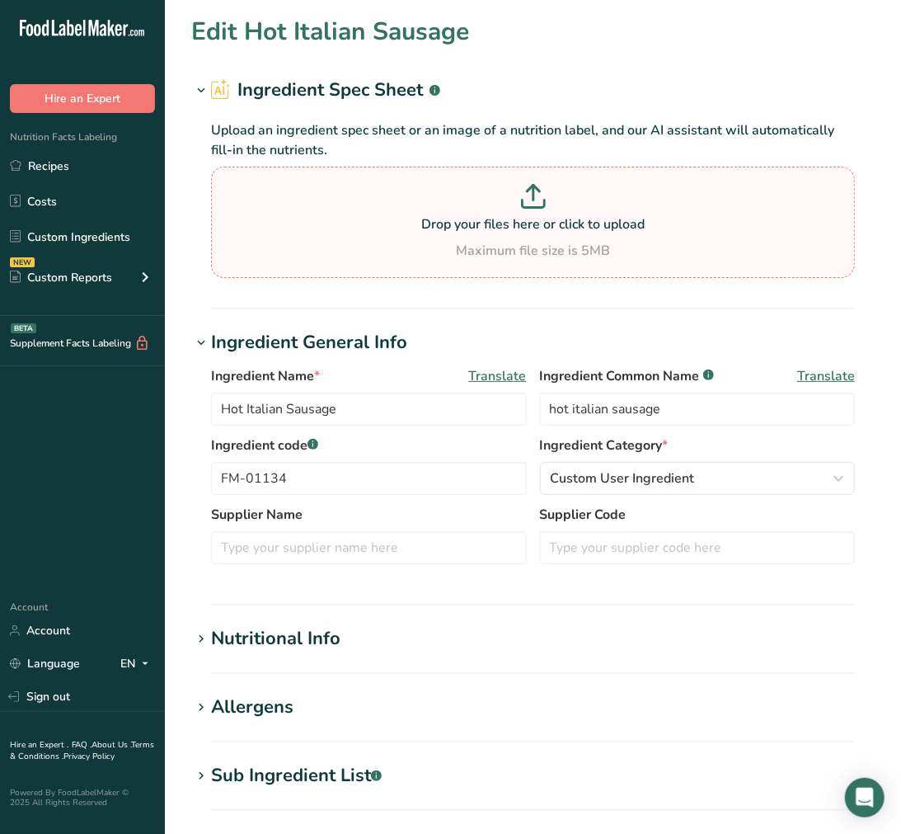
type input "Breakfast sausage"
type input "breakfast sausage meat"
type input "FM-01135"
type textarea "pork, water, salt, [MEDICAL_DATA], flavorings"
click at [315, 769] on div "Sub Ingredient List .a-a{fill:#347362;}.b-a{fill:#fff;}" at bounding box center [296, 775] width 171 height 27
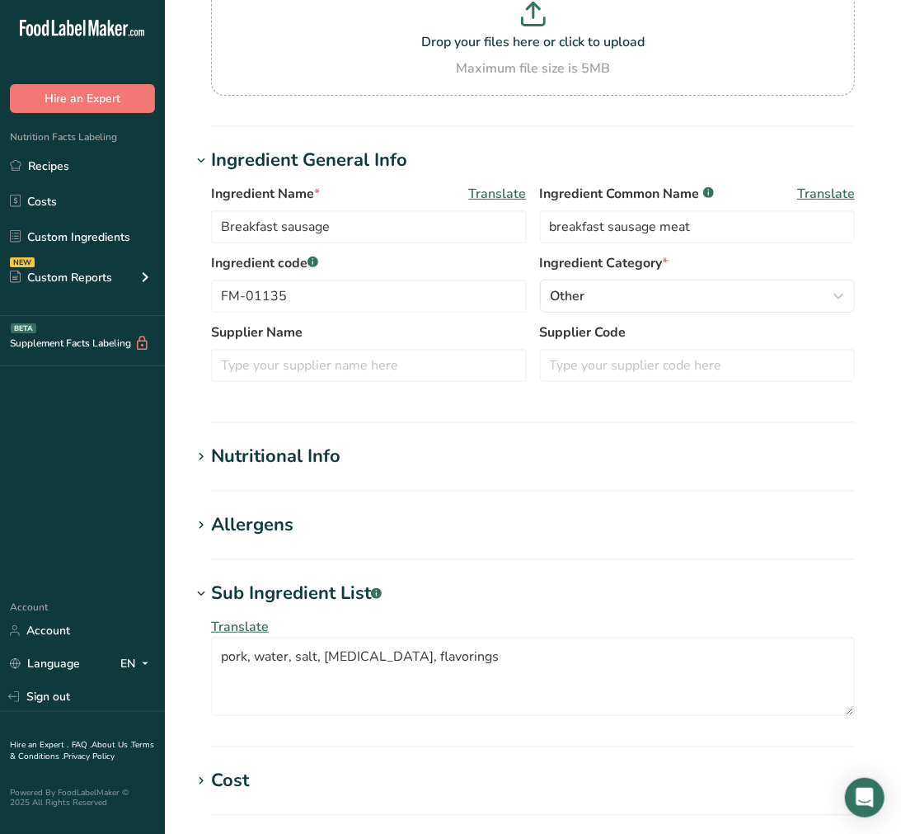
scroll to position [183, 0]
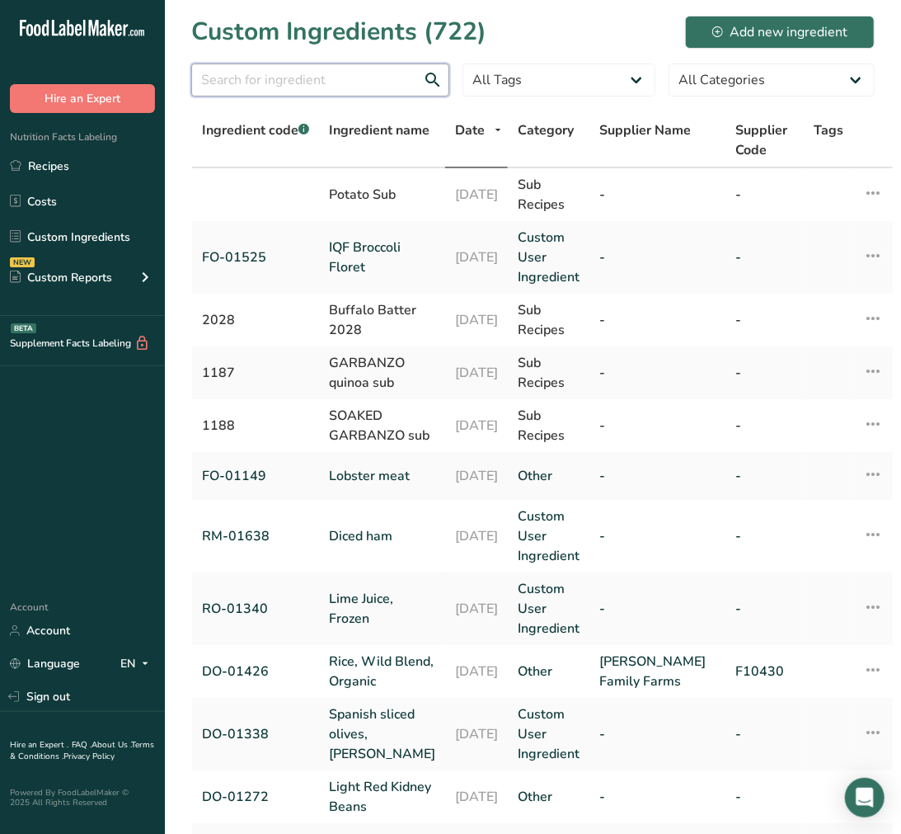
drag, startPoint x: 383, startPoint y: 91, endPoint x: 381, endPoint y: 79, distance: 11.7
click at [382, 89] on input "text" at bounding box center [320, 80] width 258 height 33
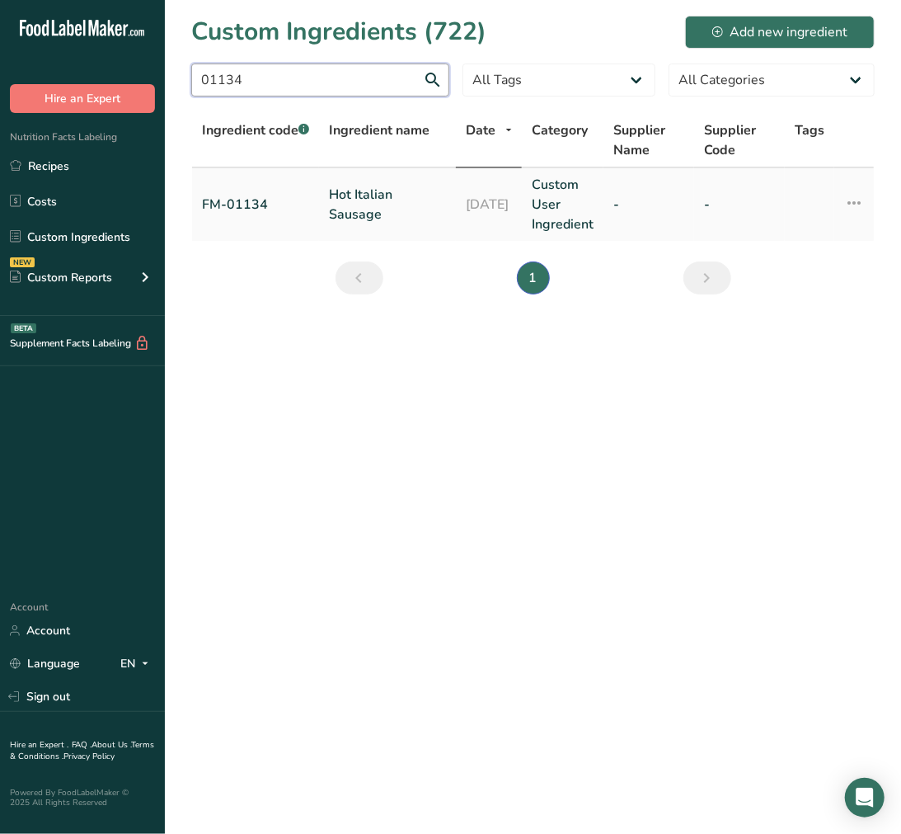
type input "01134"
click at [375, 186] on link "Hot Italian Sausage" at bounding box center [387, 205] width 117 height 40
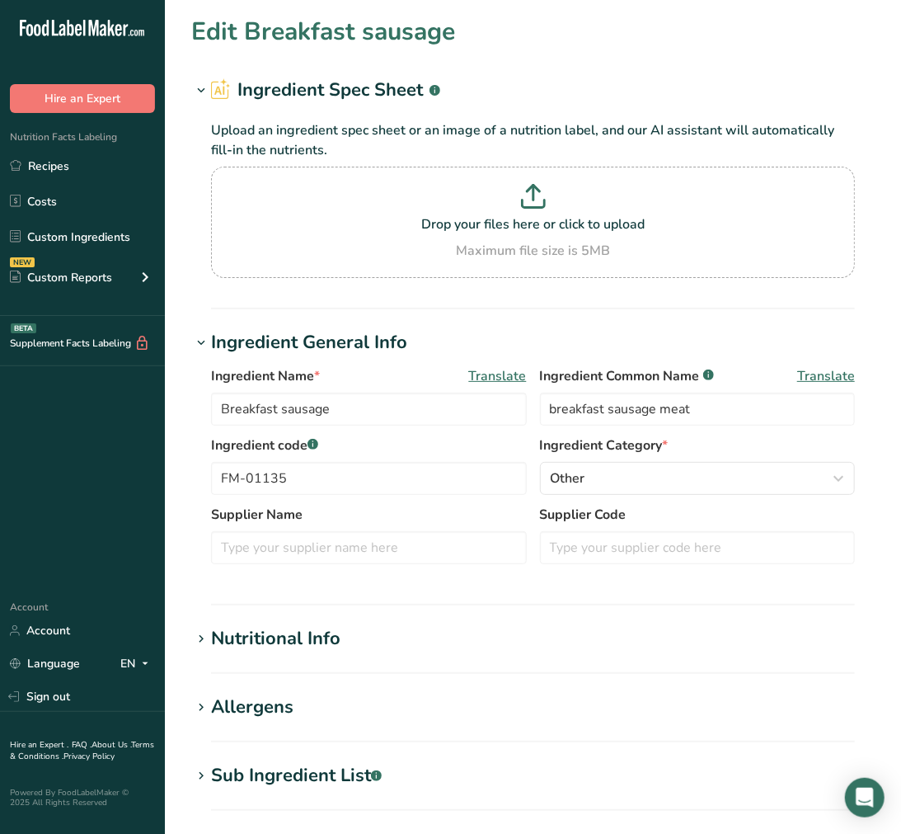
type input "Hot Italian Sausage"
type input "hot italian sausage"
type input "FM-01134"
type textarea "pork, water, salt, spices, paprika, sugar, spice, extractives"
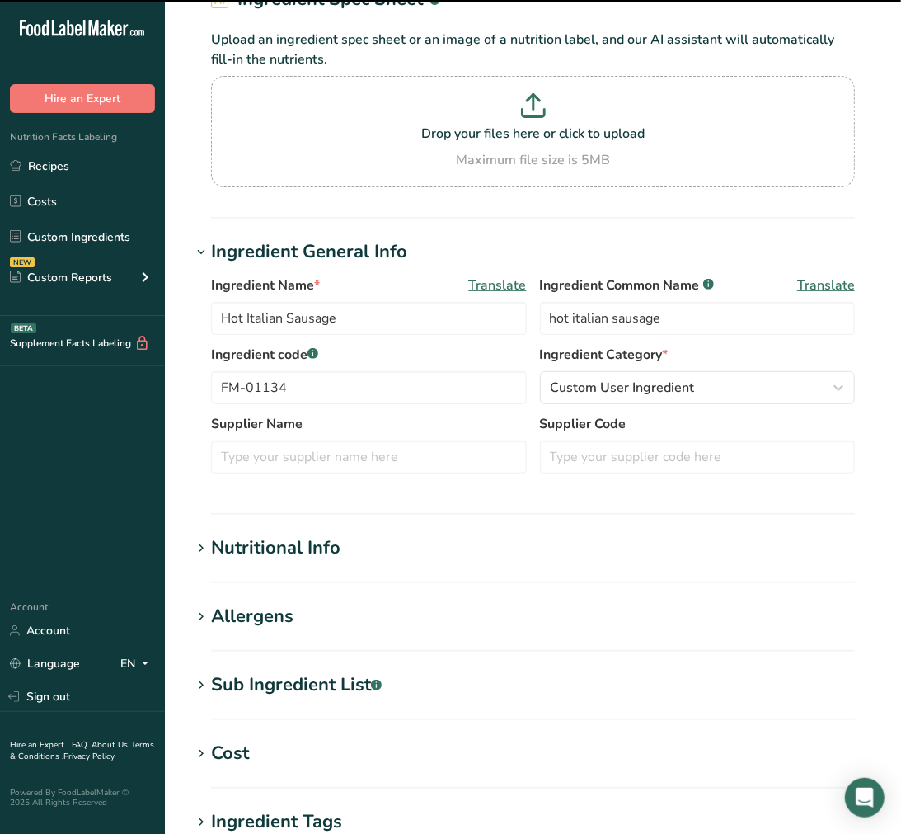
scroll to position [92, 0]
click at [335, 664] on section "Edit Hot Italian Sausage Ingredient Spec Sheet .a-a{fill:#347362;}.b-a{fill:#ff…" at bounding box center [533, 523] width 736 height 1231
click at [343, 685] on div "Sub Ingredient List .a-a{fill:#347362;}.b-a{fill:#fff;}" at bounding box center [296, 683] width 171 height 27
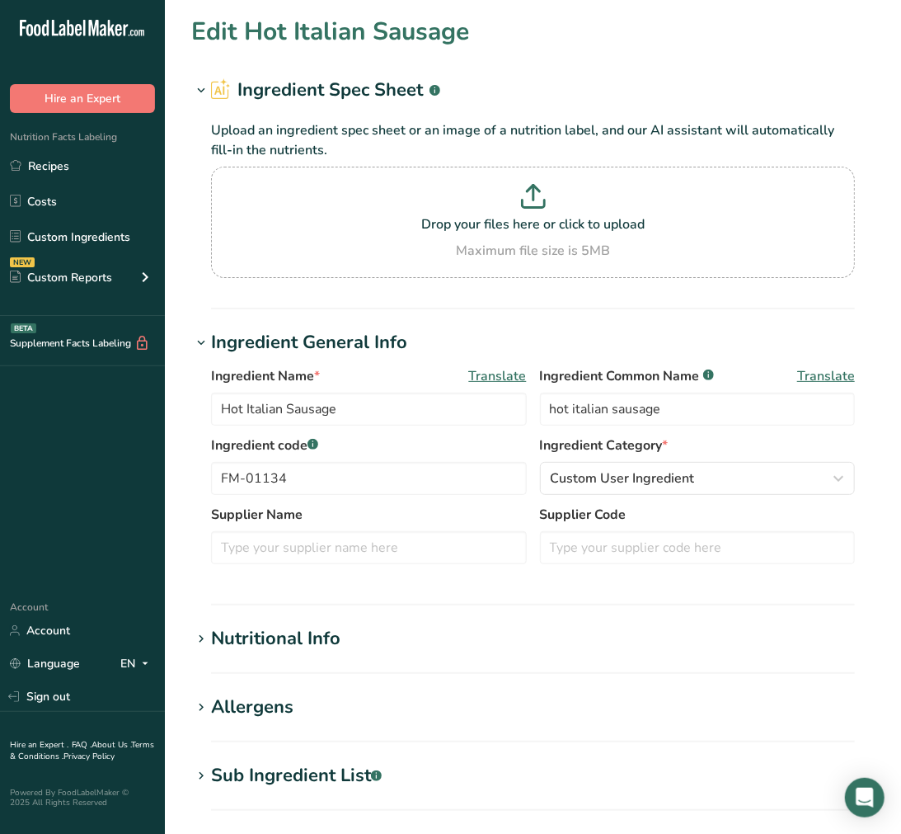
scroll to position [92, 0]
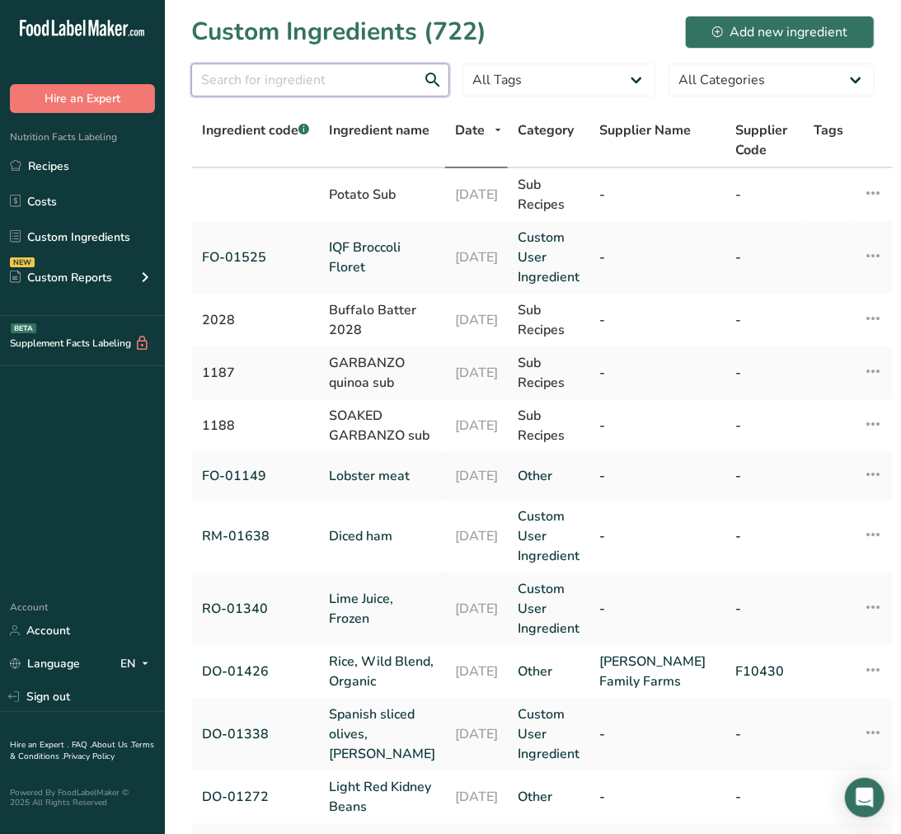
click at [378, 89] on input "text" at bounding box center [320, 80] width 258 height 33
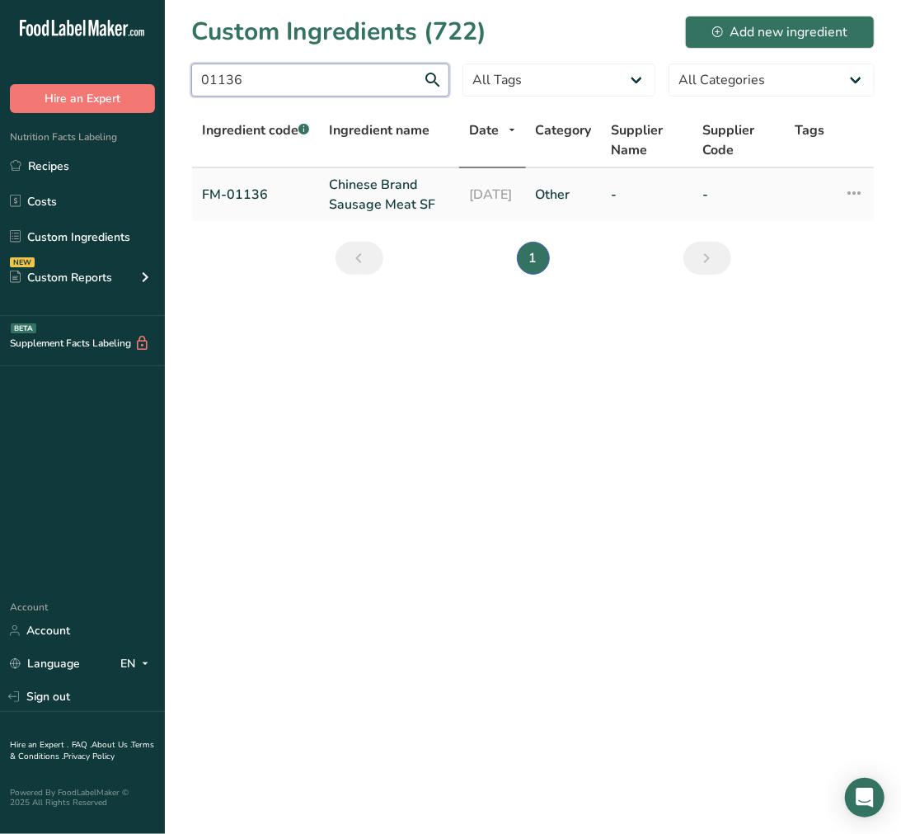
type input "01136"
drag, startPoint x: 377, startPoint y: 186, endPoint x: 368, endPoint y: 195, distance: 12.8
click at [377, 186] on link "Chinese Brand Sausage Meat SF" at bounding box center [389, 195] width 120 height 40
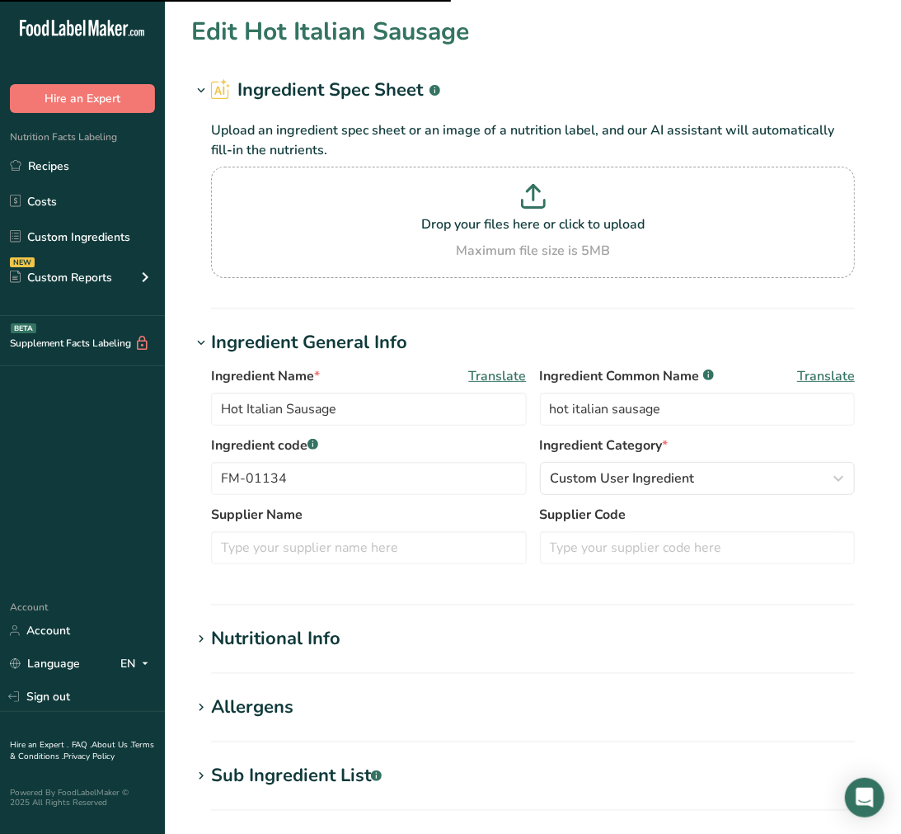
type input "Chinese Brand Sausage Meat SF"
type input "sausage"
type input "FM-01136"
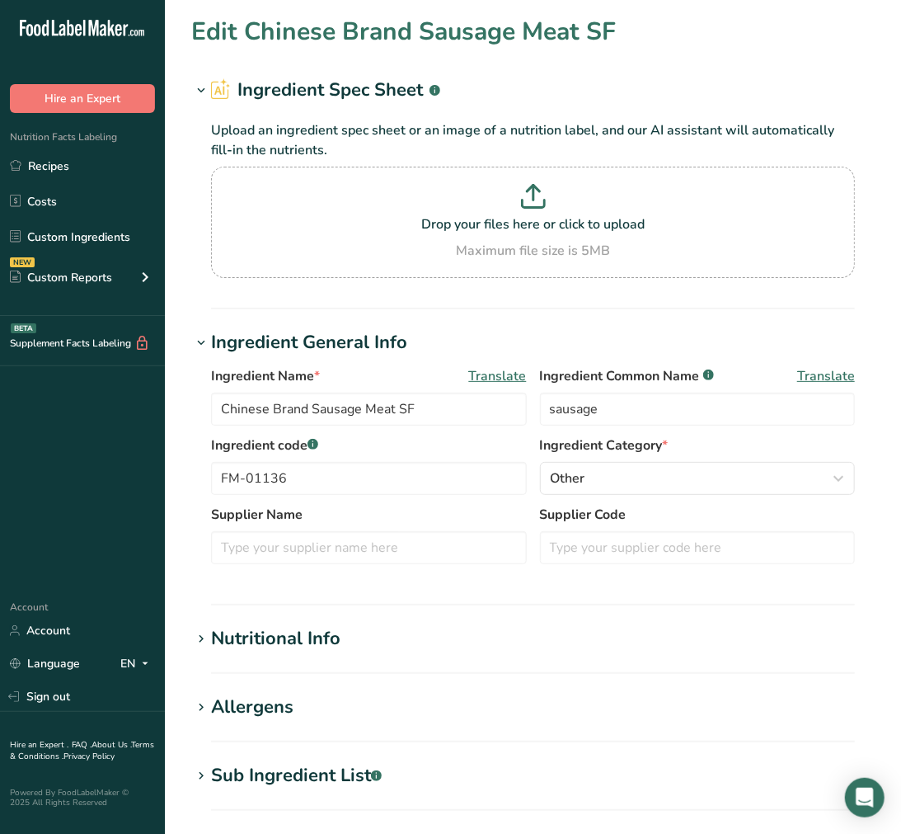
click at [238, 789] on section "Sub Ingredient List .a-a{fill:#347362;}.b-a{fill:#fff;} Translate pork, seasoni…" at bounding box center [533, 786] width 684 height 49
click at [244, 785] on div "Sub Ingredient List .a-a{fill:#347362;}.b-a{fill:#fff;}" at bounding box center [296, 775] width 171 height 27
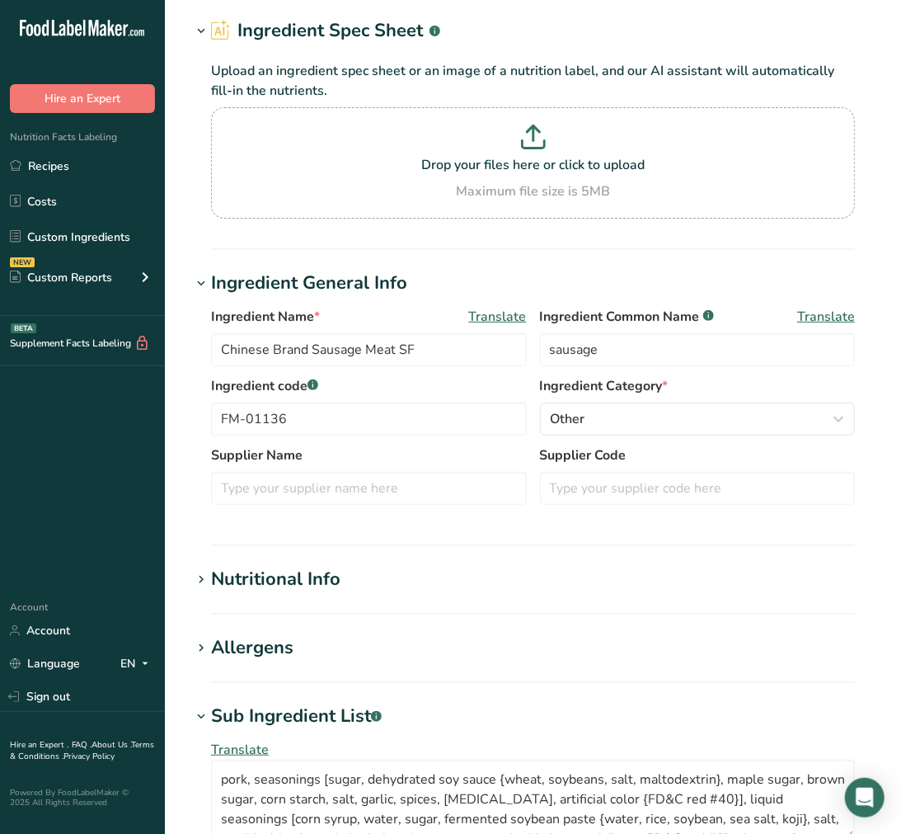
scroll to position [92, 0]
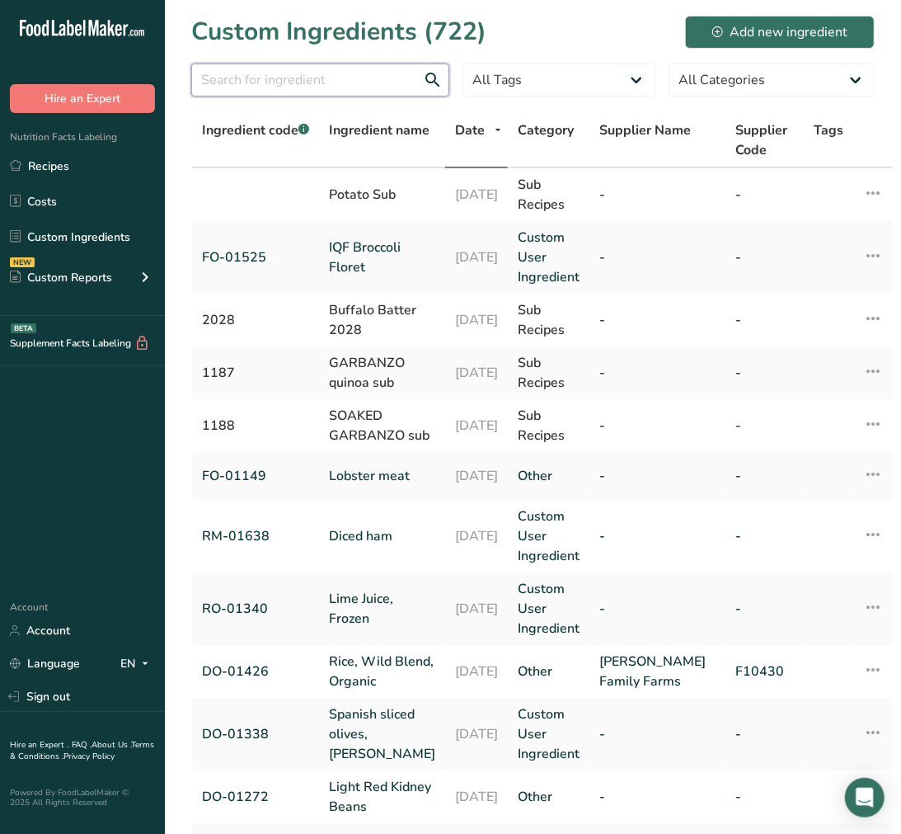
click at [349, 81] on input "text" at bounding box center [320, 80] width 258 height 33
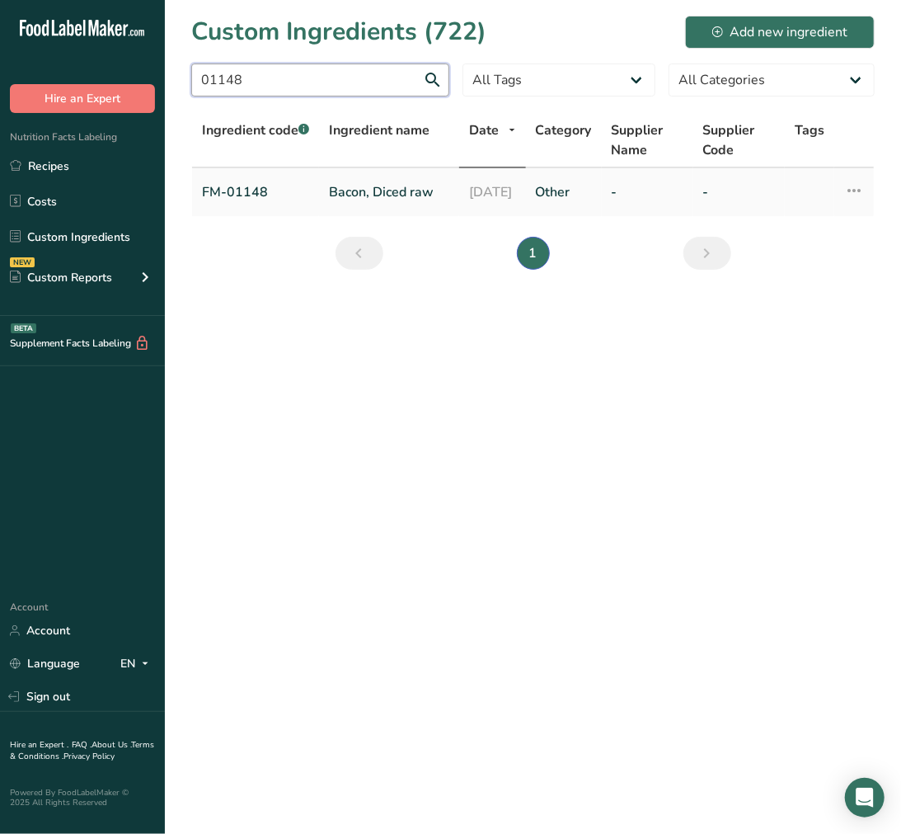
type input "01148"
click at [365, 196] on link "Bacon, Diced raw" at bounding box center [389, 192] width 120 height 20
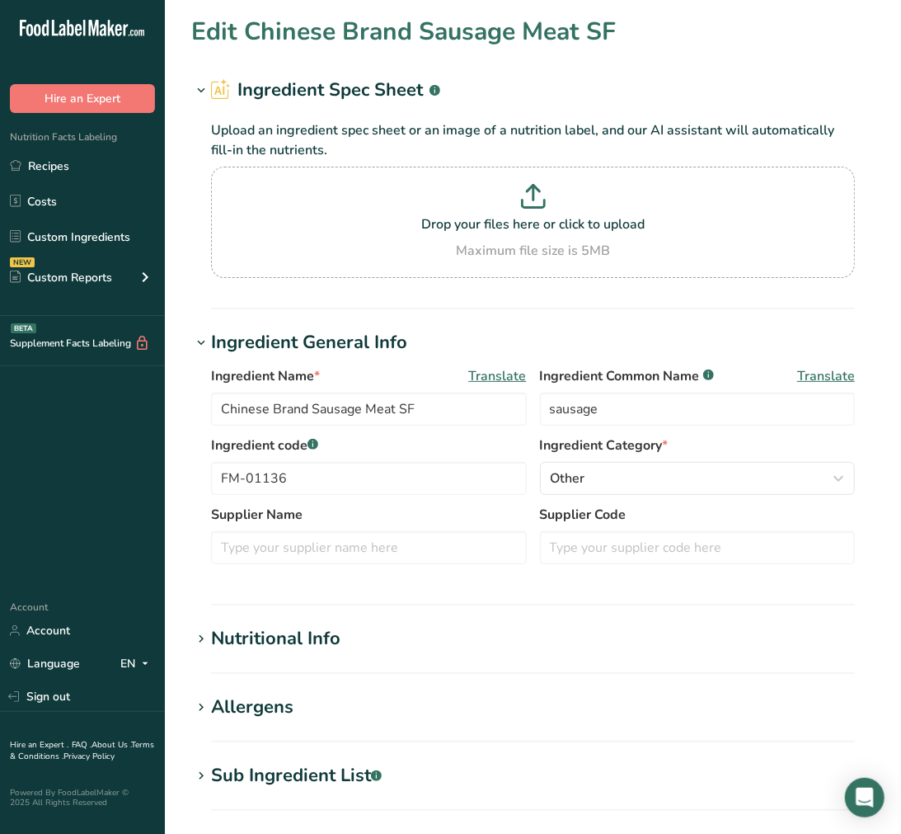
type input "Bacon, Diced raw"
type input "bacon"
type input "FM-01148"
click at [315, 760] on section "Edit Bacon, Diced raw Ingredient Spec Sheet .a-a{fill:#347362;}.b-a{fill:#fff;}…" at bounding box center [533, 615] width 736 height 1231
click at [327, 773] on div "Sub Ingredient List .a-a{fill:#347362;}.b-a{fill:#fff;}" at bounding box center [296, 775] width 171 height 27
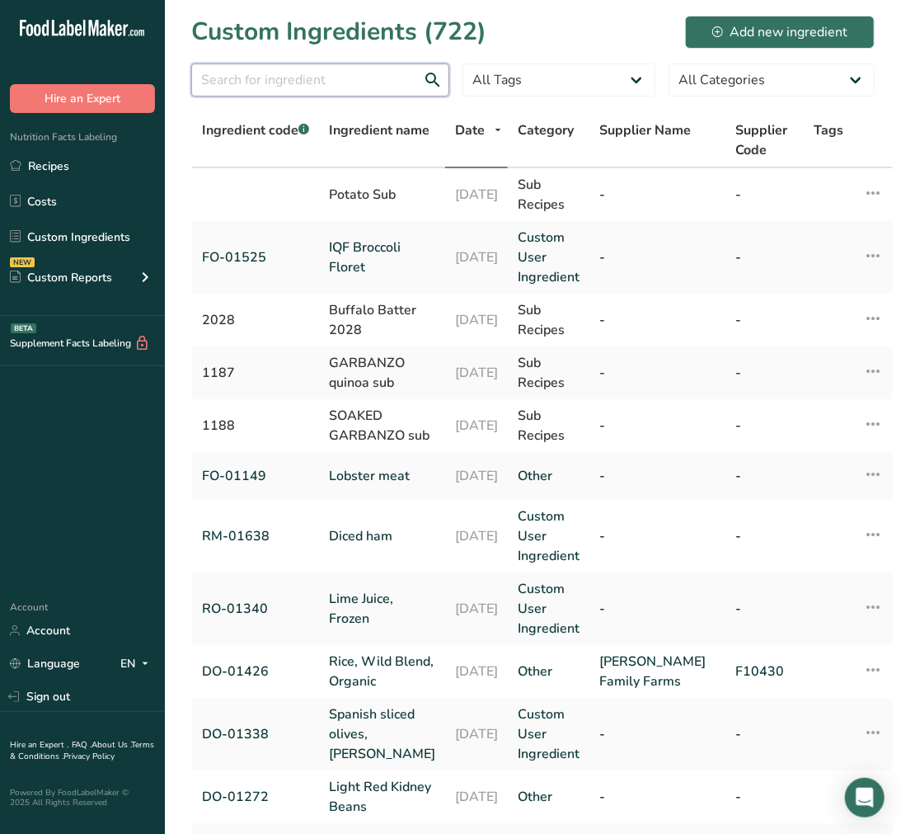
drag, startPoint x: 366, startPoint y: 80, endPoint x: 355, endPoint y: 81, distance: 11.6
click at [366, 80] on input "text" at bounding box center [320, 80] width 258 height 33
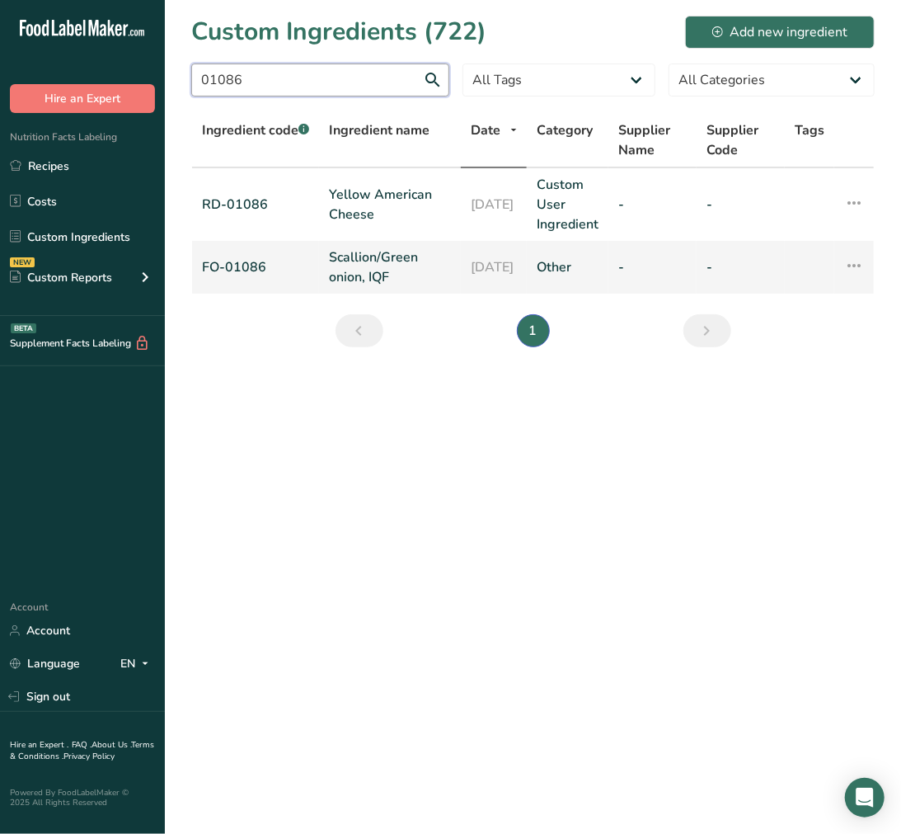
type input "01086"
click at [372, 256] on link "Scallion/Green onion, IQF" at bounding box center [390, 267] width 122 height 40
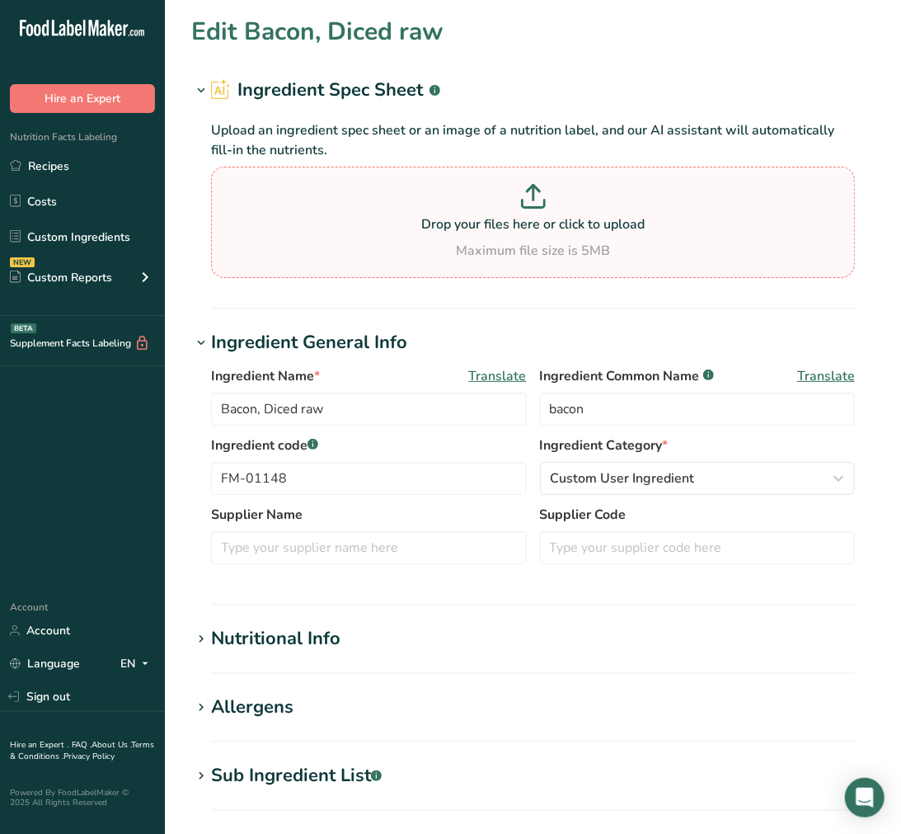
type input "Scallion/Green onion, IQF"
type input "scallions"
type input "FO-01086"
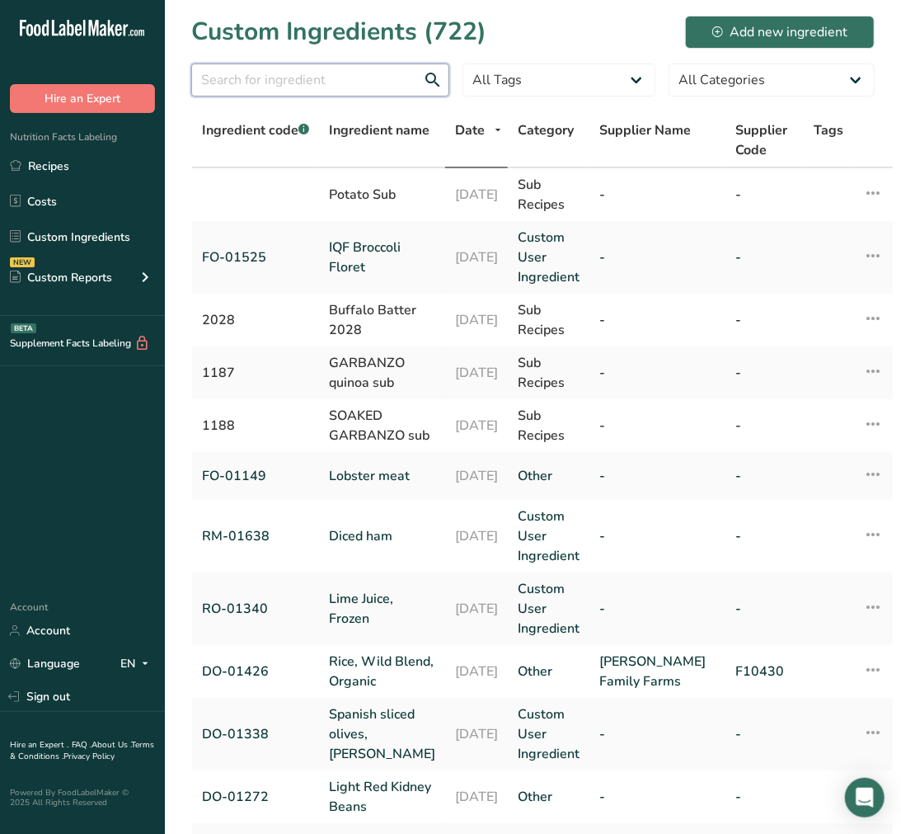
click at [313, 84] on input "text" at bounding box center [320, 80] width 258 height 33
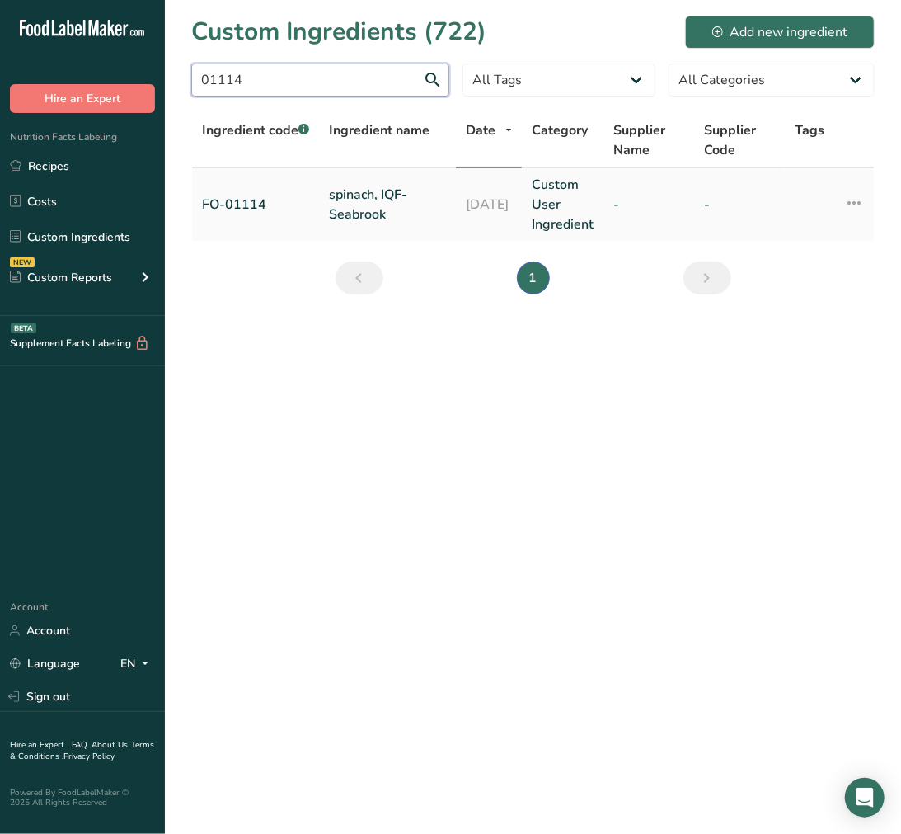
type input "01114"
click at [332, 185] on link "spinach, IQF- Seabrook" at bounding box center [387, 205] width 117 height 40
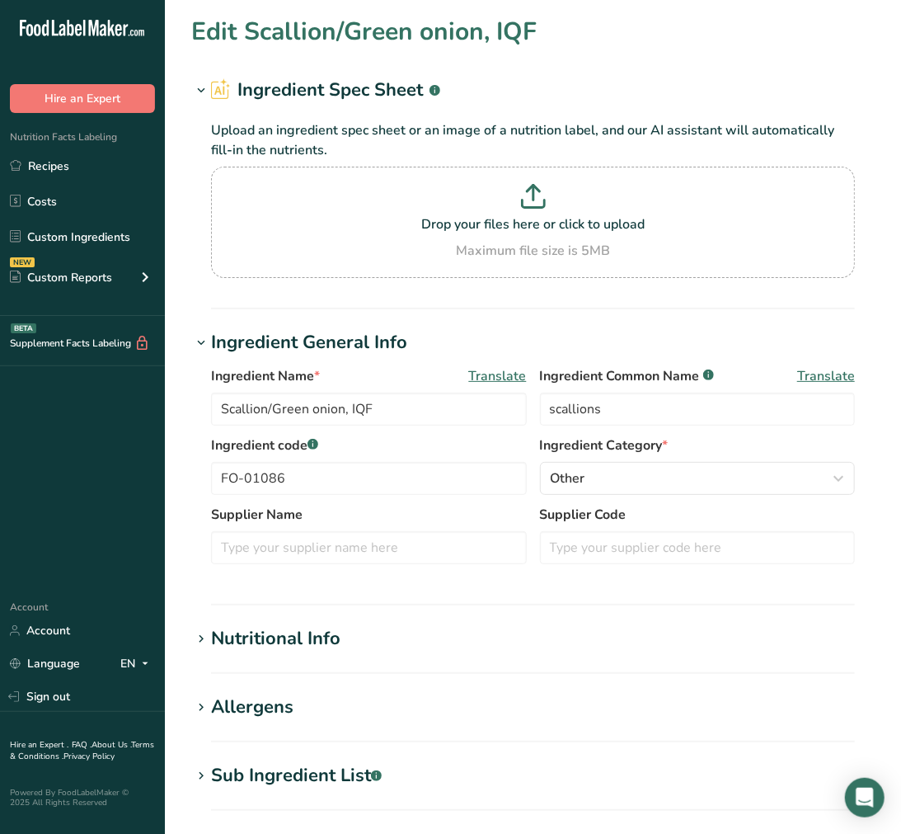
type input "spinach, IQF- Seabrook"
type input "spinach"
type input "FO-01114"
click at [261, 773] on div "Sub Ingredient List .a-a{fill:#347362;}.b-a{fill:#fff;}" at bounding box center [296, 775] width 171 height 27
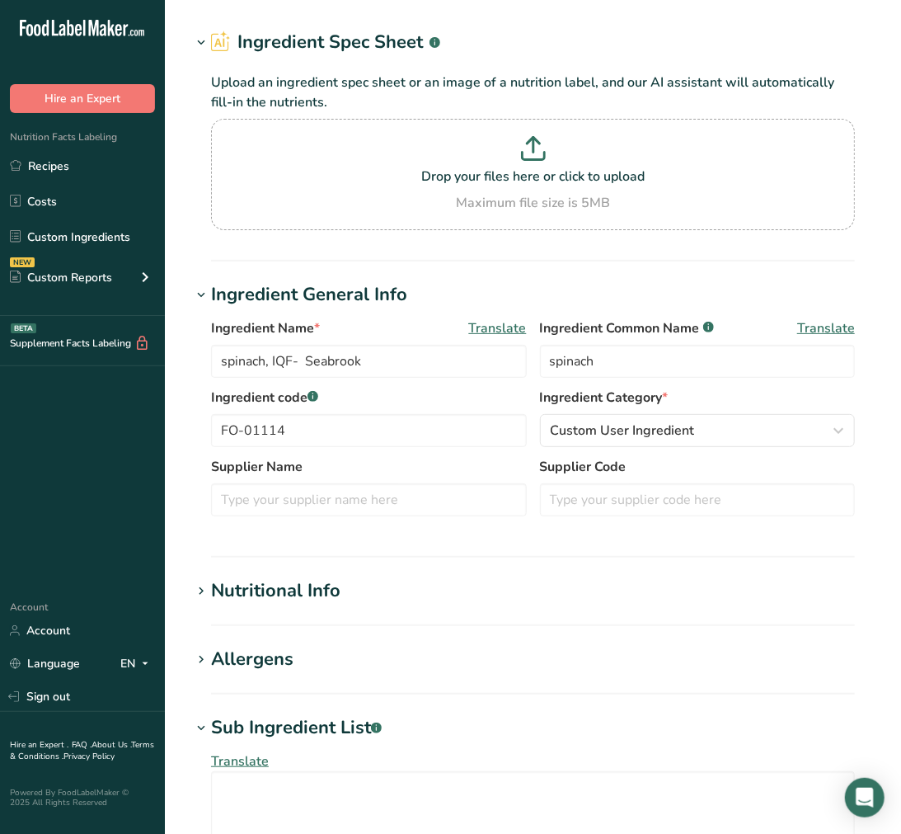
scroll to position [92, 0]
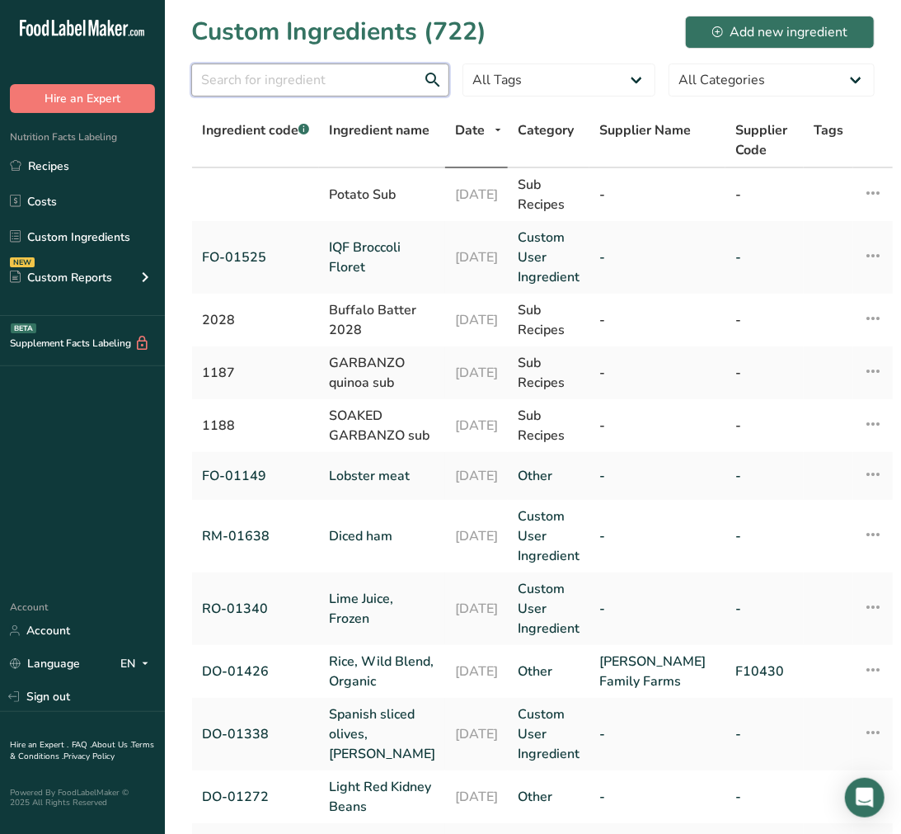
click at [340, 85] on input "text" at bounding box center [320, 80] width 258 height 33
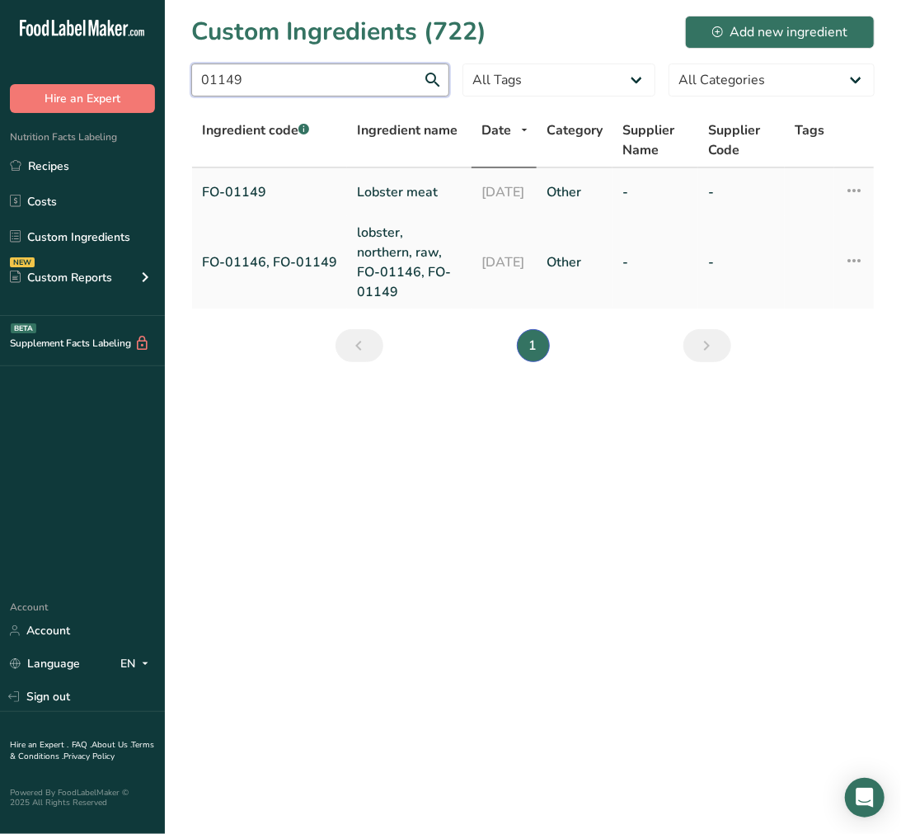
type input "01149"
click at [386, 192] on link "Lobster meat" at bounding box center [409, 192] width 105 height 20
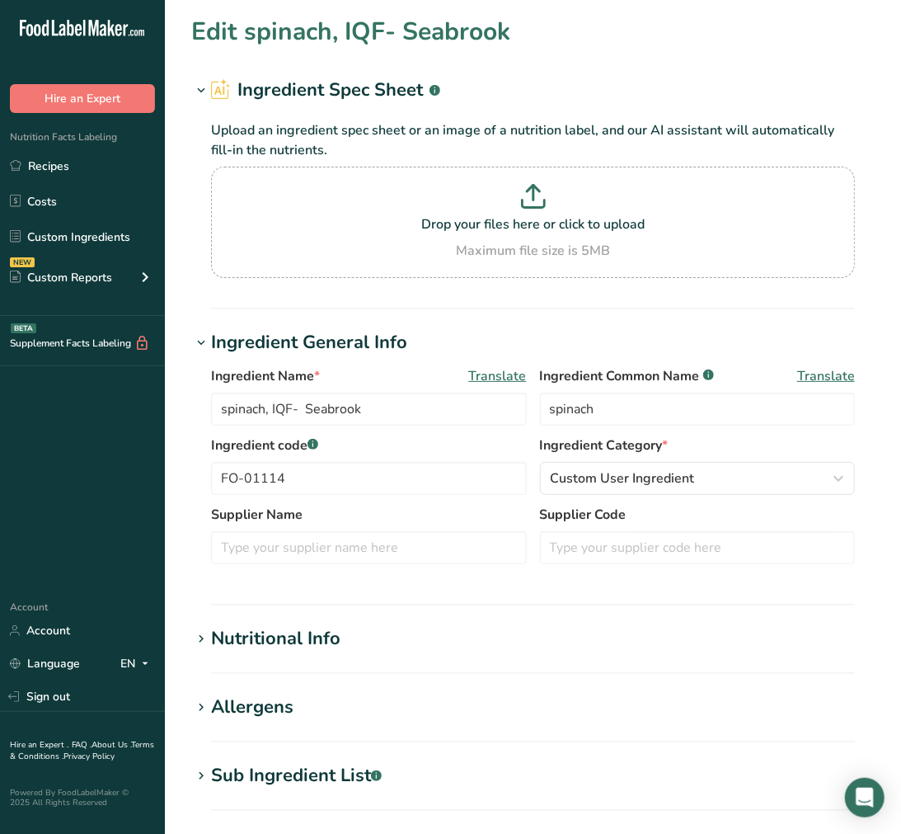
type input "Lobster meat"
type input "lobster"
type input "FO-01149"
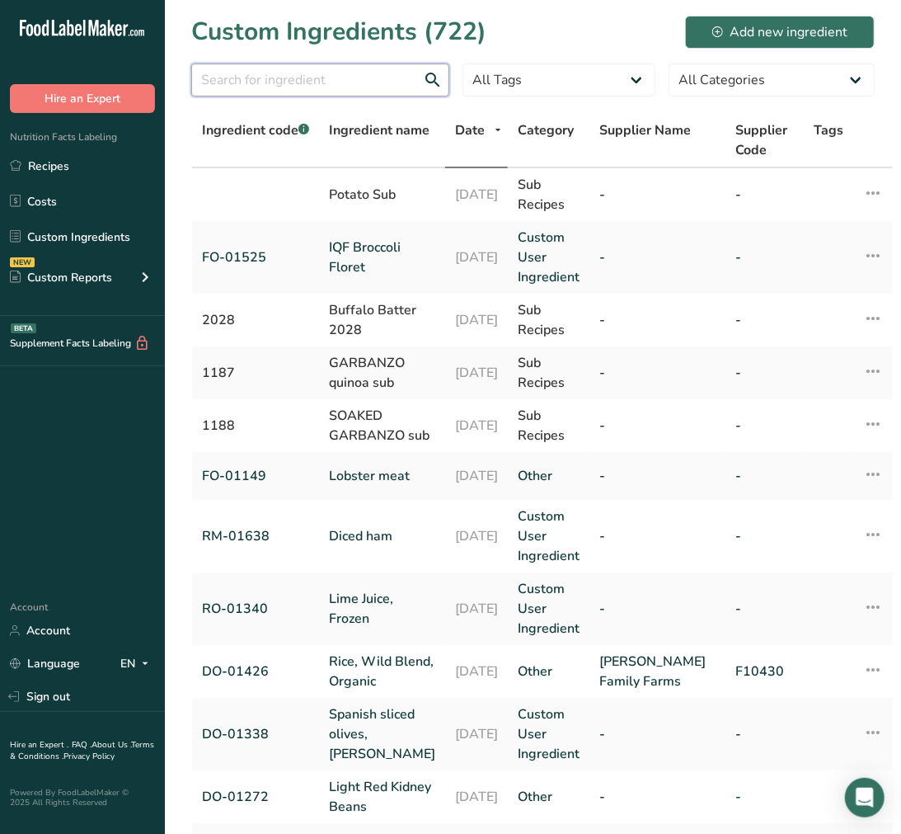
click at [316, 64] on input "text" at bounding box center [320, 80] width 258 height 33
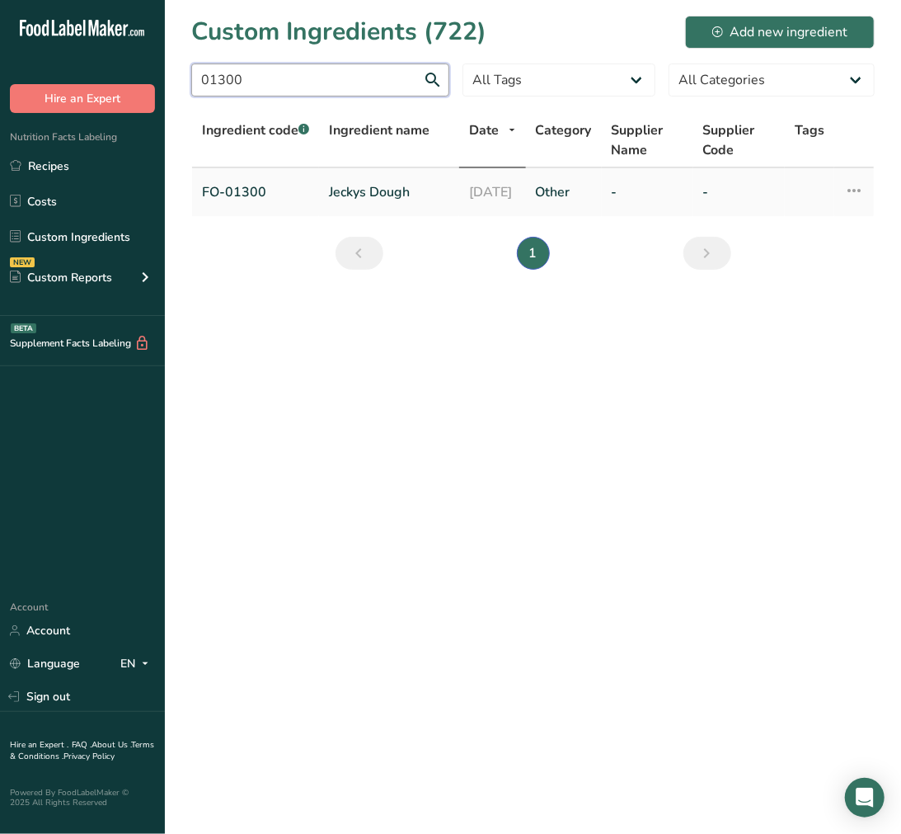
type input "01300"
click at [406, 185] on link "Jeckys Dough" at bounding box center [389, 192] width 120 height 20
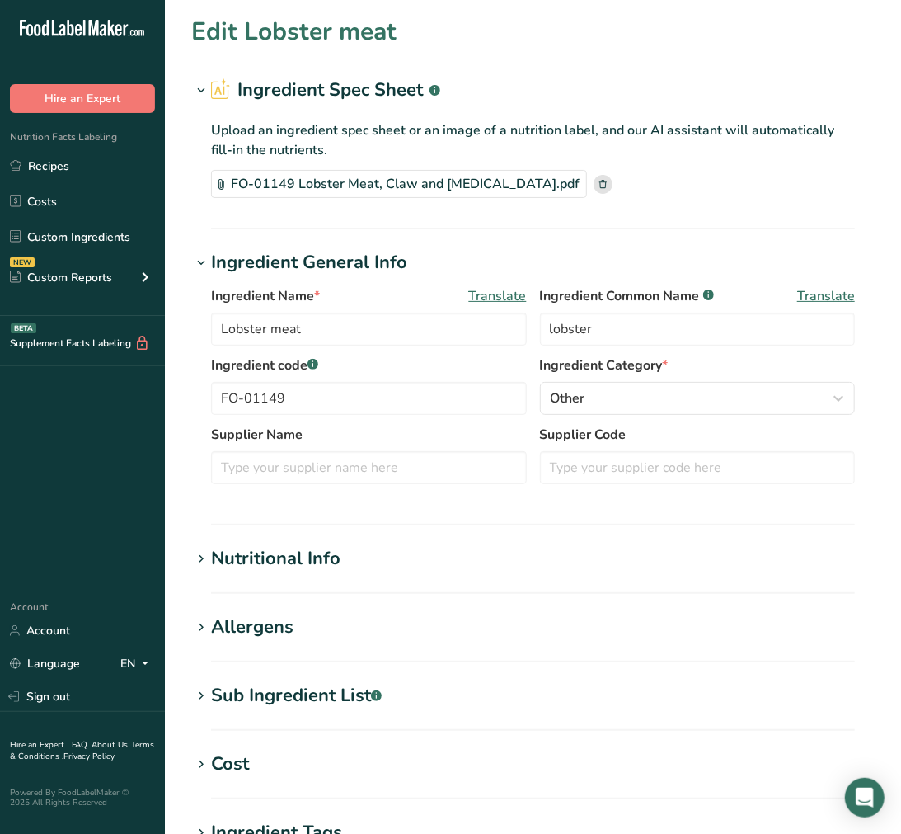
type input "Jeckys Dough"
type input "dough"
type input "FO-01300"
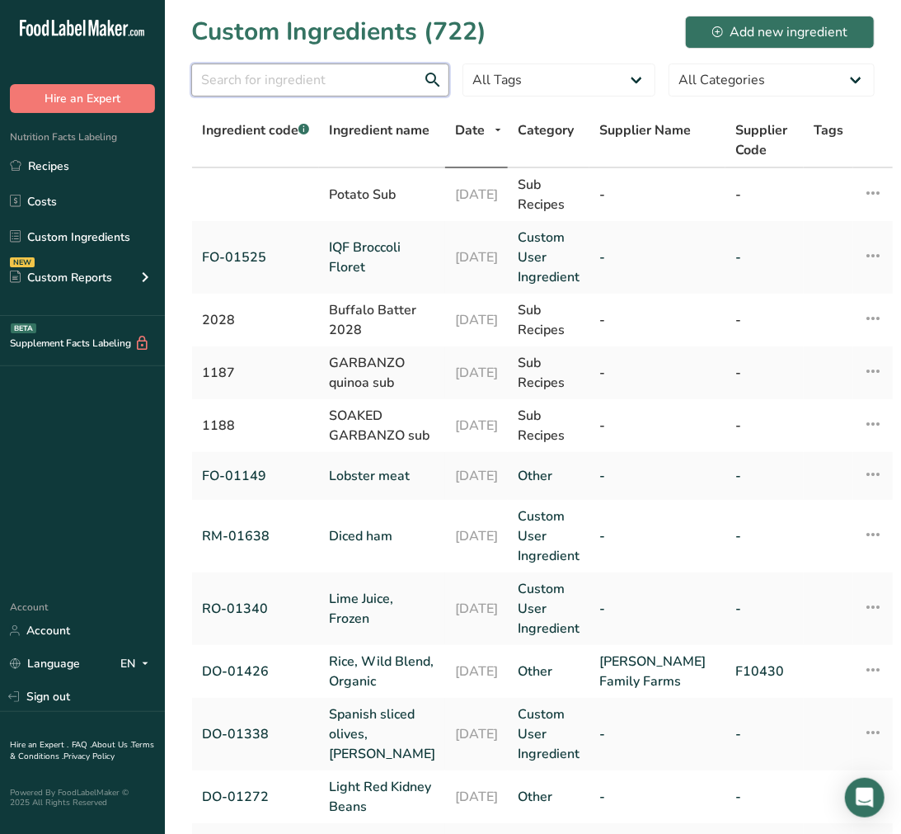
click at [322, 75] on input "text" at bounding box center [320, 80] width 258 height 33
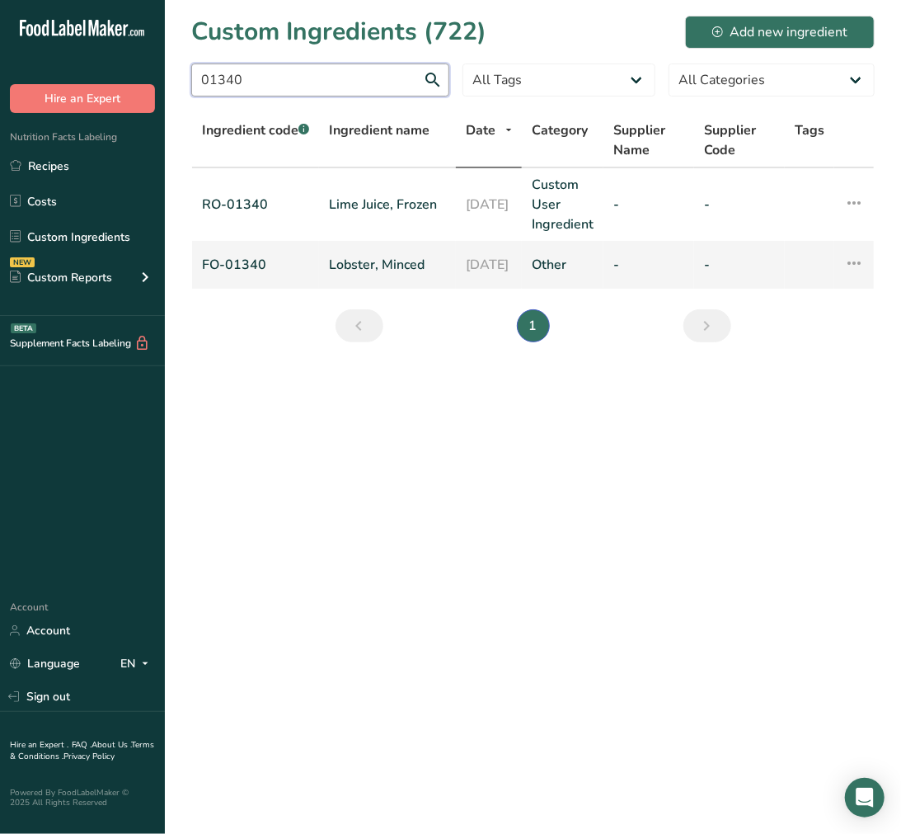
type input "01340"
click at [378, 269] on link "Lobster, Minced" at bounding box center [387, 265] width 117 height 20
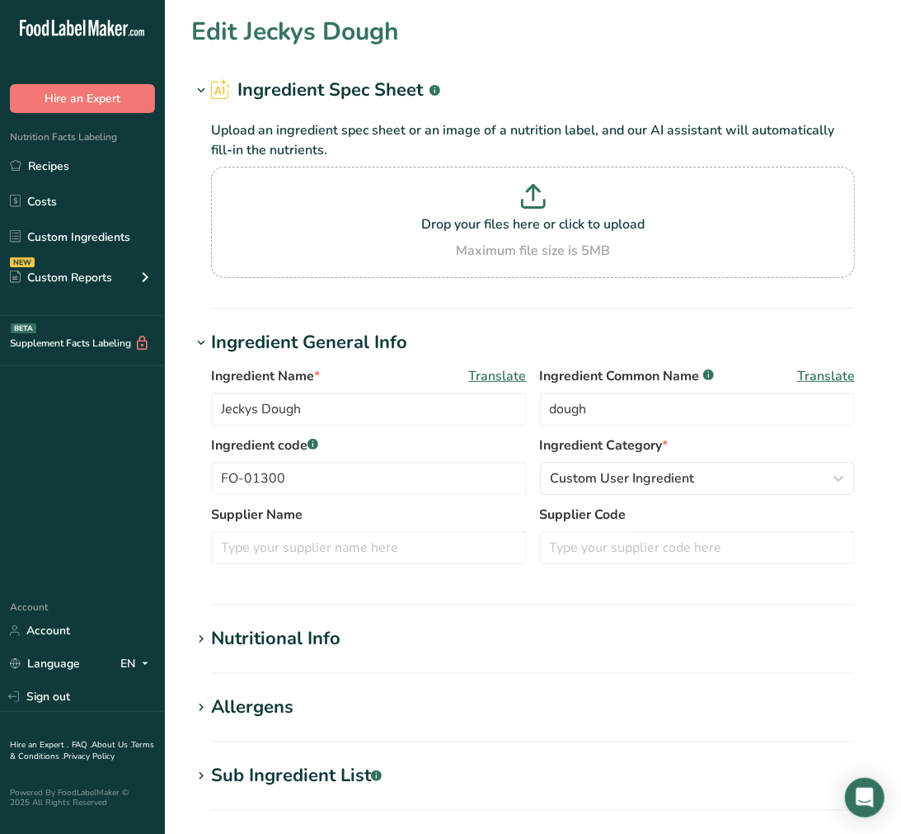
type input "Lobster, Minced"
type input "lobster"
type input "FO-01340"
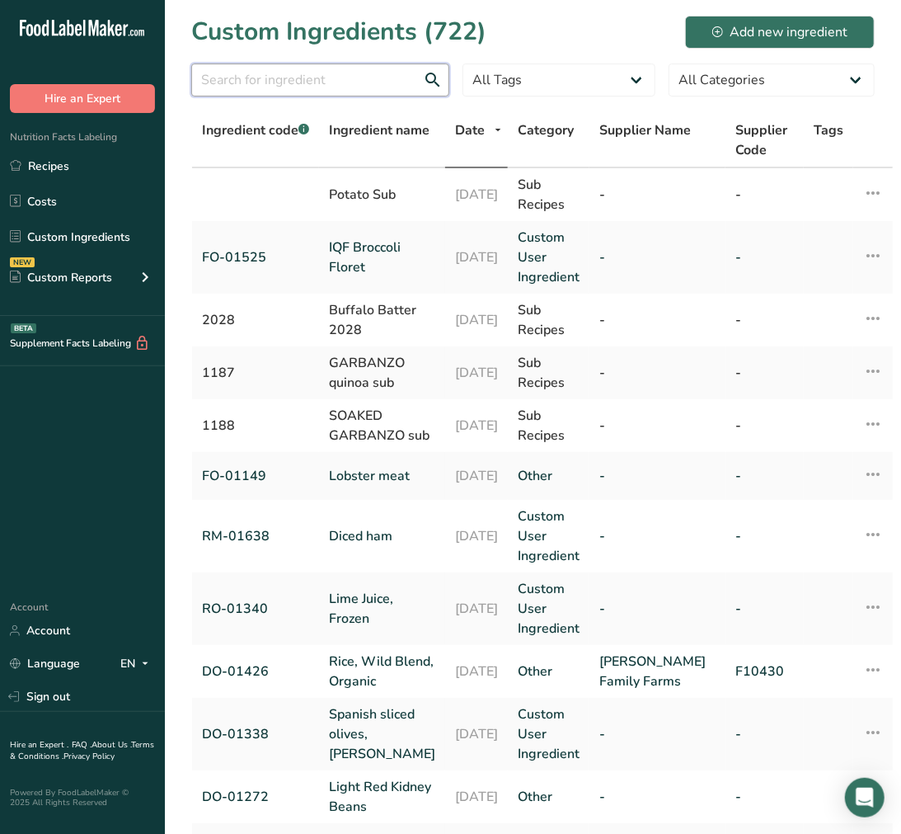
click at [293, 83] on input "text" at bounding box center [320, 80] width 258 height 33
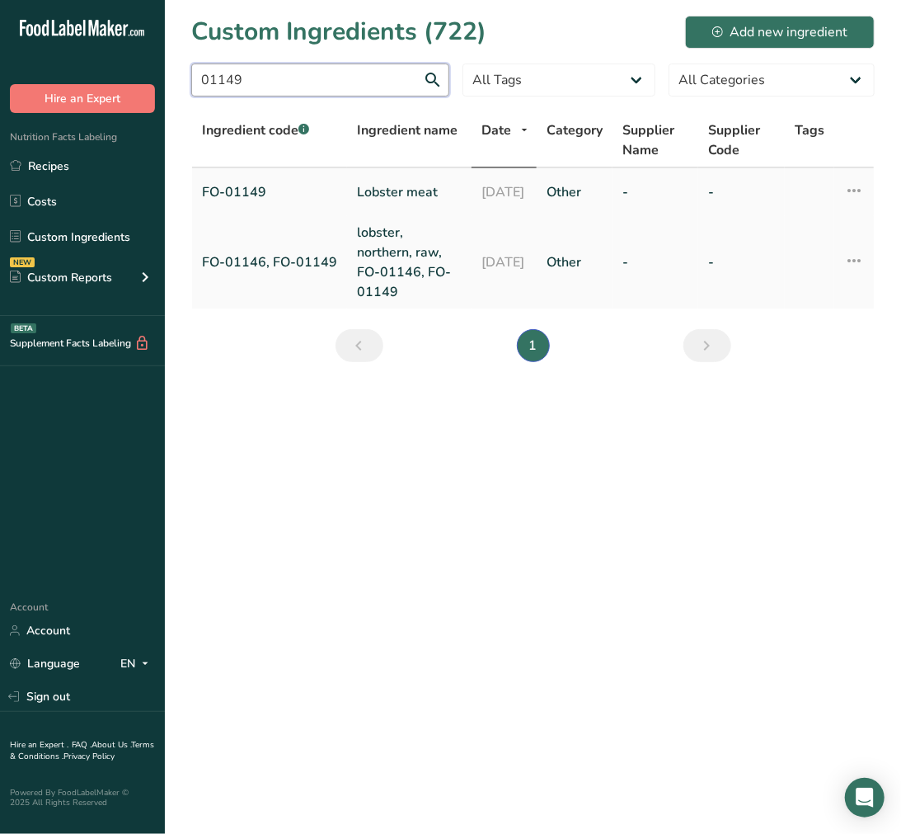
type input "01149"
click at [364, 192] on link "Lobster meat" at bounding box center [409, 192] width 105 height 20
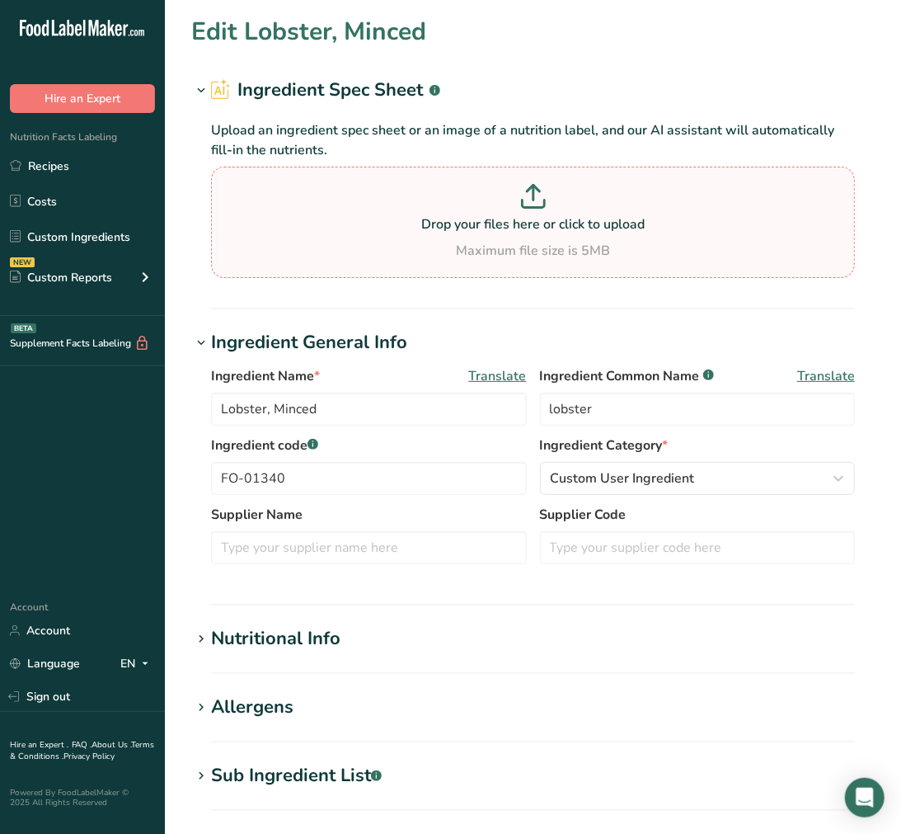
type input "Lobster meat"
type input "FO-01149"
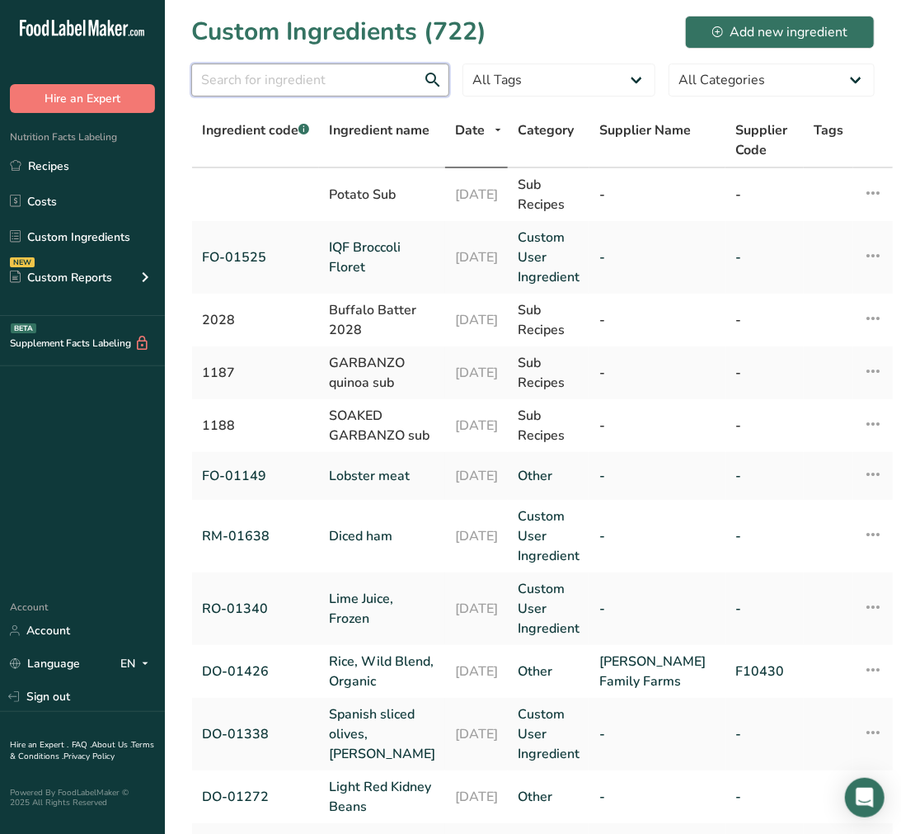
click at [305, 81] on input "text" at bounding box center [320, 80] width 258 height 33
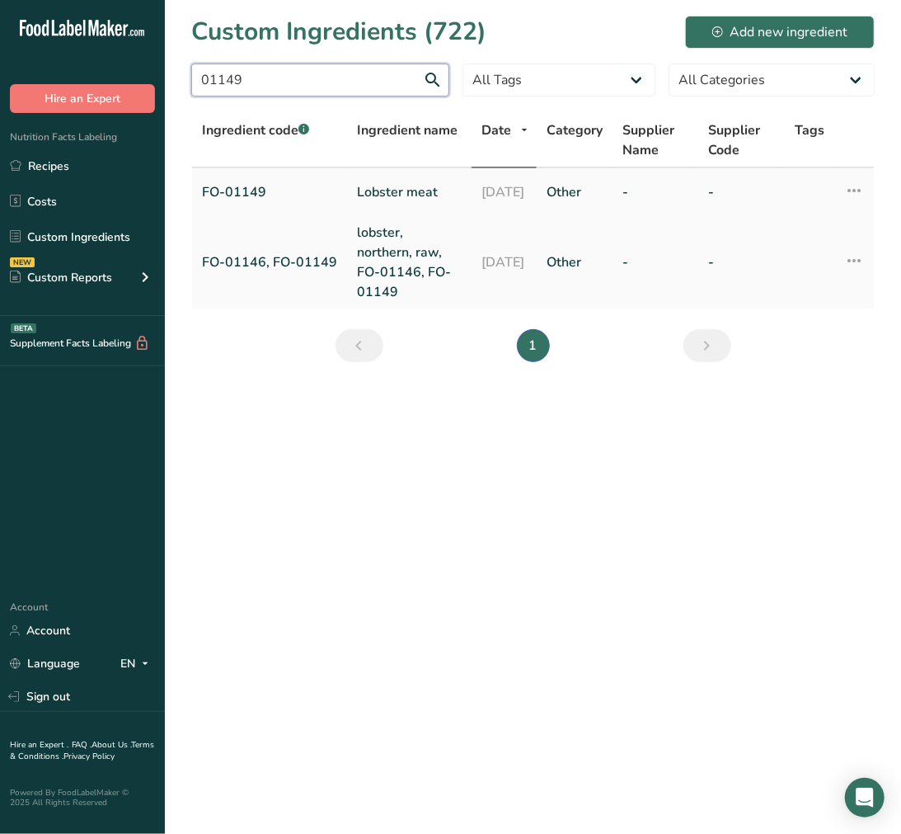
type input "01149"
click at [482, 196] on link "[DATE]" at bounding box center [504, 192] width 45 height 20
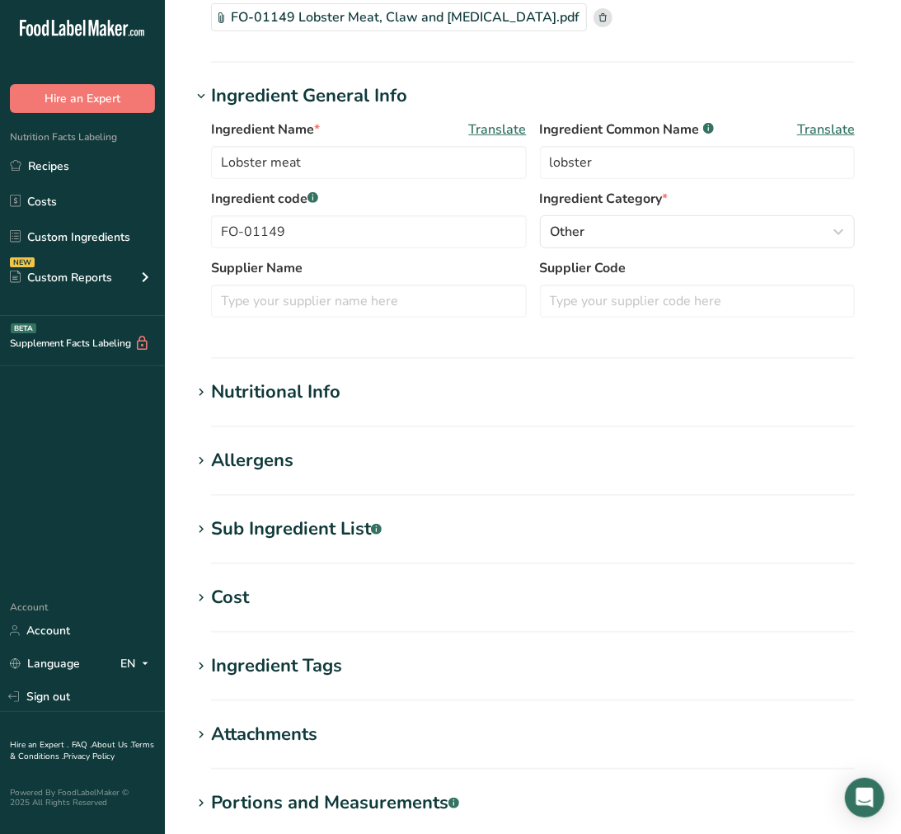
scroll to position [183, 0]
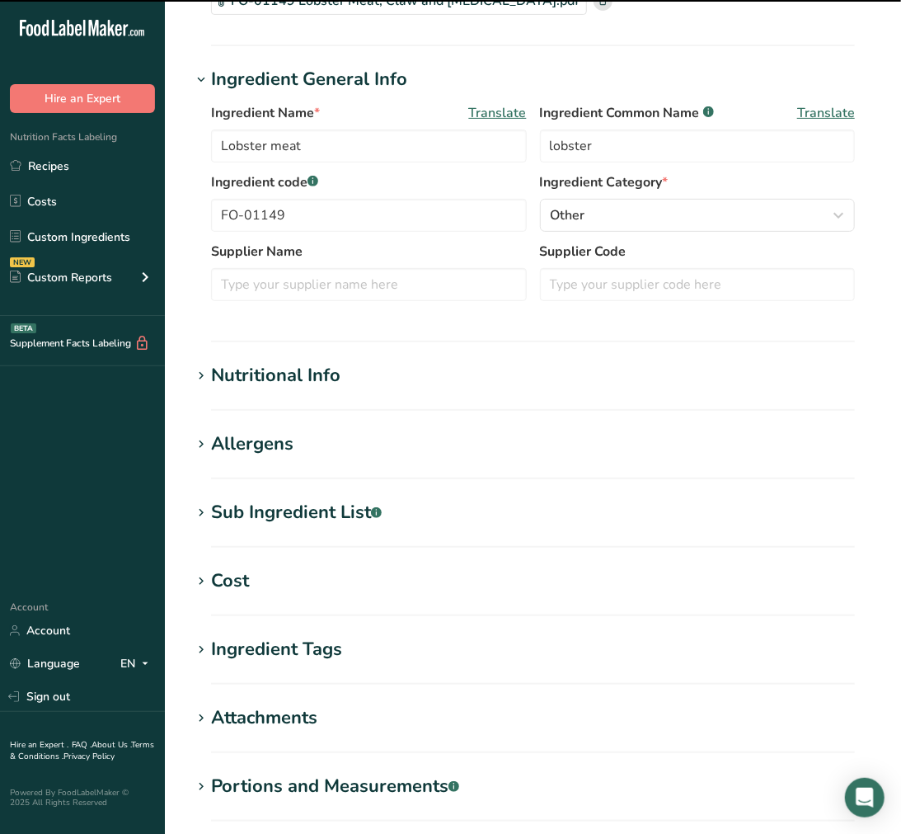
click at [313, 512] on div "Sub Ingredient List .a-a{fill:#347362;}.b-a{fill:#fff;}" at bounding box center [296, 512] width 171 height 27
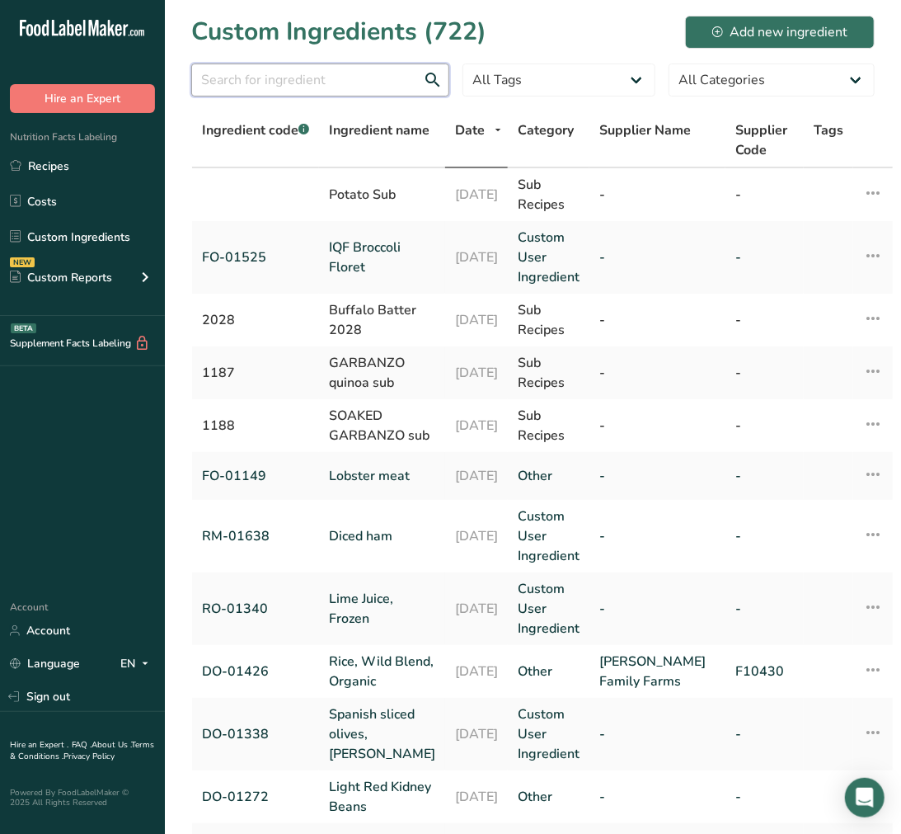
drag, startPoint x: 425, startPoint y: 77, endPoint x: 426, endPoint y: 96, distance: 19.0
click at [425, 80] on input "text" at bounding box center [320, 80] width 258 height 33
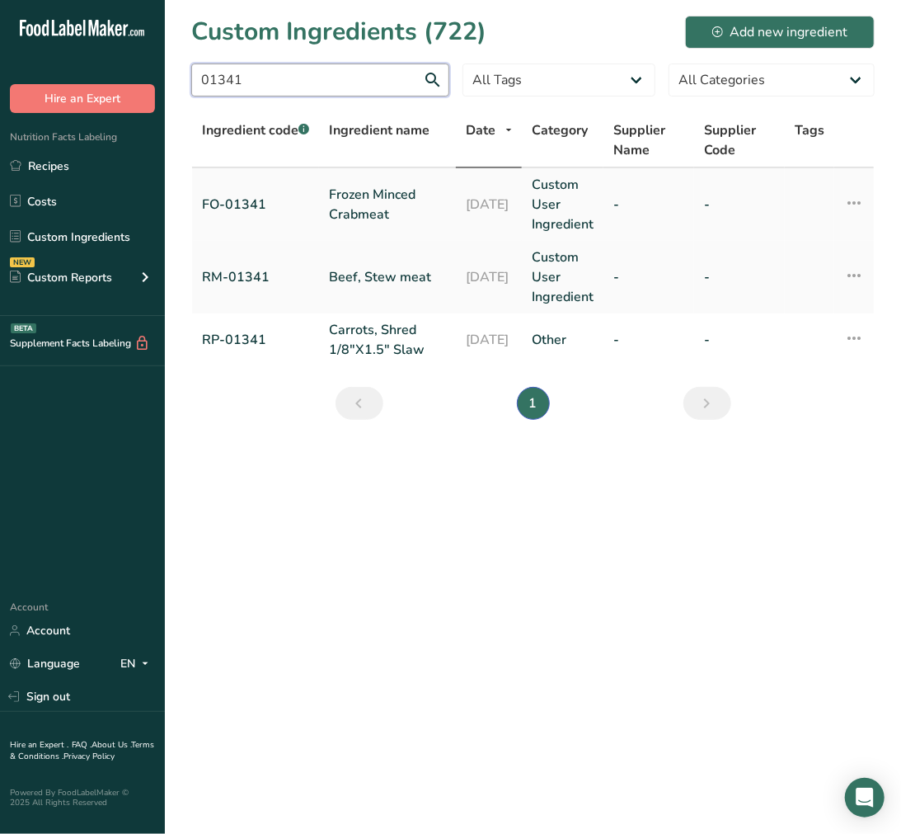
type input "01341"
click at [355, 195] on link "Frozen Minced Crabmeat" at bounding box center [387, 205] width 117 height 40
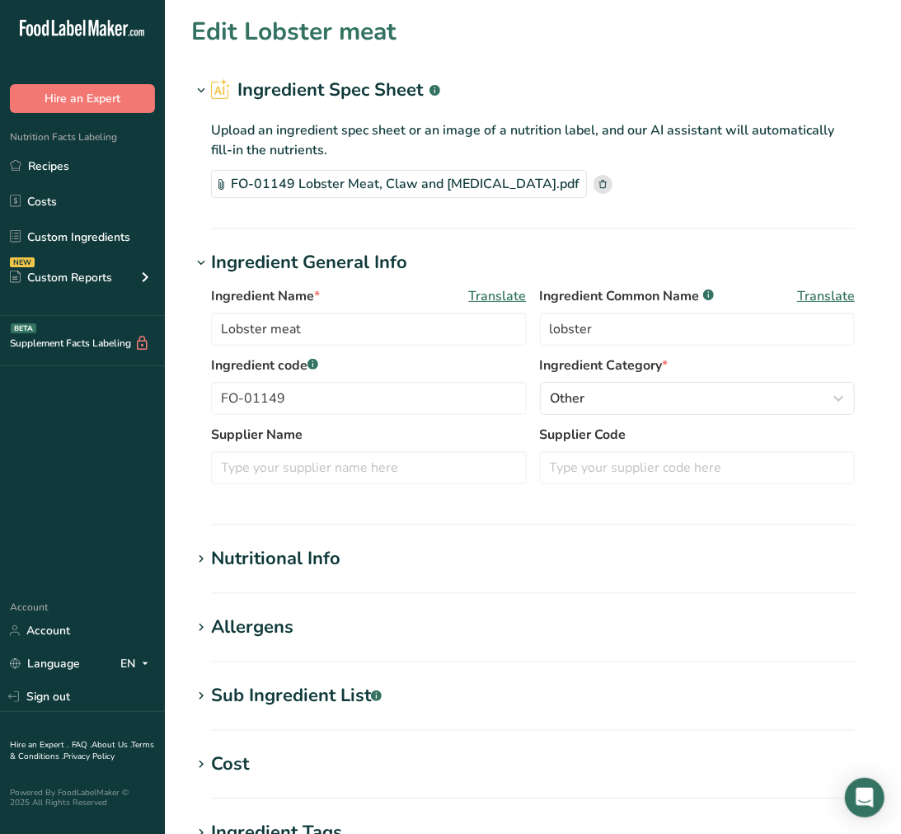
type input "Frozen Minced Crabmeat"
type input "crabmeat"
type input "FO-01341"
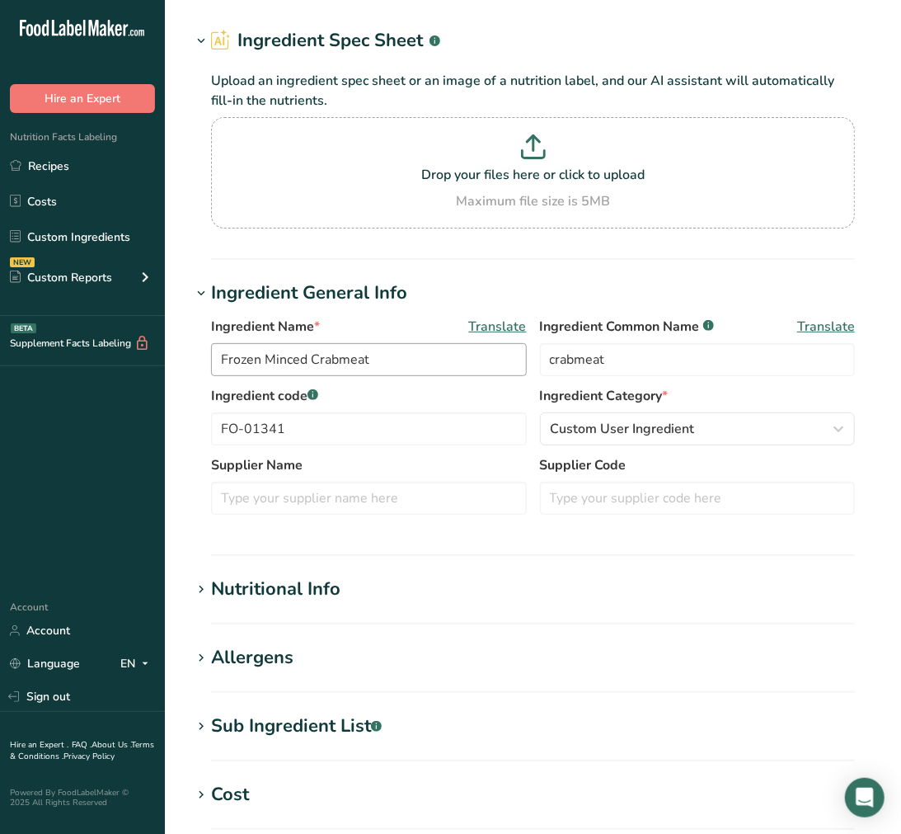
scroll to position [92, 0]
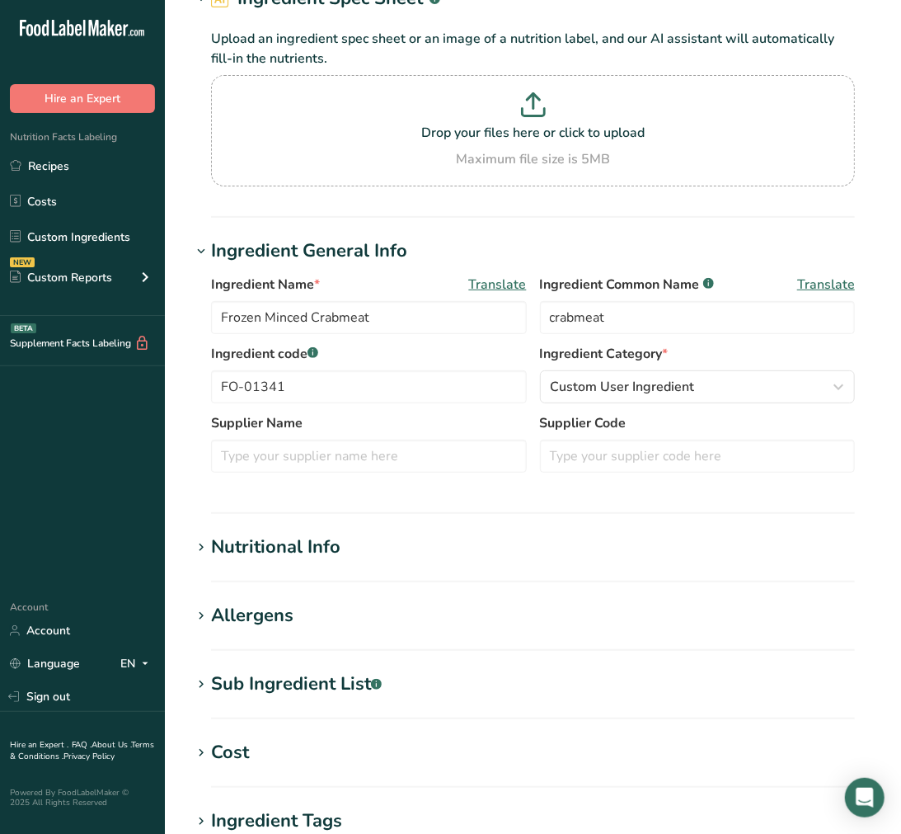
click at [295, 678] on div "Sub Ingredient List .a-a{fill:#347362;}.b-a{fill:#fff;}" at bounding box center [296, 683] width 171 height 27
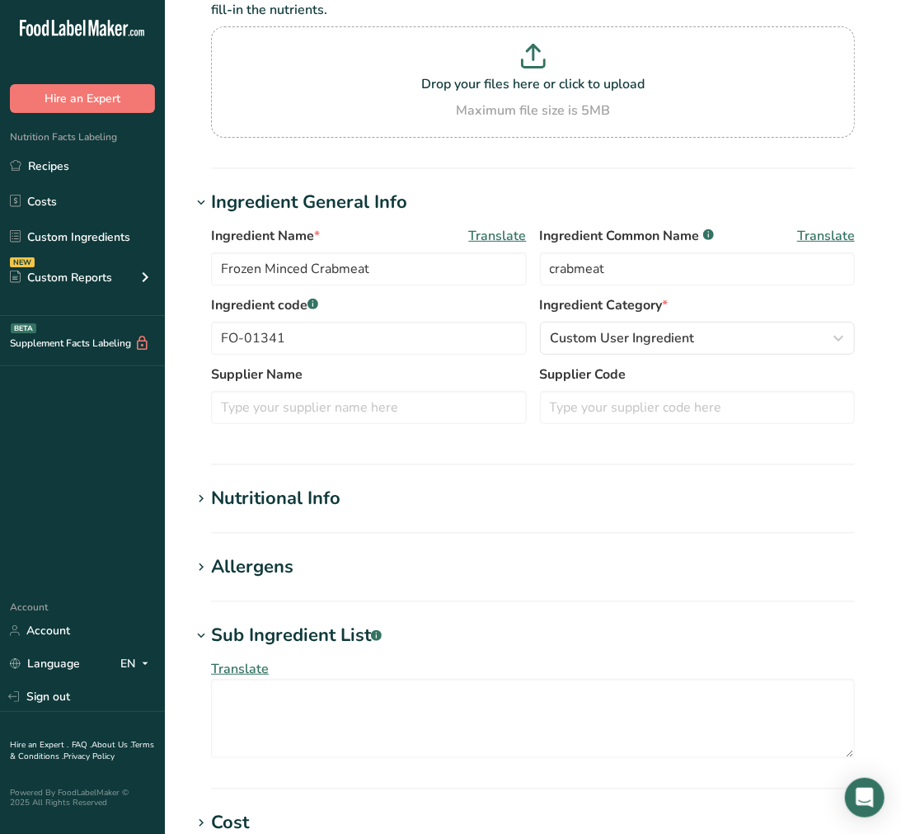
scroll to position [183, 0]
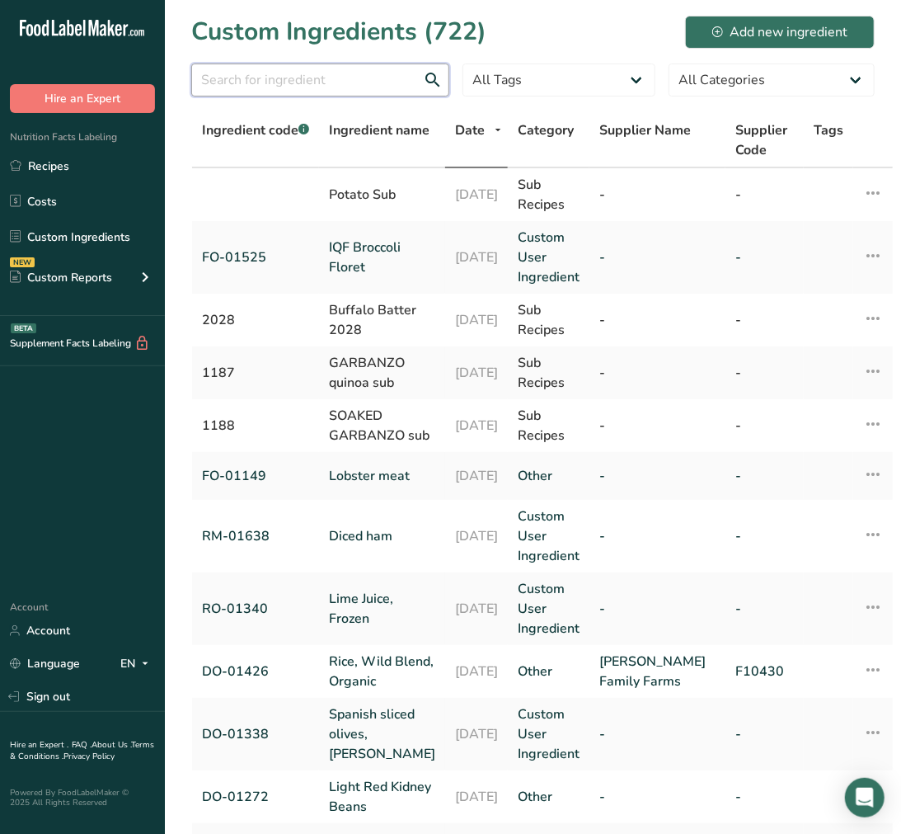
click at [278, 76] on input "text" at bounding box center [320, 80] width 258 height 33
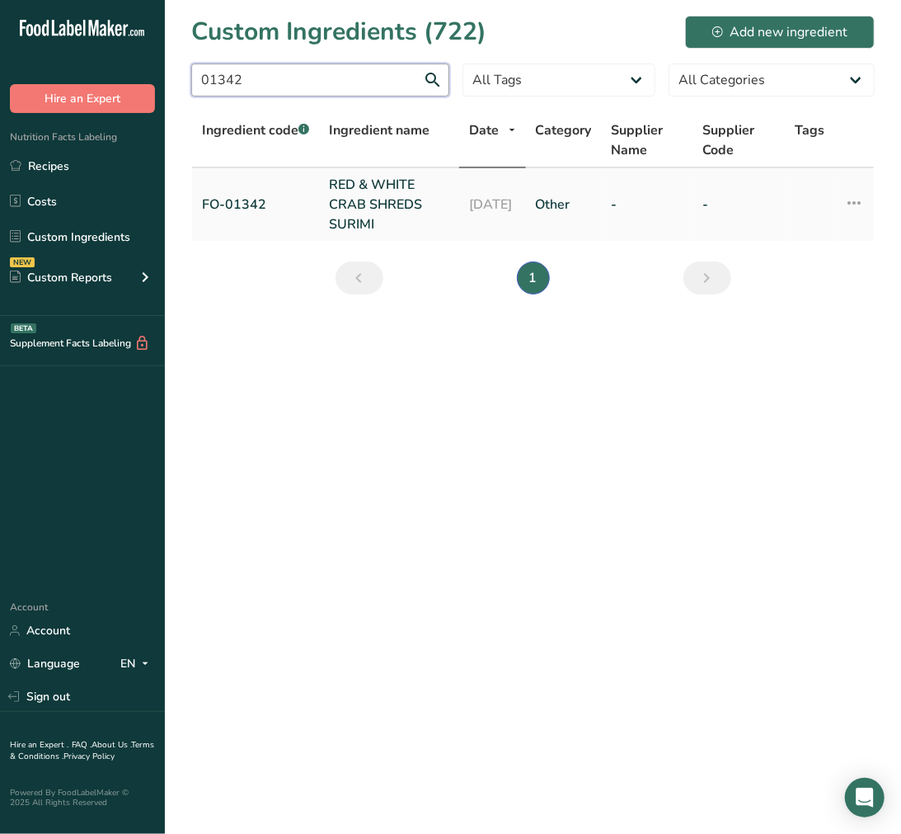
type input "01342"
click at [318, 196] on td "FO-01342" at bounding box center [255, 204] width 127 height 73
click at [334, 201] on link "RED & WHITE CRAB SHREDS SURIMI" at bounding box center [389, 204] width 120 height 59
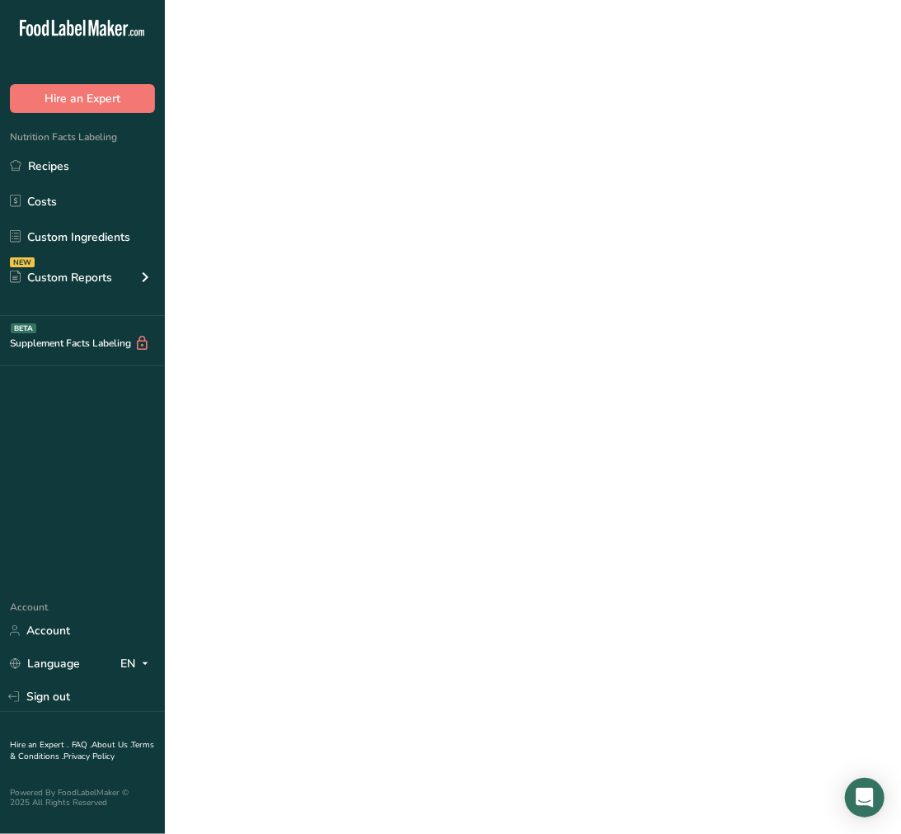
click at [334, 201] on link "RED & WHITE CRAB SHREDS SURIMI" at bounding box center [389, 204] width 120 height 59
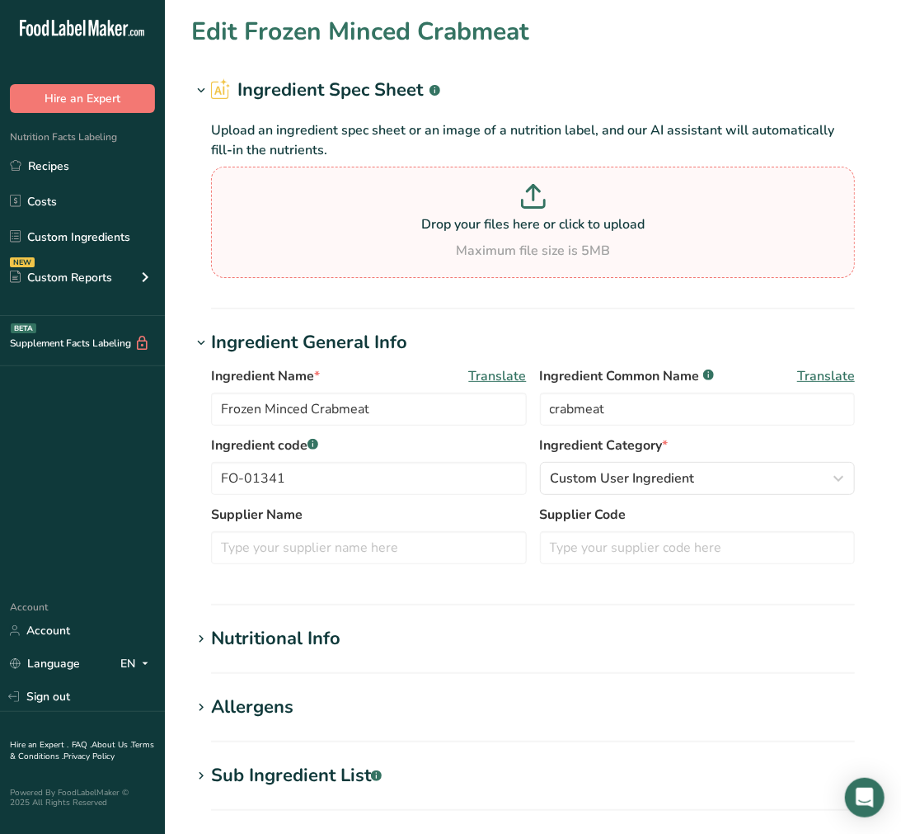
type input "RED & WHITE CRAB SHREDS SURIMI"
type input "red & white crab shreds surimi"
type input "FO-01342"
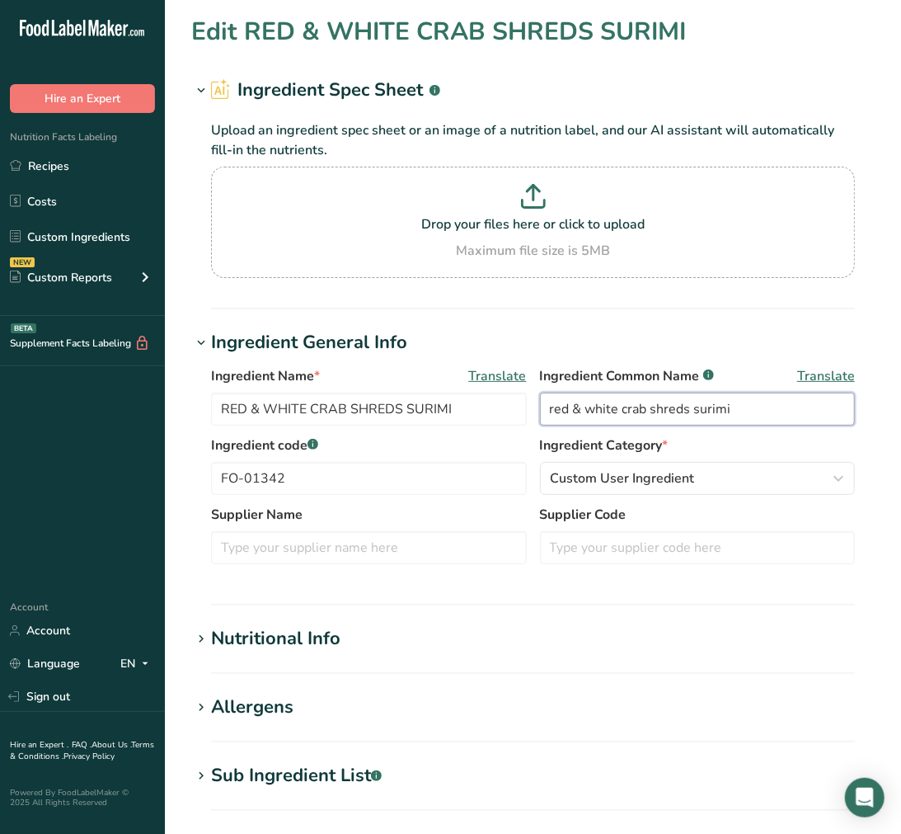
drag, startPoint x: 787, startPoint y: 397, endPoint x: 266, endPoint y: 375, distance: 521.7
click at [269, 377] on div "Ingredient Name * Translate RED & WHITE CRAB SHREDS SURIMI Ingredient Common Na…" at bounding box center [533, 400] width 644 height 69
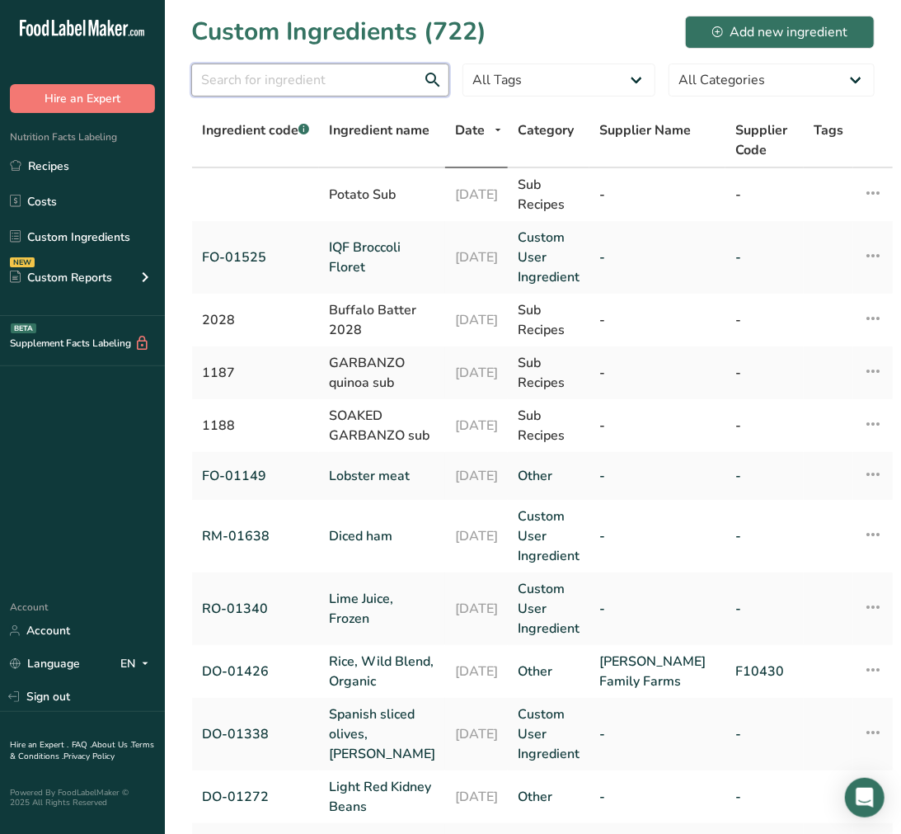
click at [396, 80] on input "text" at bounding box center [320, 80] width 258 height 33
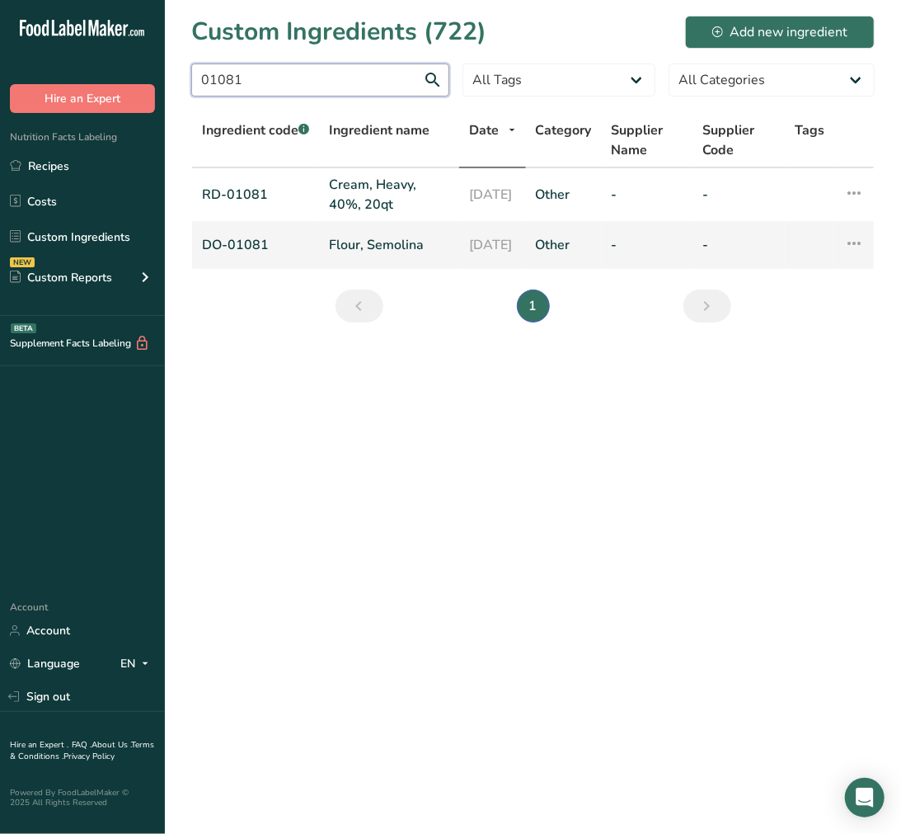
type input "01081"
click at [381, 241] on link "Flour, Semolina" at bounding box center [389, 245] width 120 height 20
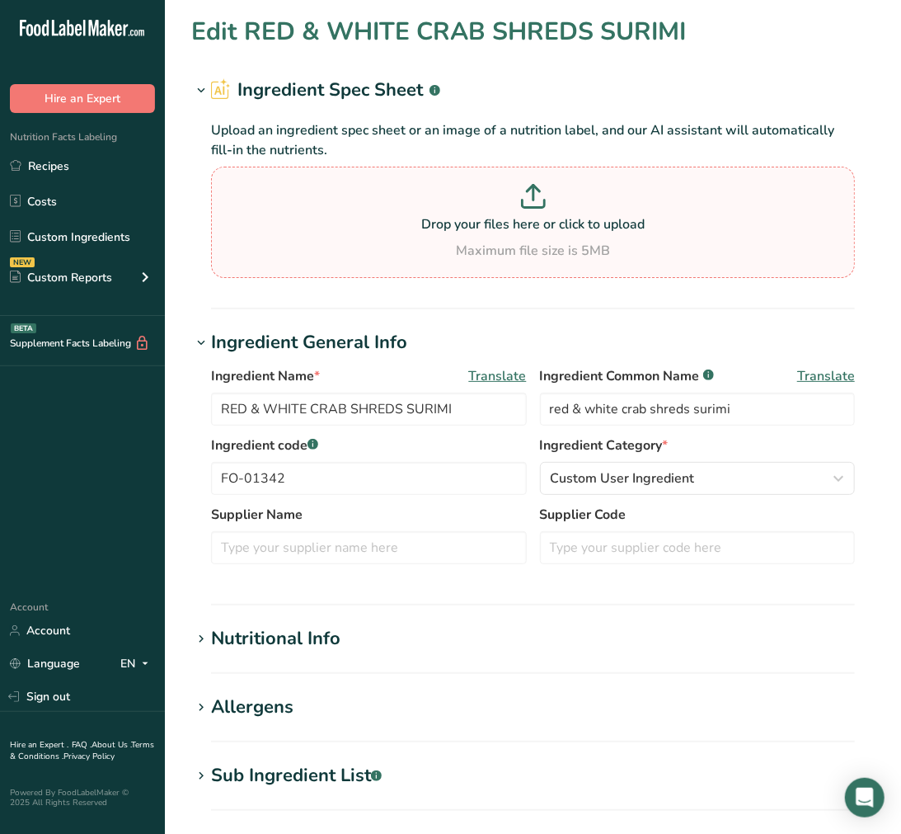
type input "Flour, Semolina"
type input "semolina flour"
type input "DO-01081"
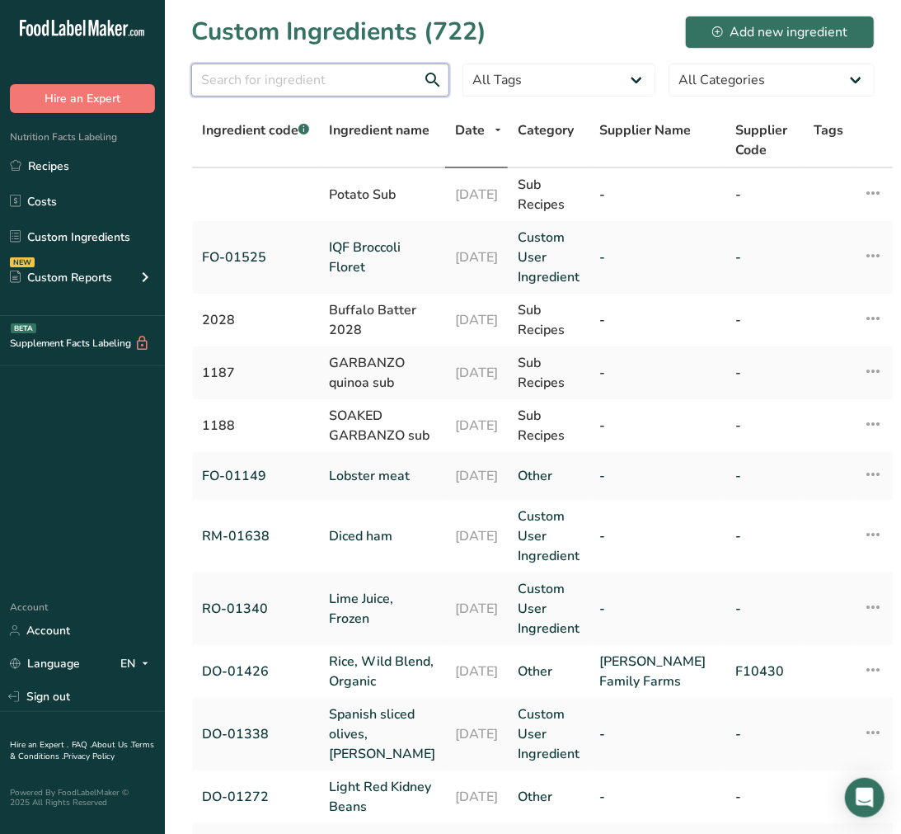
click at [259, 77] on input "text" at bounding box center [320, 80] width 258 height 33
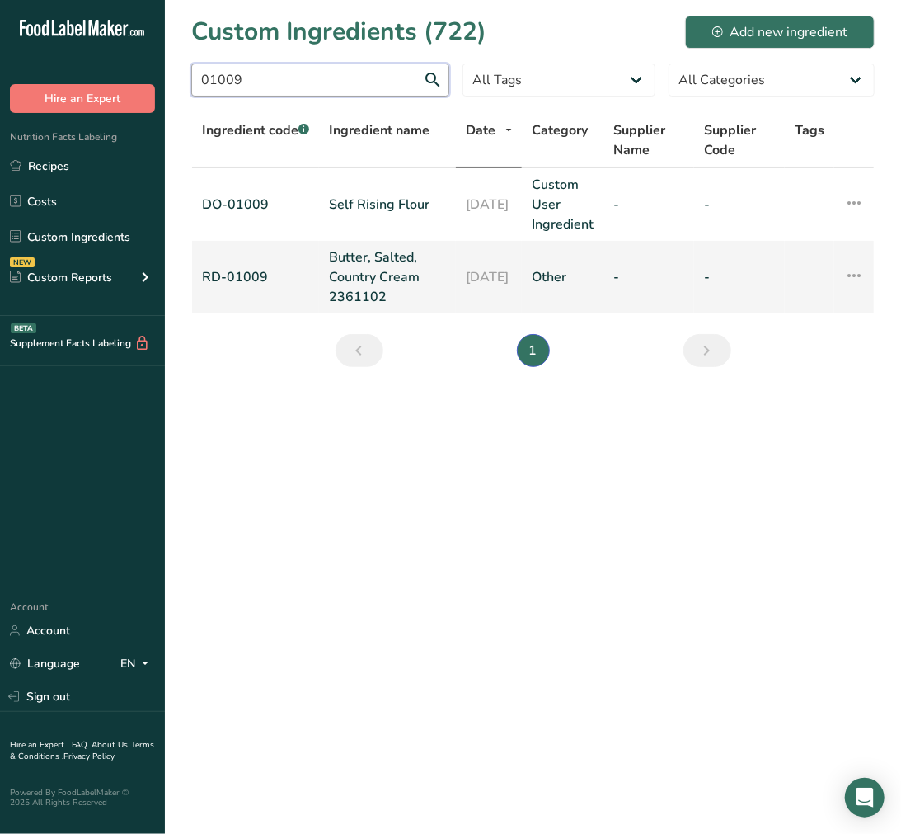
type input "01009"
drag, startPoint x: 374, startPoint y: 251, endPoint x: 371, endPoint y: 224, distance: 26.5
click at [374, 251] on link "Butter, Salted, Country Cream 2361102" at bounding box center [387, 276] width 117 height 59
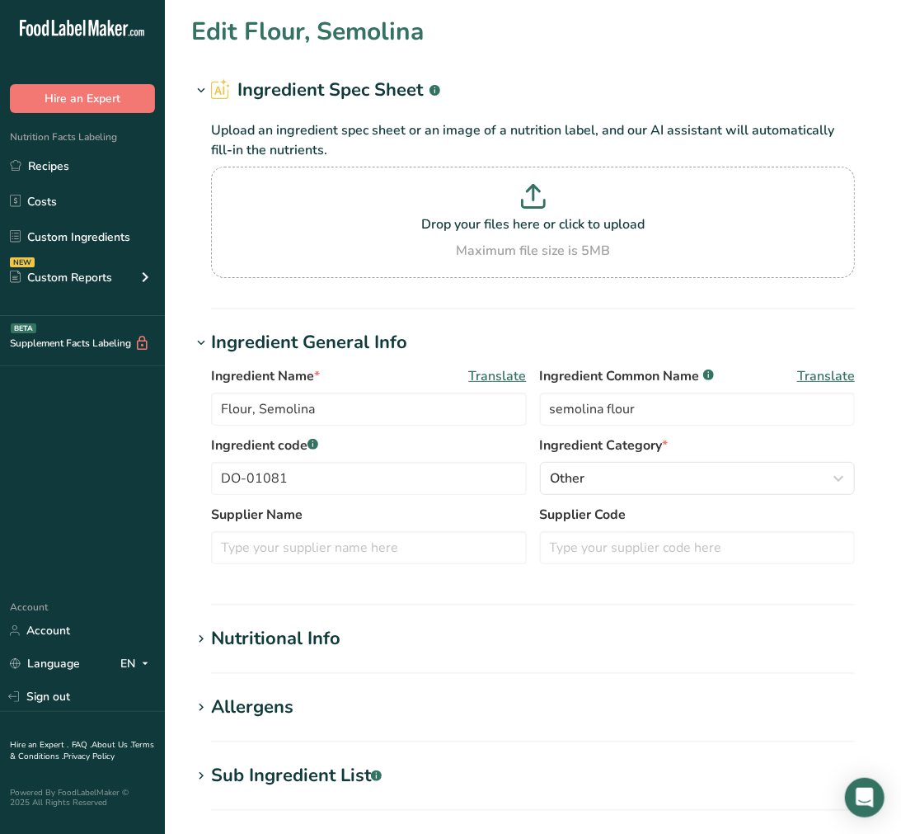
type input "Butter, Salted, Country Cream 2361102"
type input "butter"
type input "RD-01009"
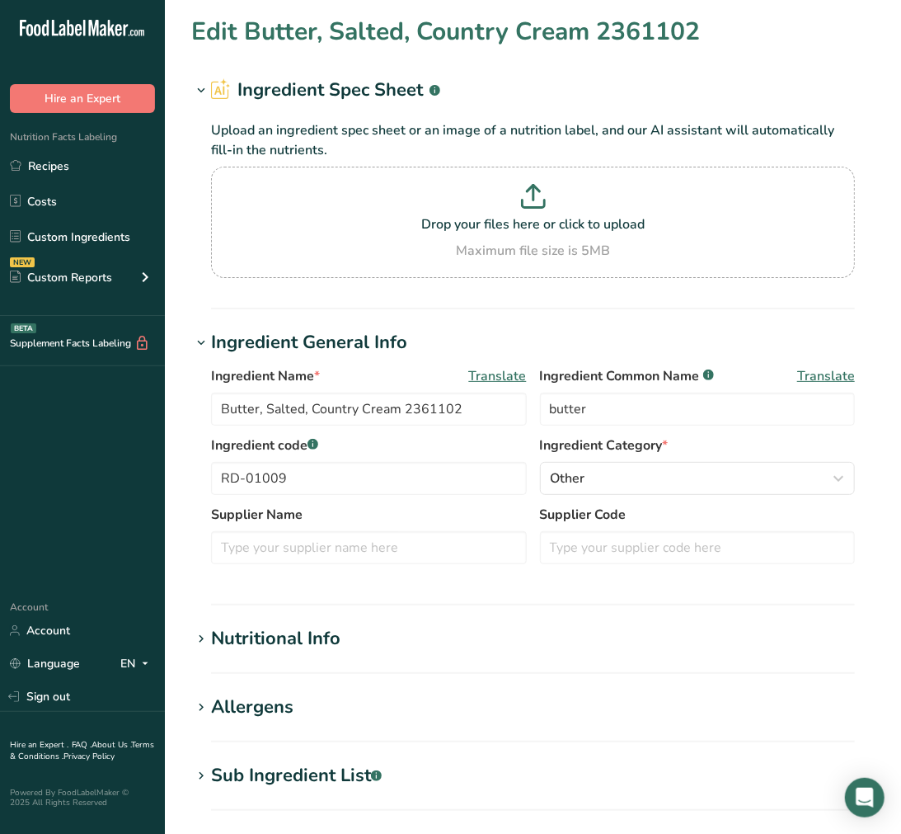
click at [336, 775] on div "Sub Ingredient List .a-a{fill:#347362;}.b-a{fill:#fff;}" at bounding box center [296, 775] width 171 height 27
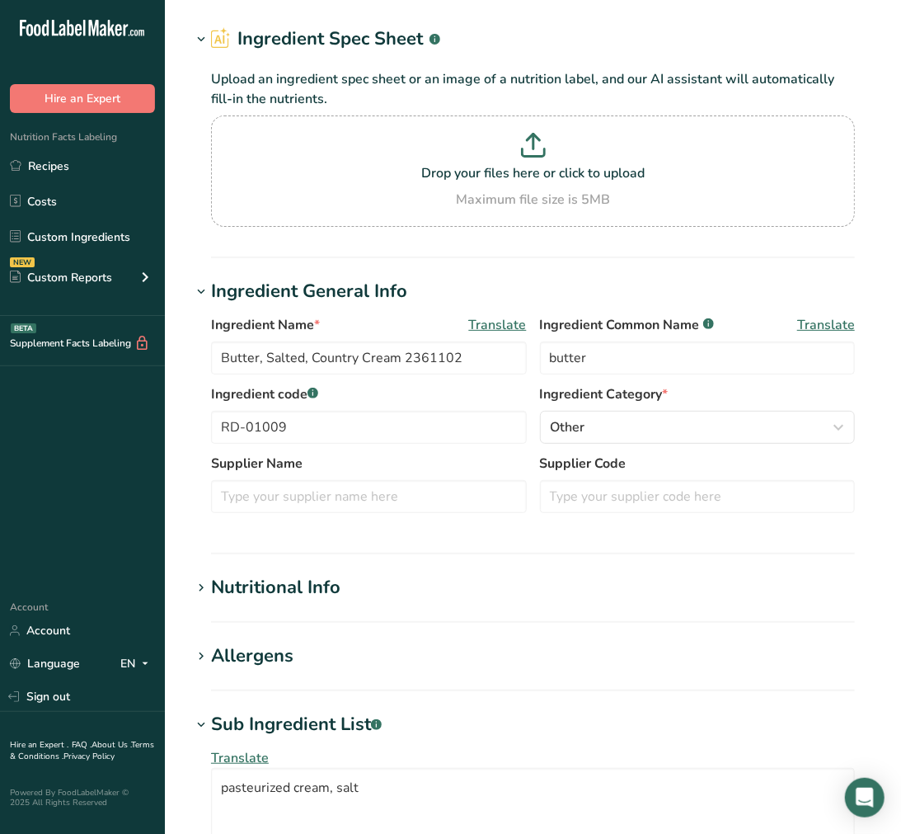
scroll to position [92, 0]
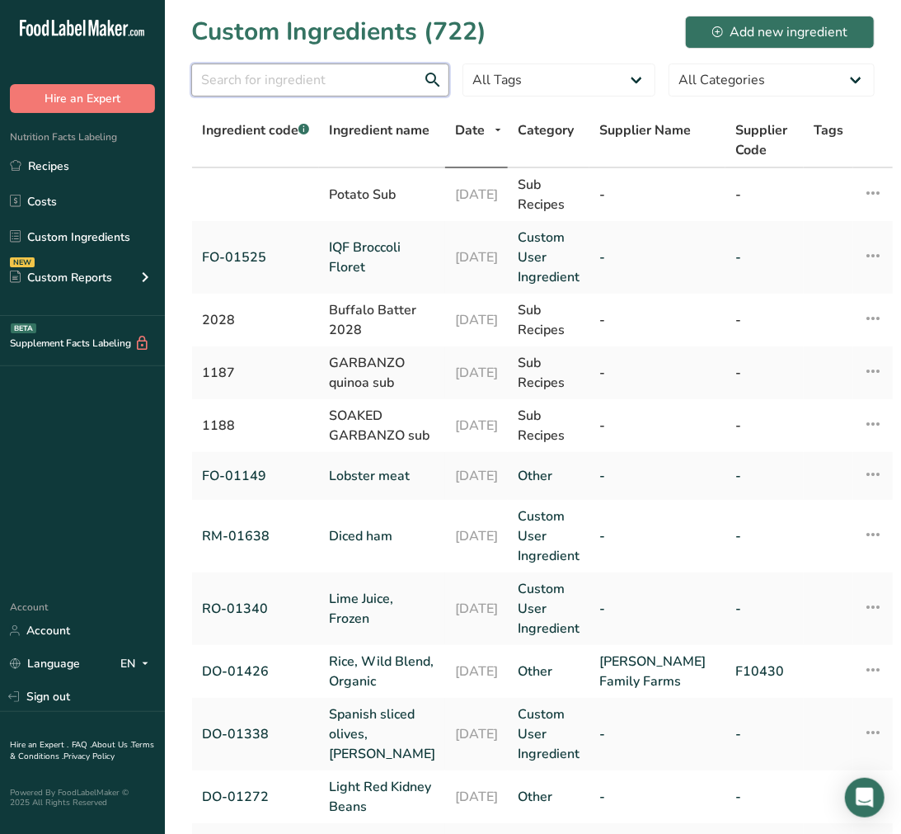
drag, startPoint x: 382, startPoint y: 87, endPoint x: 457, endPoint y: 58, distance: 80.7
click at [382, 87] on input "text" at bounding box center [320, 80] width 258 height 33
click at [282, 89] on input "text" at bounding box center [320, 80] width 258 height 33
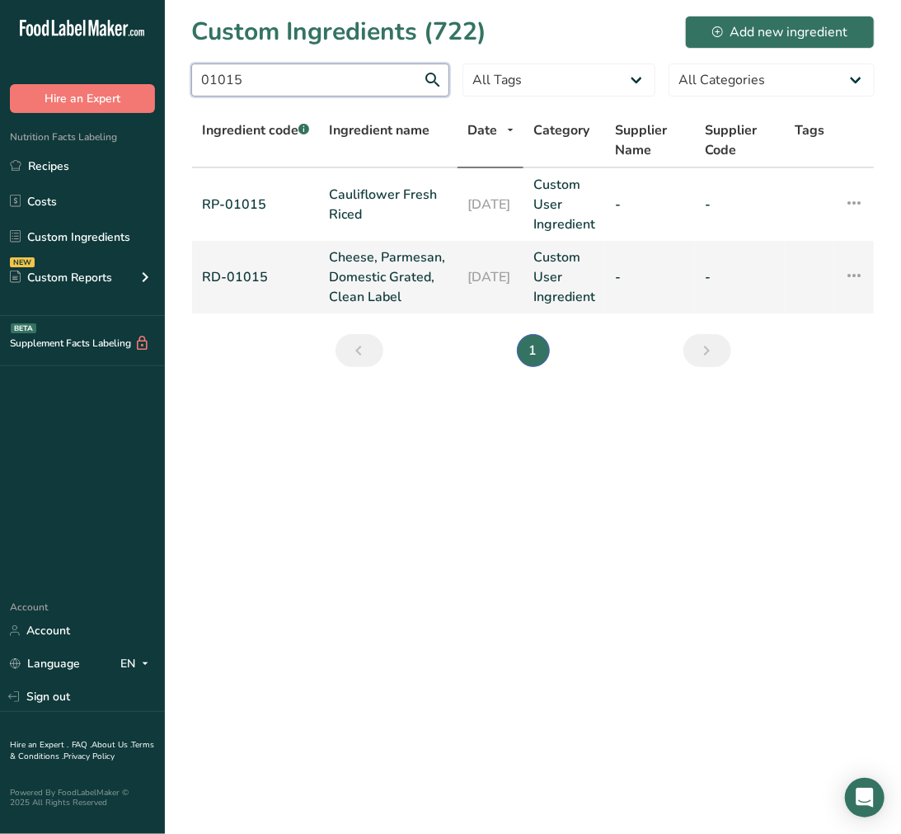
type input "01015"
click at [365, 281] on link "Cheese, Parmesan, Domestic Grated, Clean Label" at bounding box center [388, 276] width 119 height 59
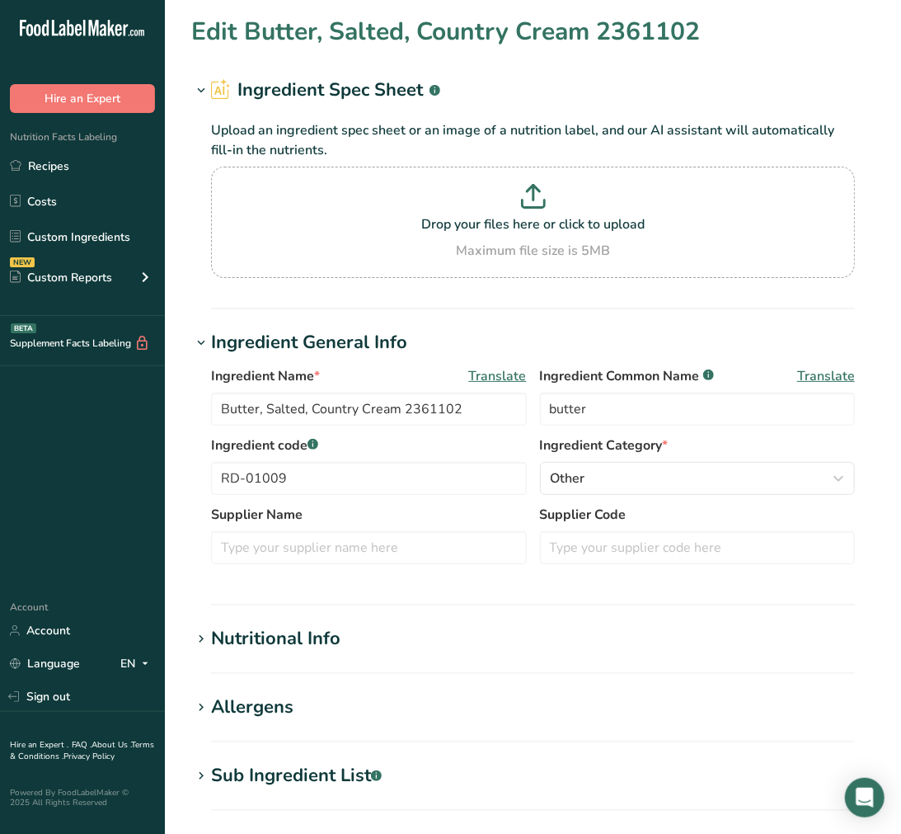
type input "Cheese, Parmesan, Domestic Grated, Clean Label"
type input "parmesan cheese"
type input "RD-01015"
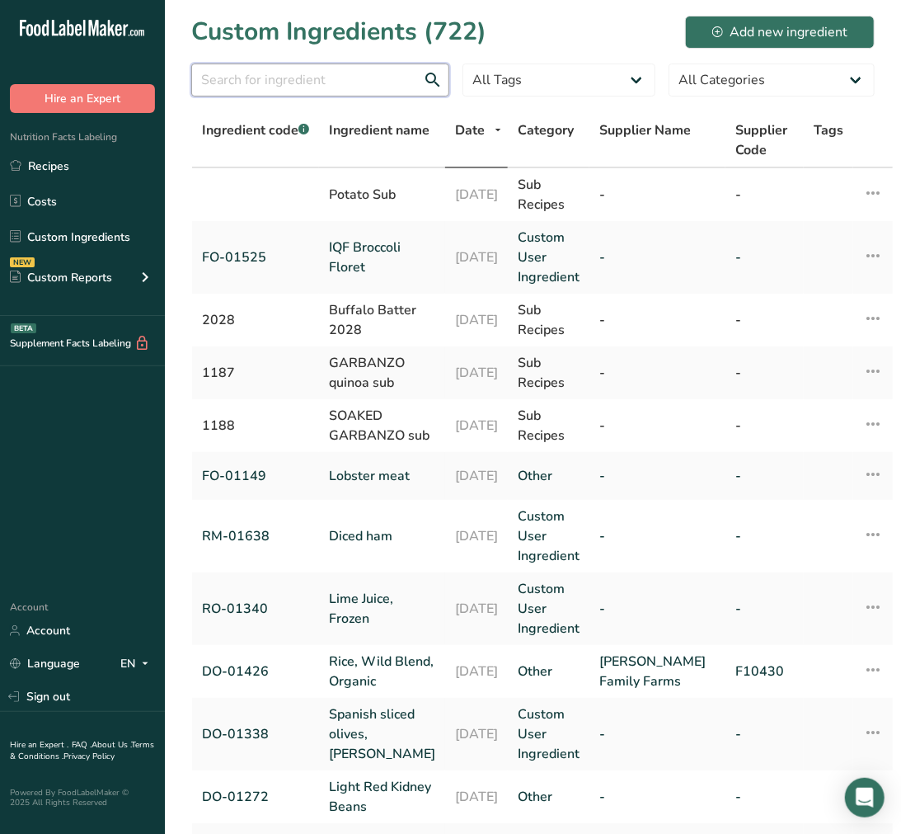
click at [326, 86] on input "text" at bounding box center [320, 80] width 258 height 33
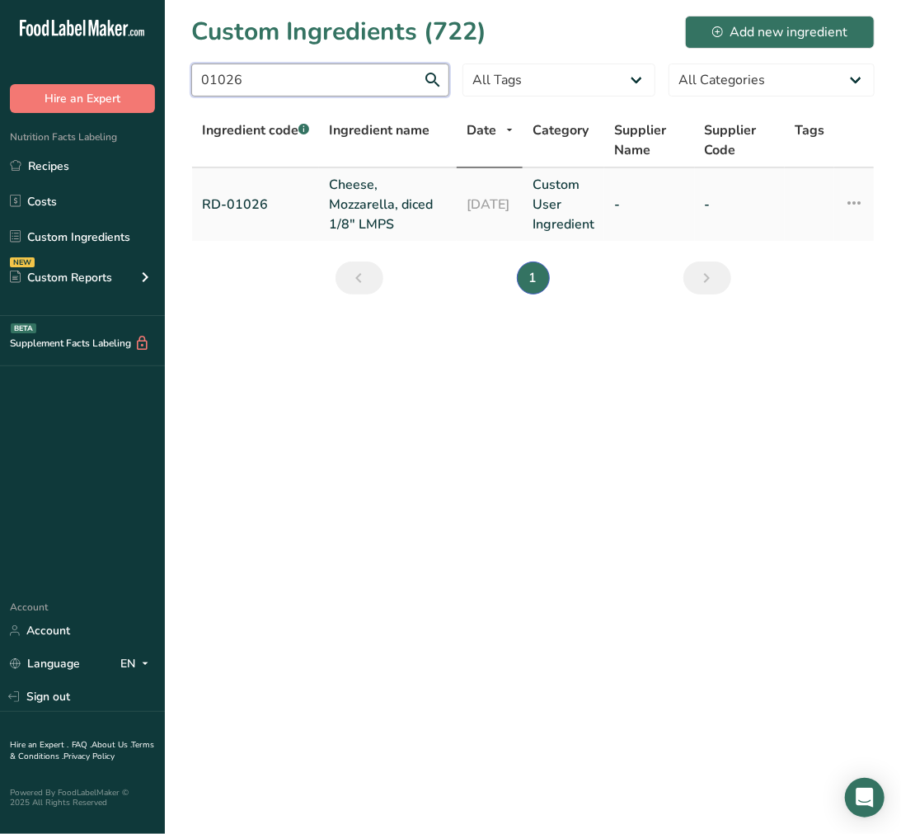
type input "01026"
click at [371, 186] on link "Cheese, Mozzarella, diced 1/8" LMPS" at bounding box center [388, 204] width 118 height 59
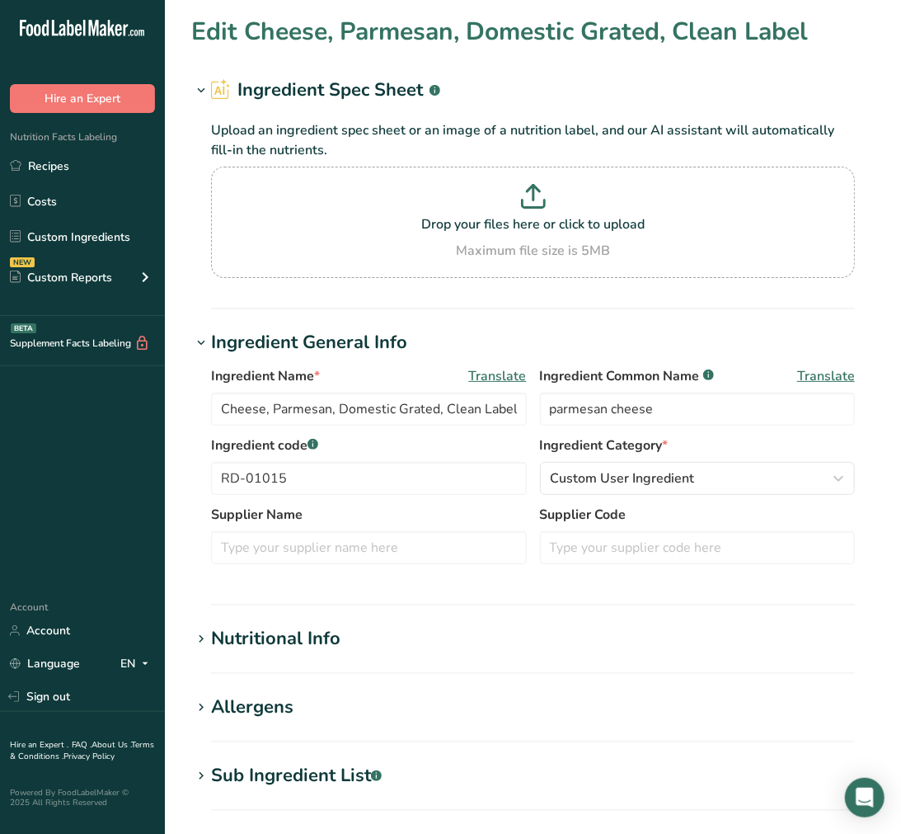
type input "Cheese, Mozzarella, diced 1/8" LMPS"
type input "low-moisture part-skim mozzarella cheese"
type input "RD-01026"
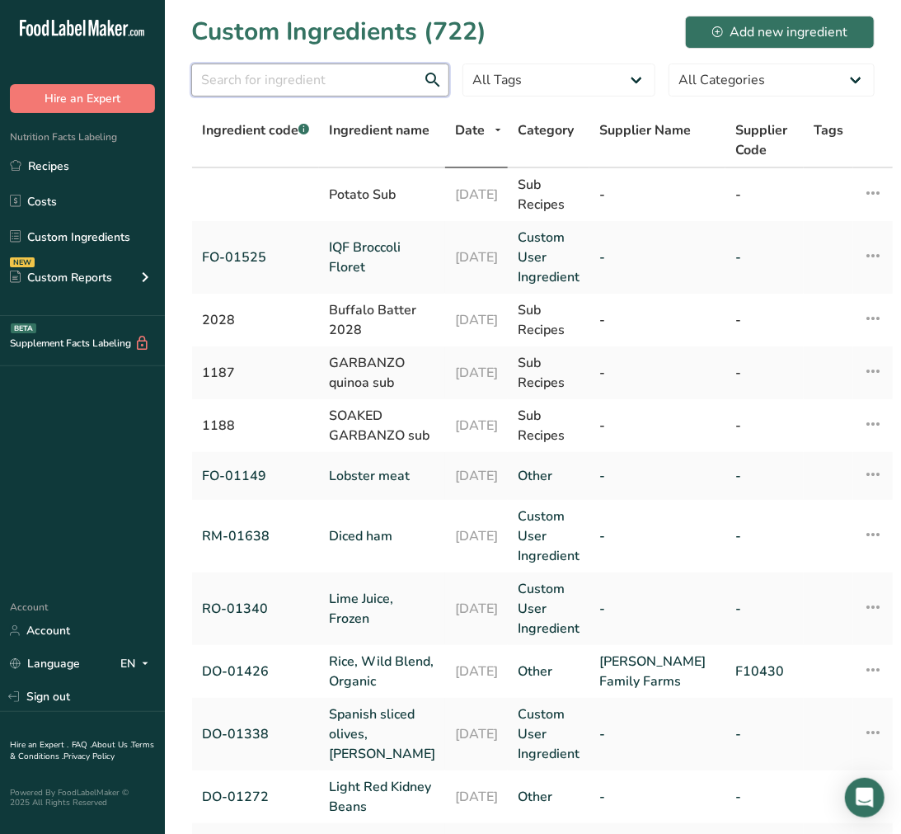
click at [363, 75] on input "text" at bounding box center [320, 80] width 258 height 33
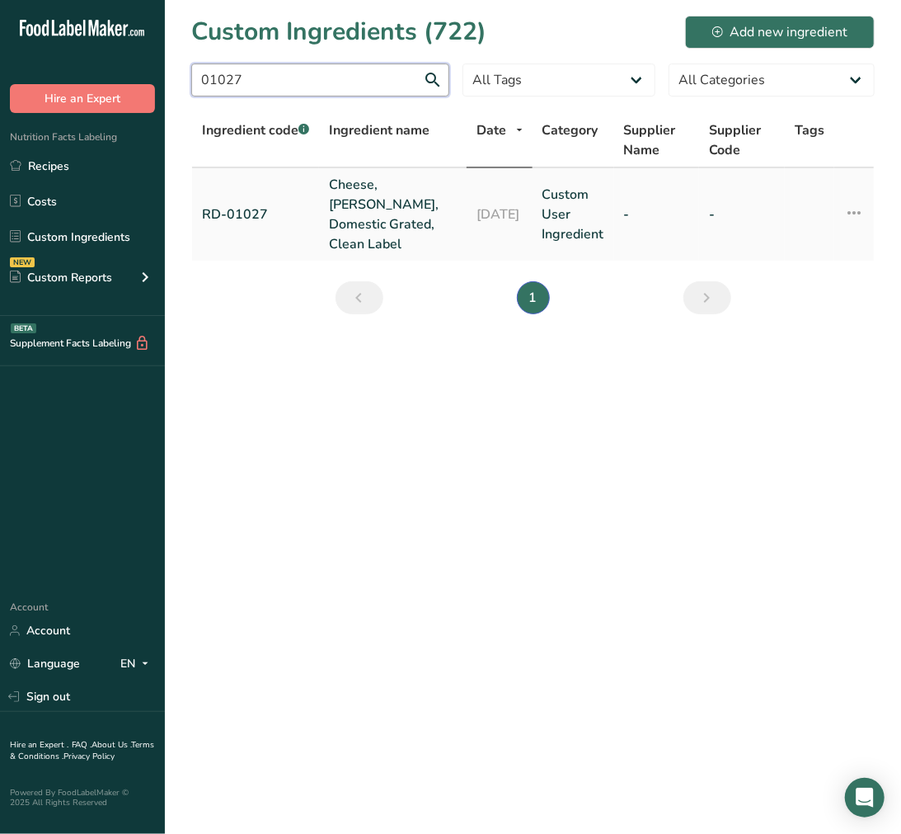
type input "01027"
click at [392, 213] on link "Cheese, [PERSON_NAME], Domestic Grated, Clean Label" at bounding box center [393, 214] width 128 height 79
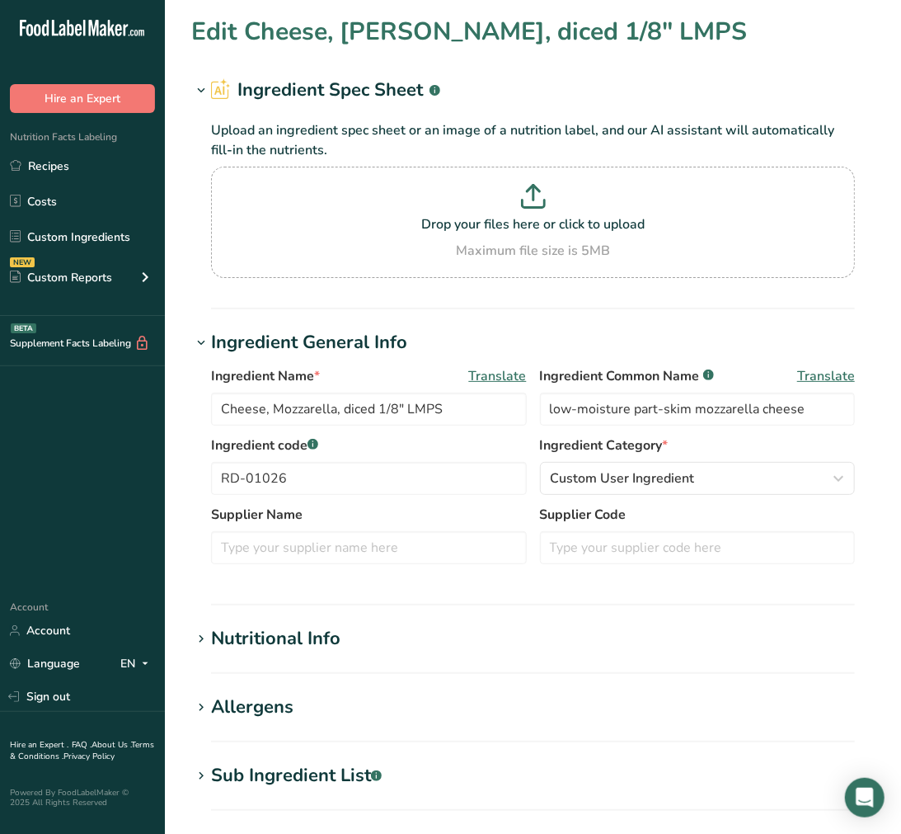
type input "Cheese, [PERSON_NAME], Domestic Grated, Clean Label"
type input "[PERSON_NAME] cheese"
type input "RD-01027"
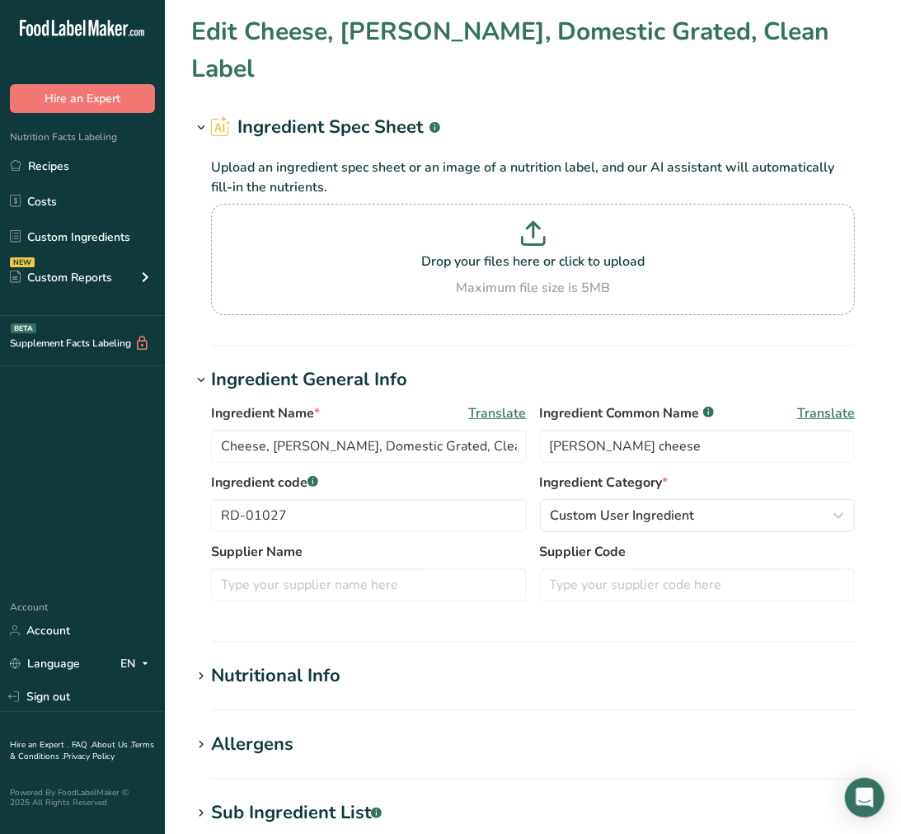
click at [294, 799] on div "Sub Ingredient List .a-a{fill:#347362;}.b-a{fill:#fff;}" at bounding box center [296, 812] width 171 height 27
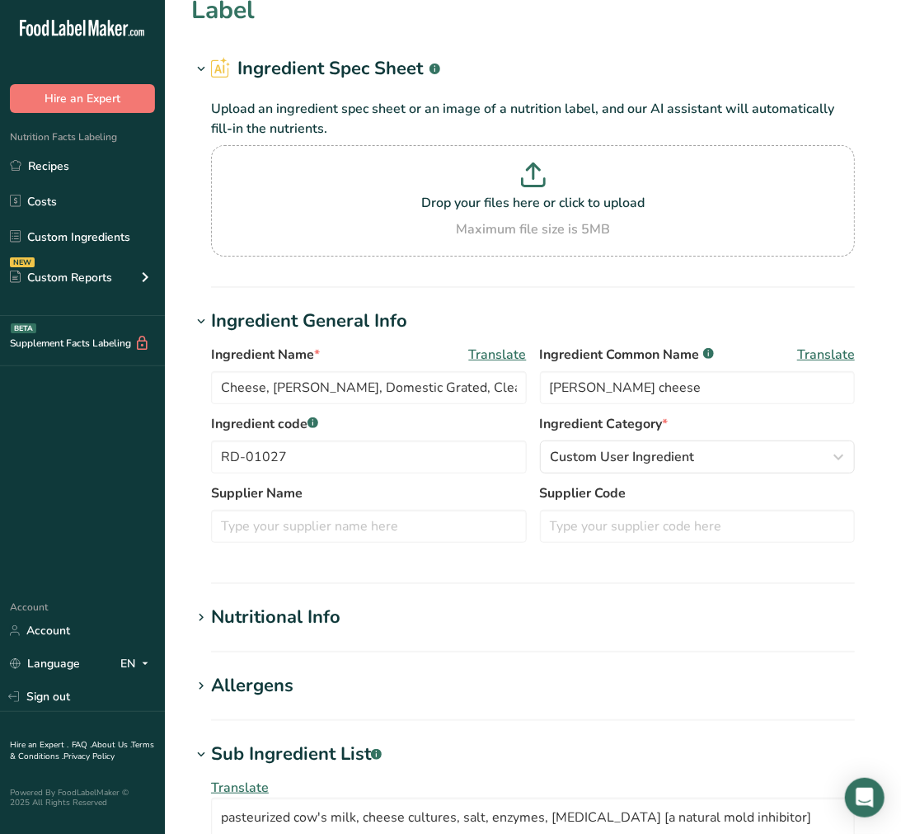
scroll to position [92, 0]
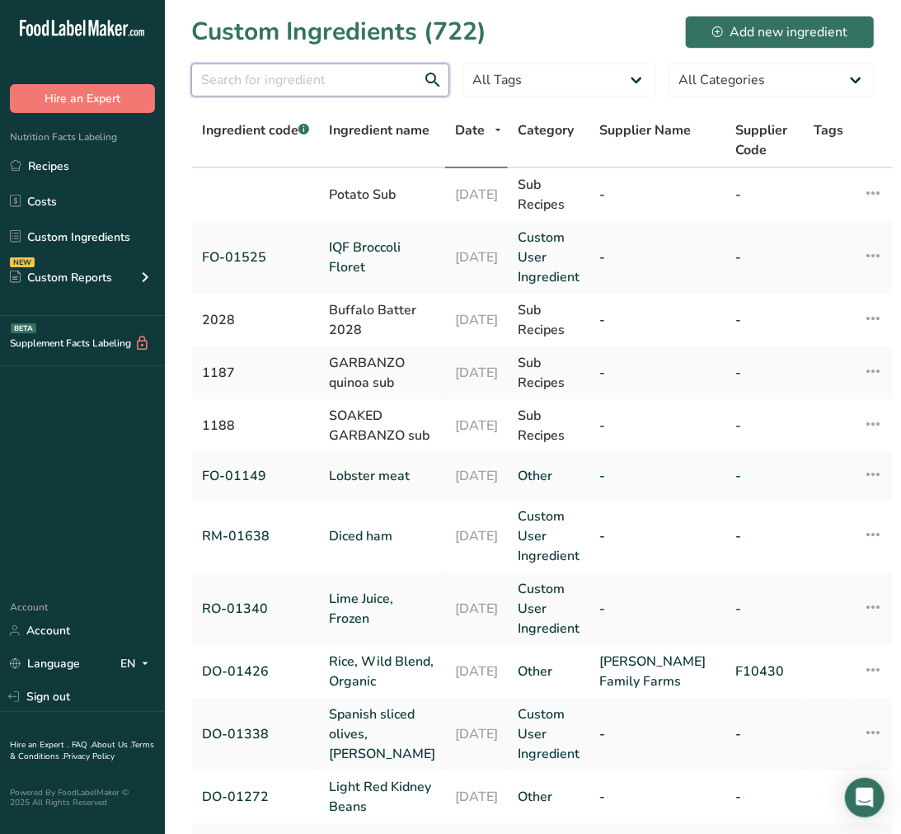
click at [293, 94] on input "text" at bounding box center [320, 80] width 258 height 33
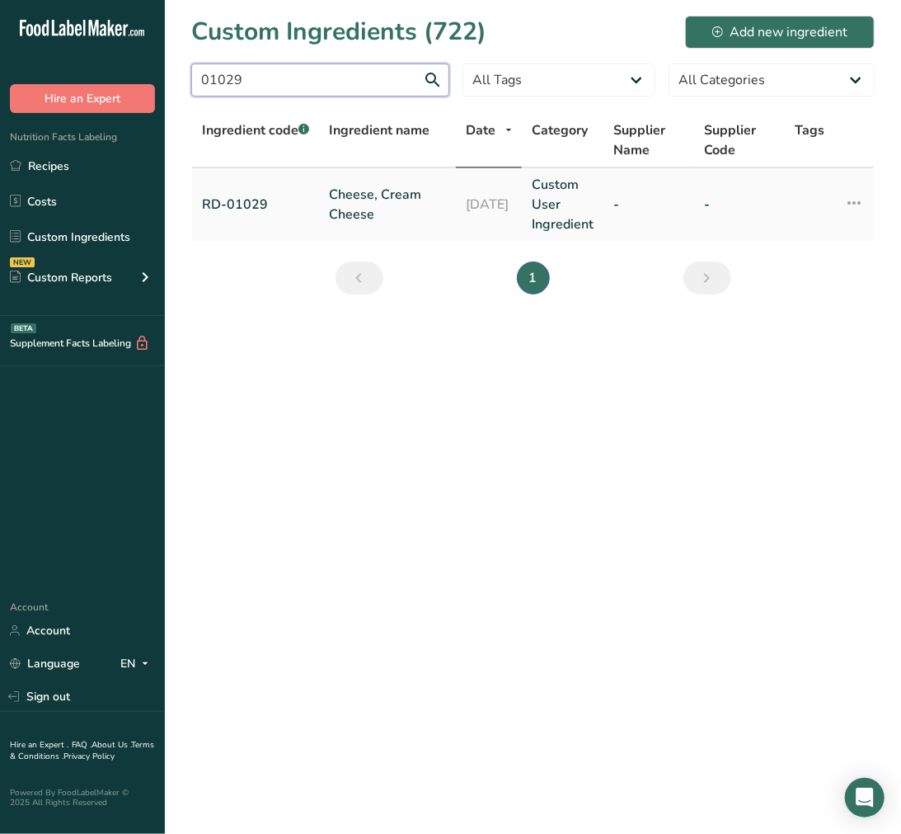
type input "01029"
click at [378, 200] on link "Cheese, Cream Cheese" at bounding box center [387, 205] width 117 height 40
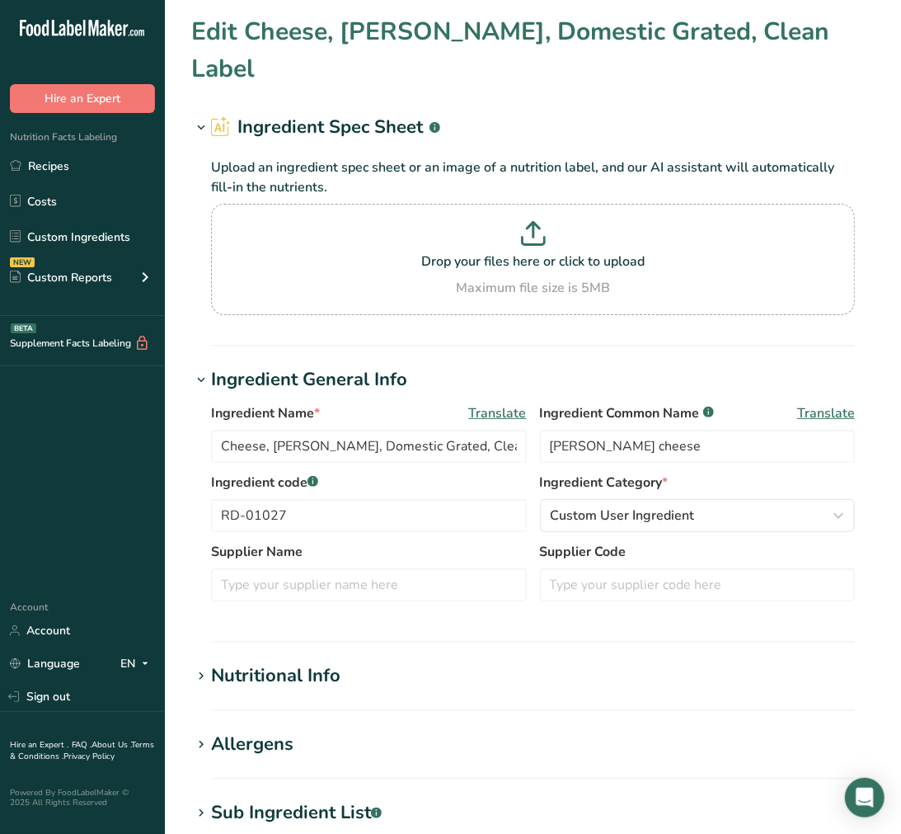
type input "Cheese, Cream Cheese"
type input "cream cheese"
type input "RD-01029"
type textarea "pasteurized cultured milk and cream, salt, guar gum, carob bean gum"
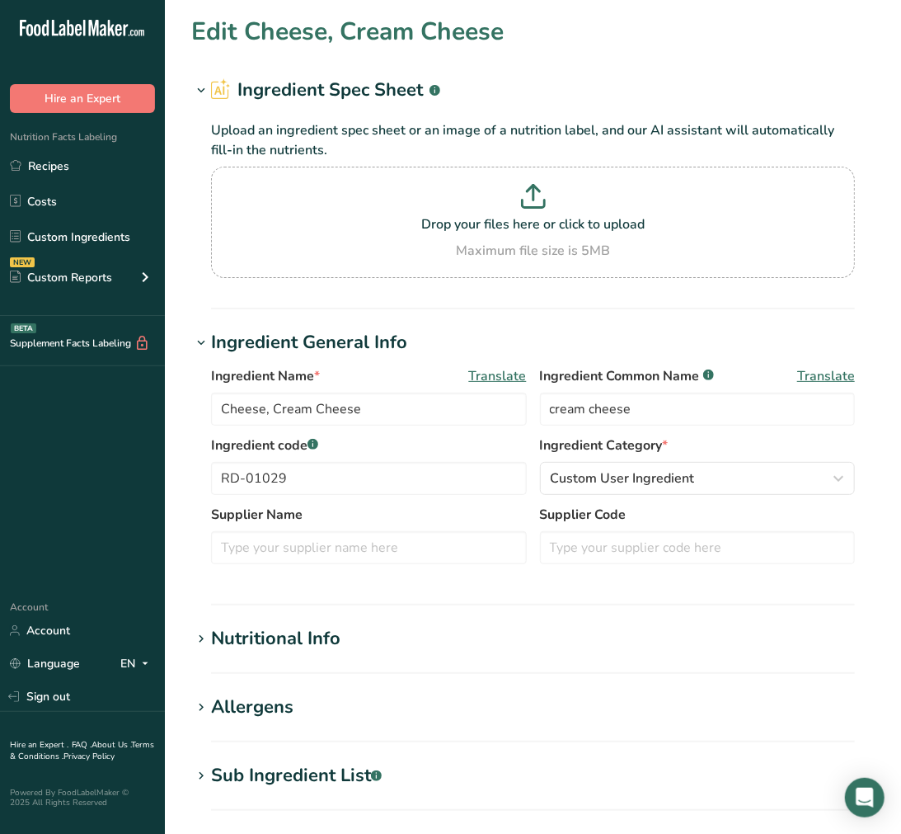
scroll to position [92, 0]
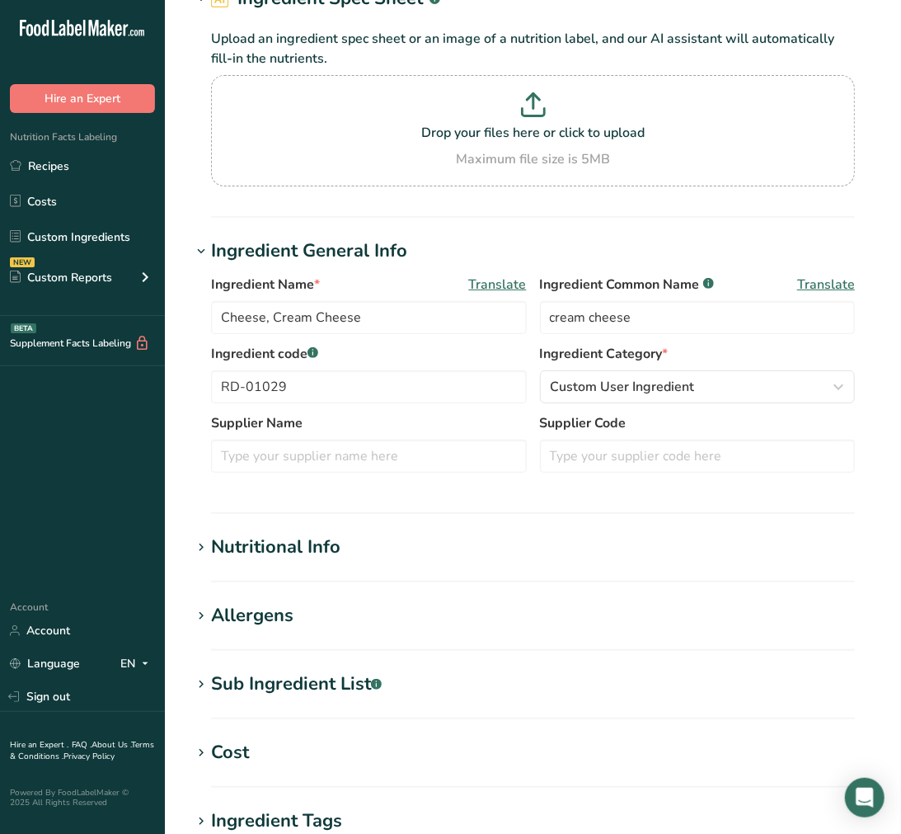
click at [294, 670] on div "Sub Ingredient List .a-a{fill:#347362;}.b-a{fill:#fff;}" at bounding box center [296, 683] width 171 height 27
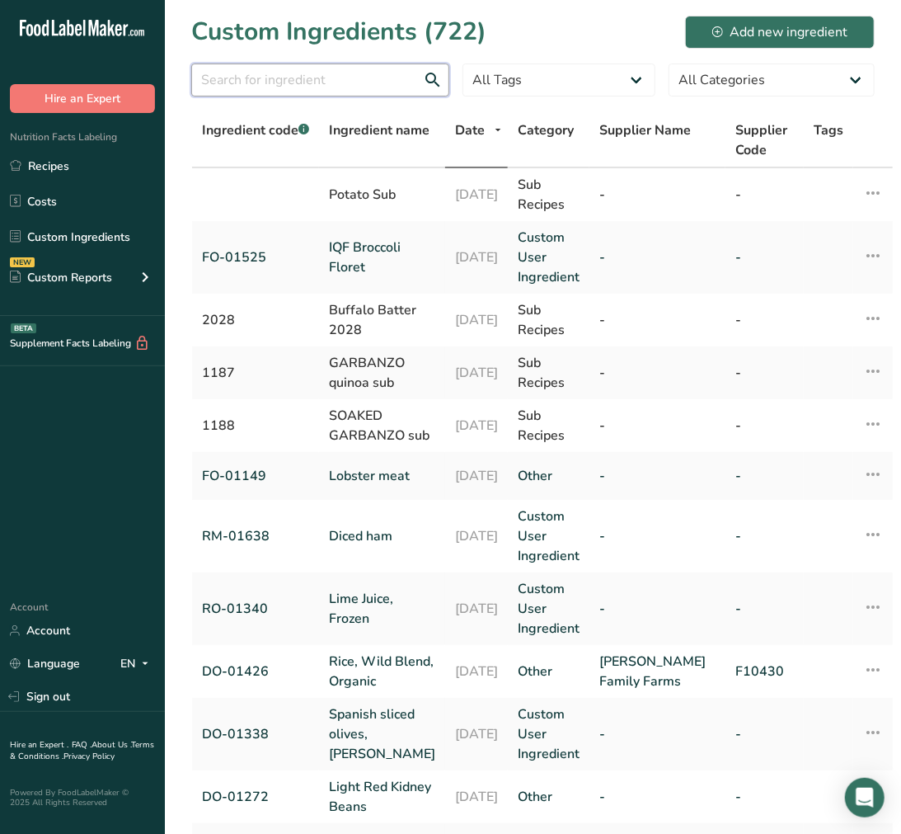
click at [295, 71] on input "text" at bounding box center [320, 80] width 258 height 33
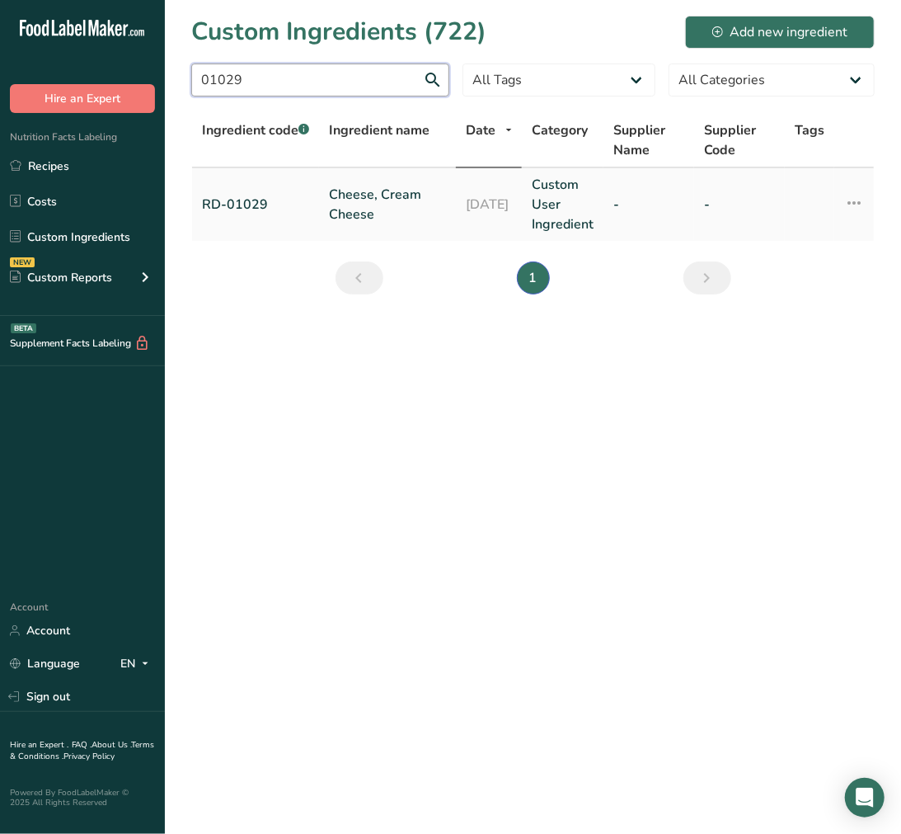
type input "01029"
click at [345, 200] on link "Cheese, Cream Cheese" at bounding box center [387, 205] width 117 height 40
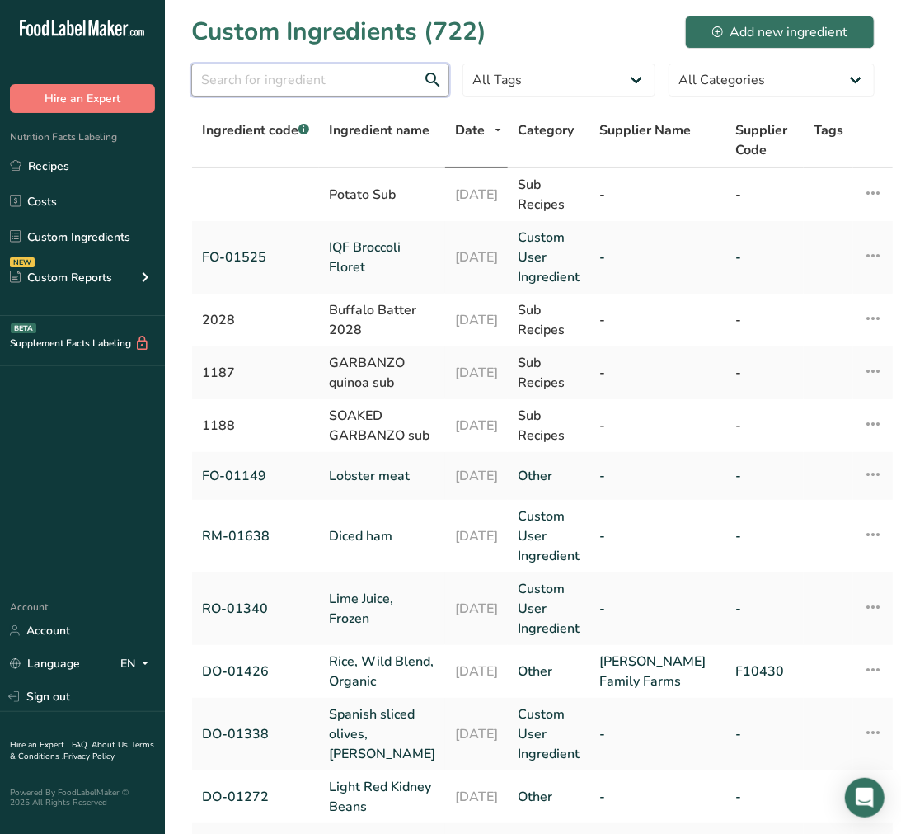
click at [411, 77] on input "text" at bounding box center [320, 80] width 258 height 33
click at [341, 86] on input "text" at bounding box center [320, 80] width 258 height 33
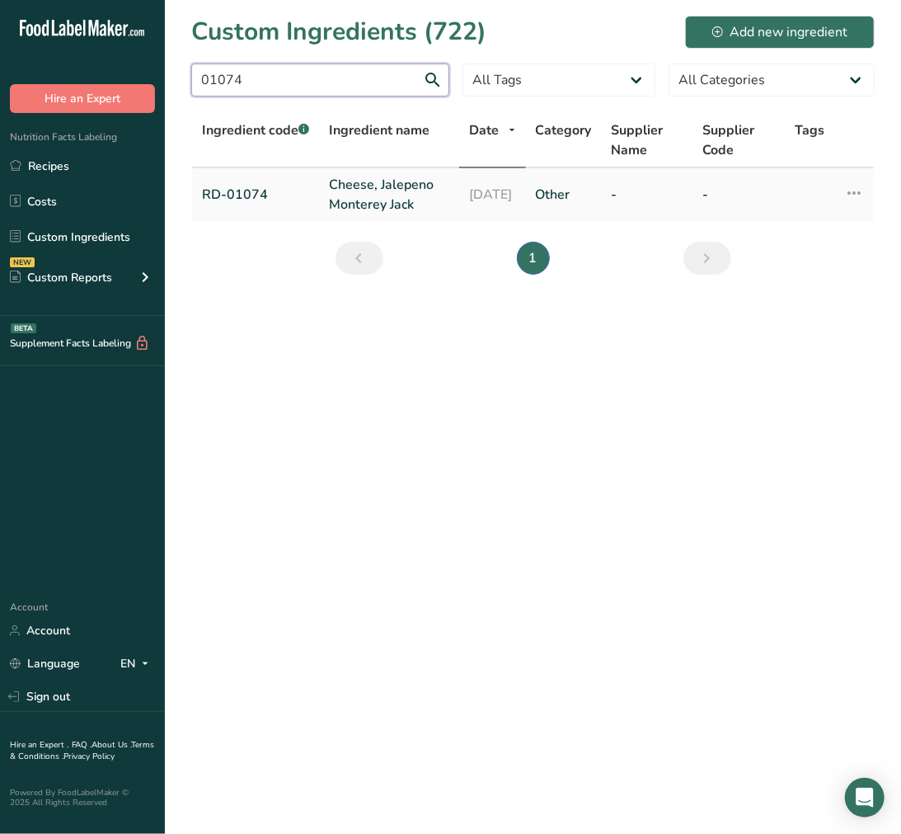
type input "01074"
click at [368, 186] on link "Cheese, Jalepeno Monterey Jack" at bounding box center [389, 195] width 120 height 40
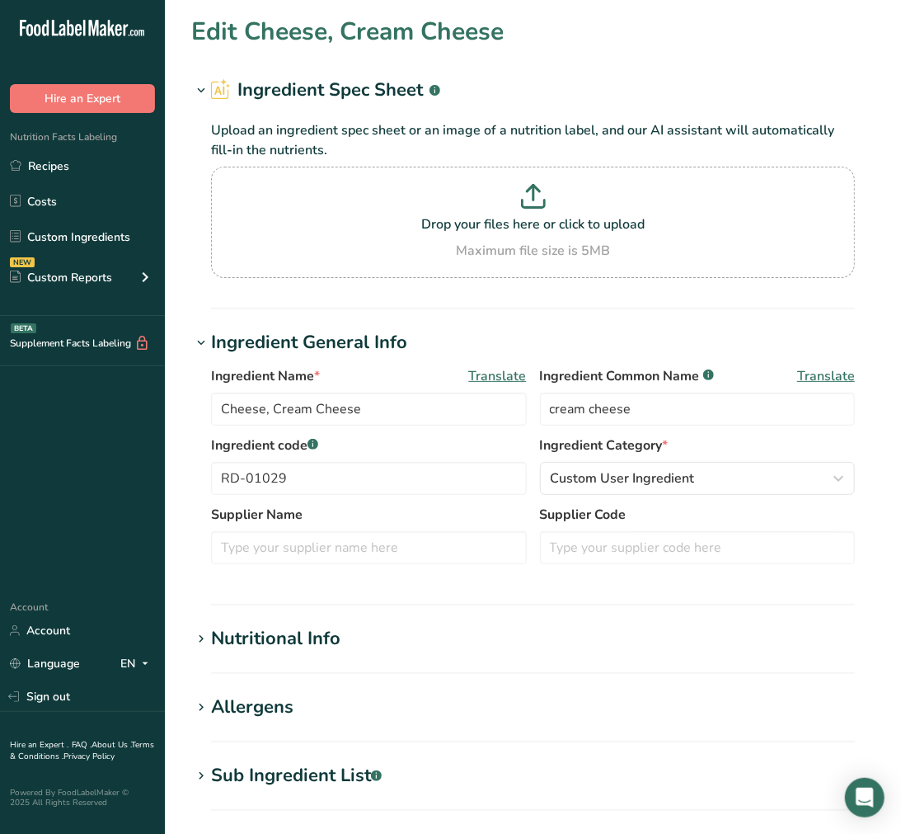
type input "Cheese, Jalepeno Monterey Jack"
type input "jalapeno monterey jack cheese"
type input "RD-01074"
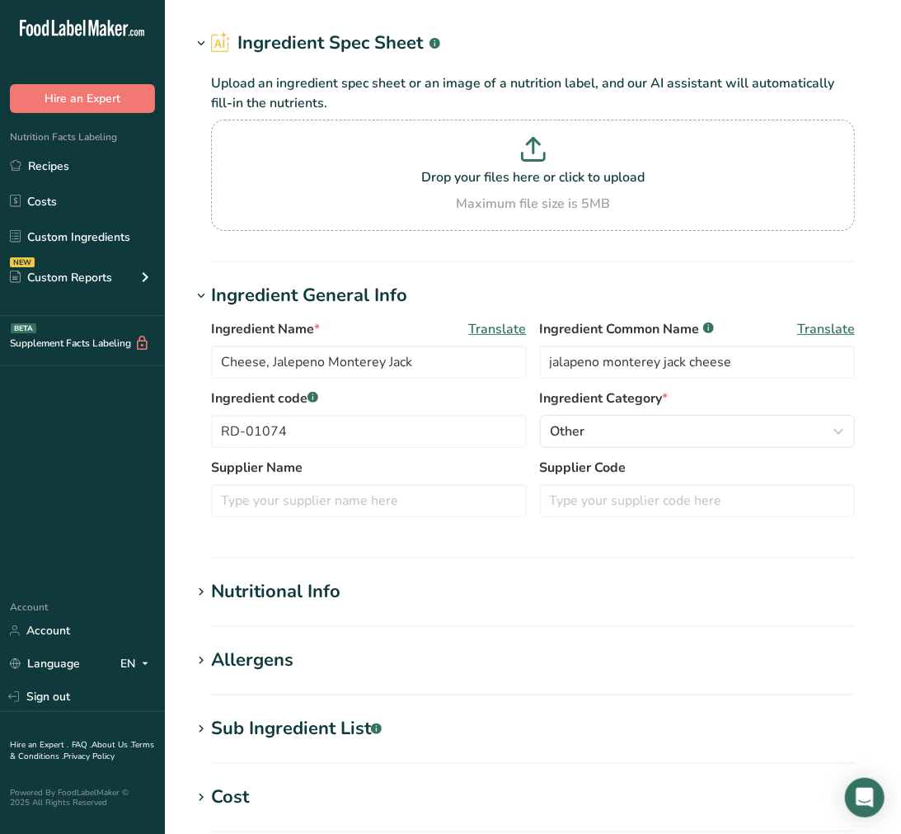
scroll to position [92, 0]
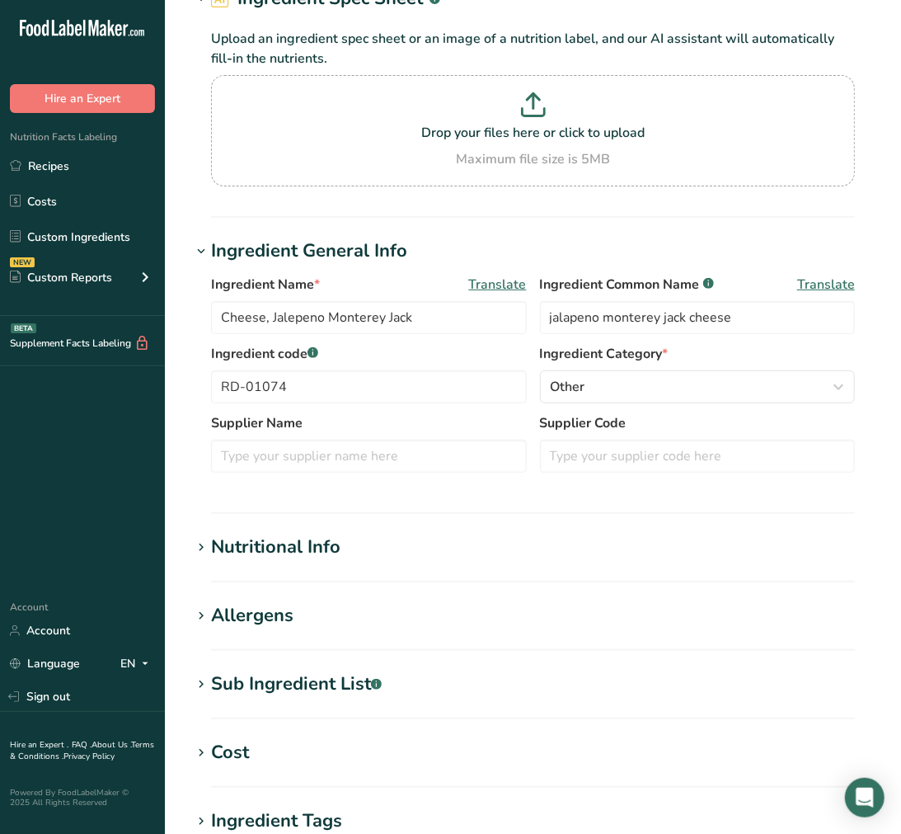
click at [344, 666] on section "Edit Cheese, Jalepeno Monterey Jack Ingredient Spec Sheet .a-a{fill:#347362;}.b…" at bounding box center [533, 523] width 736 height 1231
click at [342, 669] on section "Edit Cheese, Jalepeno Monterey Jack Ingredient Spec Sheet .a-a{fill:#347362;}.b…" at bounding box center [533, 523] width 736 height 1231
click at [338, 670] on div "Sub Ingredient List .a-a{fill:#347362;}.b-a{fill:#fff;}" at bounding box center [296, 683] width 171 height 27
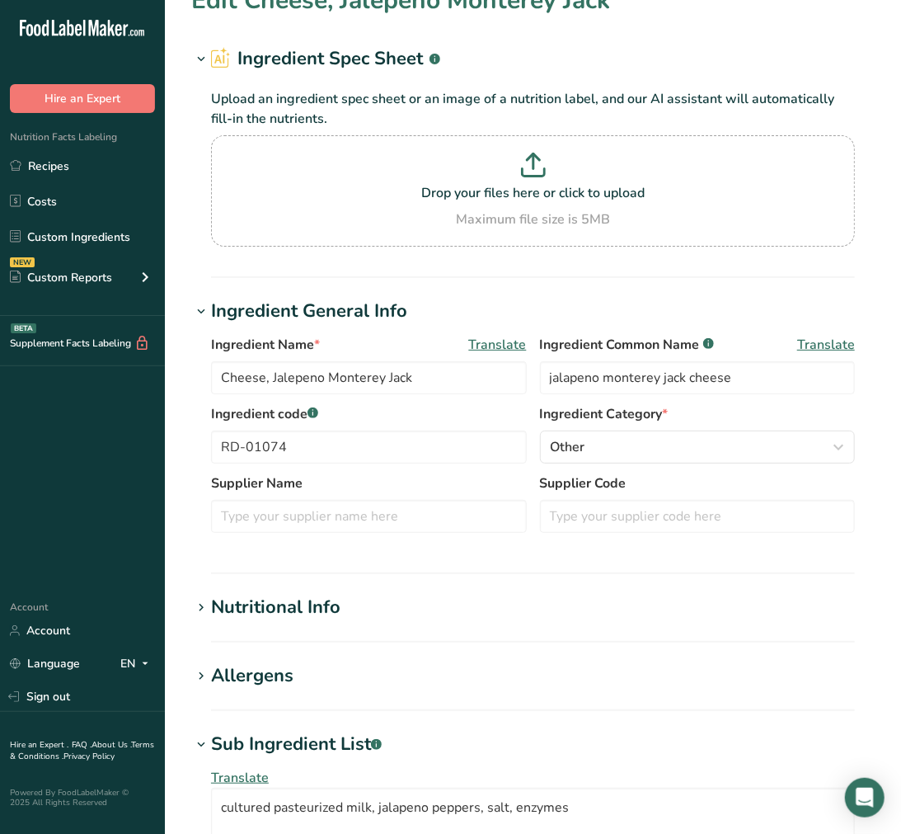
scroll to position [0, 0]
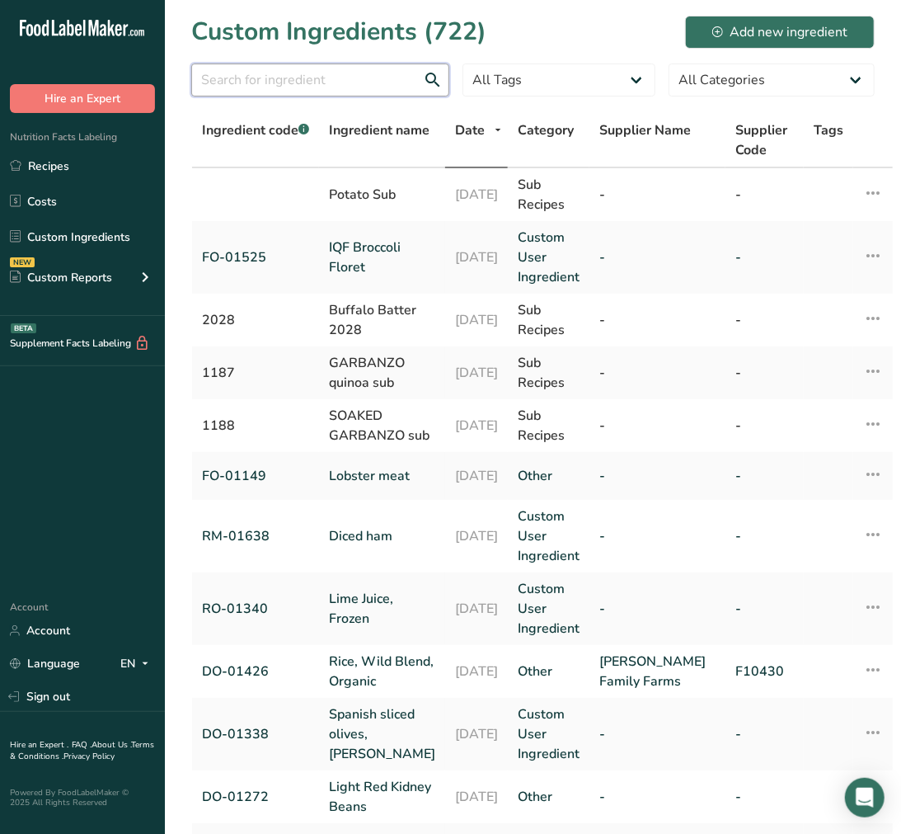
drag, startPoint x: 258, startPoint y: 71, endPoint x: 269, endPoint y: 71, distance: 10.7
click at [258, 71] on input "text" at bounding box center [320, 80] width 258 height 33
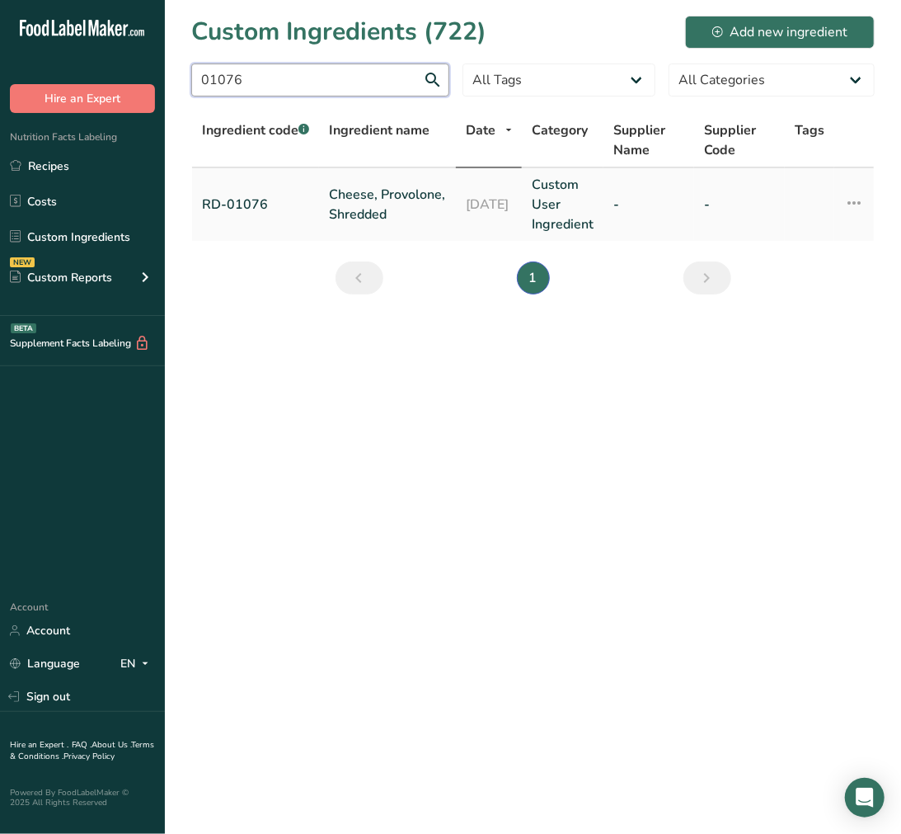
type input "01076"
drag, startPoint x: 357, startPoint y: 167, endPoint x: 391, endPoint y: 184, distance: 37.6
click at [391, 185] on link "Cheese, Provolone, Shredded" at bounding box center [387, 205] width 117 height 40
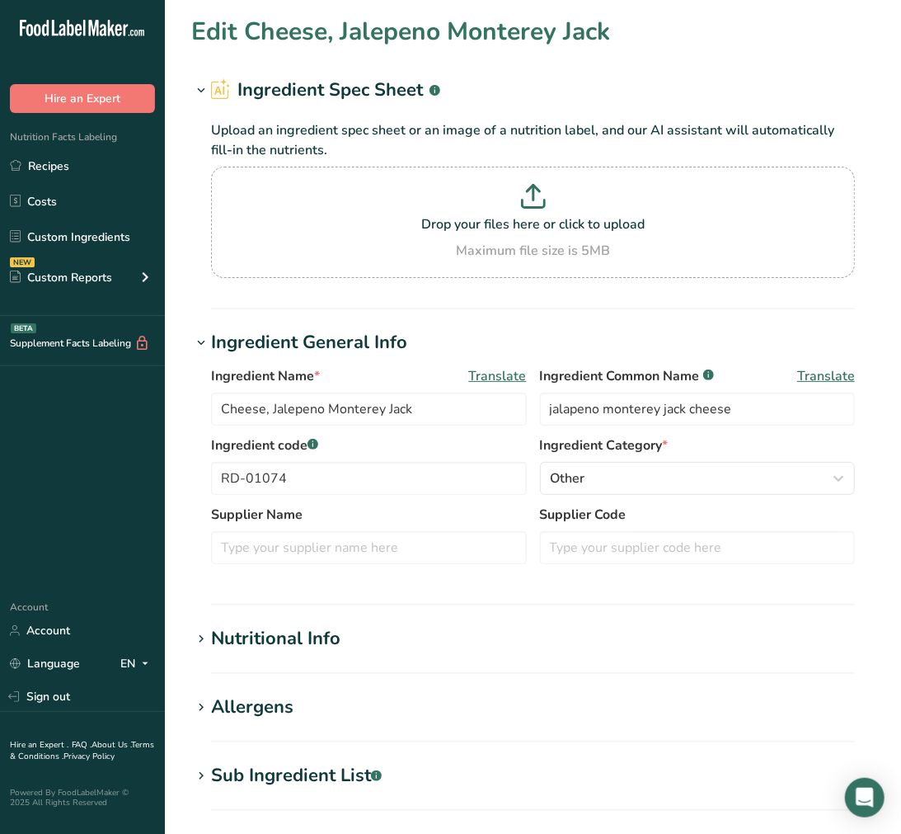
type input "Cheese, Provolone, Shredded"
type input "provolone cheese"
type input "RD-01076"
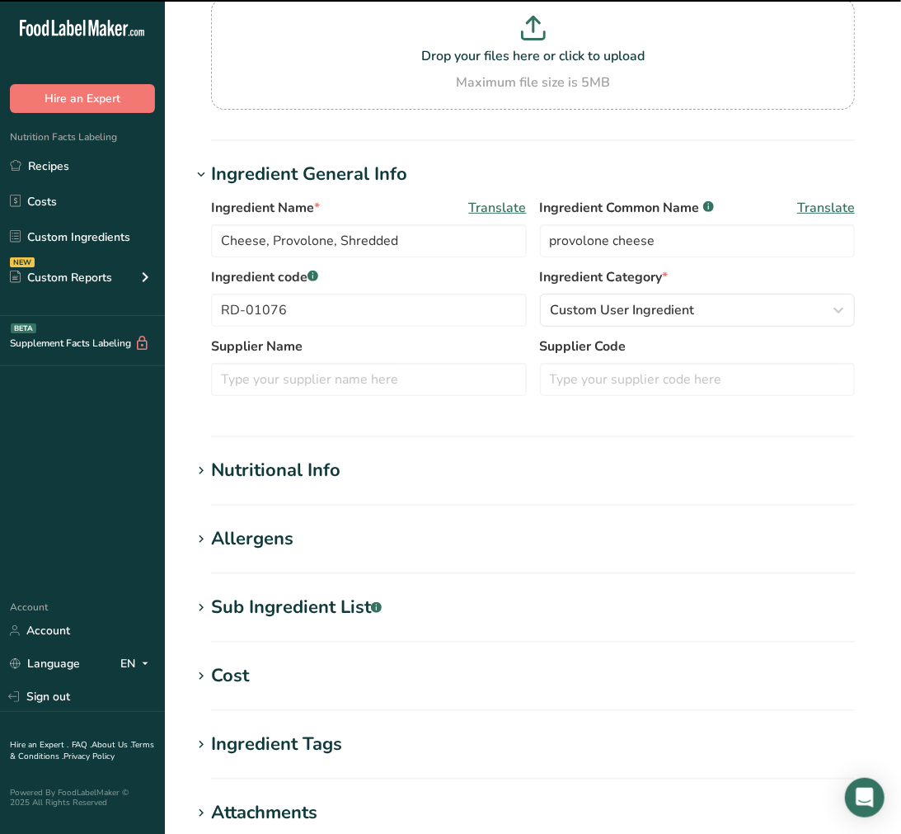
scroll to position [183, 0]
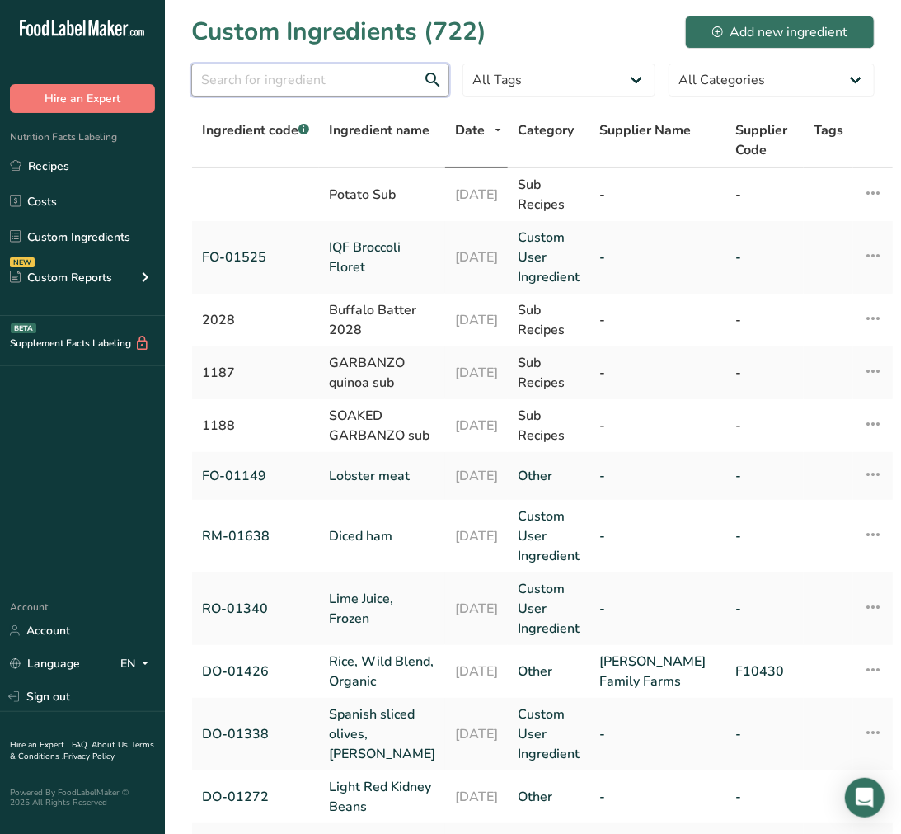
click at [317, 69] on input "text" at bounding box center [320, 80] width 258 height 33
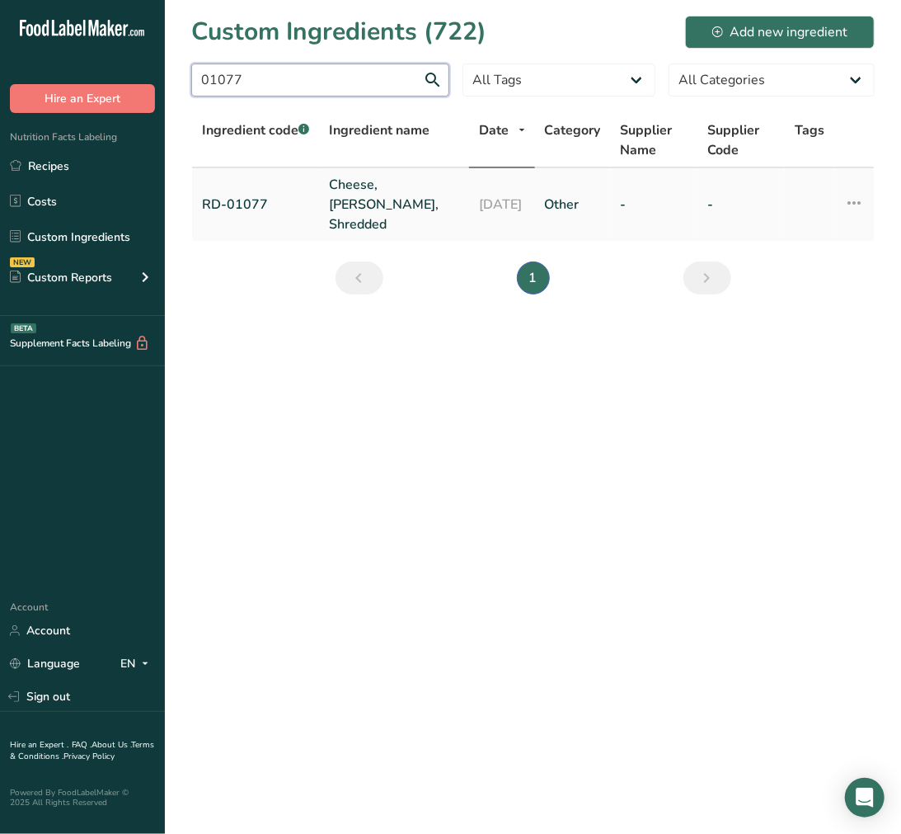
type input "01077"
click at [389, 191] on link "Cheese, [PERSON_NAME], Shredded" at bounding box center [394, 204] width 130 height 59
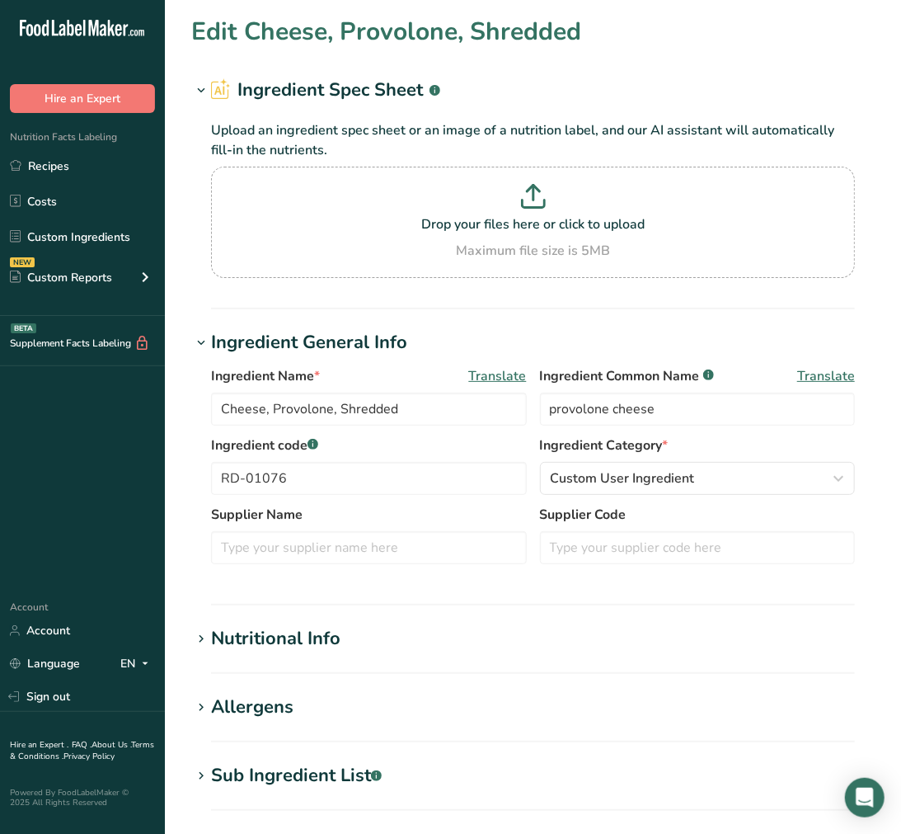
type input "Cheese, [PERSON_NAME], Shredded"
type input "fontina cheese"
type input "RD-01077"
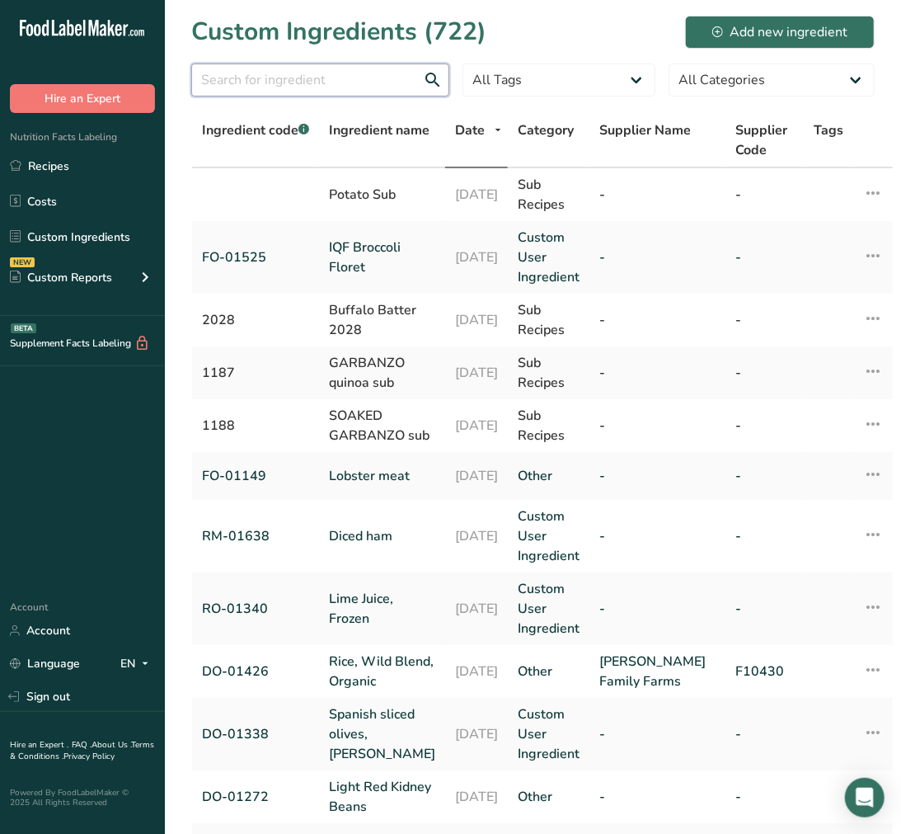
drag, startPoint x: 257, startPoint y: 78, endPoint x: 281, endPoint y: 51, distance: 35.6
click at [257, 78] on input "text" at bounding box center [320, 80] width 258 height 33
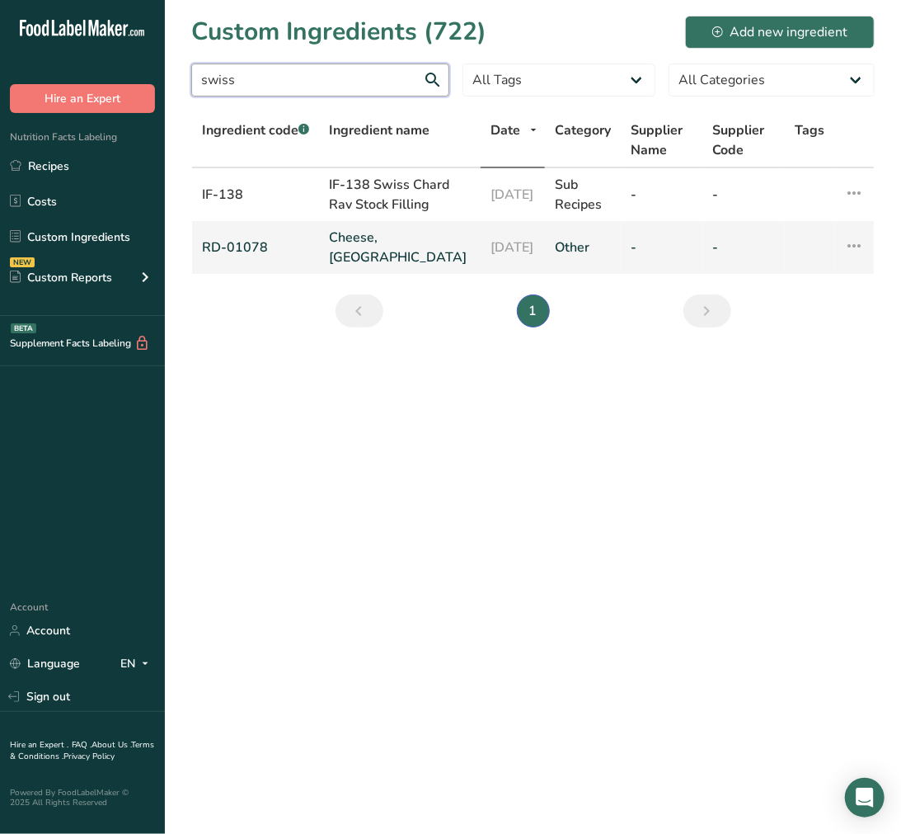
type input "swiss"
click at [386, 262] on link "Cheese, [GEOGRAPHIC_DATA]" at bounding box center [400, 248] width 142 height 40
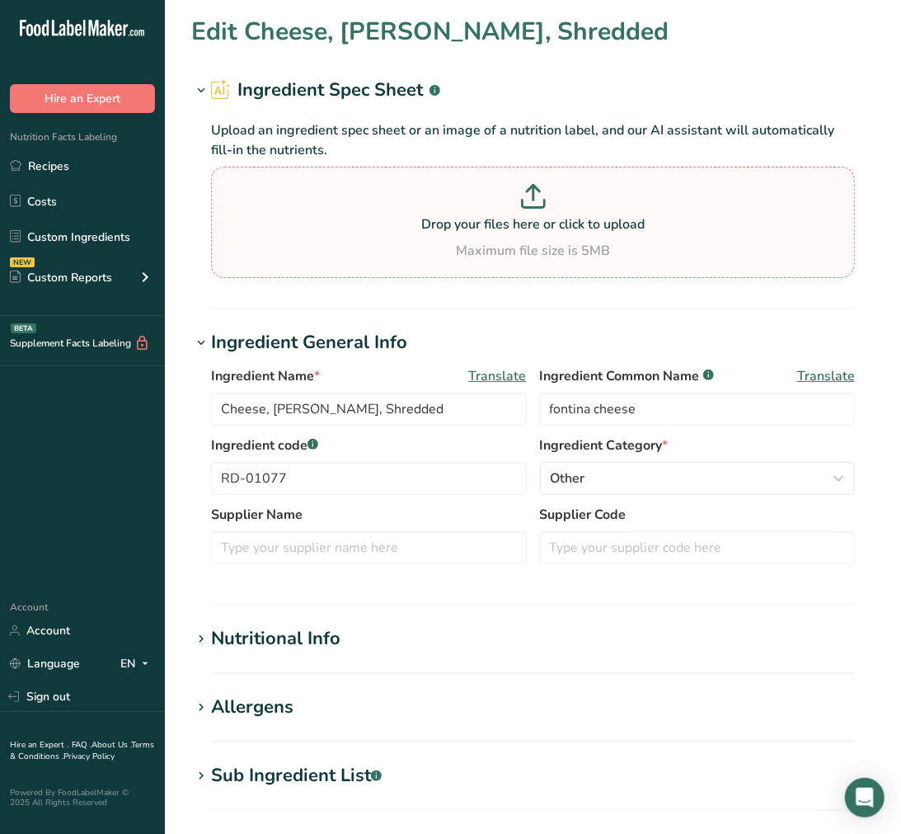
type input "Cheese, [GEOGRAPHIC_DATA]"
type input "swiss cheese"
type input "RD-01078"
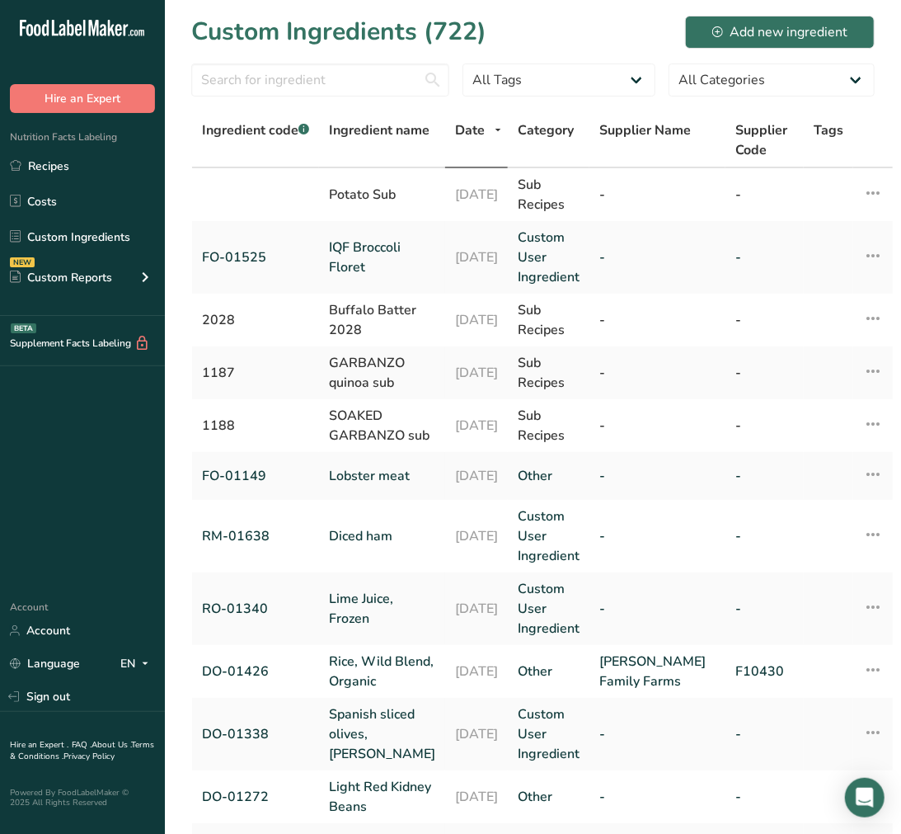
click at [378, 59] on section "Custom Ingredients (722) Add new ingredient All Tags Source of Antioxidants [ME…" at bounding box center [533, 596] width 736 height 1193
click at [388, 86] on input "text" at bounding box center [320, 80] width 258 height 33
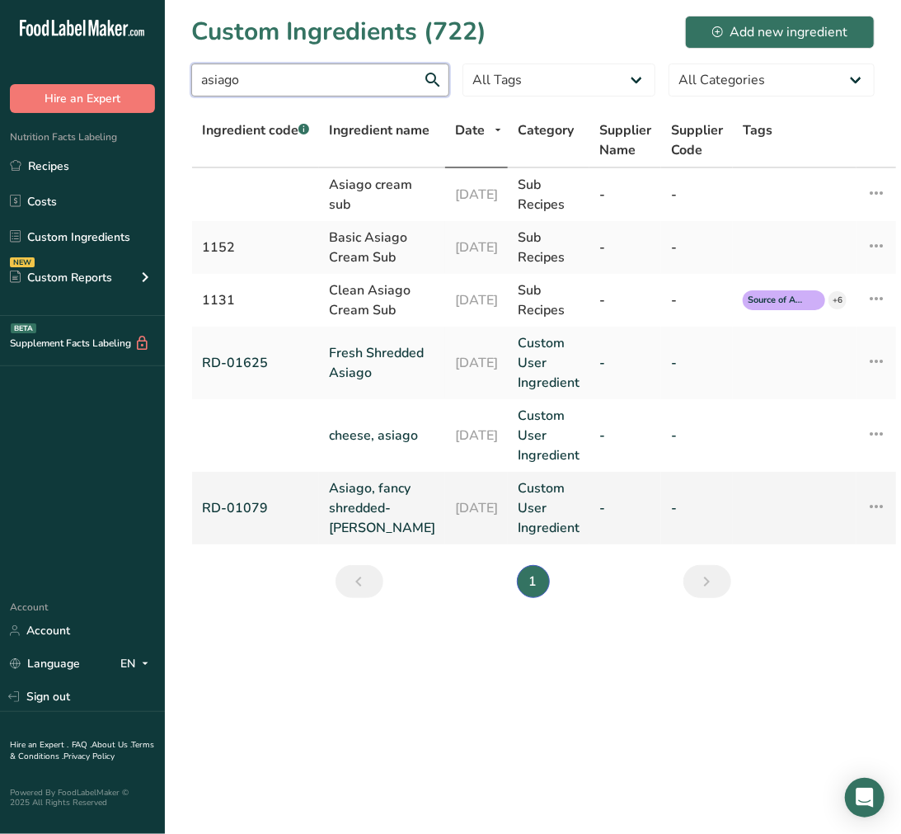
type input "asiago"
click at [367, 538] on link "Asiago, fancy shredded- [PERSON_NAME]" at bounding box center [382, 507] width 106 height 59
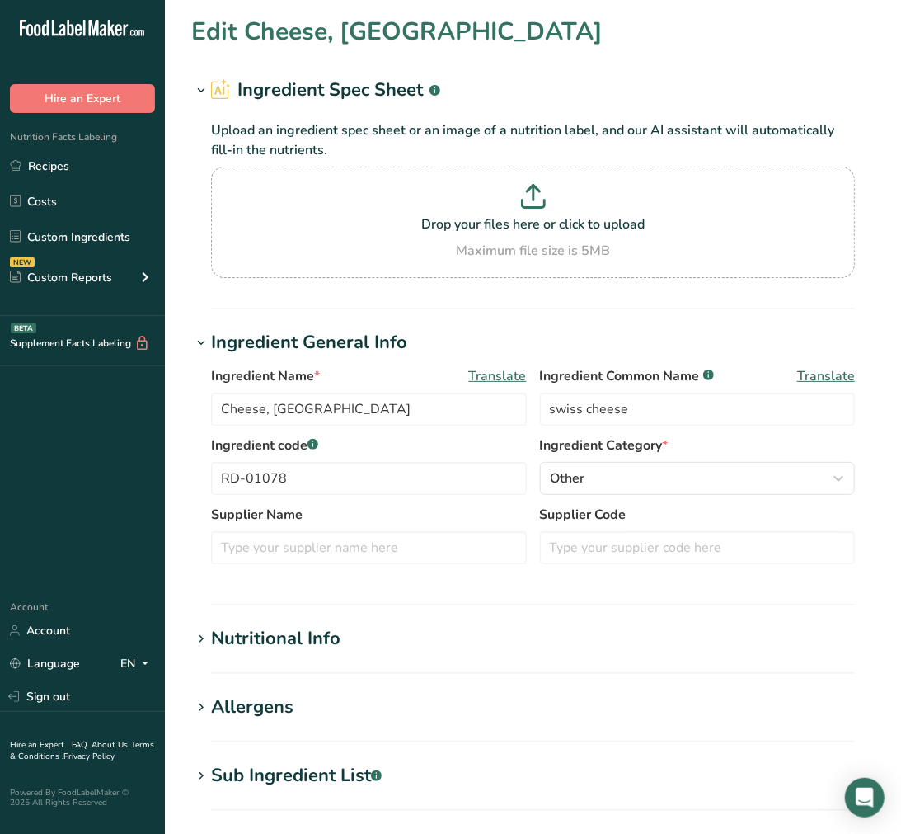
type input "Asiago, fancy shredded- [PERSON_NAME]"
type input "asiago cheese"
type input "RD-01079"
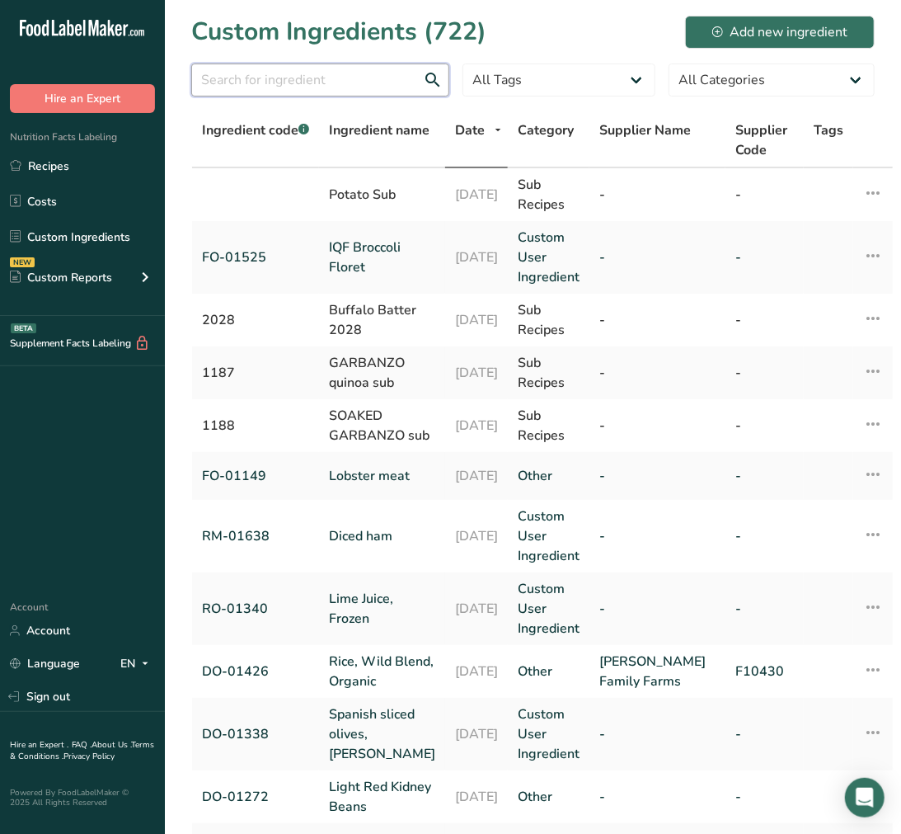
click at [251, 86] on input "text" at bounding box center [320, 80] width 258 height 33
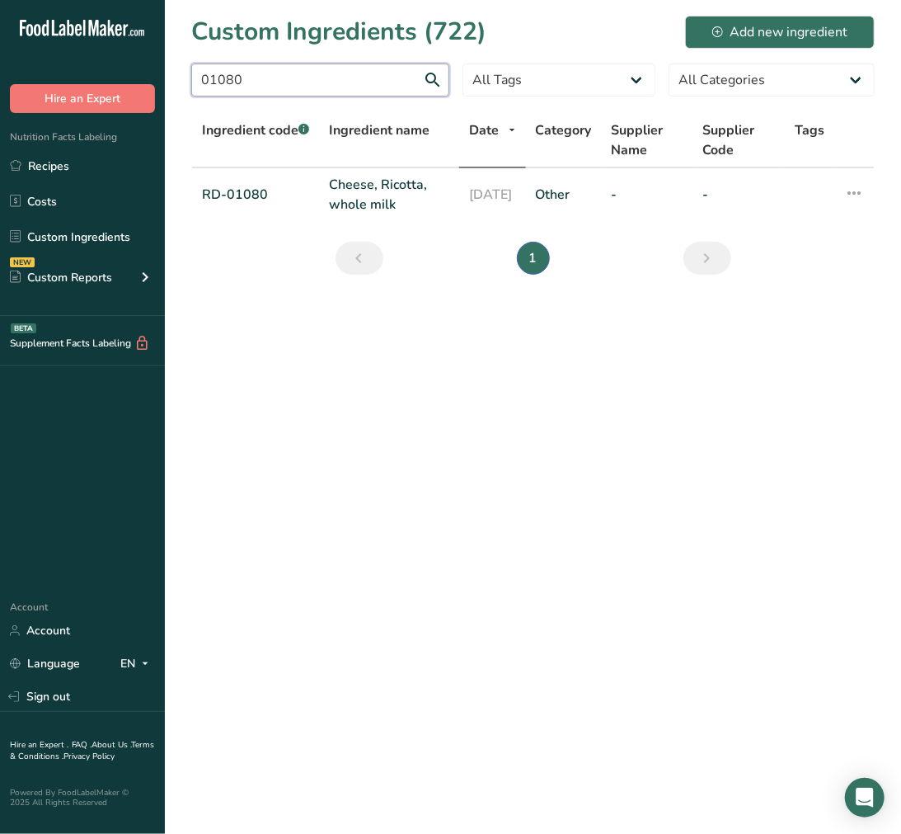
type input "01080"
click at [392, 196] on link "Cheese, Ricotta, whole milk" at bounding box center [389, 195] width 120 height 40
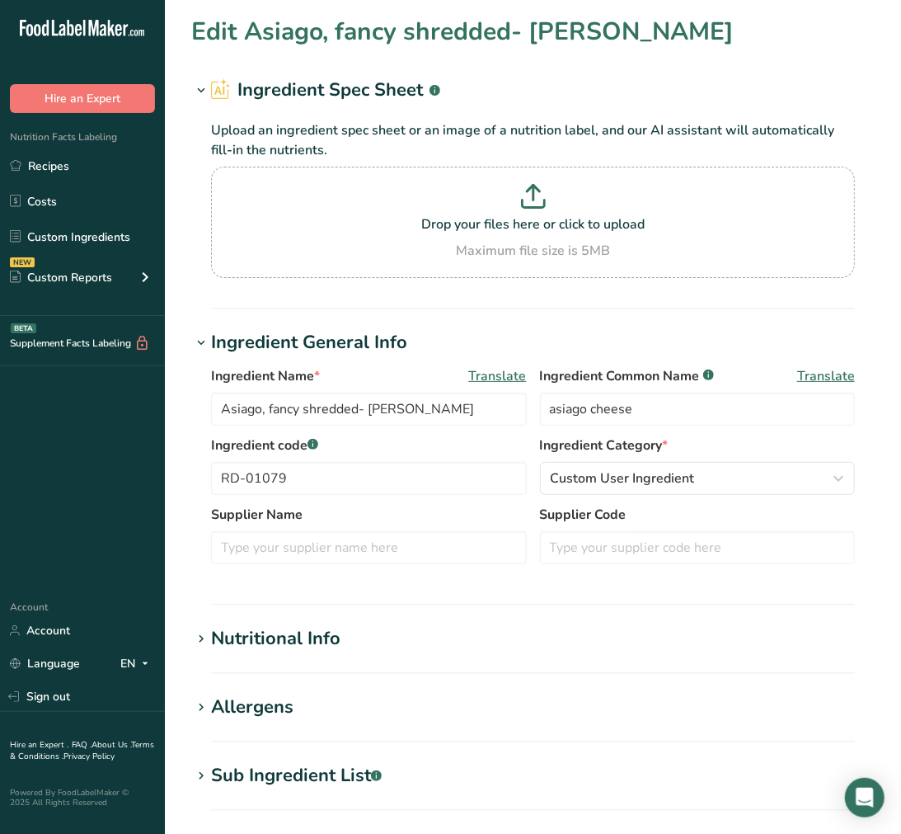
type input "Cheese, Ricotta, whole milk"
type input "ricotta cheese"
type input "RD-01080"
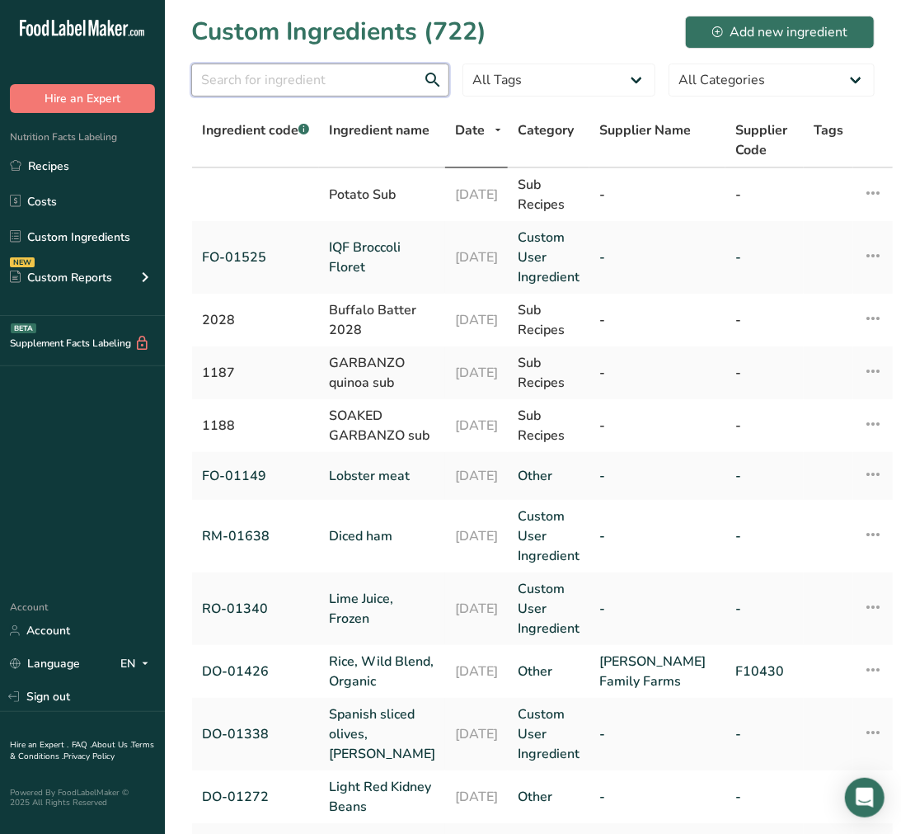
click at [374, 70] on input "text" at bounding box center [320, 80] width 258 height 33
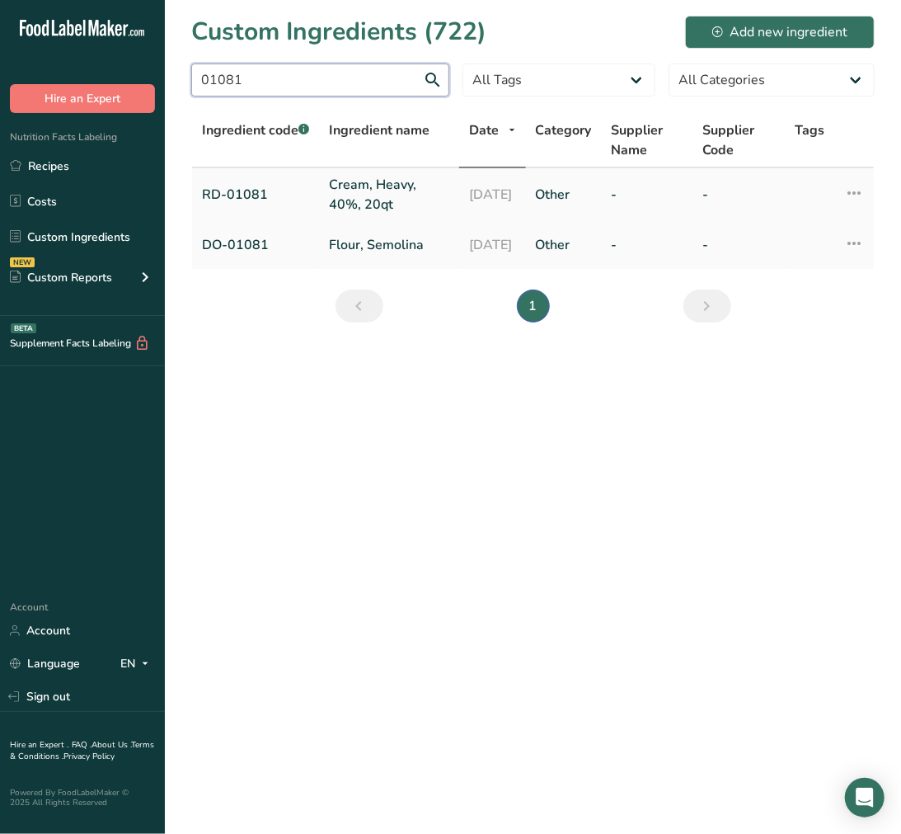
type input "01081"
click at [381, 200] on link "Cream, Heavy, 40%, 20qt" at bounding box center [389, 195] width 120 height 40
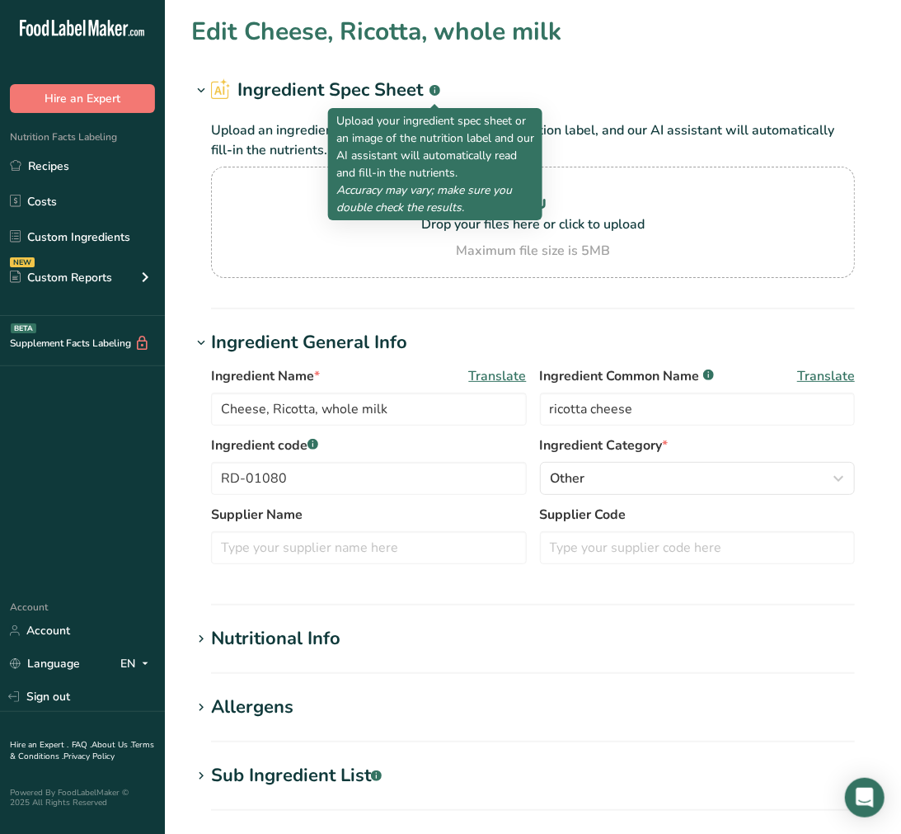
type input "Cream, Heavy, 40%, 20qt"
type input "cream"
type input "RD-01081"
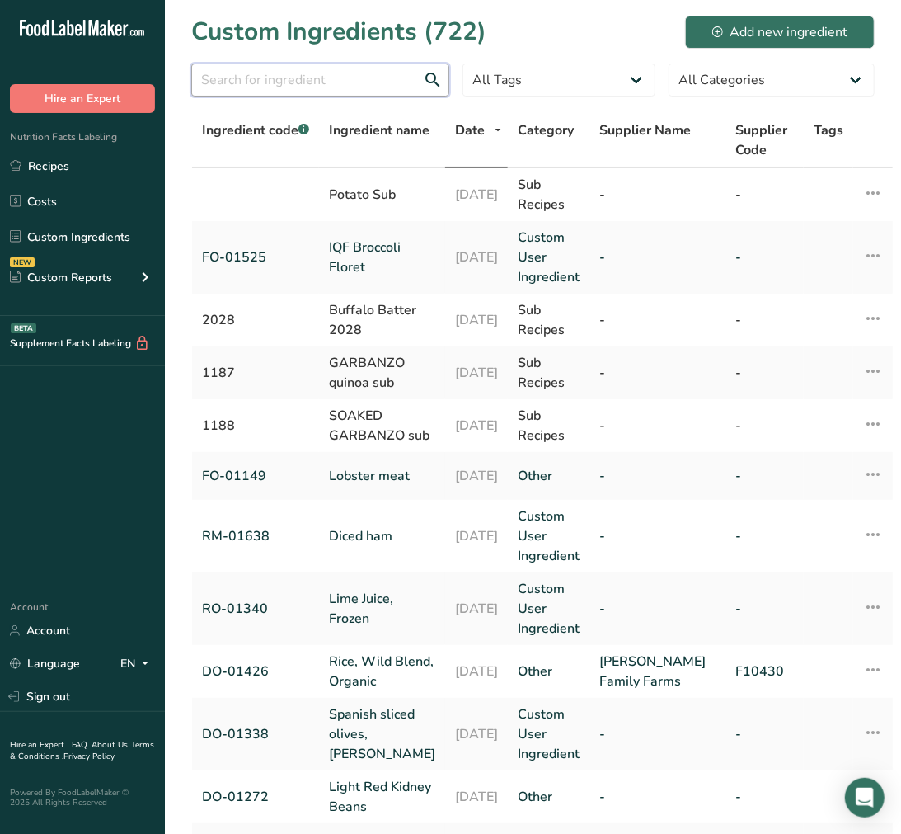
click at [361, 87] on input "text" at bounding box center [320, 80] width 258 height 33
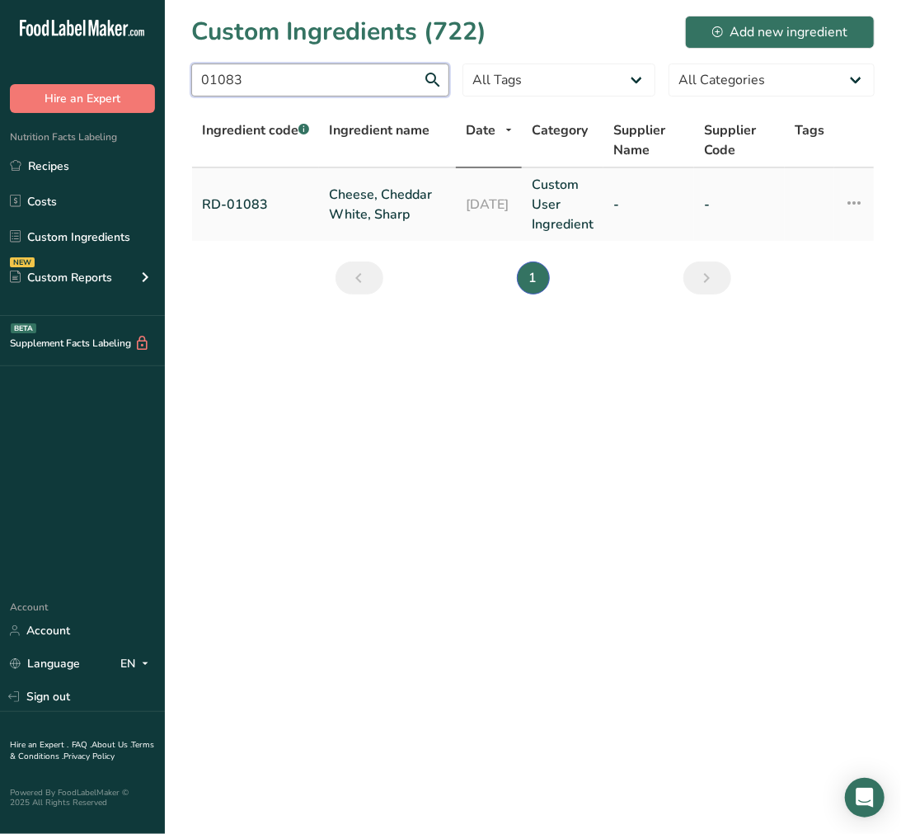
type input "01083"
click at [379, 213] on link "Cheese, Cheddar White, Sharp" at bounding box center [387, 205] width 117 height 40
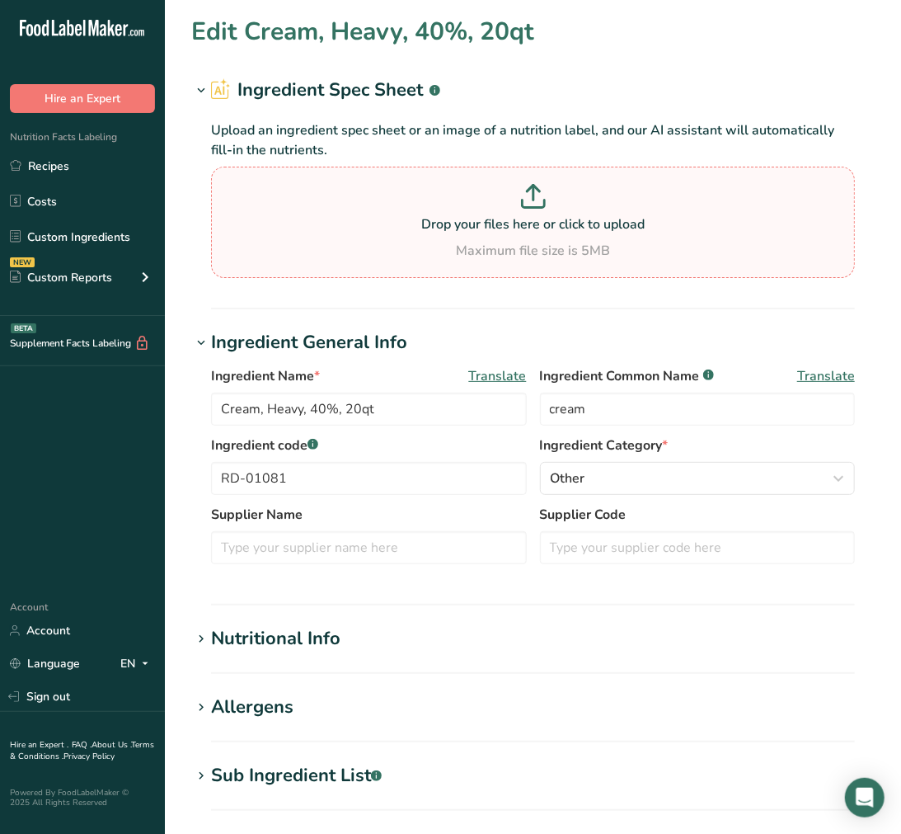
type input "Cheese, Cheddar White, Sharp"
type input "cheddar cheese"
type input "RD-01083"
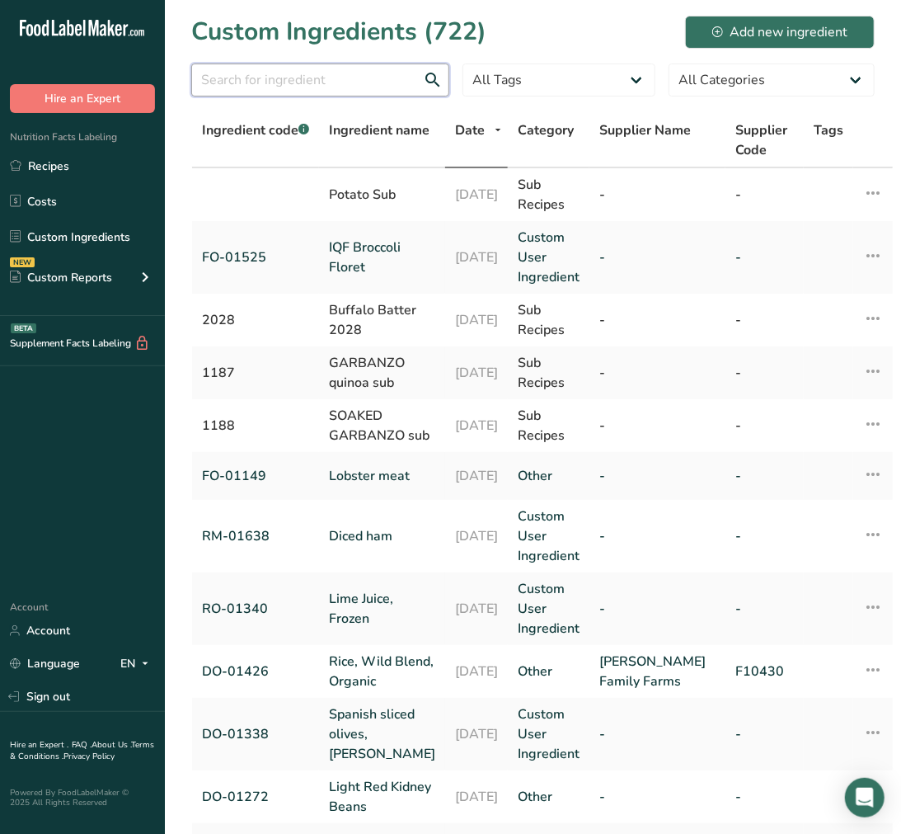
drag, startPoint x: 351, startPoint y: 73, endPoint x: 342, endPoint y: 60, distance: 14.9
click at [350, 73] on input "text" at bounding box center [320, 80] width 258 height 33
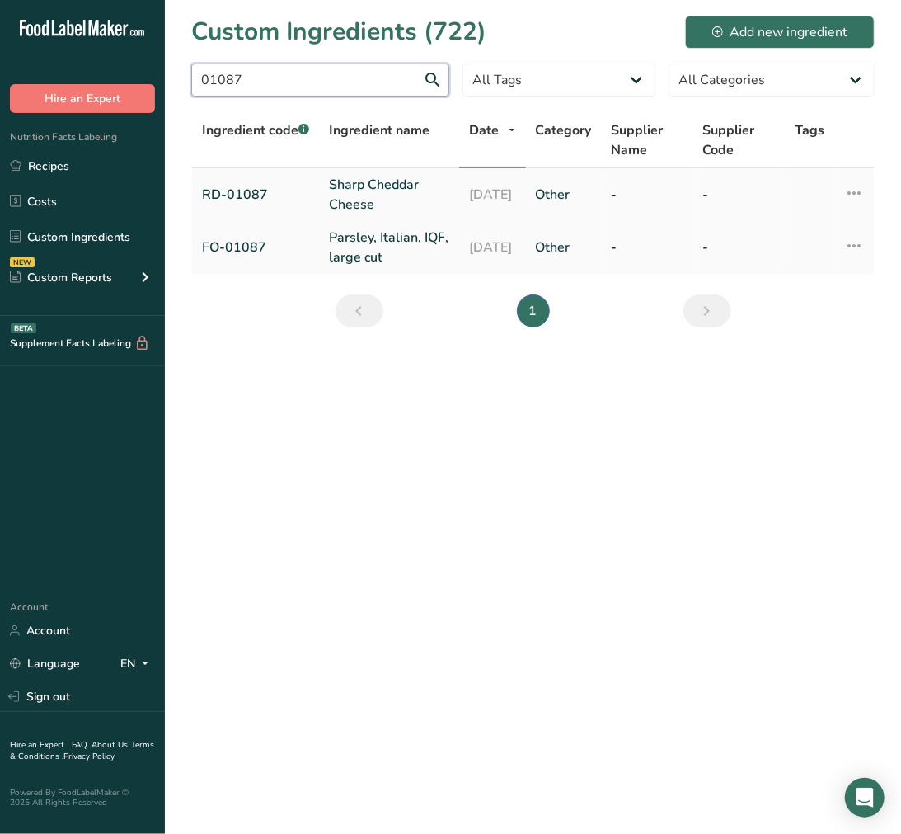
type input "01087"
click at [341, 183] on link "Sharp Cheddar Cheese" at bounding box center [389, 195] width 120 height 40
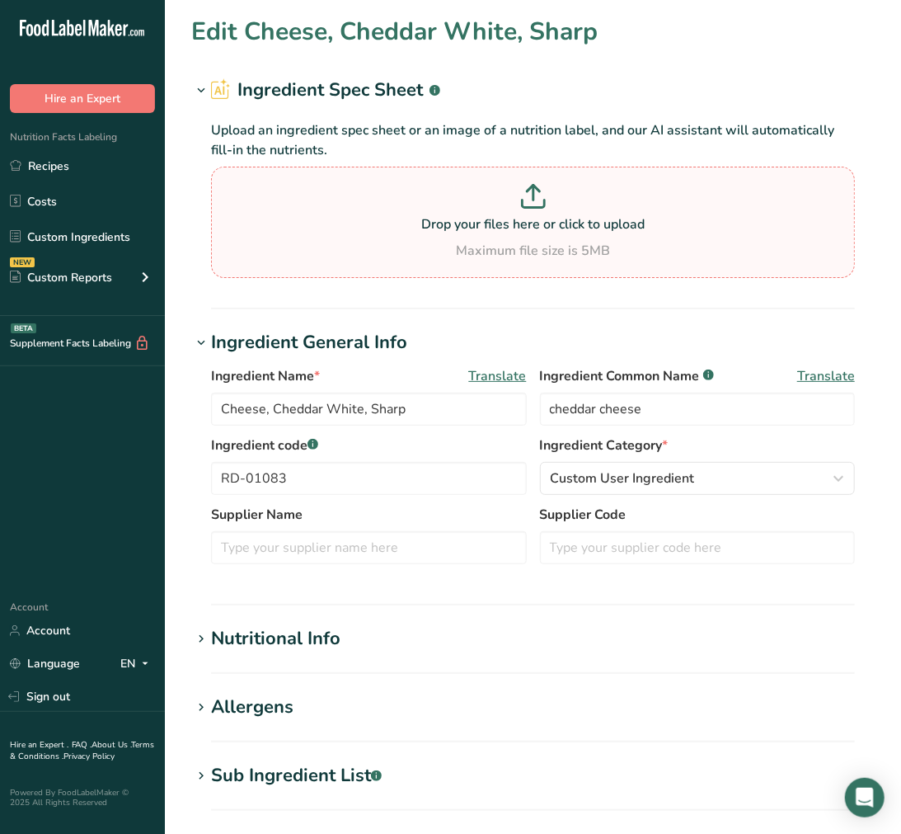
type input "Sharp Cheddar Cheese"
type input "RD-01087"
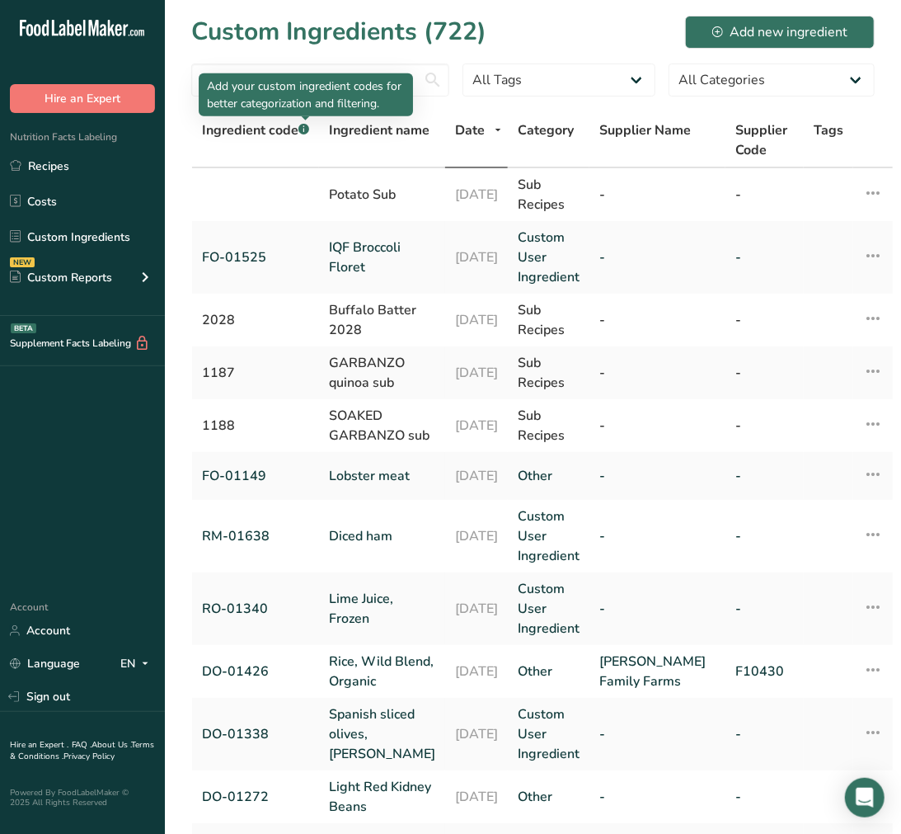
click at [343, 95] on p "Add your custom ingredient codes for better categorization and filtering." at bounding box center [306, 95] width 198 height 35
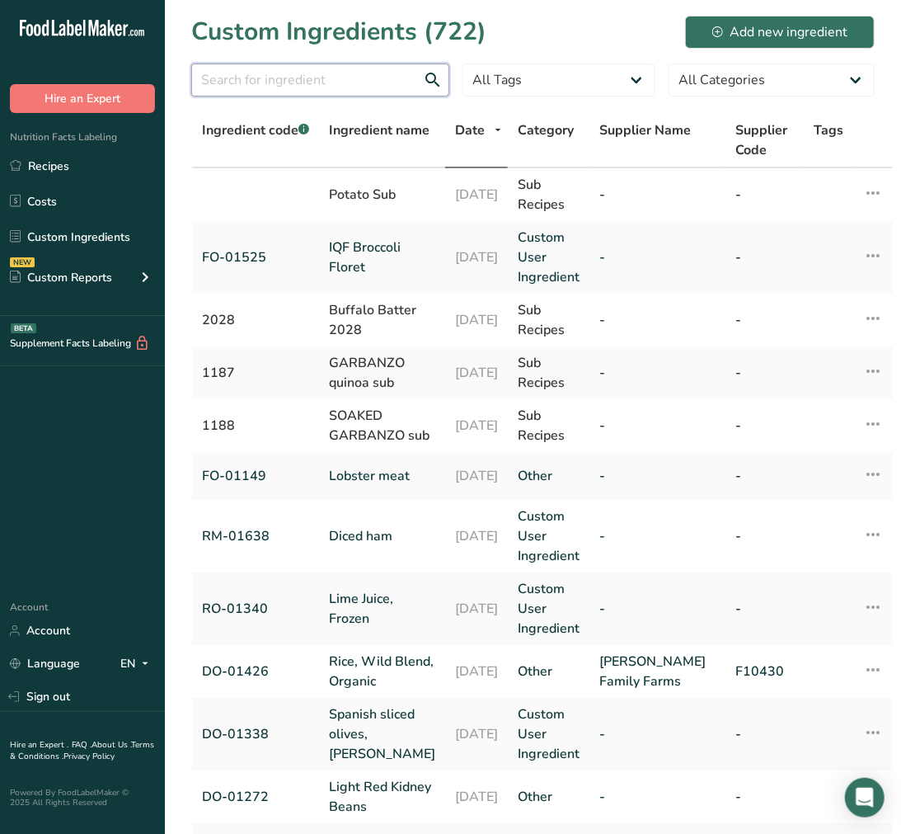
click at [358, 71] on input "text" at bounding box center [320, 80] width 258 height 33
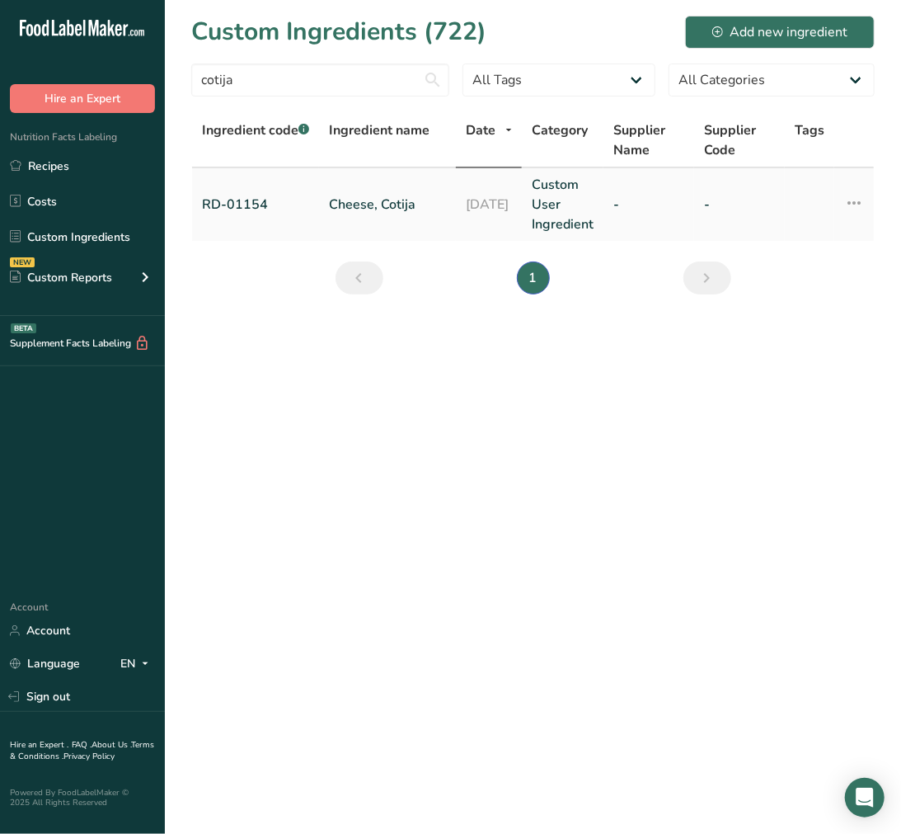
click at [386, 195] on link "Cheese, Cotija" at bounding box center [387, 205] width 117 height 20
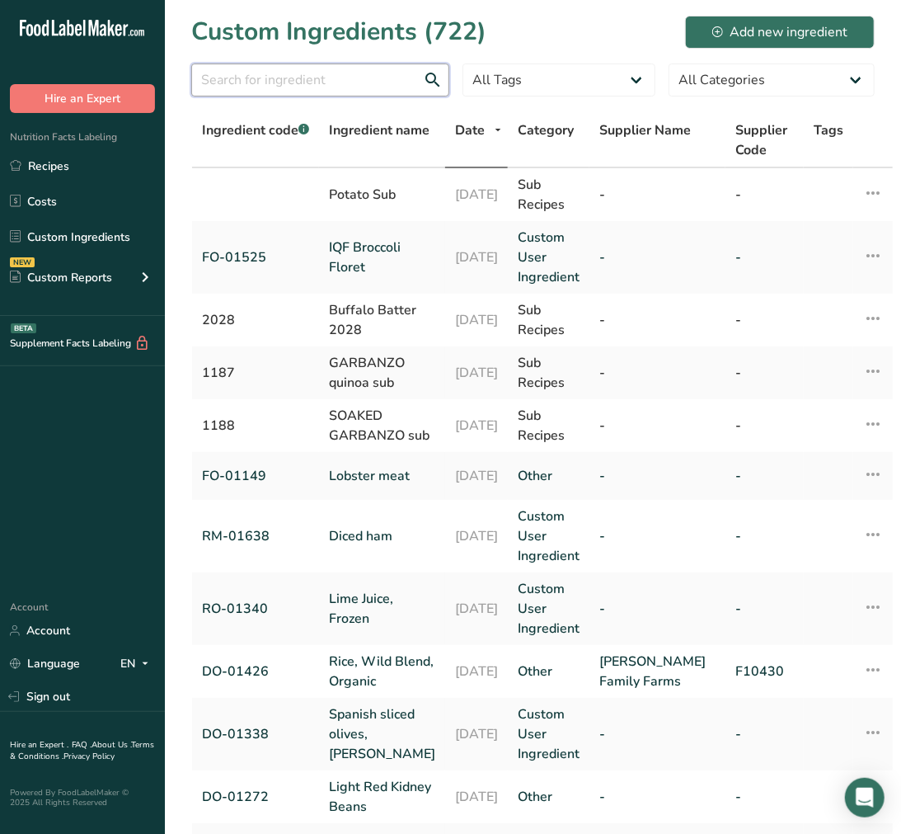
click at [364, 83] on input "text" at bounding box center [320, 80] width 258 height 33
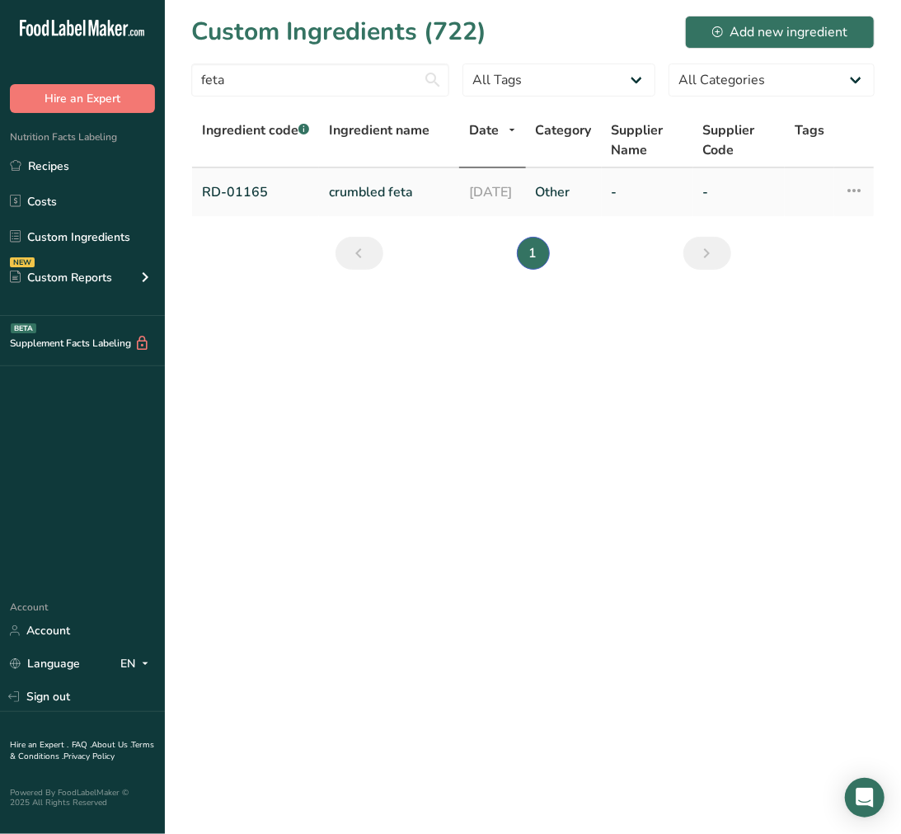
click at [368, 183] on link "crumbled feta" at bounding box center [389, 192] width 120 height 20
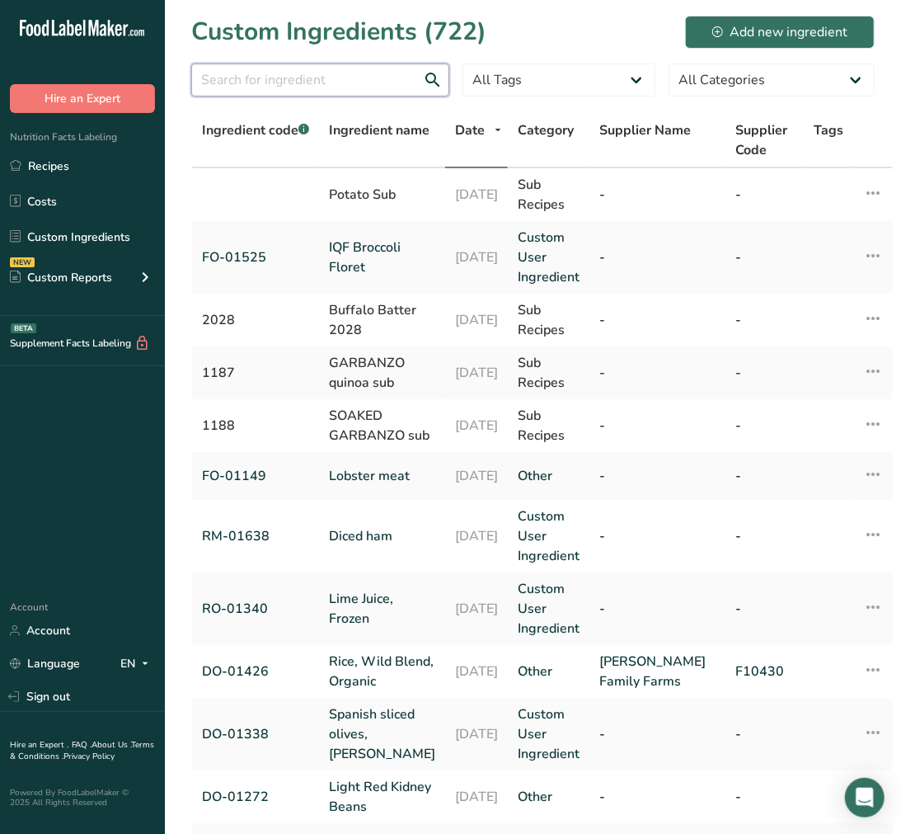
click at [266, 64] on input "text" at bounding box center [320, 80] width 258 height 33
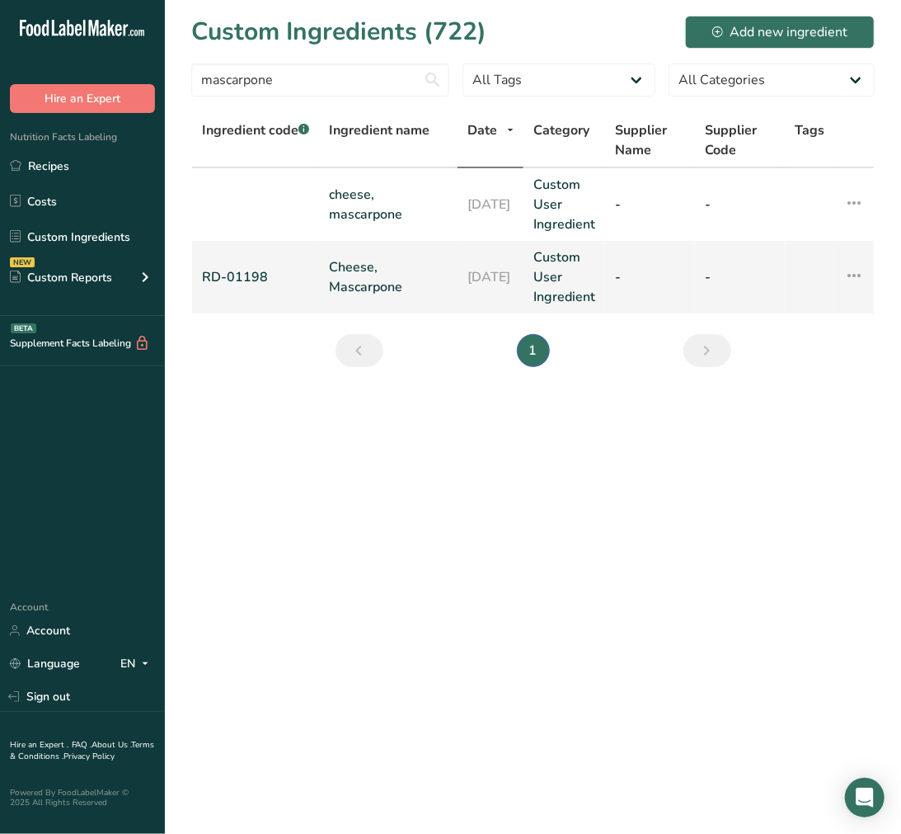
click at [372, 252] on td "Cheese, Mascarpone" at bounding box center [388, 277] width 139 height 73
click at [372, 260] on link "Cheese, Mascarpone" at bounding box center [388, 277] width 119 height 40
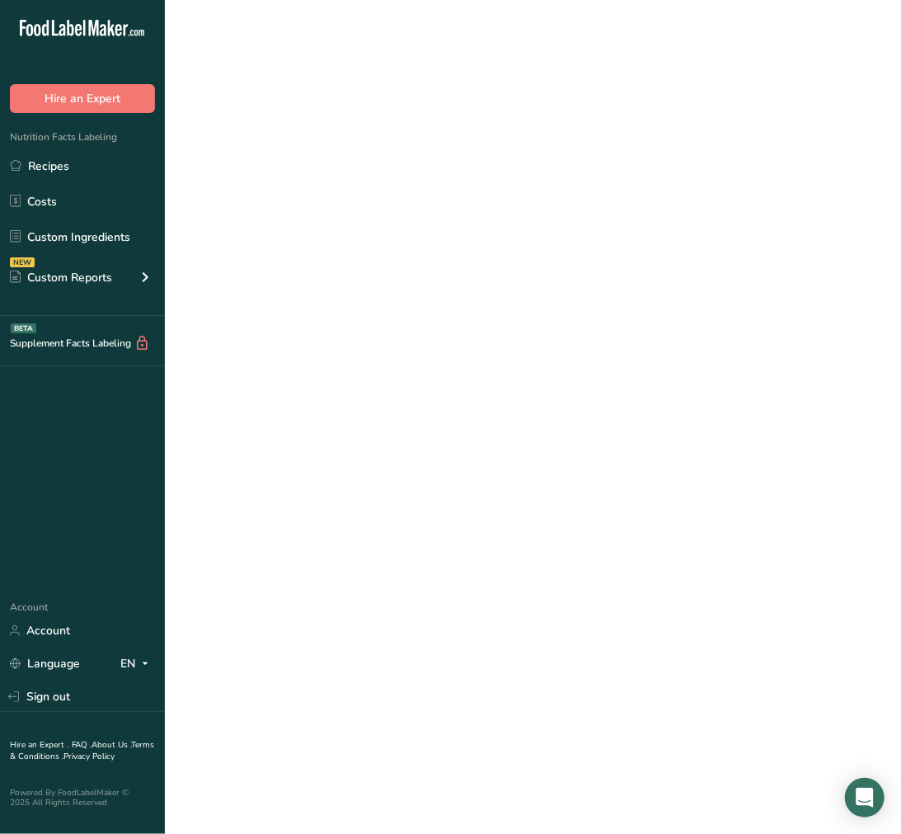
click at [372, 260] on link "Cheese, Mascarpone" at bounding box center [388, 277] width 119 height 40
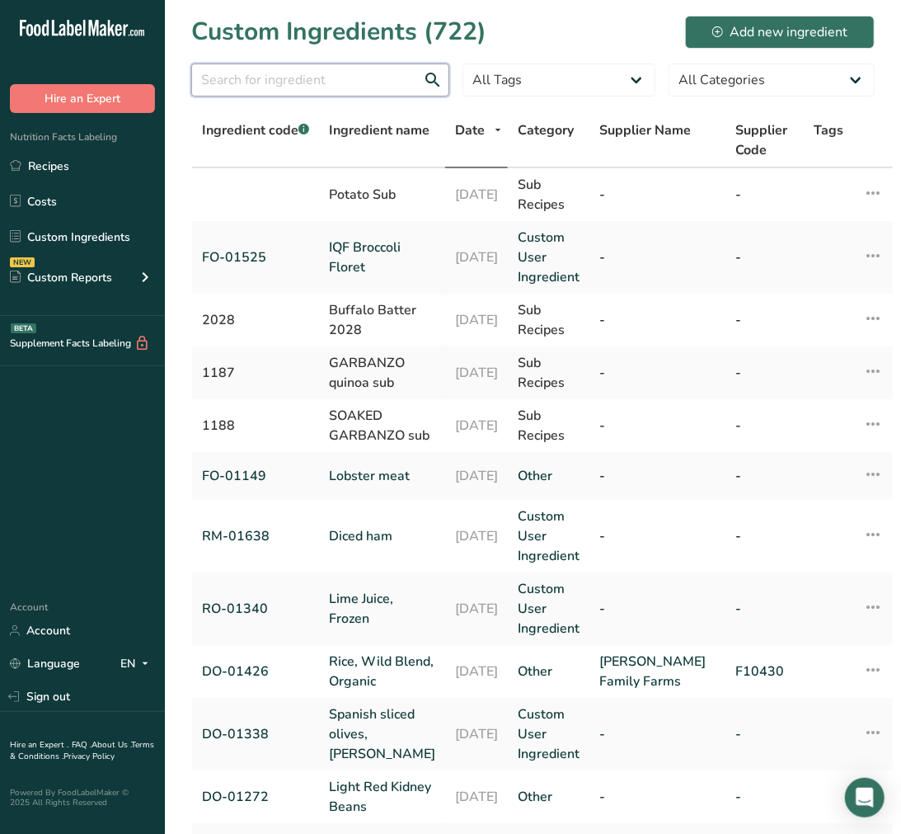
drag, startPoint x: 382, startPoint y: 85, endPoint x: 380, endPoint y: 71, distance: 14.1
click at [382, 83] on input "text" at bounding box center [320, 80] width 258 height 33
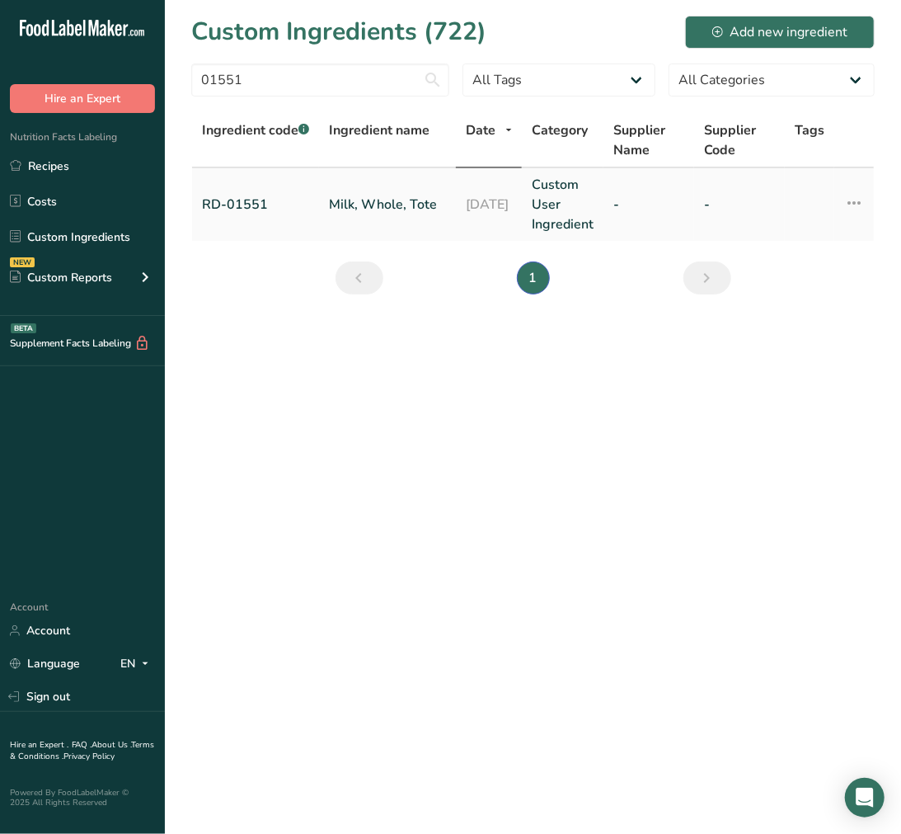
click at [389, 196] on link "Milk, Whole, Tote" at bounding box center [387, 205] width 117 height 20
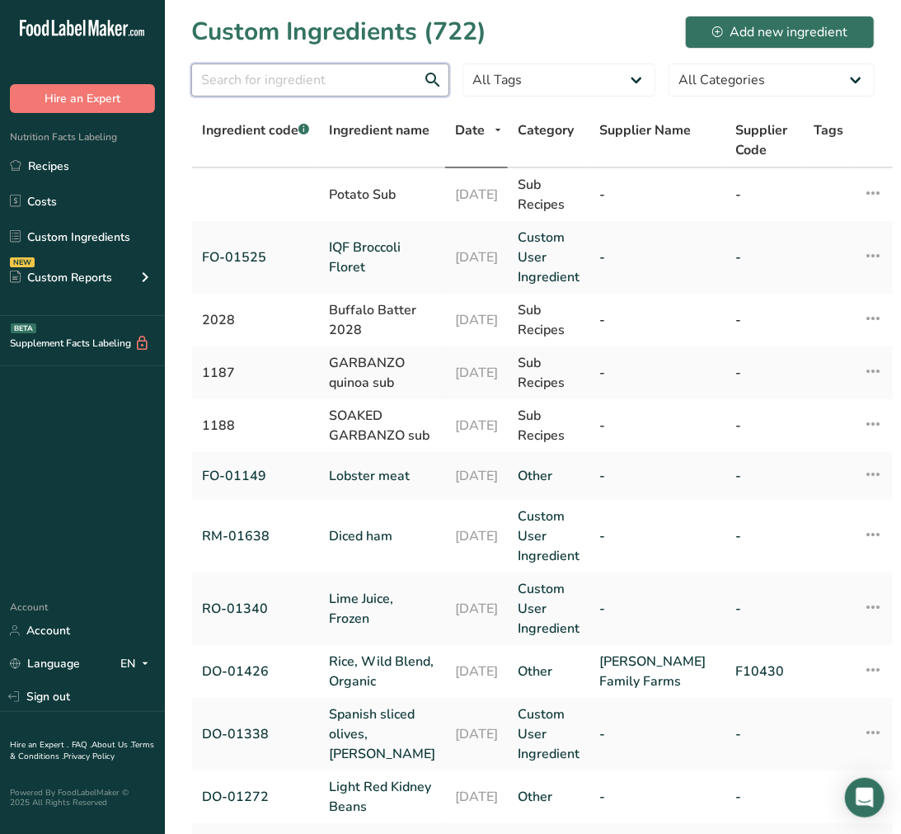
click at [330, 83] on input "text" at bounding box center [320, 80] width 258 height 33
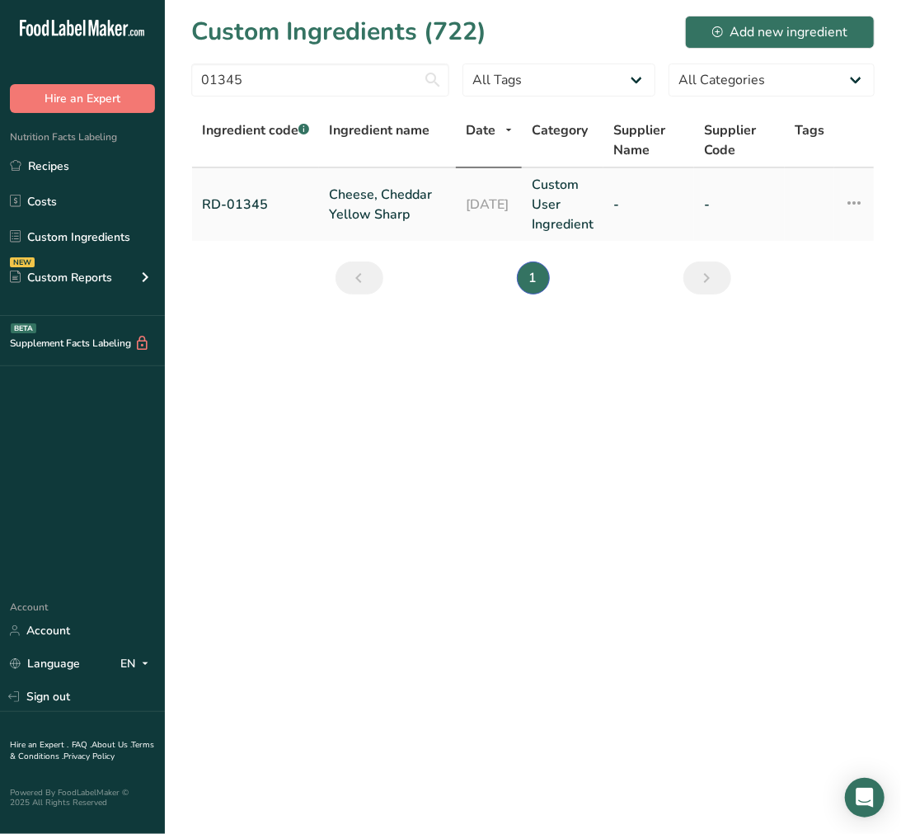
click at [360, 208] on link "Cheese, Cheddar Yellow Sharp" at bounding box center [387, 205] width 117 height 40
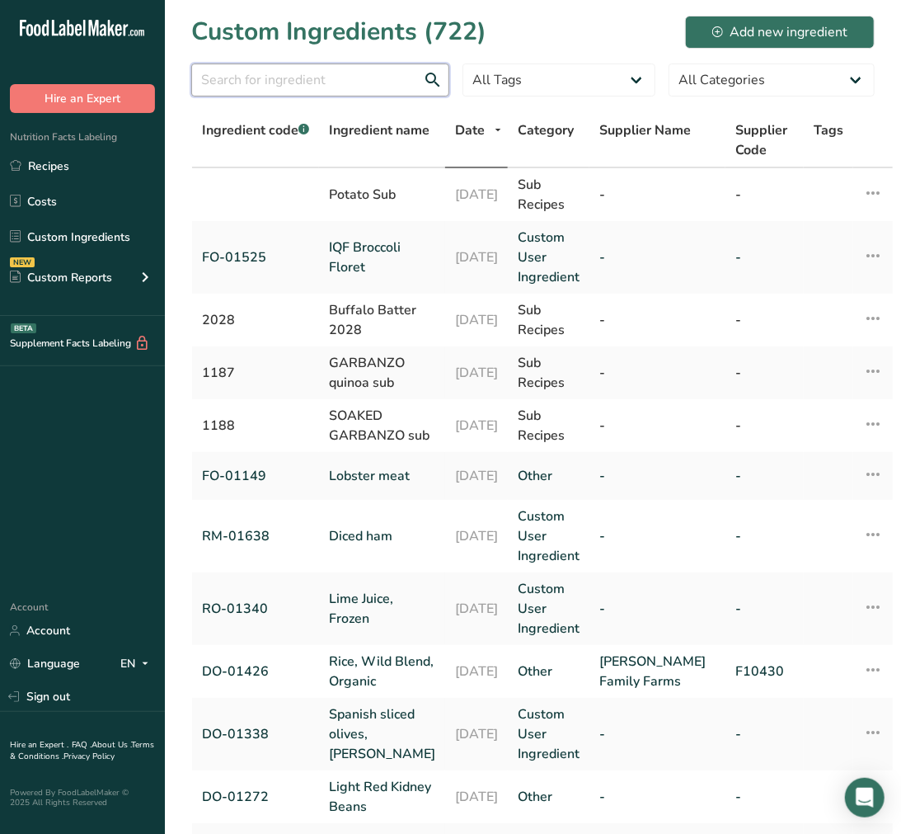
click at [398, 86] on input "text" at bounding box center [320, 80] width 258 height 33
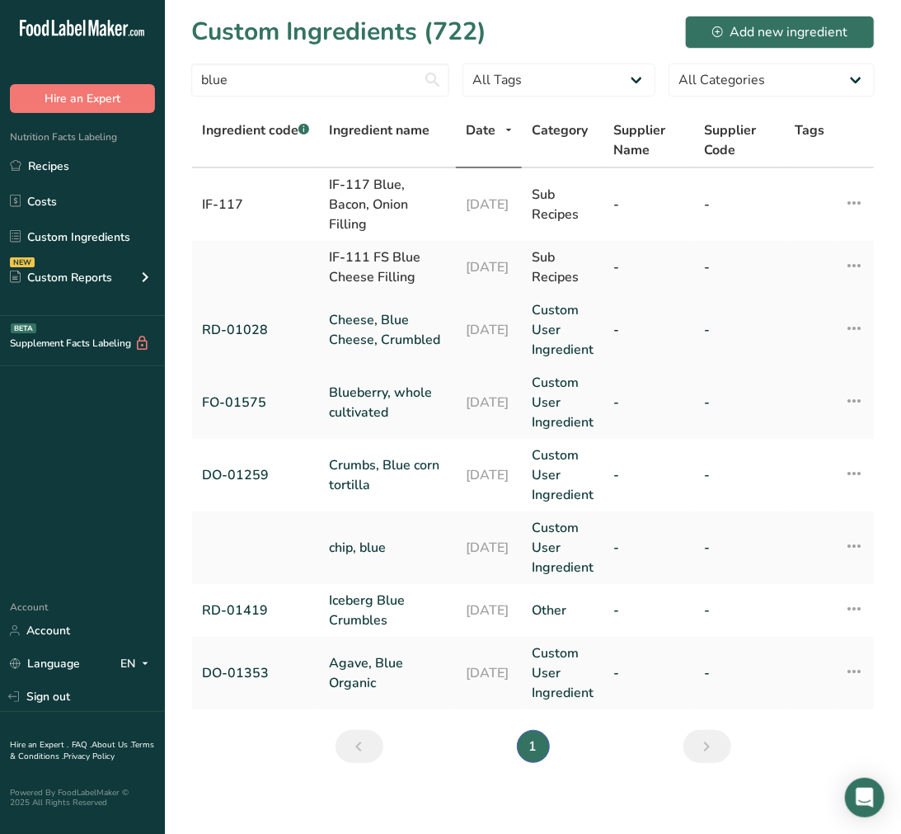
click at [372, 310] on link "Cheese, Blue Cheese, Crumbled" at bounding box center [387, 330] width 117 height 40
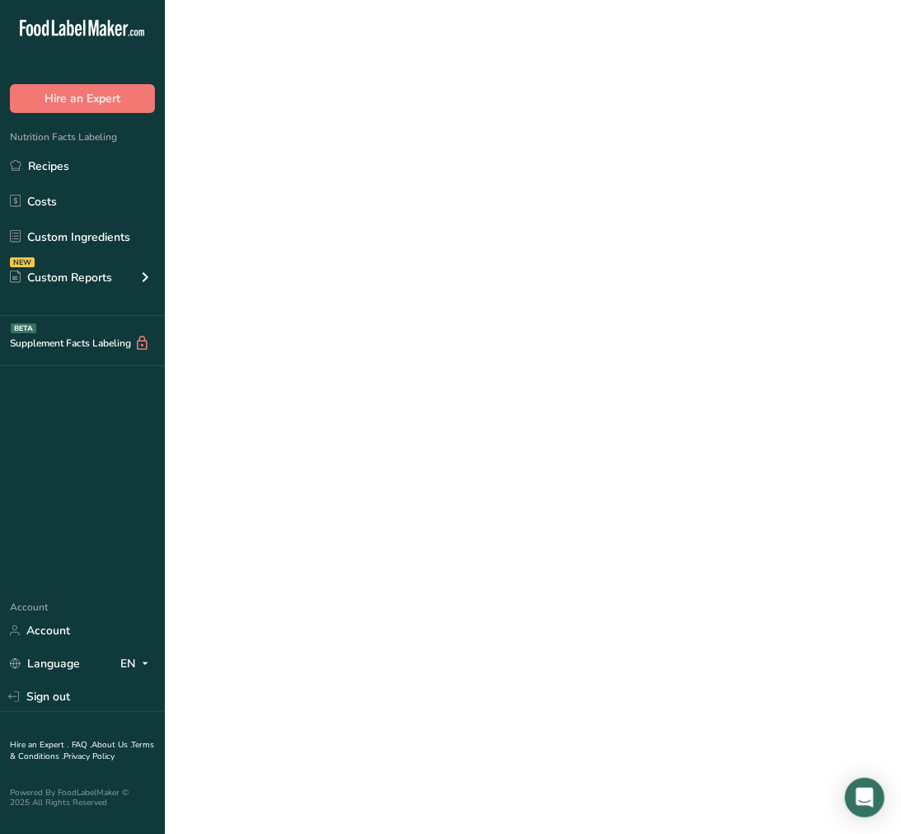
click at [372, 310] on link "Cheese, Blue Cheese, Crumbled" at bounding box center [387, 330] width 117 height 40
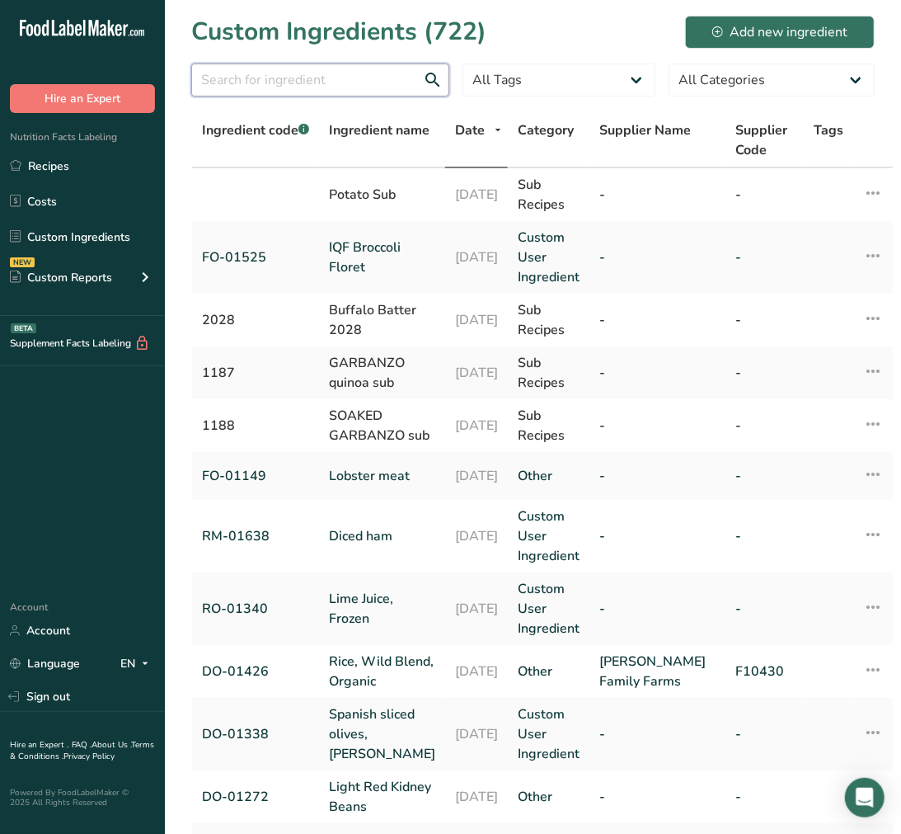
click at [358, 87] on input "text" at bounding box center [320, 80] width 258 height 33
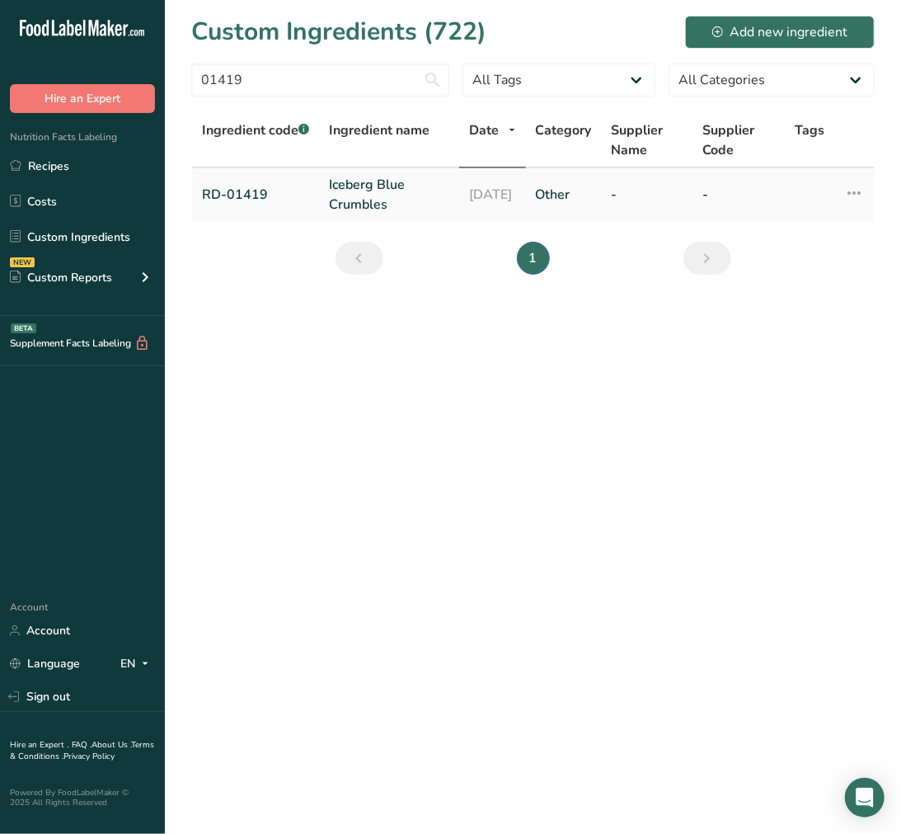
click at [392, 182] on link "Iceberg Blue Crumbles" at bounding box center [389, 195] width 120 height 40
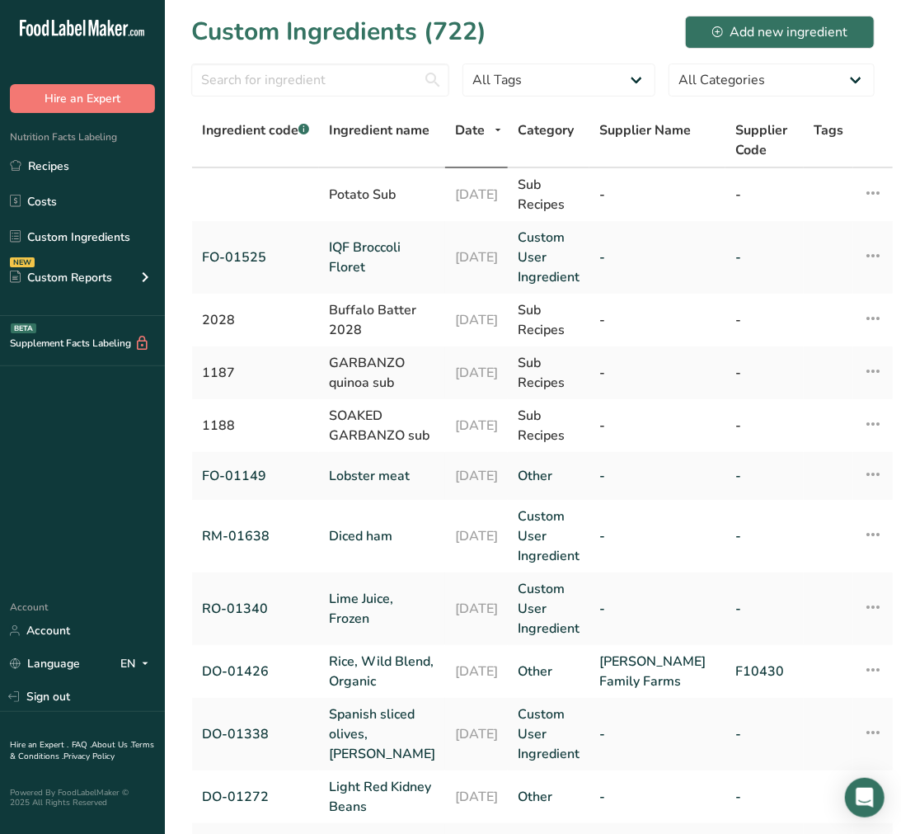
click at [289, 96] on div at bounding box center [320, 85] width 258 height 43
click at [289, 77] on input "text" at bounding box center [320, 80] width 258 height 33
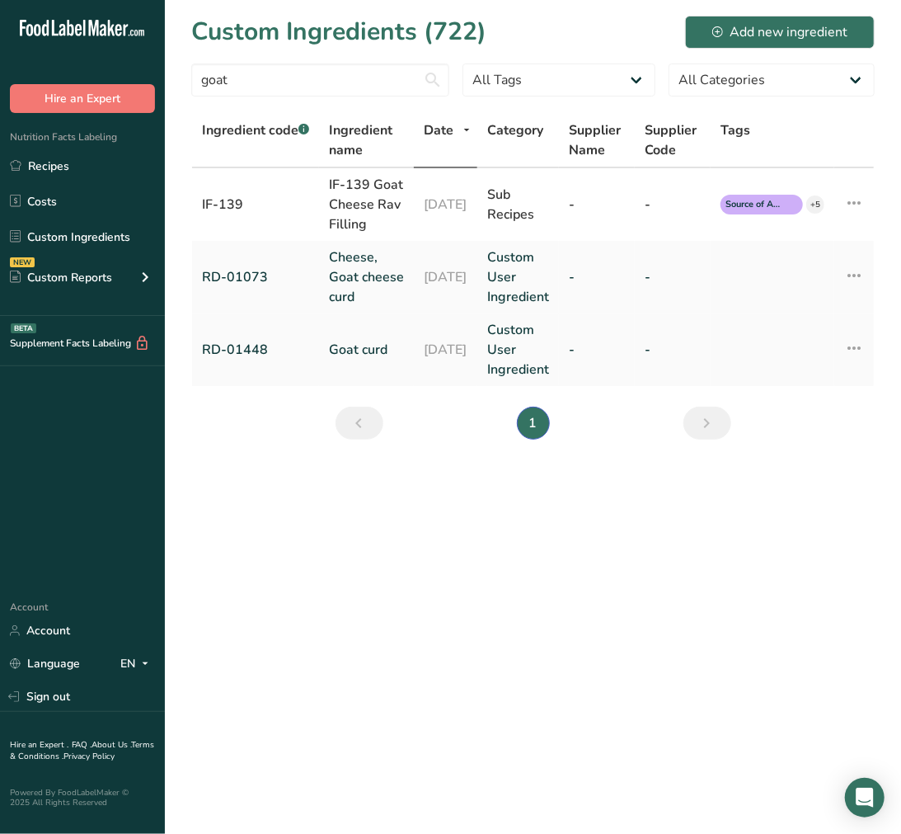
click at [365, 360] on link "Goat curd" at bounding box center [366, 350] width 75 height 20
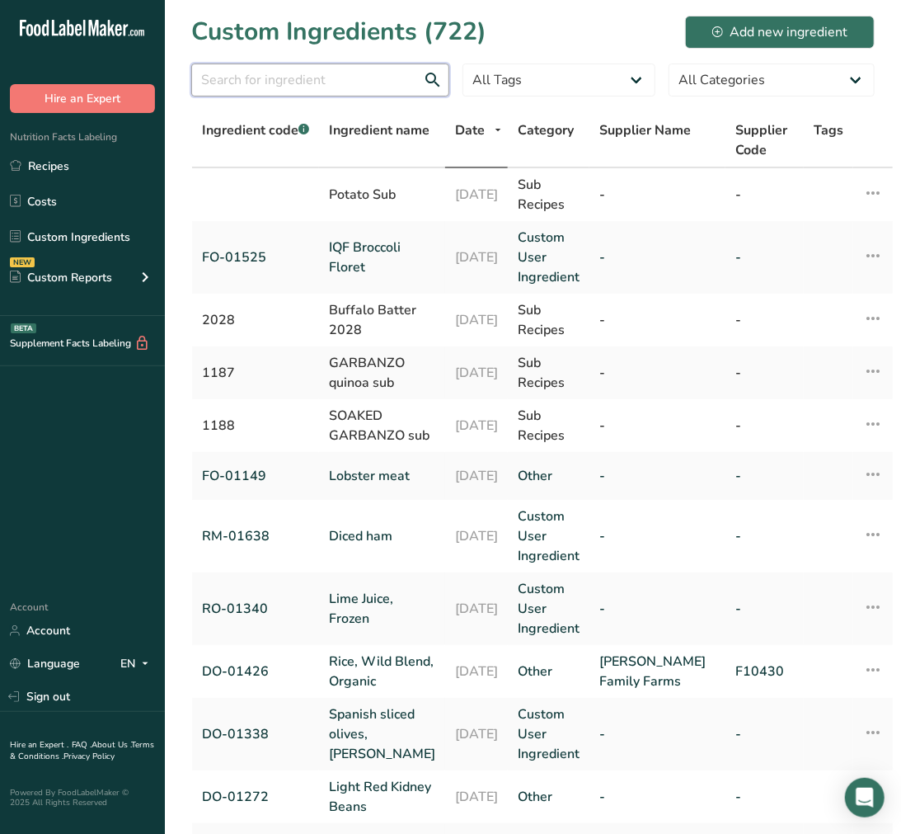
drag, startPoint x: 397, startPoint y: 85, endPoint x: 416, endPoint y: 61, distance: 31.0
click at [397, 85] on input "text" at bounding box center [320, 80] width 258 height 33
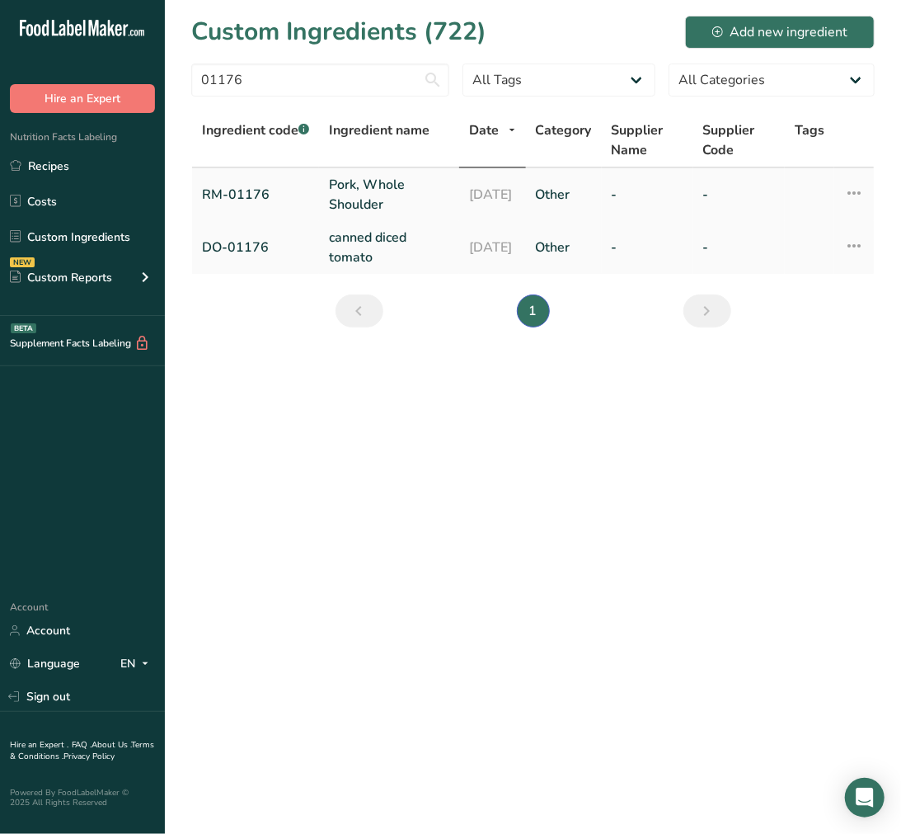
click at [366, 192] on link "Pork, Whole Shoulder" at bounding box center [389, 195] width 120 height 40
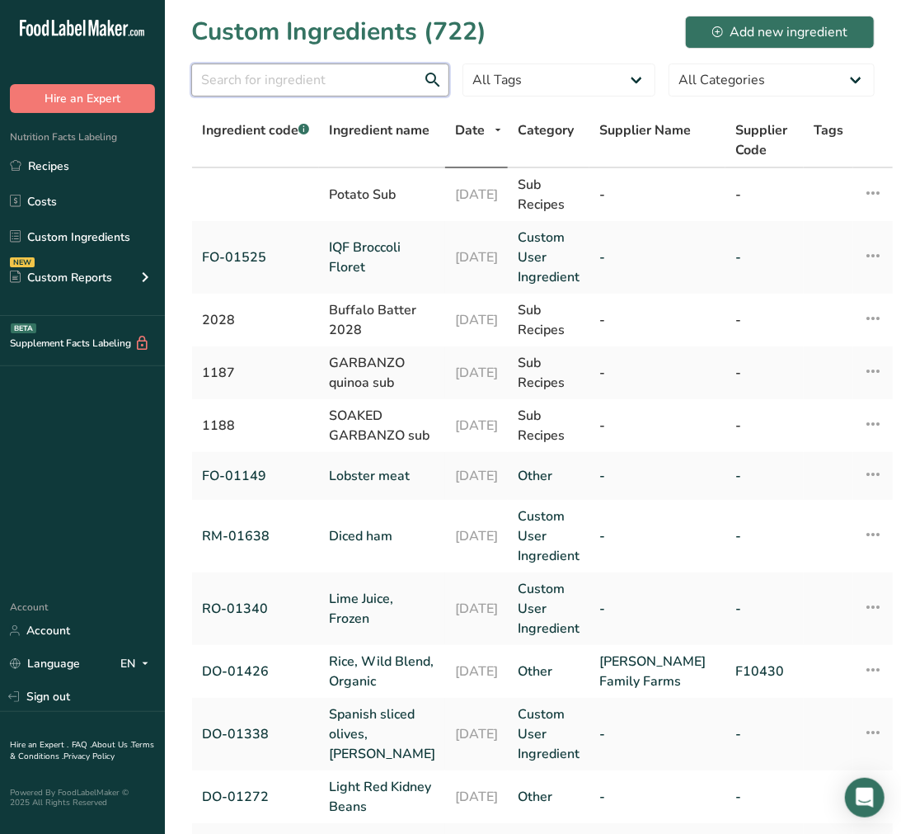
click at [381, 82] on input "text" at bounding box center [320, 80] width 258 height 33
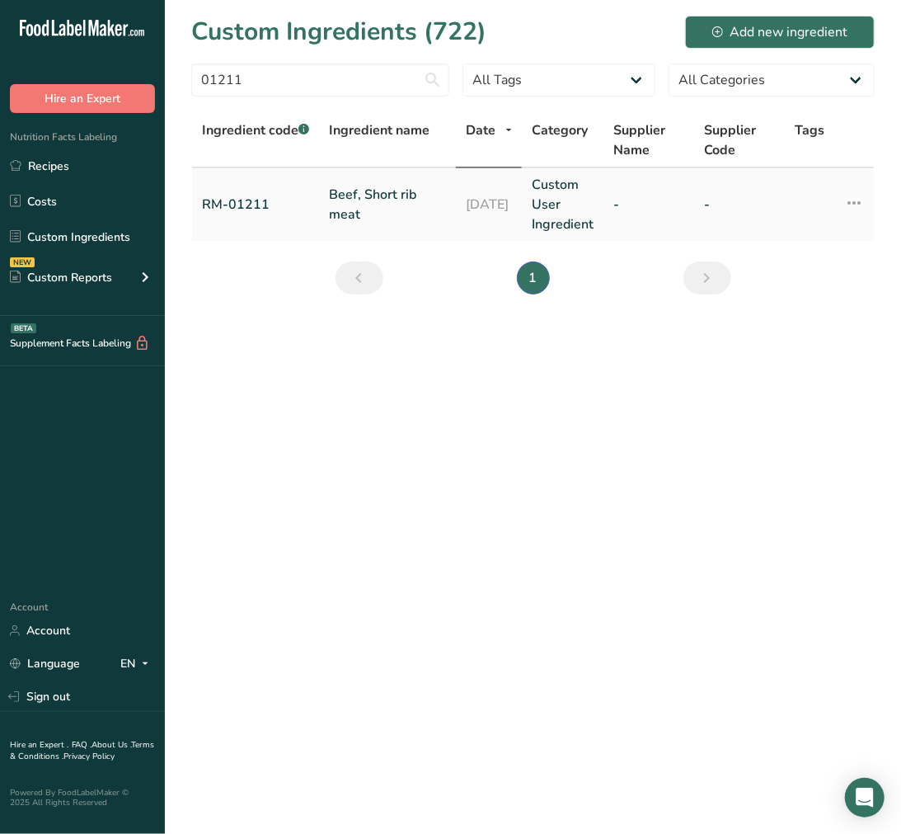
click at [341, 188] on link "Beef, Short rib meat" at bounding box center [387, 205] width 117 height 40
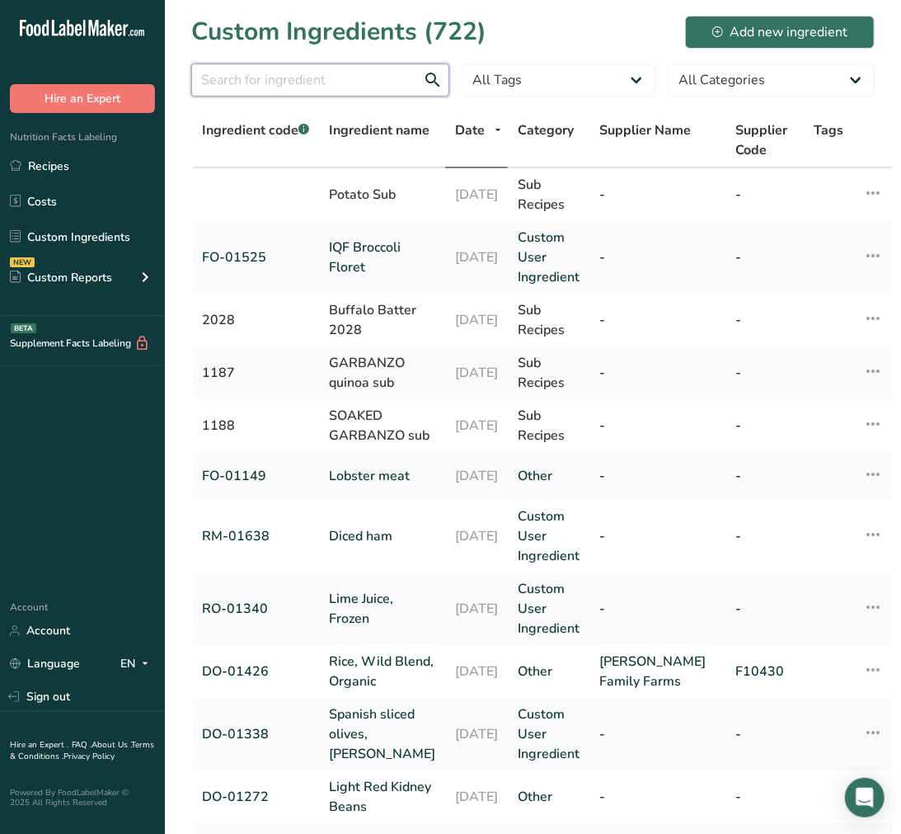
click at [369, 74] on input "text" at bounding box center [320, 80] width 258 height 33
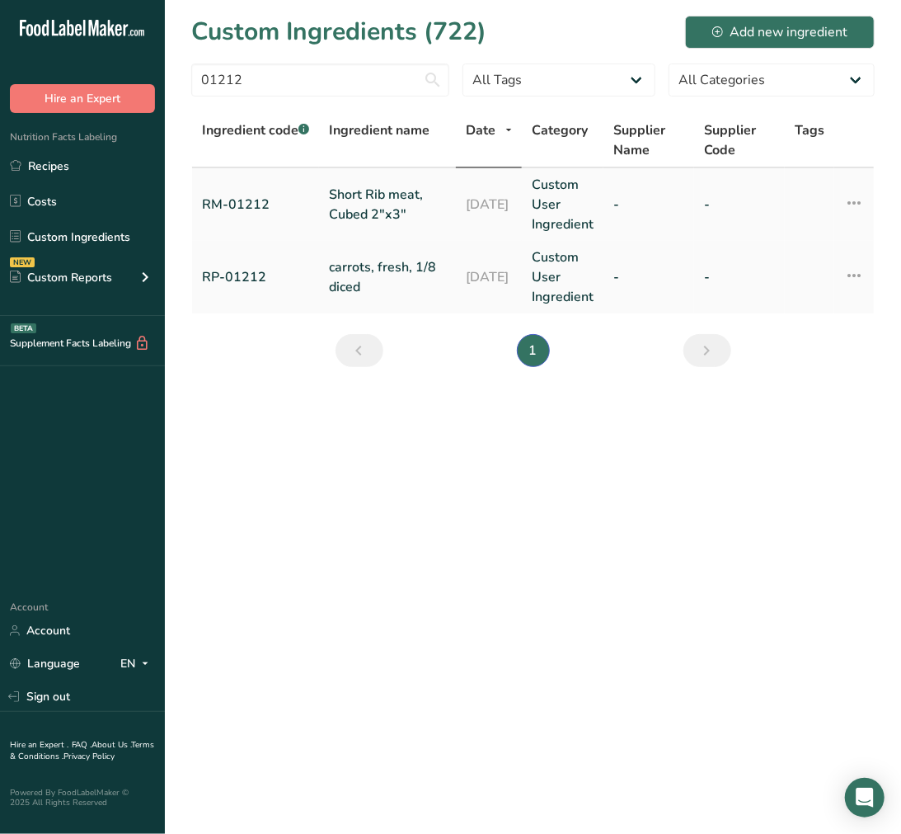
click at [410, 191] on link "Short Rib meat, Cubed 2"x3"" at bounding box center [387, 205] width 117 height 40
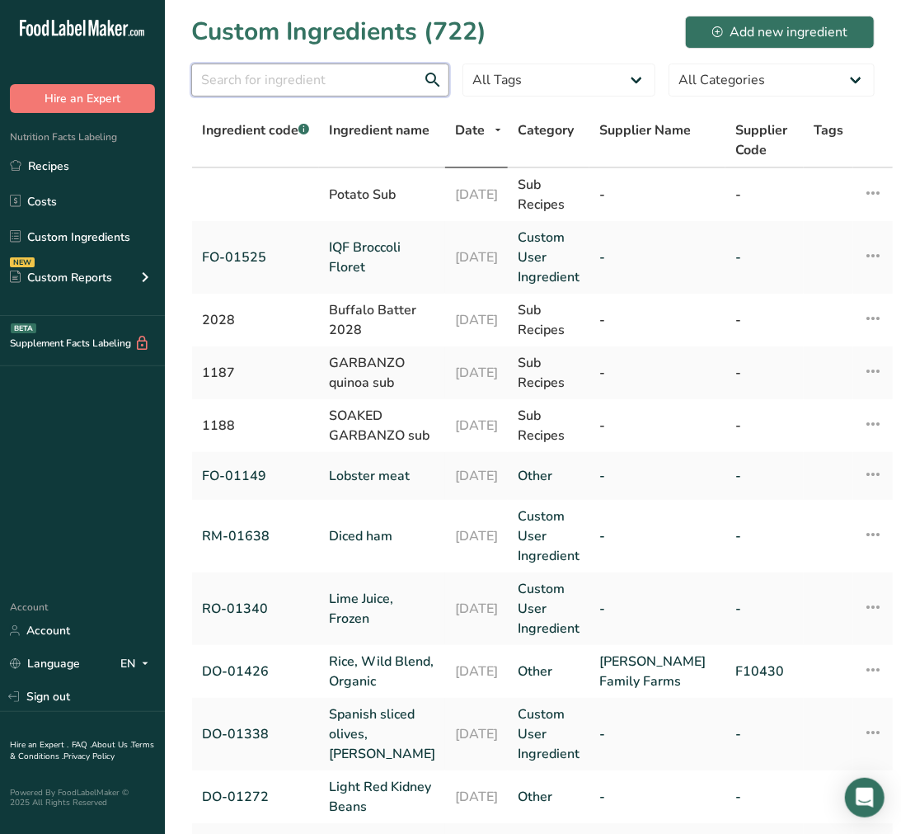
click at [303, 76] on input "text" at bounding box center [320, 80] width 258 height 33
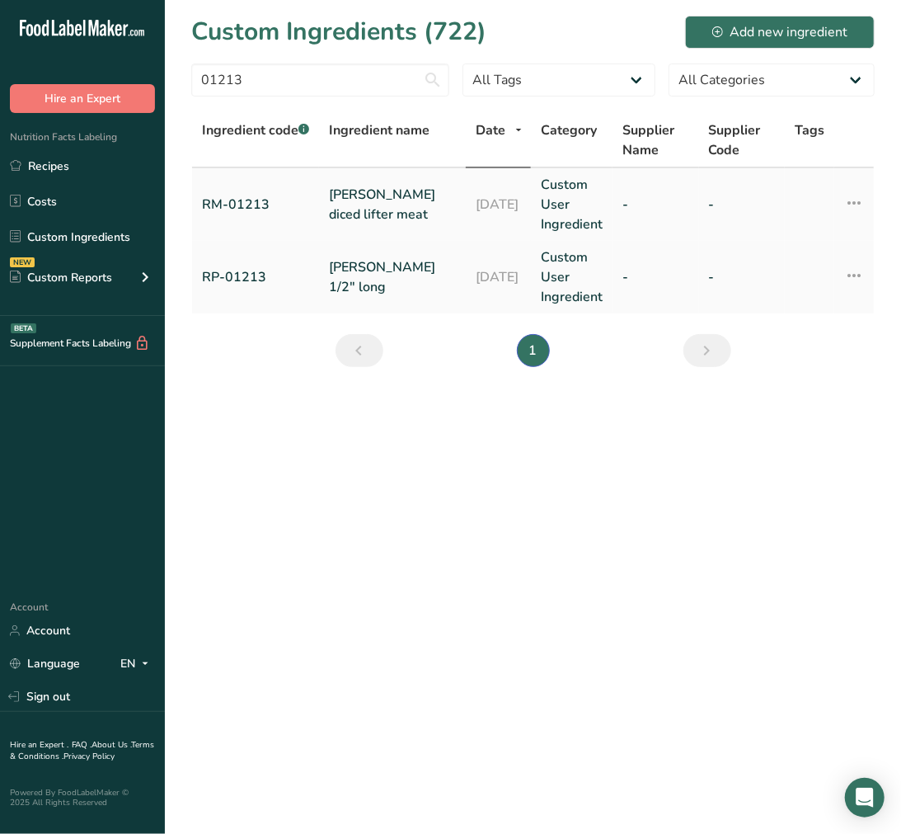
drag, startPoint x: 376, startPoint y: 191, endPoint x: 384, endPoint y: 193, distance: 8.6
click at [376, 191] on link "[PERSON_NAME] diced lifter meat" at bounding box center [392, 205] width 127 height 40
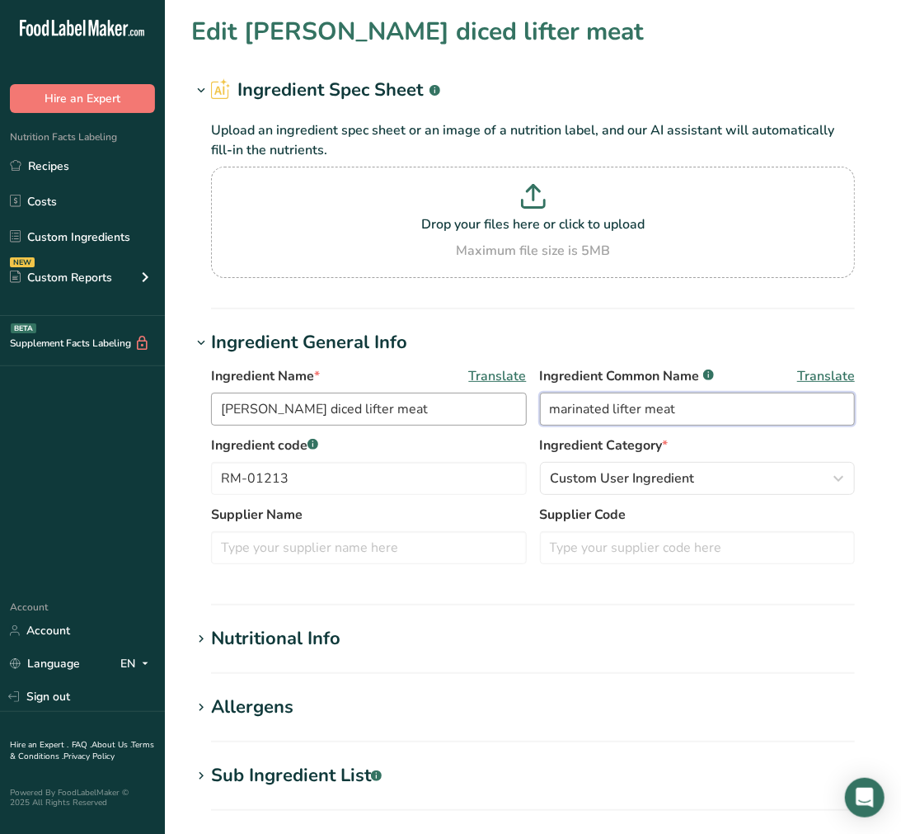
drag, startPoint x: 698, startPoint y: 422, endPoint x: 409, endPoint y: 398, distance: 289.6
click at [409, 398] on div "Ingredient Name * Translate Marinated diced lifter meat Ingredient Common Name …" at bounding box center [533, 400] width 644 height 69
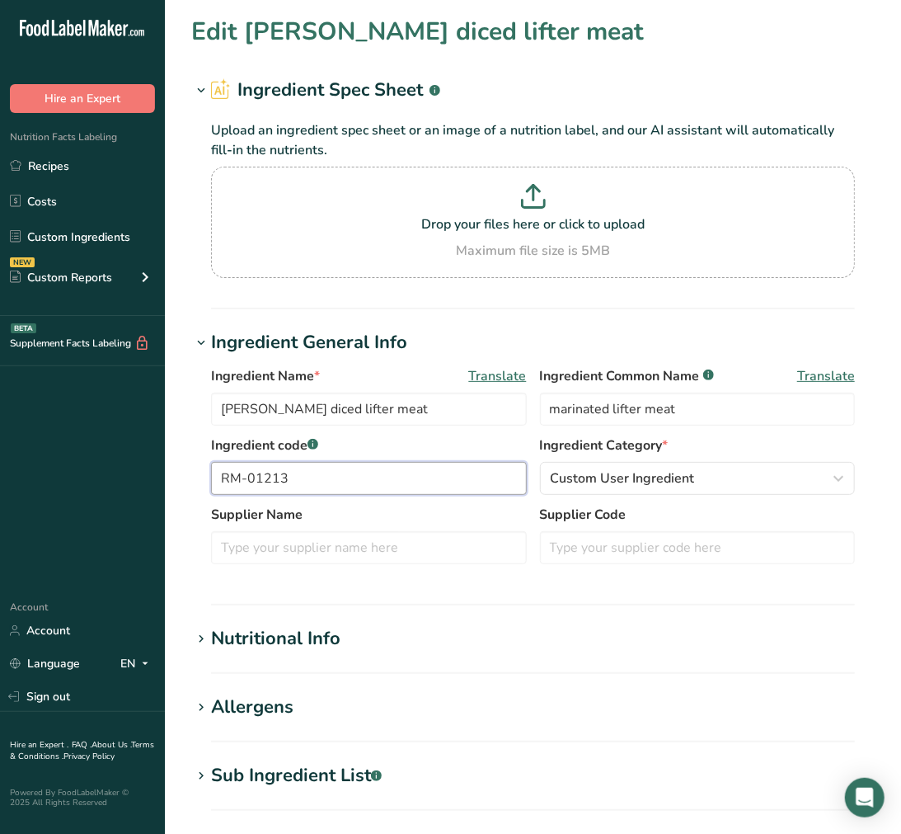
click at [0, 457] on html ".a-20{fill:#fff;} Hire an Expert Nutrition Facts Labeling Recipes Costs Custom …" at bounding box center [450, 642] width 901 height 1284
click at [262, 747] on section "Edit [PERSON_NAME] diced lifter meat Ingredient Spec Sheet .a-a{fill:#347362;}.…" at bounding box center [533, 615] width 736 height 1231
click at [276, 765] on div "Sub Ingredient List .a-a{fill:#347362;}.b-a{fill:#fff;}" at bounding box center [296, 775] width 171 height 27
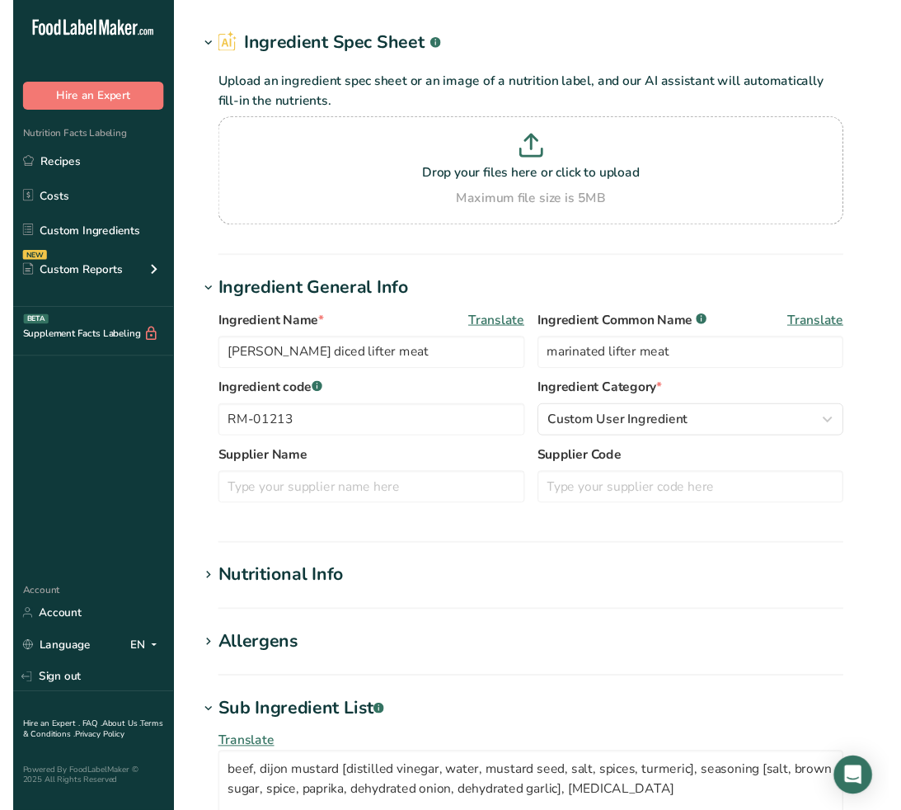
scroll to position [92, 0]
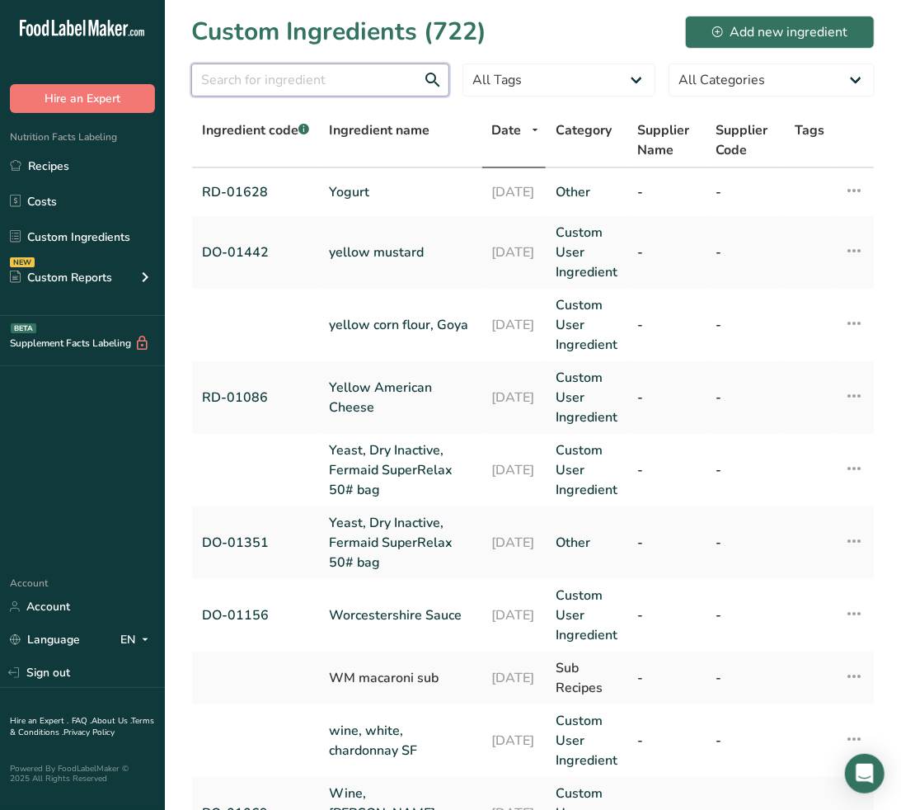
drag, startPoint x: 294, startPoint y: 84, endPoint x: 294, endPoint y: 74, distance: 9.9
click at [295, 84] on input "text" at bounding box center [320, 80] width 258 height 33
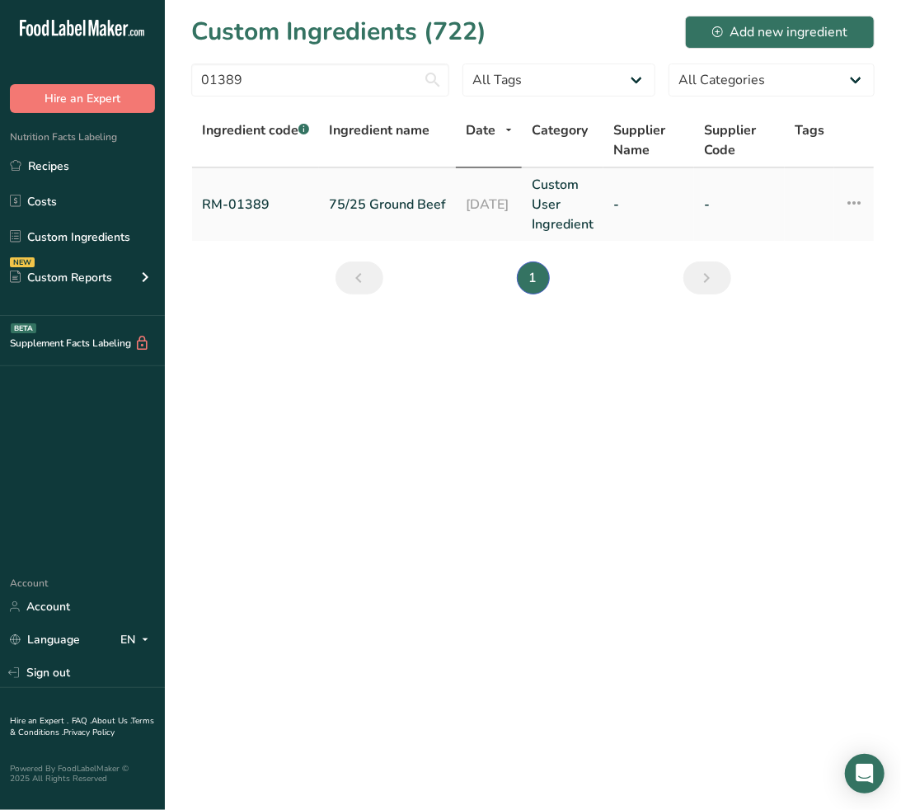
click at [405, 195] on link "75/25 Ground Beef" at bounding box center [387, 205] width 117 height 20
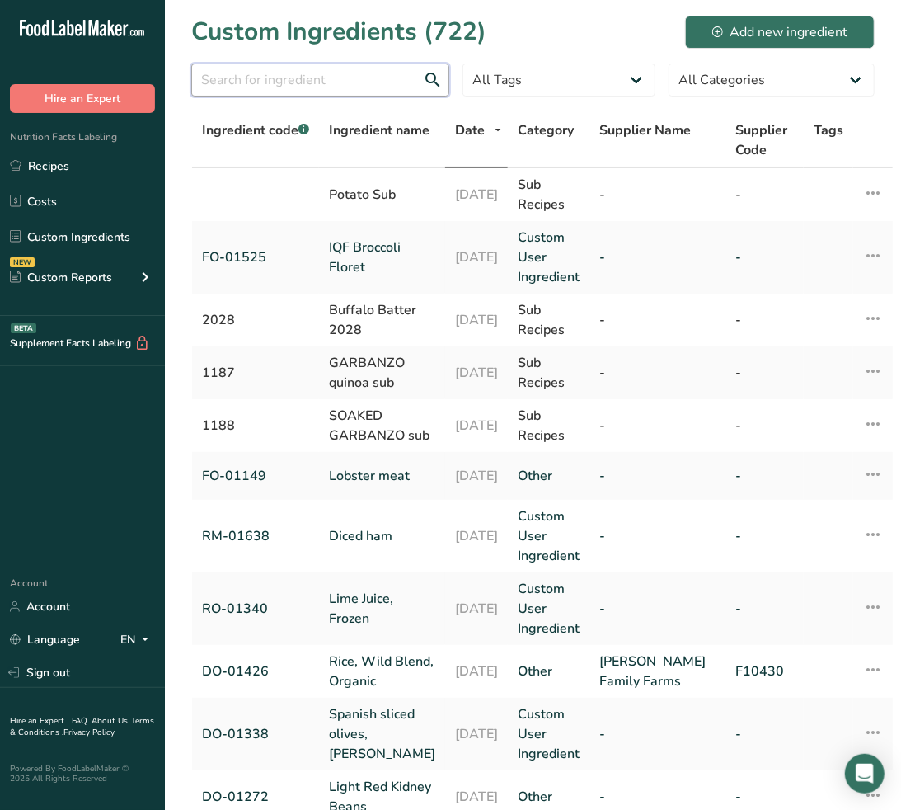
click at [299, 69] on input "text" at bounding box center [320, 80] width 258 height 33
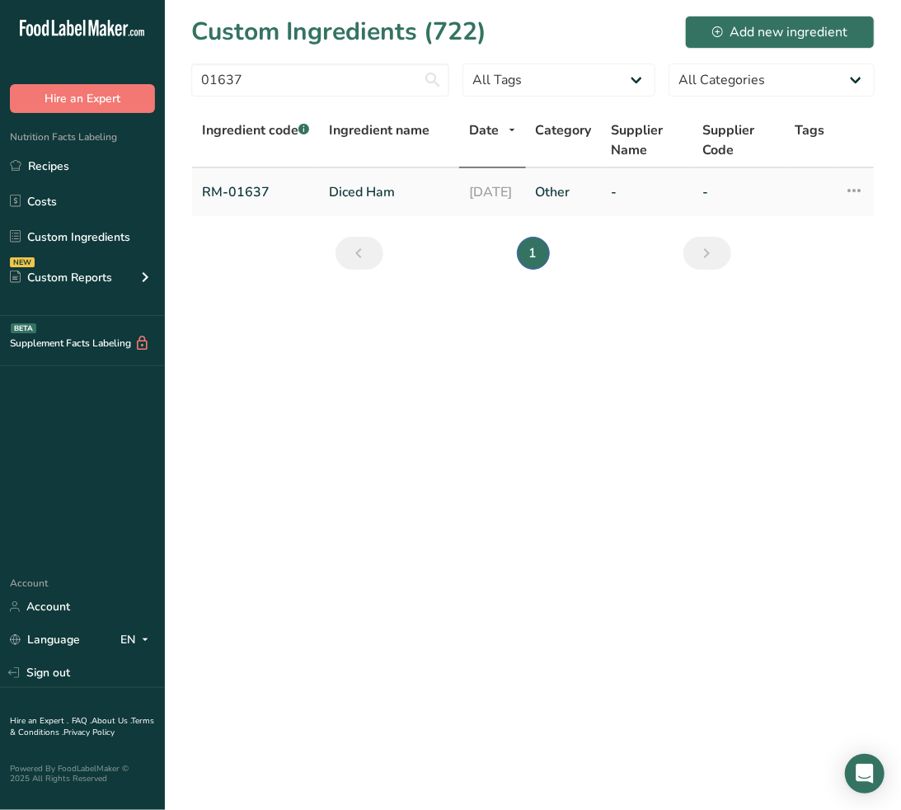
click at [341, 177] on td "Diced Ham" at bounding box center [389, 192] width 140 height 48
click at [348, 185] on link "Diced Ham" at bounding box center [389, 192] width 120 height 20
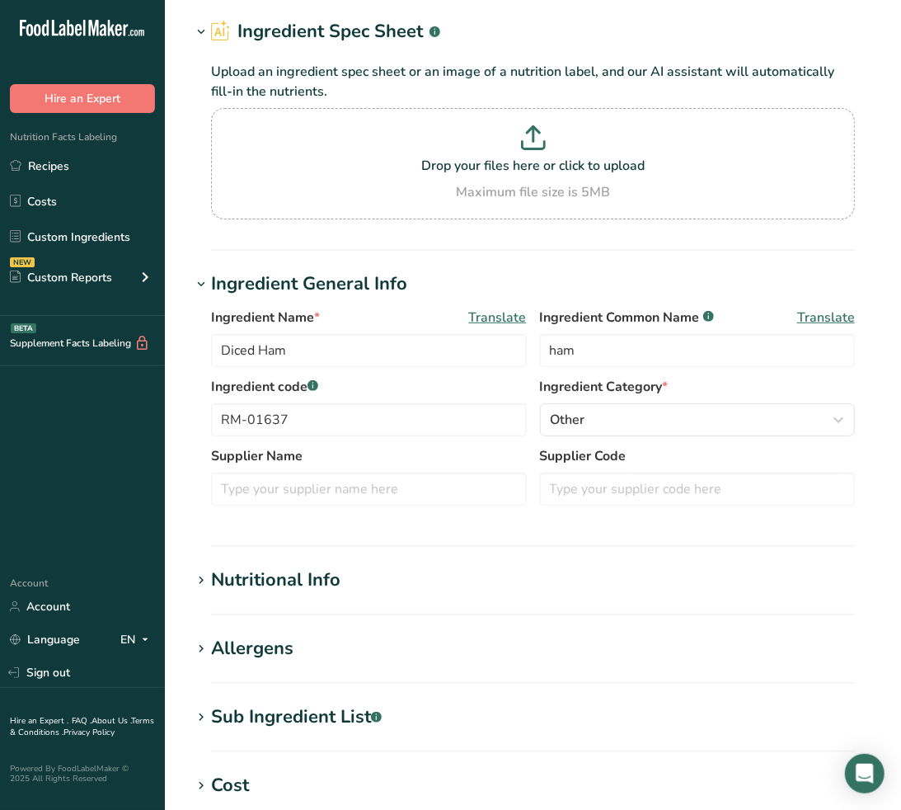
scroll to position [92, 0]
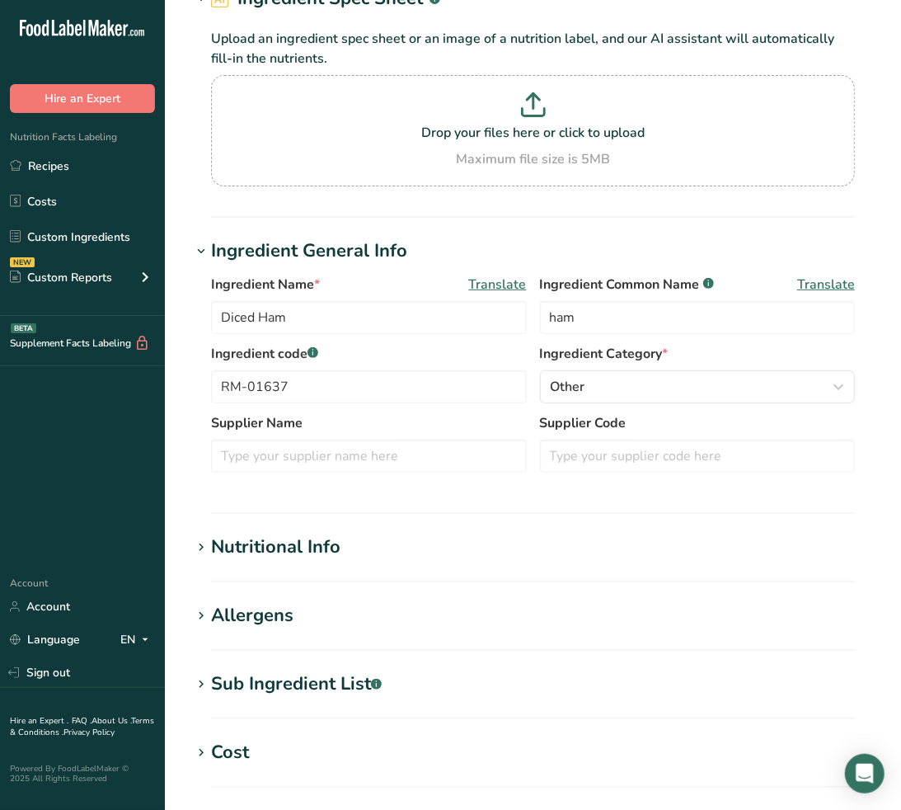
drag, startPoint x: 325, startPoint y: 671, endPoint x: 336, endPoint y: 662, distance: 14.0
click at [325, 671] on div "Sub Ingredient List .a-a{fill:#347362;}.b-a{fill:#fff;}" at bounding box center [296, 683] width 171 height 27
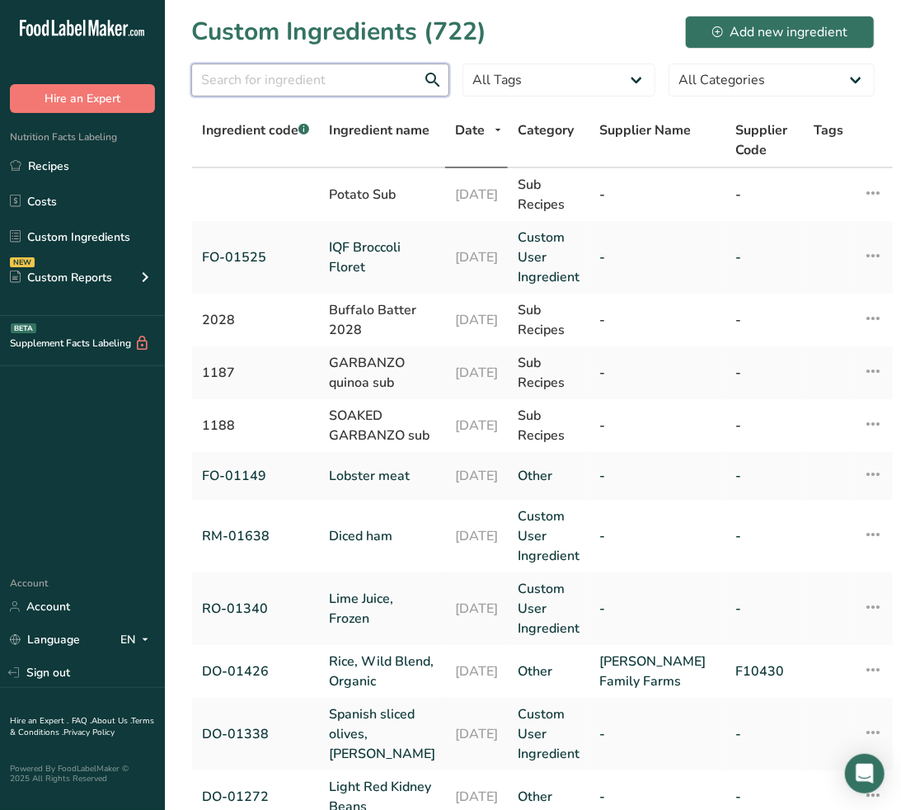
click at [285, 78] on input "text" at bounding box center [320, 80] width 258 height 33
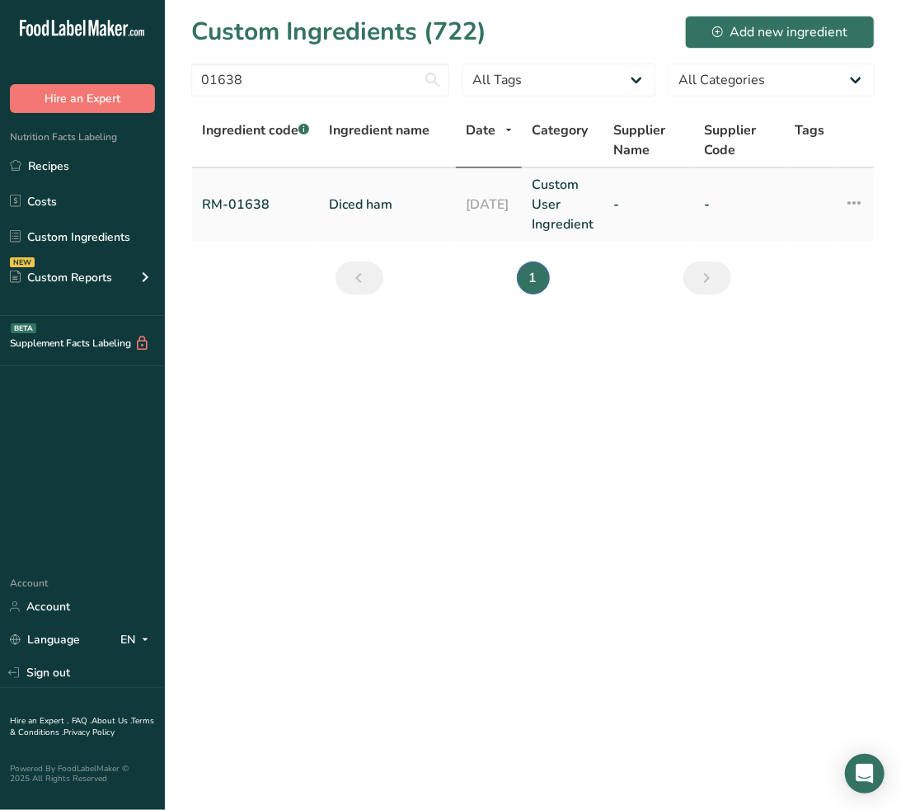
click at [348, 204] on link "Diced ham" at bounding box center [387, 205] width 117 height 20
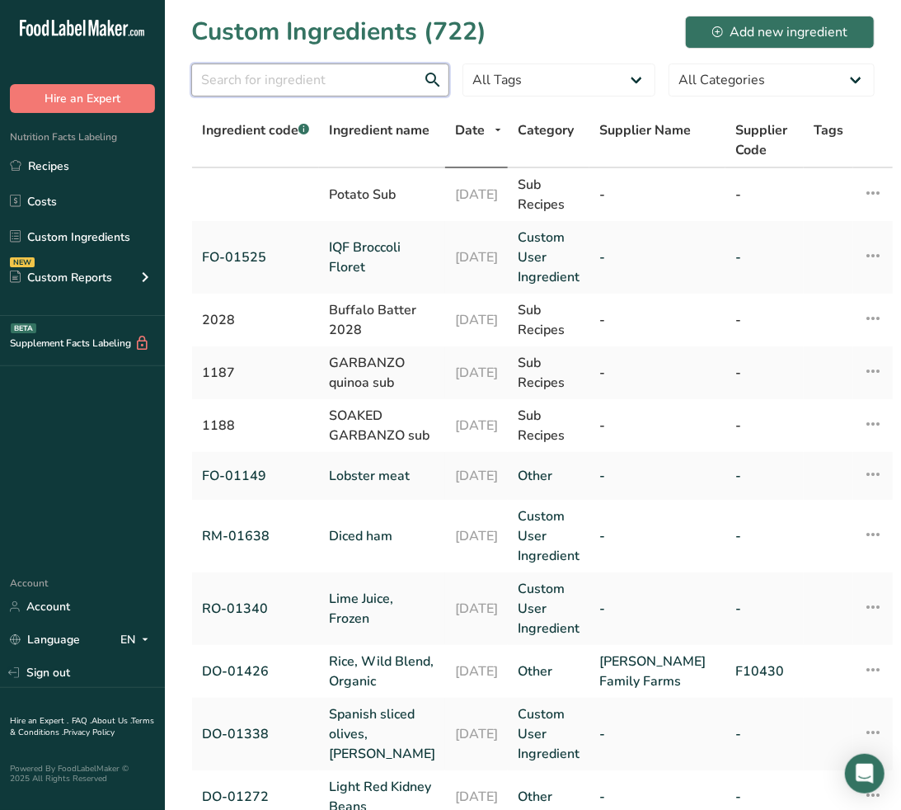
drag, startPoint x: 356, startPoint y: 76, endPoint x: 394, endPoint y: 54, distance: 43.6
click at [356, 76] on input "text" at bounding box center [320, 80] width 258 height 33
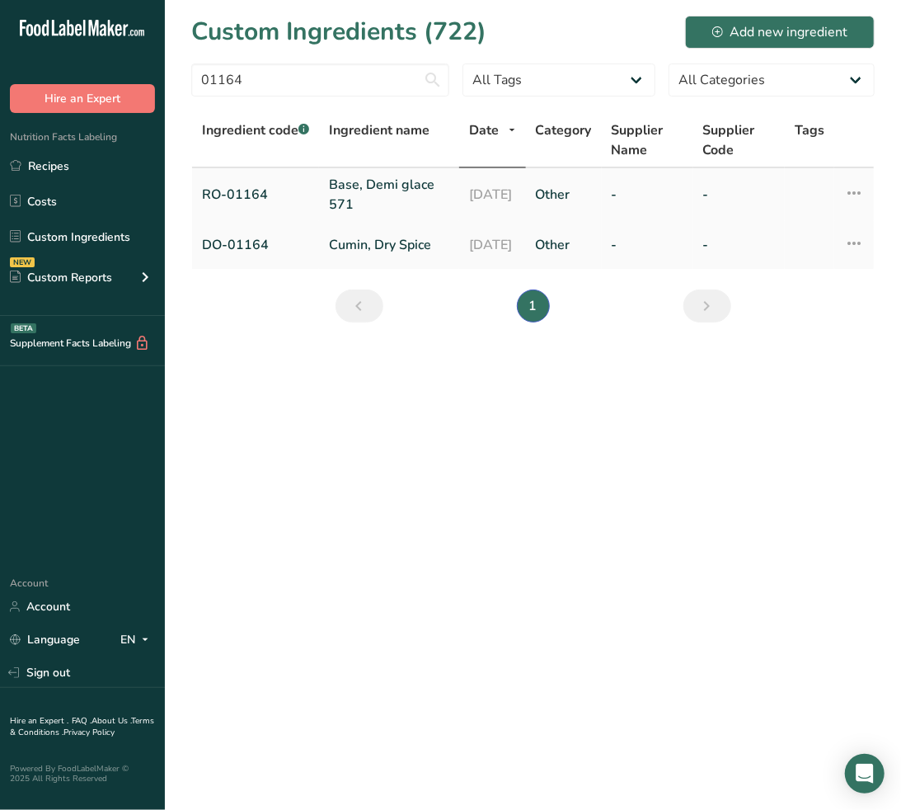
click at [364, 207] on link "Base, Demi glace 571" at bounding box center [389, 195] width 120 height 40
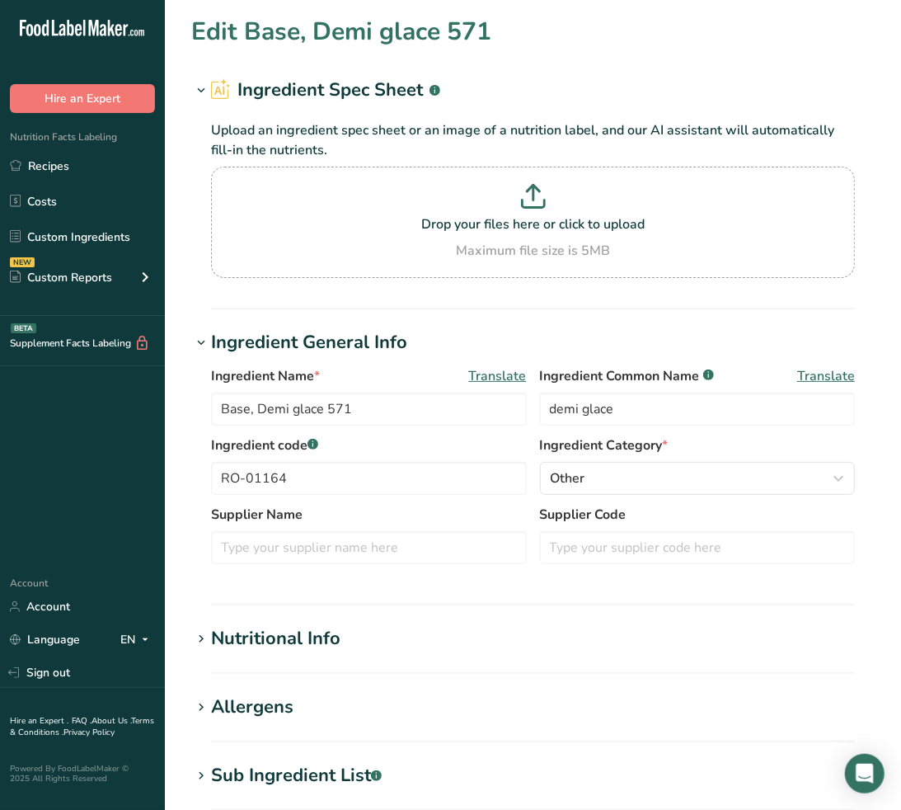
click at [300, 771] on div "Sub Ingredient List .a-a{fill:#347362;}.b-a{fill:#fff;}" at bounding box center [296, 775] width 171 height 27
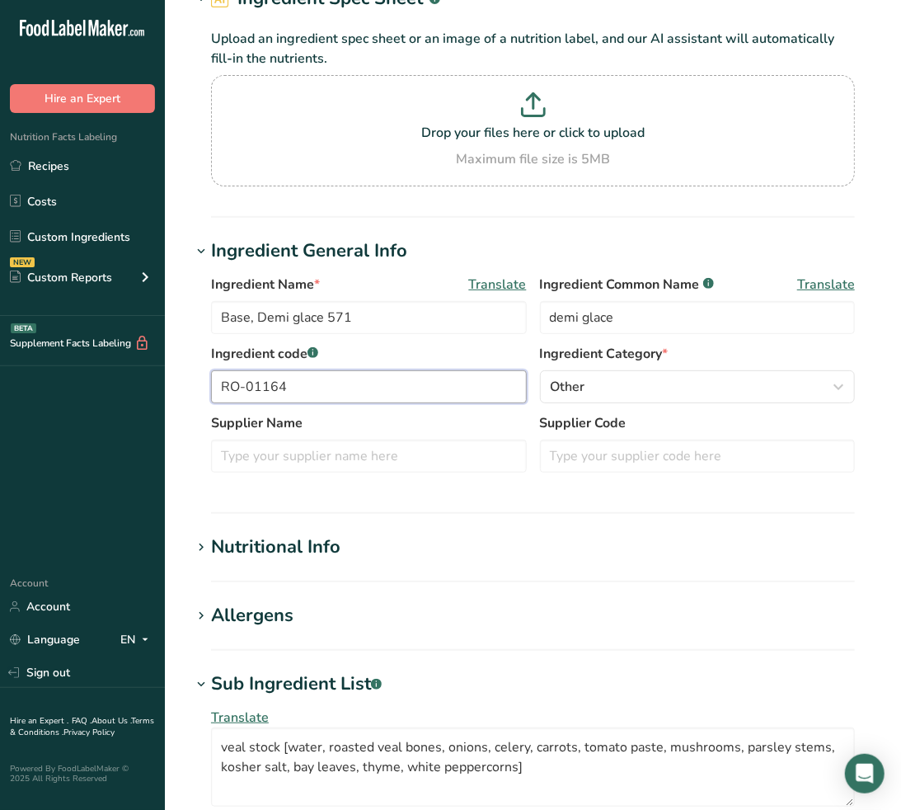
drag, startPoint x: 390, startPoint y: 393, endPoint x: -2, endPoint y: 360, distance: 393.1
click at [0, 360] on html ".a-20{fill:#fff;} Hire an Expert Nutrition Facts Labeling Recipes Costs Custom …" at bounding box center [450, 609] width 901 height 1403
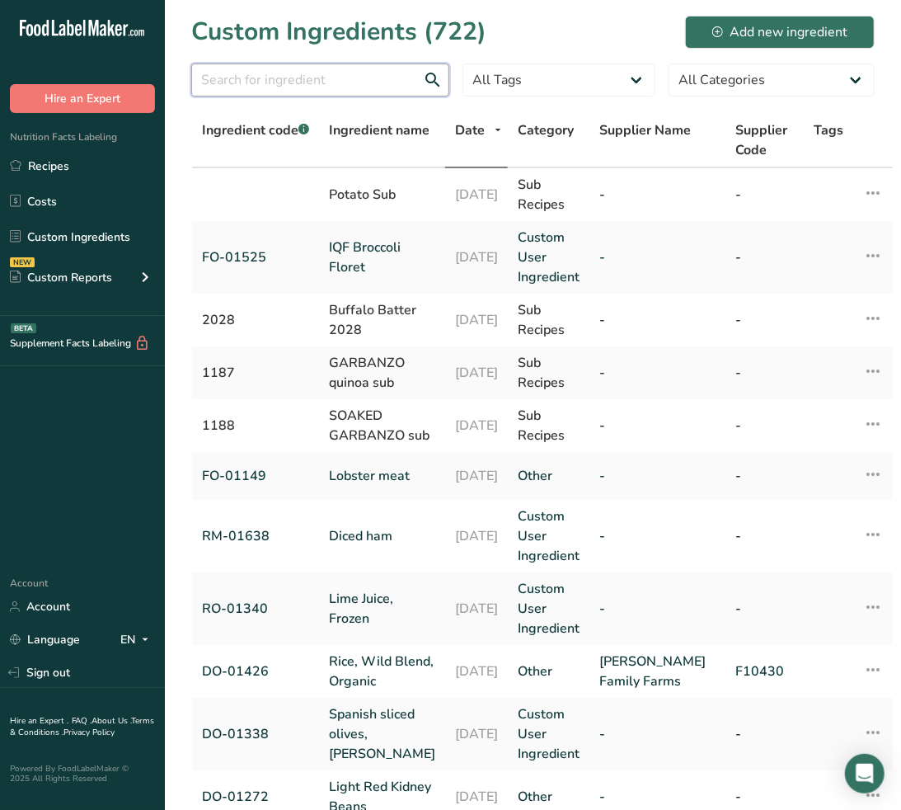
click at [291, 94] on input "text" at bounding box center [320, 80] width 258 height 33
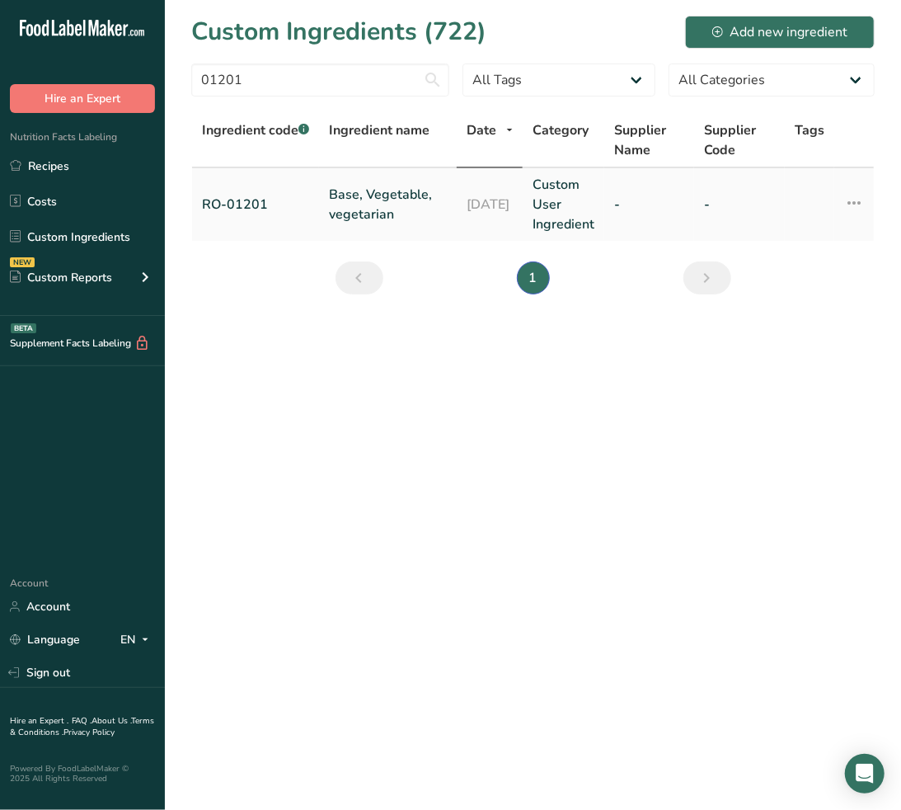
click at [336, 187] on link "Base, Vegetable, vegetarian" at bounding box center [388, 205] width 118 height 40
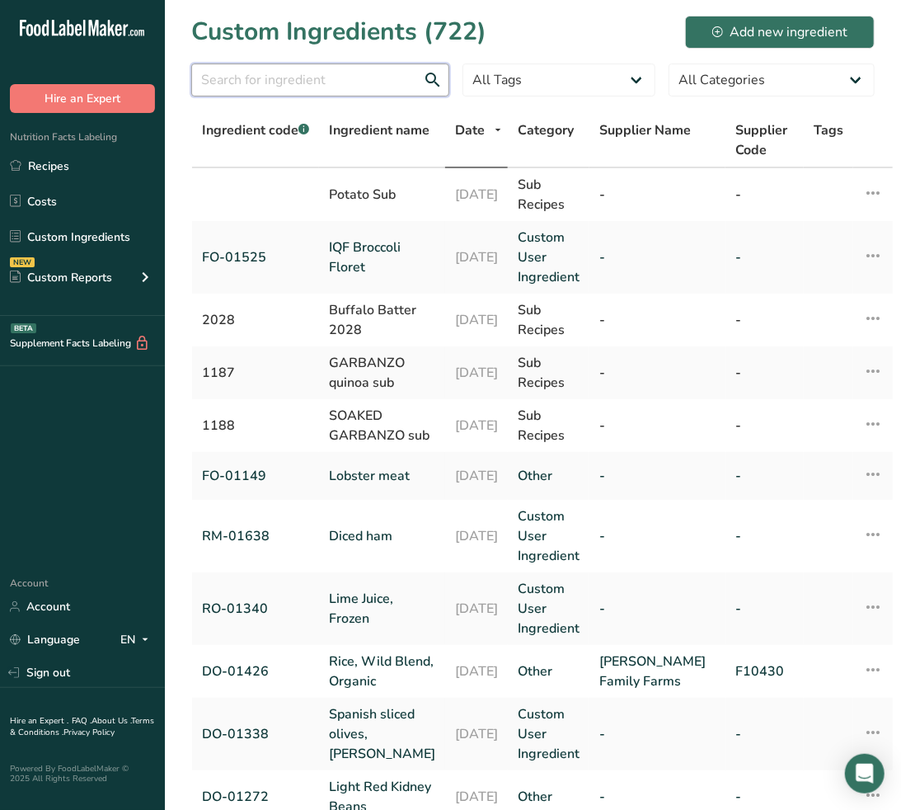
drag, startPoint x: 383, startPoint y: 92, endPoint x: 379, endPoint y: 77, distance: 15.4
click at [383, 92] on input "text" at bounding box center [320, 80] width 258 height 33
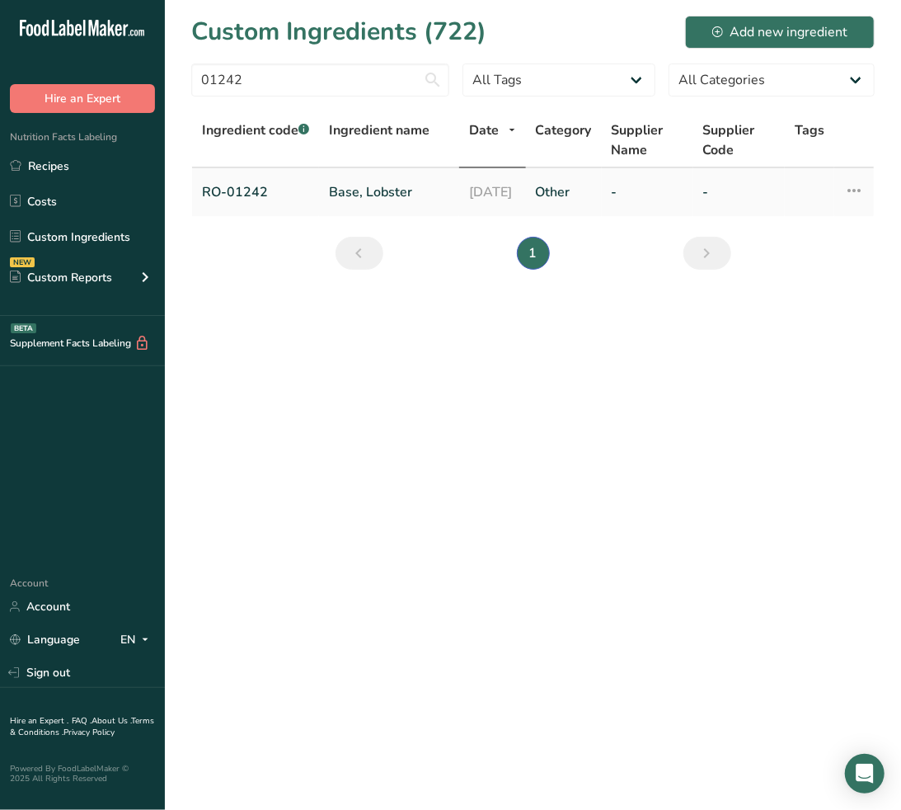
click at [383, 183] on link "Base, Lobster" at bounding box center [389, 192] width 120 height 20
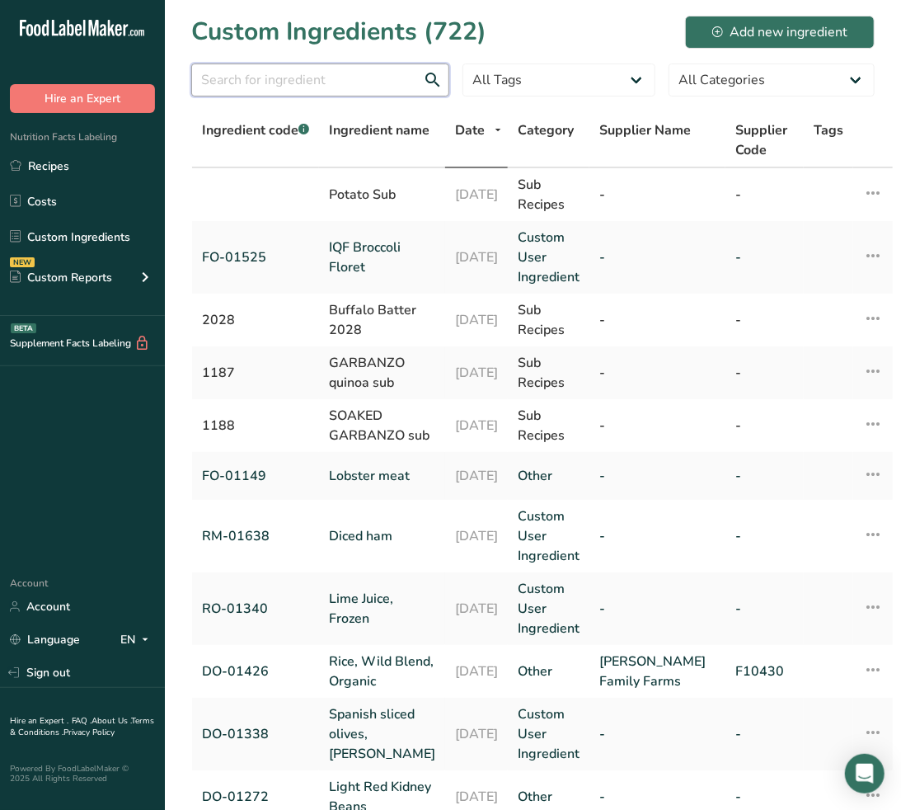
click at [306, 94] on input "text" at bounding box center [320, 80] width 258 height 33
click at [350, 84] on input "text" at bounding box center [320, 80] width 258 height 33
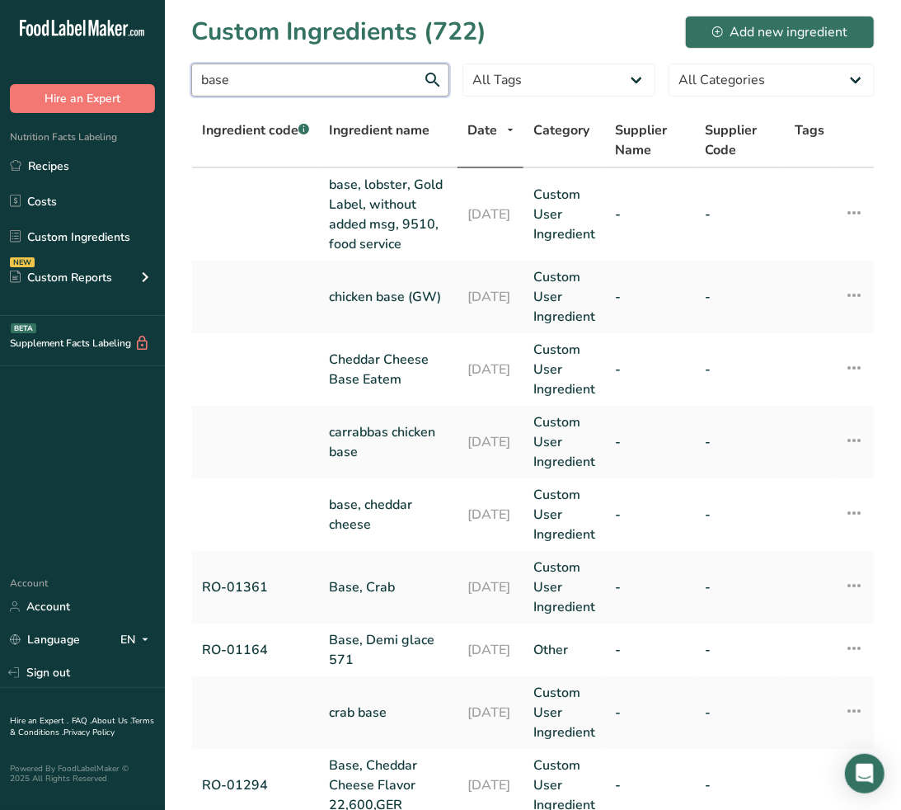
drag, startPoint x: 265, startPoint y: 88, endPoint x: -2, endPoint y: 96, distance: 266.5
click at [0, 96] on html ".a-20{fill:#fff;} Hire an Expert Nutrition Facts Labeling Recipes Costs Custom …" at bounding box center [450, 573] width 901 height 1147
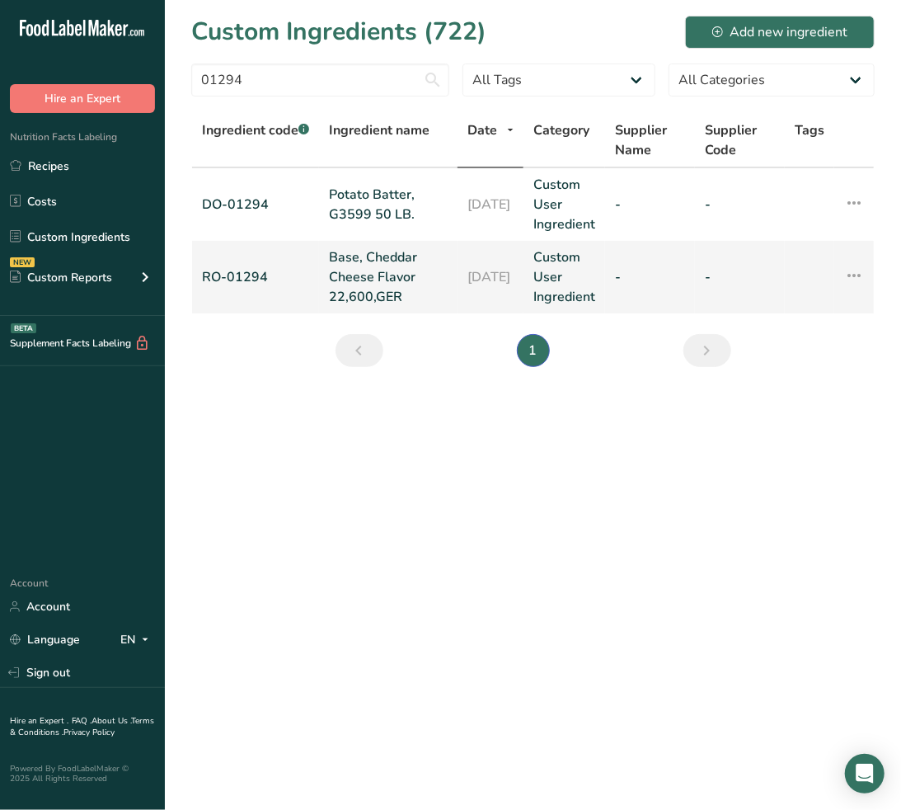
click at [366, 247] on link "Base, Cheddar Cheese Flavor 22,600,GER" at bounding box center [388, 276] width 119 height 59
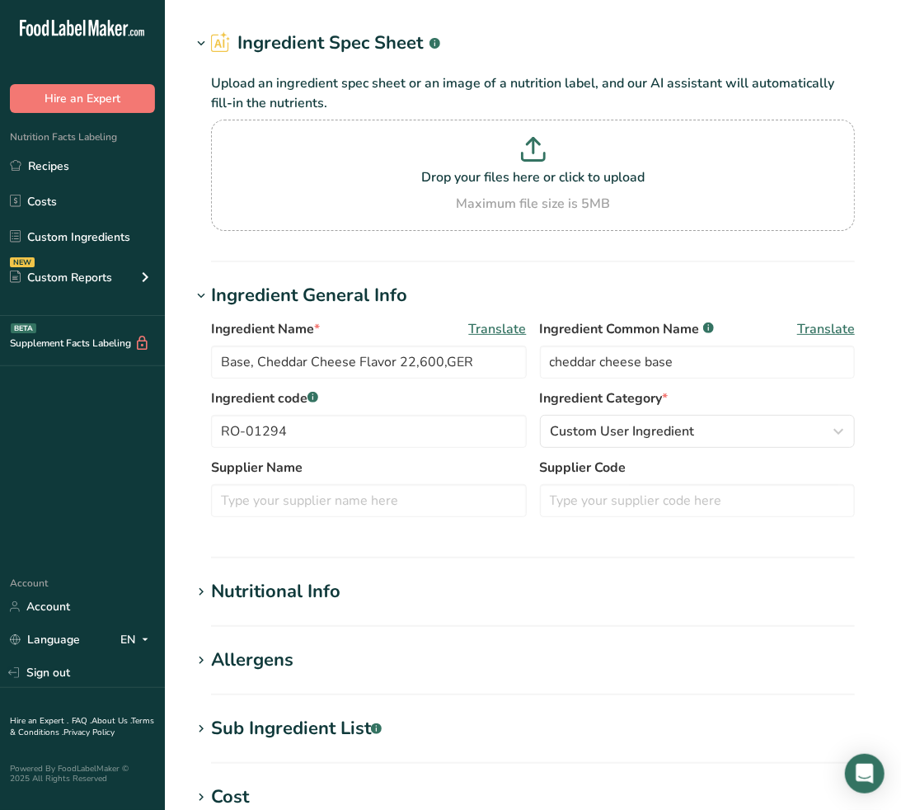
scroll to position [92, 0]
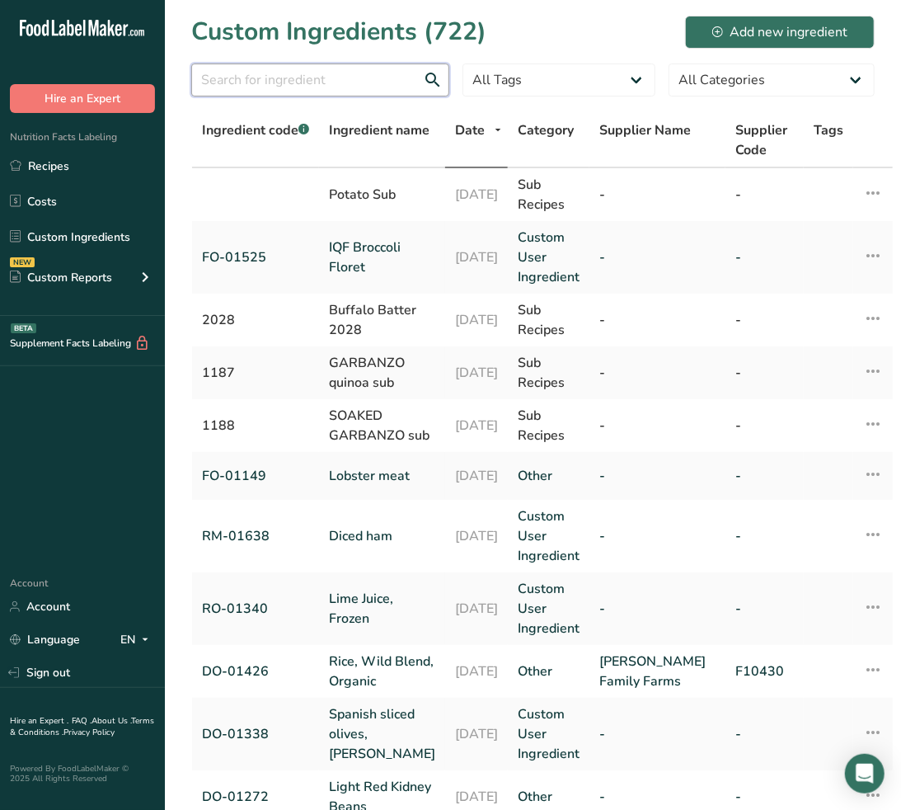
click at [274, 89] on input "text" at bounding box center [320, 80] width 258 height 33
drag, startPoint x: 228, startPoint y: 81, endPoint x: 219, endPoint y: 99, distance: 20.3
click at [228, 81] on input "text" at bounding box center [320, 80] width 258 height 33
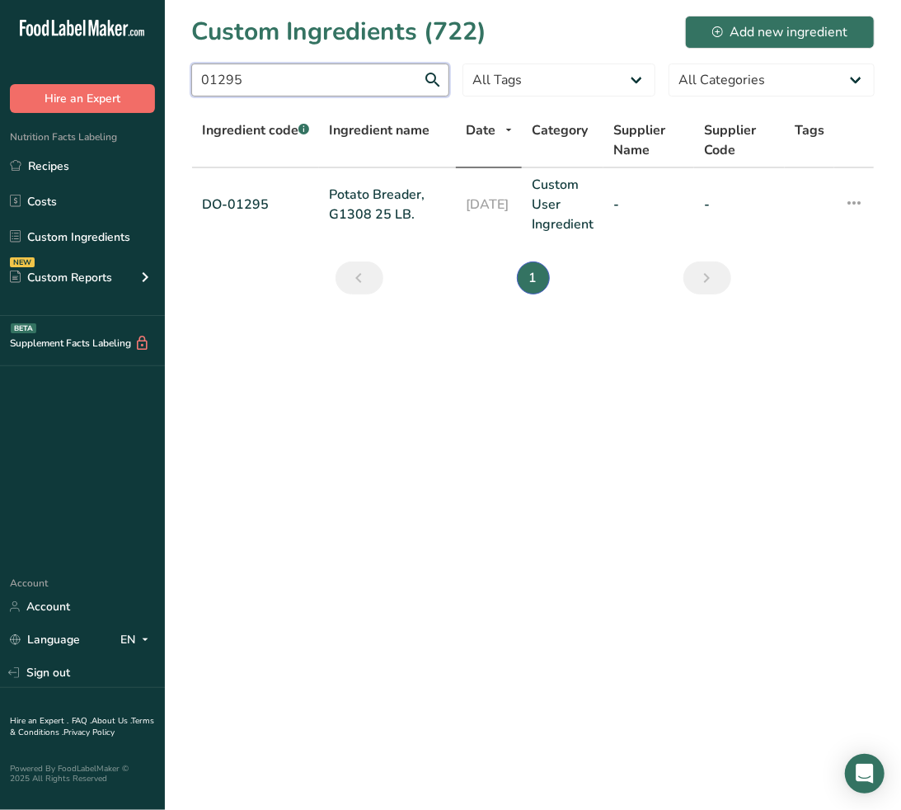
drag, startPoint x: 252, startPoint y: 82, endPoint x: 35, endPoint y: 91, distance: 217.1
click at [45, 91] on div ".a-20{fill:#fff;} Hire an Expert Nutrition Facts Labeling Recipes Costs Custom …" at bounding box center [450, 405] width 901 height 810
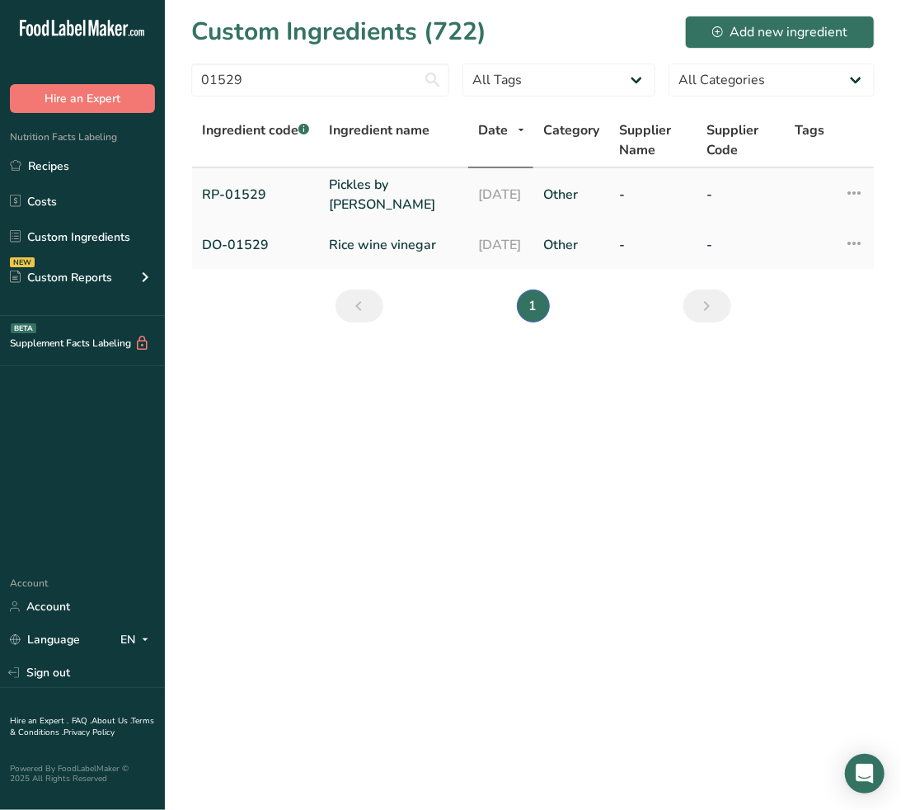
click at [346, 195] on link "Pickles by [PERSON_NAME]" at bounding box center [393, 195] width 129 height 40
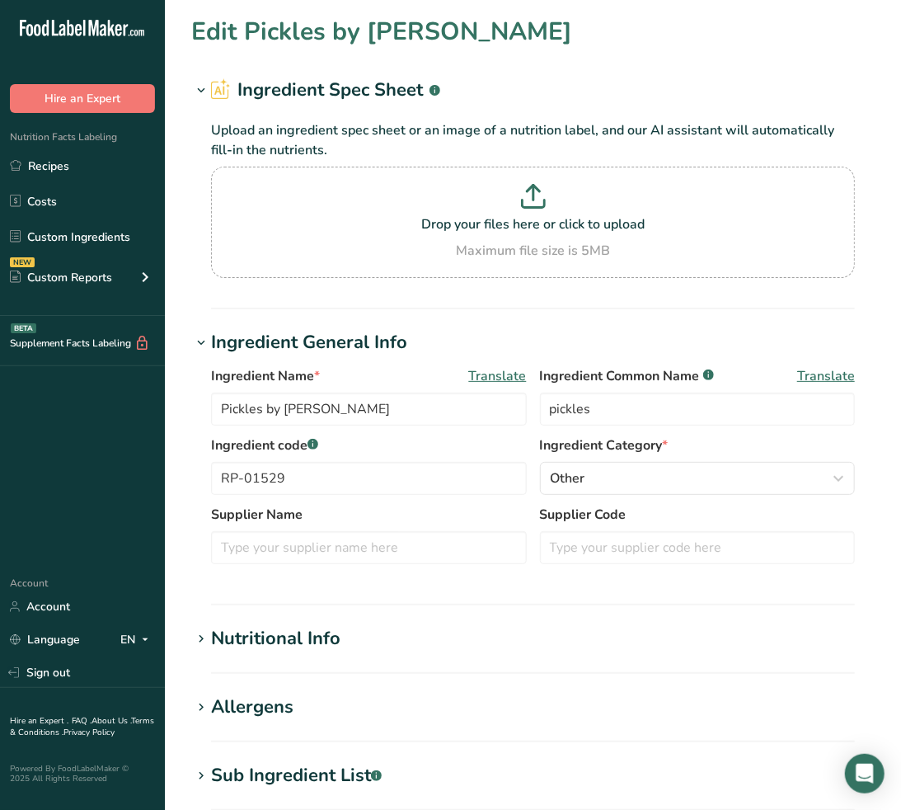
click at [303, 781] on div "Sub Ingredient List .a-a{fill:#347362;}.b-a{fill:#fff;}" at bounding box center [296, 775] width 171 height 27
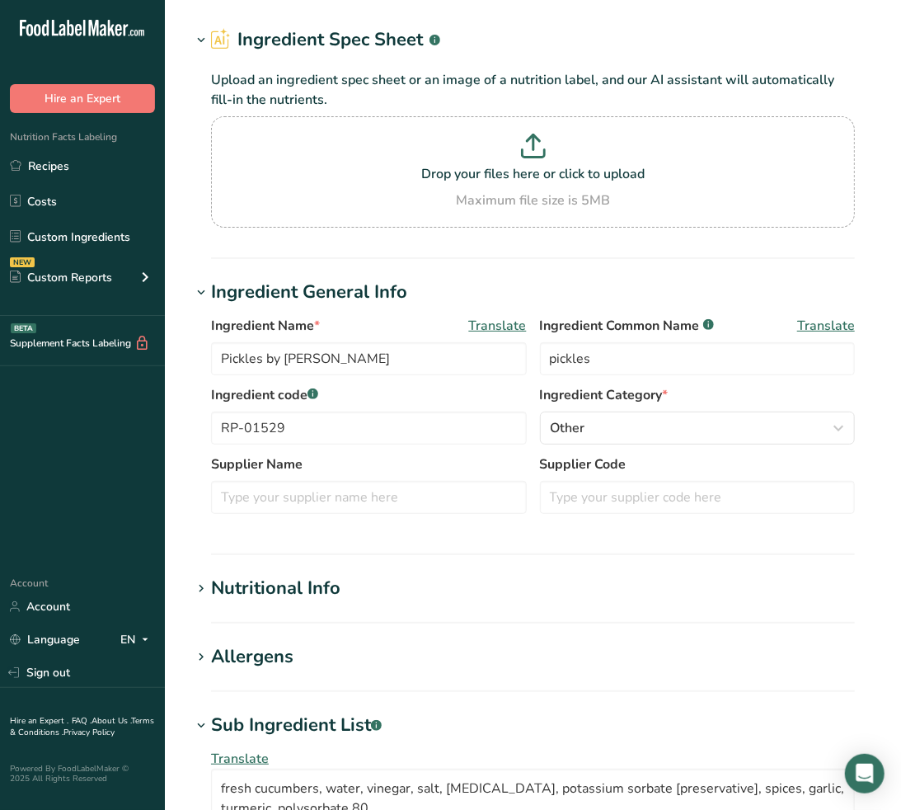
scroll to position [92, 0]
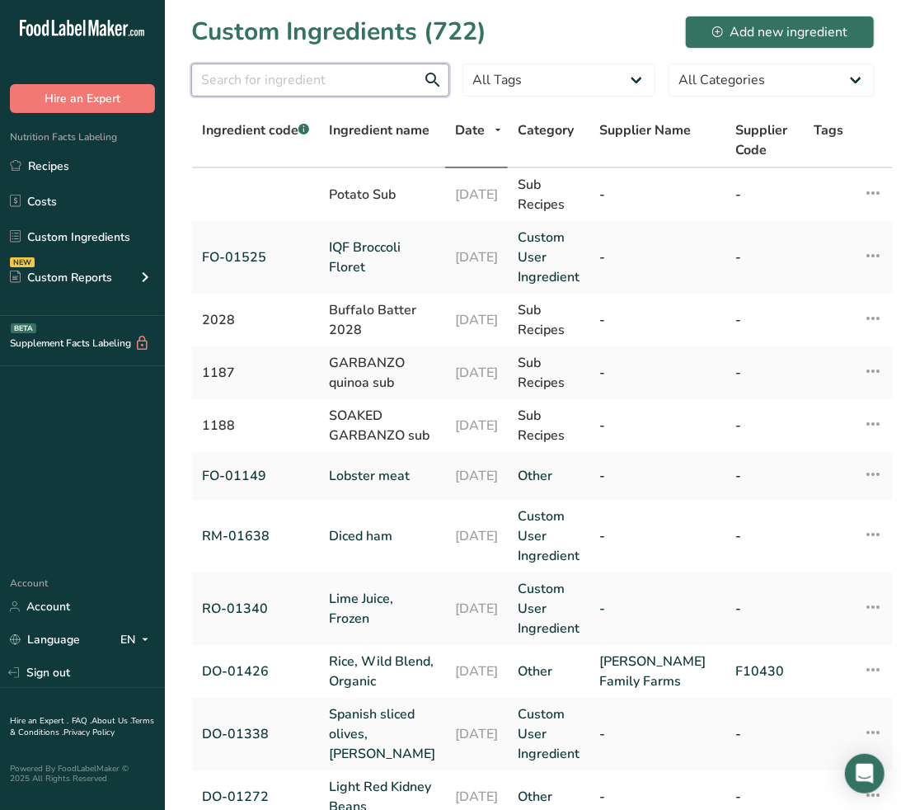
click at [350, 81] on input "text" at bounding box center [320, 80] width 258 height 33
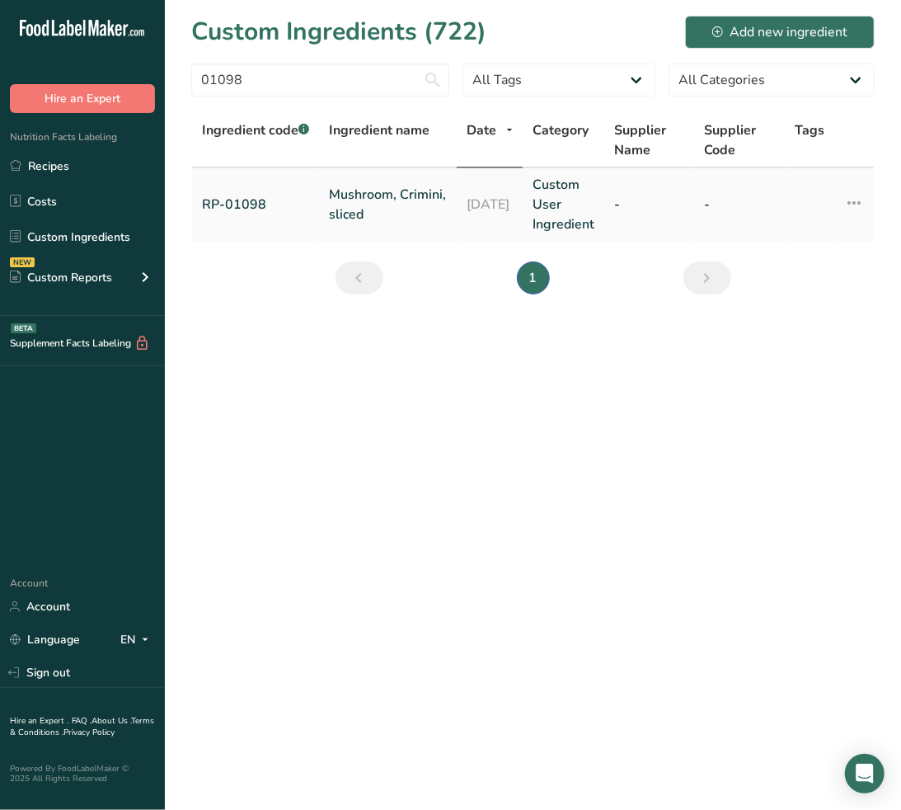
click at [371, 196] on link "Mushroom, Crimini, sliced" at bounding box center [388, 205] width 118 height 40
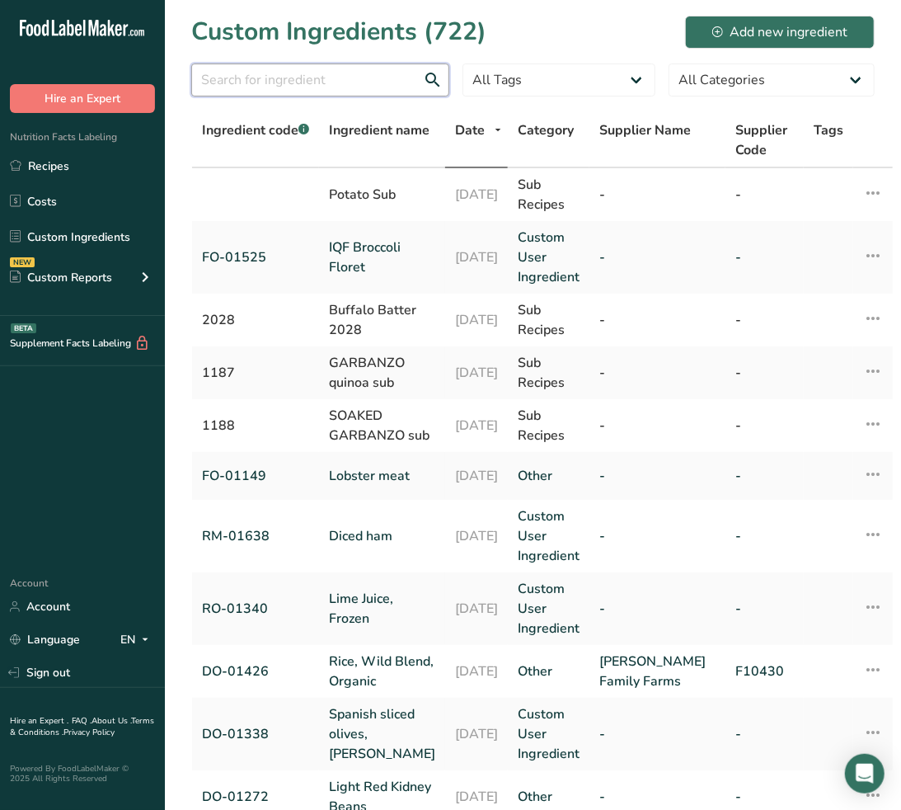
click at [360, 84] on input "text" at bounding box center [320, 80] width 258 height 33
paste input "DO-01427"
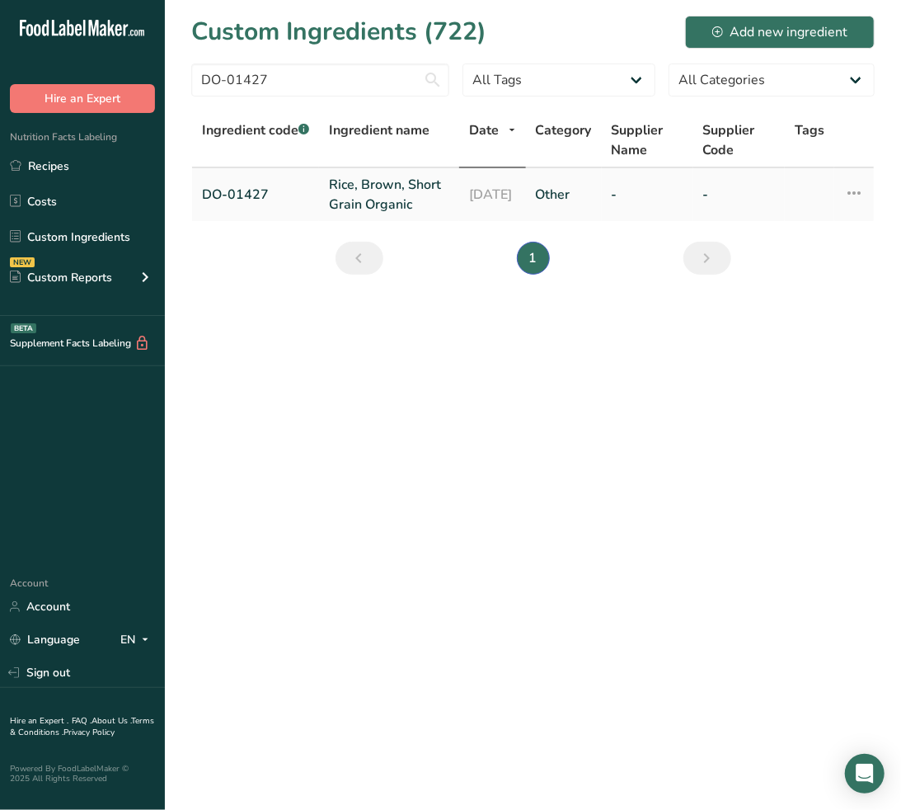
click at [353, 193] on link "Rice, Brown, Short Grain Organic" at bounding box center [389, 195] width 120 height 40
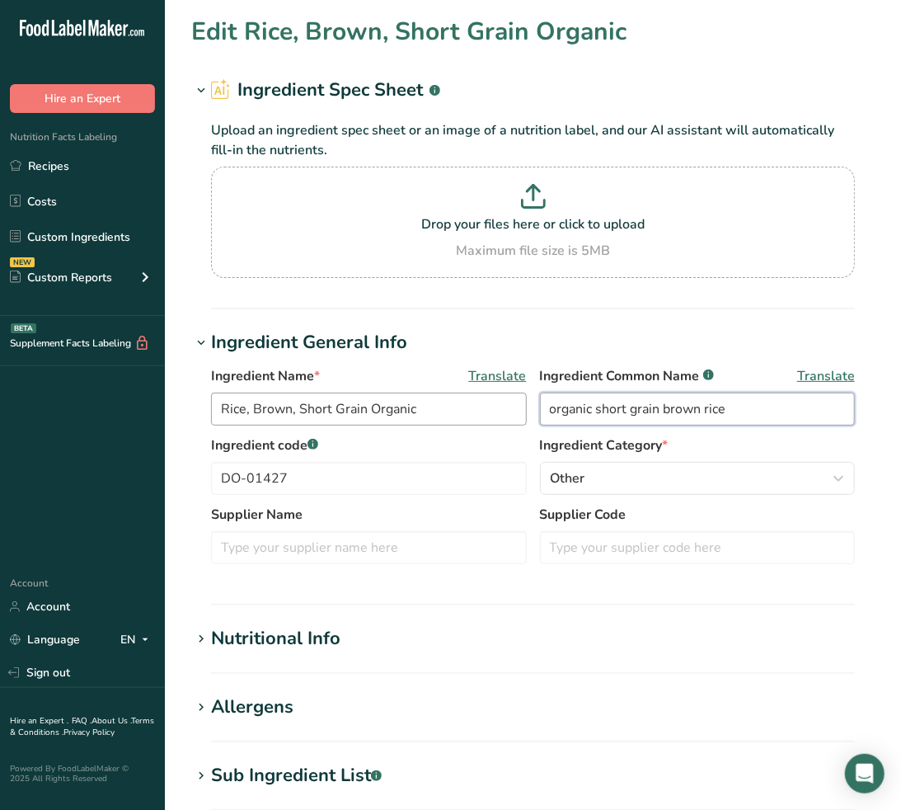
drag, startPoint x: 592, startPoint y: 418, endPoint x: 477, endPoint y: 416, distance: 115.5
click at [480, 416] on div "Ingredient Name * Translate Rice, Brown, Short Grain Organic Ingredient Common …" at bounding box center [533, 400] width 644 height 69
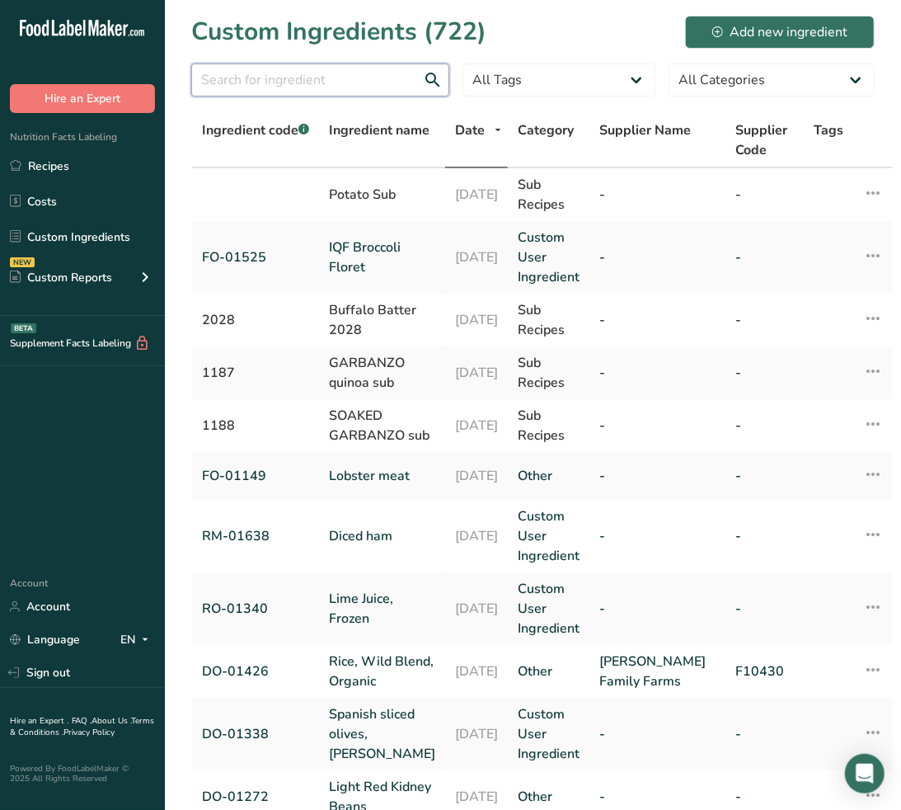
click at [298, 78] on input "text" at bounding box center [320, 80] width 258 height 33
paste input "DO-01196"
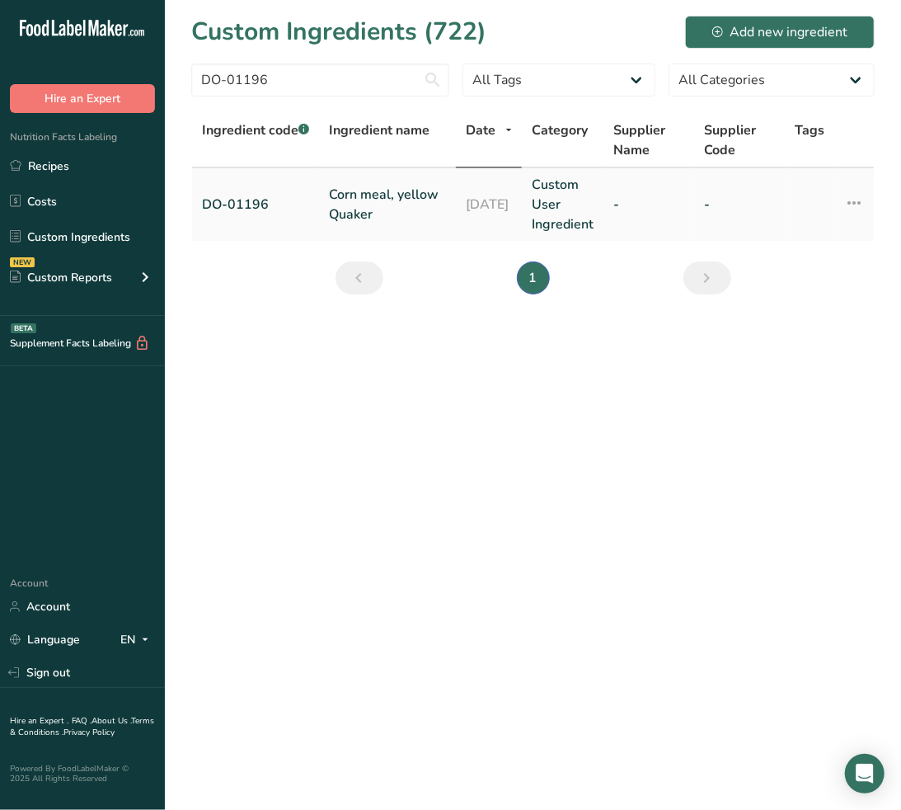
click at [456, 185] on td "[DATE]" at bounding box center [489, 204] width 66 height 73
click at [407, 199] on link "Corn meal, yellow Quaker" at bounding box center [387, 205] width 117 height 40
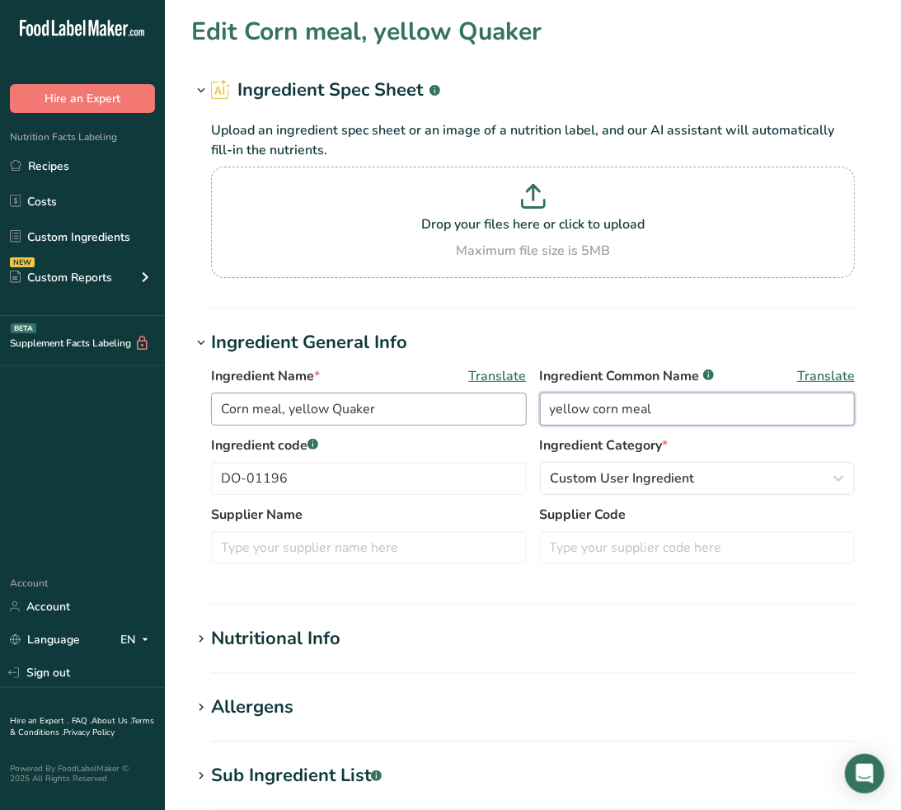
drag, startPoint x: 441, startPoint y: 397, endPoint x: 383, endPoint y: 397, distance: 58.6
click at [383, 397] on div "Ingredient Name * Translate Corn meal, yellow Quaker Ingredient Common Name .a-…" at bounding box center [533, 400] width 644 height 69
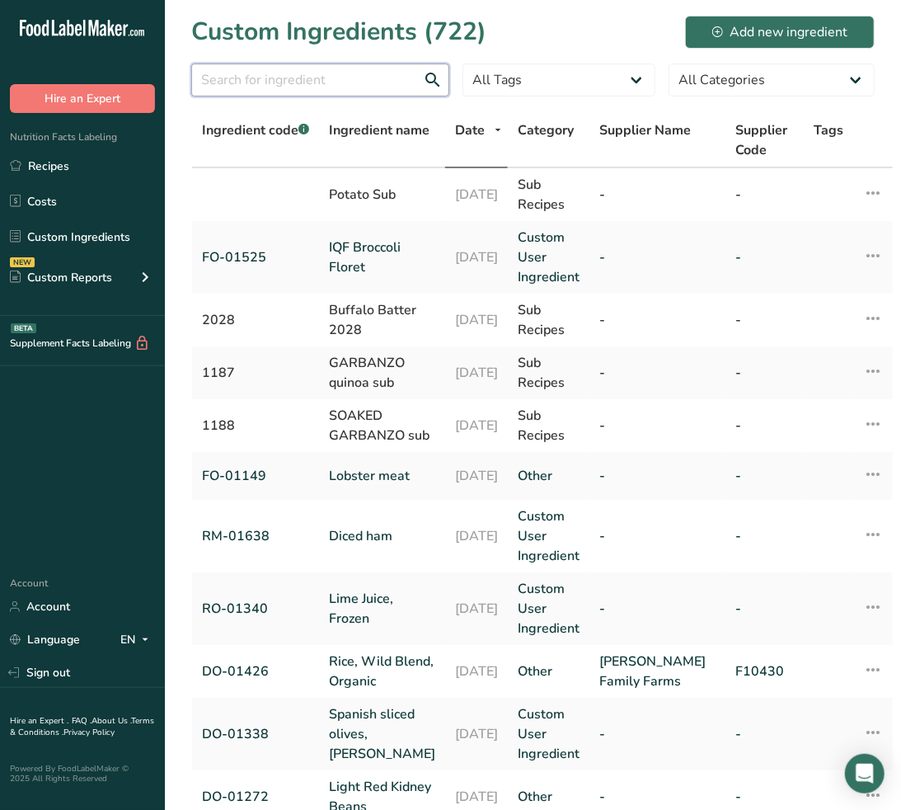
click at [314, 85] on input "text" at bounding box center [320, 80] width 258 height 33
paste input "DO-01423"
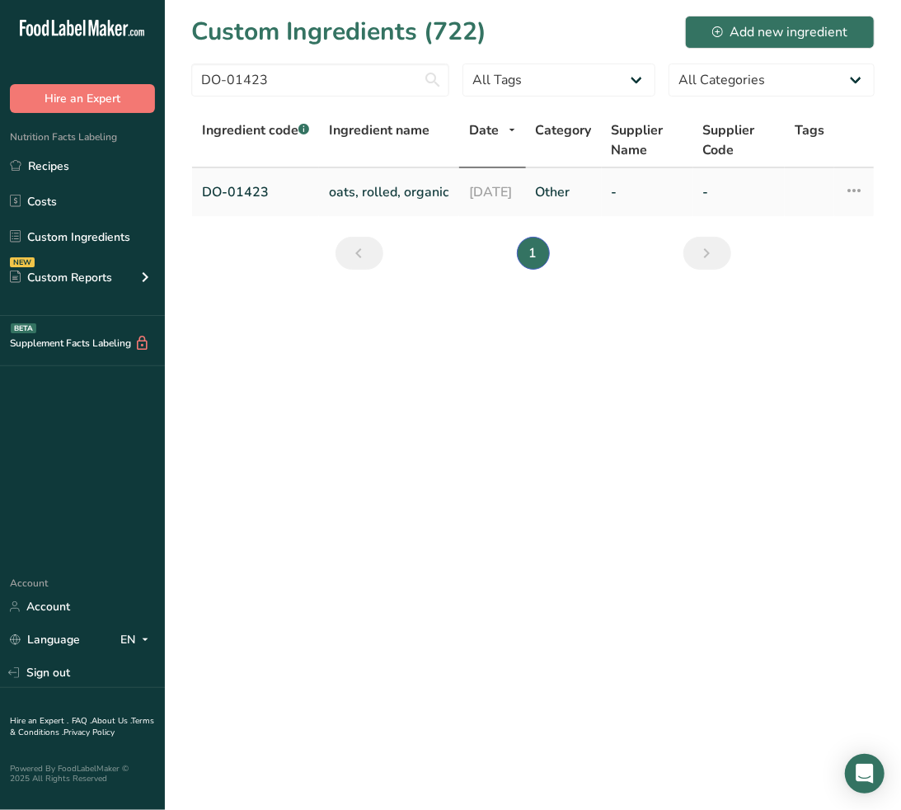
click at [374, 188] on link "oats, rolled, organic" at bounding box center [389, 192] width 120 height 20
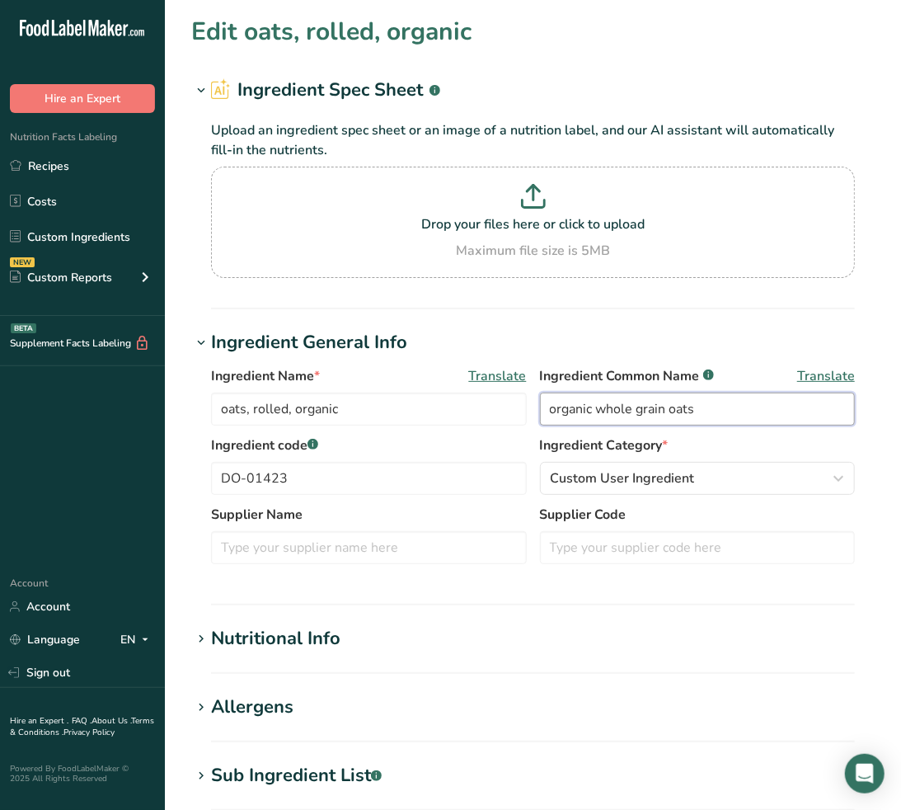
drag, startPoint x: 708, startPoint y: 407, endPoint x: 343, endPoint y: 430, distance: 365.2
click at [344, 430] on div "Ingredient Name * Translate oats, rolled, organic Ingredient Common Name .a-a{f…" at bounding box center [533, 400] width 644 height 69
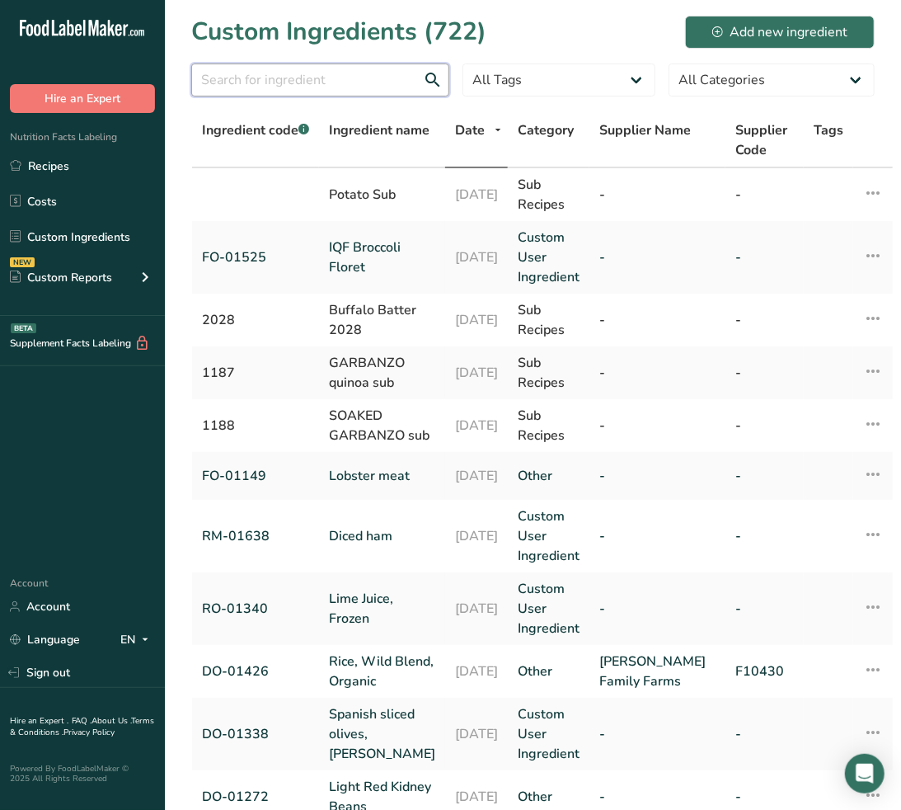
click at [358, 71] on input "text" at bounding box center [320, 80] width 258 height 33
paste input "DO-01157"
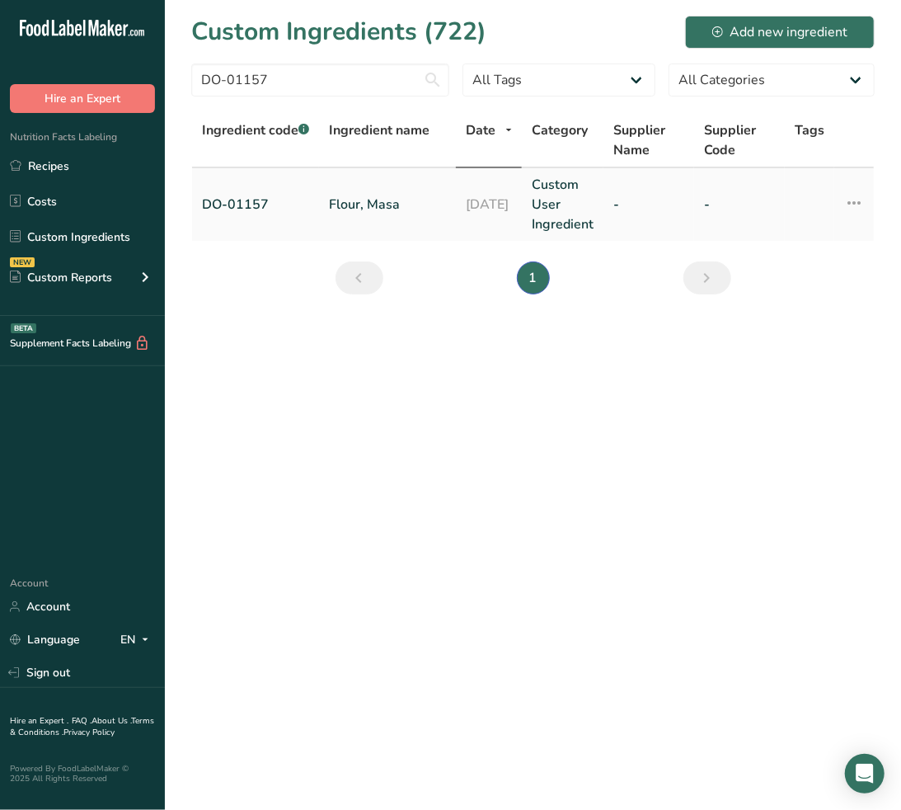
click at [390, 195] on link "Flour, Masa" at bounding box center [387, 205] width 117 height 20
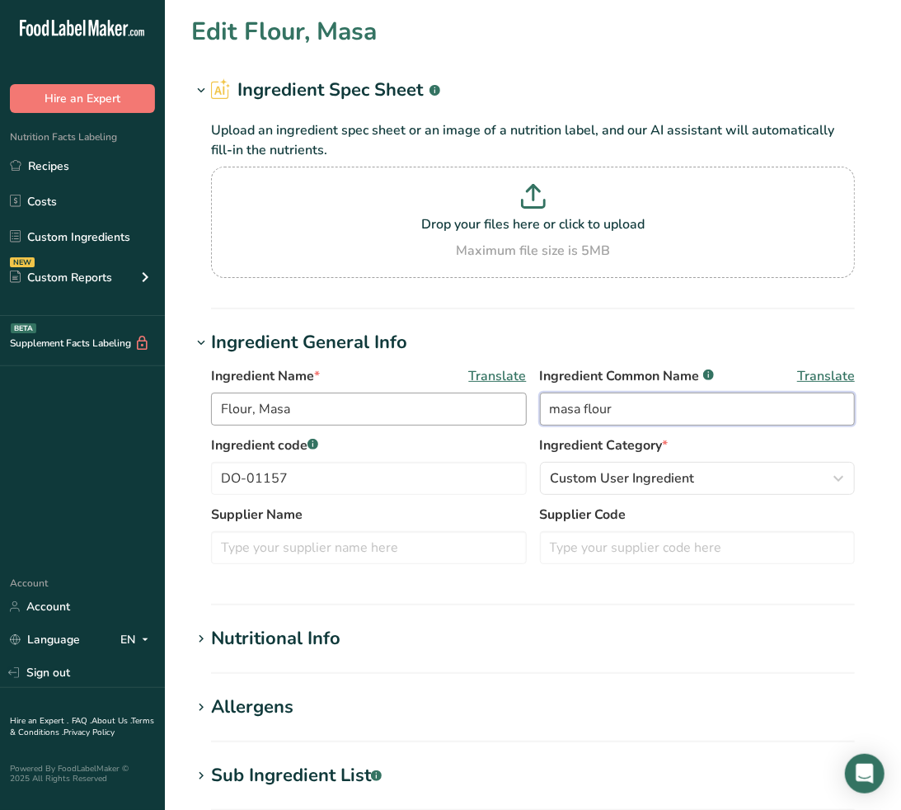
drag, startPoint x: 664, startPoint y: 404, endPoint x: 393, endPoint y: 409, distance: 271.4
click at [393, 409] on div "Ingredient Name * Translate Flour, Masa Ingredient Common Name .a-a{fill:#34736…" at bounding box center [533, 400] width 644 height 69
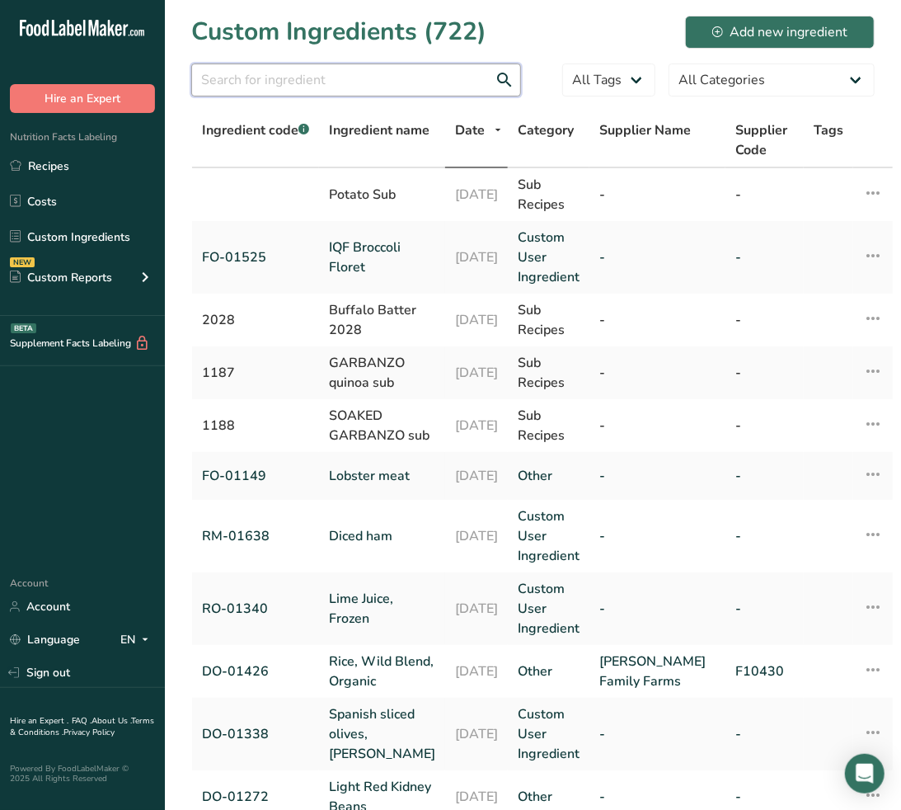
click at [256, 75] on input "text" at bounding box center [356, 80] width 330 height 33
paste input "DO-01176"
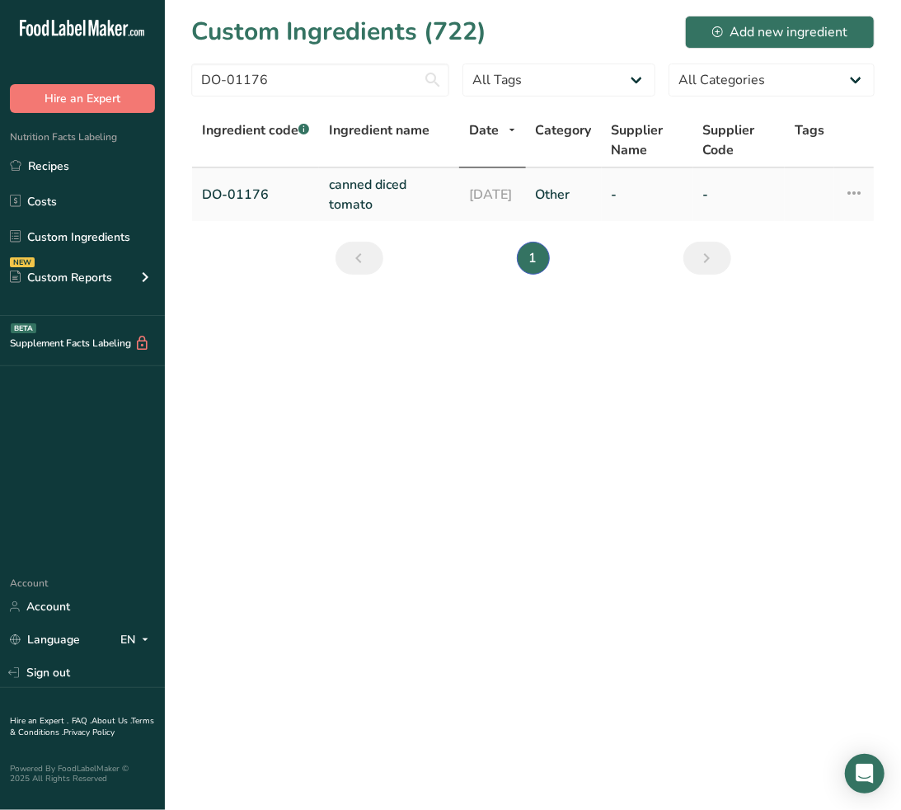
click at [348, 184] on link "canned diced tomato" at bounding box center [389, 195] width 120 height 40
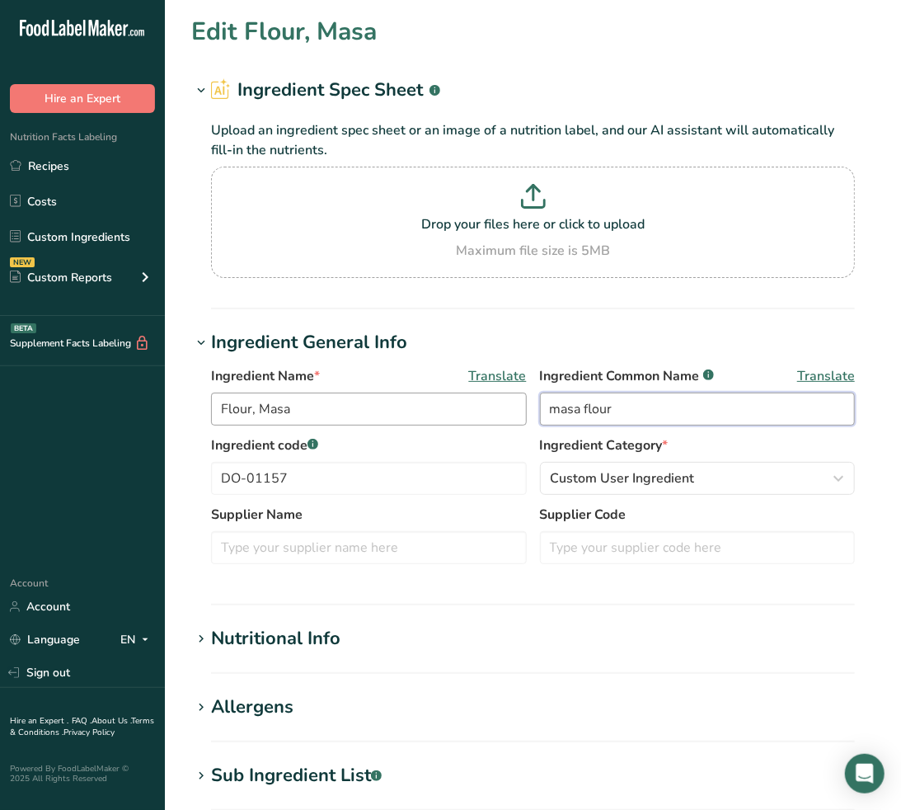
drag, startPoint x: 677, startPoint y: 405, endPoint x: 517, endPoint y: 407, distance: 160.0
click at [517, 407] on div "Ingredient Name * Translate Flour, Masa Ingredient Common Name .a-a{fill:#34736…" at bounding box center [533, 400] width 644 height 69
drag, startPoint x: 663, startPoint y: 416, endPoint x: 204, endPoint y: 365, distance: 462.2
click at [204, 365] on div "Ingredient Name * Translate canned diced tomato Ingredient Common Name .a-a{fil…" at bounding box center [533, 470] width 684 height 228
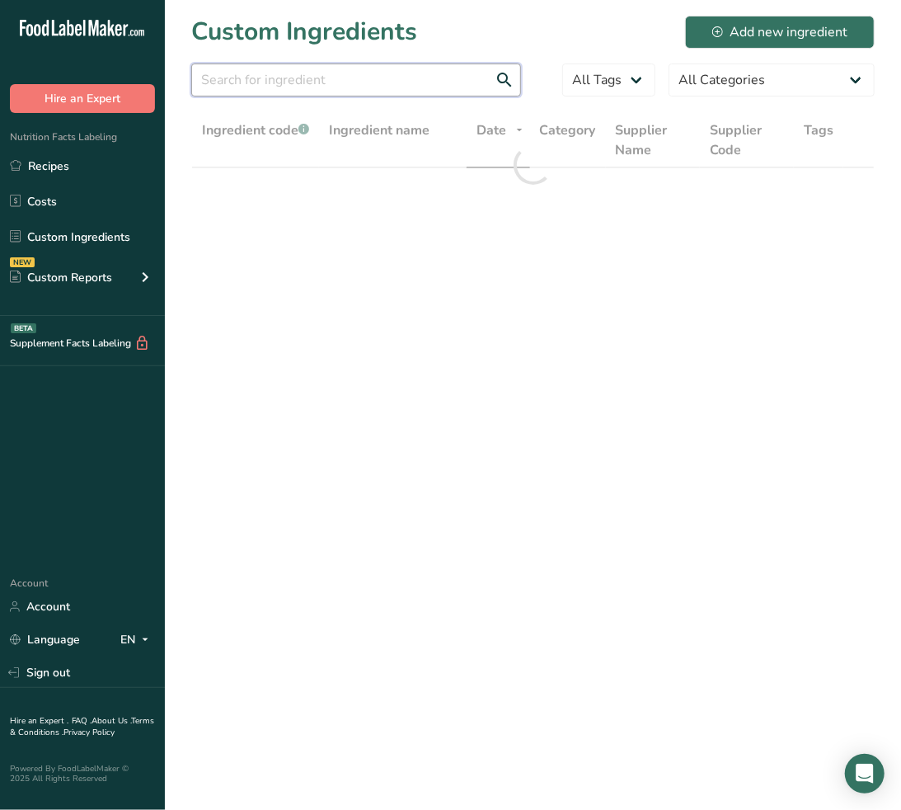
click at [332, 72] on input "text" at bounding box center [356, 80] width 330 height 33
paste input "DO-01246"
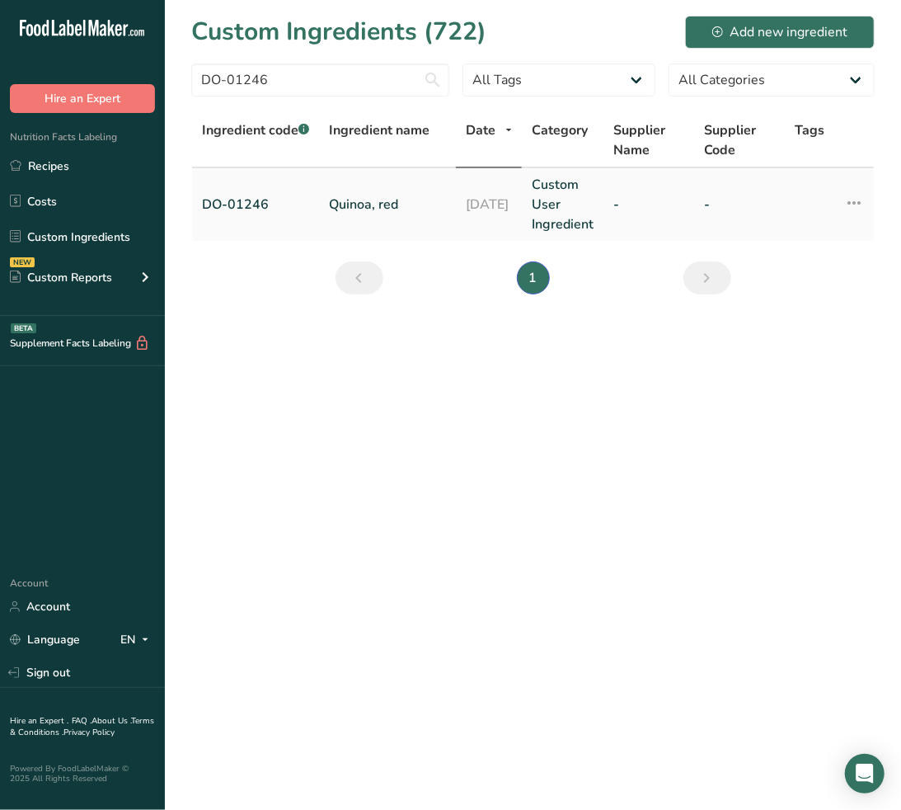
click at [364, 206] on link "Quinoa, red" at bounding box center [387, 205] width 117 height 20
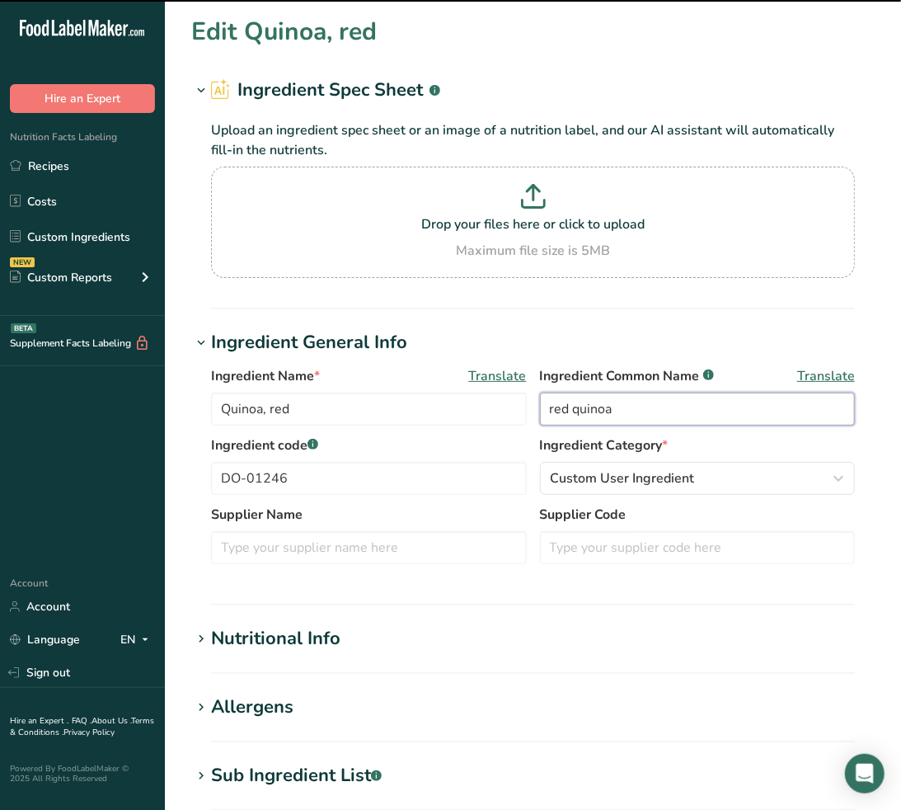
drag, startPoint x: 431, startPoint y: 394, endPoint x: 271, endPoint y: 378, distance: 160.8
click at [271, 378] on div "Ingredient Name * Translate Quinoa, red Ingredient Common Name .a-a{fill:#34736…" at bounding box center [533, 400] width 644 height 69
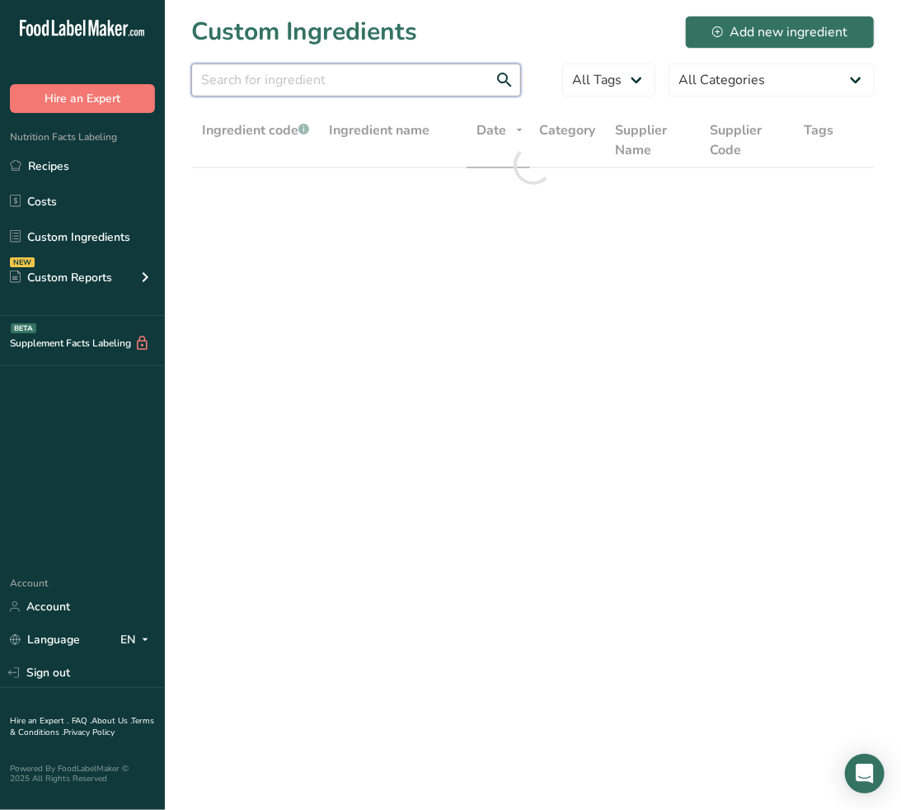
click at [270, 69] on input "text" at bounding box center [356, 80] width 330 height 33
paste input "DO-01247"
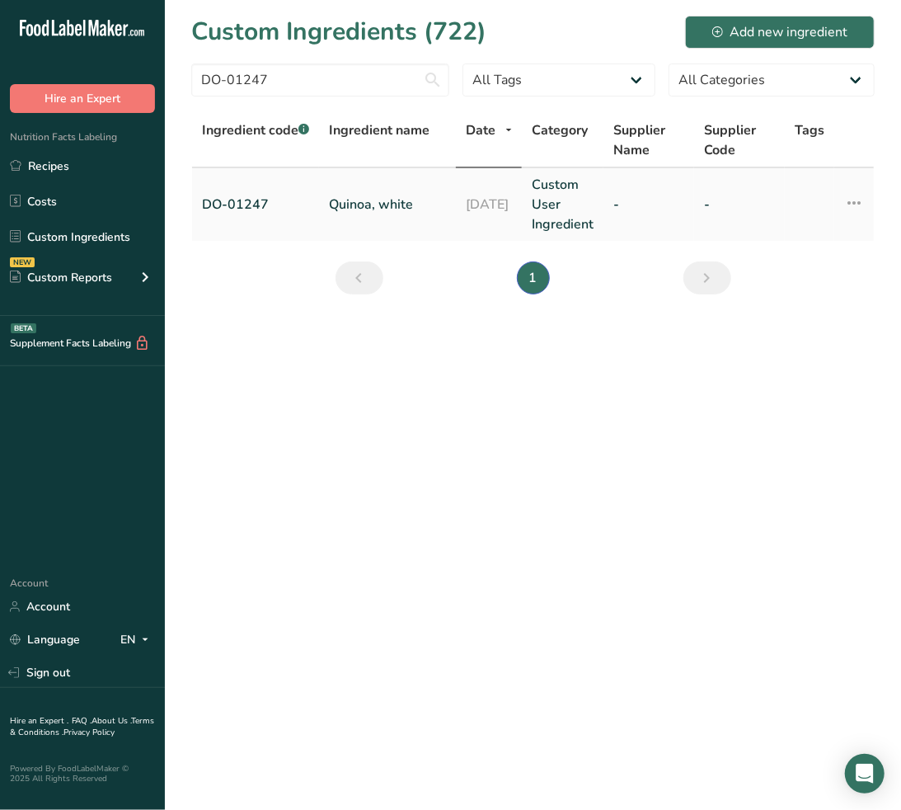
click at [352, 195] on link "Quinoa, white" at bounding box center [387, 205] width 117 height 20
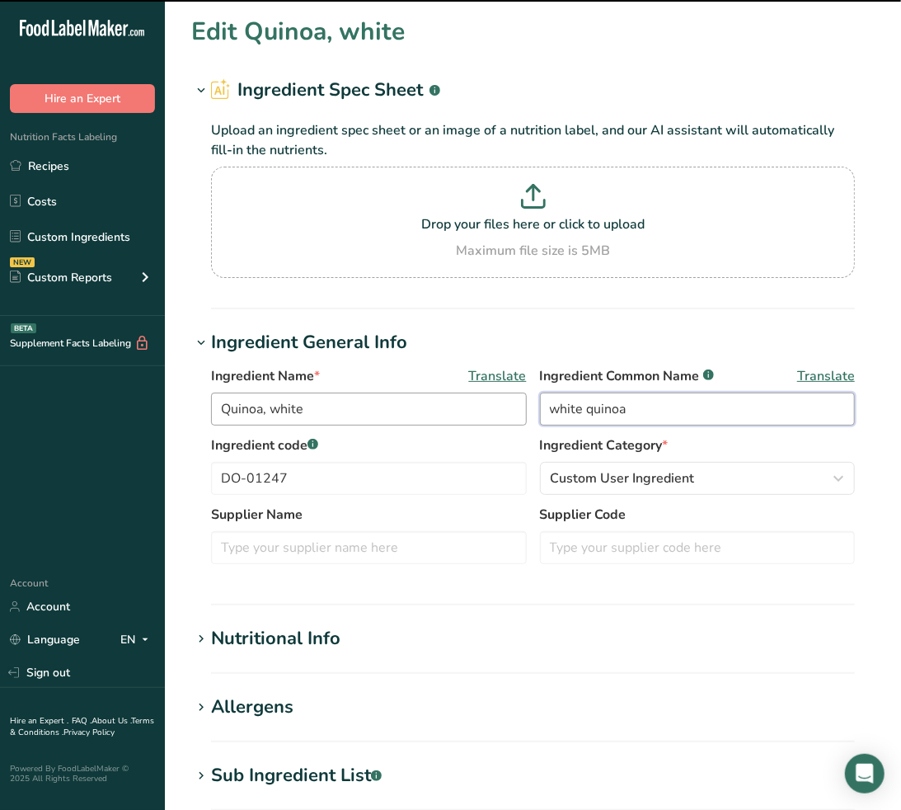
drag, startPoint x: 656, startPoint y: 415, endPoint x: 452, endPoint y: 414, distance: 204.5
click at [468, 415] on div "Ingredient Name * Translate Quinoa, white Ingredient Common Name .a-a{fill:#347…" at bounding box center [533, 400] width 644 height 69
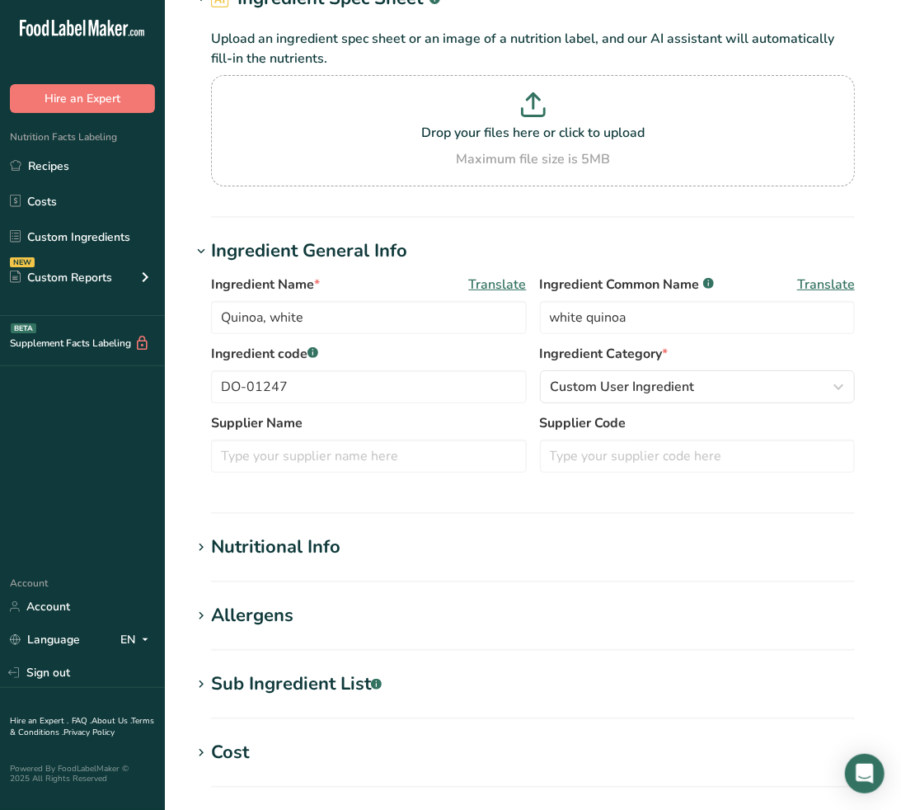
click at [336, 680] on div "Sub Ingredient List .a-a{fill:#347362;}.b-a{fill:#fff;}" at bounding box center [296, 683] width 171 height 27
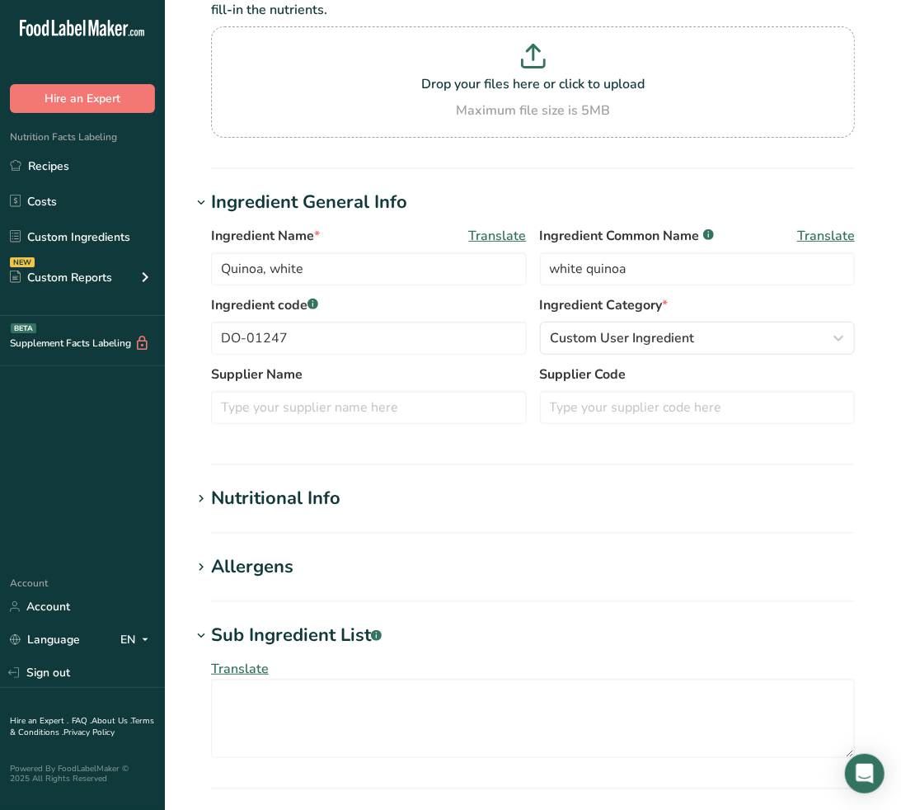
scroll to position [183, 0]
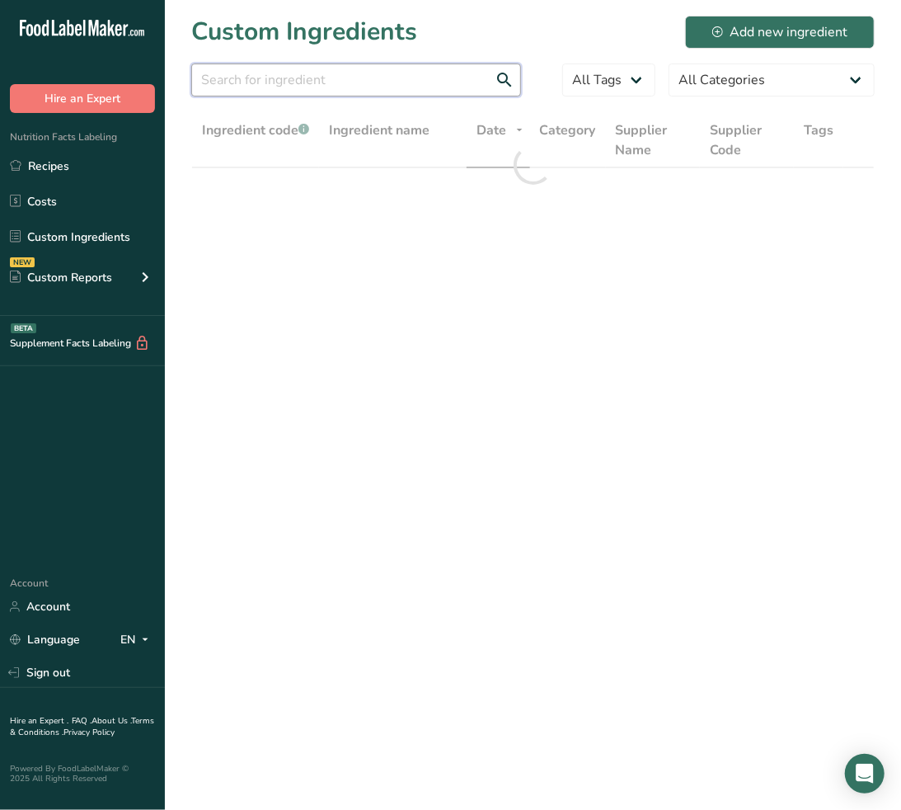
click at [277, 77] on input "text" at bounding box center [356, 80] width 330 height 33
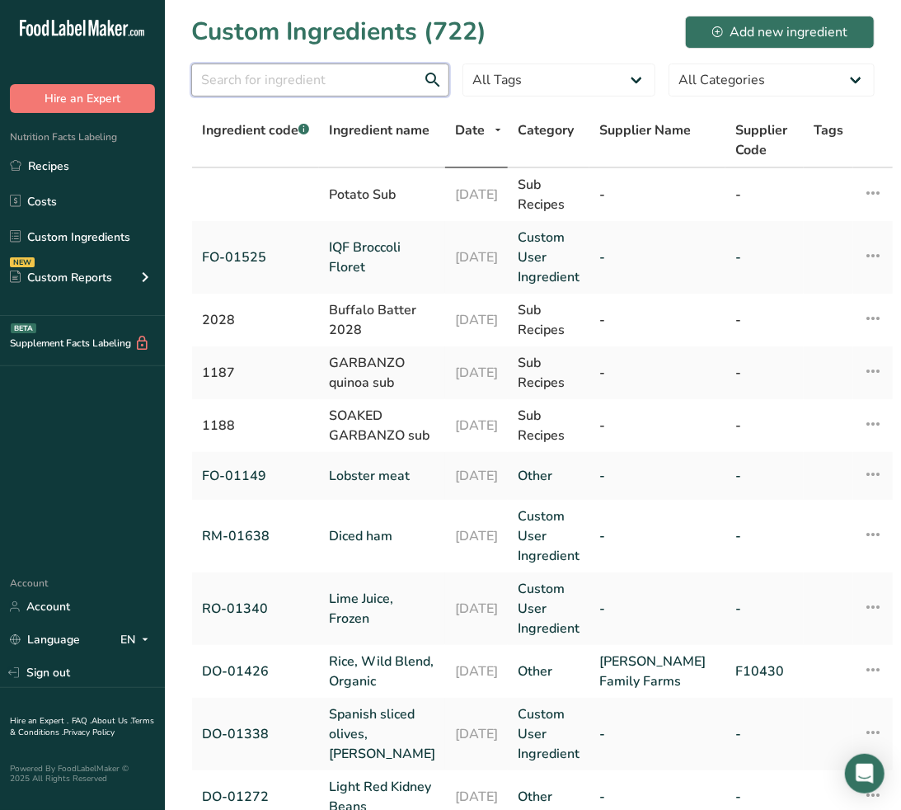
paste input "DO-01274"
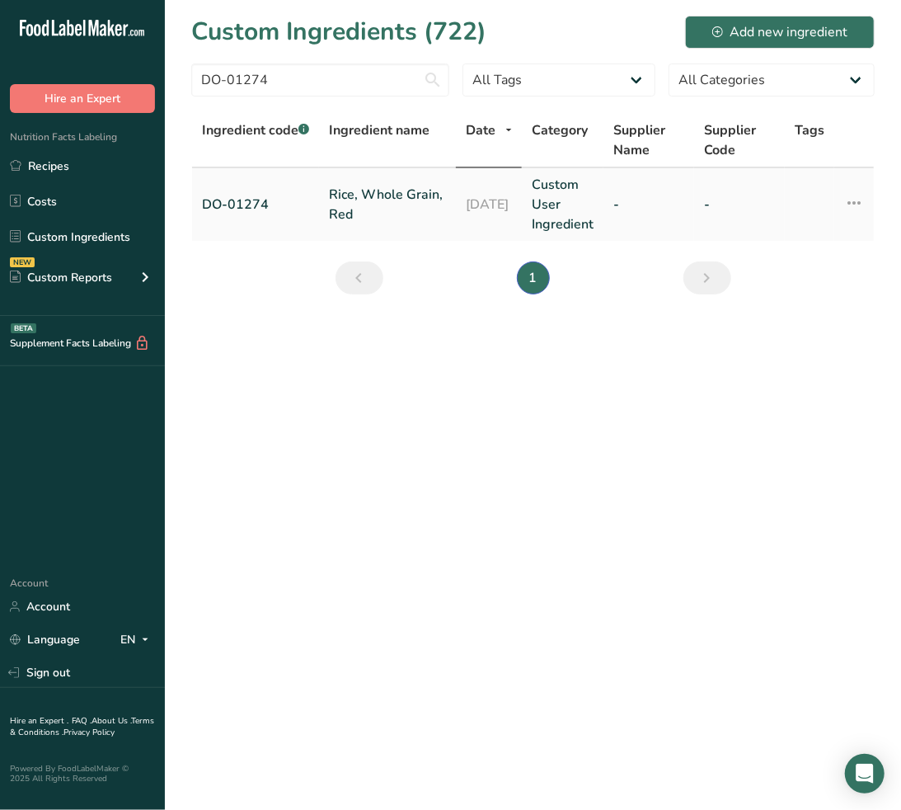
click at [355, 196] on link "Rice, Whole Grain, Red" at bounding box center [387, 205] width 117 height 40
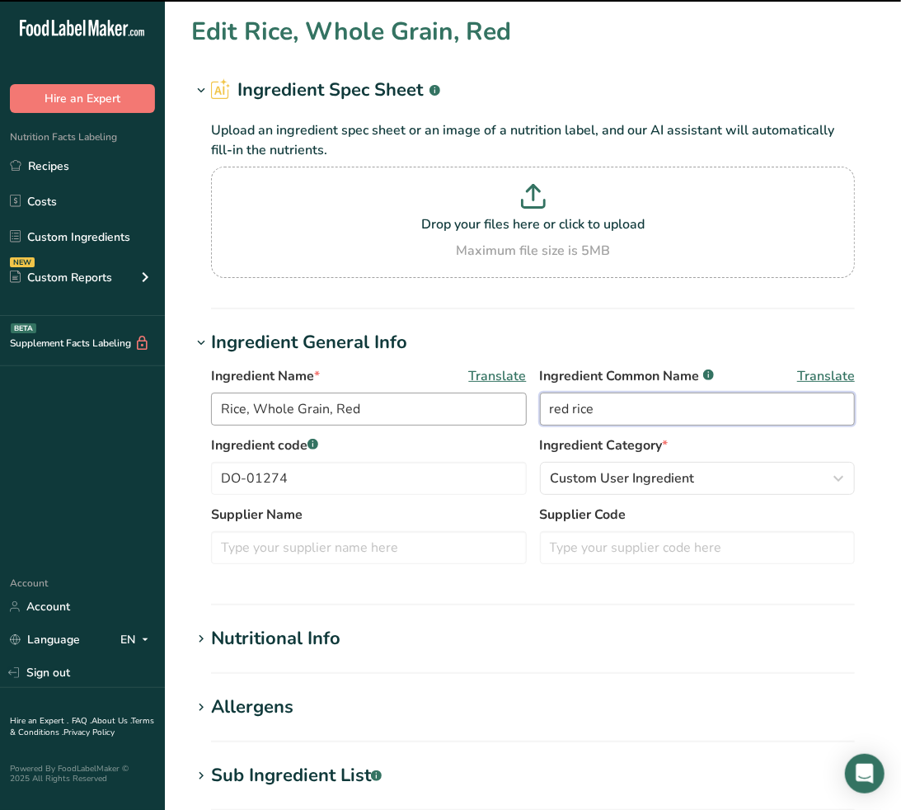
drag, startPoint x: 689, startPoint y: 415, endPoint x: 449, endPoint y: 416, distance: 239.2
click at [451, 416] on div "Ingredient Name * Translate Rice, Whole Grain, Red Ingredient Common Name .a-a{…" at bounding box center [533, 400] width 644 height 69
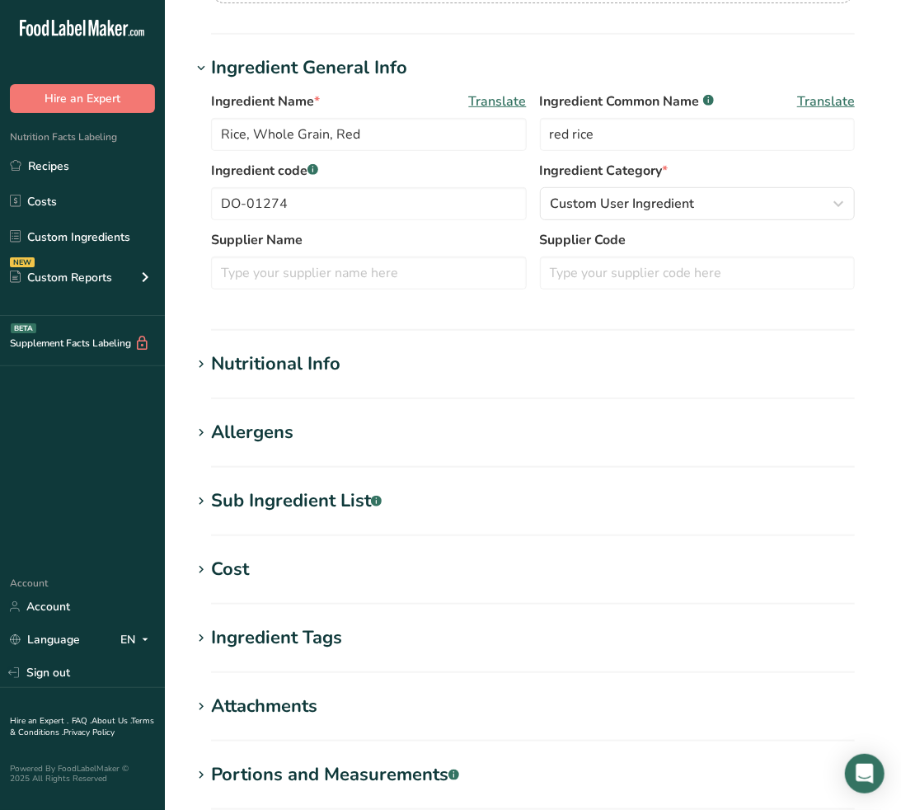
click at [308, 511] on div "Sub Ingredient List .a-a{fill:#347362;}.b-a{fill:#fff;}" at bounding box center [296, 500] width 171 height 27
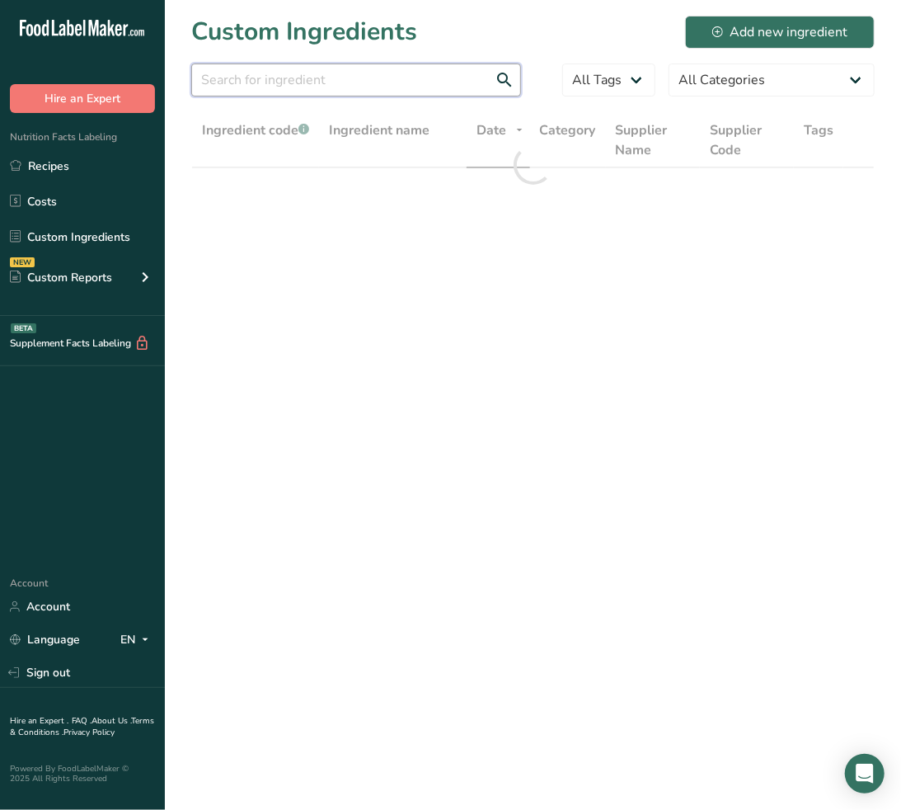
click at [376, 75] on input "text" at bounding box center [356, 80] width 330 height 33
paste input "DO-01279"
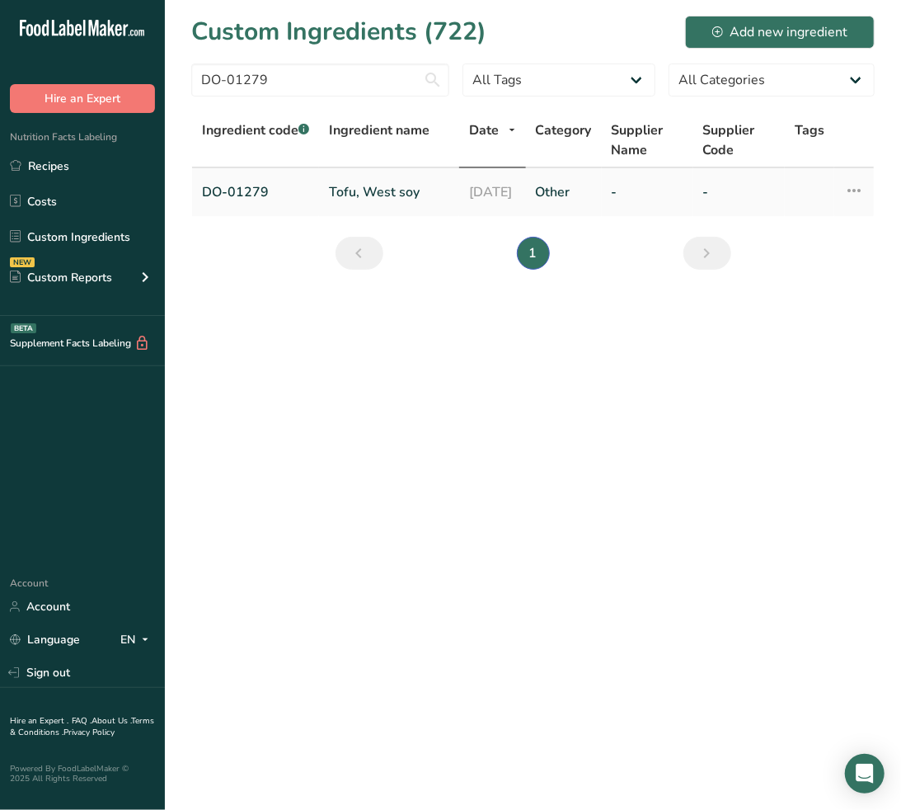
click at [363, 186] on link "Tofu, West soy" at bounding box center [389, 192] width 120 height 20
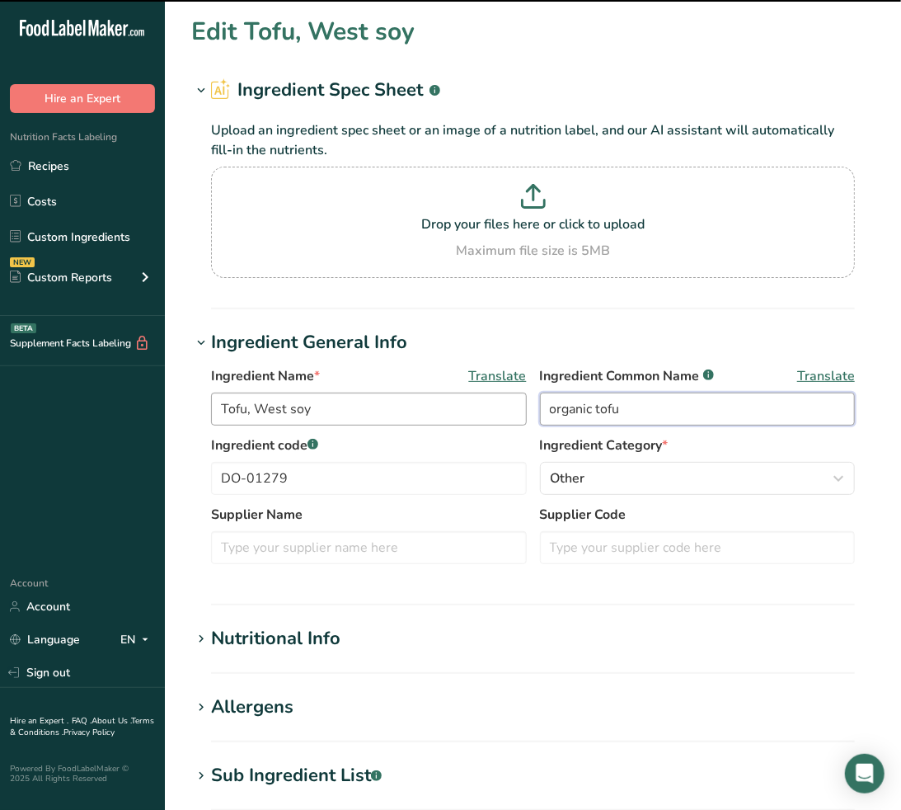
drag, startPoint x: 661, startPoint y: 409, endPoint x: 392, endPoint y: 406, distance: 268.9
click at [390, 406] on div "Ingredient Name * Translate Tofu, West soy Ingredient Common Name .a-a{fill:#34…" at bounding box center [533, 400] width 644 height 69
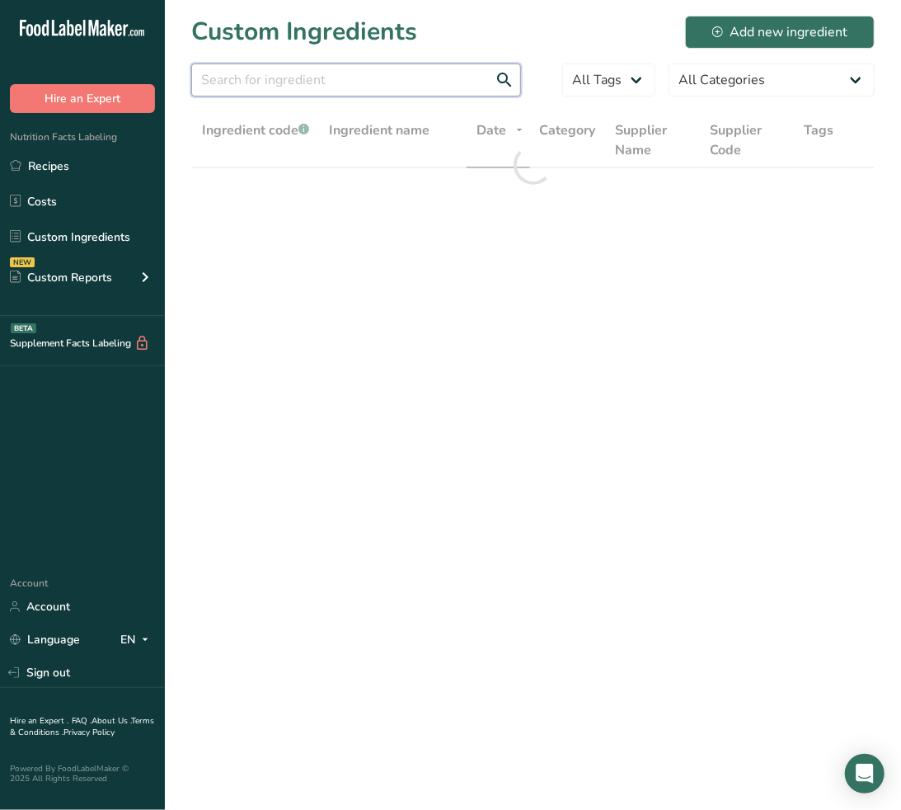
click at [283, 79] on input "text" at bounding box center [356, 80] width 330 height 33
paste input "DO-01353"
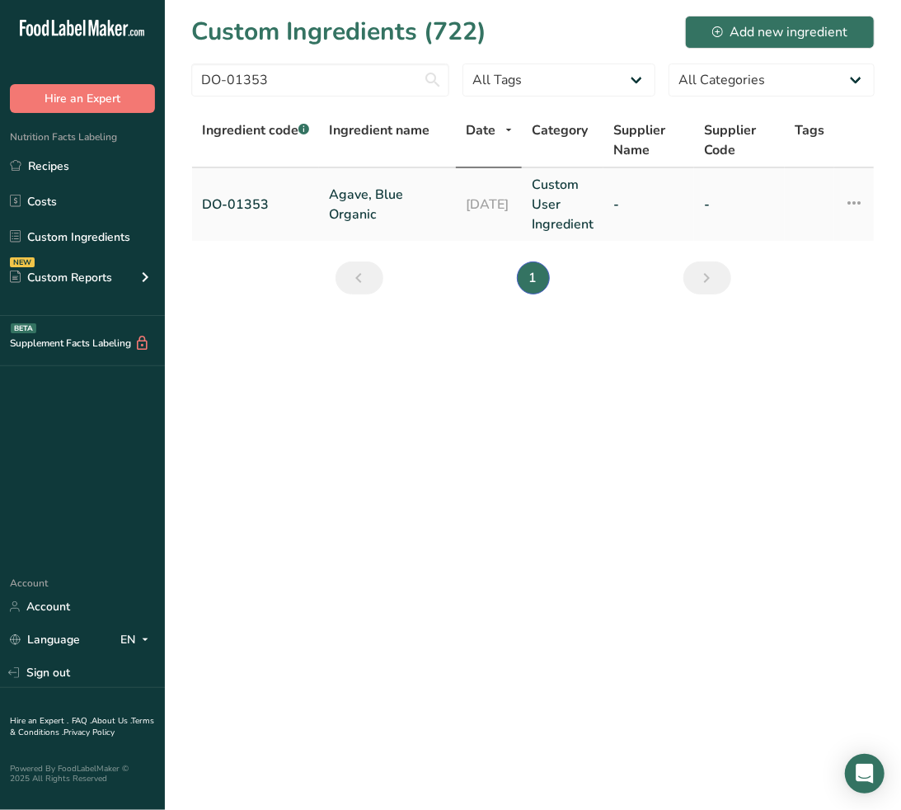
click at [351, 217] on link "Agave, Blue Organic" at bounding box center [387, 205] width 117 height 40
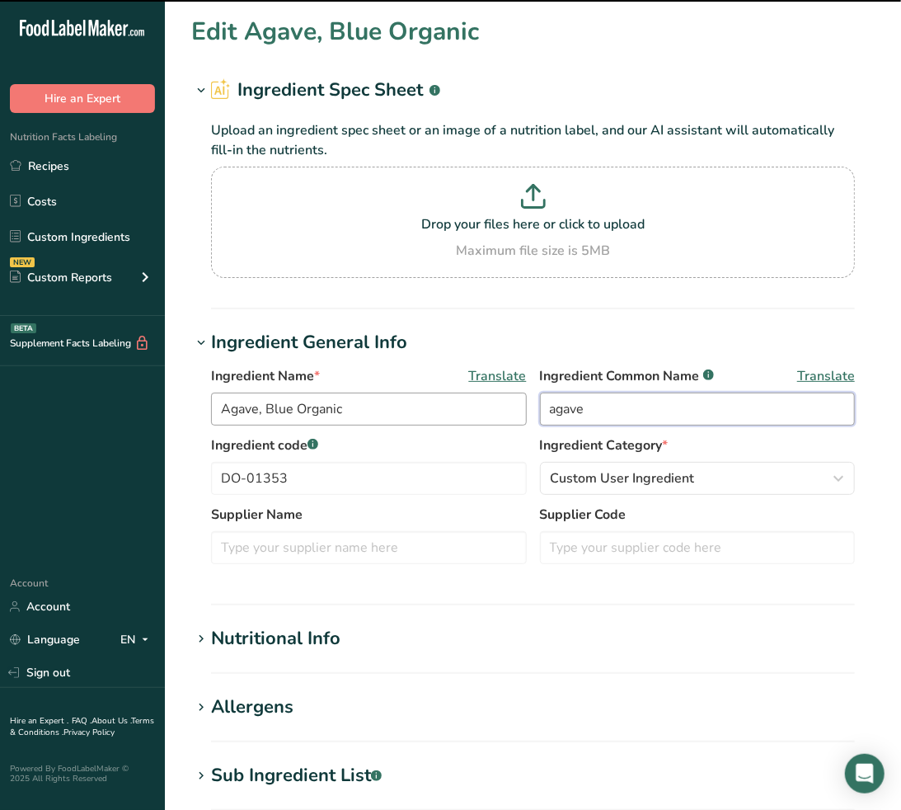
drag, startPoint x: 577, startPoint y: 404, endPoint x: 524, endPoint y: 407, distance: 53.7
click at [522, 404] on div "Ingredient Name * Translate Agave, Blue Organic Ingredient Common Name .a-a{fil…" at bounding box center [533, 400] width 644 height 69
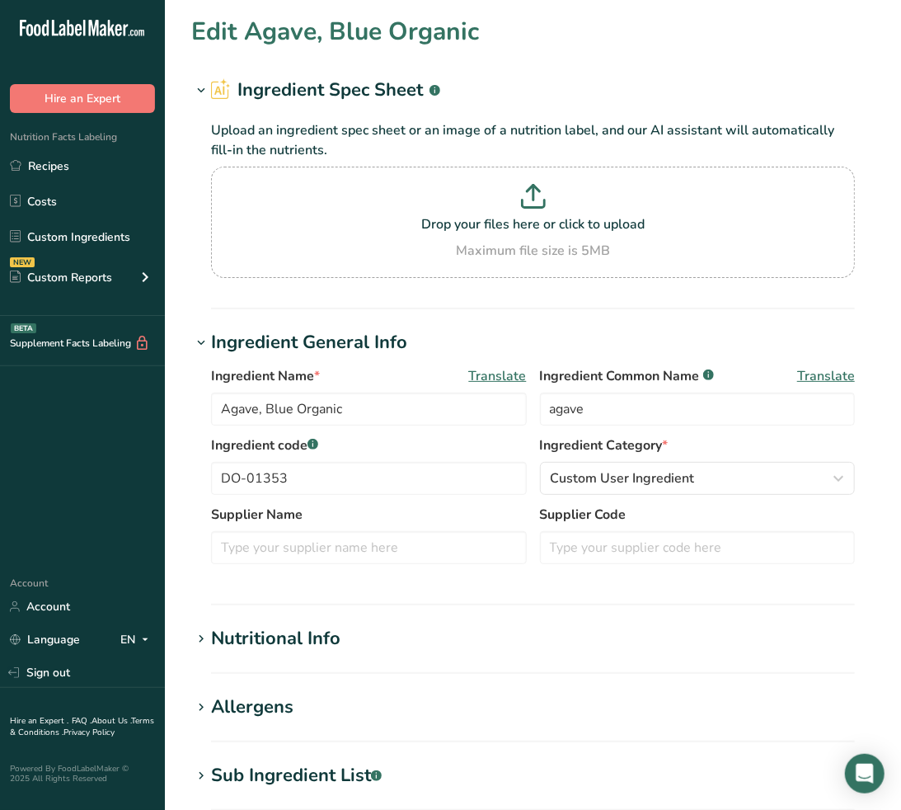
click at [319, 771] on div "Sub Ingredient List .a-a{fill:#347362;}.b-a{fill:#fff;}" at bounding box center [296, 775] width 171 height 27
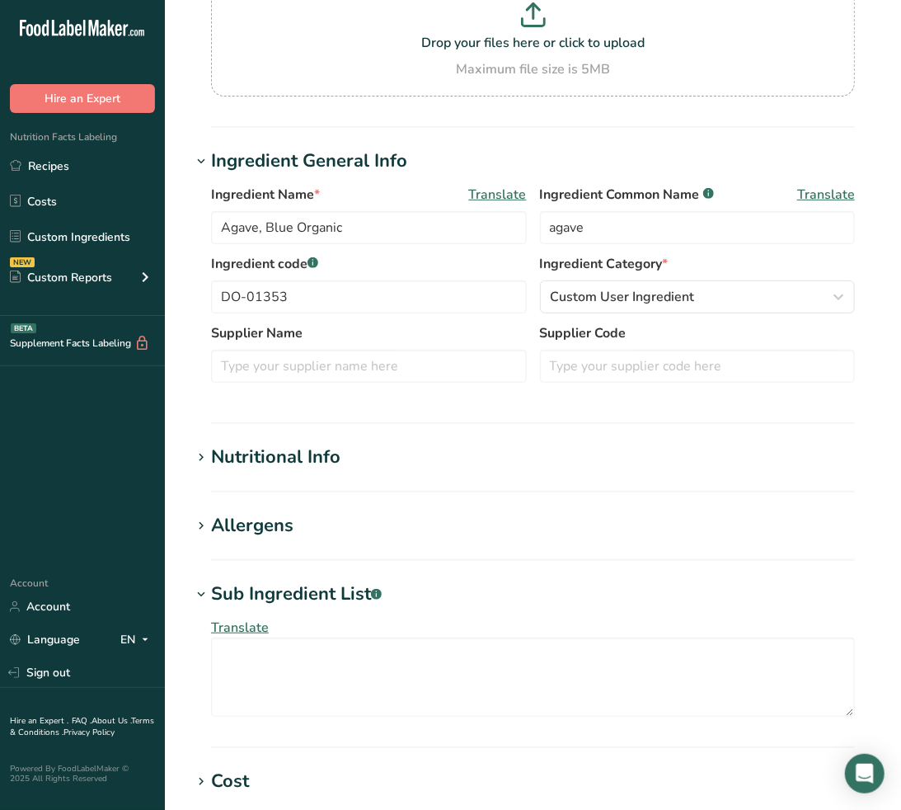
scroll to position [183, 0]
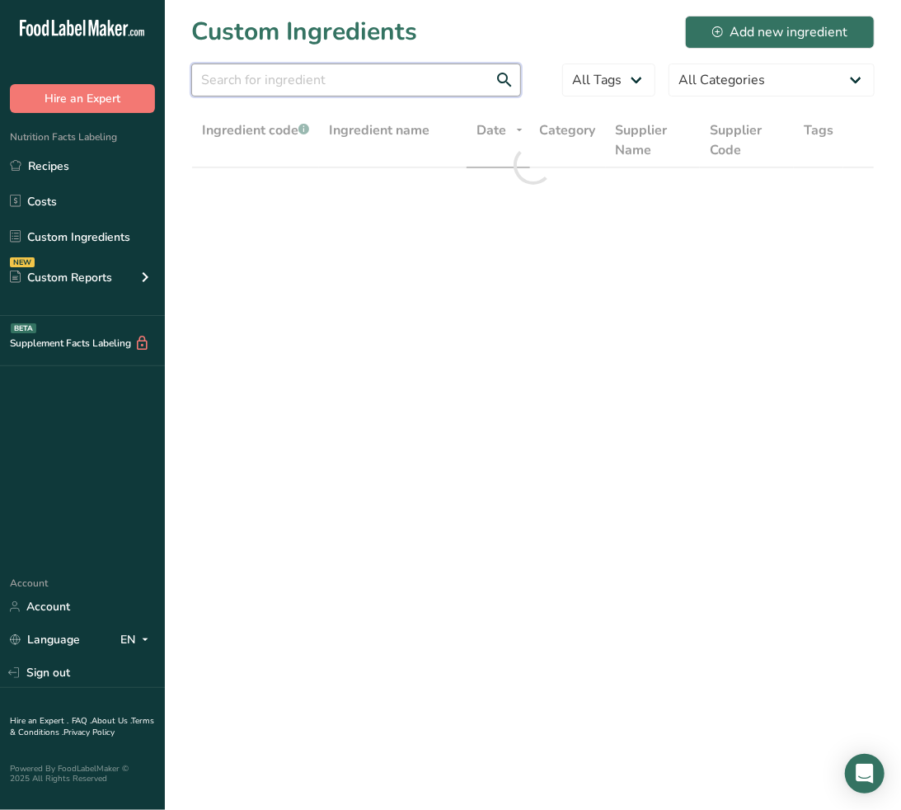
click at [332, 77] on input "text" at bounding box center [356, 80] width 330 height 33
paste input "DO-01426"
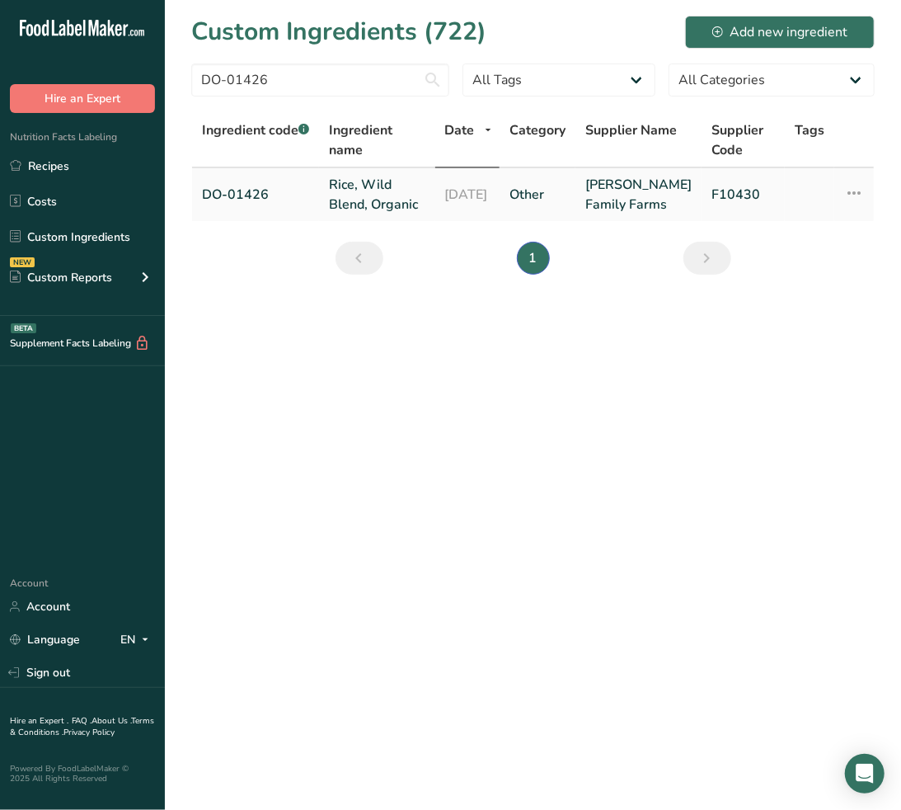
click at [374, 202] on link "Rice, Wild Blend, Organic" at bounding box center [377, 195] width 96 height 40
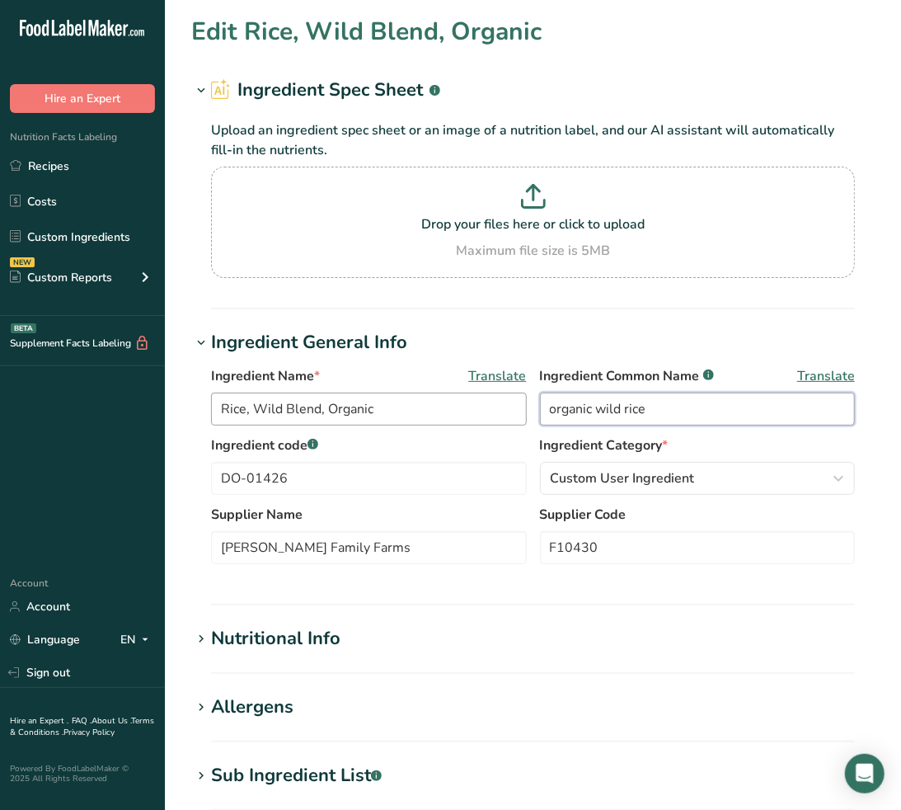
drag, startPoint x: 680, startPoint y: 411, endPoint x: 416, endPoint y: 412, distance: 264.7
click at [416, 412] on div "Ingredient Name * Translate Rice, Wild Blend, Organic Ingredient Common Name .a…" at bounding box center [533, 400] width 644 height 69
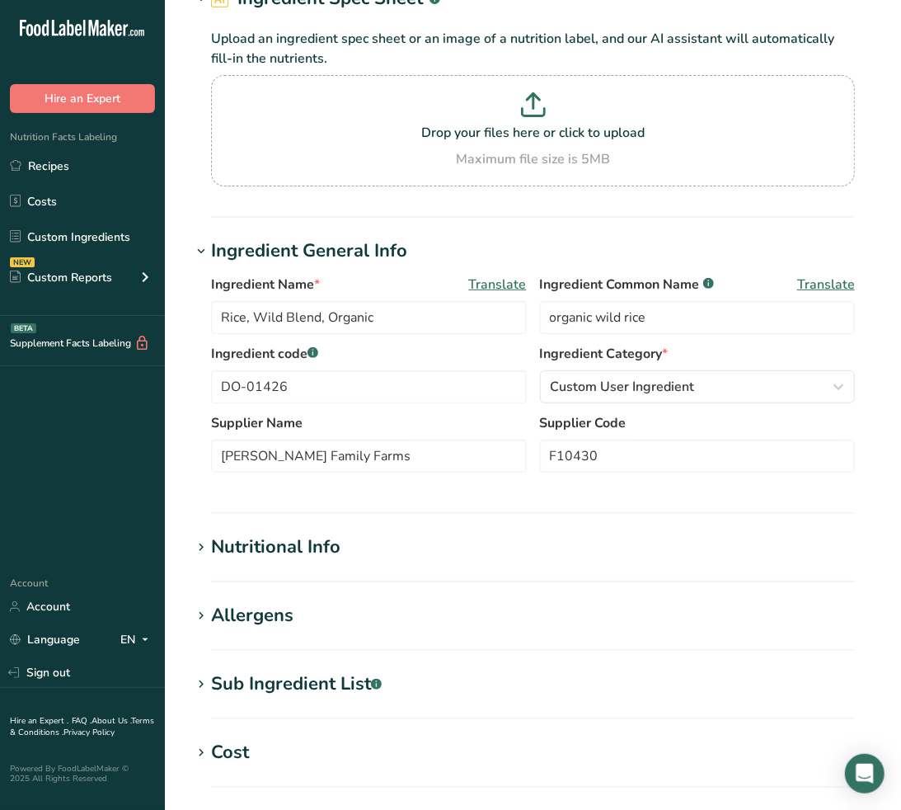
drag, startPoint x: 310, startPoint y: 672, endPoint x: 318, endPoint y: 661, distance: 13.7
click at [310, 672] on div "Sub Ingredient List .a-a{fill:#347362;}.b-a{fill:#fff;}" at bounding box center [296, 683] width 171 height 27
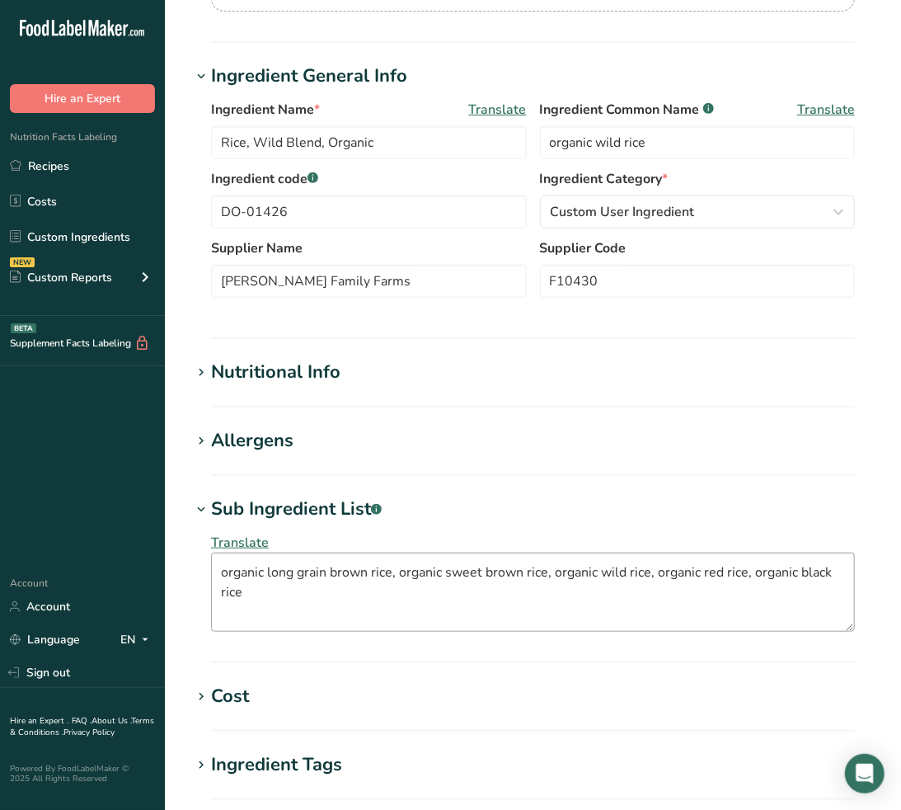
scroll to position [275, 0]
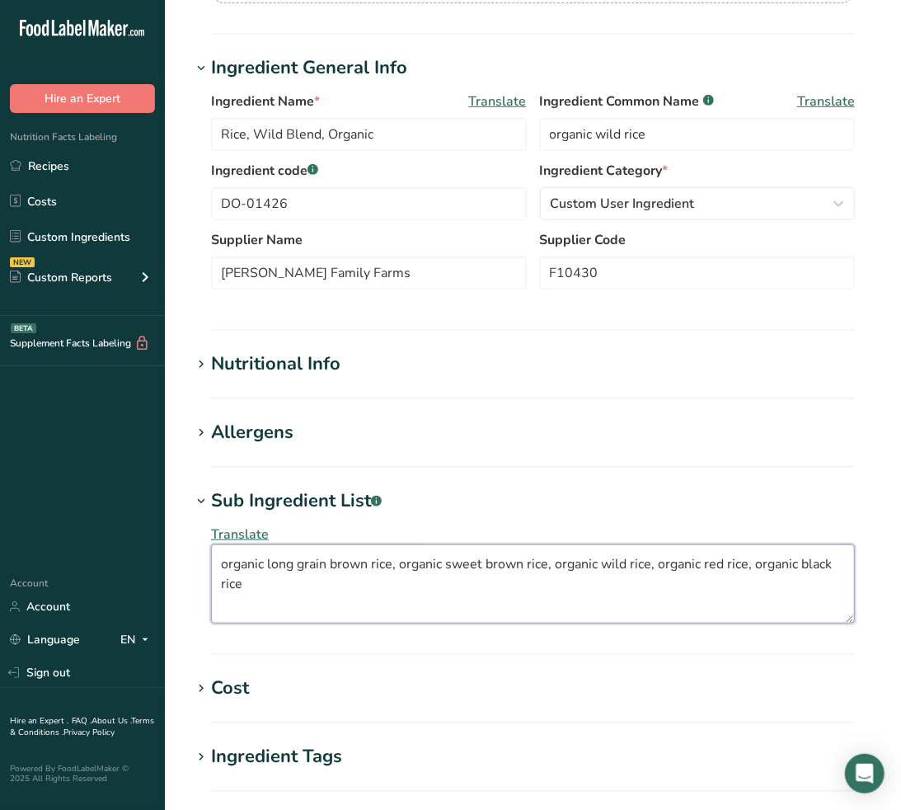
click at [253, 609] on textarea "organic long grain brown rice, organic sweet brown rice, organic wild rice, org…" at bounding box center [533, 583] width 644 height 79
drag, startPoint x: 283, startPoint y: 599, endPoint x: 175, endPoint y: 534, distance: 125.7
click at [177, 538] on section "Edit Rice, Wild Blend, Organic Ingredient Spec Sheet .a-a{fill:#347362;}.b-a{fi…" at bounding box center [533, 400] width 736 height 1350
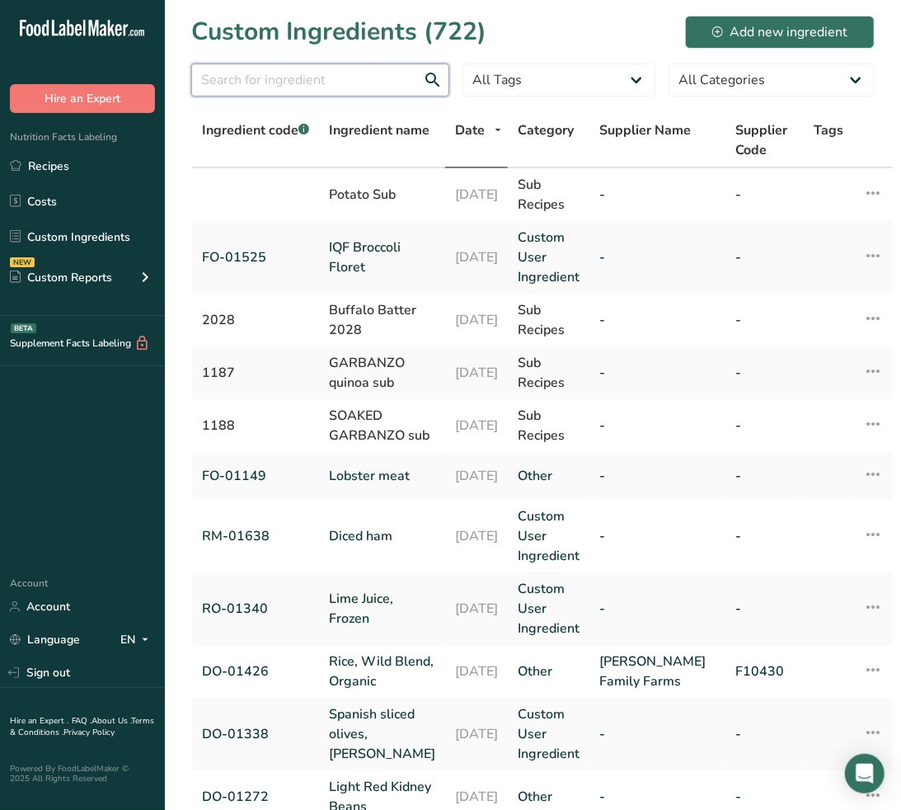
click at [219, 75] on input "text" at bounding box center [320, 80] width 258 height 33
paste input "DO-01353"
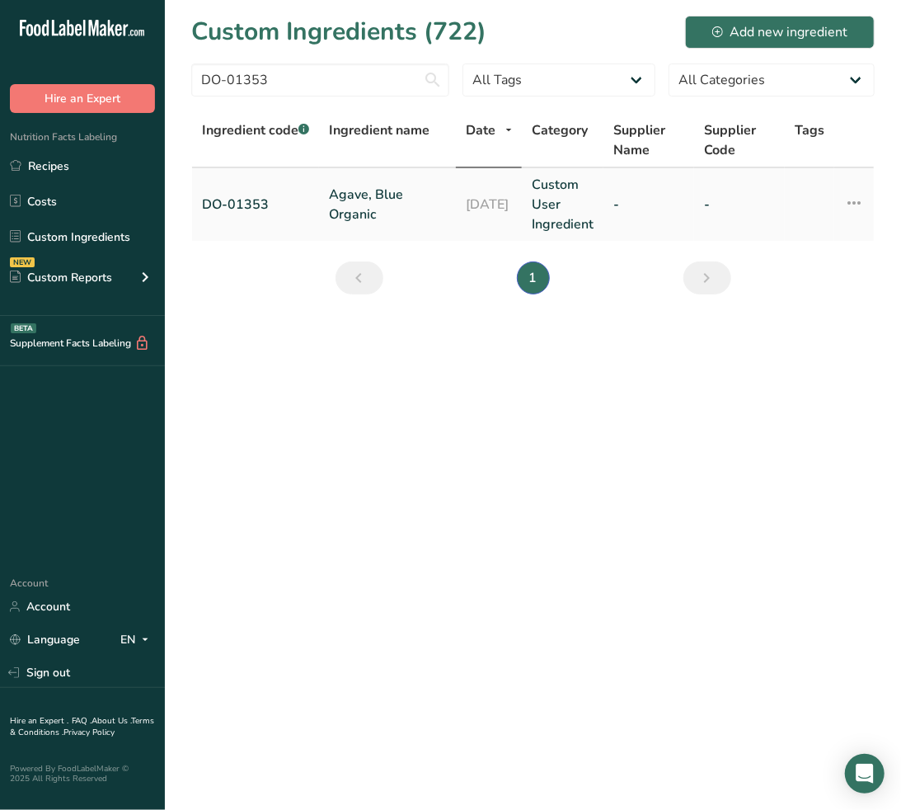
click at [353, 194] on link "Agave, Blue Organic" at bounding box center [387, 205] width 117 height 40
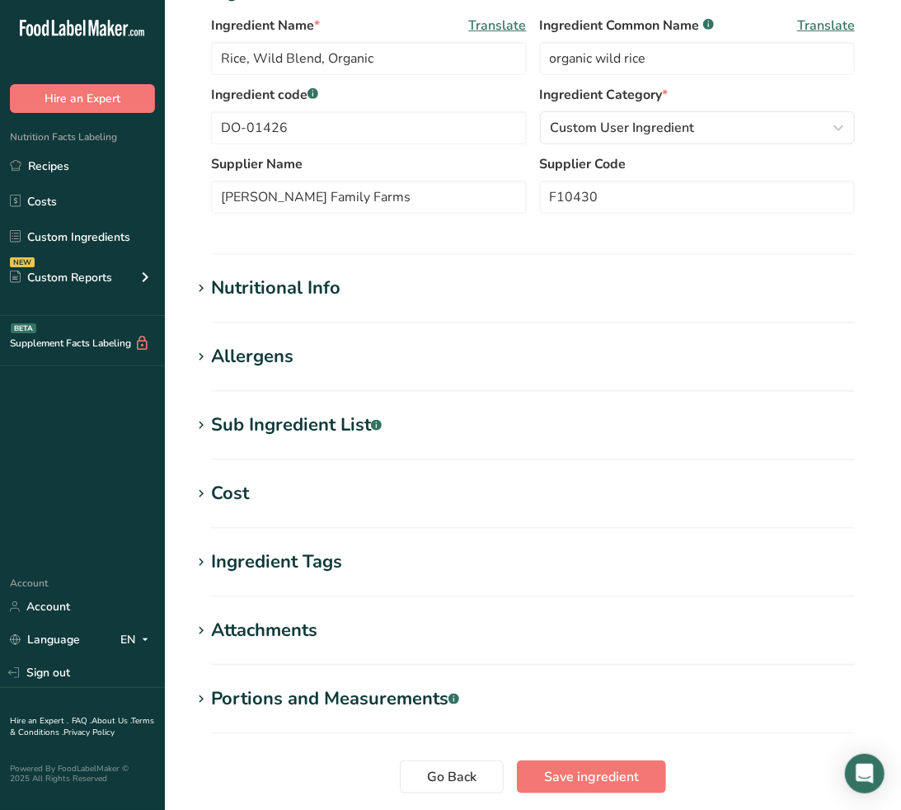
scroll to position [366, 0]
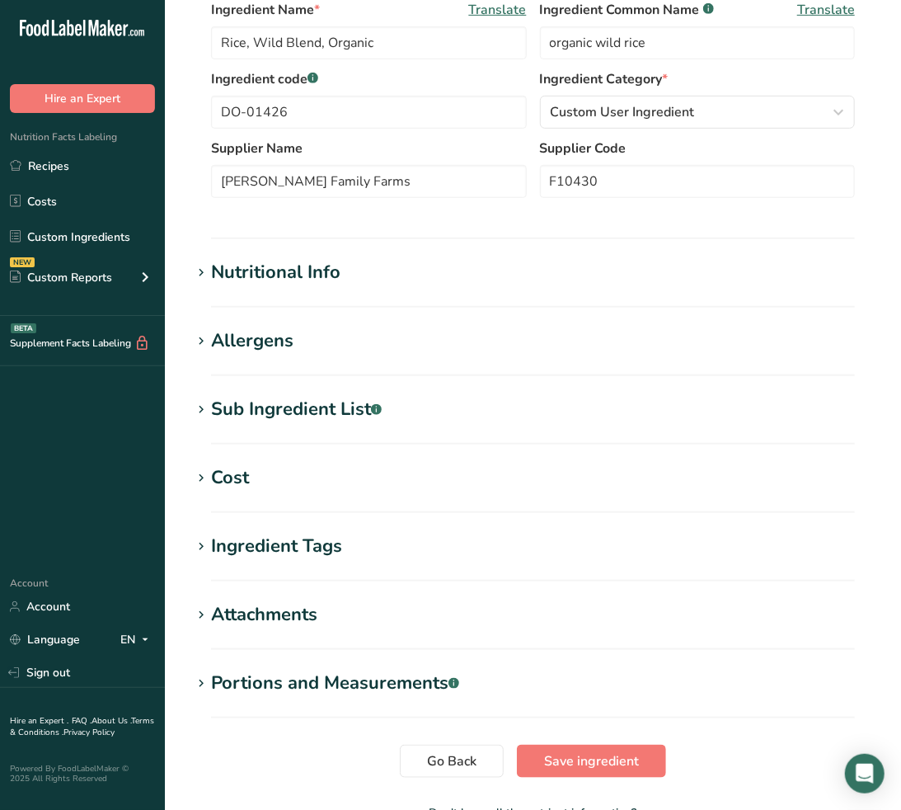
click at [325, 418] on div "Sub Ingredient List .a-a{fill:#347362;}.b-a{fill:#fff;}" at bounding box center [296, 409] width 171 height 27
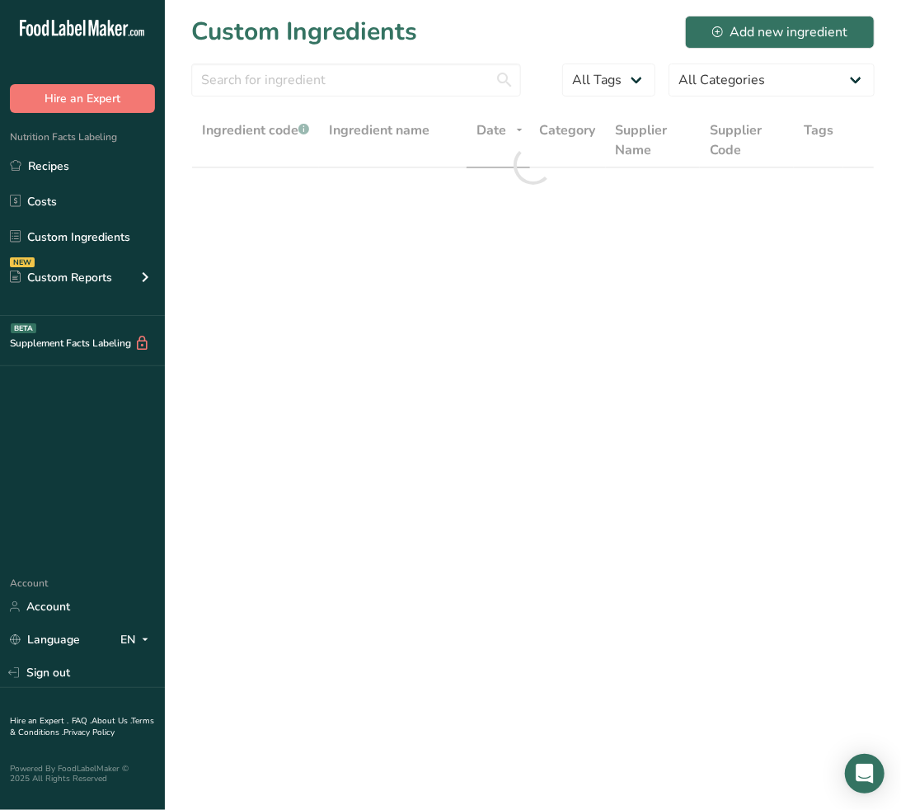
click at [264, 59] on section "Custom Ingredients Add new ingredient All Tags All Categories [DEMOGRAPHIC_DATA…" at bounding box center [533, 121] width 736 height 243
click at [272, 76] on input "text" at bounding box center [356, 80] width 330 height 33
paste input "DO-01279"
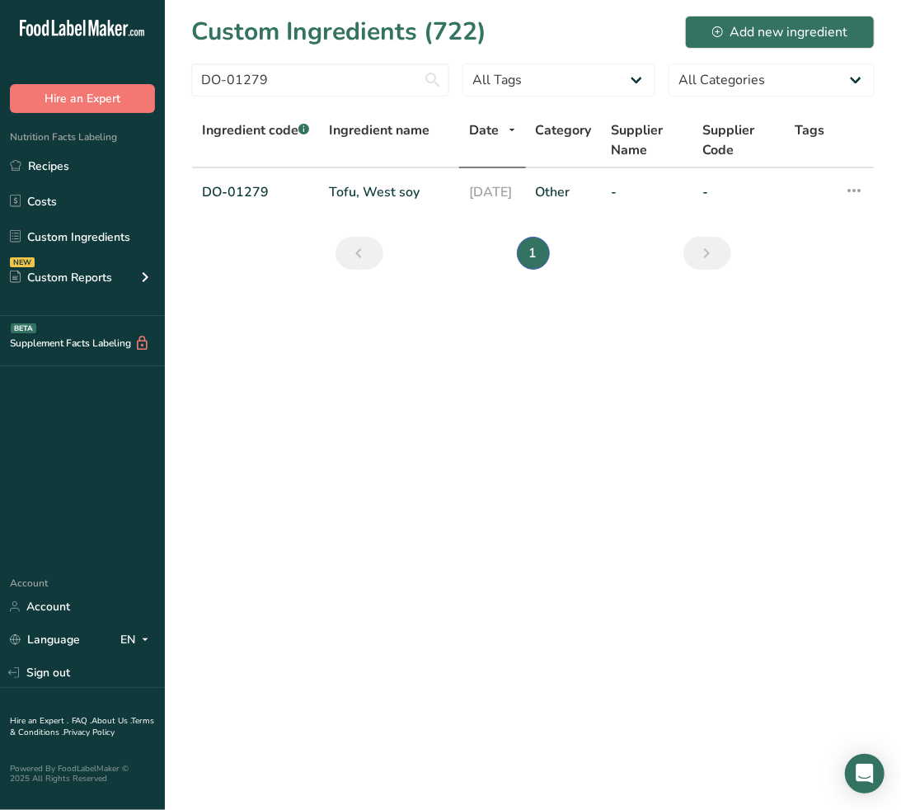
click at [350, 200] on link "Tofu, West soy" at bounding box center [389, 192] width 120 height 20
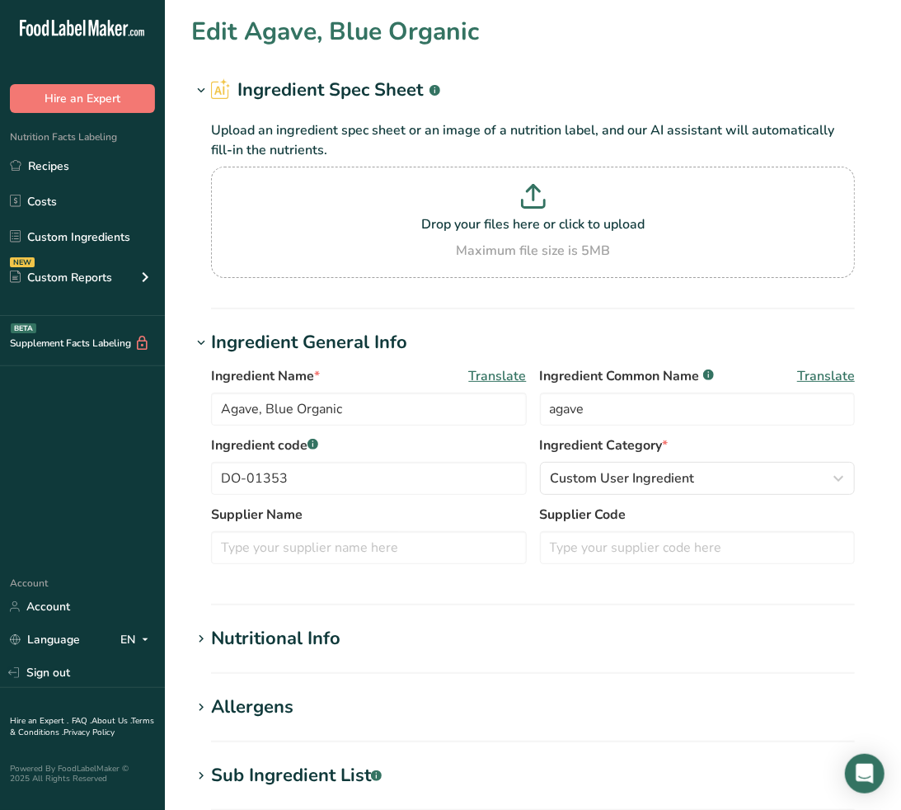
click at [345, 768] on div "Sub Ingredient List .a-a{fill:#347362;}.b-a{fill:#fff;}" at bounding box center [296, 775] width 171 height 27
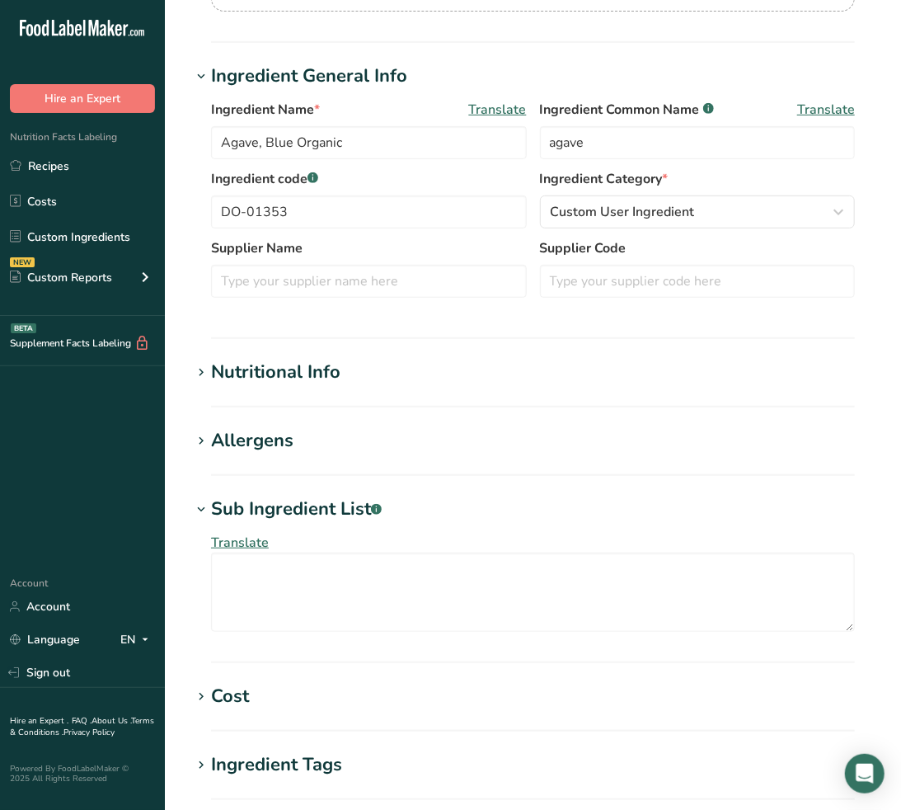
scroll to position [275, 0]
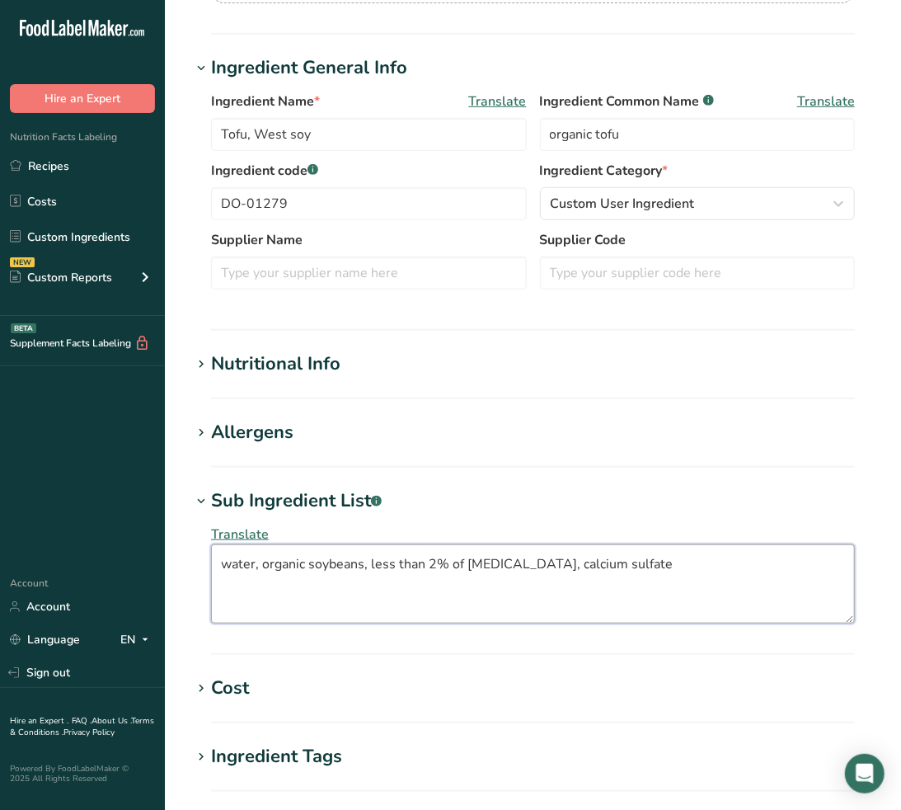
drag, startPoint x: 739, startPoint y: 578, endPoint x: -2, endPoint y: 492, distance: 745.6
click at [0, 492] on html ".a-20{fill:#fff;} Hire an Expert Nutrition Facts Labeling Recipes Costs Custom …" at bounding box center [450, 426] width 901 height 1403
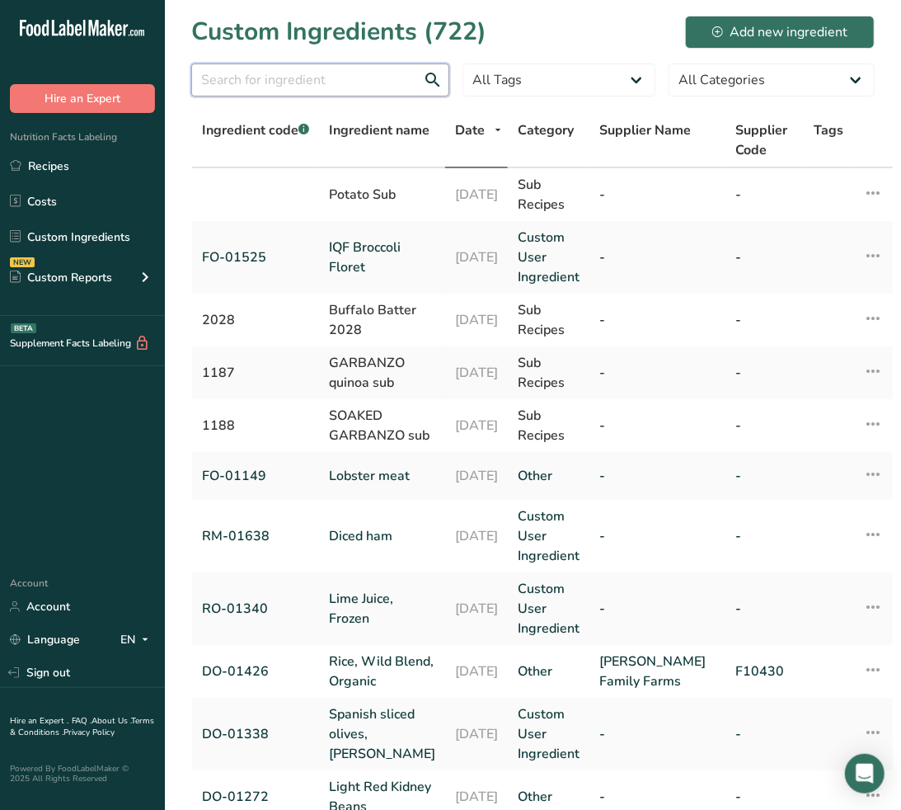
click at [377, 70] on input "text" at bounding box center [320, 80] width 258 height 33
paste input "DO-01274"
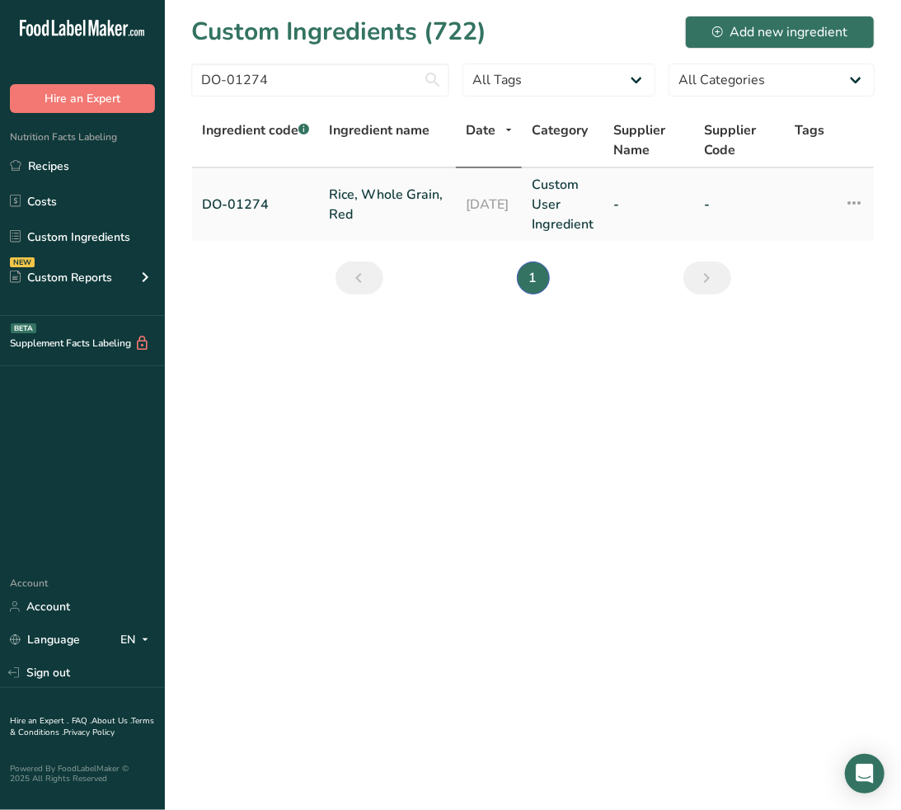
click at [375, 188] on link "Rice, Whole Grain, Red" at bounding box center [387, 205] width 117 height 40
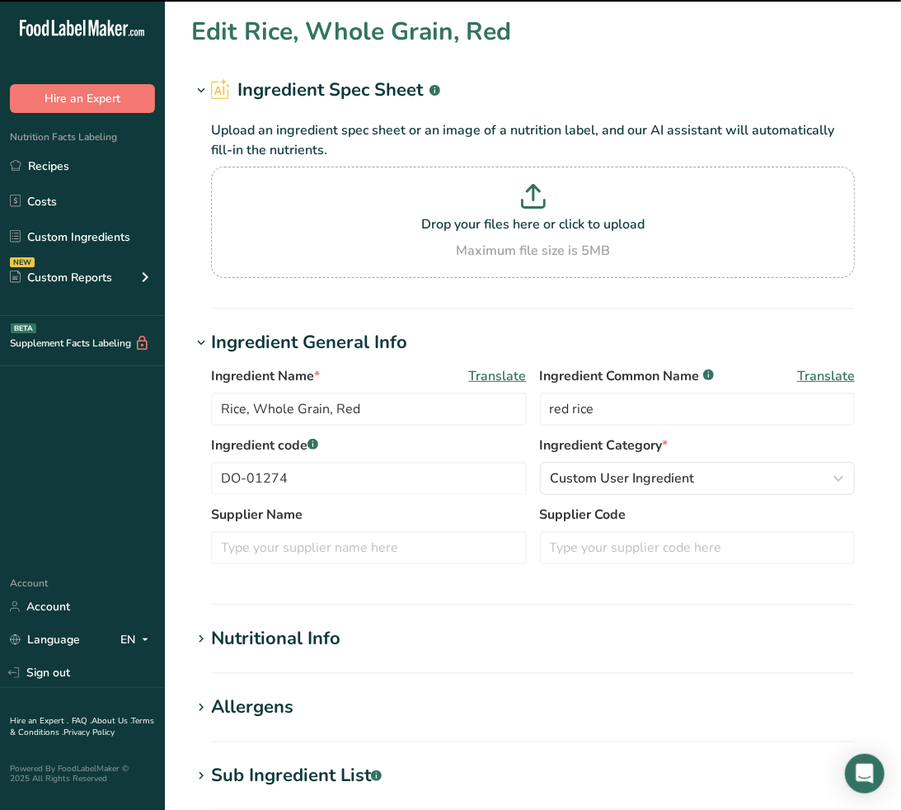
click at [307, 779] on div "Sub Ingredient List .a-a{fill:#347362;}.b-a{fill:#fff;}" at bounding box center [296, 775] width 171 height 27
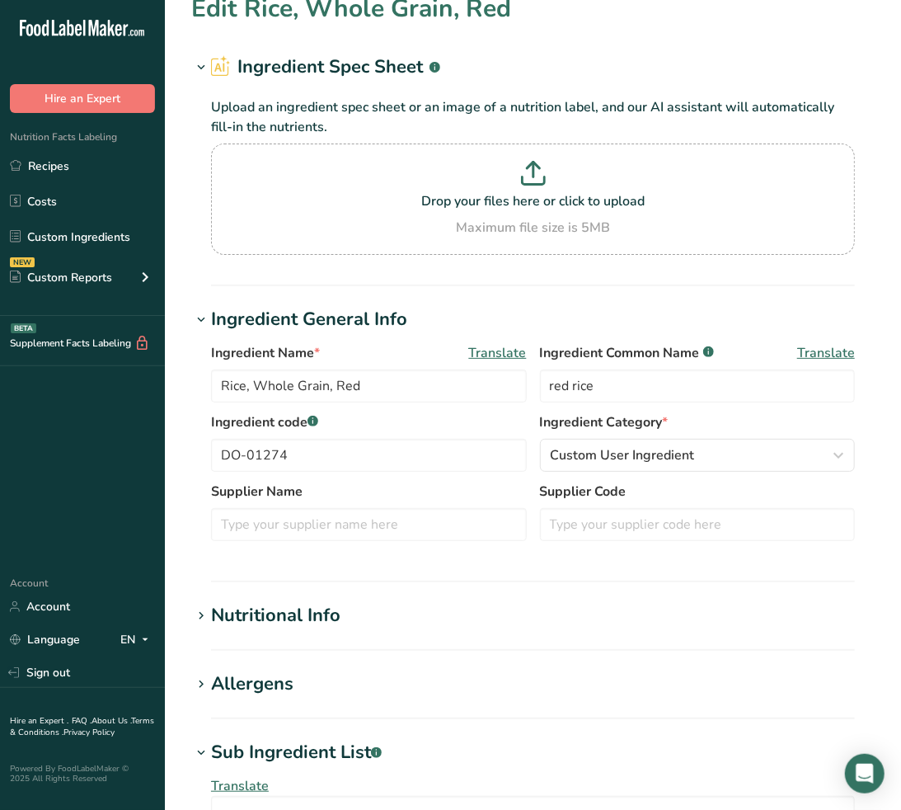
scroll to position [92, 0]
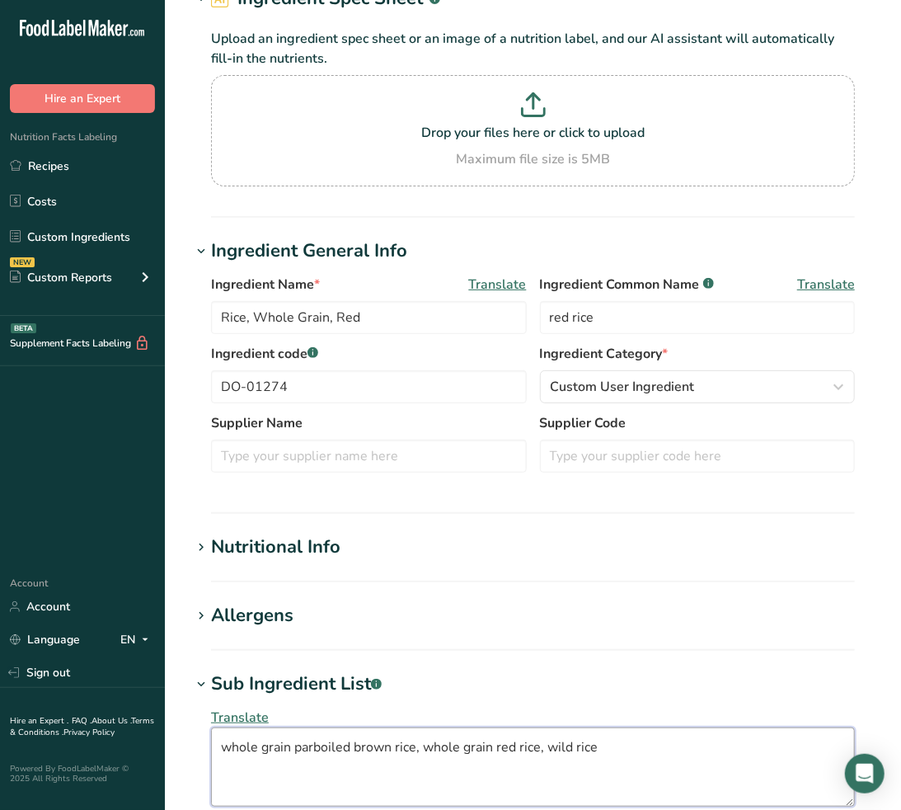
drag, startPoint x: 637, startPoint y: 752, endPoint x: -2, endPoint y: 760, distance: 638.4
click at [0, 760] on html ".a-20{fill:#fff;} Hire an Expert Nutrition Facts Labeling Recipes Costs Custom …" at bounding box center [450, 609] width 901 height 1403
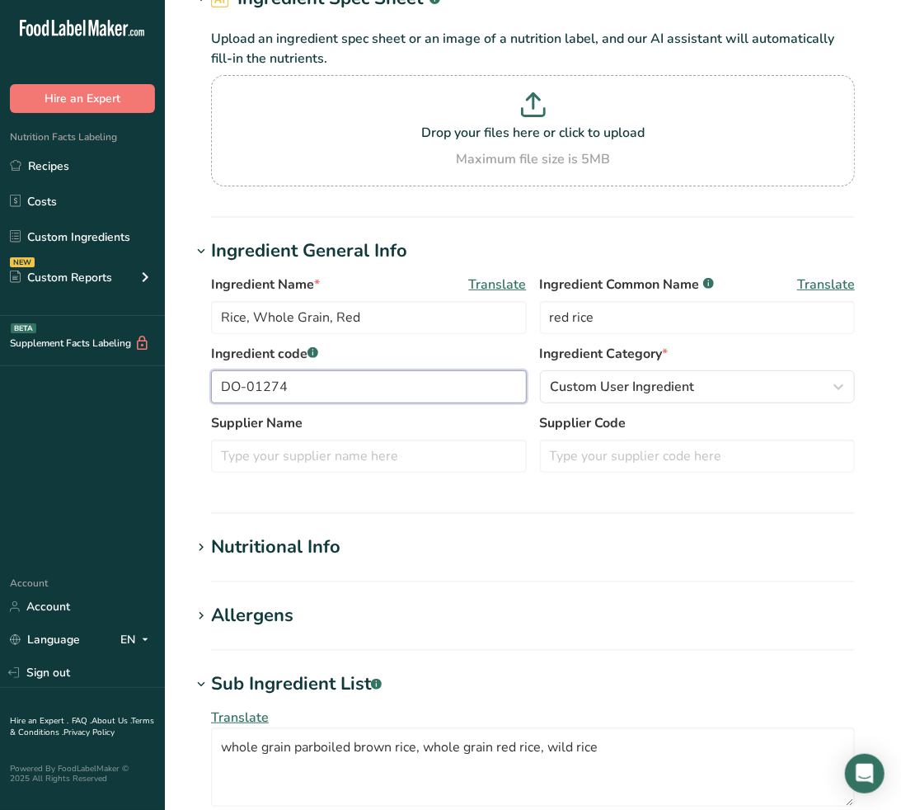
drag, startPoint x: 391, startPoint y: 377, endPoint x: -2, endPoint y: 378, distance: 392.6
click at [0, 378] on html ".a-20{fill:#fff;} Hire an Expert Nutrition Facts Labeling Recipes Costs Custom …" at bounding box center [450, 609] width 901 height 1403
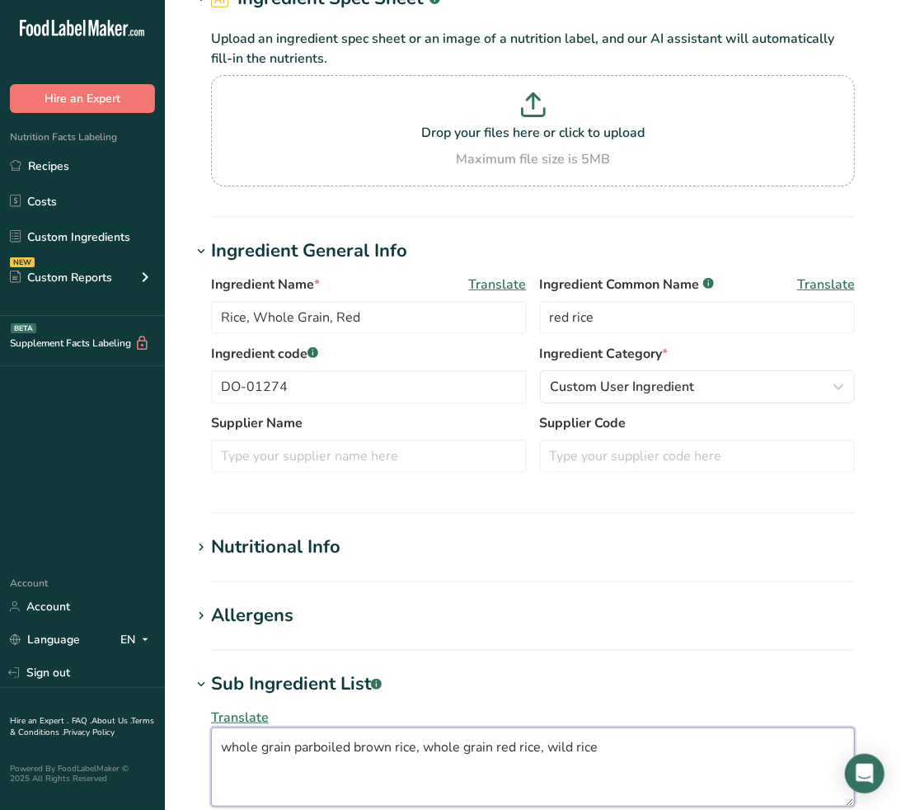
drag, startPoint x: 718, startPoint y: 746, endPoint x: 81, endPoint y: 773, distance: 637.2
click at [81, 773] on div ".a-20{fill:#fff;} Hire an Expert Nutrition Facts Labeling Recipes Costs Custom …" at bounding box center [450, 609] width 901 height 1403
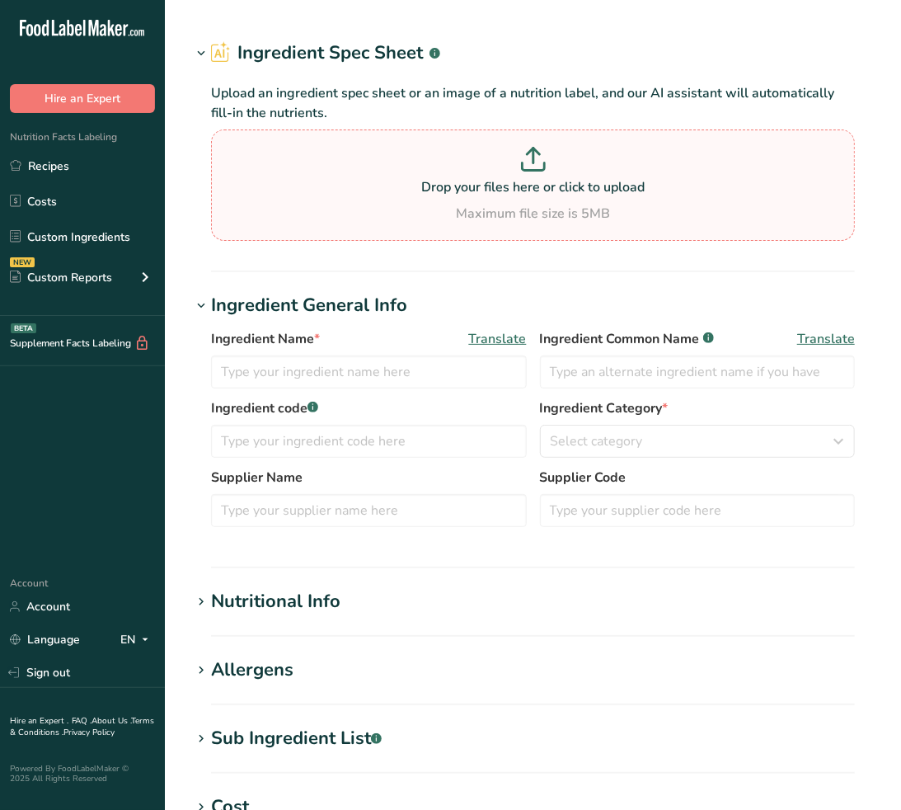
type input "Rice, Whole Grain, Red"
type input "red rice"
type input "DO-01274"
type textarea "whole grain parboiled brown rice, whole grain red rice, wild rice"
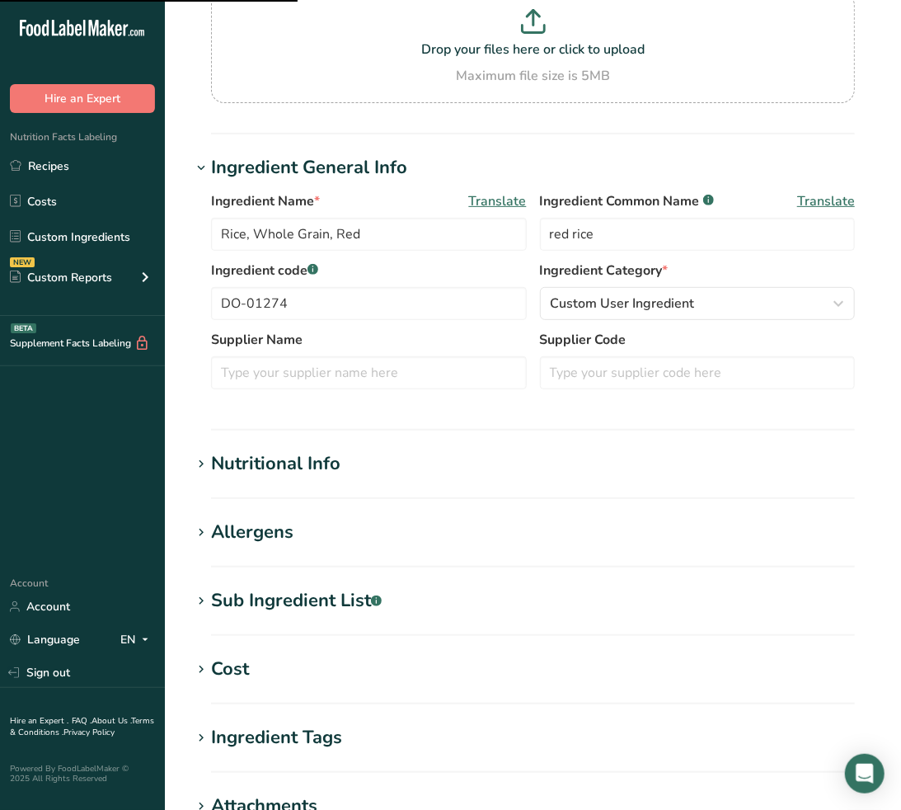
scroll to position [183, 0]
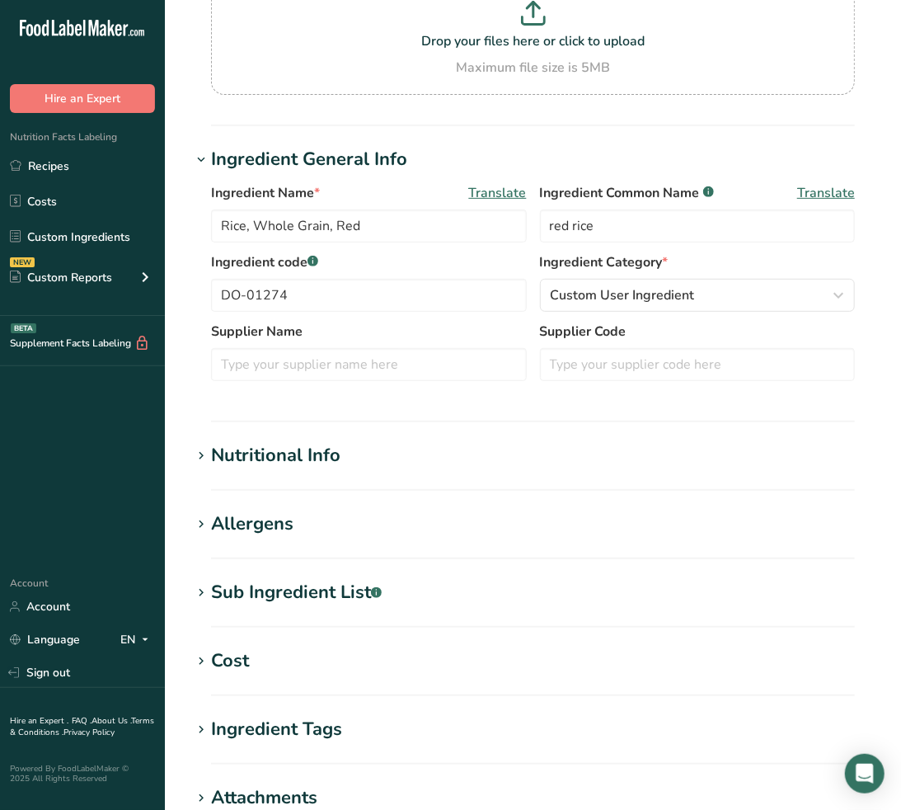
click at [322, 584] on div "Sub Ingredient List .a-a{fill:#347362;}.b-a{fill:#fff;}" at bounding box center [296, 592] width 171 height 27
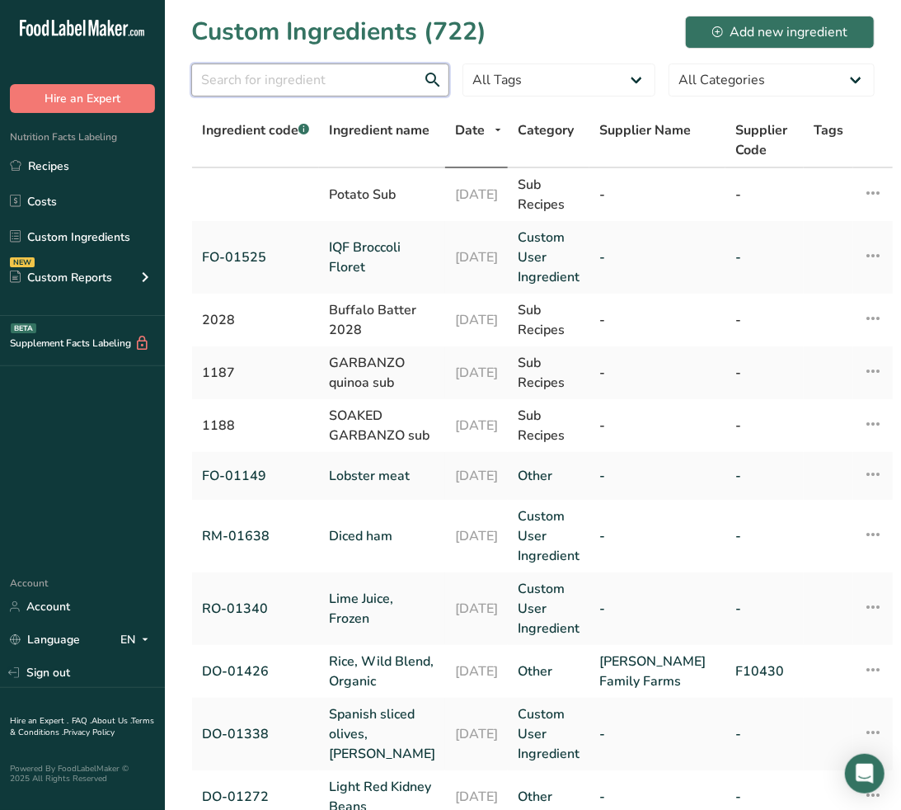
click at [275, 92] on input "text" at bounding box center [320, 80] width 258 height 33
paste input "DO-01247"
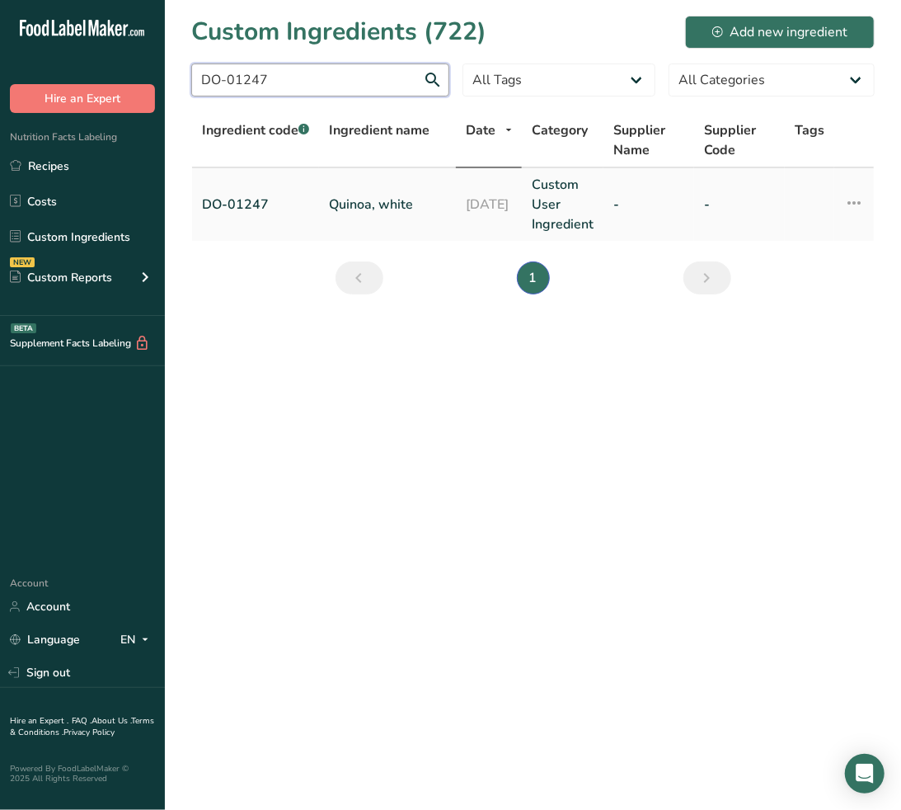
type input "DO-01247"
click at [374, 188] on td "Quinoa, white" at bounding box center [387, 204] width 137 height 73
click at [381, 195] on link "Quinoa, white" at bounding box center [387, 205] width 117 height 20
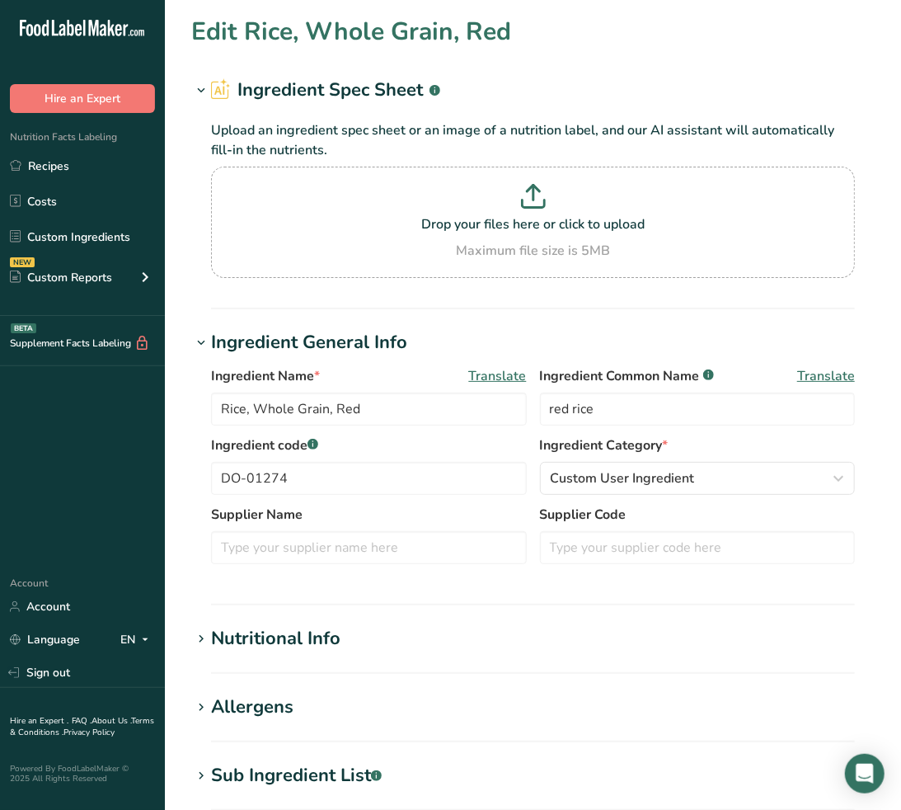
type input "Quinoa, white"
type input "white quinoa"
type input "DO-01247"
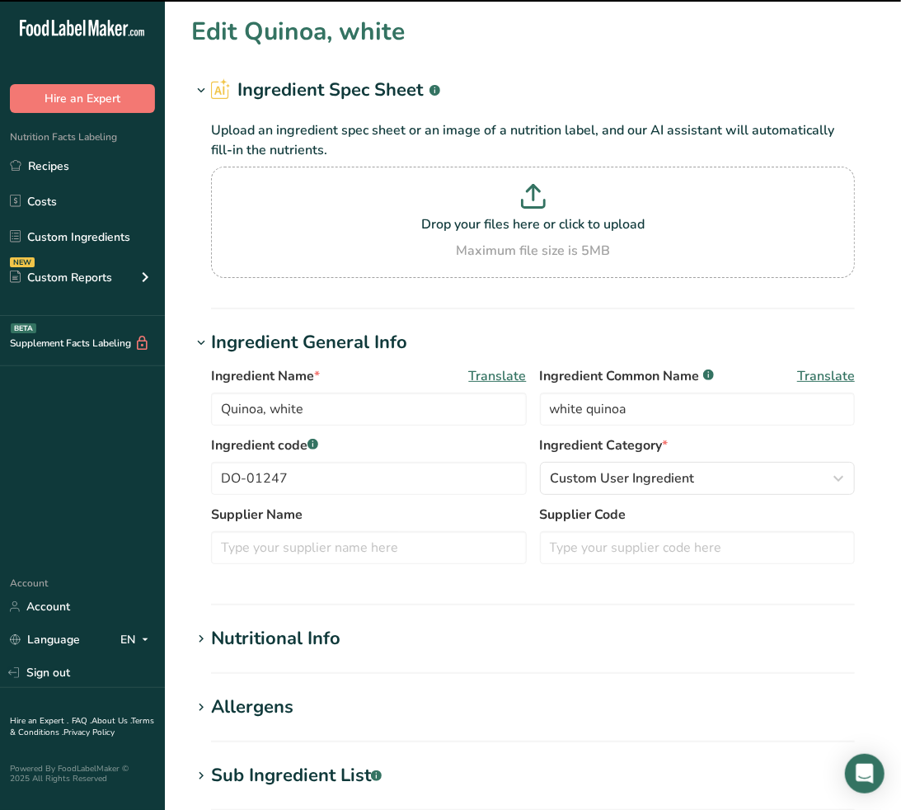
click at [289, 757] on section "Edit Quinoa, white Ingredient Spec Sheet .a-a{fill:#347362;}.b-a{fill:#fff;} Up…" at bounding box center [533, 615] width 736 height 1231
click at [290, 765] on div "Sub Ingredient List .a-a{fill:#347362;}.b-a{fill:#fff;}" at bounding box center [296, 775] width 171 height 27
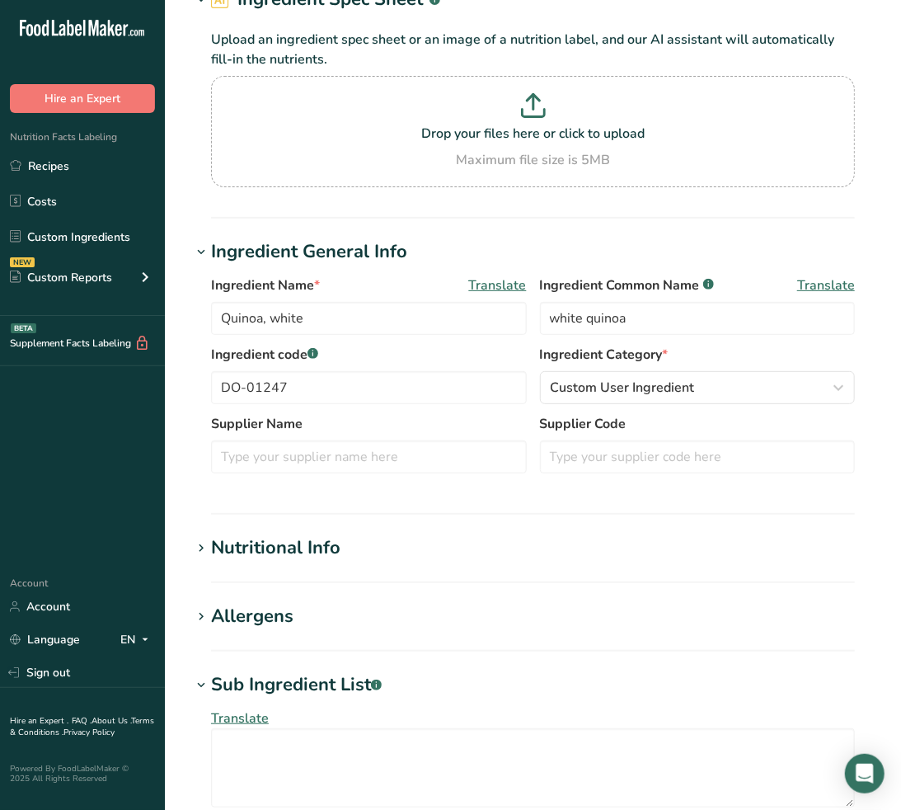
scroll to position [92, 0]
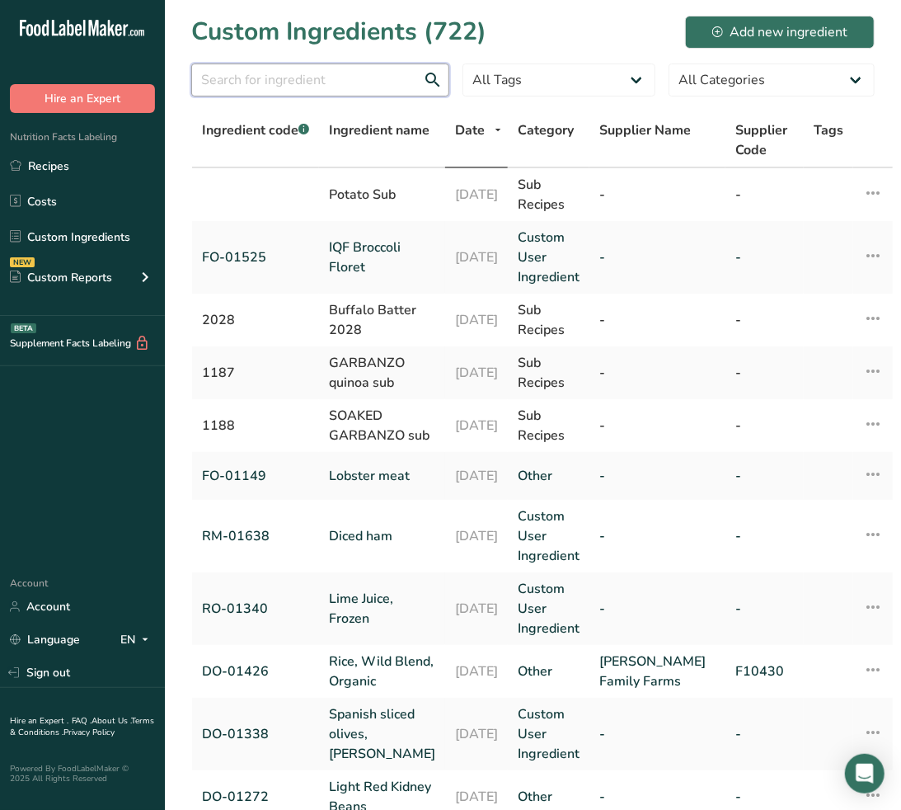
click at [298, 80] on input "text" at bounding box center [320, 80] width 258 height 33
paste input "DO-01247"
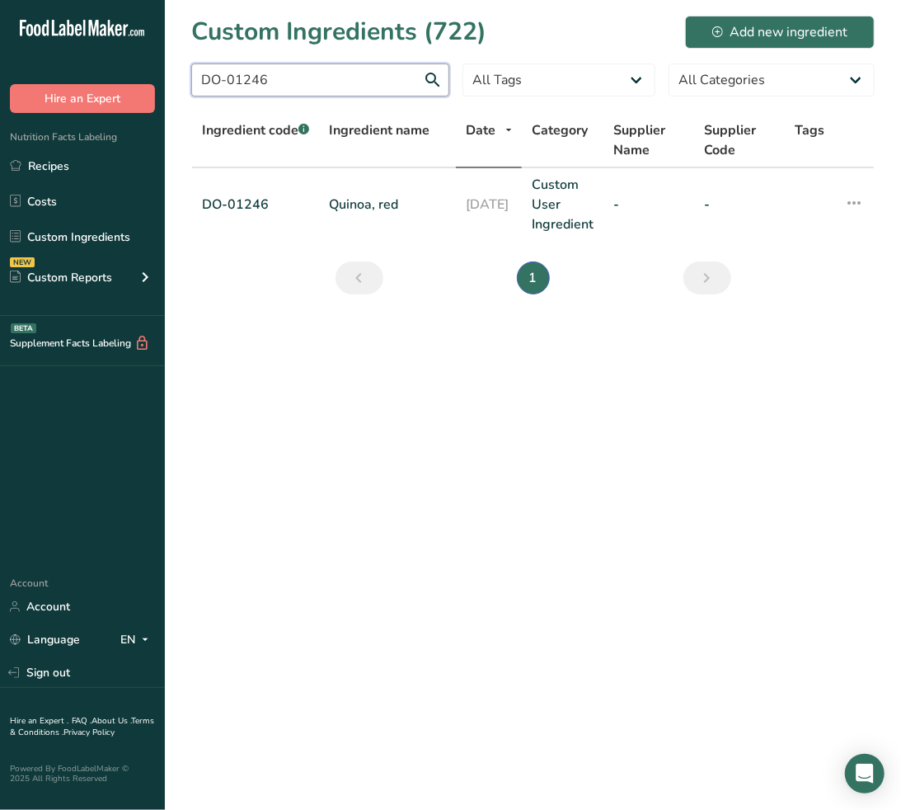
type input "DO-01246"
drag, startPoint x: 348, startPoint y: 195, endPoint x: 361, endPoint y: 183, distance: 18.1
click at [348, 195] on link "Quinoa, red" at bounding box center [387, 205] width 117 height 20
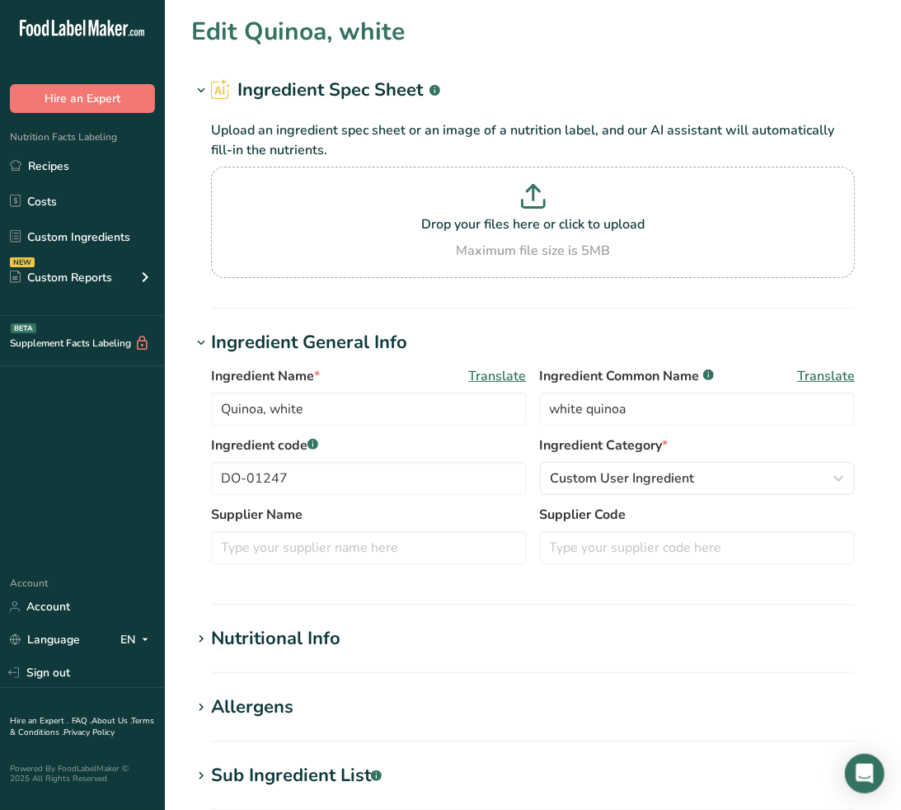
type input "Quinoa, red"
type input "red quinoa"
type input "DO-01246"
click at [340, 771] on div "Sub Ingredient List .a-a{fill:#347362;}.b-a{fill:#fff;}" at bounding box center [296, 775] width 171 height 27
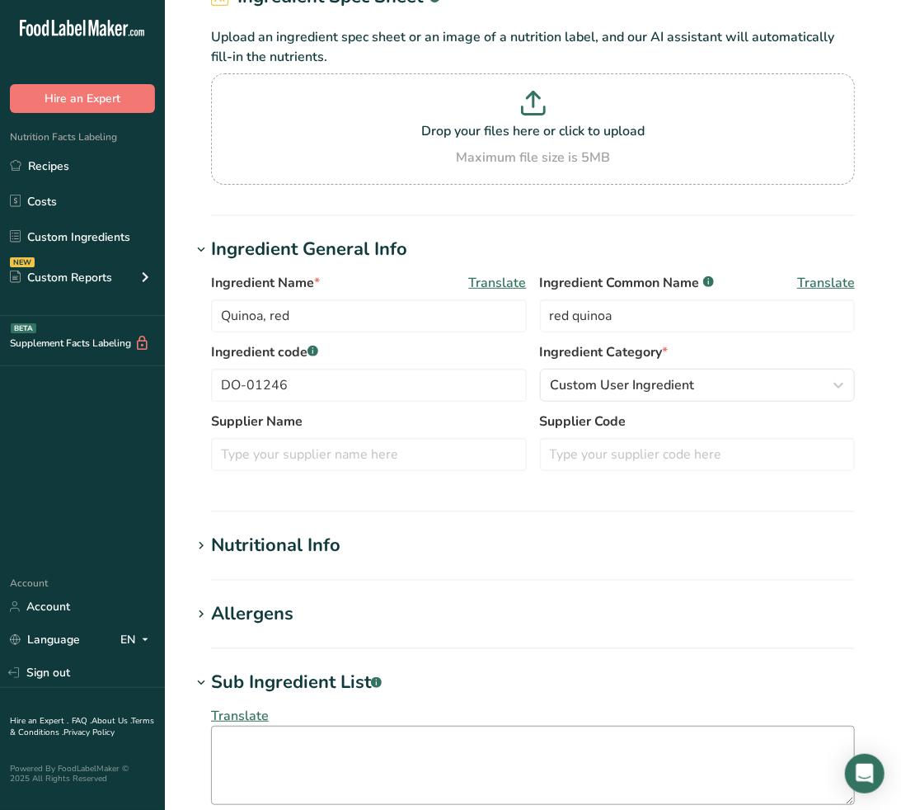
scroll to position [183, 0]
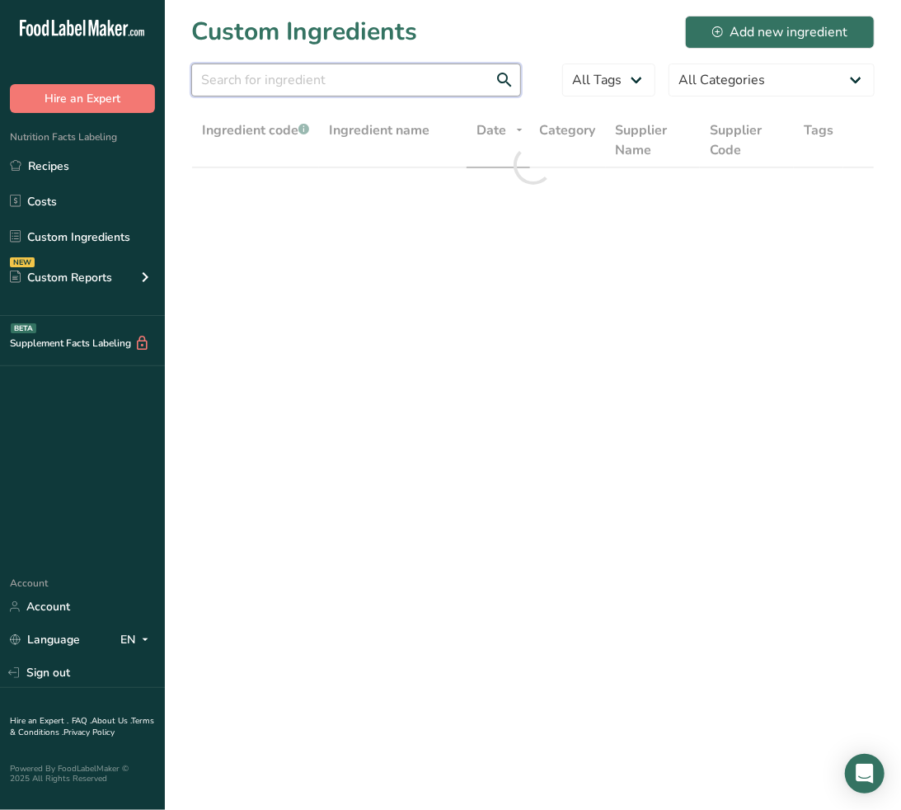
click at [397, 91] on input "text" at bounding box center [356, 80] width 330 height 33
paste input "DO-01176"
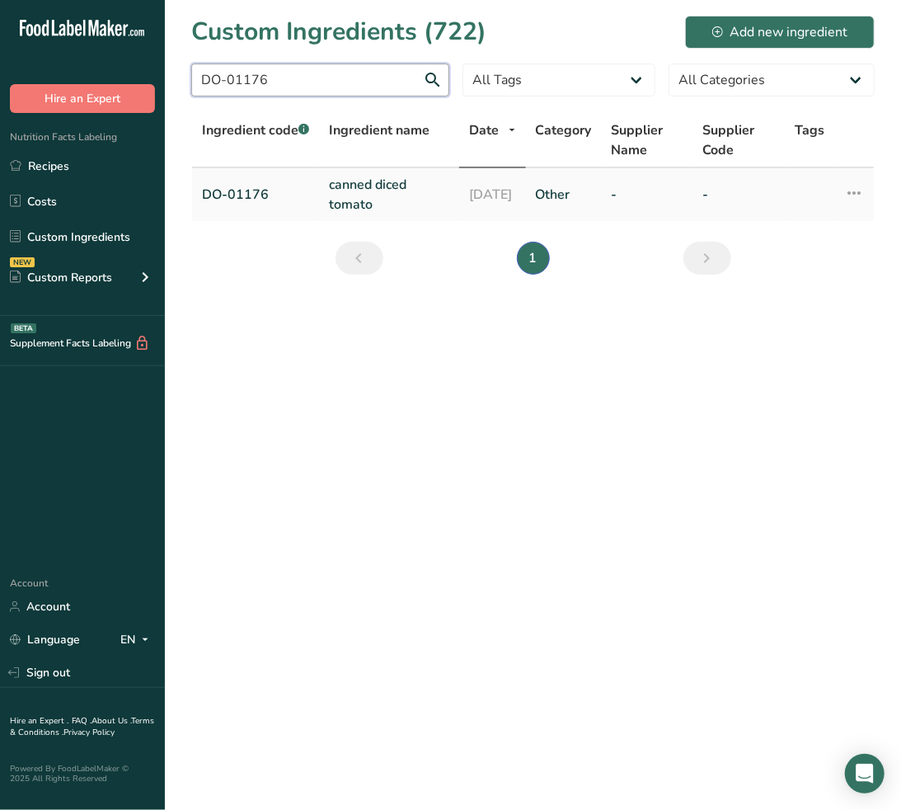
type input "DO-01176"
click at [338, 185] on link "canned diced tomato" at bounding box center [389, 195] width 120 height 40
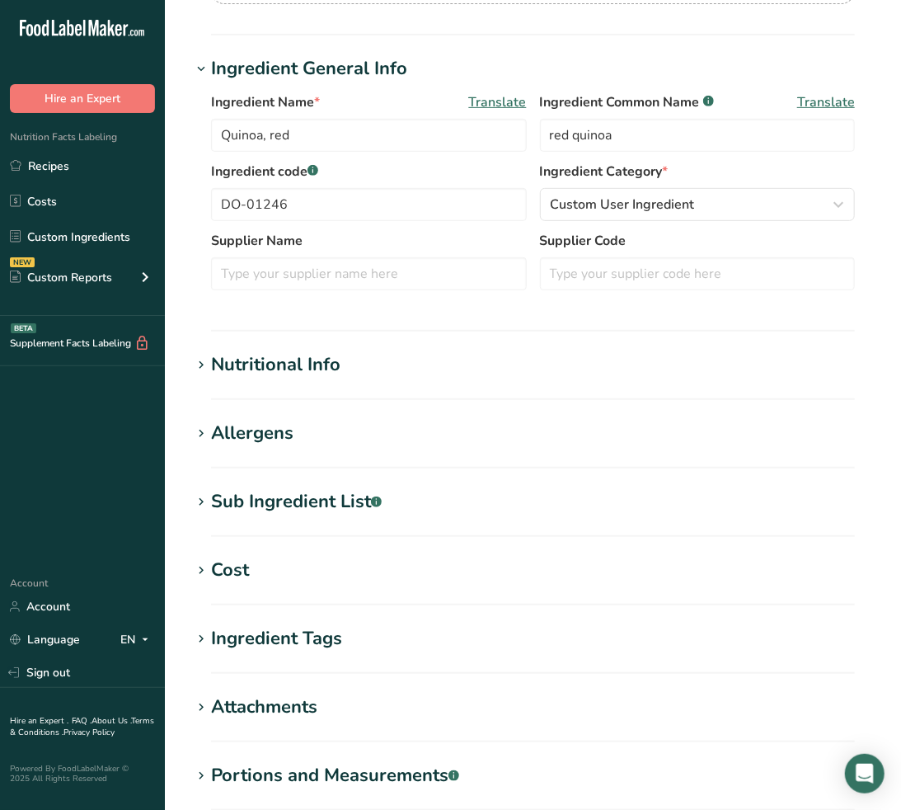
scroll to position [275, 0]
click at [320, 505] on div "Sub Ingredient List .a-a{fill:#347362;}.b-a{fill:#fff;}" at bounding box center [296, 500] width 171 height 27
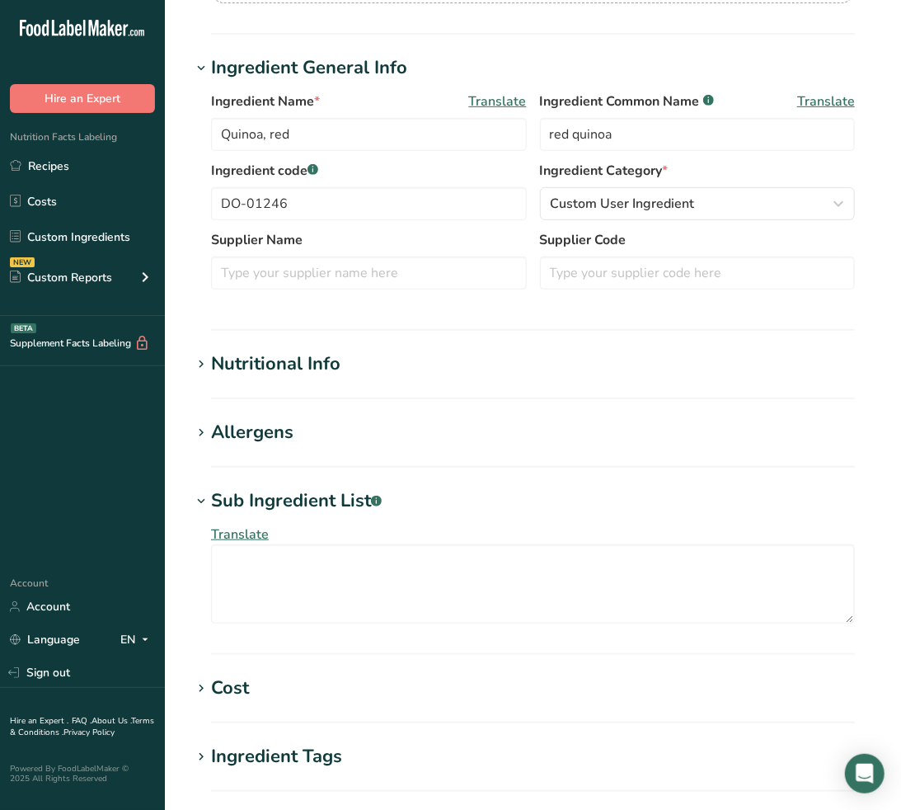
type input "canned diced tomato"
type input "tomatoes"
type input "DO-01176"
type textarea "tomatoes, sea salt, [MEDICAL_DATA], [MEDICAL_DATA]"
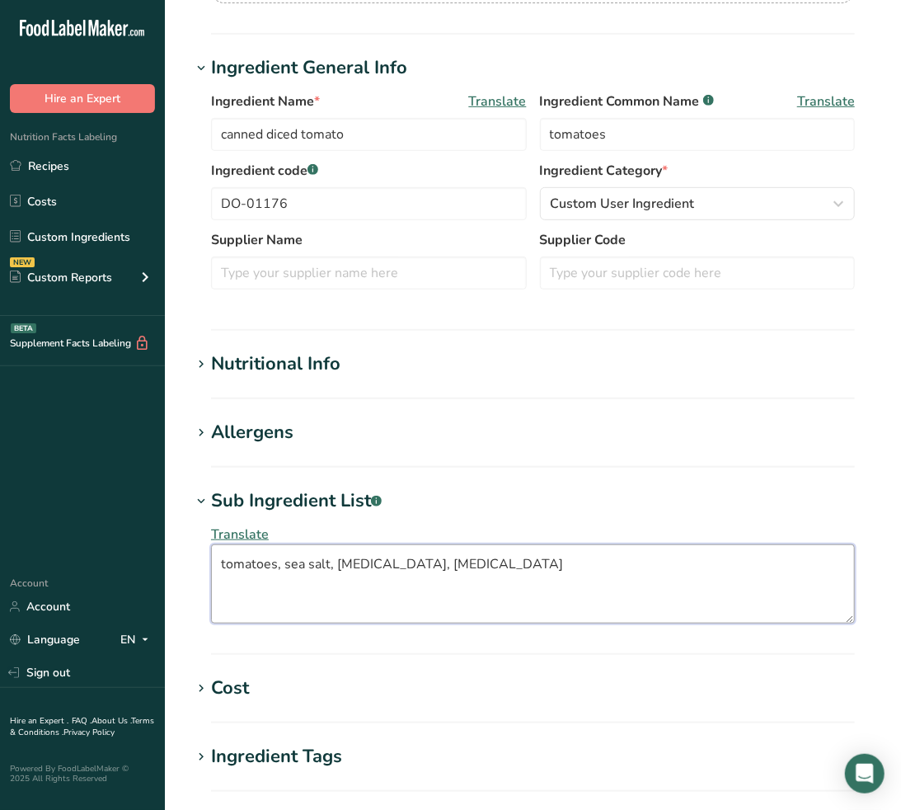
drag, startPoint x: 572, startPoint y: 586, endPoint x: -2, endPoint y: 540, distance: 575.0
click at [0, 540] on html ".a-20{fill:#fff;} Hire an Expert Nutrition Facts Labeling Recipes Costs Custom …" at bounding box center [450, 426] width 901 height 1403
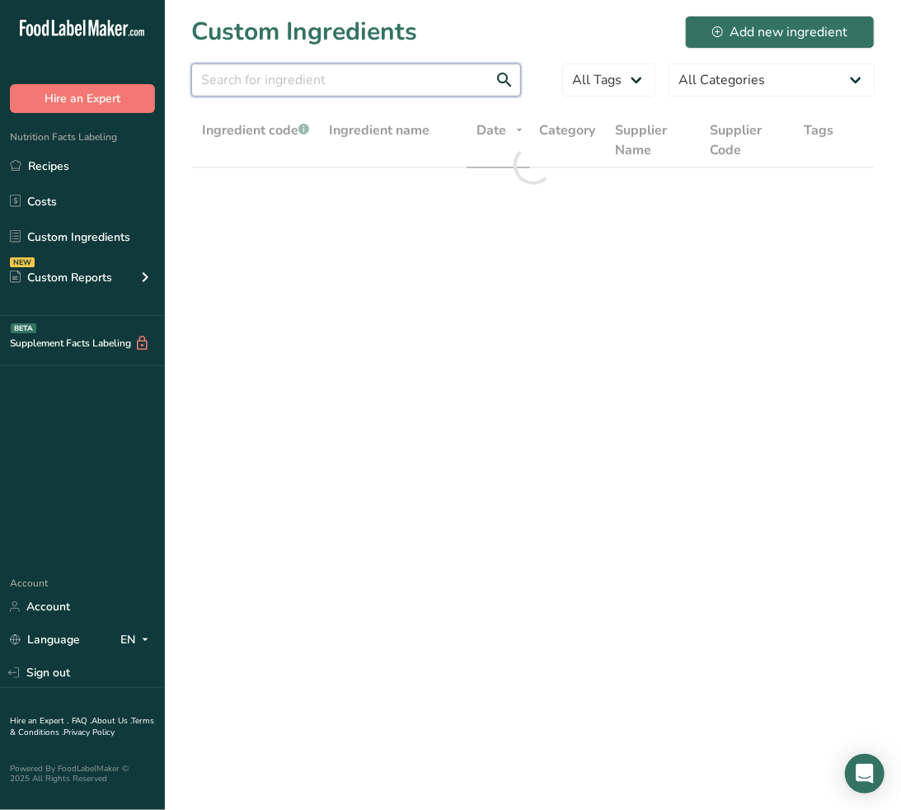
click at [422, 86] on input "text" at bounding box center [356, 80] width 330 height 33
paste input "DO-01157"
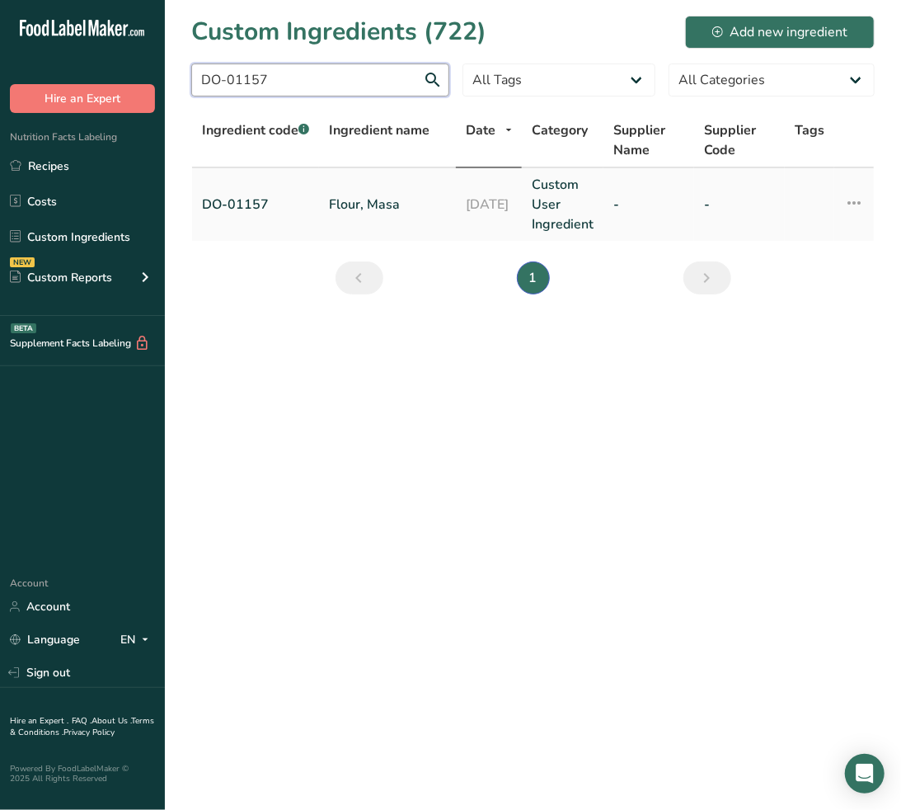
type input "DO-01157"
click at [380, 200] on link "Flour, Masa" at bounding box center [387, 205] width 117 height 20
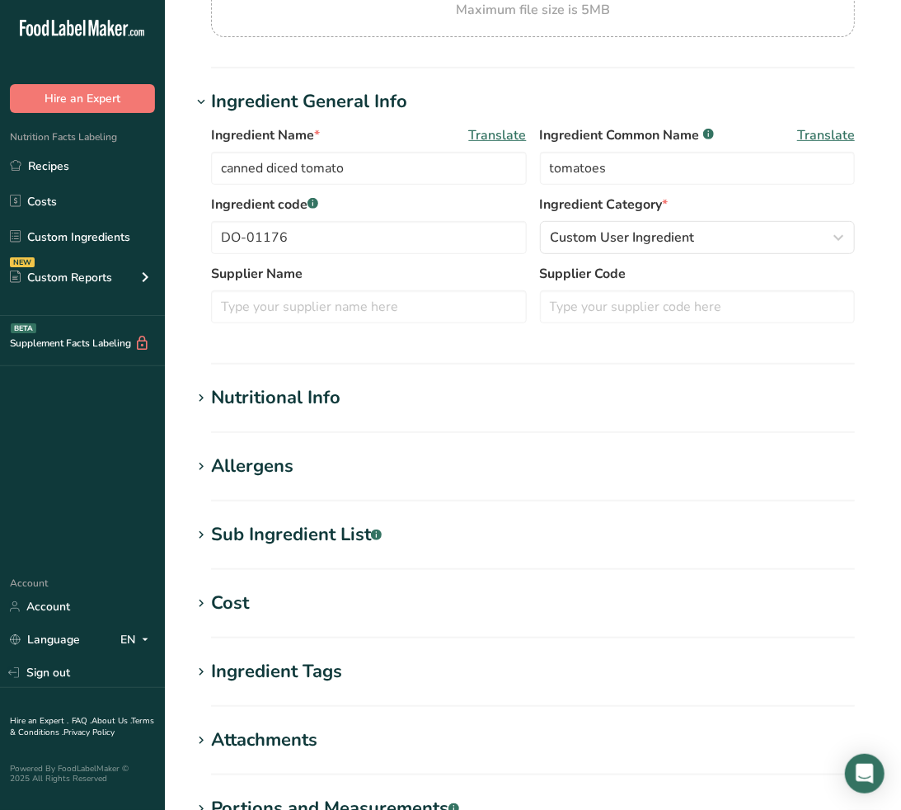
scroll to position [275, 0]
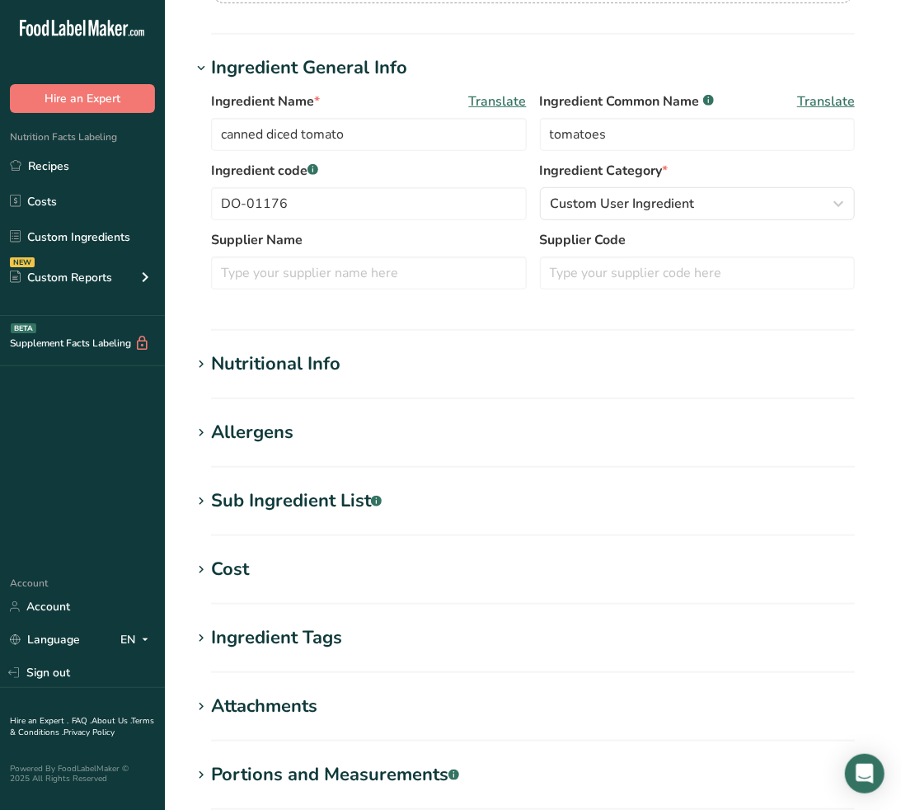
click at [268, 498] on div "Sub Ingredient List .a-a{fill:#347362;}.b-a{fill:#fff;}" at bounding box center [296, 500] width 171 height 27
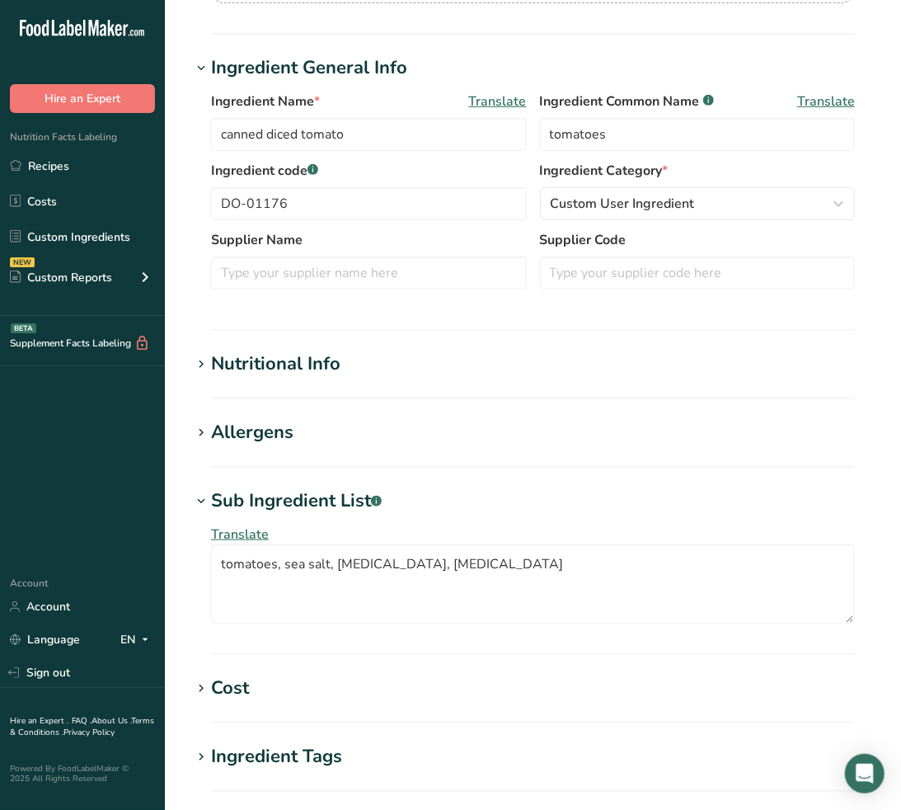
type input "Flour, Masa"
type input "masa flour"
type input "DO-01157"
type textarea "yellow corn, lime"
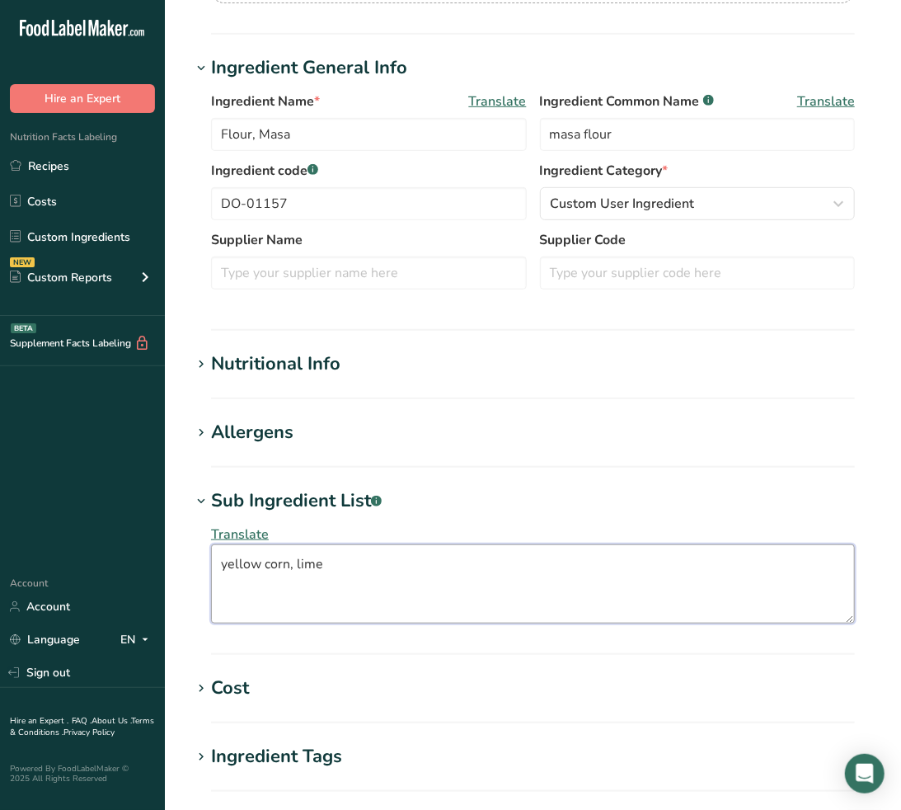
drag, startPoint x: 350, startPoint y: 566, endPoint x: -2, endPoint y: 467, distance: 365.0
click at [0, 467] on html ".a-20{fill:#fff;} Hire an Expert Nutrition Facts Labeling Recipes Costs Custom …" at bounding box center [450, 426] width 901 height 1403
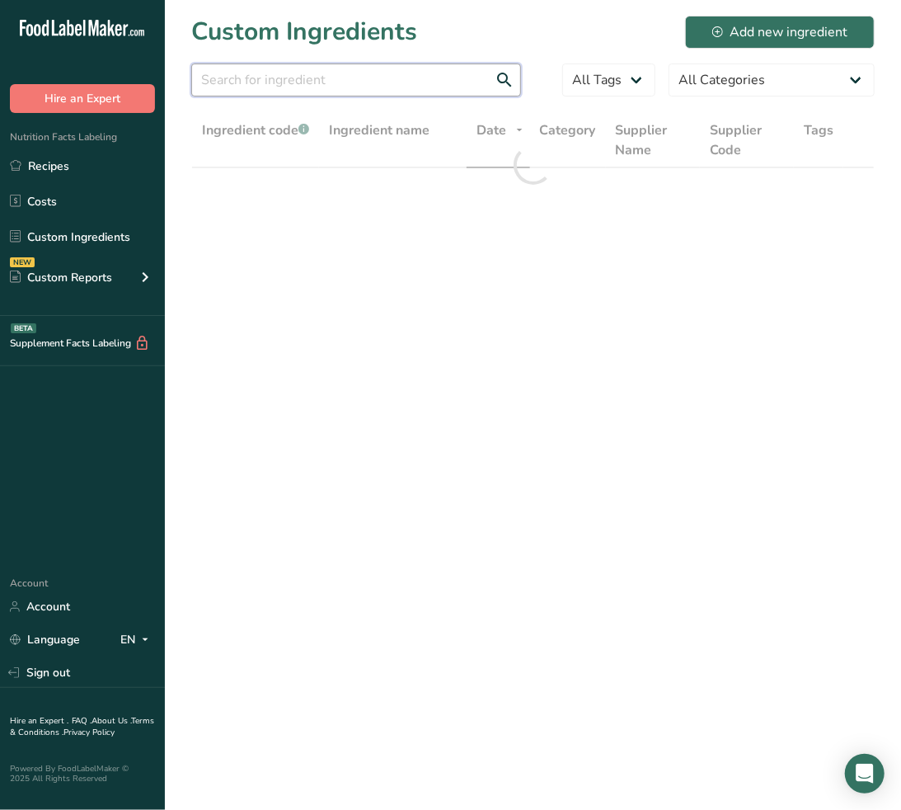
click at [312, 80] on input "text" at bounding box center [356, 80] width 330 height 33
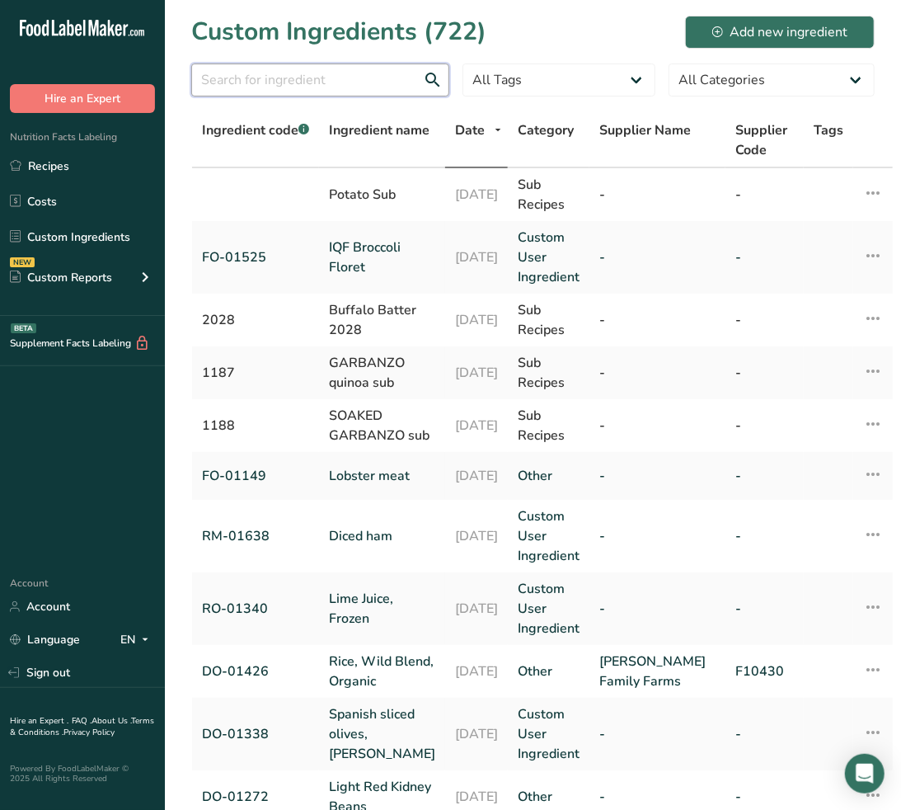
paste input "DO-01423"
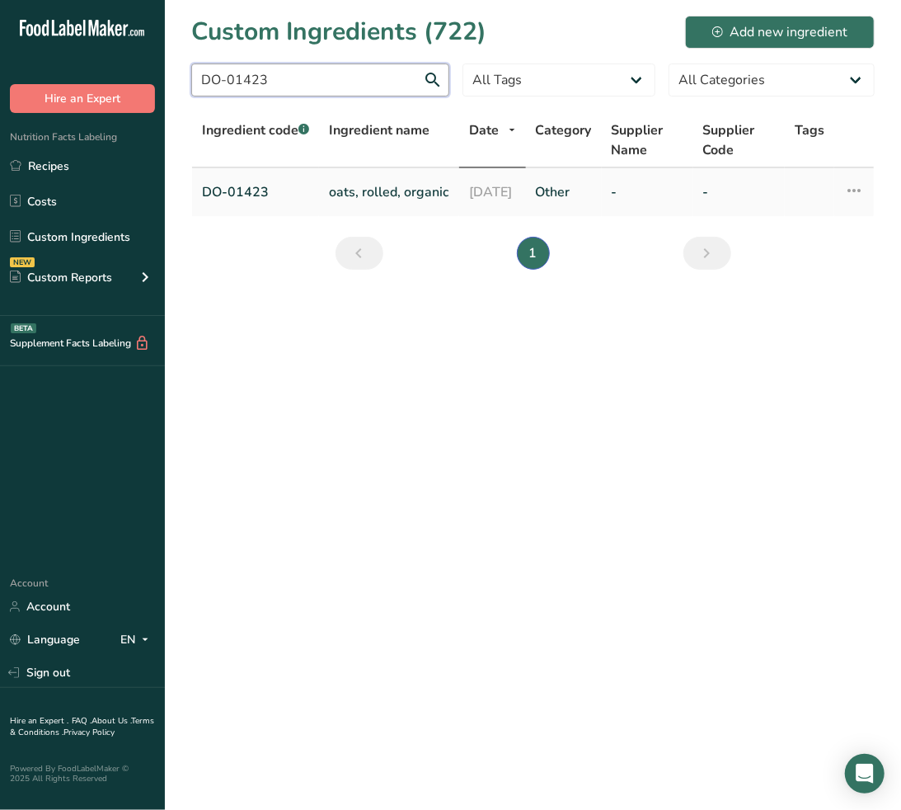
type input "DO-01423"
click at [381, 191] on link "oats, rolled, organic" at bounding box center [389, 192] width 120 height 20
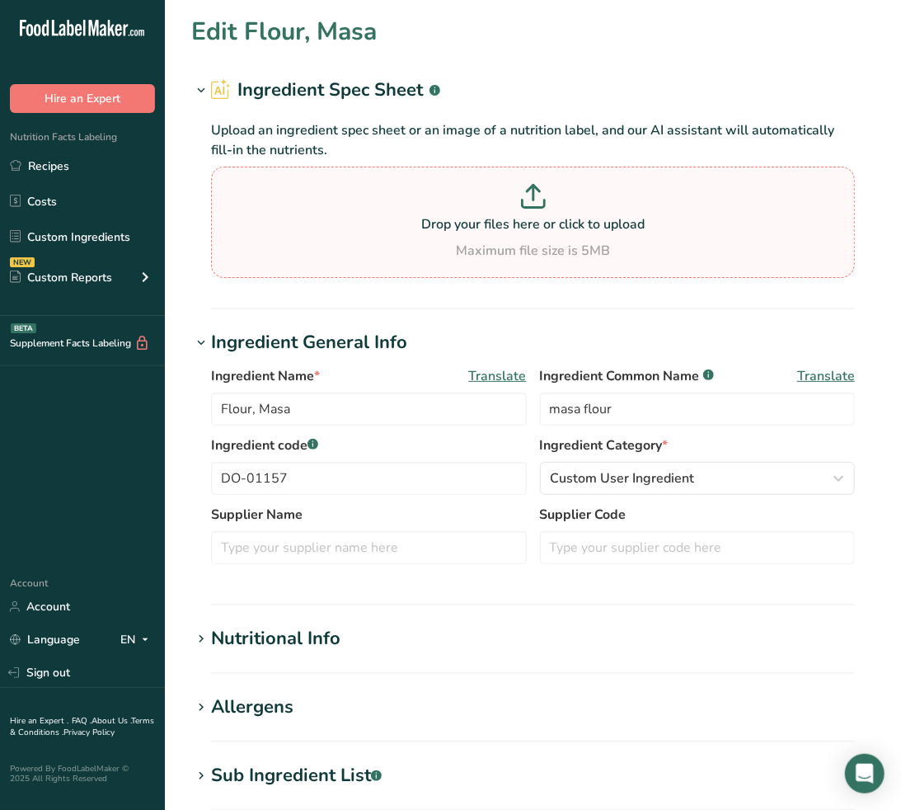
type input "oats, rolled, organic"
type input "organic whole grain oats"
type input "DO-01423"
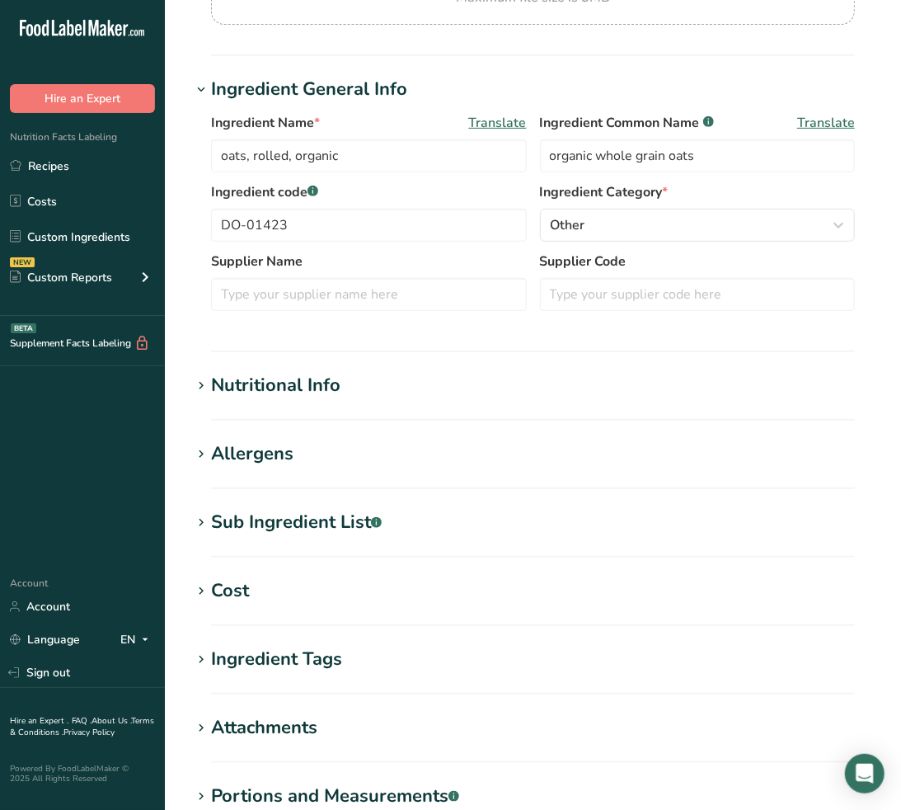
scroll to position [366, 0]
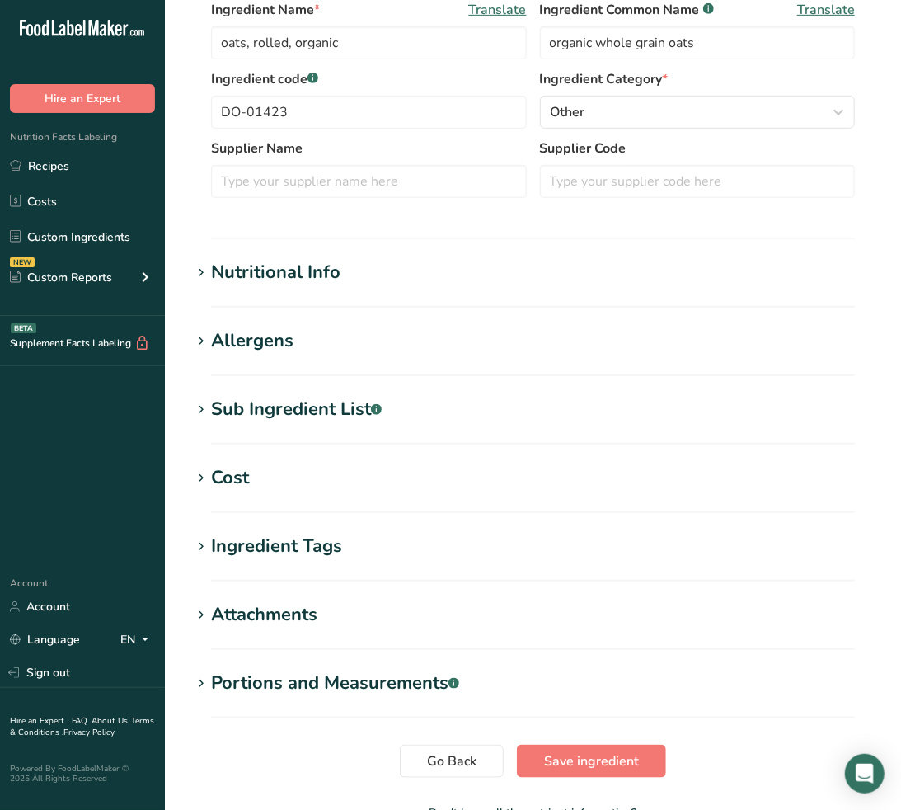
click at [320, 391] on section "Edit oats, rolled, organic Ingredient Spec Sheet .a-a{fill:#347362;}.b-a{fill:#…" at bounding box center [533, 249] width 736 height 1231
click at [325, 397] on div "Sub Ingredient List .a-a{fill:#347362;}.b-a{fill:#fff;}" at bounding box center [296, 409] width 171 height 27
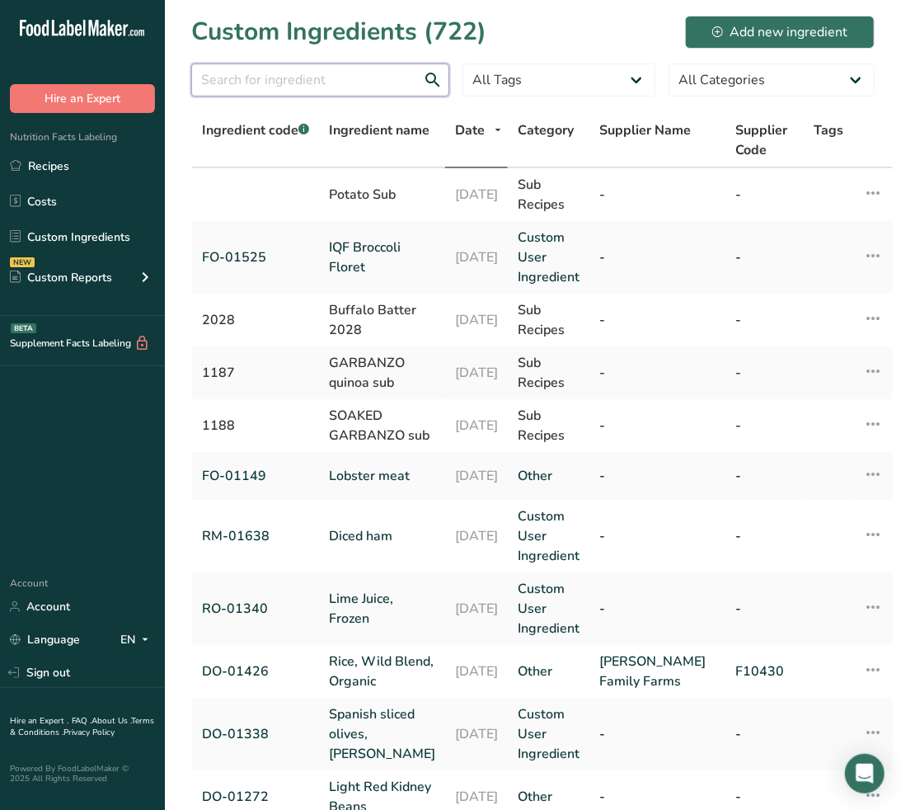
click at [219, 74] on input "text" at bounding box center [320, 80] width 258 height 33
paste input "DO-01196"
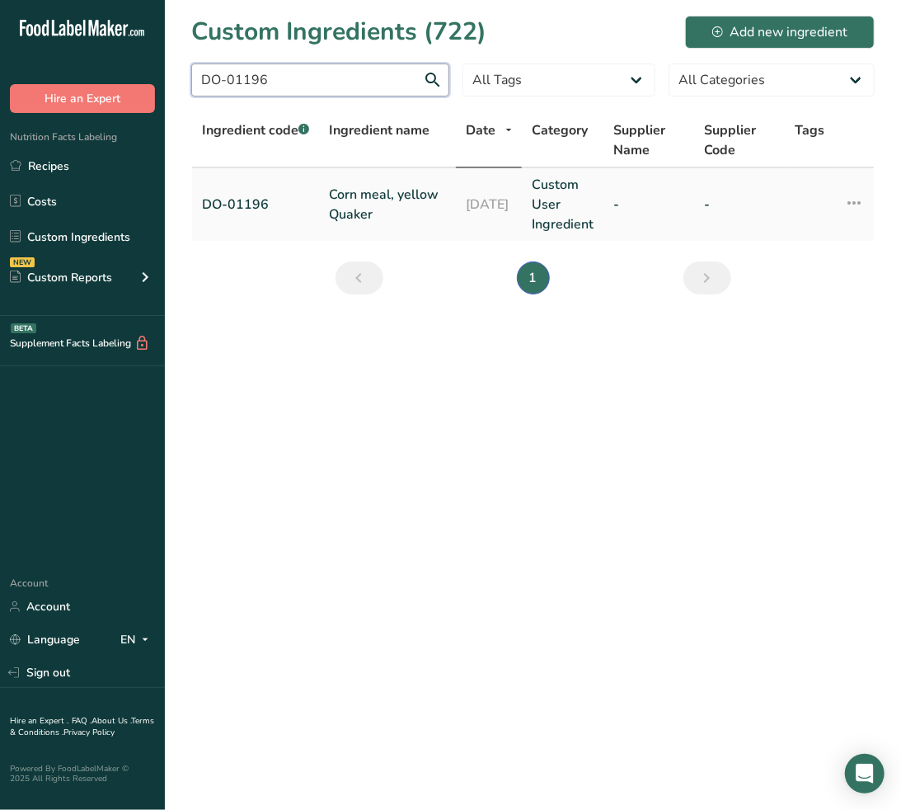
type input "DO-01196"
click at [407, 219] on link "Corn meal, yellow Quaker" at bounding box center [387, 205] width 117 height 40
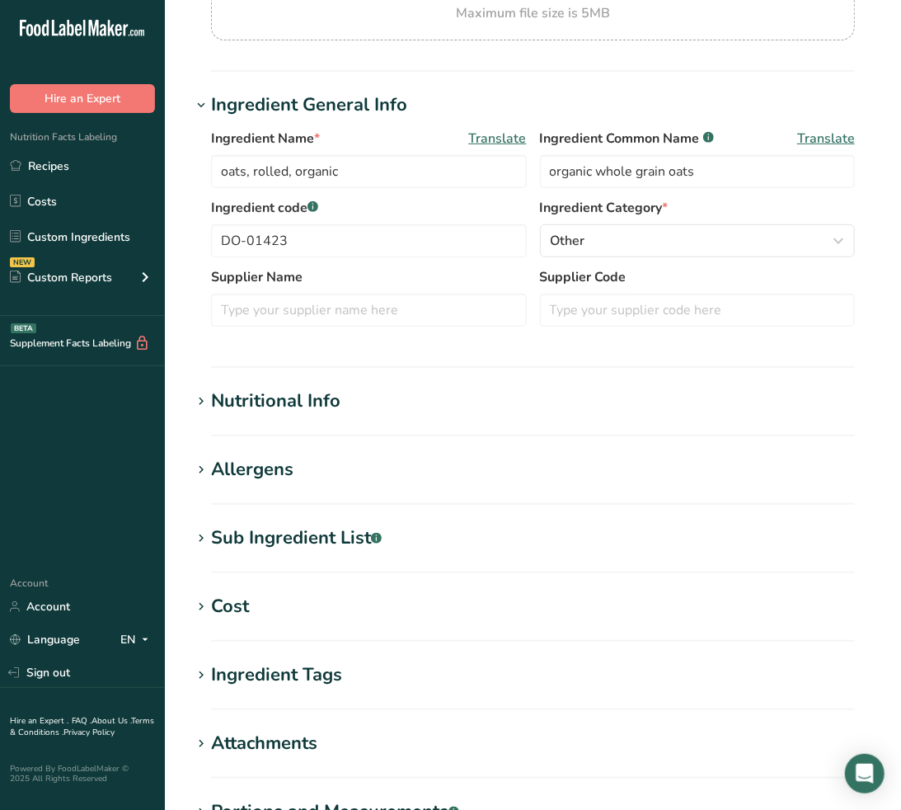
scroll to position [458, 0]
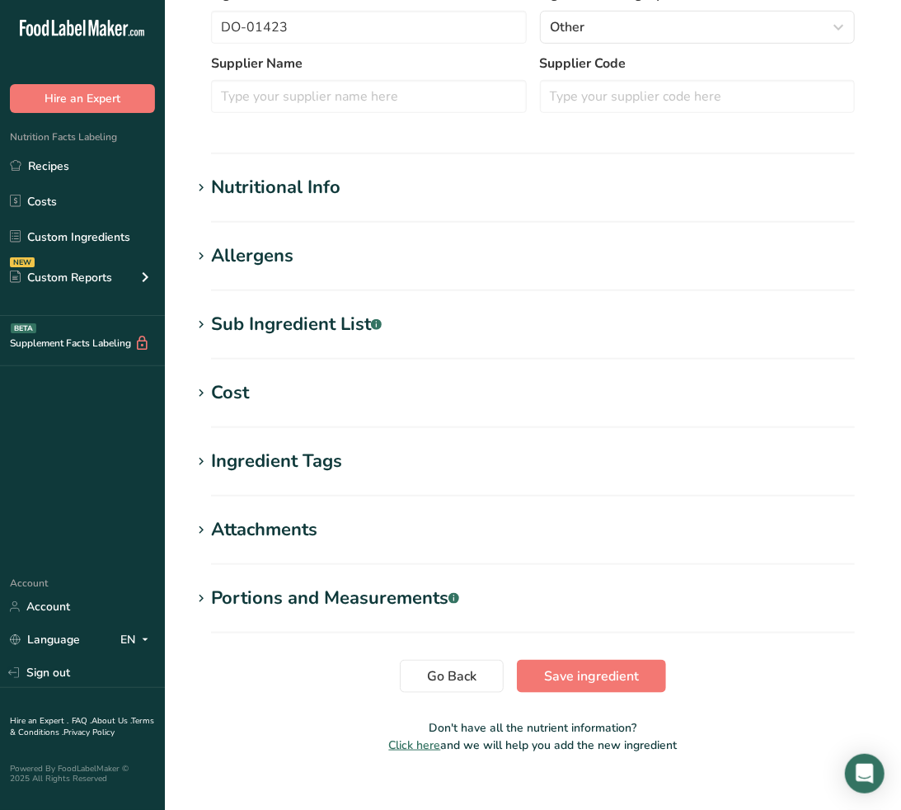
type input "Corn meal, yellow Quaker"
type input "yellow corn meal"
type input "DO-01196"
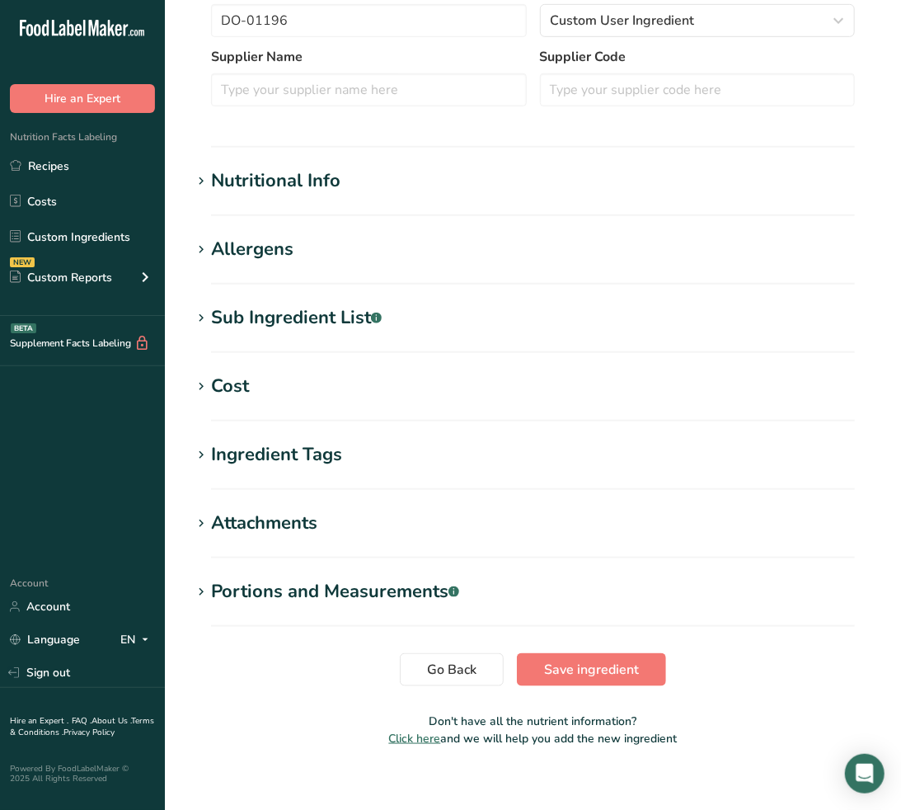
click at [338, 318] on div "Sub Ingredient List .a-a{fill:#347362;}.b-a{fill:#fff;}" at bounding box center [296, 317] width 171 height 27
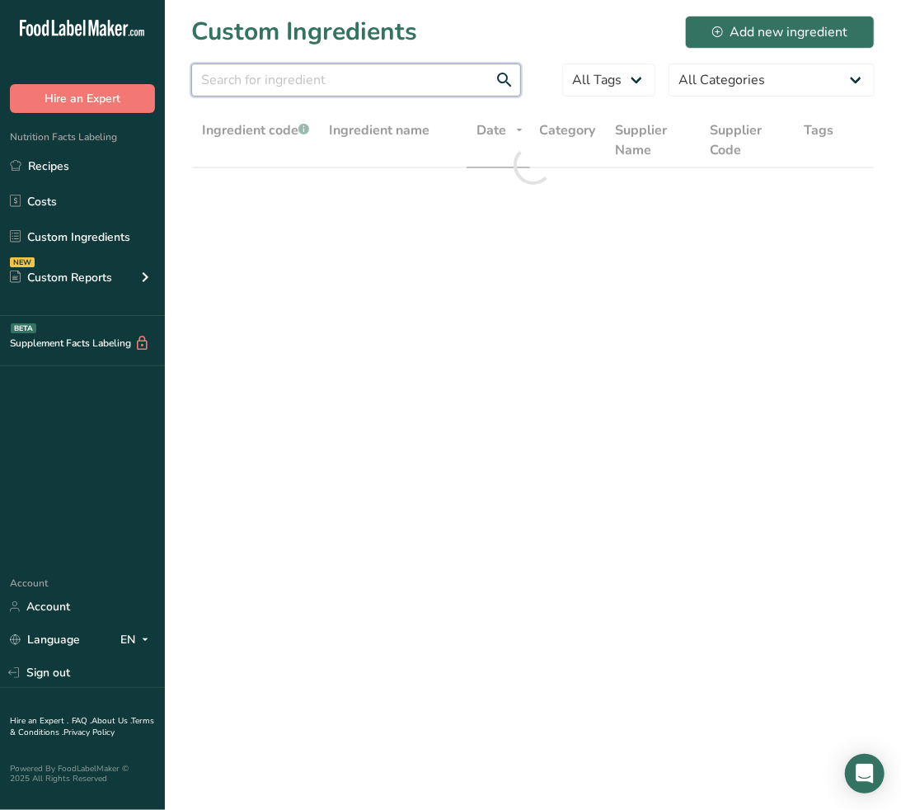
click at [383, 82] on input "text" at bounding box center [356, 80] width 330 height 33
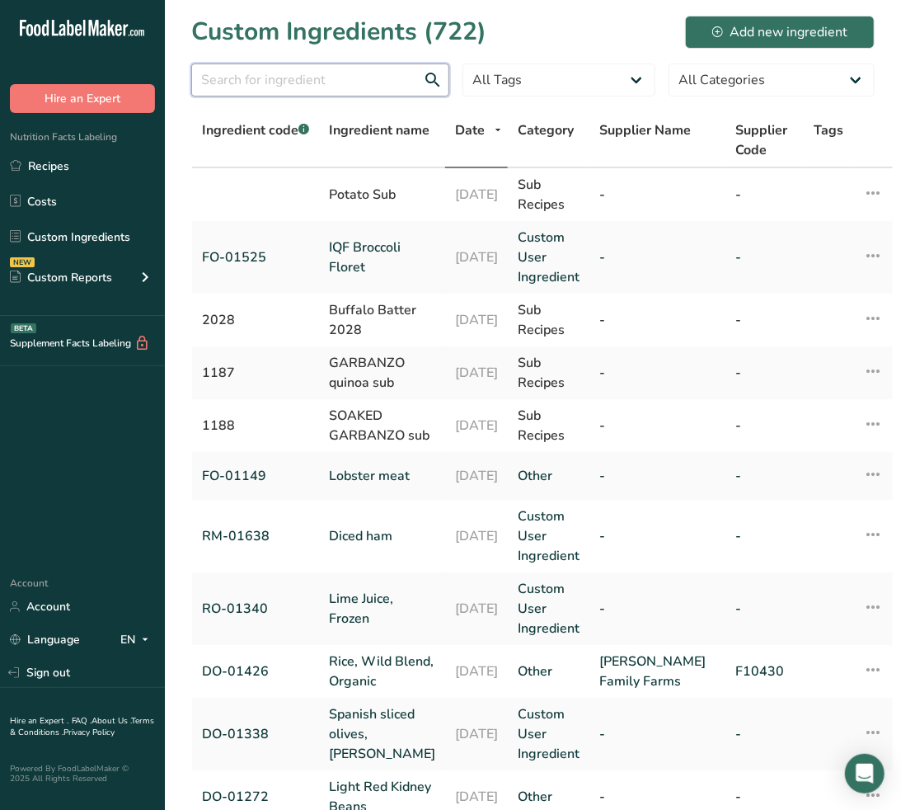
click at [369, 81] on input "text" at bounding box center [320, 80] width 258 height 33
paste input "DO-01427"
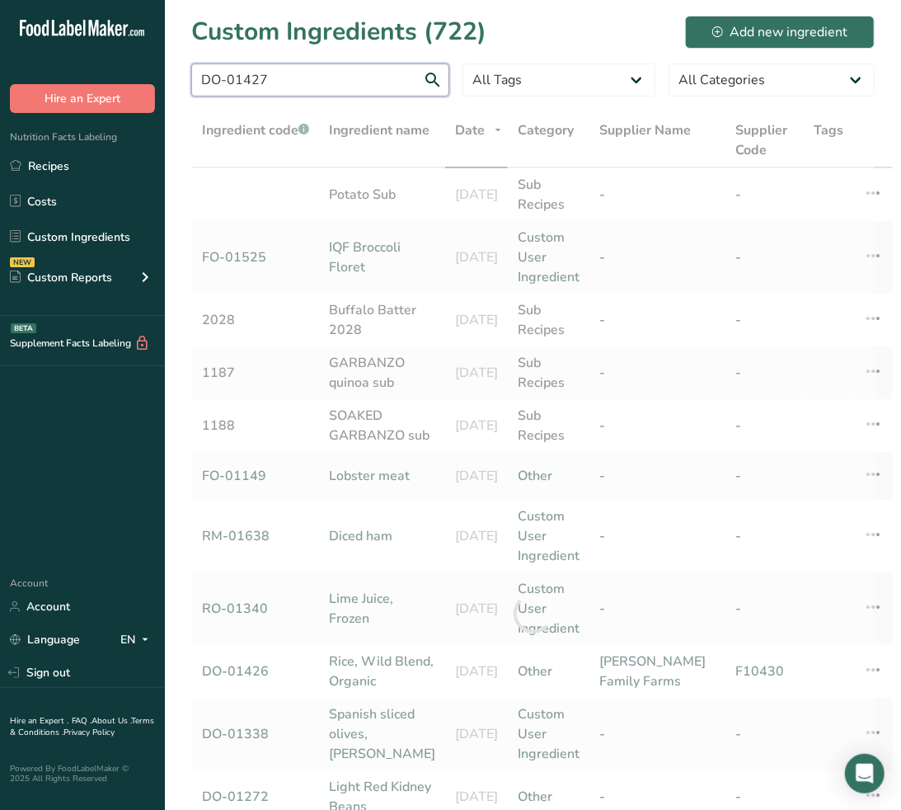
type input "DO-01427"
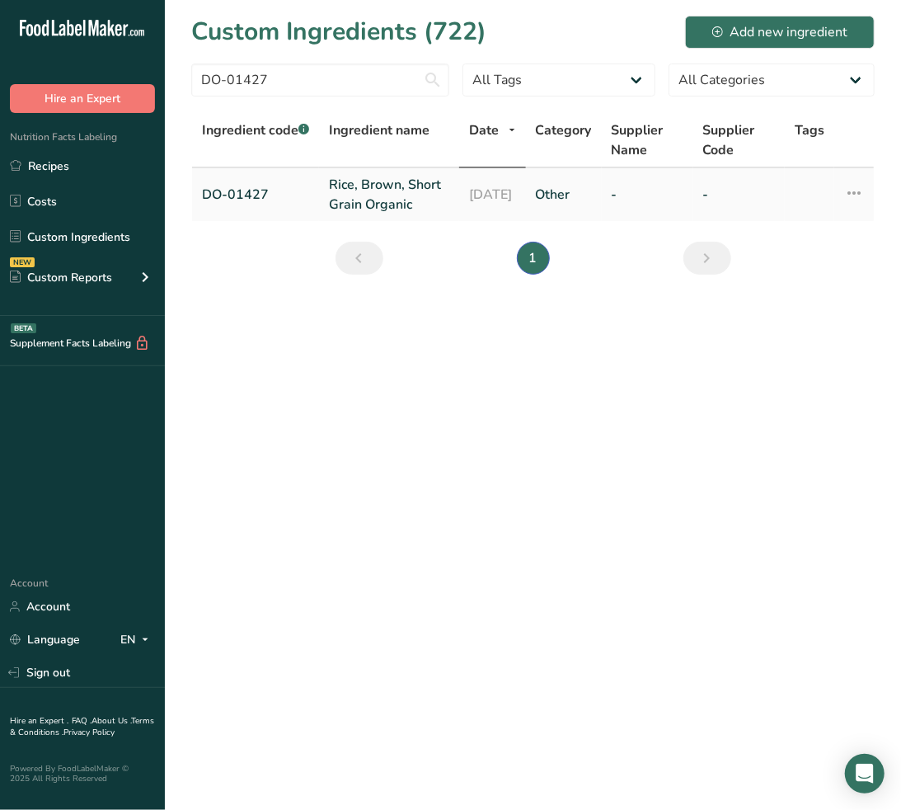
drag, startPoint x: 352, startPoint y: 191, endPoint x: 369, endPoint y: 191, distance: 17.3
click at [352, 191] on link "Rice, Brown, Short Grain Organic" at bounding box center [389, 195] width 120 height 40
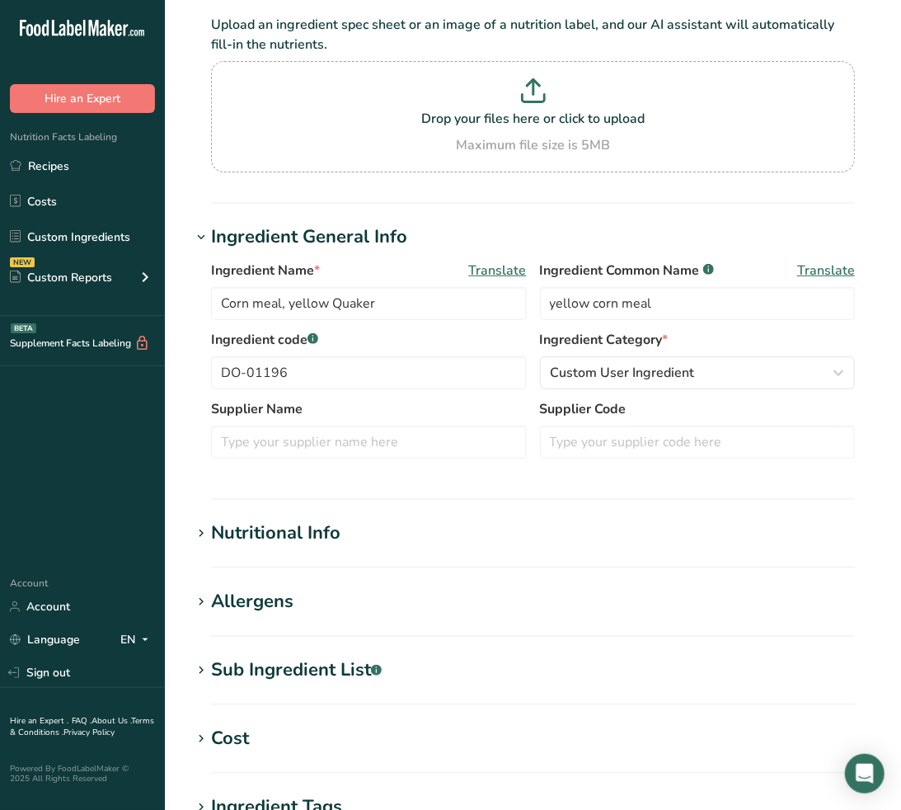
scroll to position [275, 0]
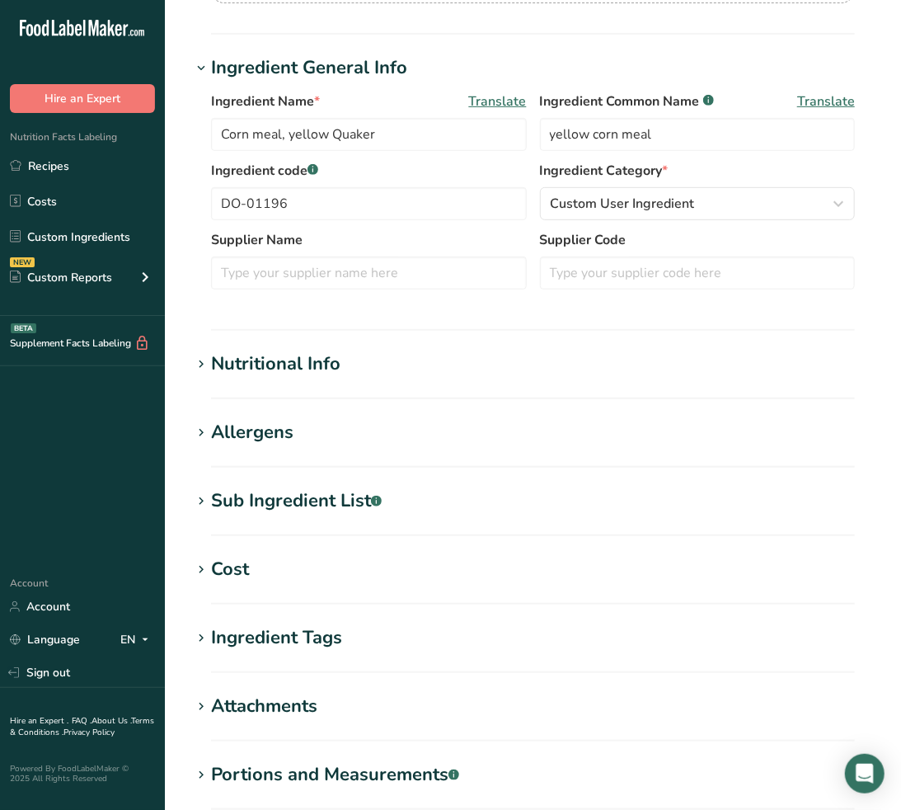
click at [331, 500] on div "Sub Ingredient List .a-a{fill:#347362;}.b-a{fill:#fff;}" at bounding box center [296, 500] width 171 height 27
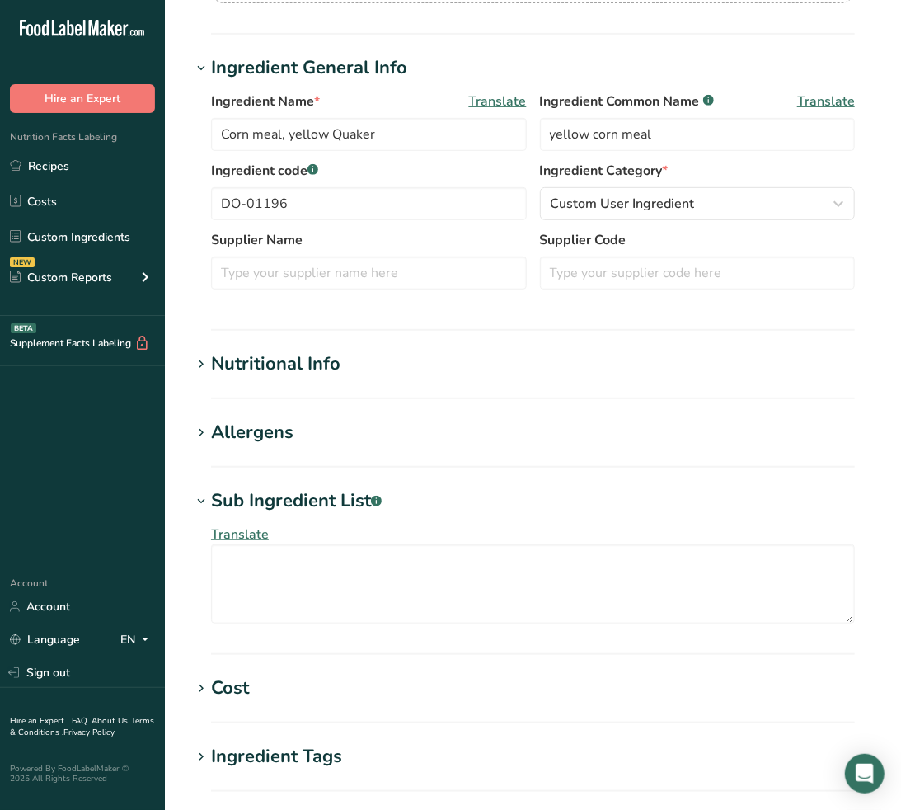
type input "Rice, Brown, Short Grain Organic"
type input "organic short grain brown rice"
type input "DO-01427"
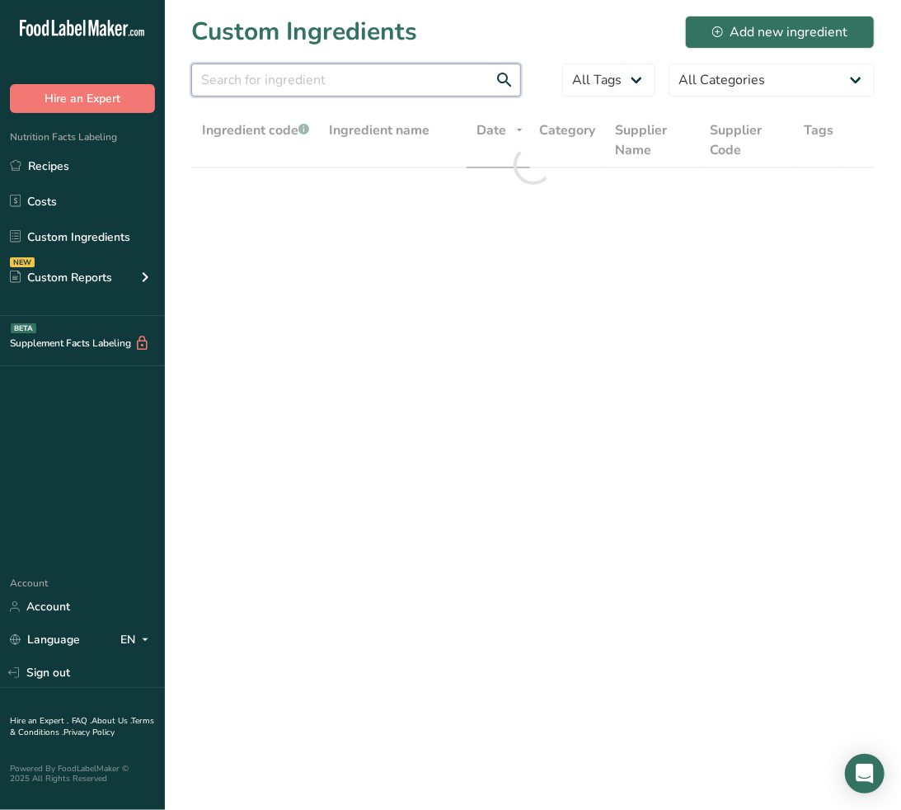
click at [242, 66] on input "text" at bounding box center [356, 80] width 330 height 33
paste input "FO-01431"
type input "FO-01431"
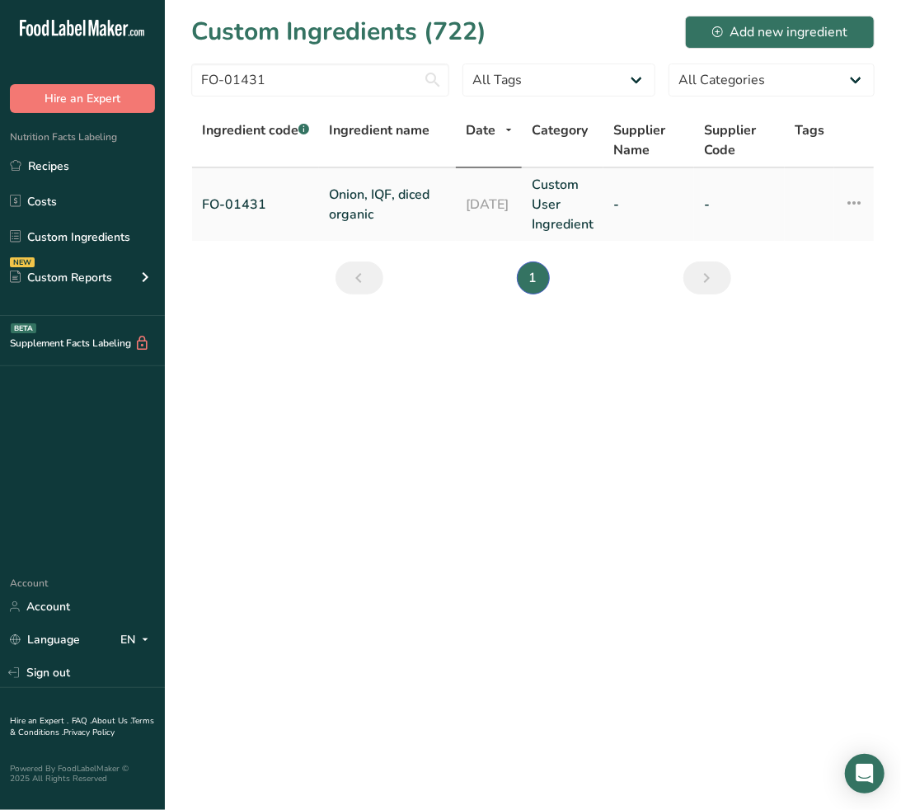
drag, startPoint x: 424, startPoint y: 173, endPoint x: 398, endPoint y: 192, distance: 32.5
click at [424, 173] on td "Onion, IQF, diced organic" at bounding box center [387, 204] width 137 height 73
click at [373, 205] on link "Onion, IQF, diced organic" at bounding box center [387, 205] width 117 height 40
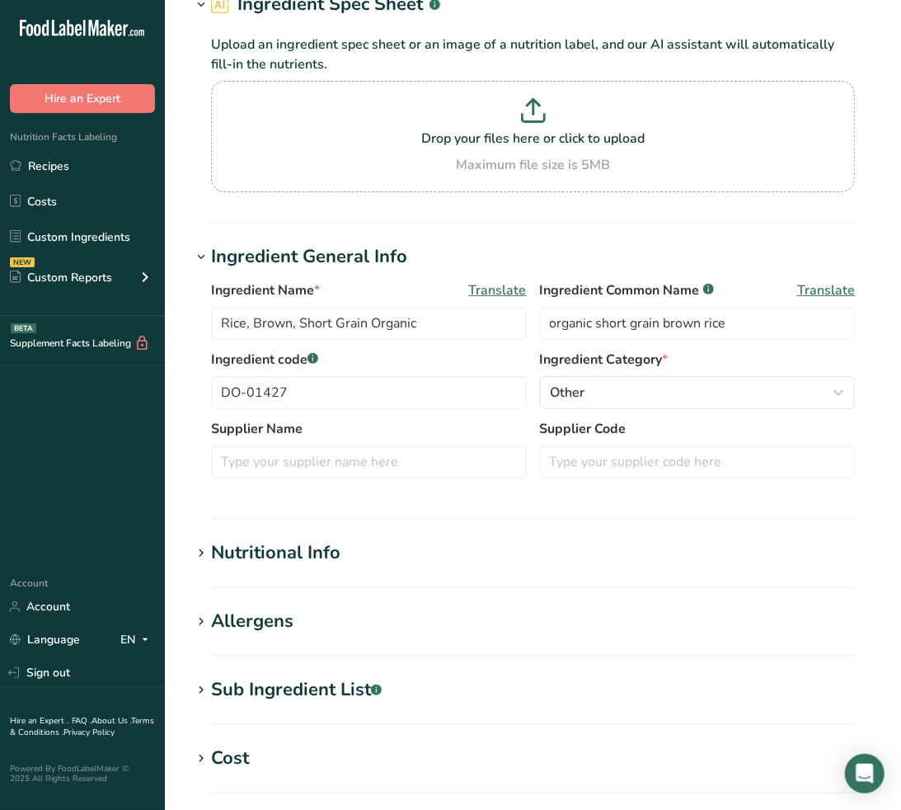
scroll to position [183, 0]
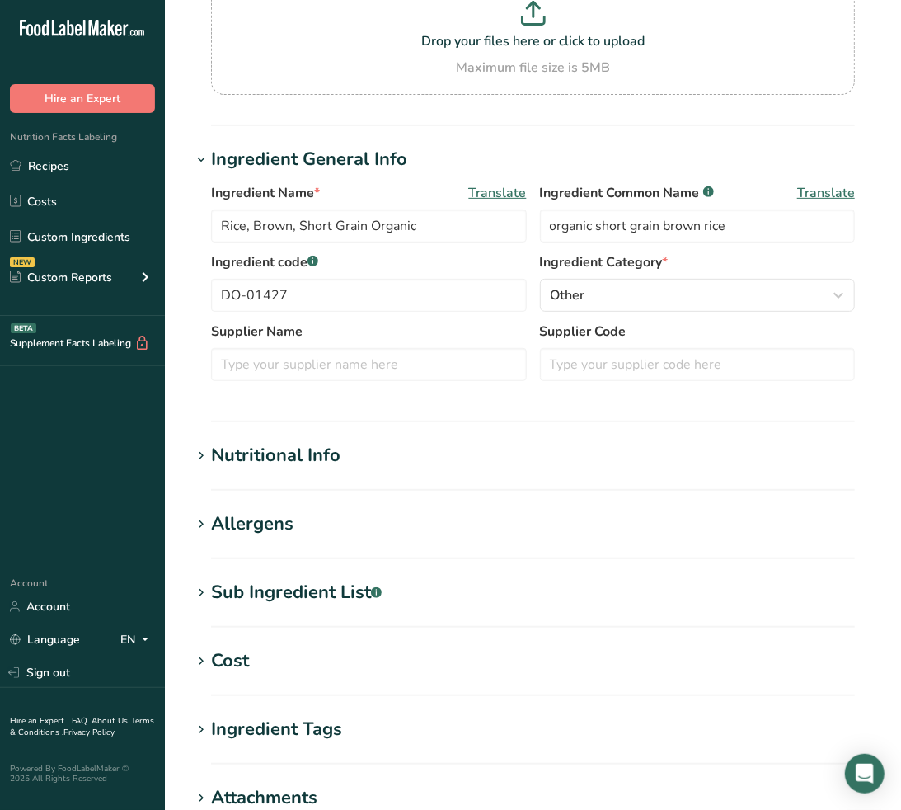
type input "Onion, IQF, diced organic"
type input "organic onion"
type input "FO-01431"
click at [319, 581] on div "Sub Ingredient List .a-a{fill:#347362;}.b-a{fill:#fff;}" at bounding box center [296, 592] width 171 height 27
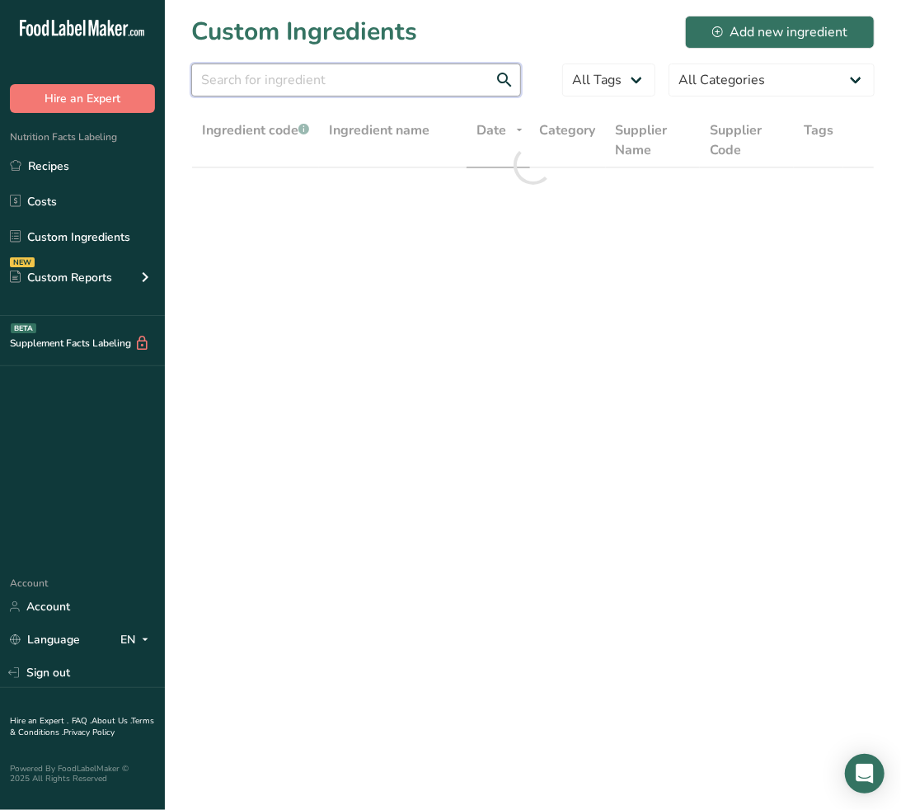
click at [364, 87] on input "text" at bounding box center [356, 80] width 330 height 33
paste input "FO-01432"
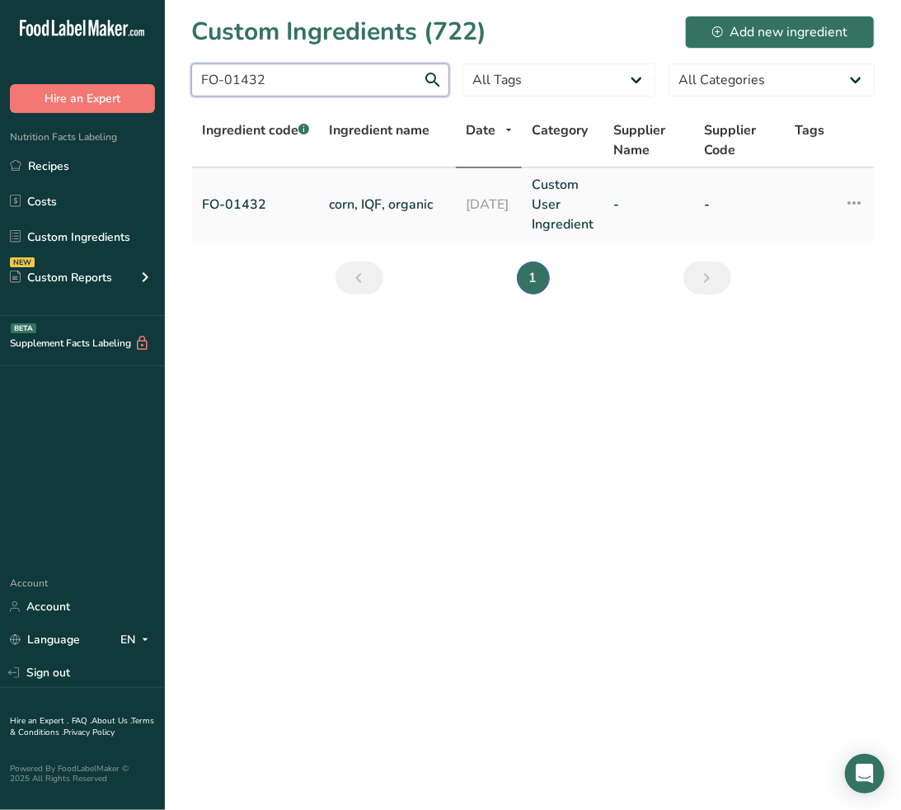
type input "FO-01432"
click at [360, 182] on td "corn, IQF, organic" at bounding box center [387, 204] width 137 height 73
click at [365, 195] on link "corn, IQF, organic" at bounding box center [387, 205] width 117 height 20
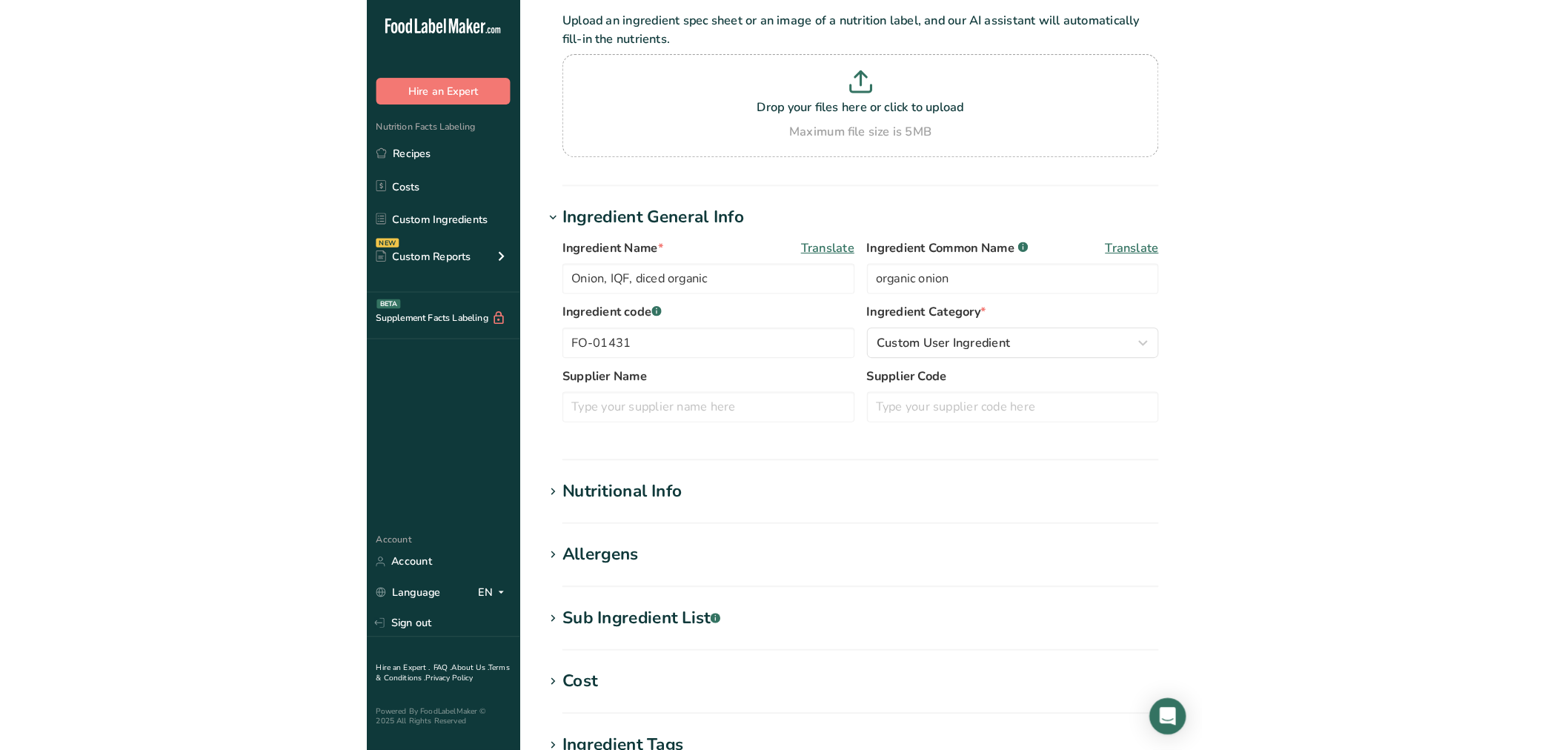
scroll to position [164, 0]
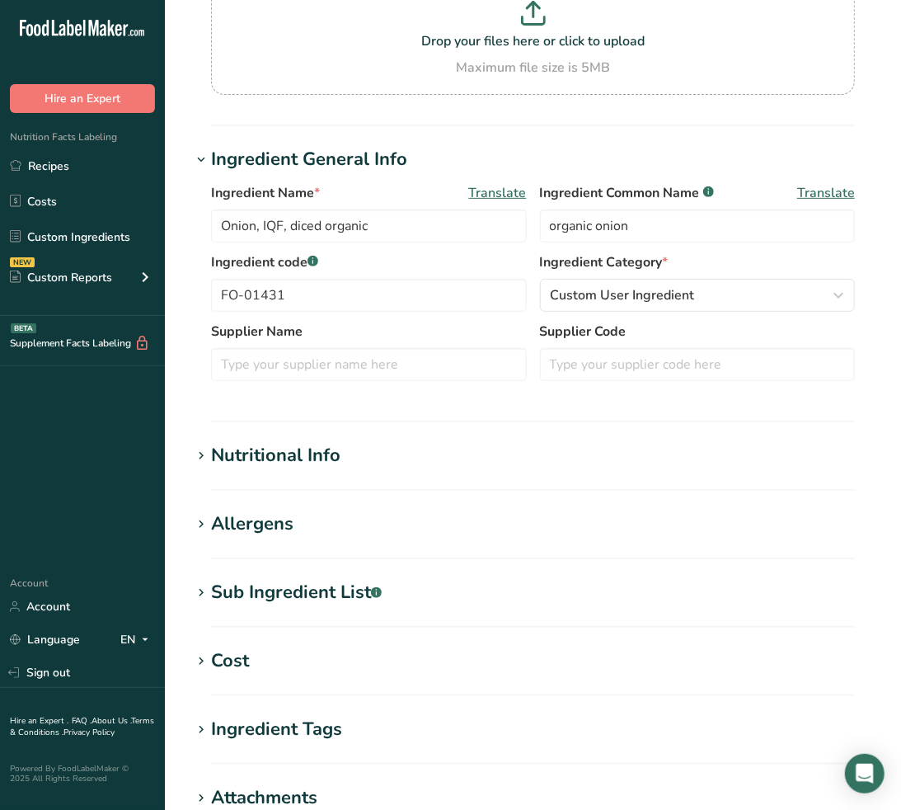
click at [334, 588] on div "Sub Ingredient List .a-a{fill:#347362;}.b-a{fill:#fff;}" at bounding box center [296, 592] width 171 height 27
type input "corn, IQF, organic"
type input "organic corn"
type input "FO-01432"
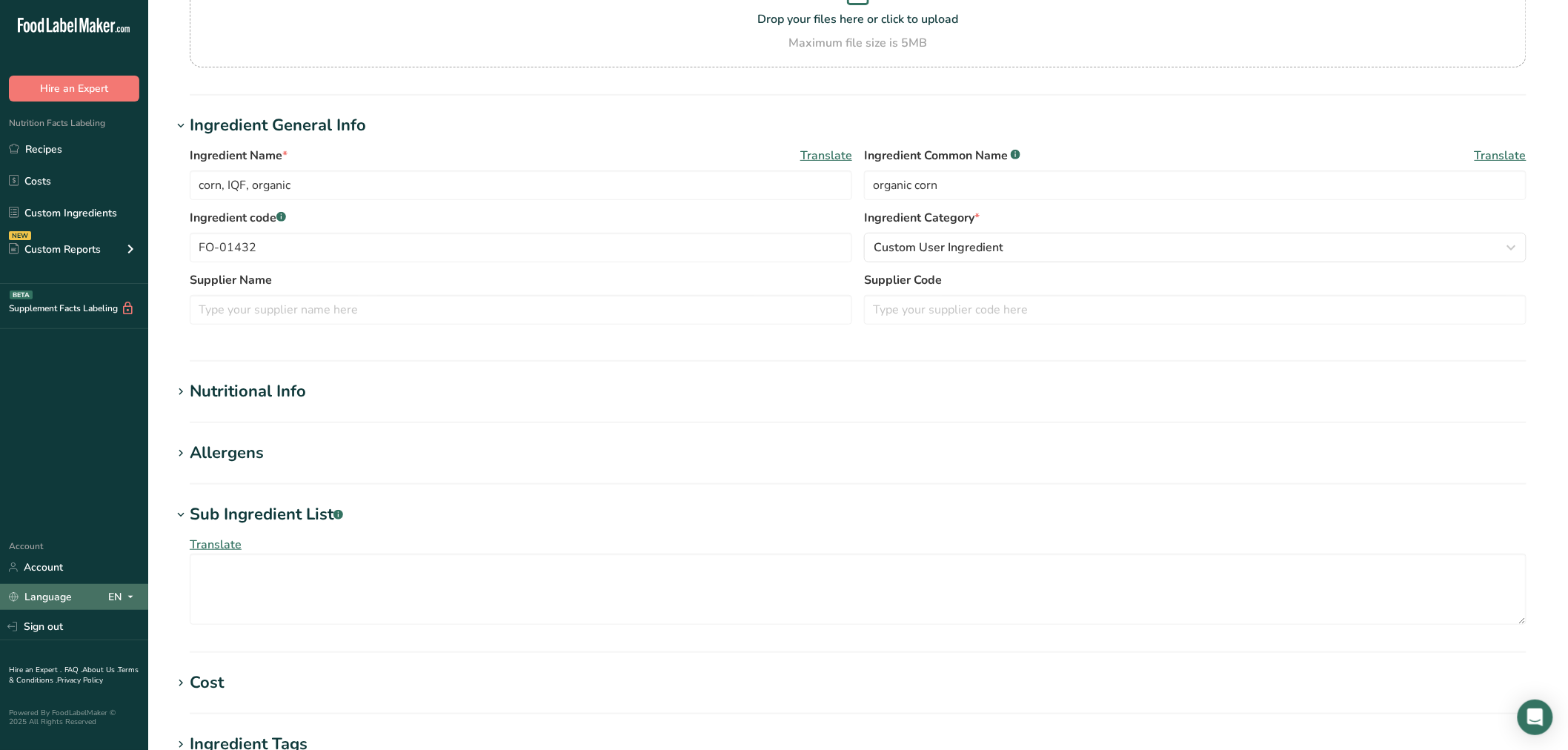
drag, startPoint x: 78, startPoint y: 631, endPoint x: 106, endPoint y: 598, distance: 43.3
click at [78, 631] on link "Sign out" at bounding box center [74, 626] width 148 height 26
